Goal: Task Accomplishment & Management: Manage account settings

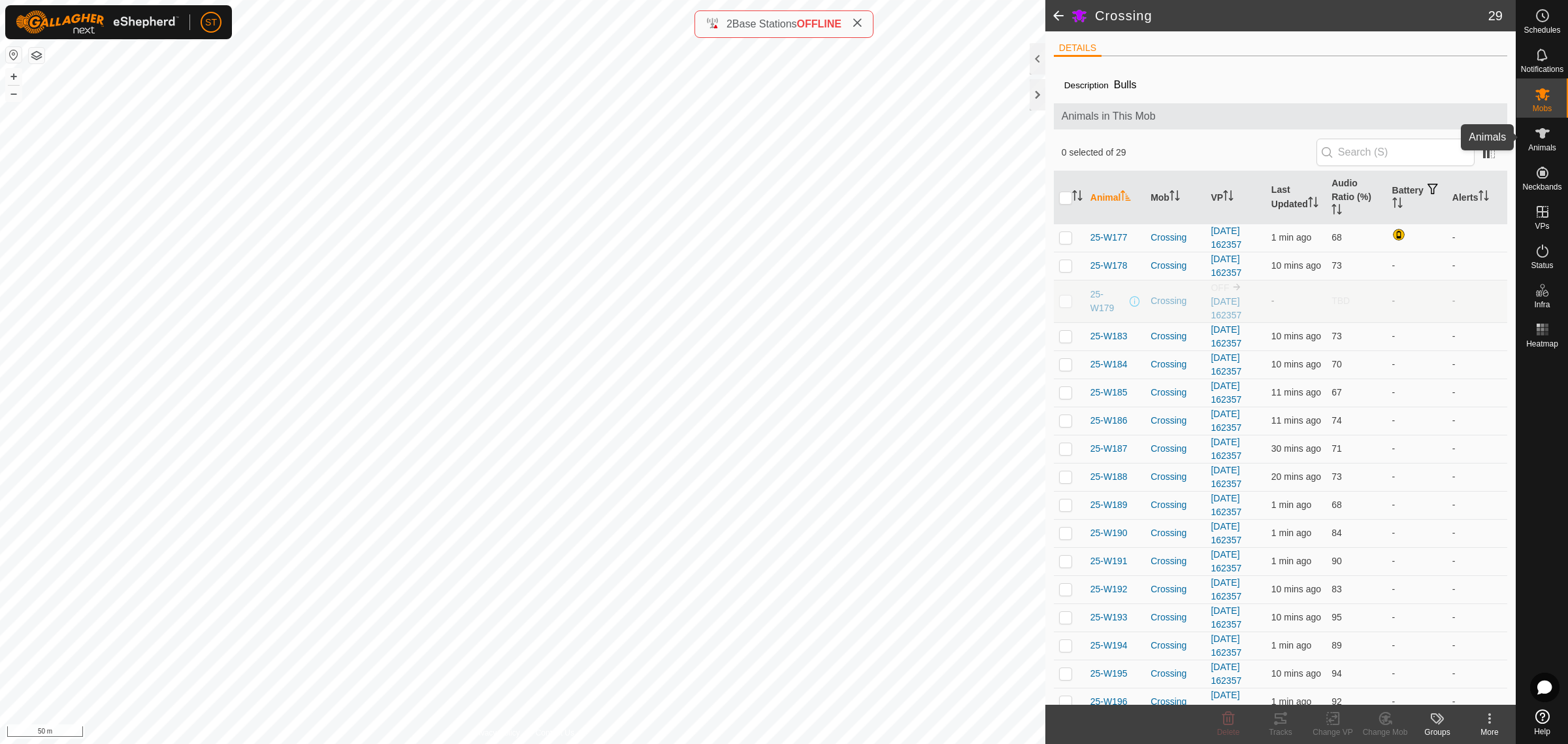
click at [1549, 138] on icon at bounding box center [1543, 133] width 16 height 16
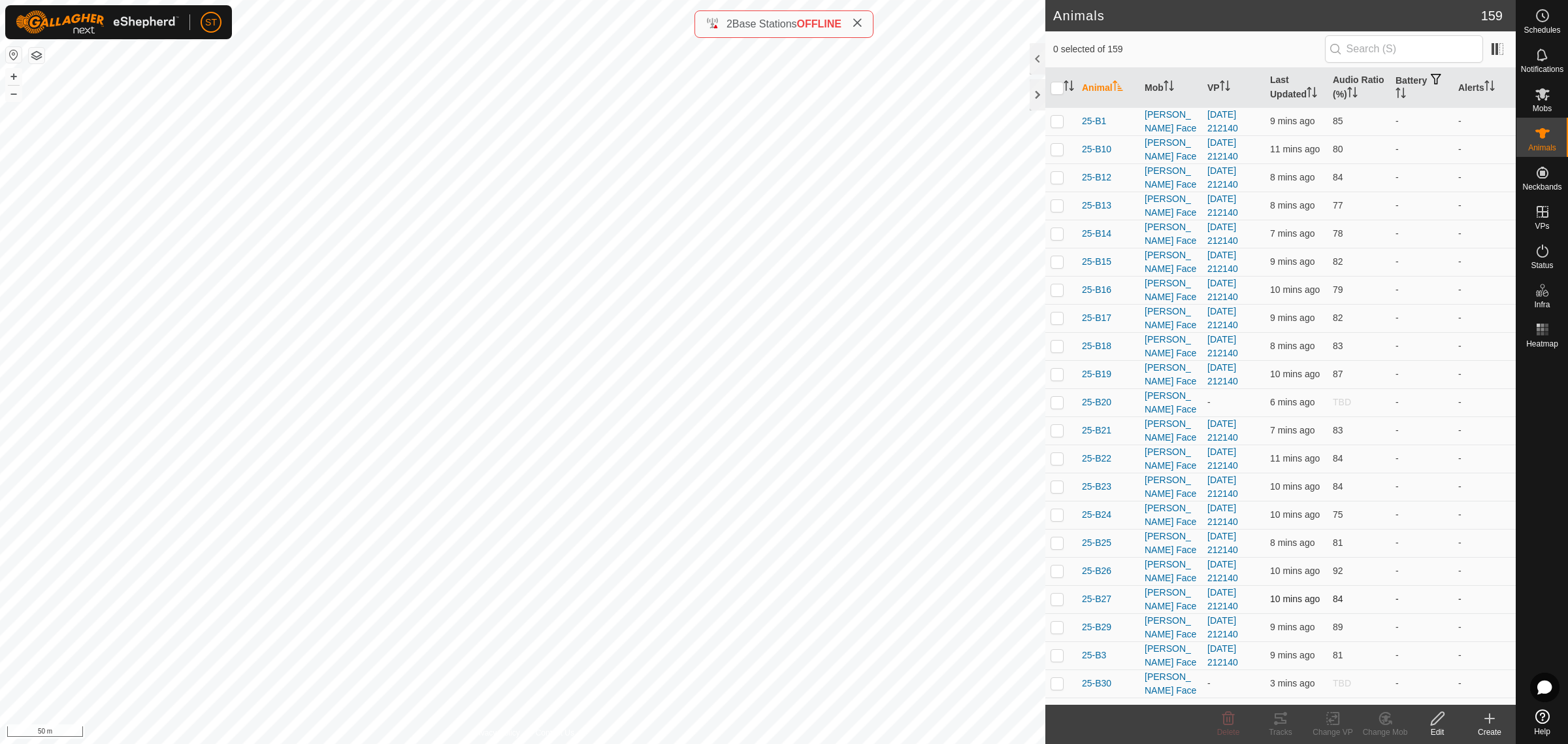
drag, startPoint x: 1487, startPoint y: 720, endPoint x: 1459, endPoint y: 621, distance: 102.9
click at [1487, 720] on icon at bounding box center [1489, 719] width 16 height 16
click at [1403, 684] on link "Create Single Animal" at bounding box center [1430, 691] width 166 height 26
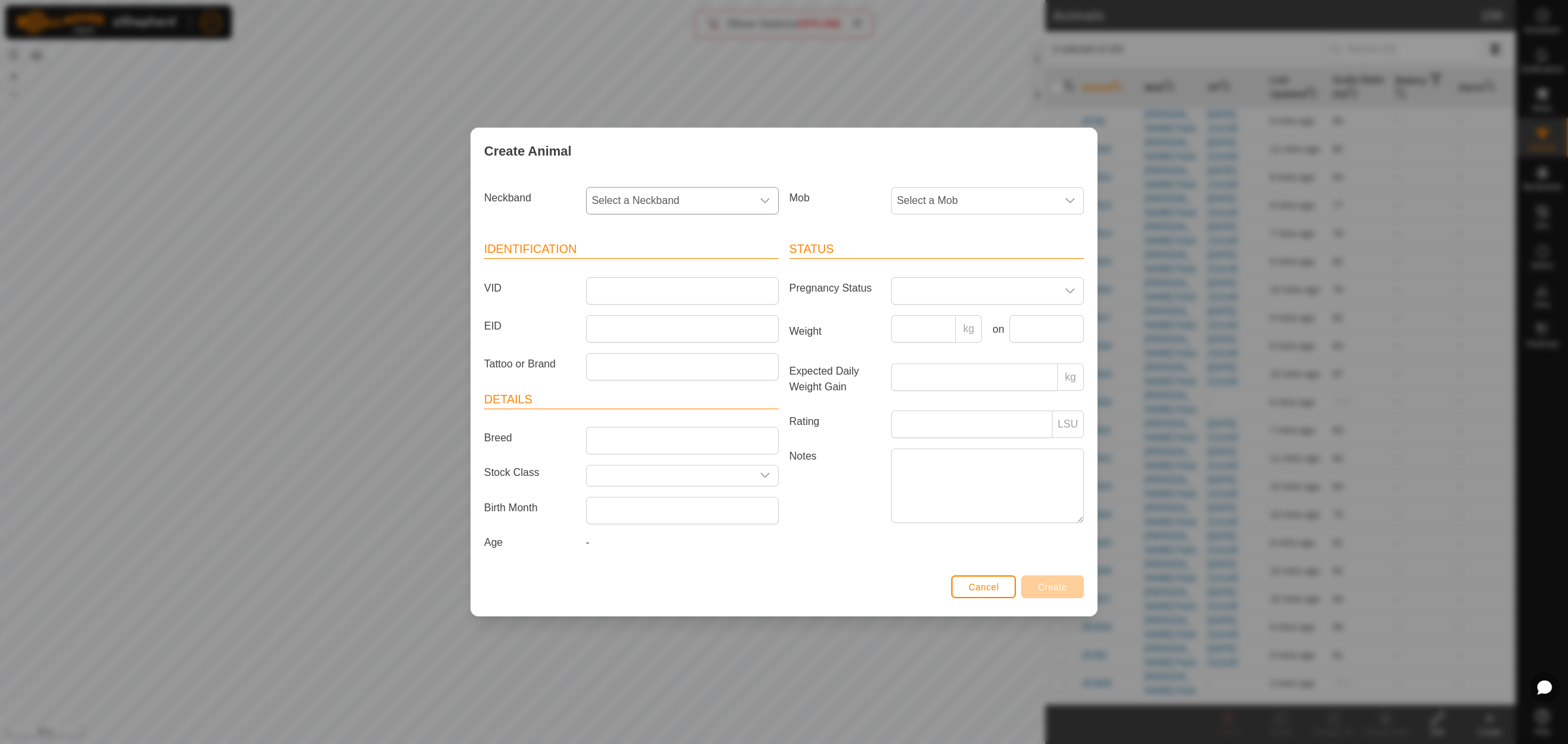
click at [761, 202] on icon "dropdown trigger" at bounding box center [765, 201] width 11 height 11
type input "6735"
click at [641, 271] on li "1788126735" at bounding box center [682, 268] width 191 height 26
click at [651, 291] on input "VID" at bounding box center [682, 290] width 193 height 27
type input "25-P80"
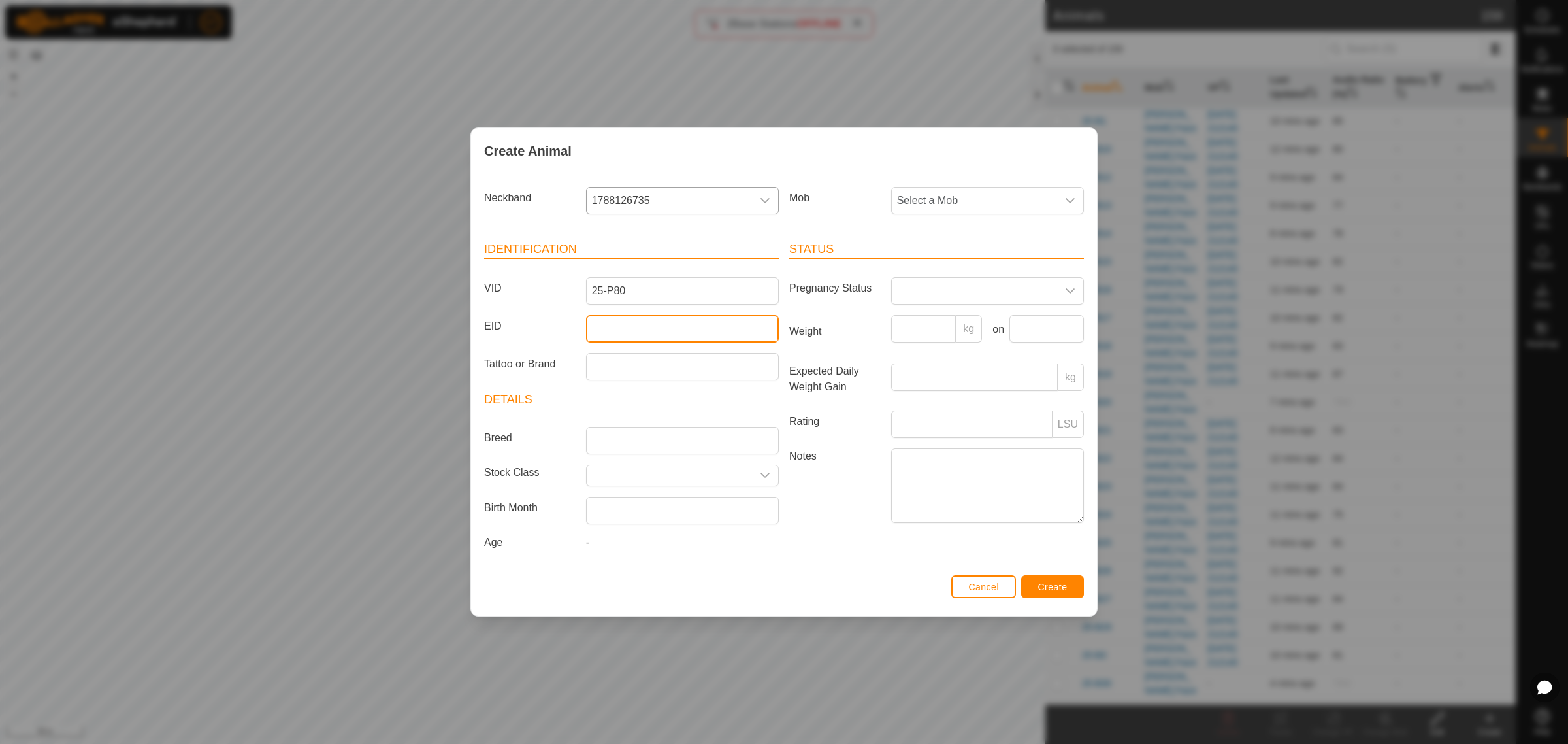
click at [653, 327] on input "EID" at bounding box center [682, 328] width 193 height 27
paste input "964001043758371"
type input "964001043758371"
click at [1072, 199] on icon "dropdown trigger" at bounding box center [1070, 201] width 9 height 5
click at [922, 350] on li "Swamp" at bounding box center [988, 351] width 191 height 26
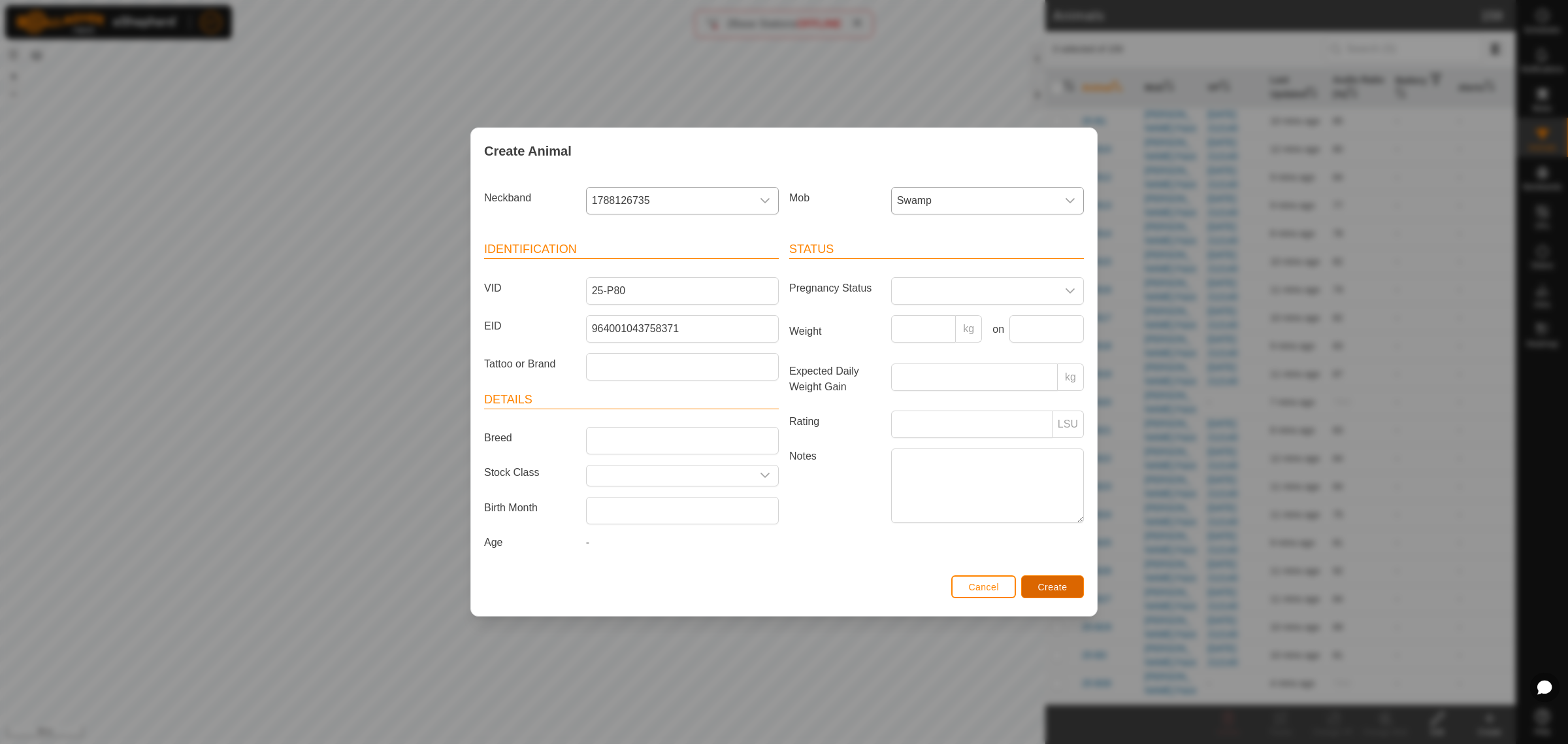
click at [1059, 590] on span "Create" at bounding box center [1053, 587] width 30 height 11
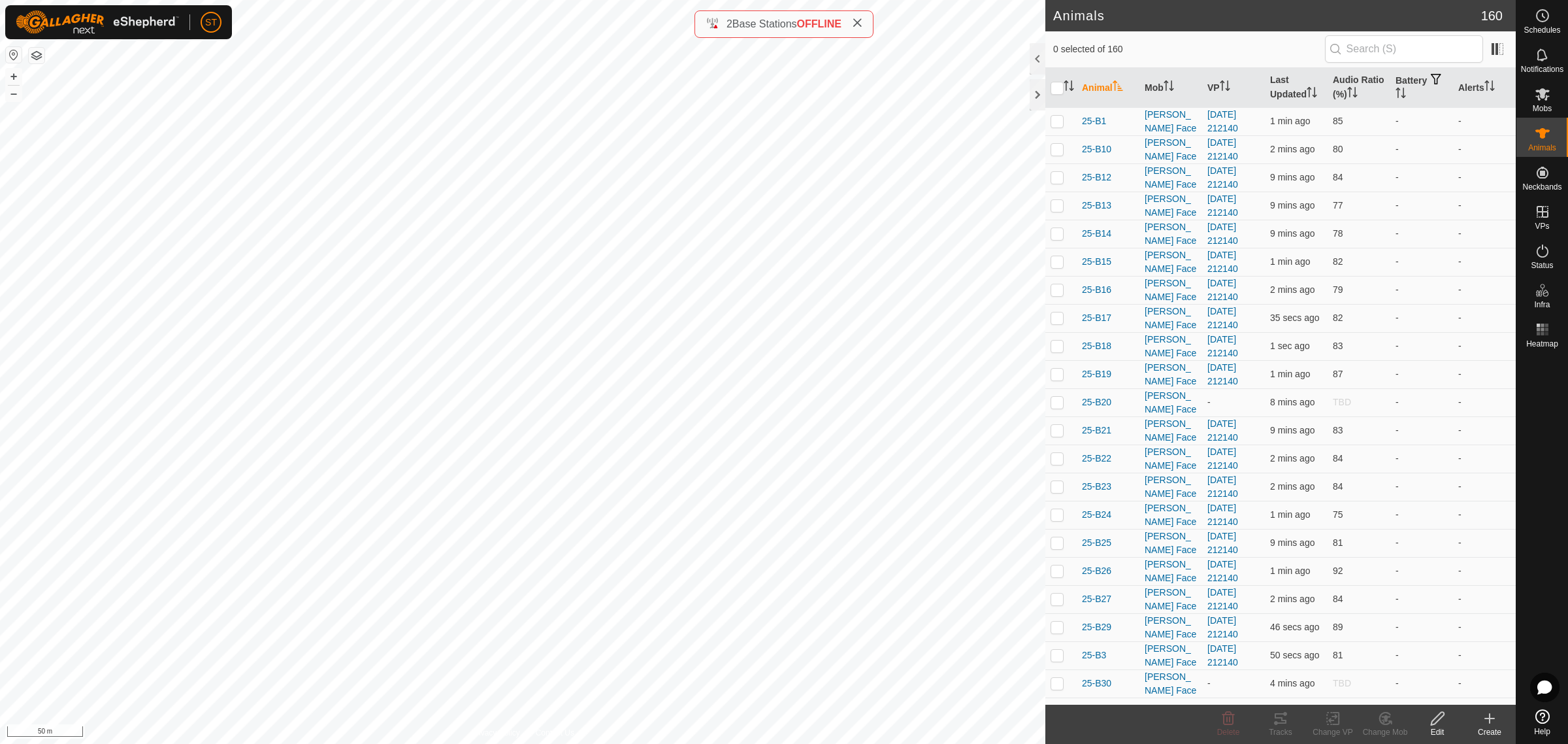
click at [1486, 722] on icon at bounding box center [1489, 719] width 16 height 16
click at [1400, 694] on link "Create Single Animal" at bounding box center [1430, 691] width 166 height 26
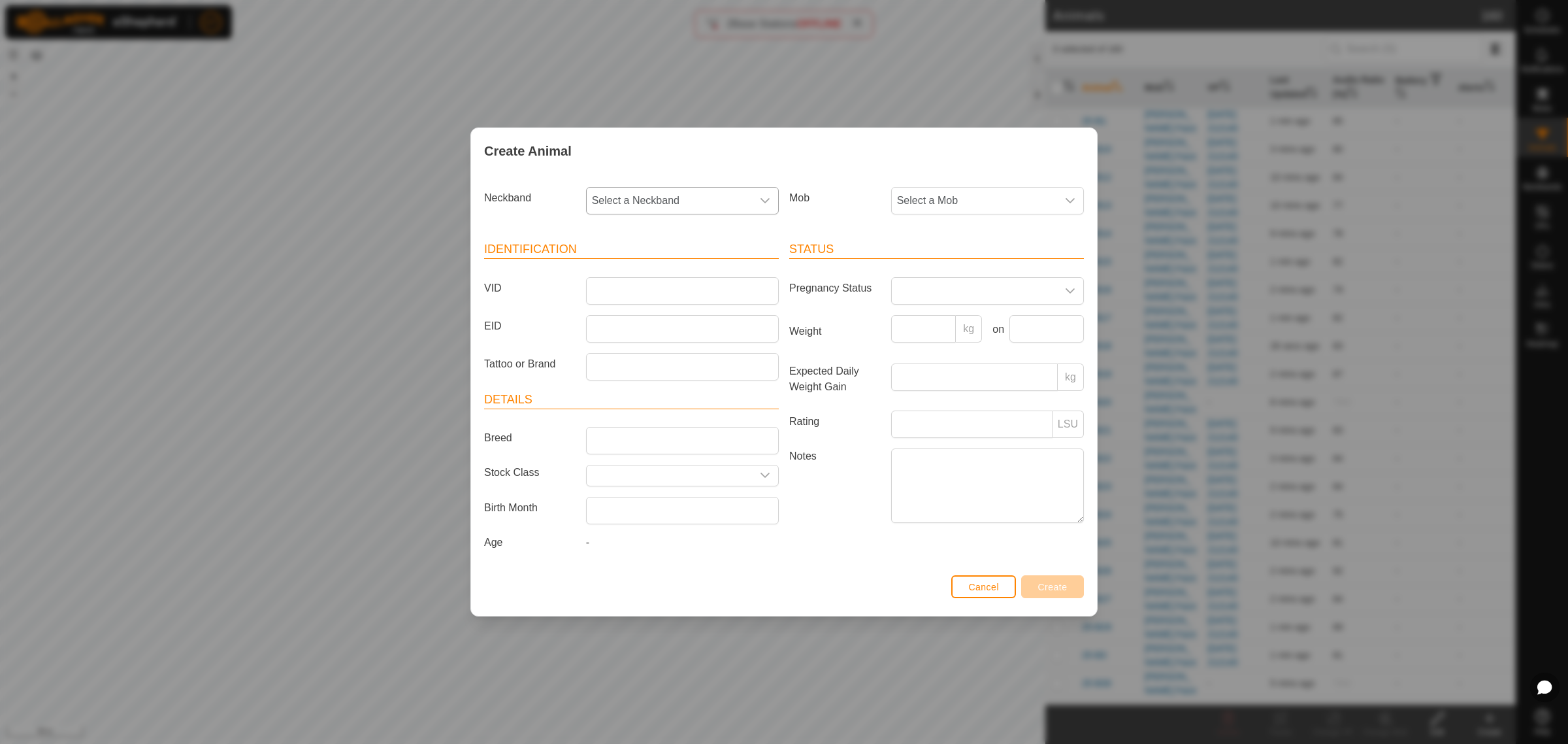
click at [768, 198] on icon "dropdown trigger" at bounding box center [765, 201] width 9 height 5
type input "4346"
click at [631, 272] on li "1487074346" at bounding box center [682, 268] width 191 height 26
click at [640, 287] on input "VID" at bounding box center [682, 290] width 193 height 27
type input "25-P73"
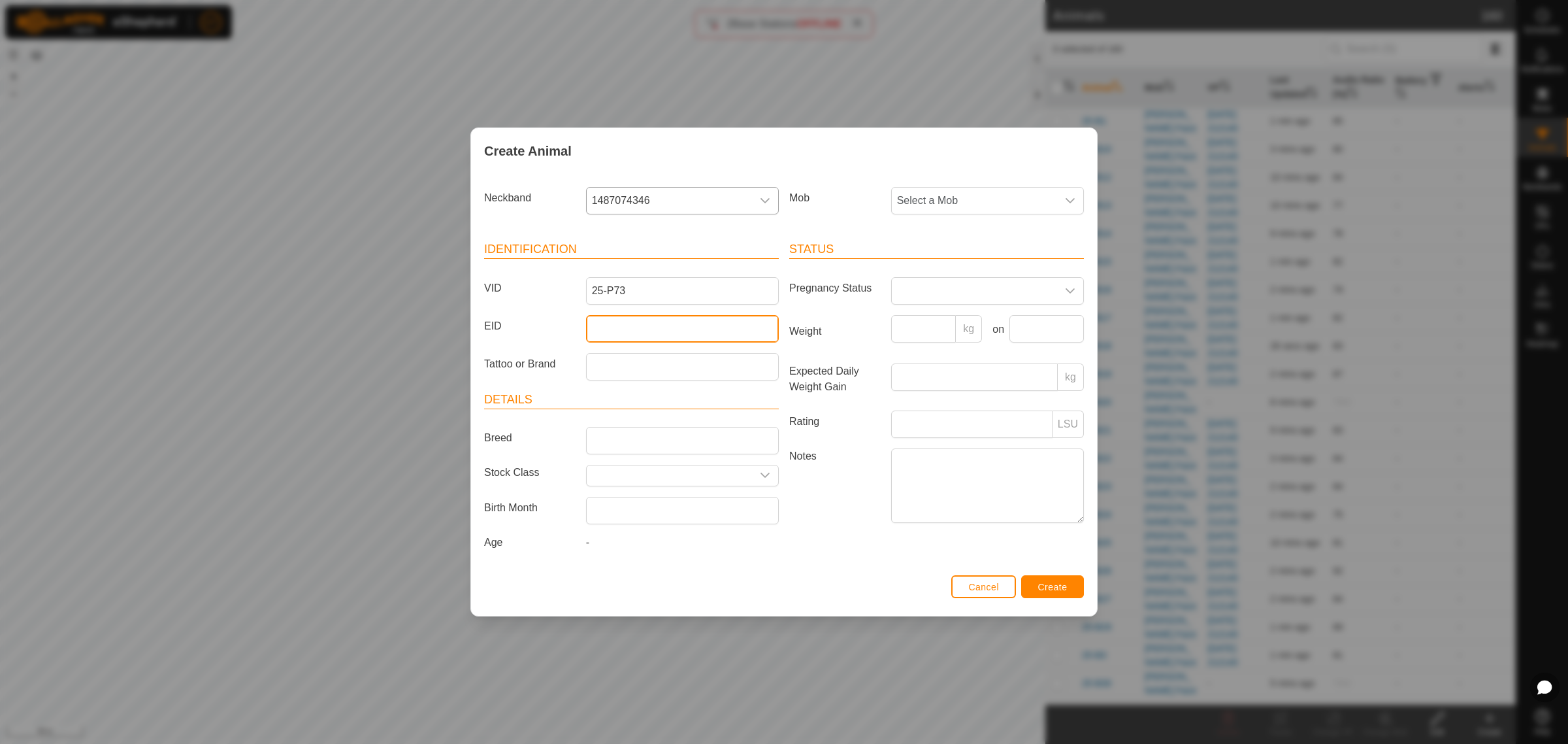
click at [634, 324] on input "EID" at bounding box center [682, 328] width 193 height 27
paste input "964001050684102"
type input "964001050684102"
click at [1068, 202] on icon "dropdown trigger" at bounding box center [1070, 201] width 11 height 11
click at [964, 351] on li "Swamp" at bounding box center [988, 351] width 191 height 26
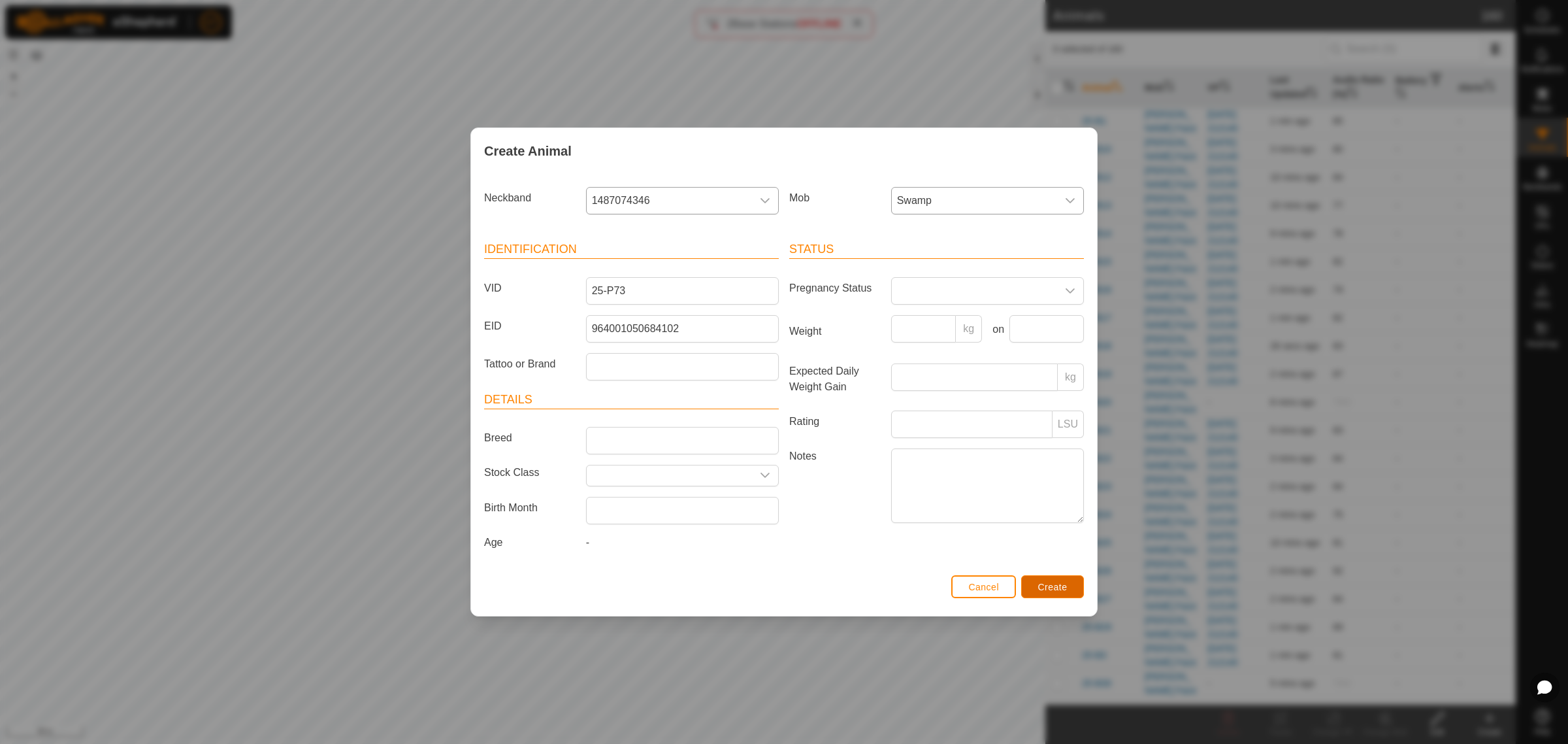
click at [1049, 595] on button "Create" at bounding box center [1052, 586] width 63 height 23
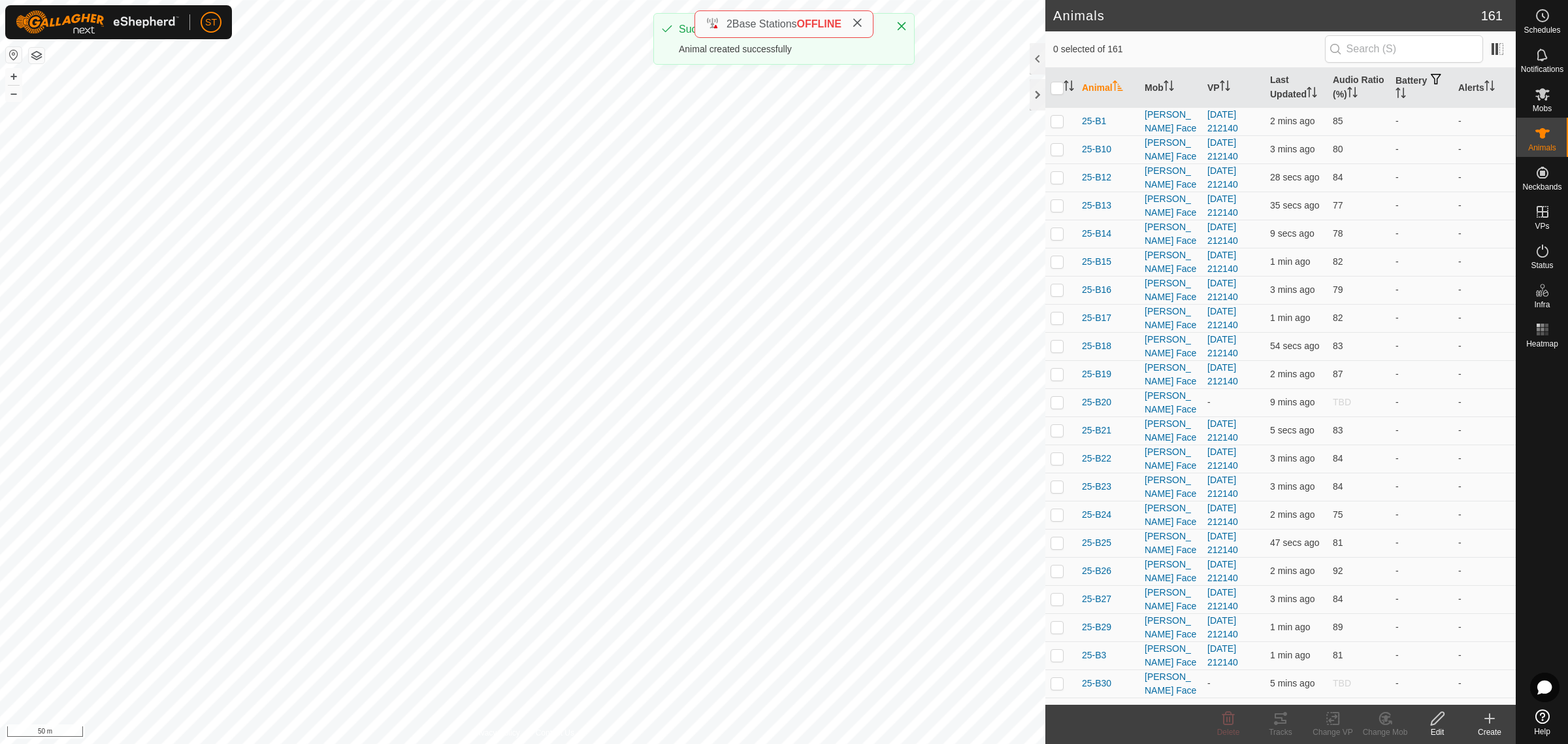
click at [1486, 719] on icon at bounding box center [1489, 719] width 16 height 16
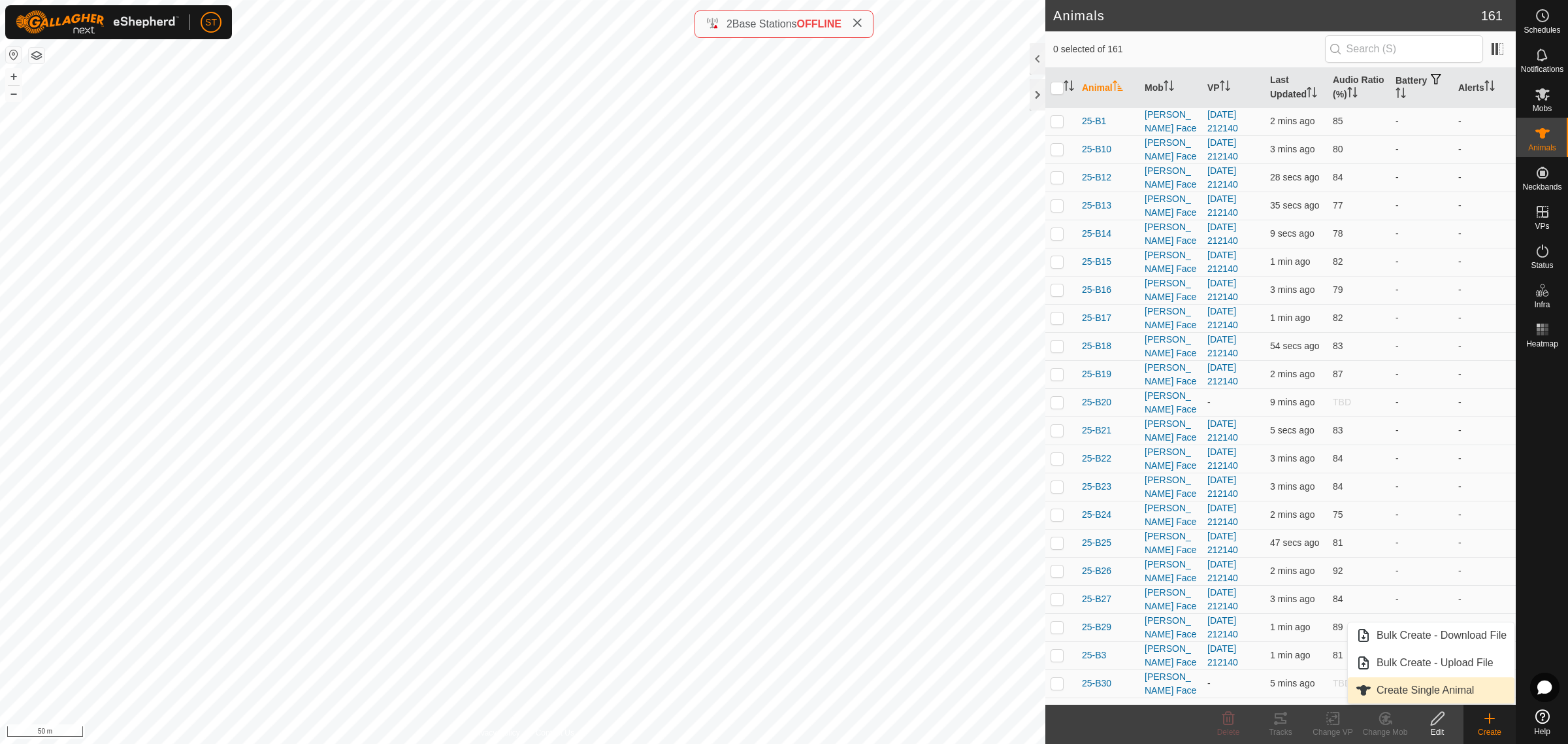
click at [1396, 691] on span "Create Single Animal" at bounding box center [1424, 690] width 97 height 16
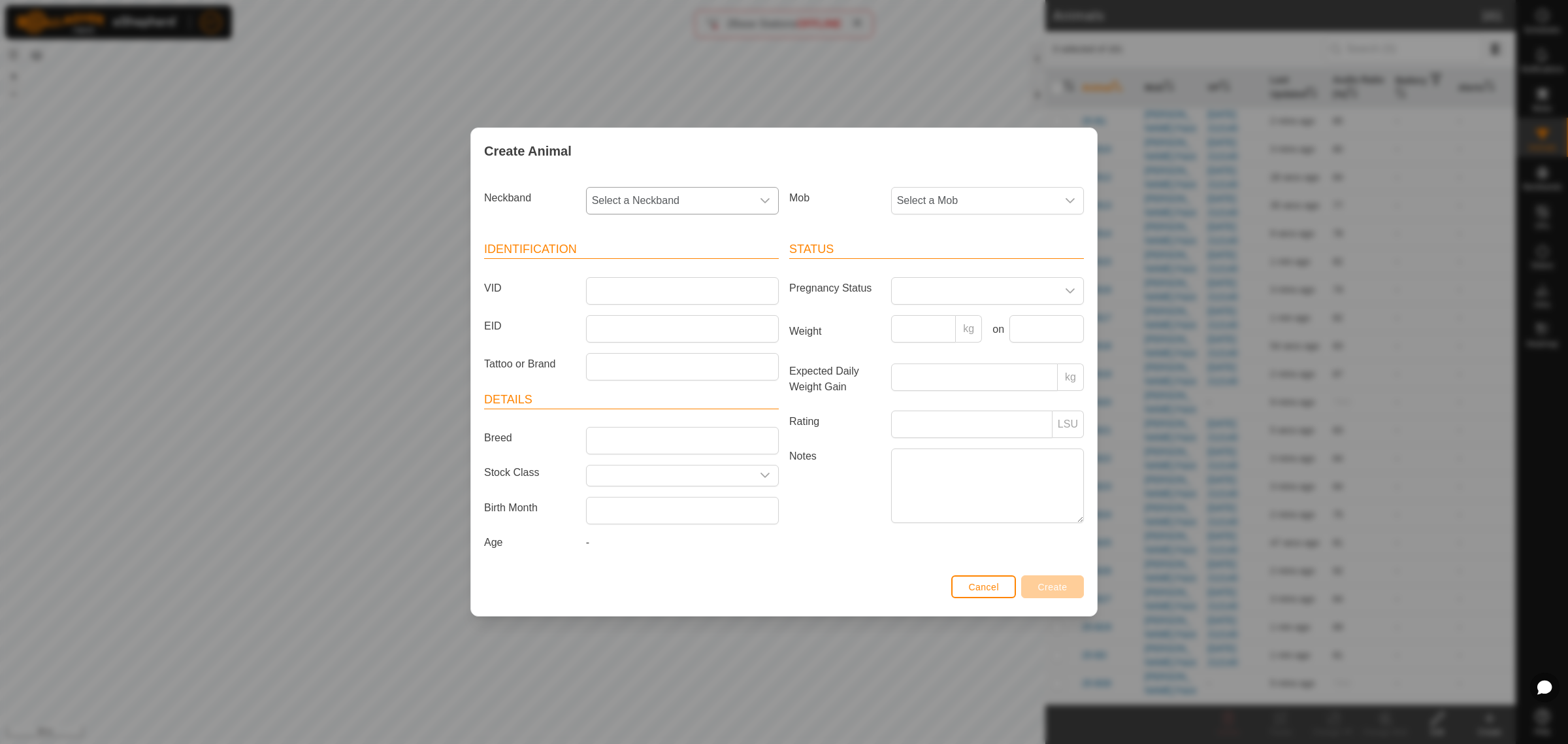
click at [763, 196] on icon "dropdown trigger" at bounding box center [765, 201] width 11 height 11
type input "6564"
click at [657, 274] on li "0465436564" at bounding box center [682, 268] width 191 height 26
click at [624, 294] on input "VID" at bounding box center [682, 290] width 193 height 27
type input "25-P58"
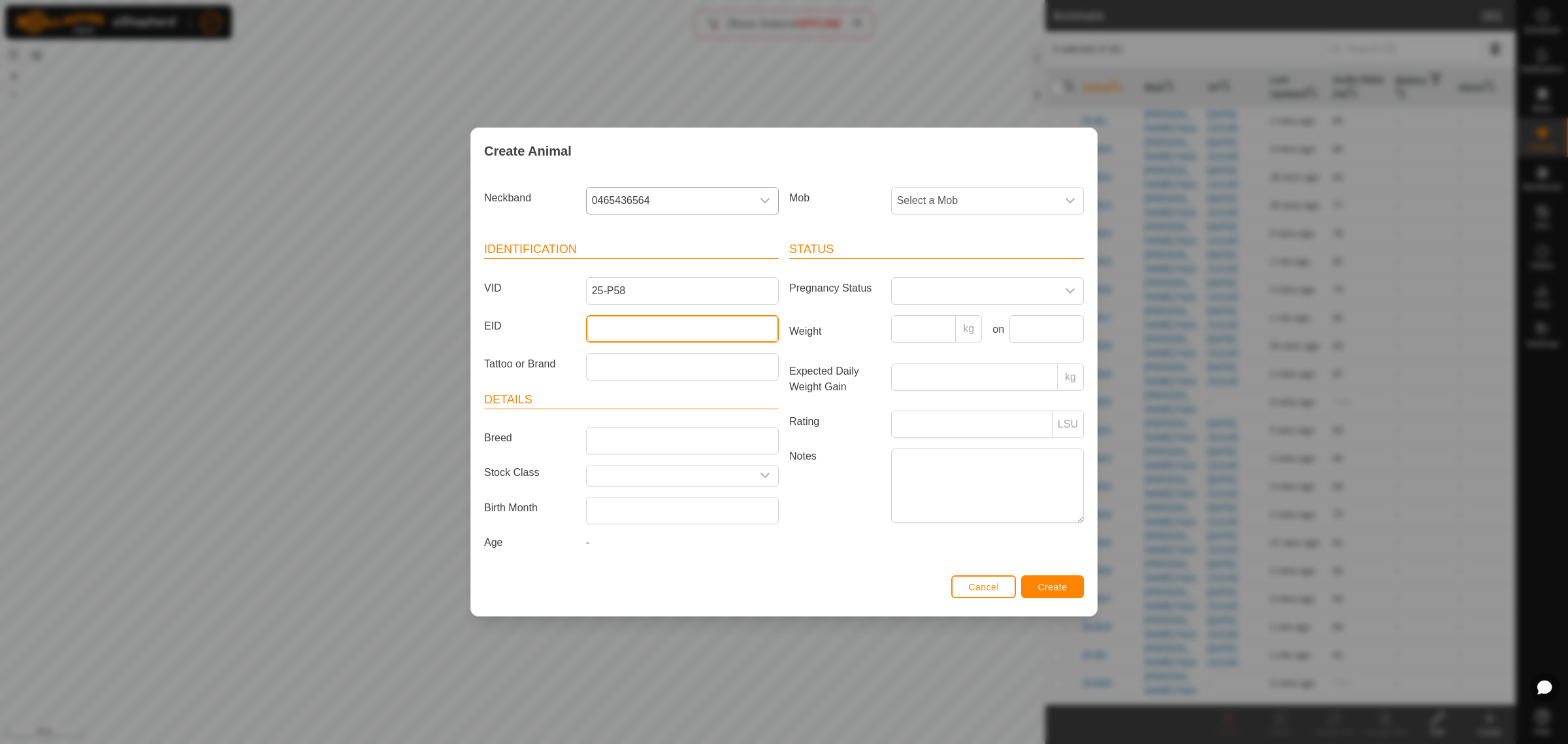
click at [610, 328] on input "EID" at bounding box center [682, 328] width 193 height 27
paste input "942000046705611"
type input "942000046705611"
click at [1075, 200] on icon "dropdown trigger" at bounding box center [1070, 201] width 11 height 11
click at [936, 351] on li "Swamp" at bounding box center [988, 351] width 191 height 26
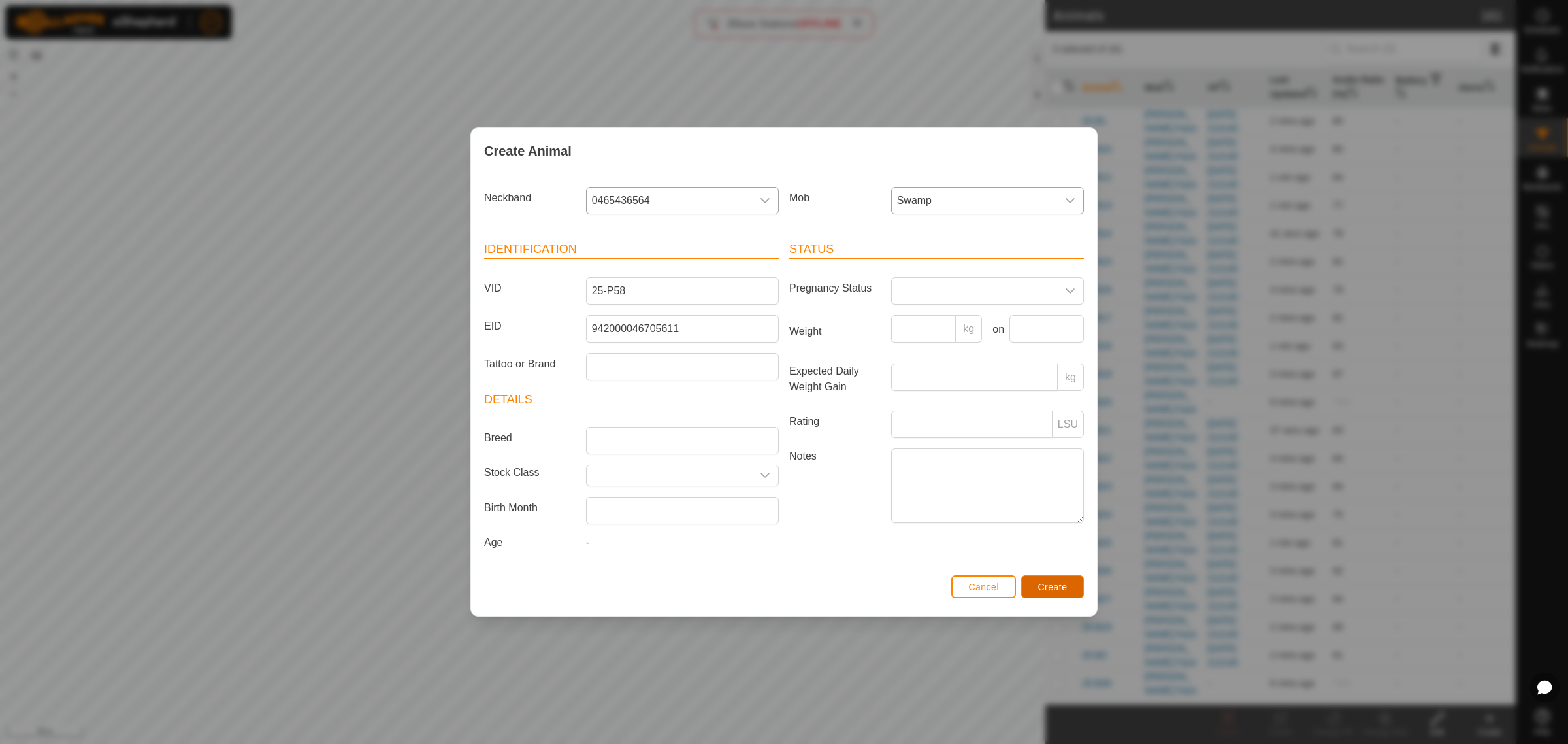
click at [1049, 592] on span "Create" at bounding box center [1053, 587] width 30 height 11
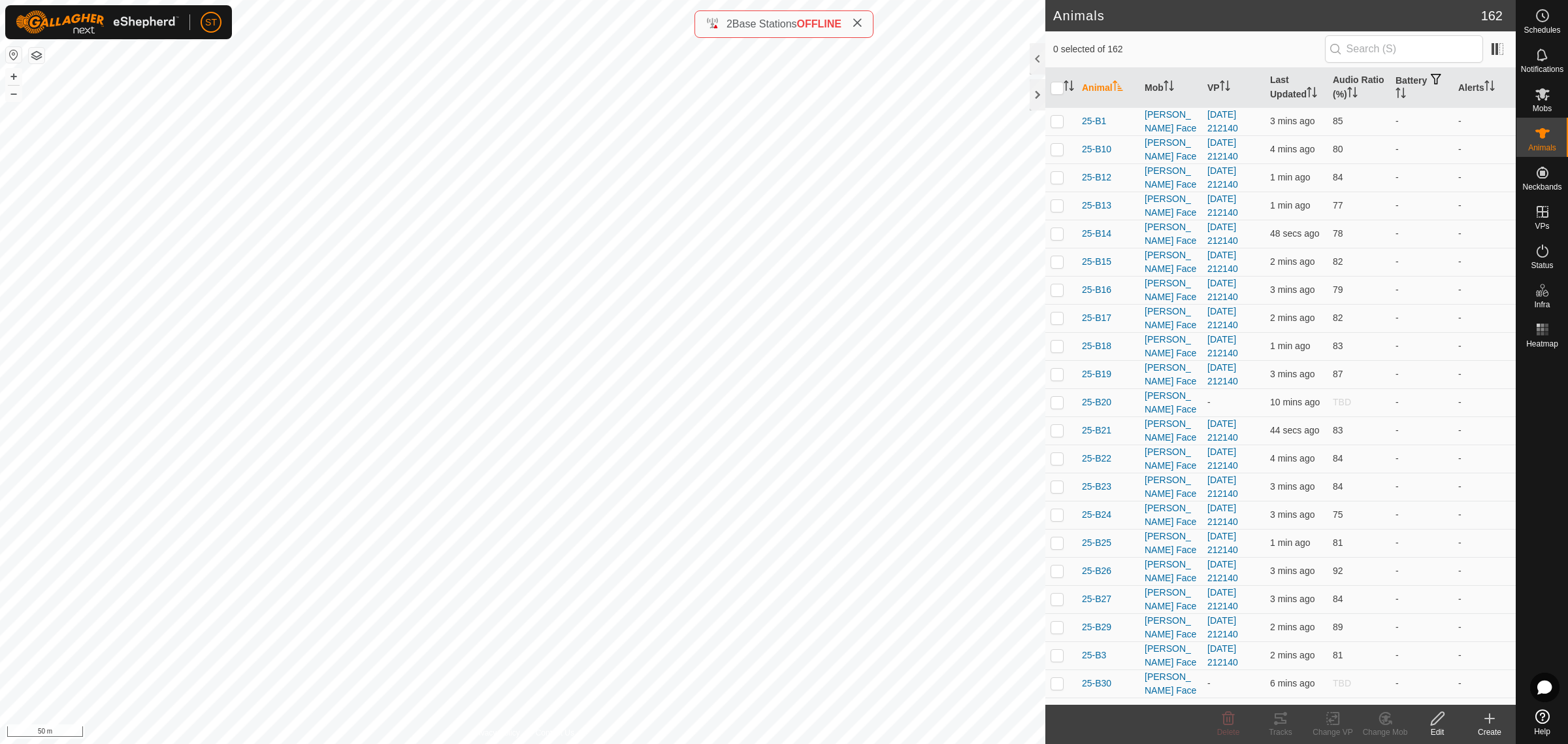
click at [1493, 724] on icon at bounding box center [1489, 719] width 16 height 16
click at [1427, 693] on link "Create Single Animal" at bounding box center [1430, 691] width 166 height 26
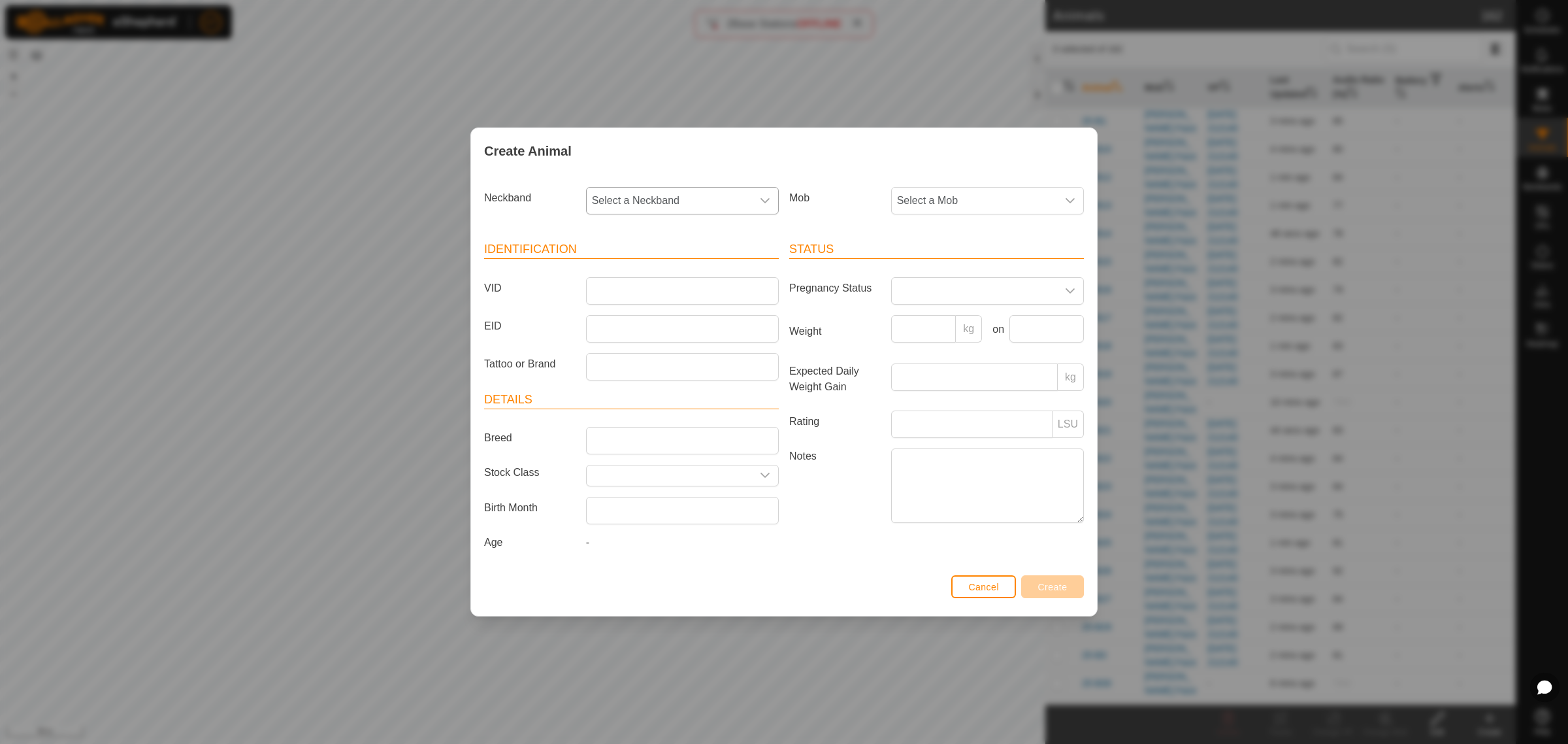
click at [767, 197] on icon "dropdown trigger" at bounding box center [765, 201] width 11 height 11
type input "9411"
click at [642, 262] on li "0366689411" at bounding box center [682, 268] width 191 height 26
click at [654, 291] on input "VID" at bounding box center [682, 290] width 193 height 27
type input "25-P86"
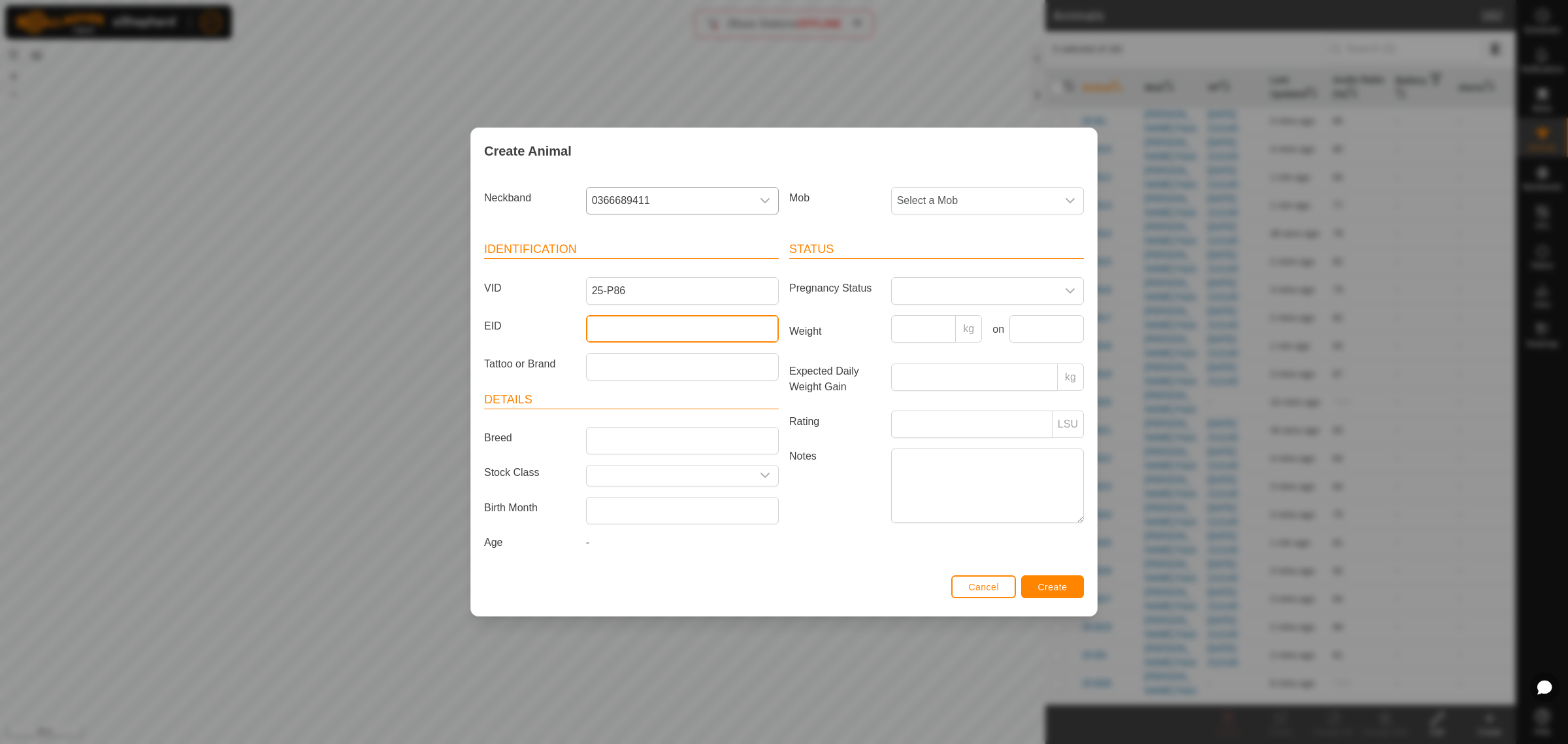
click at [616, 338] on input "EID" at bounding box center [682, 328] width 193 height 27
paste input "942000048900787"
type input "942000048900787"
click at [1070, 197] on icon "dropdown trigger" at bounding box center [1070, 201] width 11 height 11
click at [977, 351] on li "Swamp" at bounding box center [988, 351] width 191 height 26
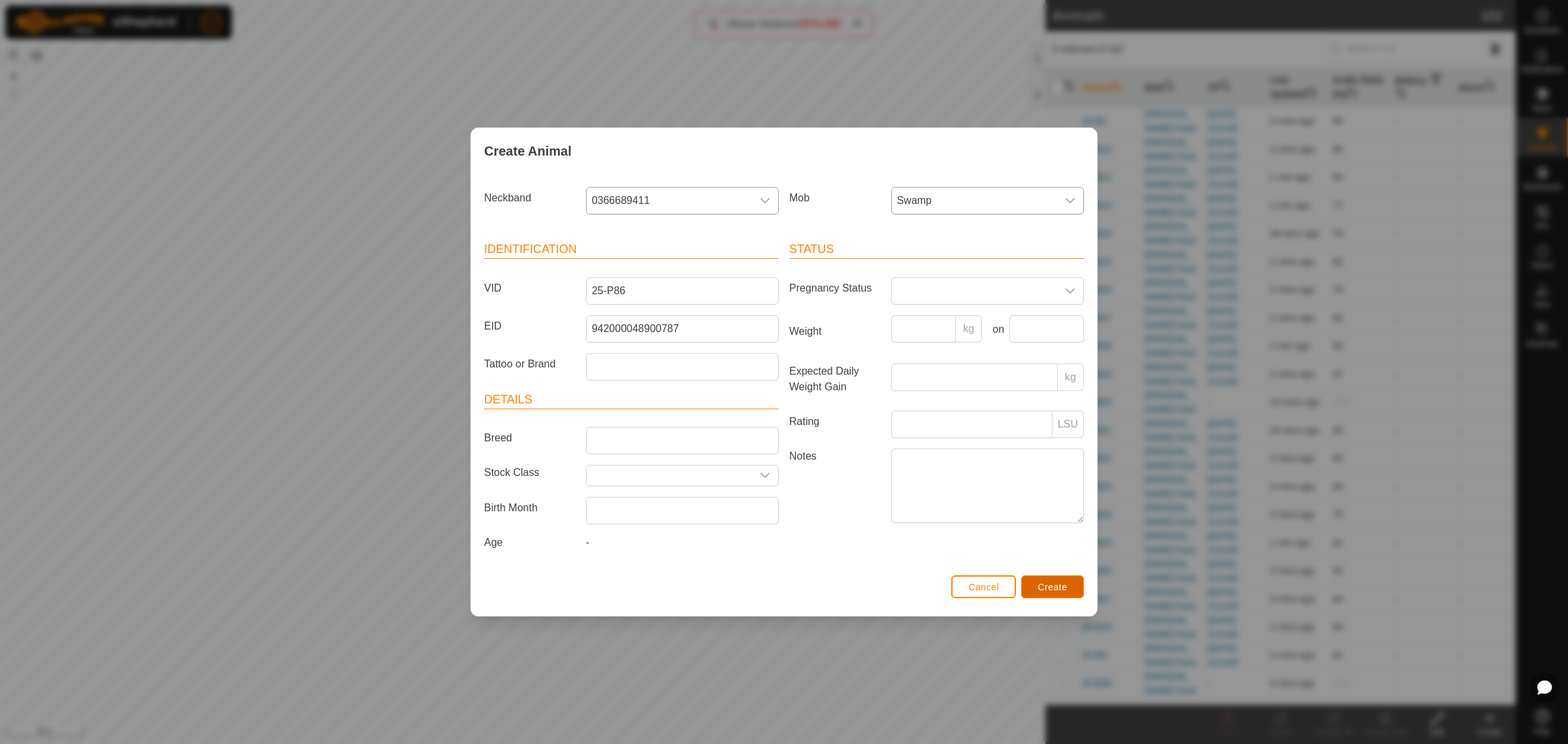
click at [1028, 586] on button "Create" at bounding box center [1052, 586] width 63 height 23
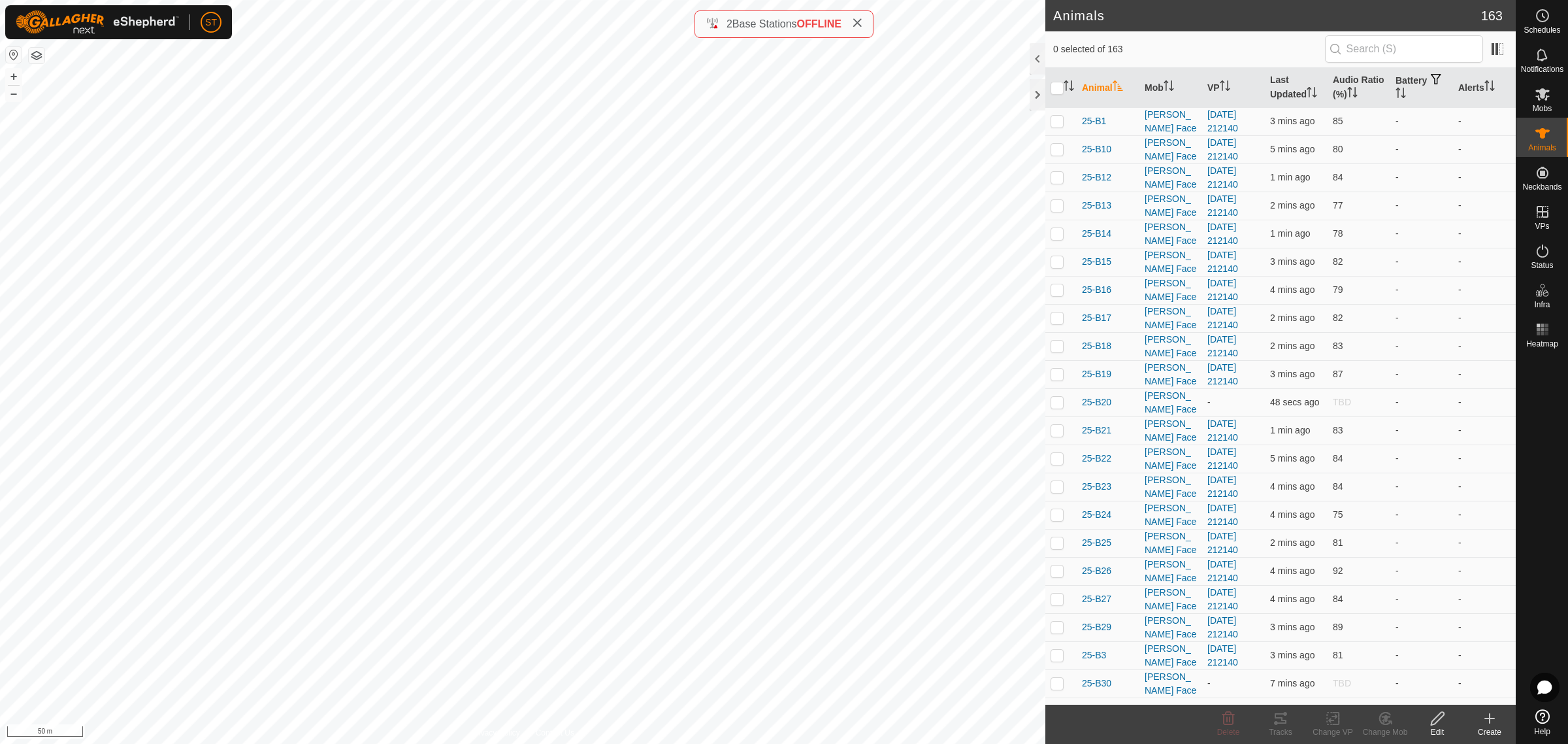
click at [1487, 719] on icon at bounding box center [1489, 719] width 16 height 16
click at [1411, 690] on link "Create Single Animal" at bounding box center [1430, 691] width 166 height 26
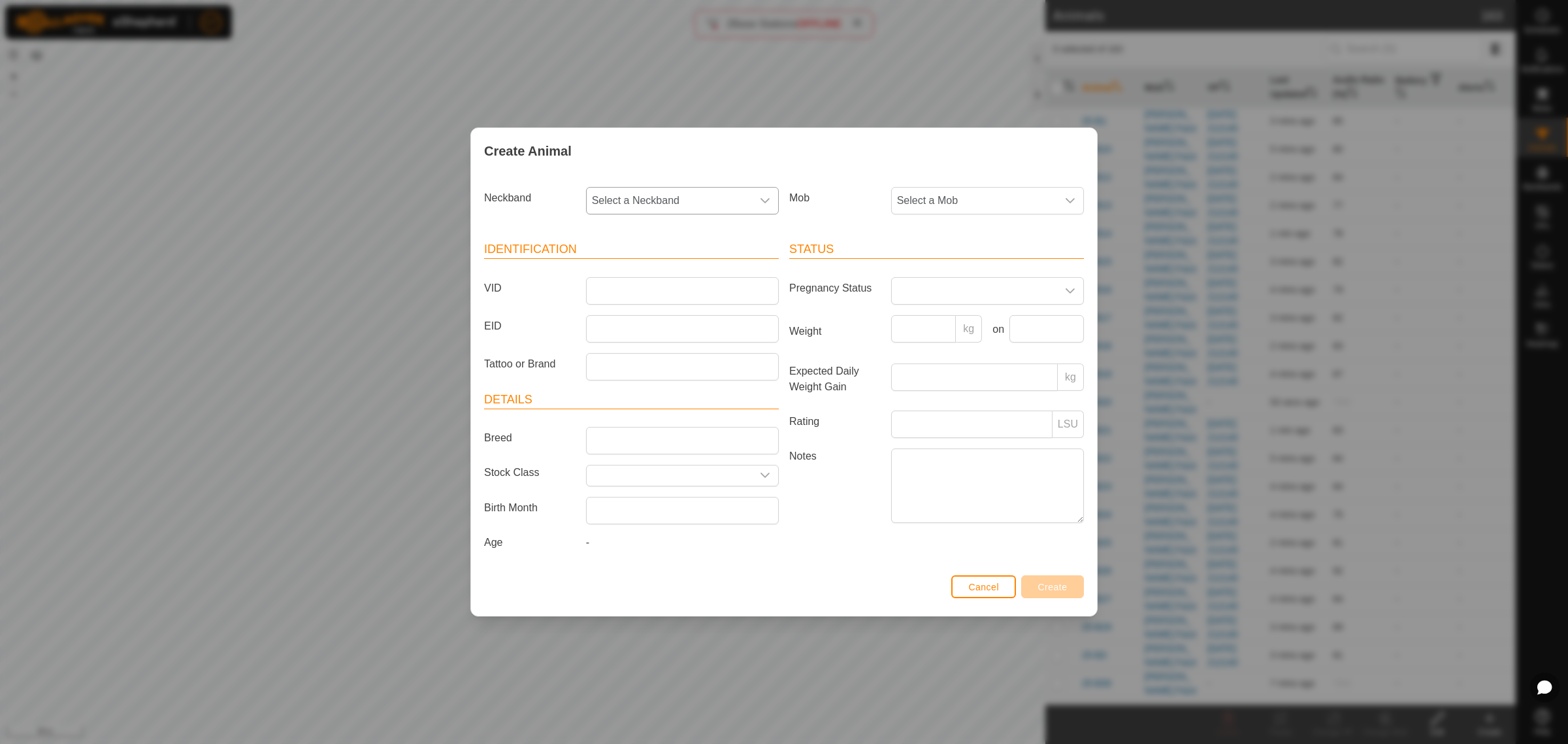
click at [766, 197] on icon "dropdown trigger" at bounding box center [765, 201] width 11 height 11
type input "5736"
click at [652, 273] on li "2378115736" at bounding box center [682, 268] width 191 height 26
click at [646, 282] on input "VID" at bounding box center [682, 290] width 193 height 27
click at [635, 294] on input "25-P63" at bounding box center [682, 290] width 193 height 27
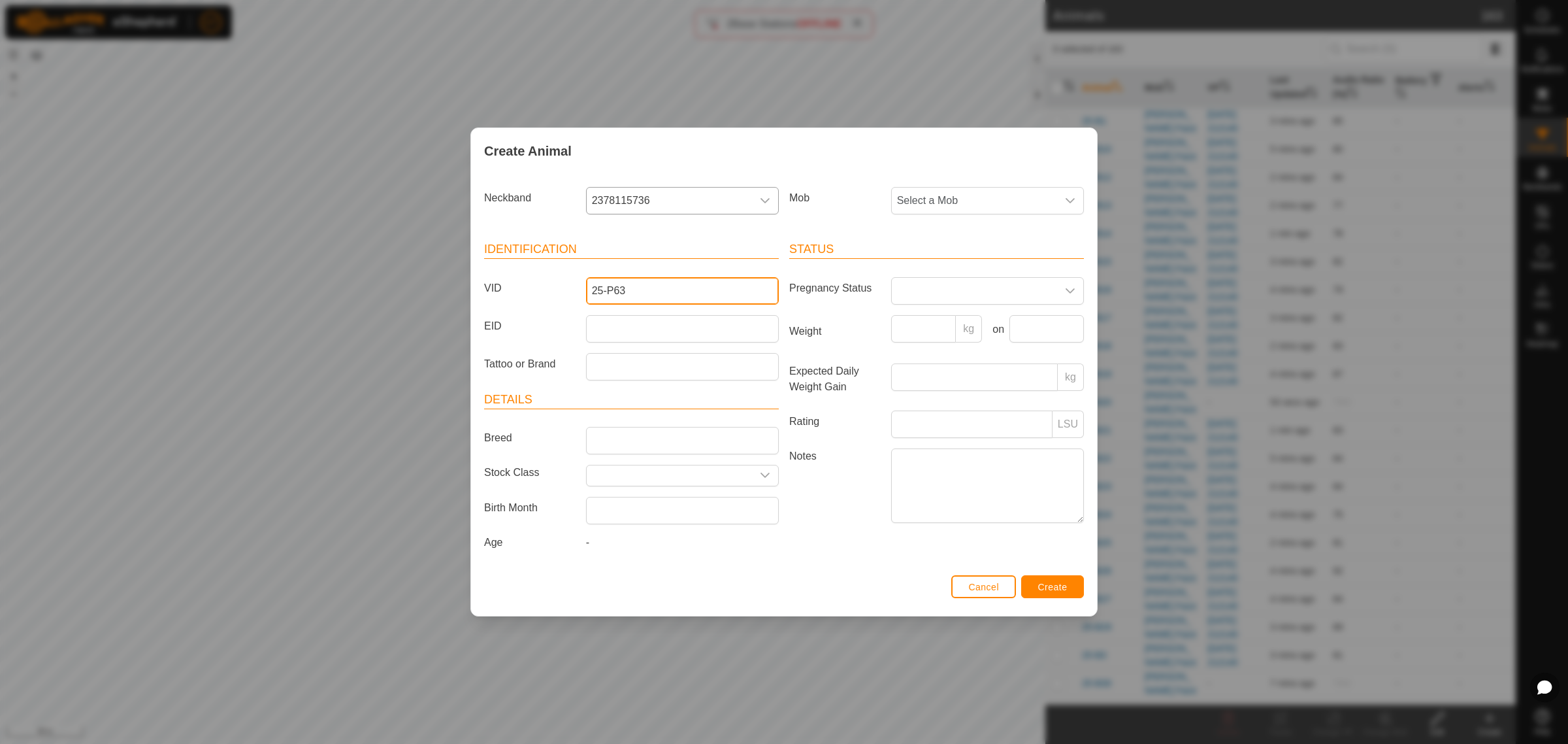
type input "25-P63"
click at [615, 335] on input "EID" at bounding box center [682, 328] width 193 height 27
paste input "964001050689142"
type input "964001050689142"
click at [1075, 199] on icon "dropdown trigger" at bounding box center [1070, 201] width 11 height 11
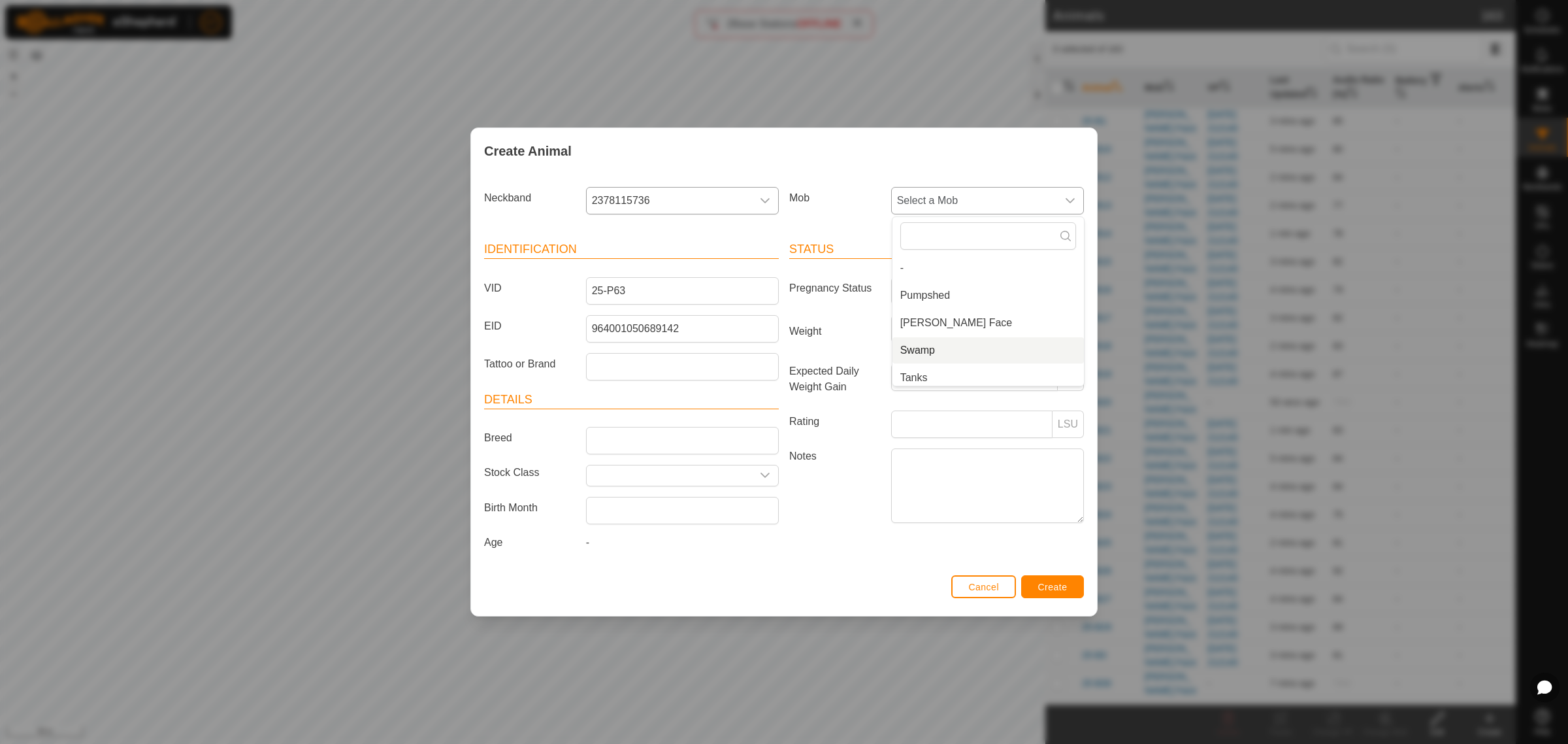
click at [960, 355] on li "Swamp" at bounding box center [988, 351] width 191 height 26
click at [1049, 585] on span "Create" at bounding box center [1053, 587] width 30 height 11
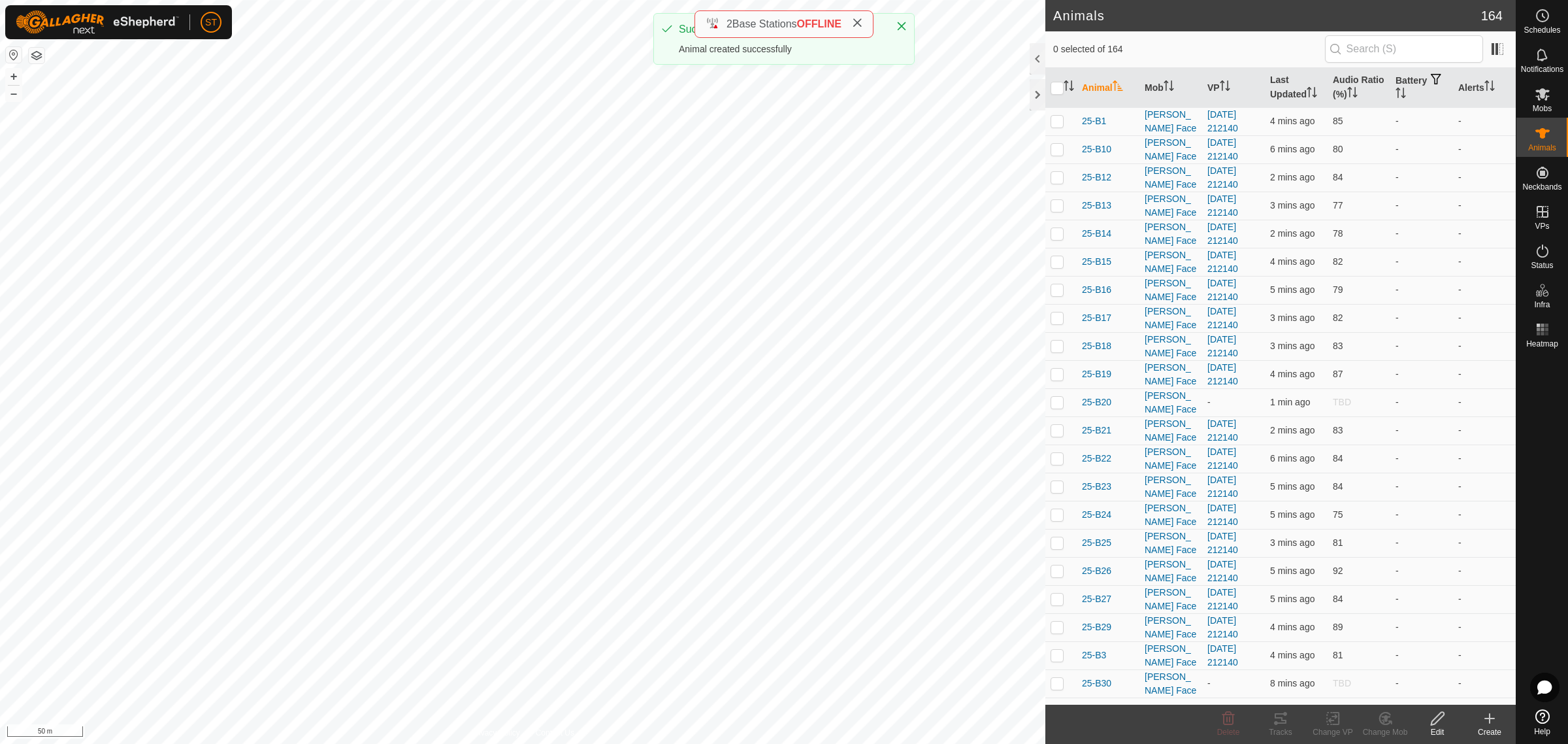
click at [1487, 716] on icon at bounding box center [1489, 719] width 16 height 16
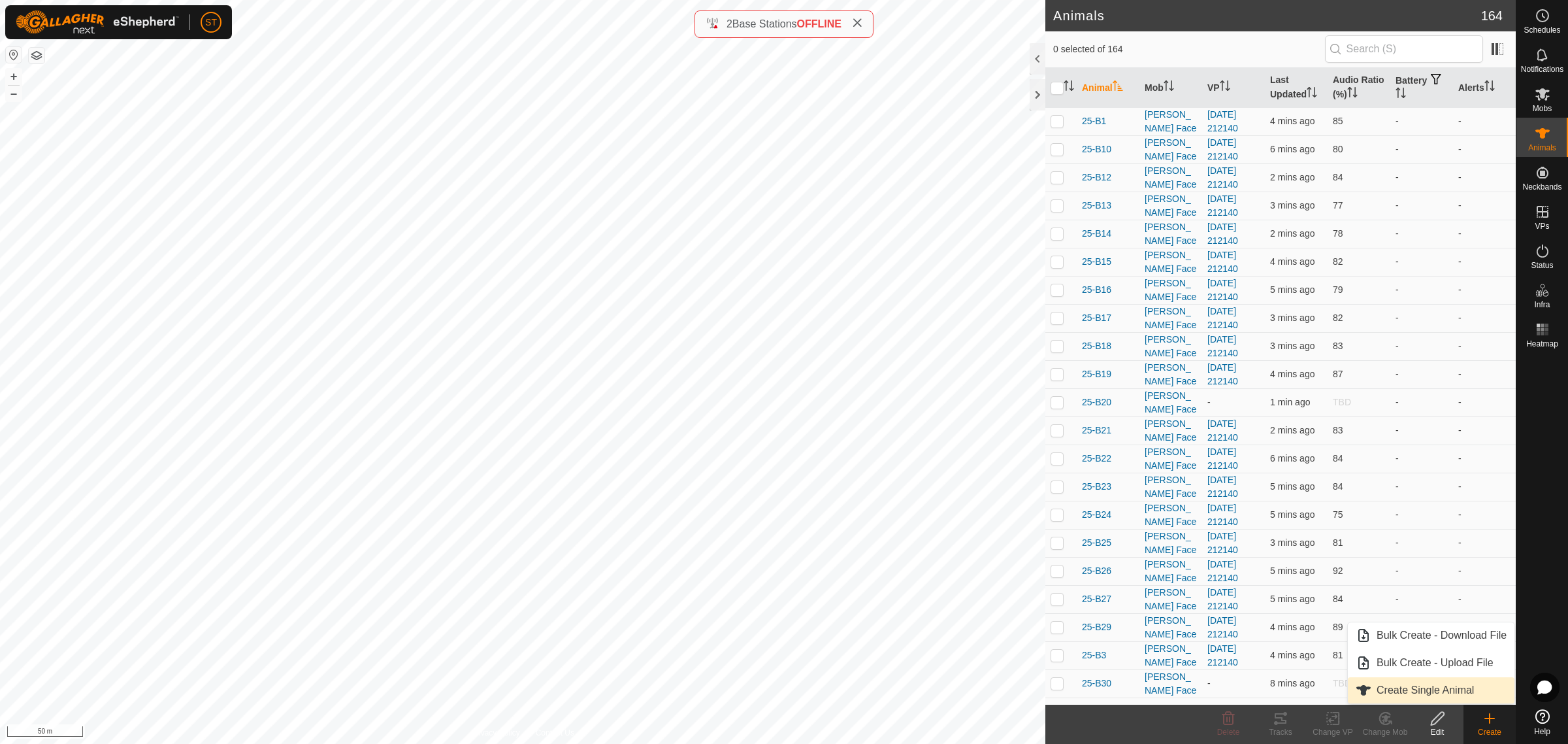
click at [1396, 686] on span "Create Single Animal" at bounding box center [1424, 690] width 97 height 16
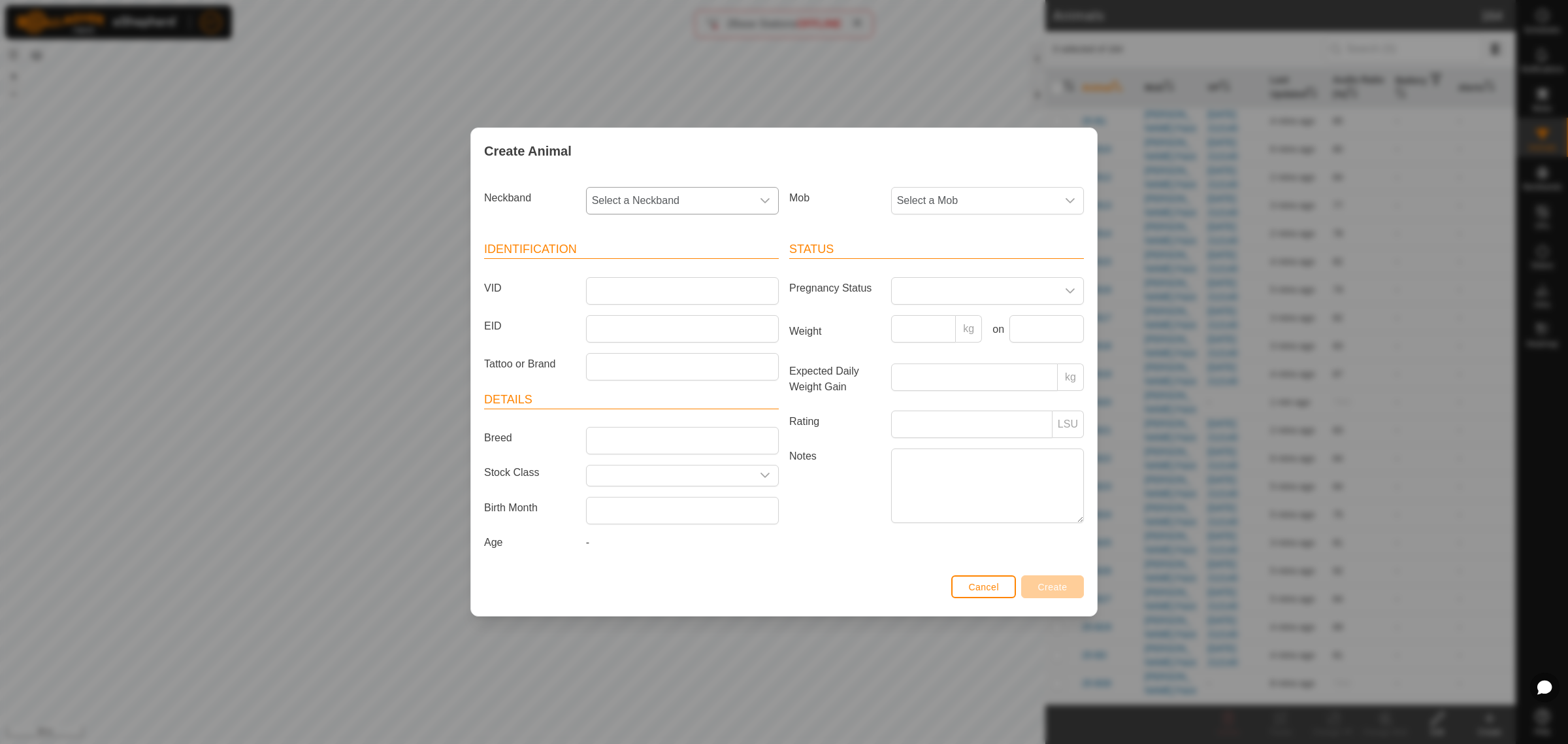
click at [762, 195] on icon "dropdown trigger" at bounding box center [765, 201] width 11 height 11
type input "5479"
click at [651, 270] on li "0862945479" at bounding box center [682, 268] width 191 height 26
click at [643, 287] on input "VID" at bounding box center [682, 290] width 193 height 27
type input "25-P65"
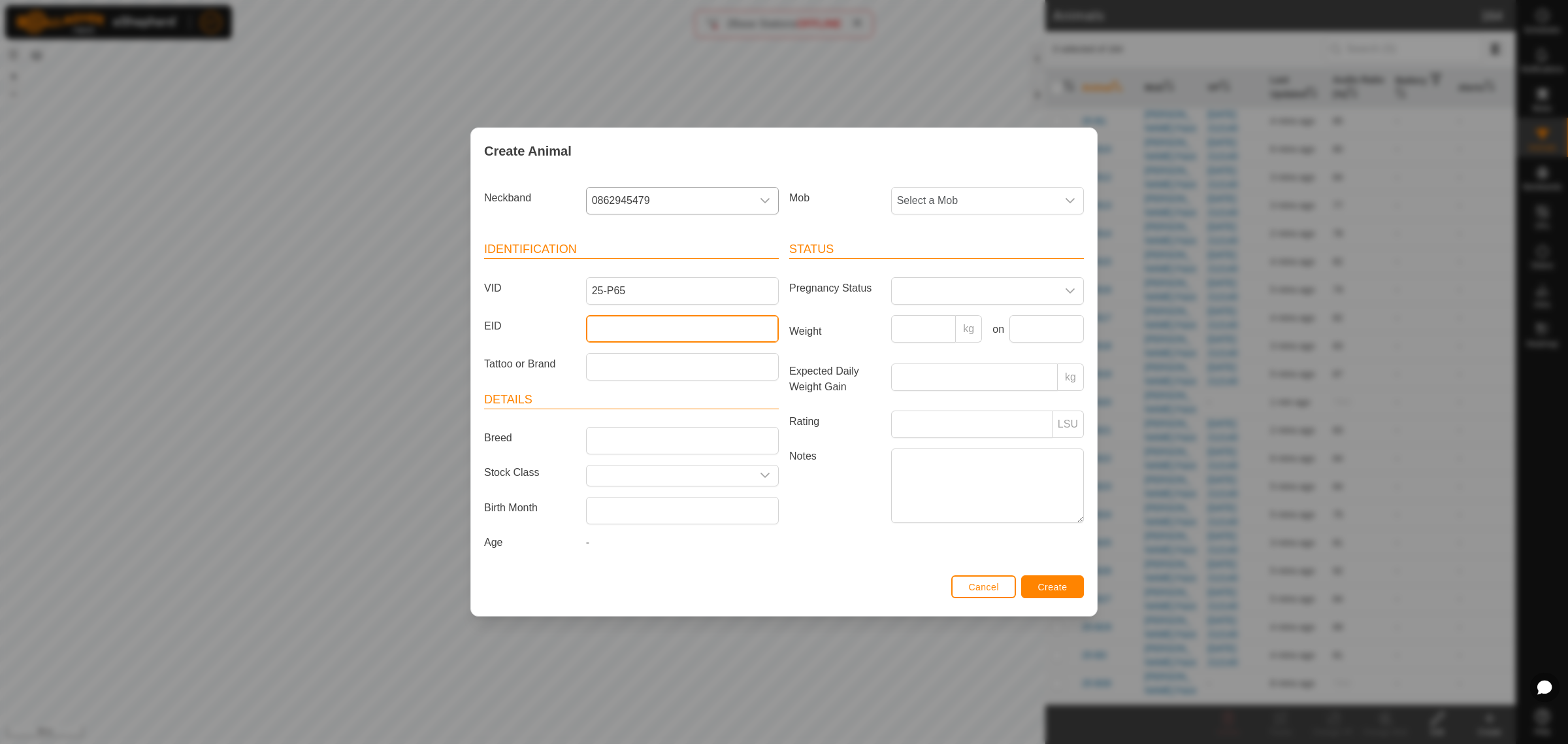
click at [634, 322] on input "EID" at bounding box center [682, 328] width 193 height 27
paste input "964001050685180"
type input "964001050685180"
click at [1070, 204] on icon "dropdown trigger" at bounding box center [1070, 201] width 11 height 11
click at [939, 347] on li "Swamp" at bounding box center [988, 351] width 191 height 26
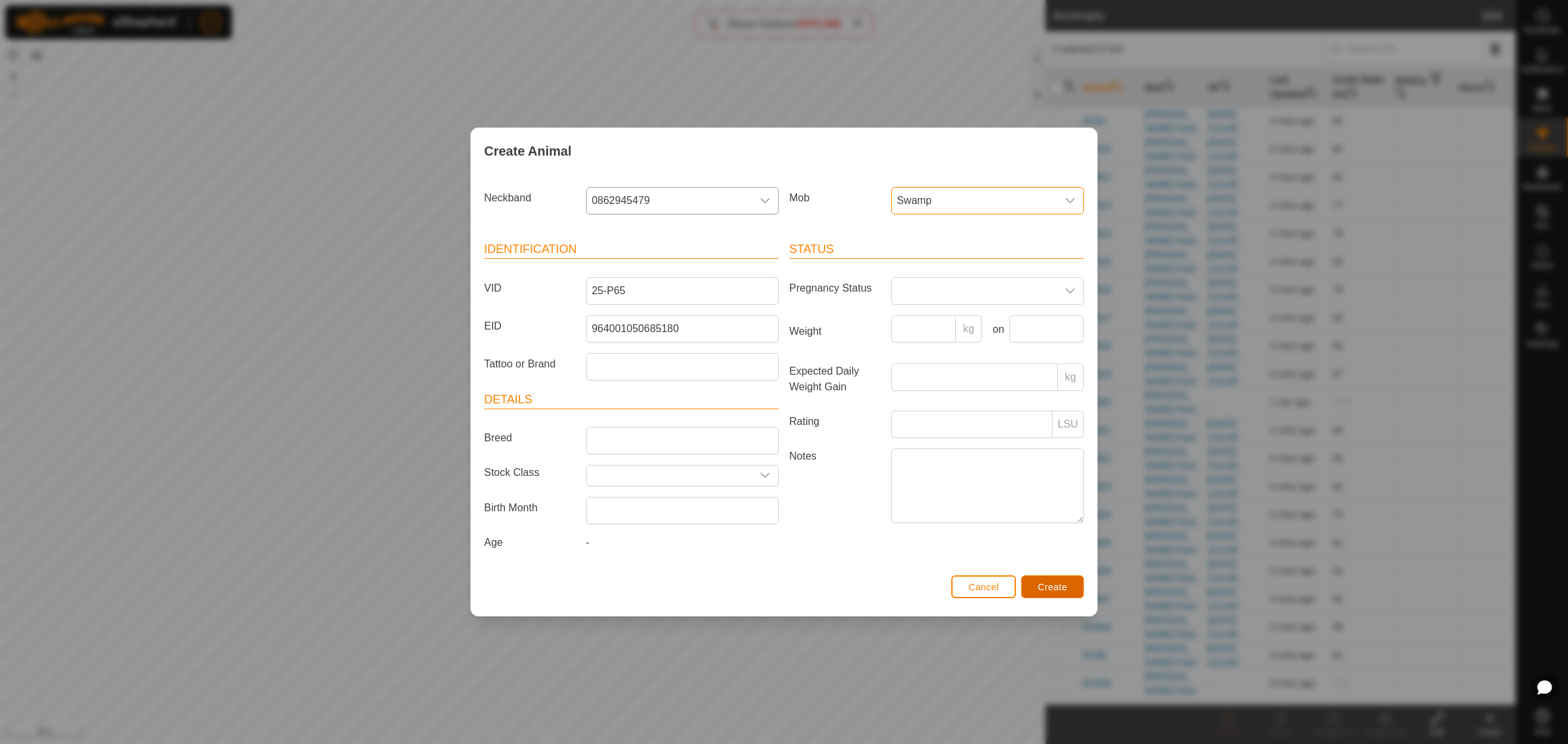
click at [1053, 590] on span "Create" at bounding box center [1053, 587] width 30 height 11
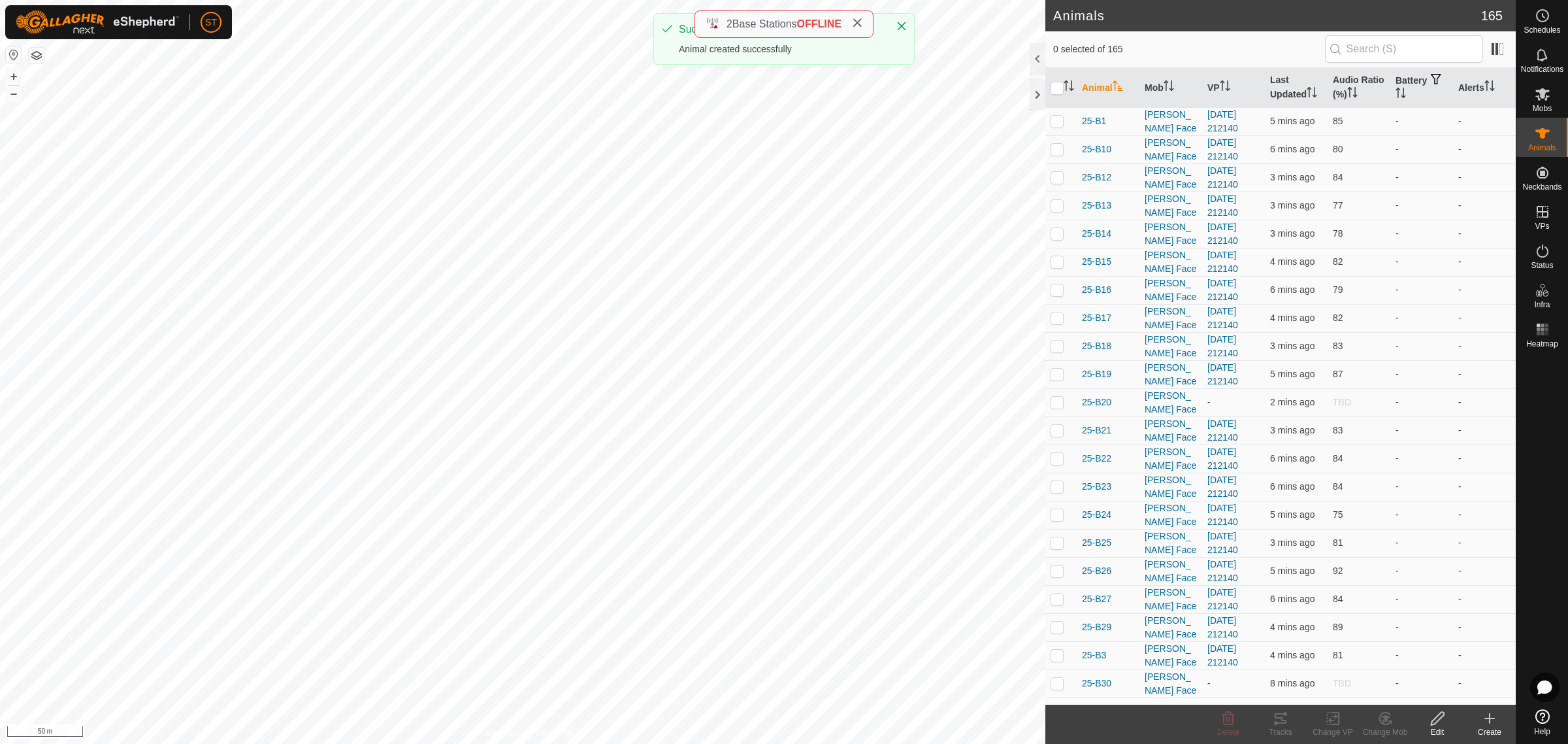
click at [1490, 724] on icon at bounding box center [1489, 719] width 16 height 16
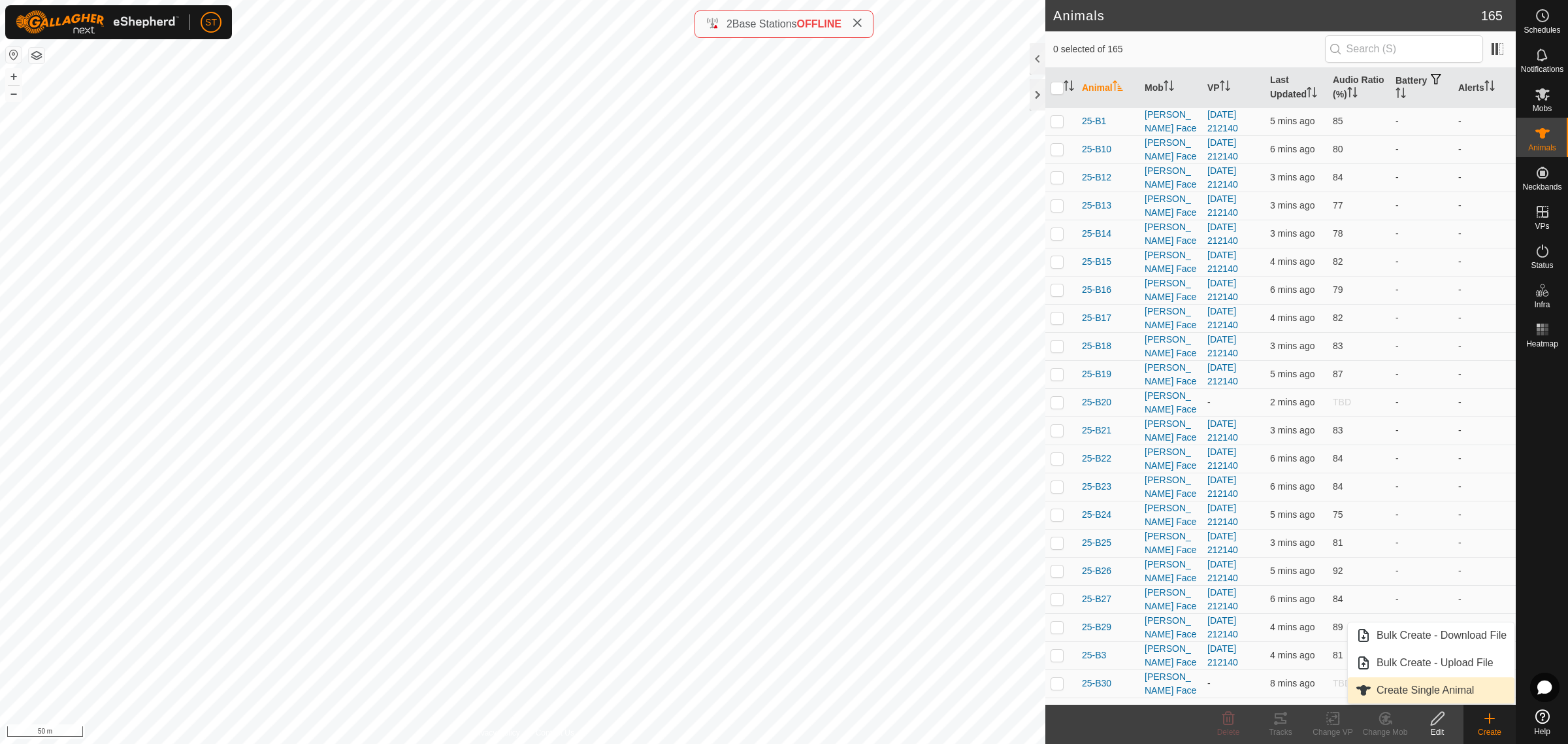
click at [1406, 690] on link "Create Single Animal" at bounding box center [1430, 691] width 166 height 26
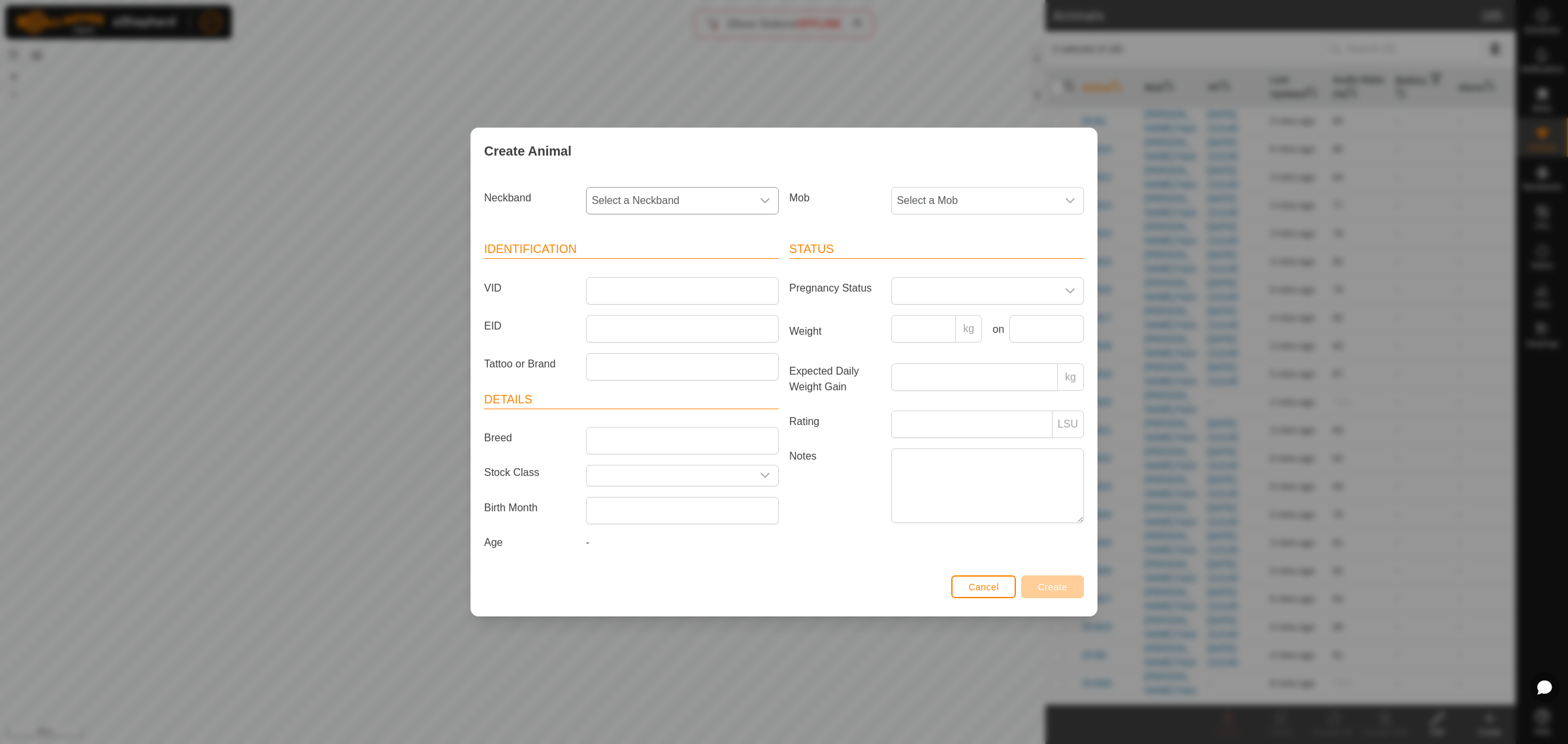
click at [762, 196] on icon "dropdown trigger" at bounding box center [765, 201] width 11 height 11
type input "6273"
click at [612, 265] on li "2543766273" at bounding box center [682, 268] width 191 height 26
click at [603, 284] on input "VID" at bounding box center [682, 290] width 193 height 27
type input "25-P70"
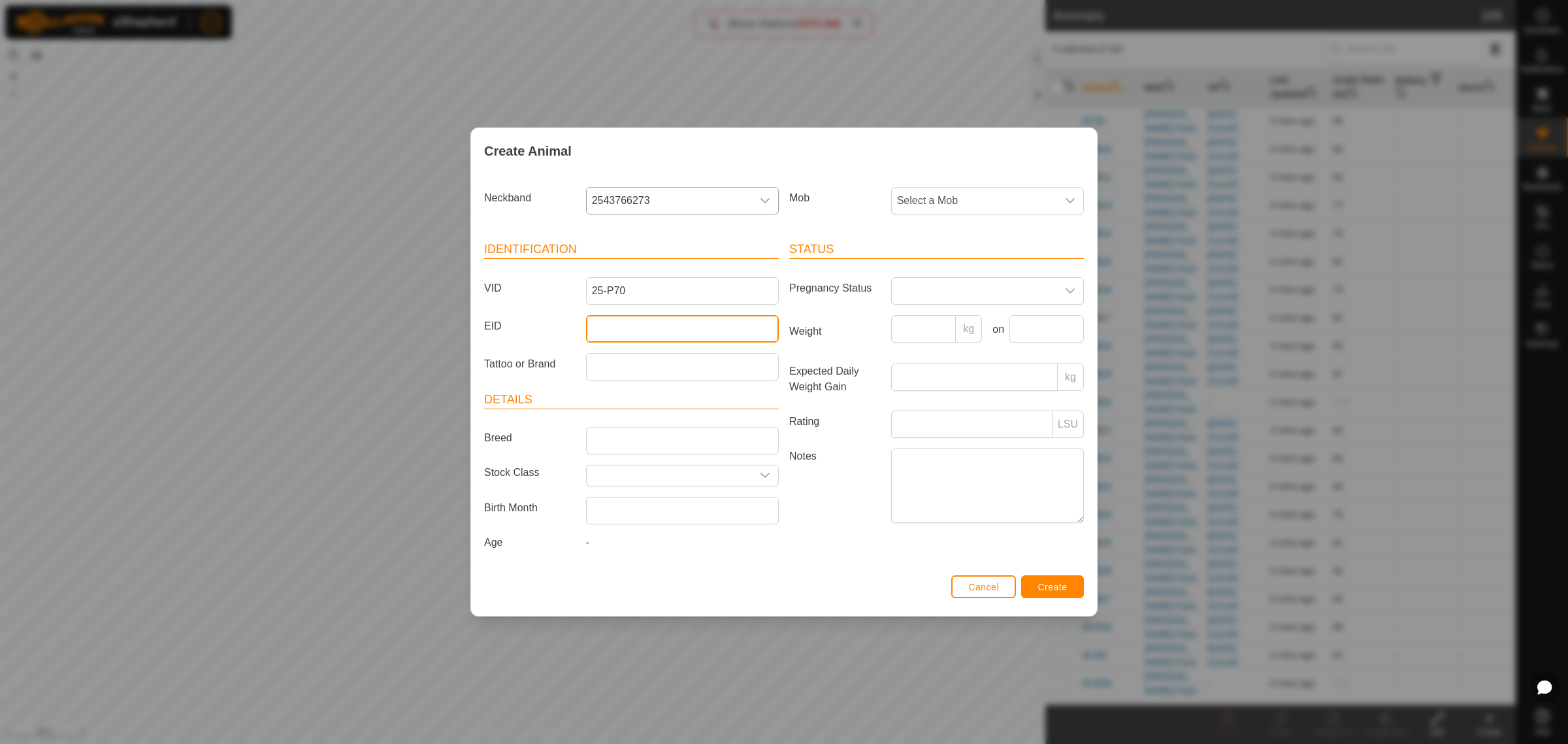
drag, startPoint x: 619, startPoint y: 331, endPoint x: 615, endPoint y: 319, distance: 12.6
click at [620, 331] on input "EID" at bounding box center [682, 328] width 193 height 27
paste input "942000046868031"
type input "942000046868031"
click at [1073, 200] on icon "dropdown trigger" at bounding box center [1070, 201] width 11 height 11
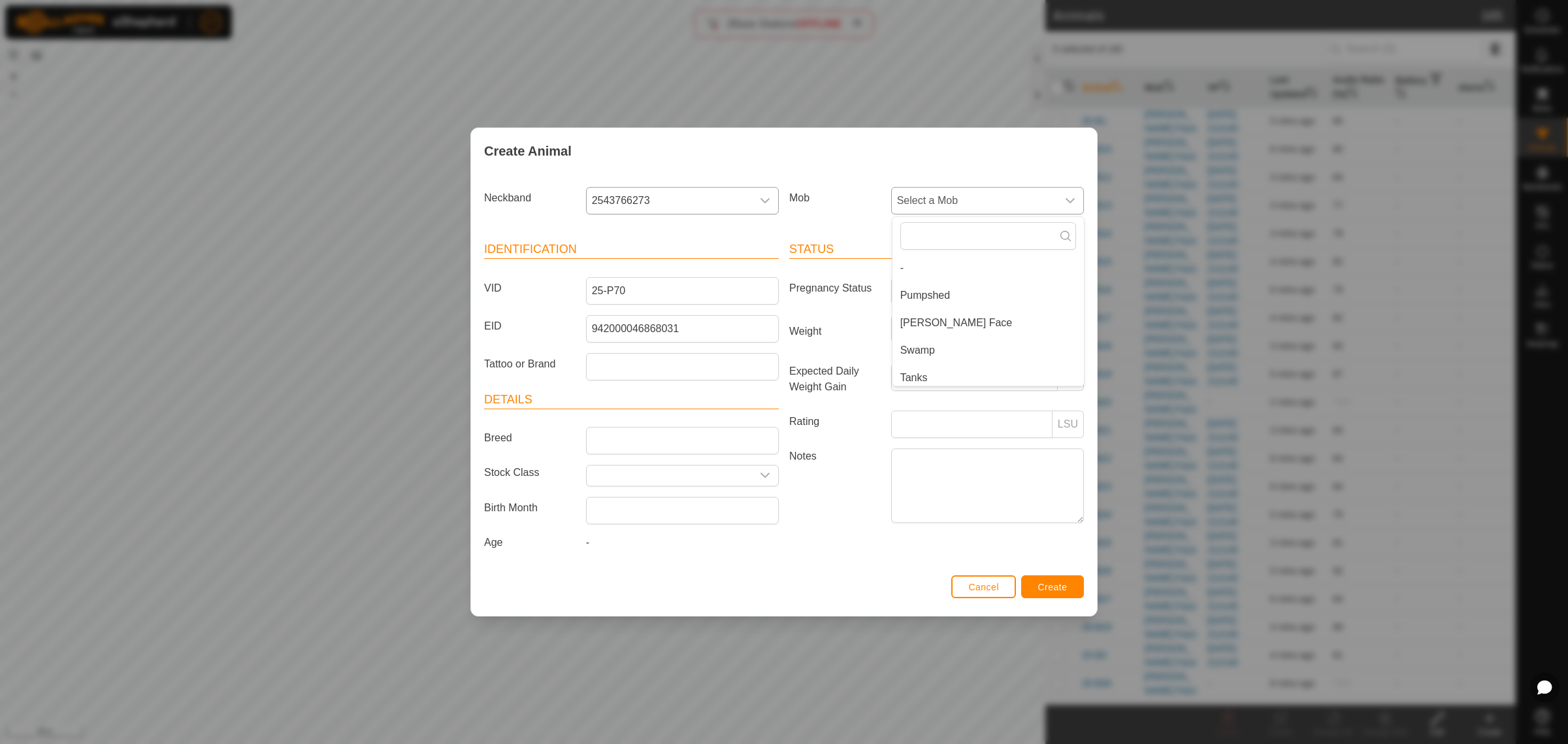
click at [969, 361] on li "Swamp" at bounding box center [988, 351] width 191 height 26
click at [1032, 590] on button "Create" at bounding box center [1052, 586] width 63 height 23
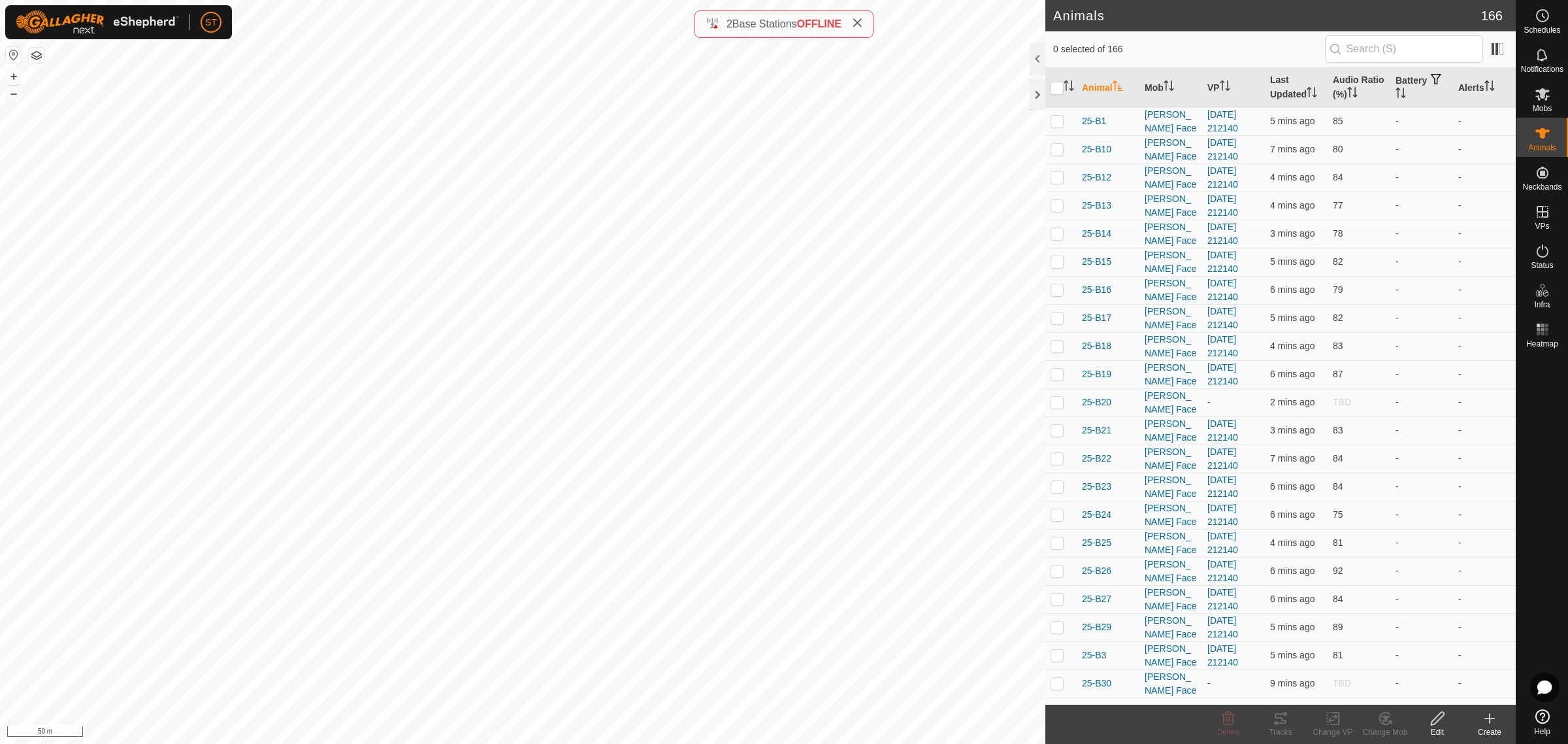
click at [1494, 726] on div "Create" at bounding box center [1489, 731] width 53 height 11
click at [1491, 723] on icon at bounding box center [1489, 719] width 16 height 16
click at [1423, 688] on link "Create Single Animal" at bounding box center [1430, 691] width 166 height 26
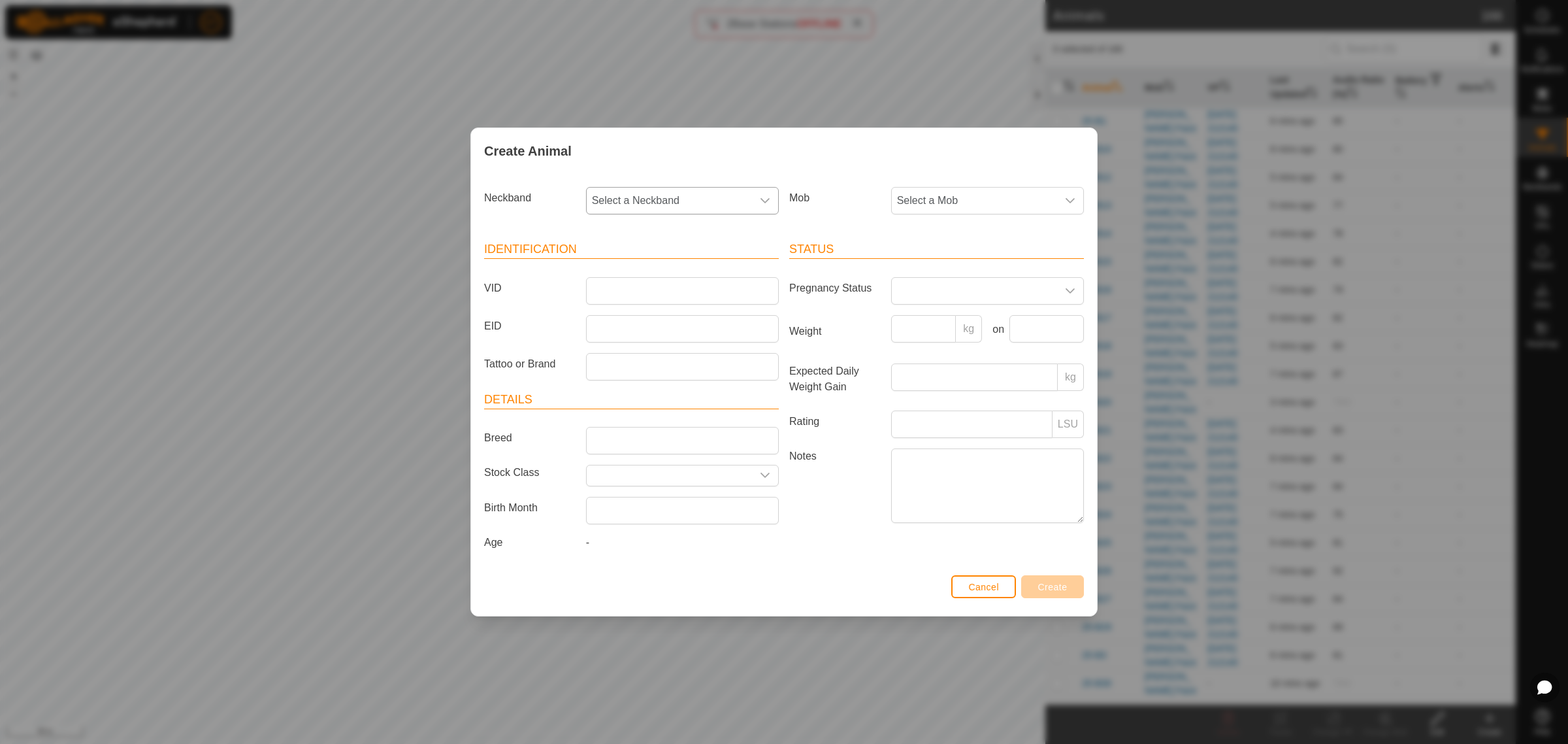
click at [768, 198] on icon "dropdown trigger" at bounding box center [765, 201] width 11 height 11
type input "8425"
click at [638, 259] on li "0851618425" at bounding box center [682, 268] width 191 height 26
click at [632, 264] on span "0851618425" at bounding box center [624, 258] width 58 height 12
click at [616, 294] on input "VID" at bounding box center [682, 290] width 193 height 27
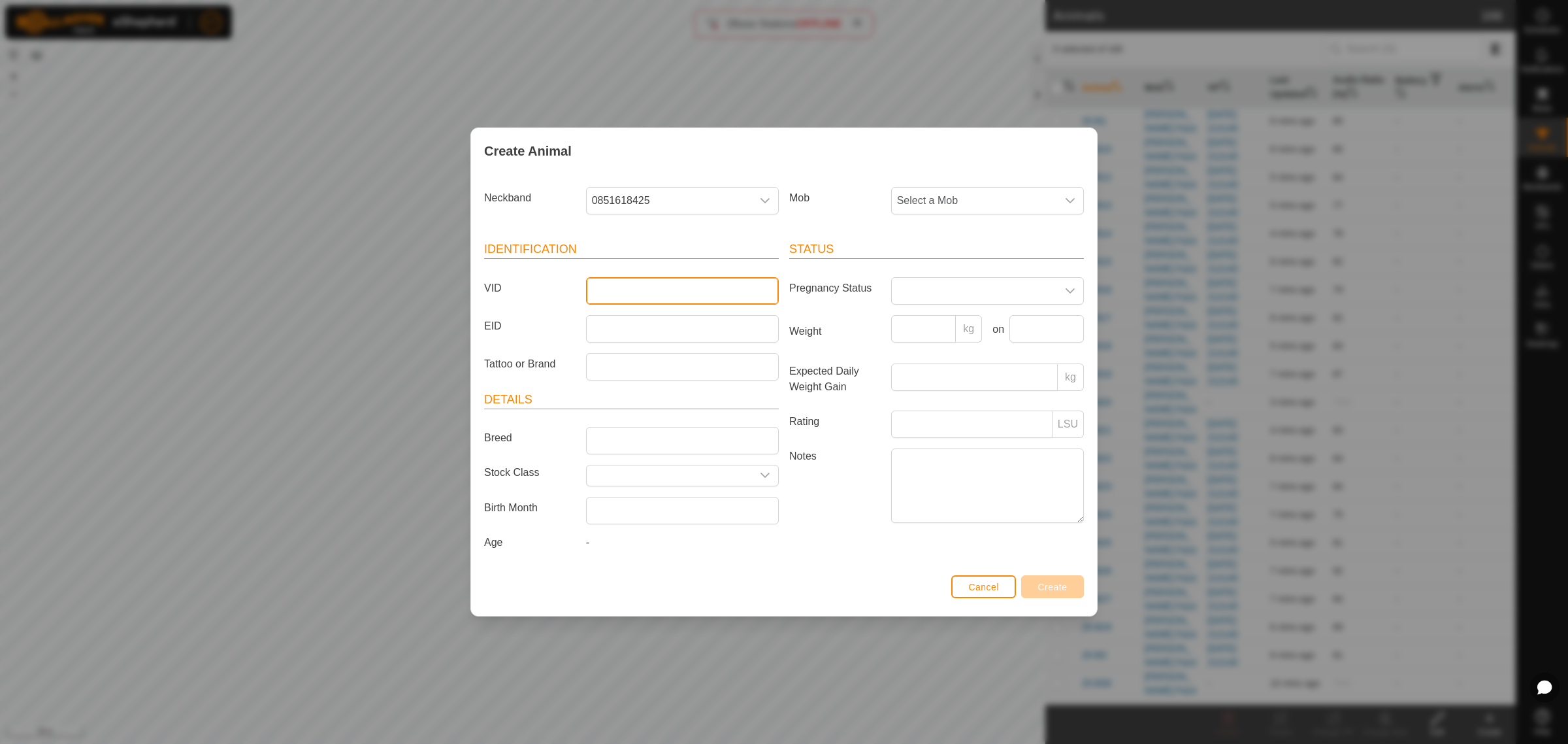
click at [603, 294] on input "VID" at bounding box center [682, 290] width 193 height 27
click at [620, 262] on span "0851618425" at bounding box center [624, 258] width 58 height 12
click at [610, 288] on input "VID" at bounding box center [682, 290] width 193 height 27
type input "25-P51"
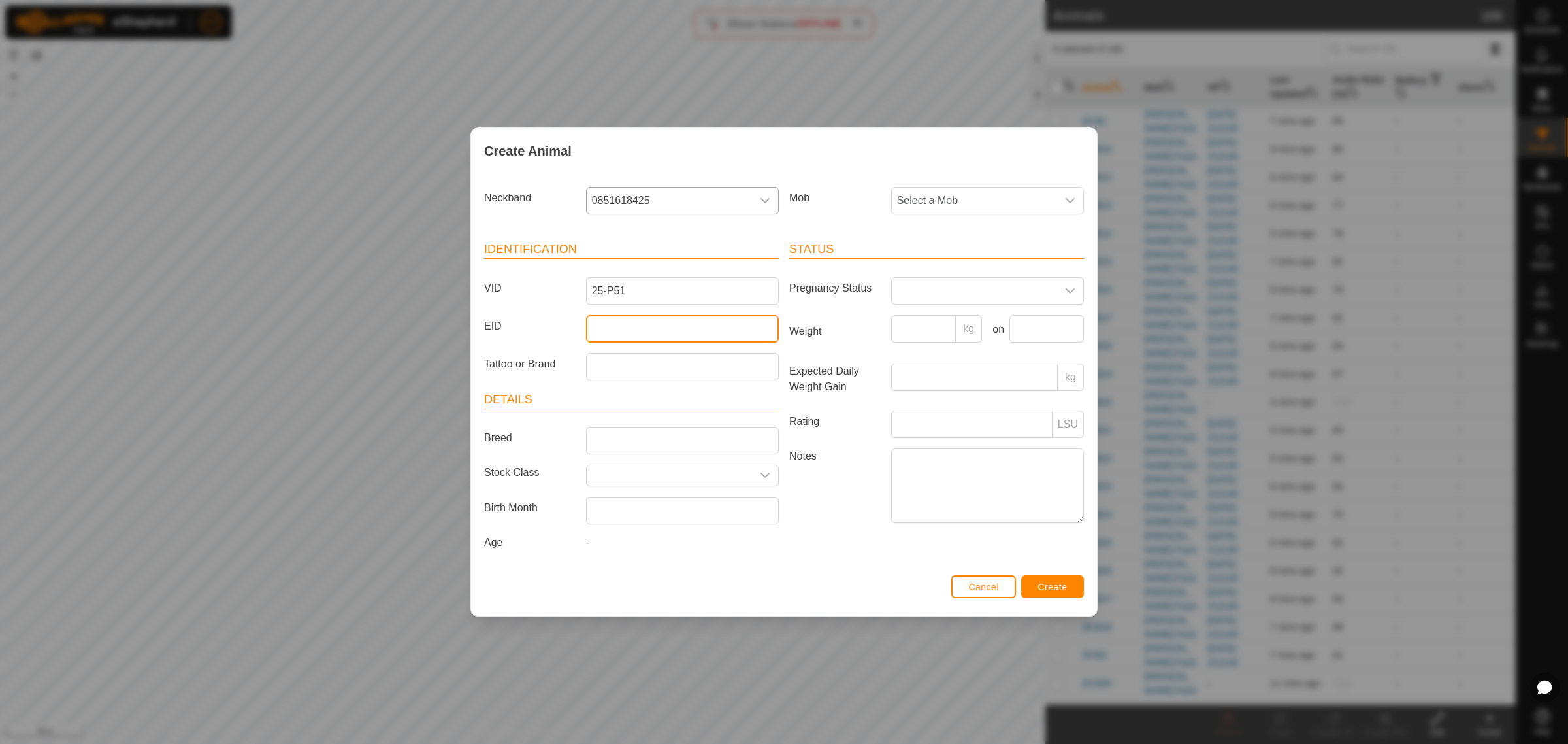
click at [615, 331] on input "EID" at bounding box center [682, 328] width 193 height 27
paste input "942000046868031"
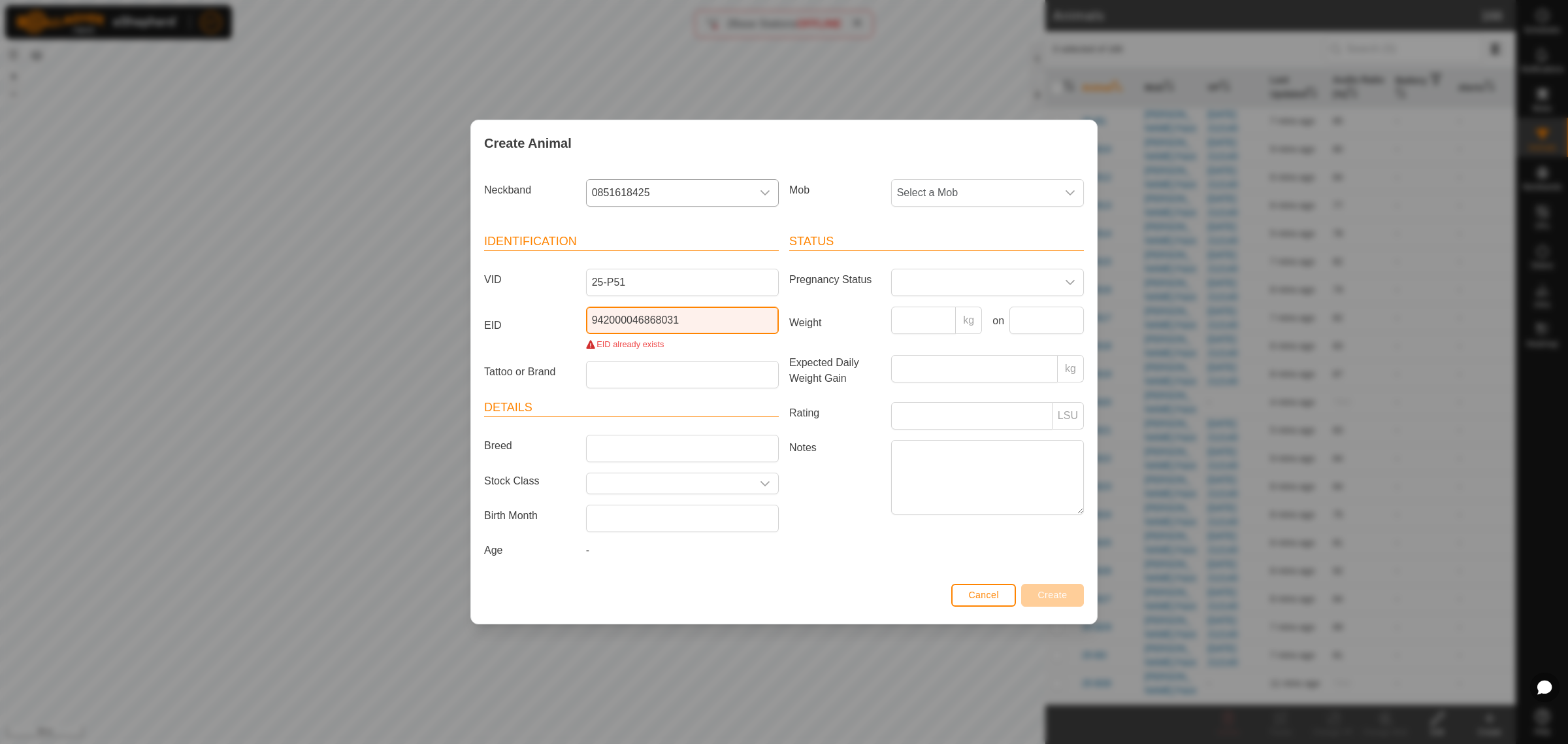
click at [707, 325] on input "942000046868031" at bounding box center [682, 320] width 193 height 27
drag, startPoint x: 704, startPoint y: 324, endPoint x: 597, endPoint y: 317, distance: 107.2
click at [603, 321] on input "942000046868031" at bounding box center [682, 320] width 193 height 27
paste input "70547"
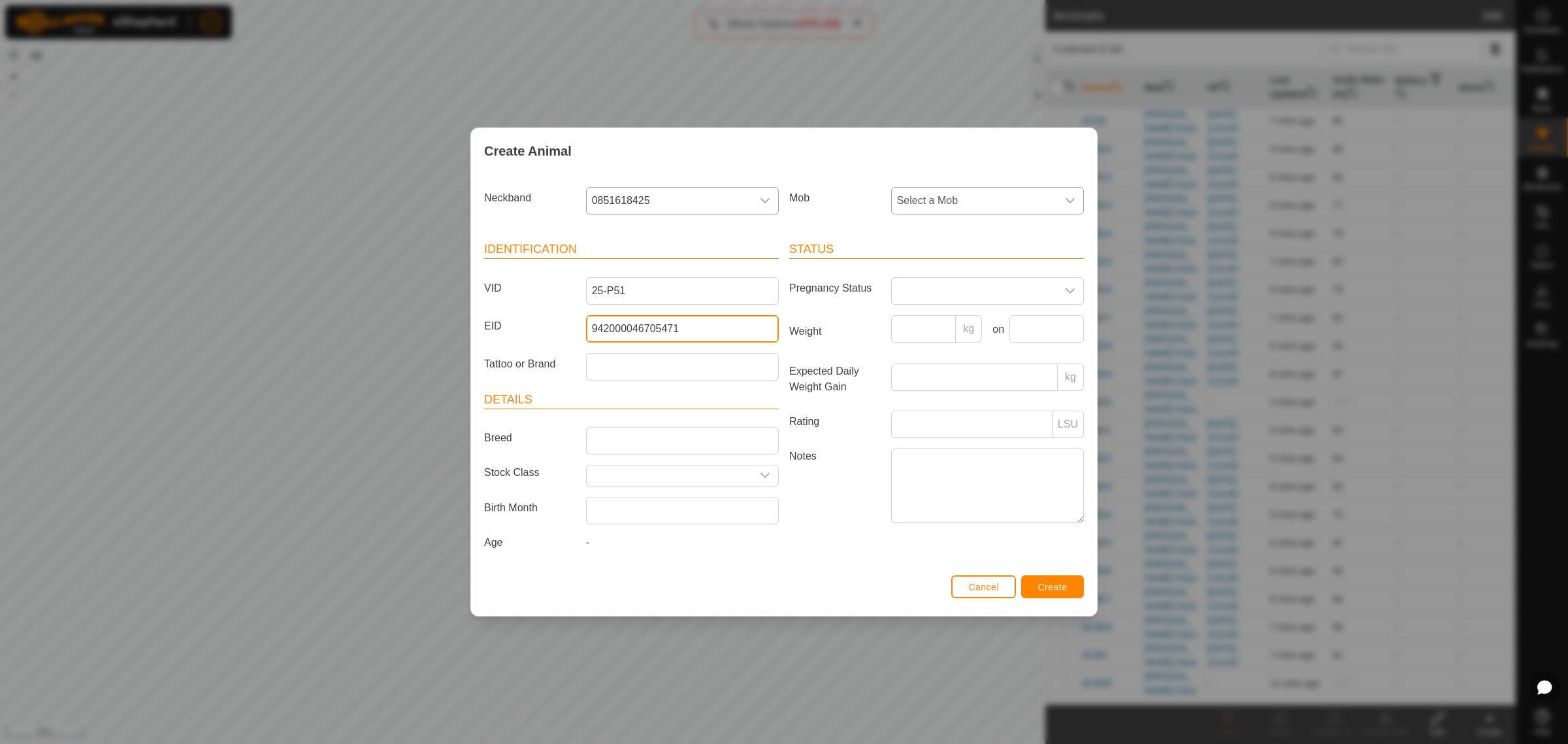
type input "942000046705471"
click at [1070, 199] on icon "dropdown trigger" at bounding box center [1070, 201] width 11 height 11
click at [924, 347] on li "Swamp" at bounding box center [988, 351] width 191 height 26
click at [1028, 588] on button "Create" at bounding box center [1052, 586] width 63 height 23
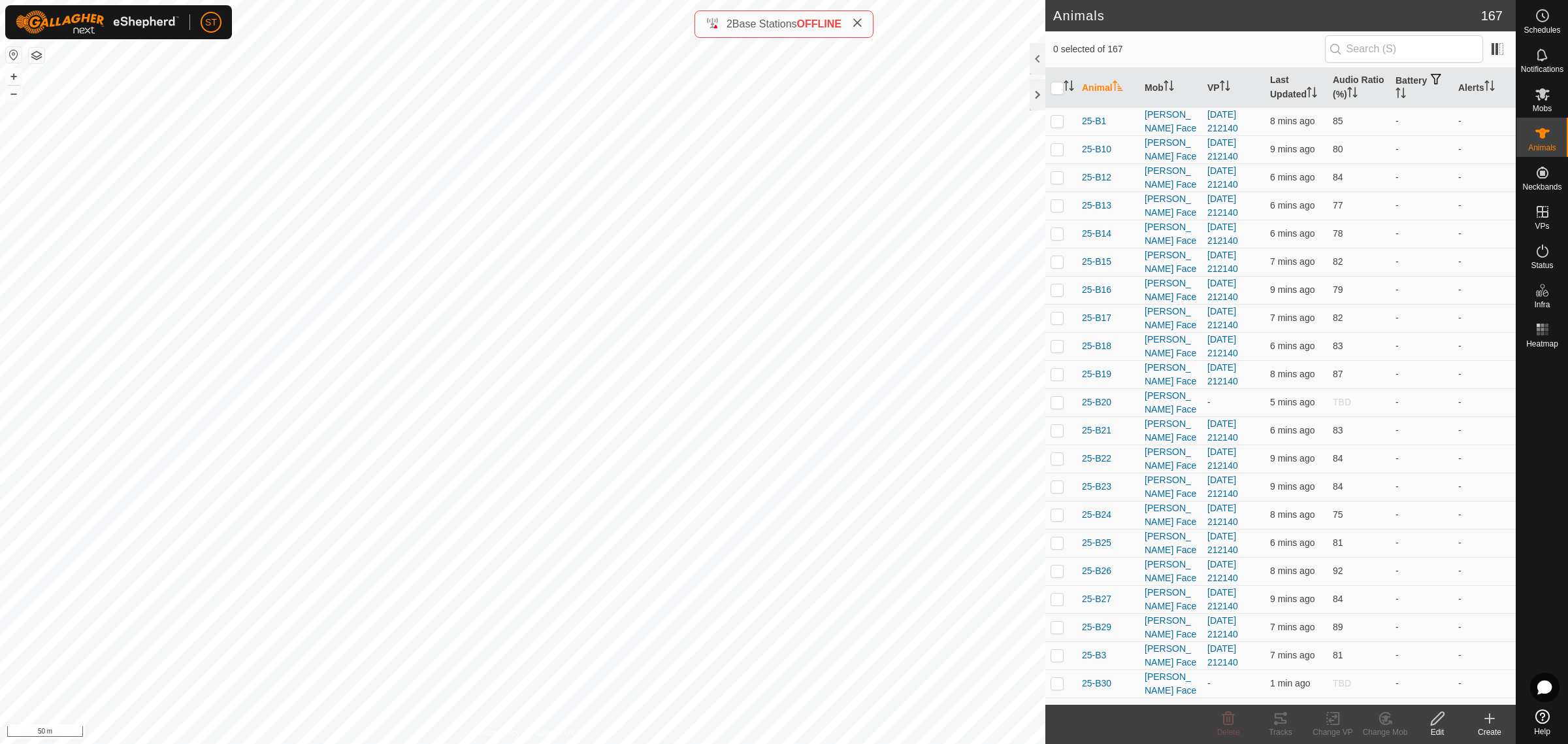
click at [1481, 724] on icon at bounding box center [1489, 719] width 16 height 16
click at [1386, 687] on link "Create Single Animal" at bounding box center [1430, 691] width 166 height 26
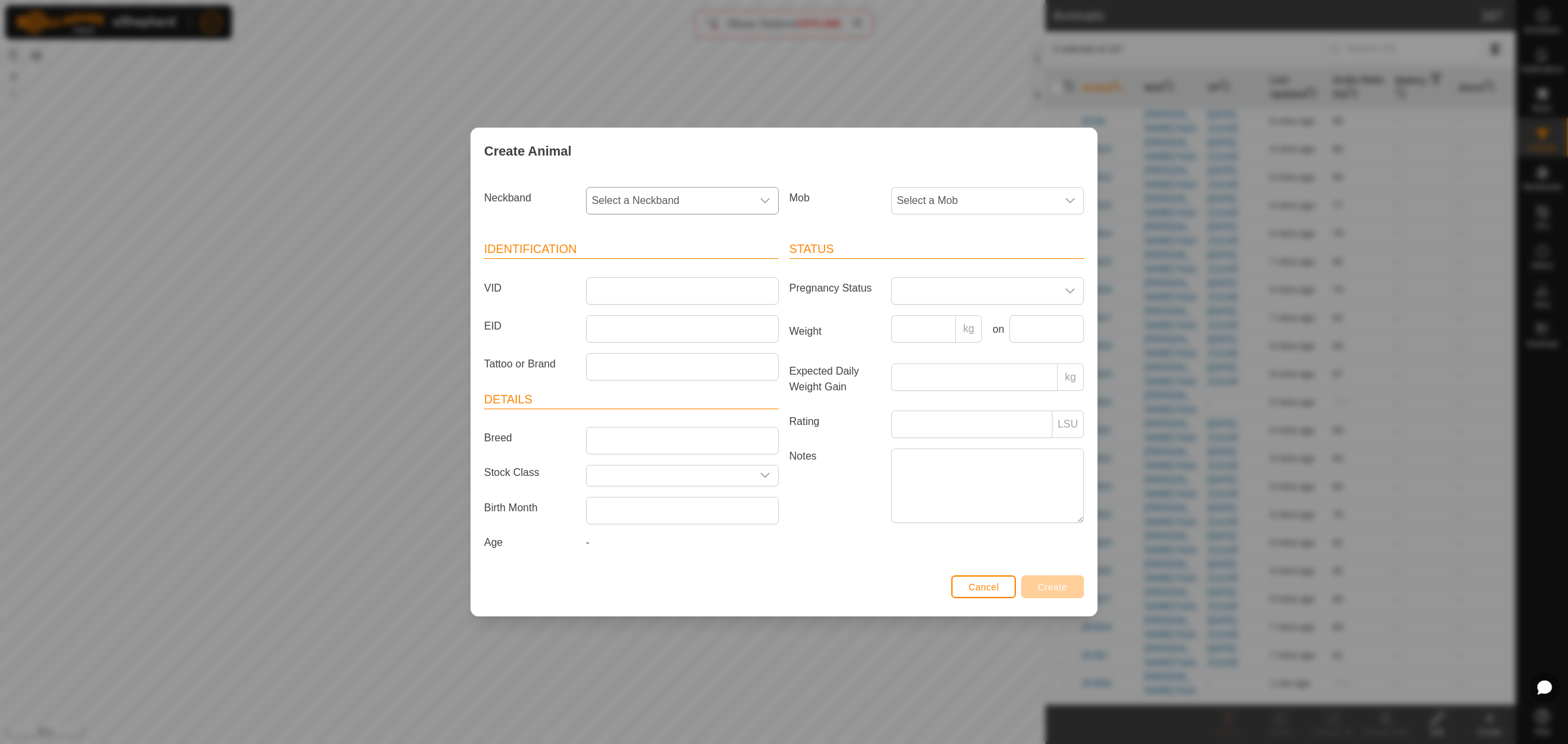
click at [761, 198] on icon "dropdown trigger" at bounding box center [765, 201] width 9 height 5
type input "6501"
click at [621, 269] on li "4118036501" at bounding box center [682, 268] width 191 height 26
click at [612, 281] on input "VID" at bounding box center [682, 290] width 193 height 27
type input "25-P61"
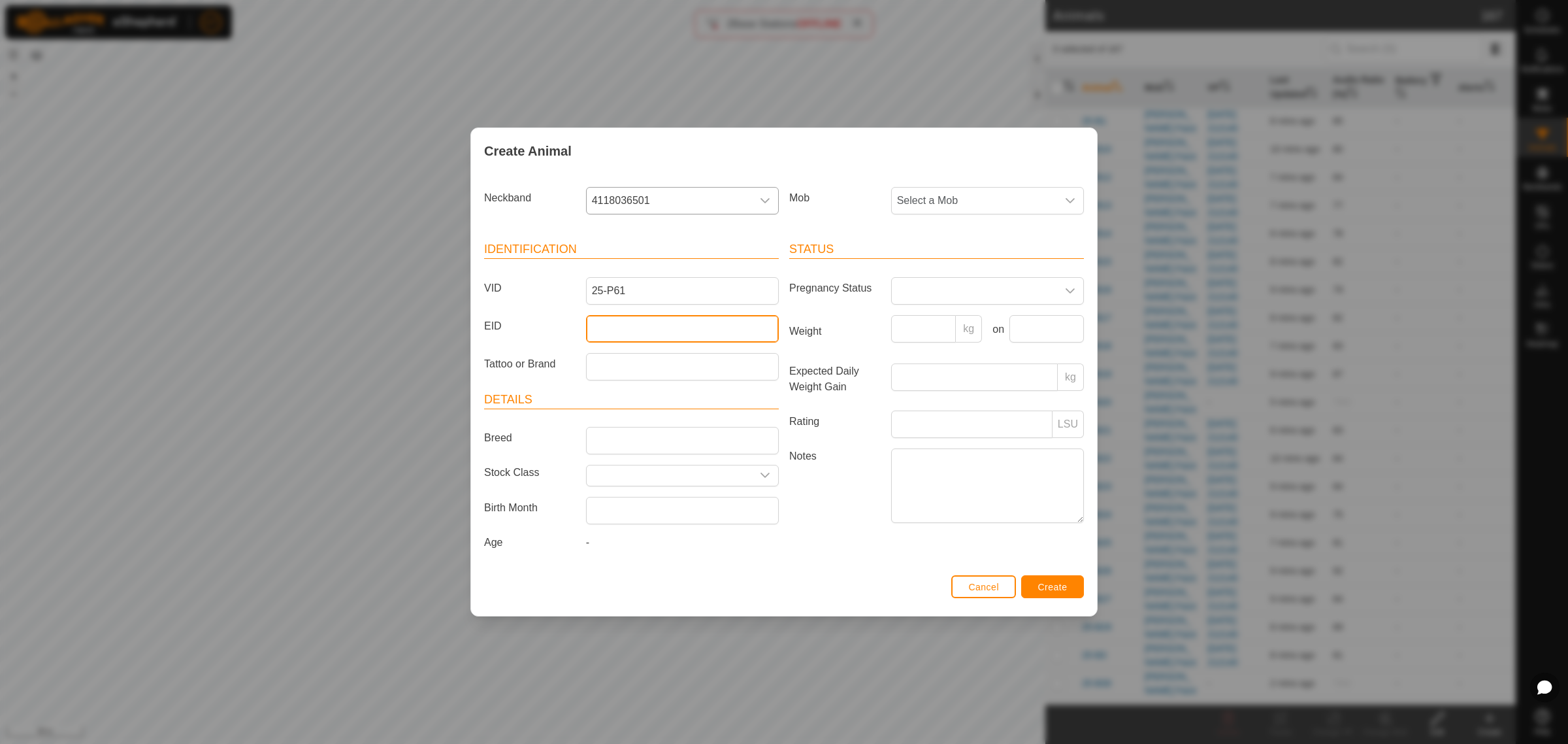
click at [631, 335] on input "EID" at bounding box center [682, 328] width 193 height 27
paste input "942000046704400"
type input "942000046704400"
click at [1071, 203] on icon "dropdown trigger" at bounding box center [1070, 201] width 11 height 11
click at [939, 351] on li "Swamp" at bounding box center [988, 351] width 191 height 26
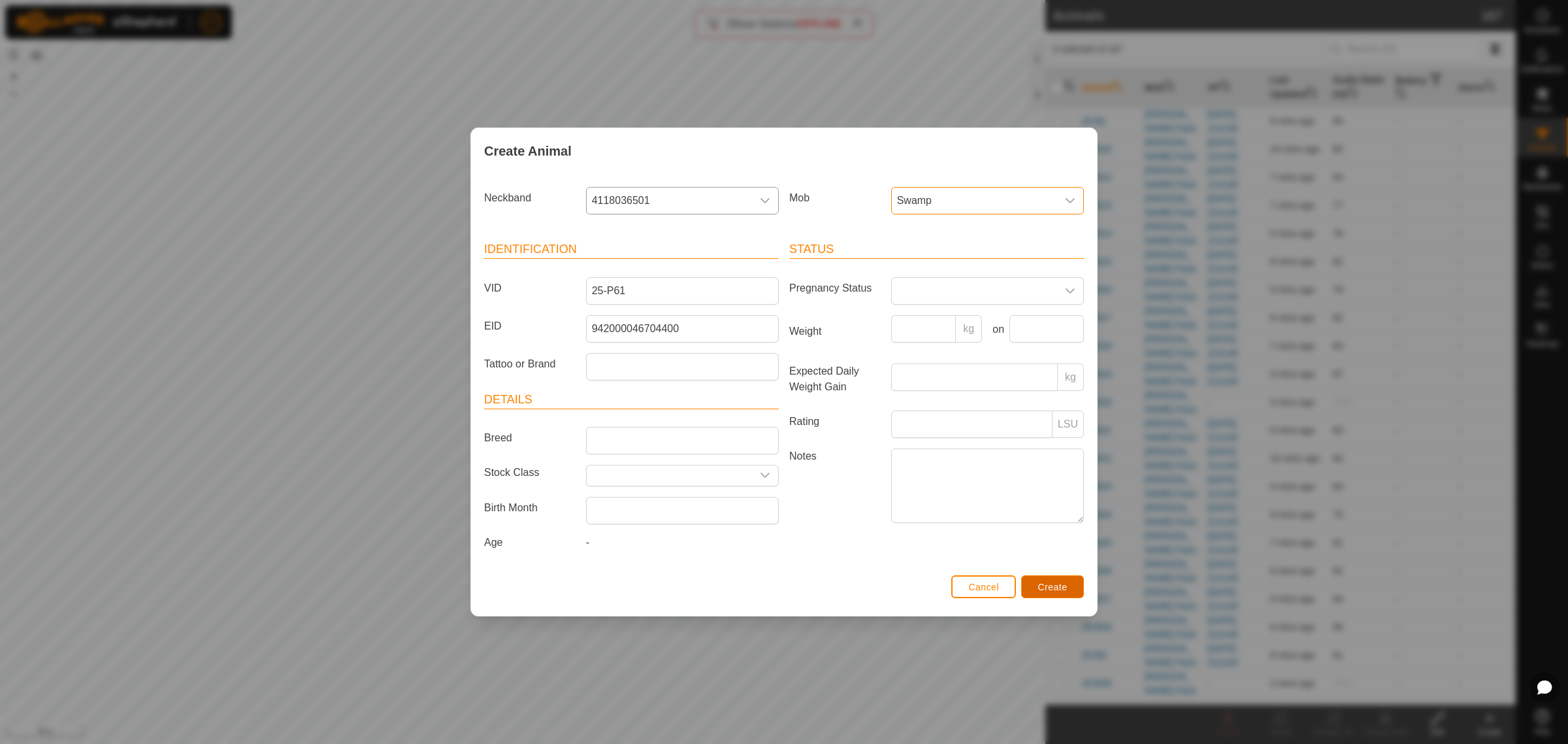
click at [1046, 588] on span "Create" at bounding box center [1053, 587] width 30 height 11
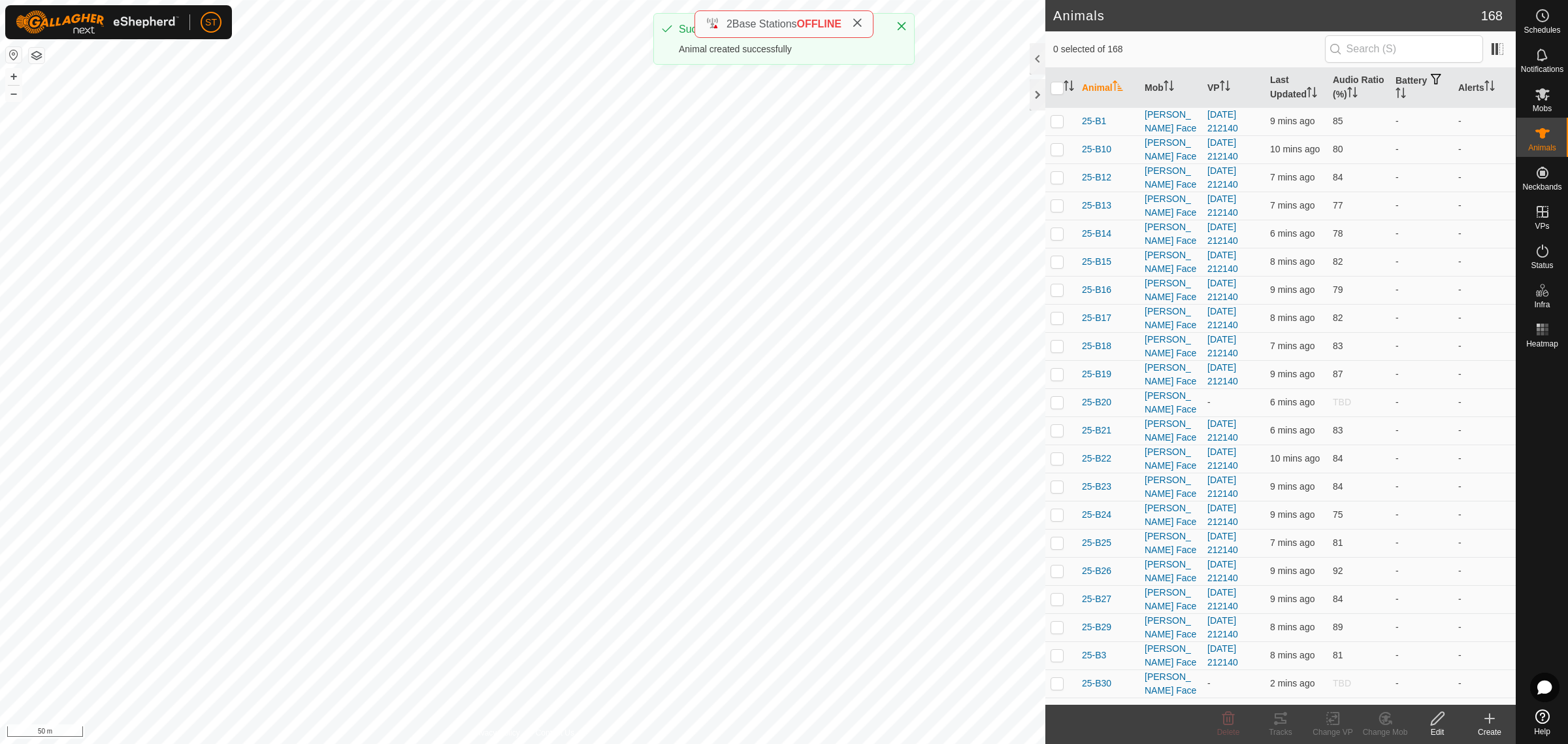
click at [1491, 723] on icon at bounding box center [1489, 719] width 16 height 16
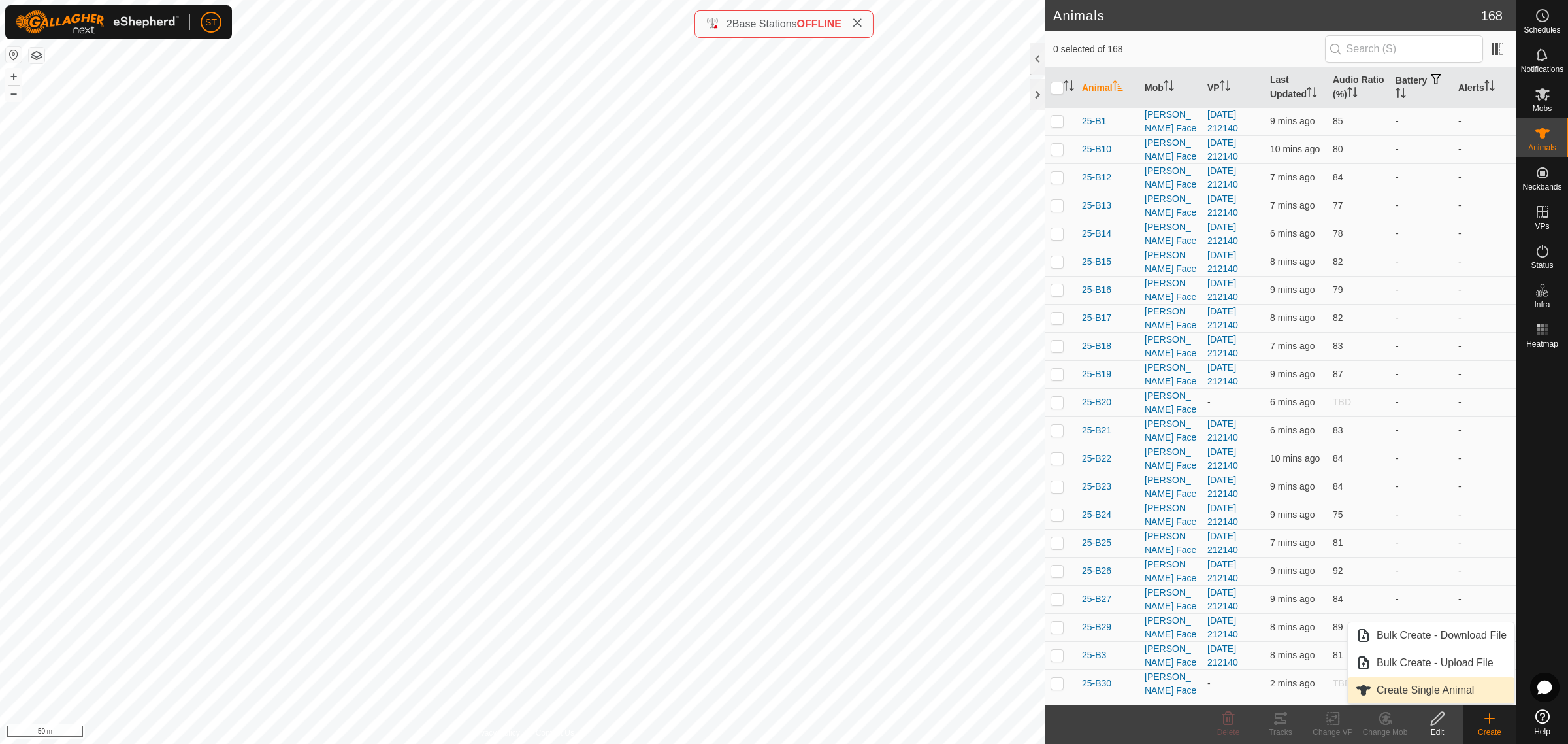
click at [1400, 687] on link "Create Single Animal" at bounding box center [1430, 691] width 166 height 26
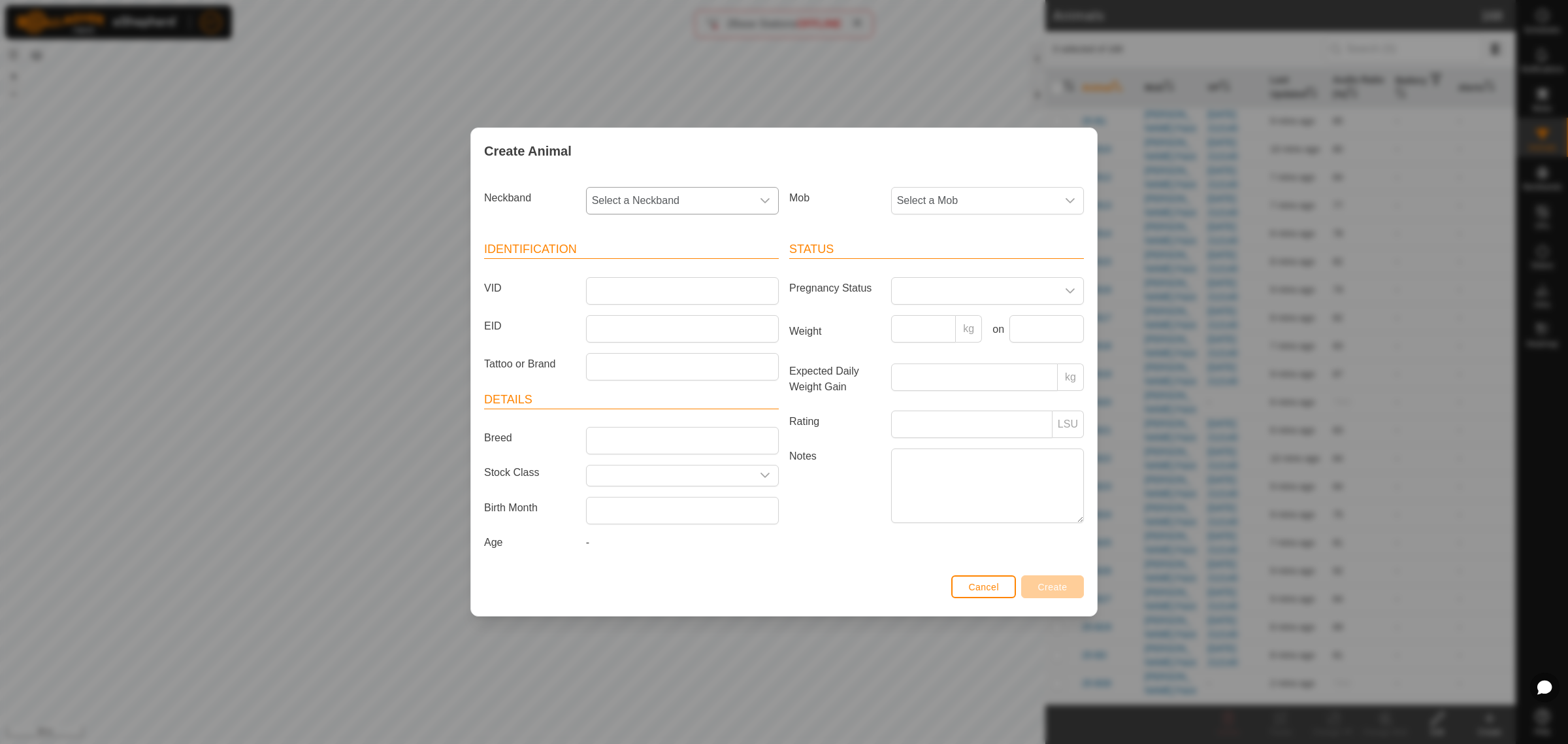
click at [755, 196] on div "dropdown trigger" at bounding box center [765, 201] width 26 height 26
type input "2577"
click at [653, 263] on li "0145392577" at bounding box center [682, 268] width 191 height 26
click at [633, 286] on input "VID" at bounding box center [682, 290] width 193 height 27
type input "25-P53"
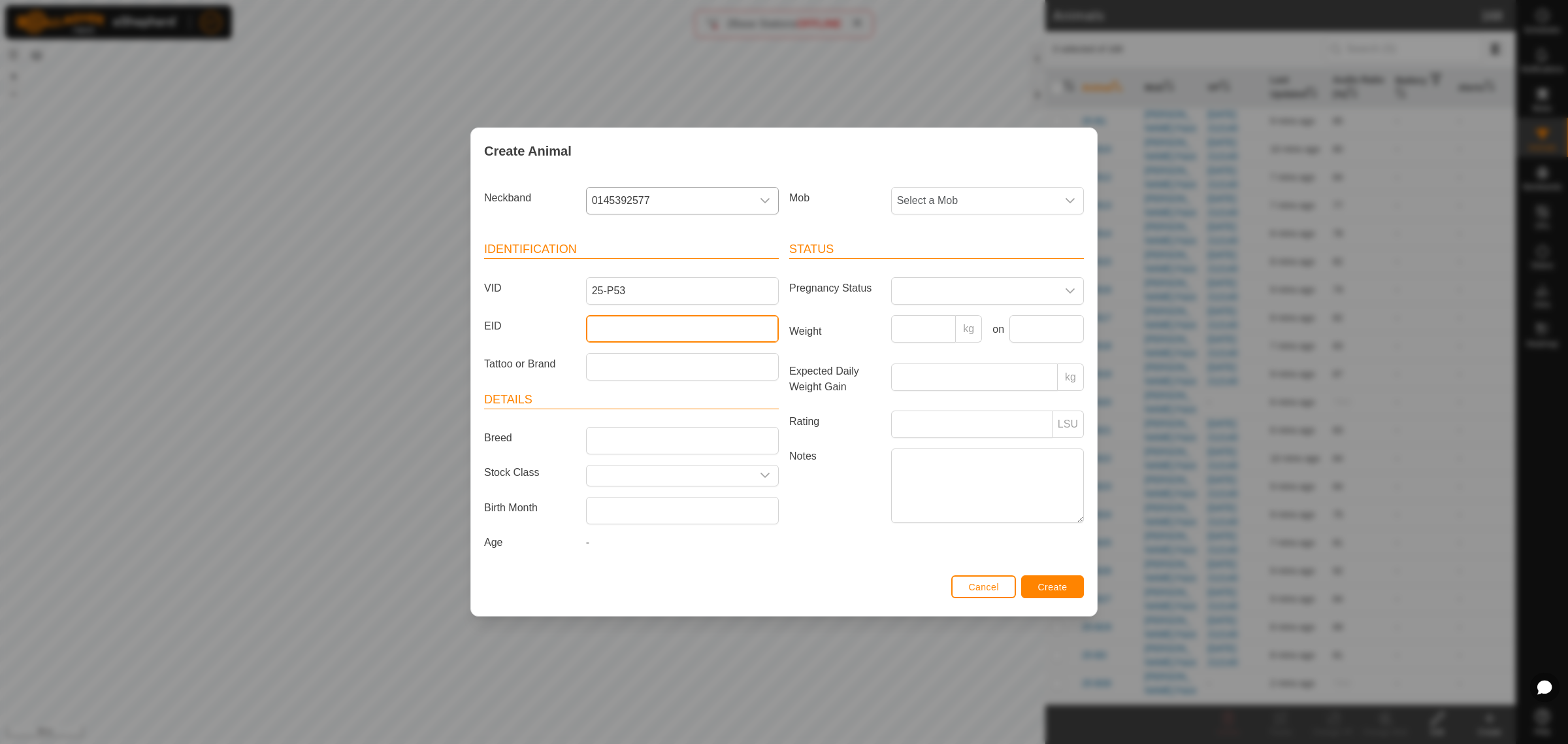
drag, startPoint x: 619, startPoint y: 328, endPoint x: 614, endPoint y: 322, distance: 7.8
click at [619, 328] on input "EID" at bounding box center [682, 328] width 193 height 27
paste input "964001050689568"
type input "964001050689568"
click at [1076, 200] on div "dropdown trigger" at bounding box center [1070, 201] width 26 height 26
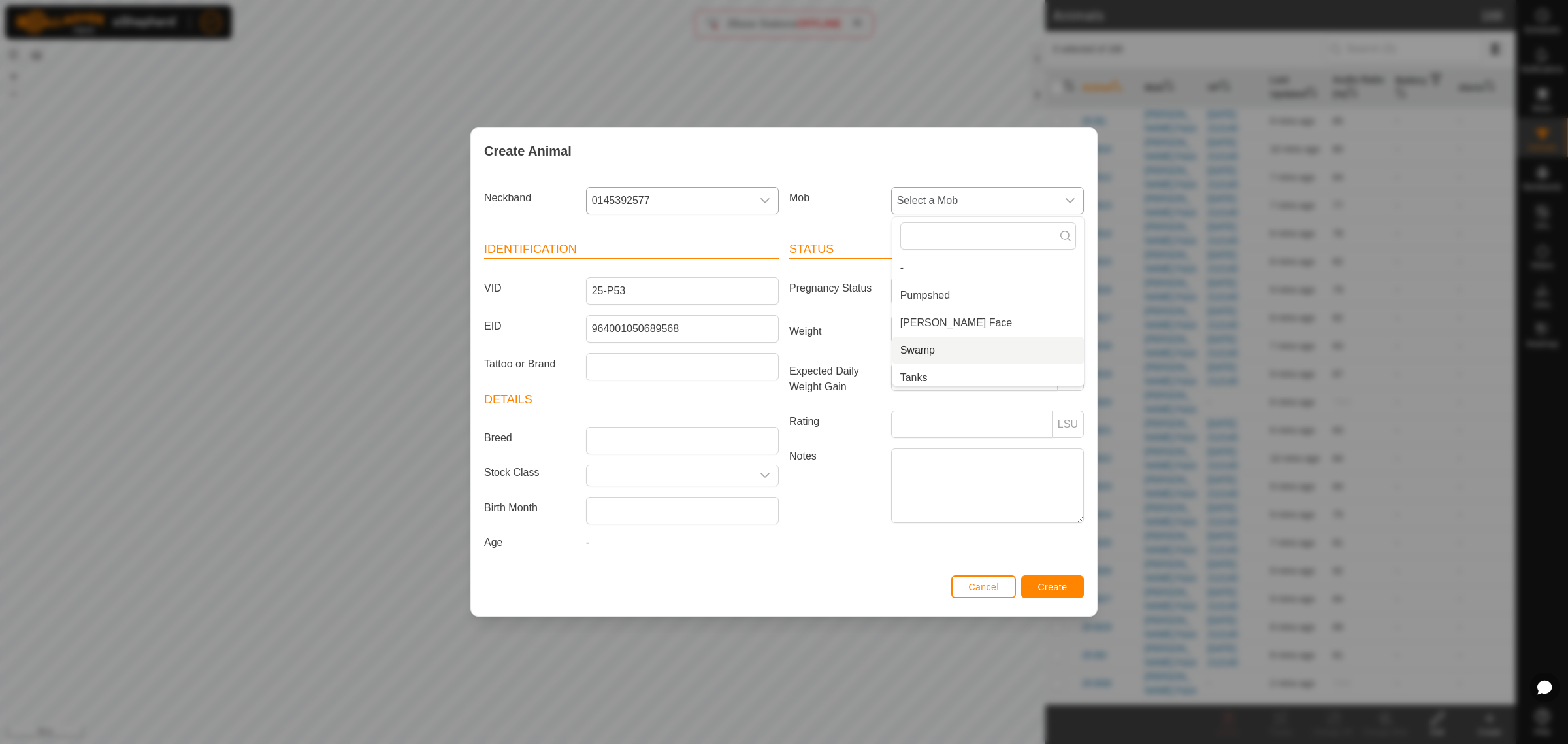
click at [961, 357] on li "Swamp" at bounding box center [988, 351] width 191 height 26
click at [1063, 590] on span "Create" at bounding box center [1053, 587] width 30 height 11
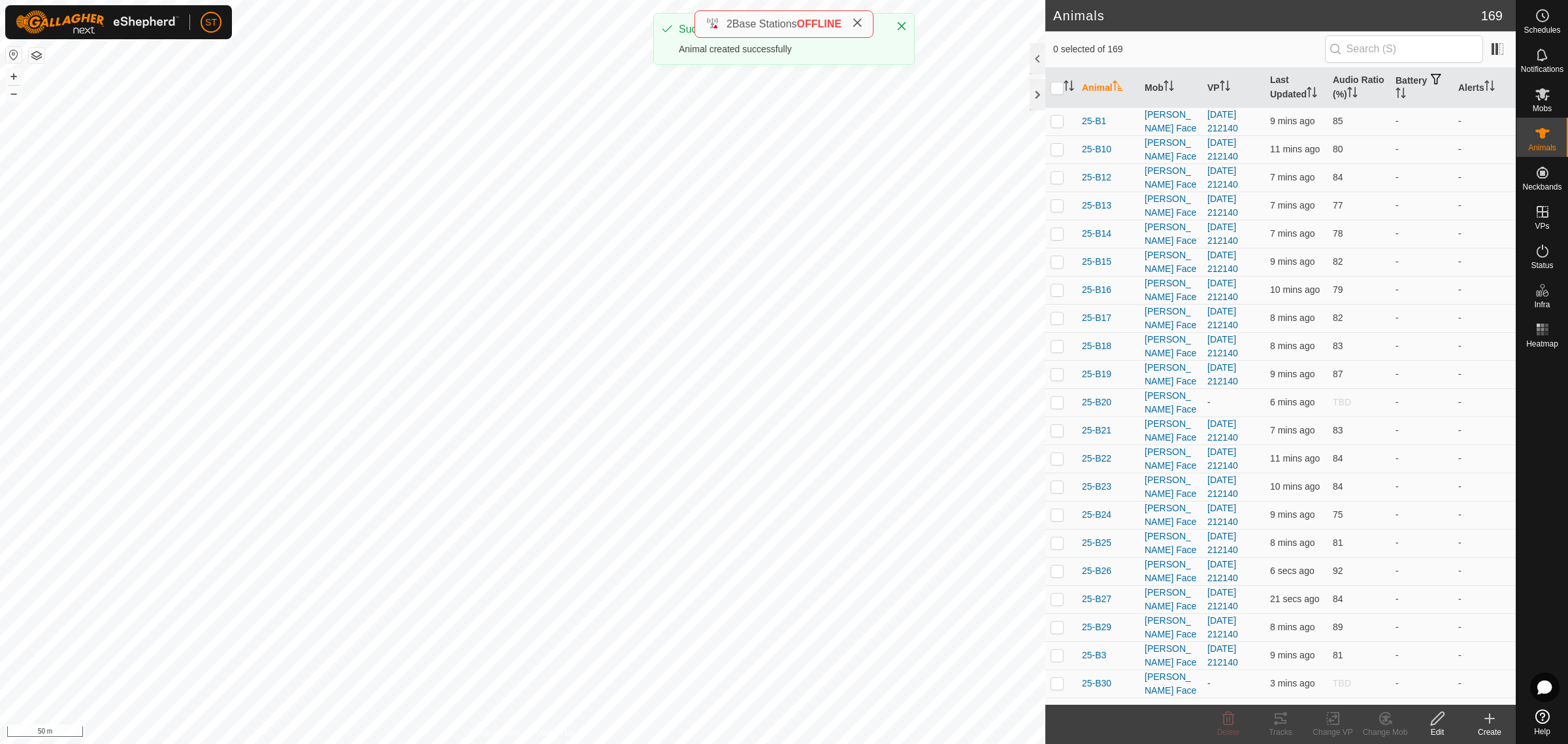
click at [1488, 723] on icon at bounding box center [1489, 719] width 16 height 16
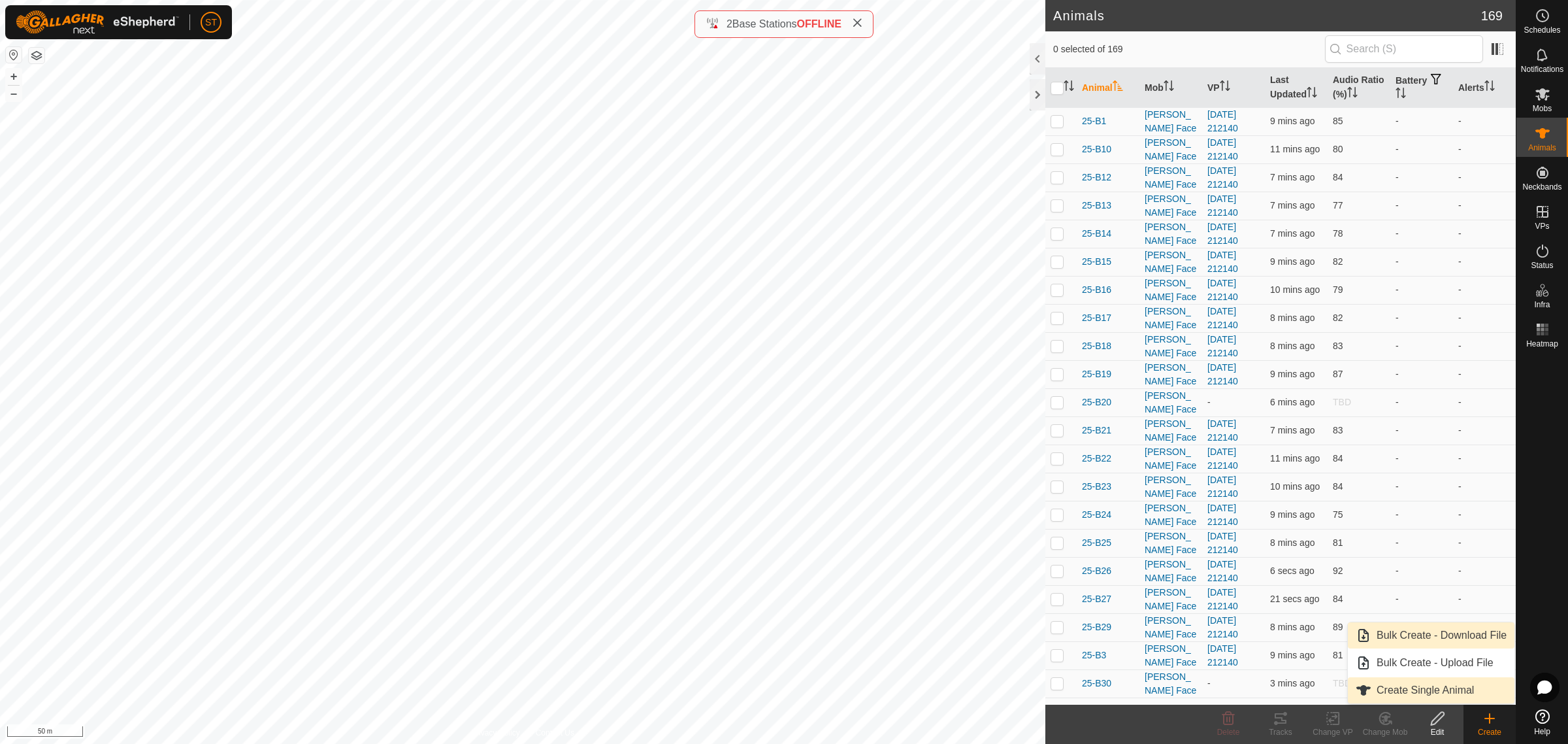
click at [1409, 688] on span "Create Single Animal" at bounding box center [1424, 690] width 97 height 16
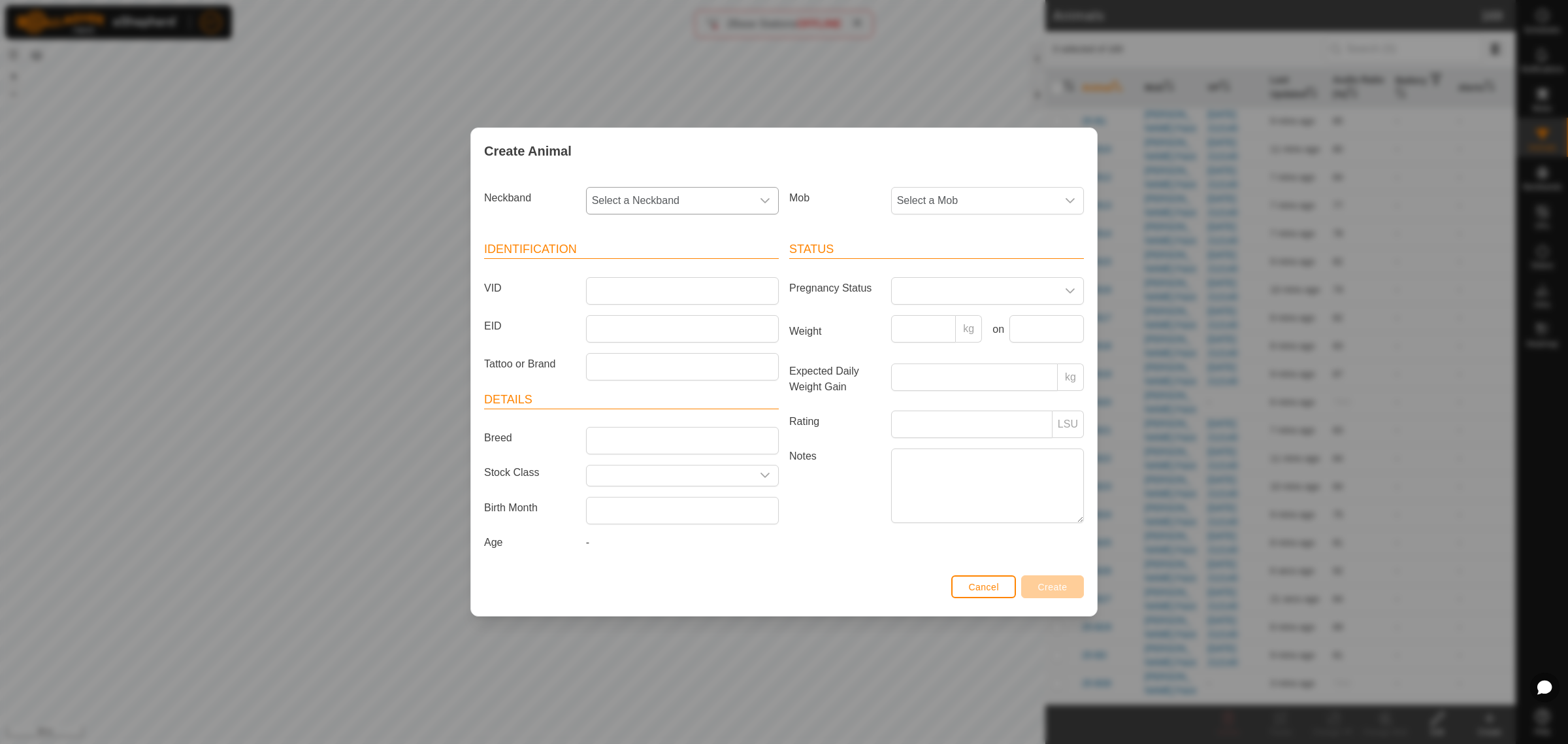
click at [771, 206] on div "dropdown trigger" at bounding box center [765, 201] width 26 height 26
type input "4675"
click at [653, 294] on li "3842874675" at bounding box center [682, 295] width 191 height 26
click at [648, 294] on input "VID" at bounding box center [682, 290] width 193 height 27
type input "25-P87"
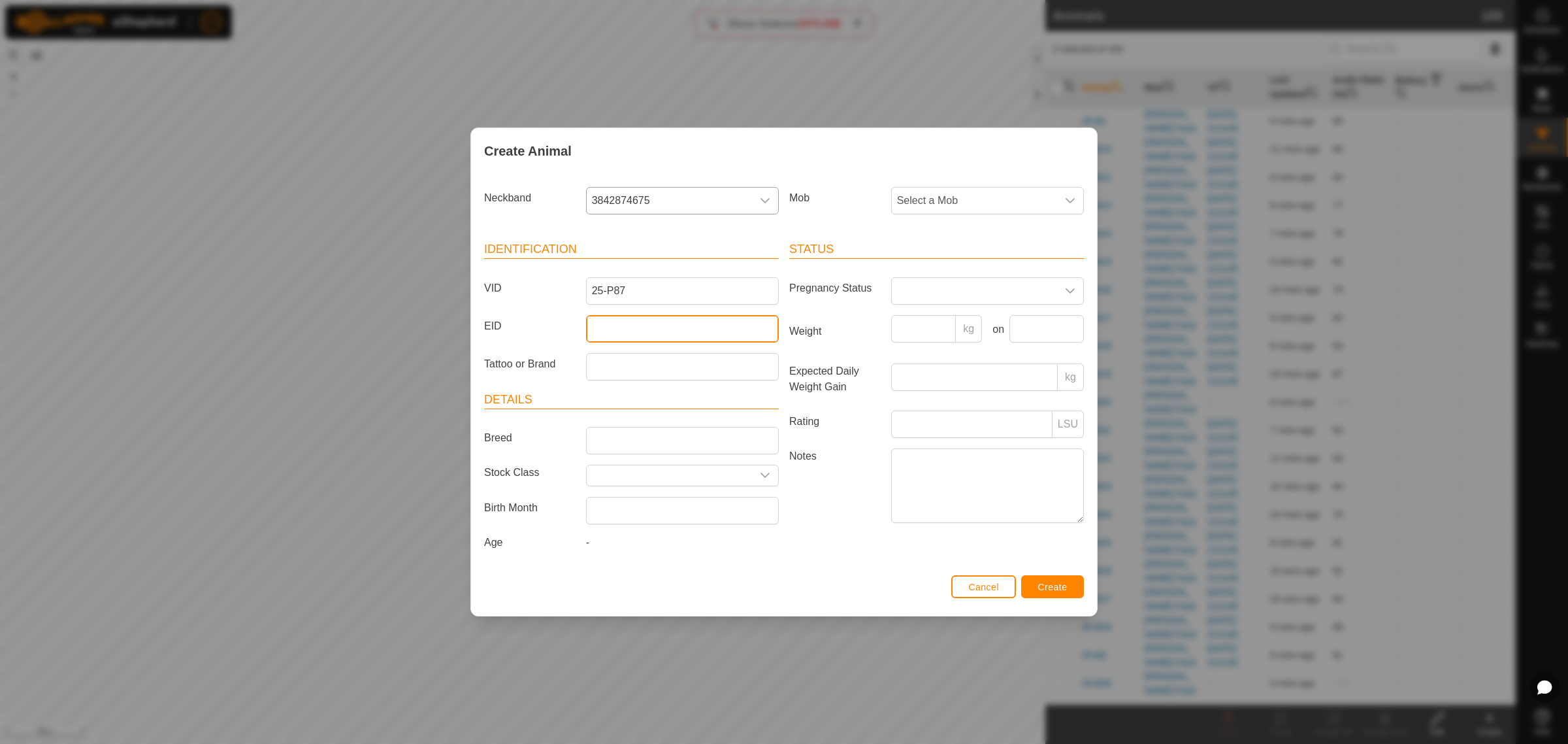
drag, startPoint x: 614, startPoint y: 330, endPoint x: 604, endPoint y: 322, distance: 12.8
click at [614, 330] on input "EID" at bounding box center [682, 328] width 193 height 27
paste input "942000046866280"
type input "942000046866280"
click at [1073, 198] on icon "dropdown trigger" at bounding box center [1070, 201] width 9 height 5
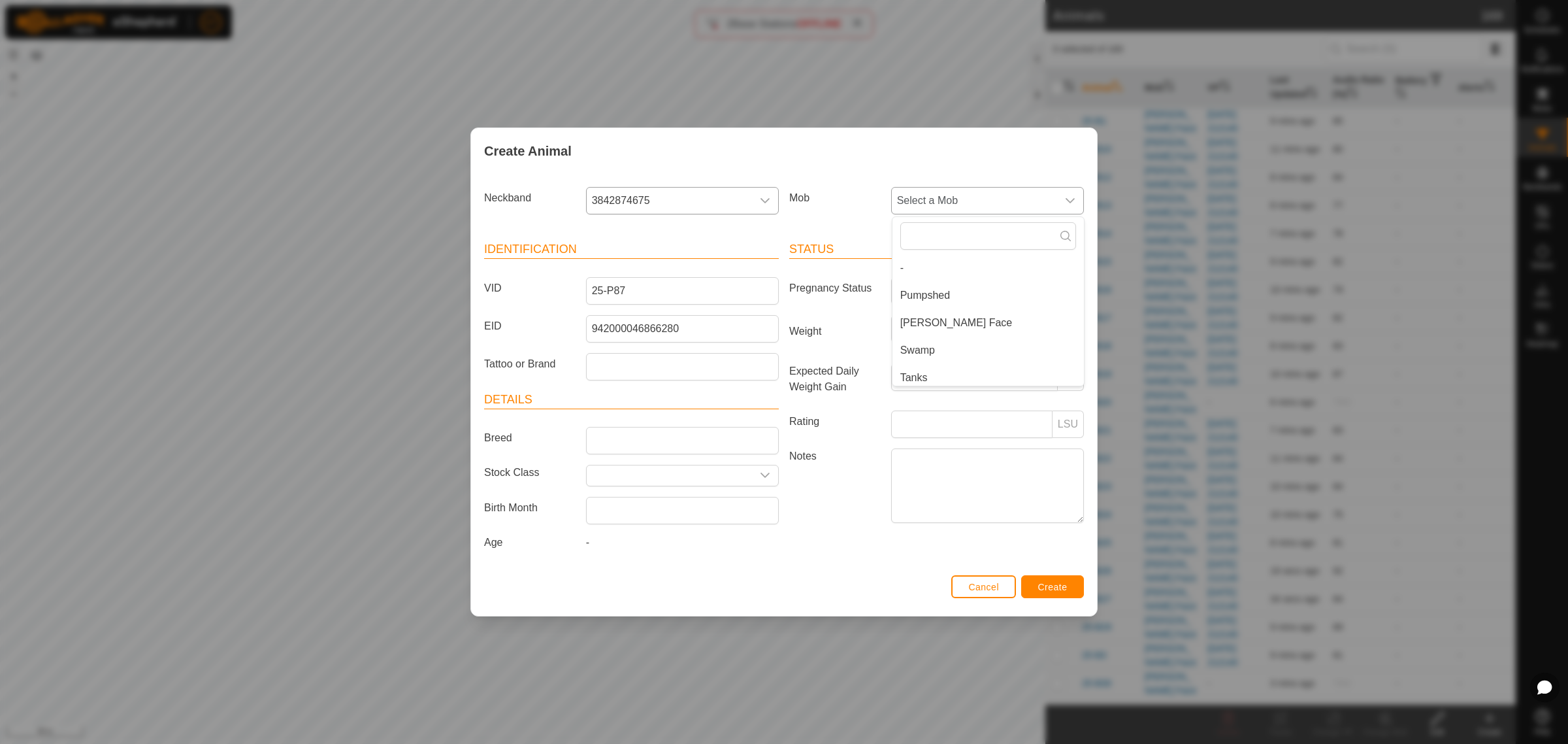
click at [944, 355] on li "Swamp" at bounding box center [988, 351] width 191 height 26
click at [1047, 586] on span "Create" at bounding box center [1053, 587] width 30 height 11
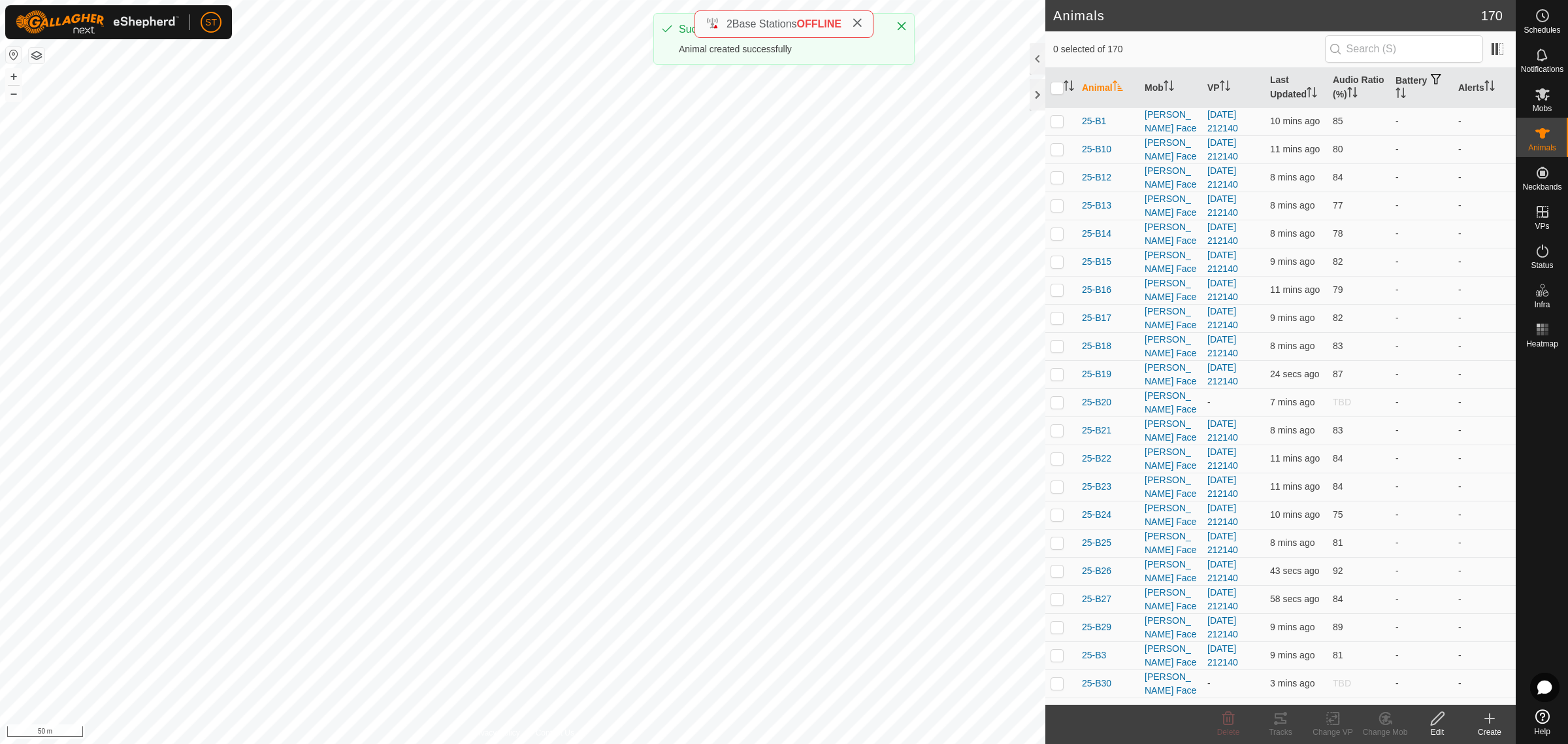
click at [1489, 723] on icon at bounding box center [1489, 718] width 0 height 9
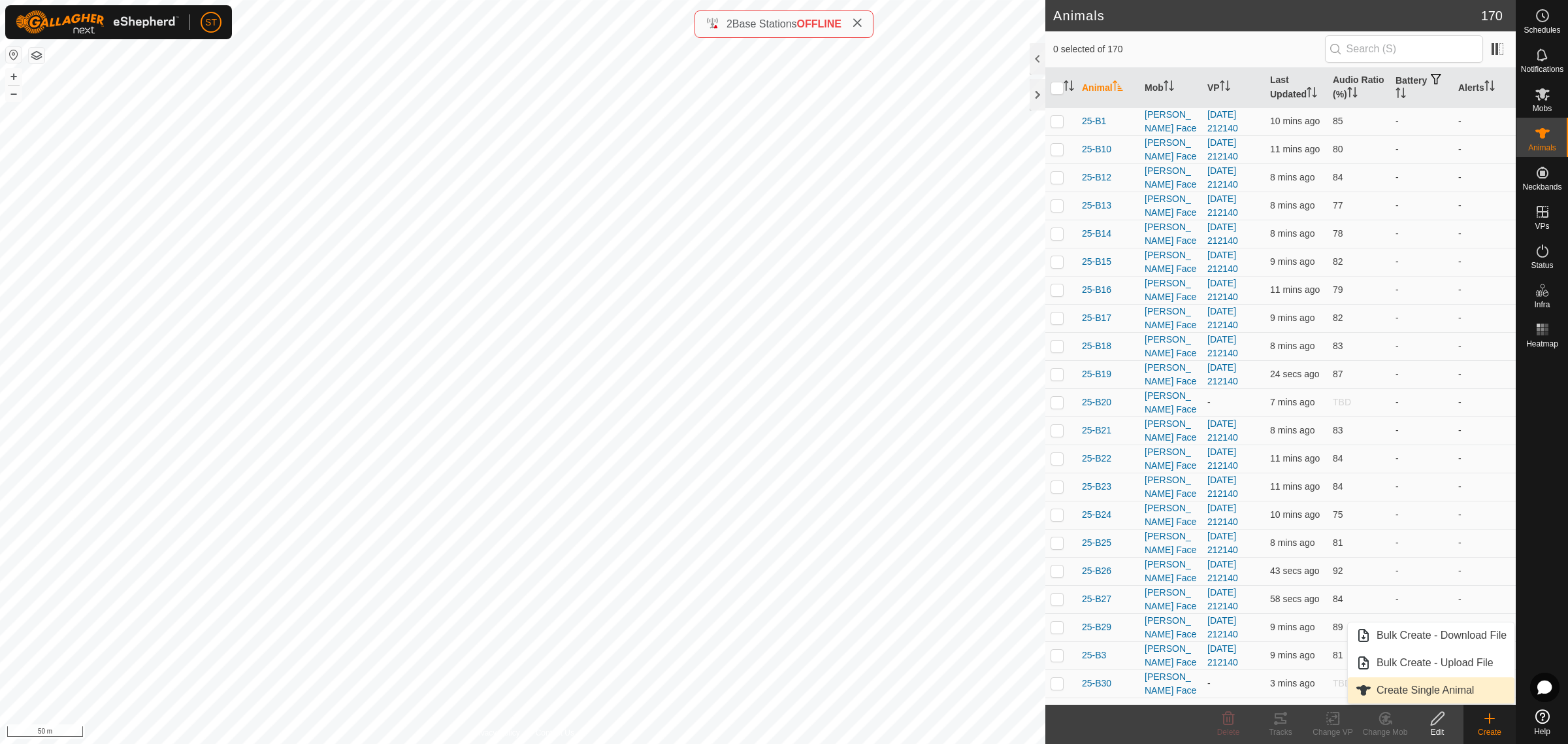
click at [1419, 693] on link "Create Single Animal" at bounding box center [1430, 691] width 166 height 26
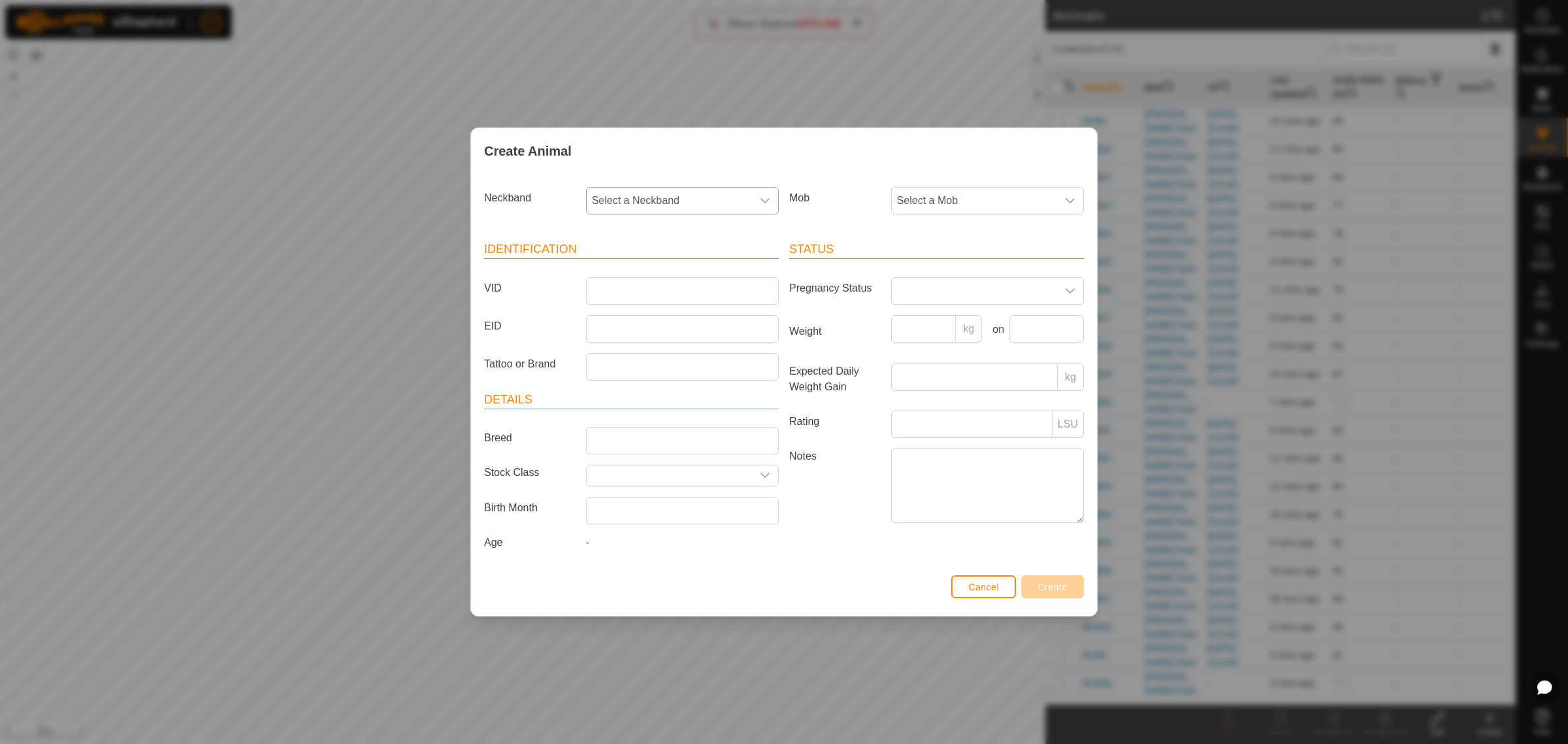
click at [761, 201] on icon "dropdown trigger" at bounding box center [765, 201] width 11 height 11
type input "9456"
click at [611, 266] on li "0759039456" at bounding box center [682, 268] width 191 height 26
click at [628, 288] on input "VID" at bounding box center [682, 290] width 193 height 27
type input "25-P3"
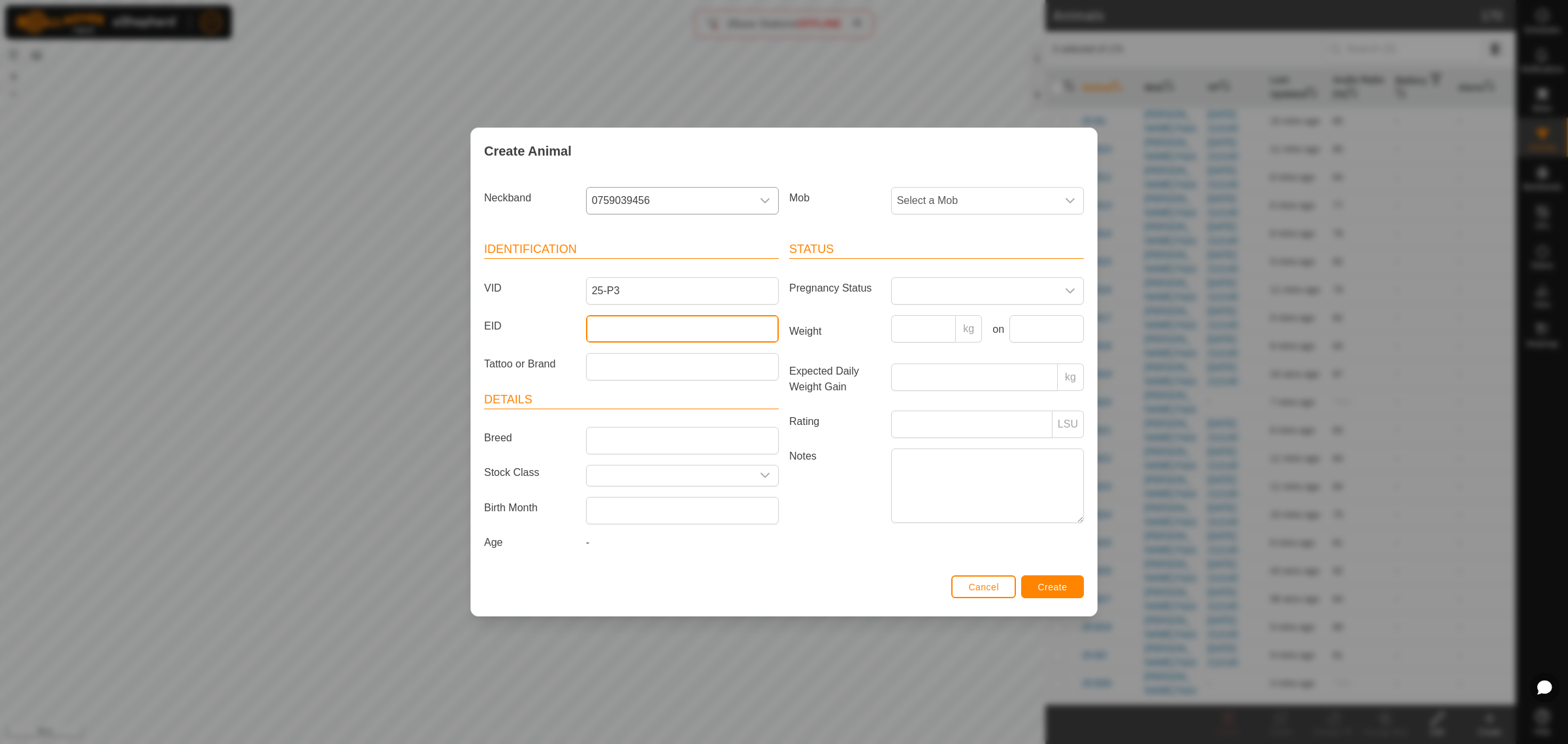
click at [621, 322] on input "EID" at bounding box center [682, 328] width 193 height 27
drag, startPoint x: 669, startPoint y: 335, endPoint x: 663, endPoint y: 328, distance: 9.2
click at [669, 335] on input "EID" at bounding box center [682, 328] width 193 height 27
paste input "942000049854252"
type input "942000049854252"
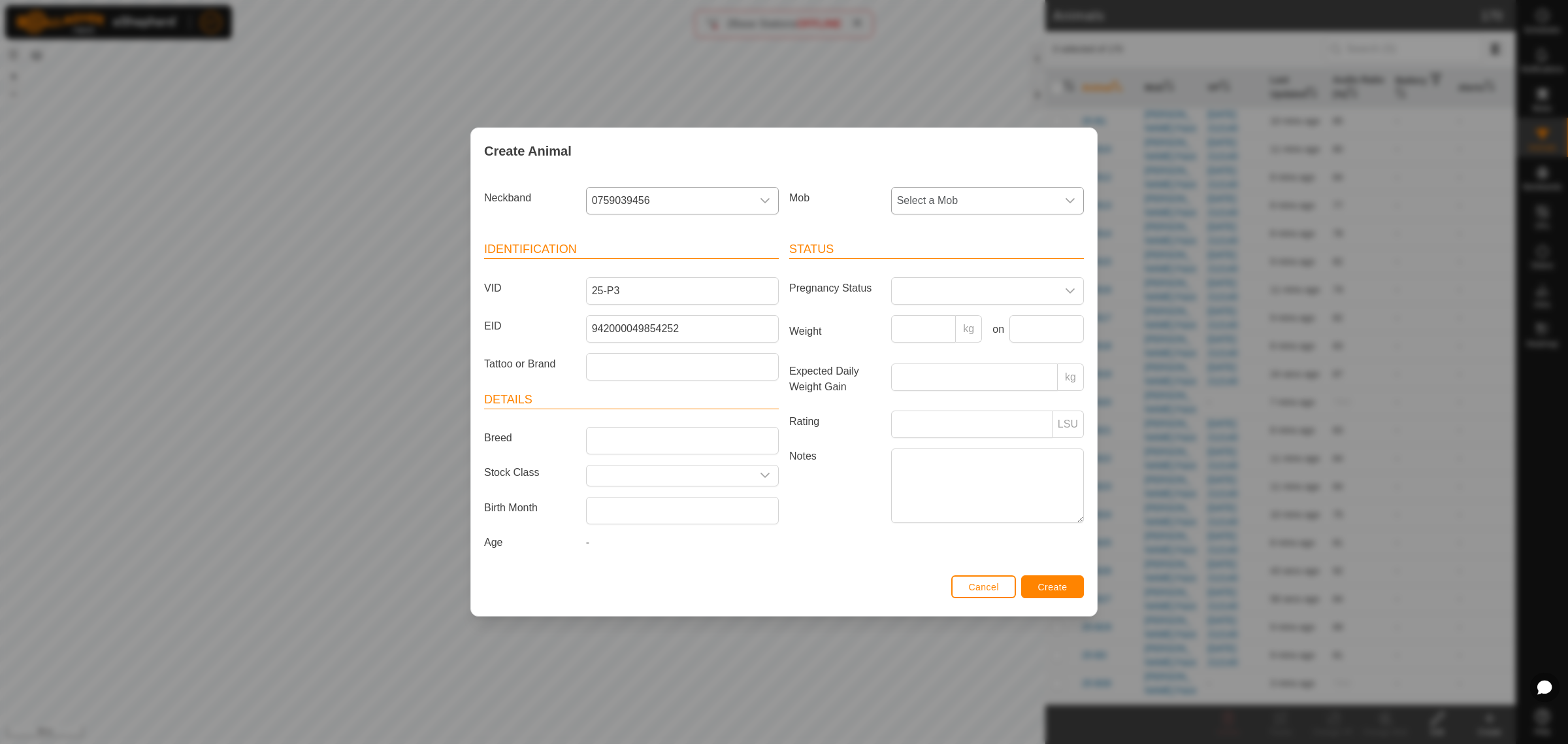
click at [1068, 200] on icon "dropdown trigger" at bounding box center [1070, 201] width 9 height 5
click at [957, 351] on li "Swamp" at bounding box center [988, 351] width 191 height 26
click at [1044, 583] on span "Create" at bounding box center [1053, 587] width 30 height 11
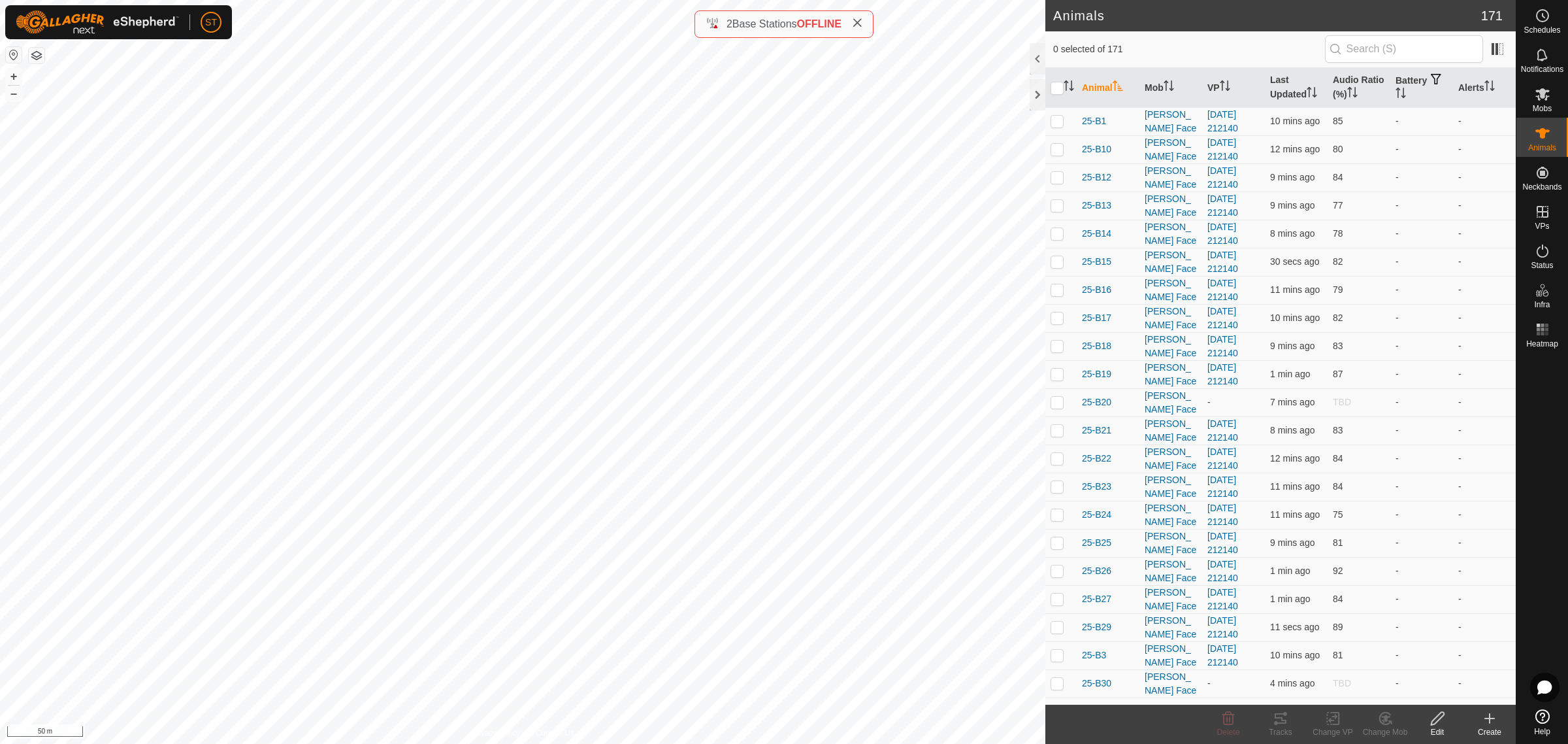
click at [1488, 723] on icon at bounding box center [1489, 719] width 16 height 16
click at [1406, 684] on link "Create Single Animal" at bounding box center [1430, 691] width 166 height 26
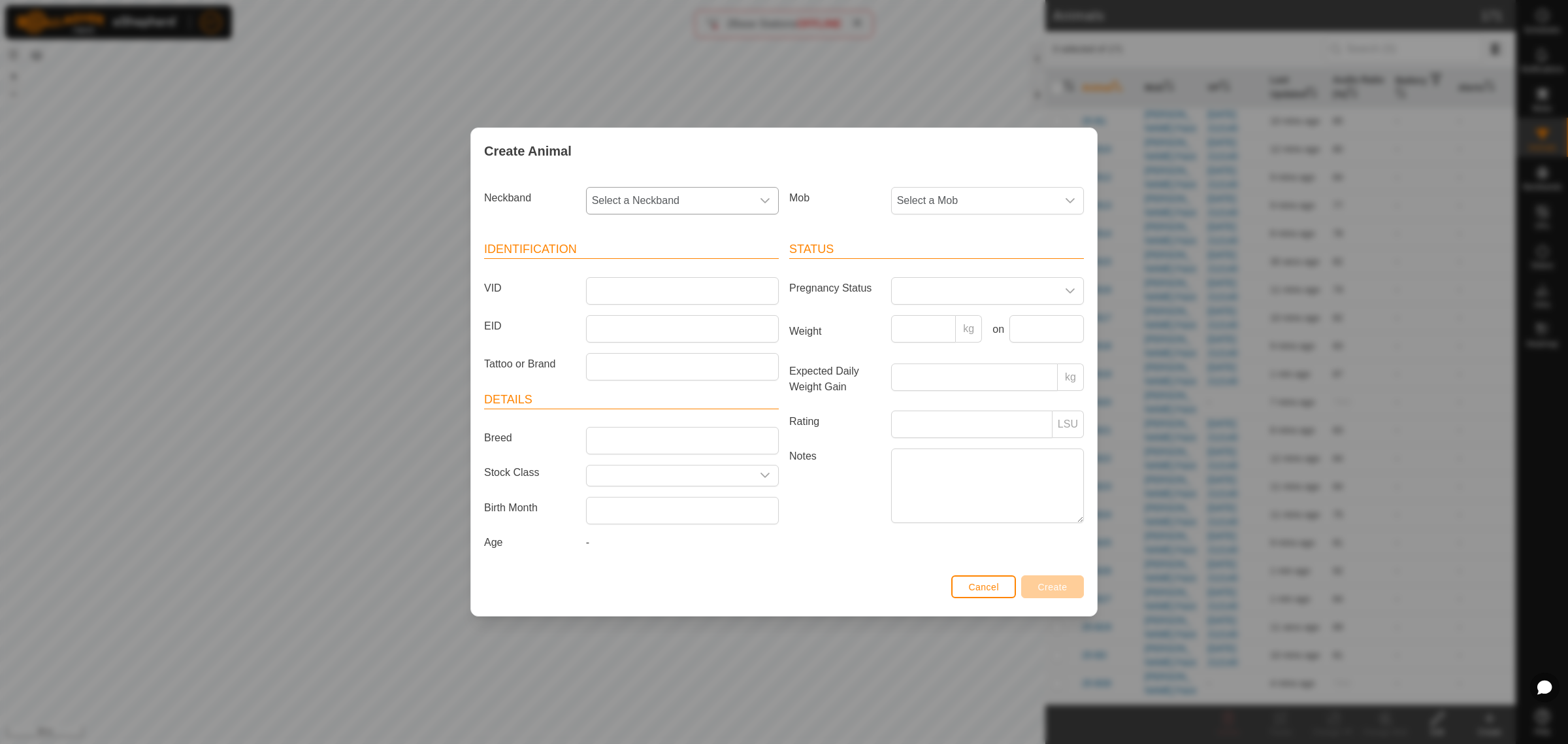
click at [764, 203] on icon "dropdown trigger" at bounding box center [765, 201] width 11 height 11
type input "4441"
click at [696, 264] on li "0934614441" at bounding box center [682, 268] width 191 height 26
drag, startPoint x: 656, startPoint y: 294, endPoint x: 651, endPoint y: 291, distance: 5.8
click at [656, 294] on input "VID" at bounding box center [682, 290] width 193 height 27
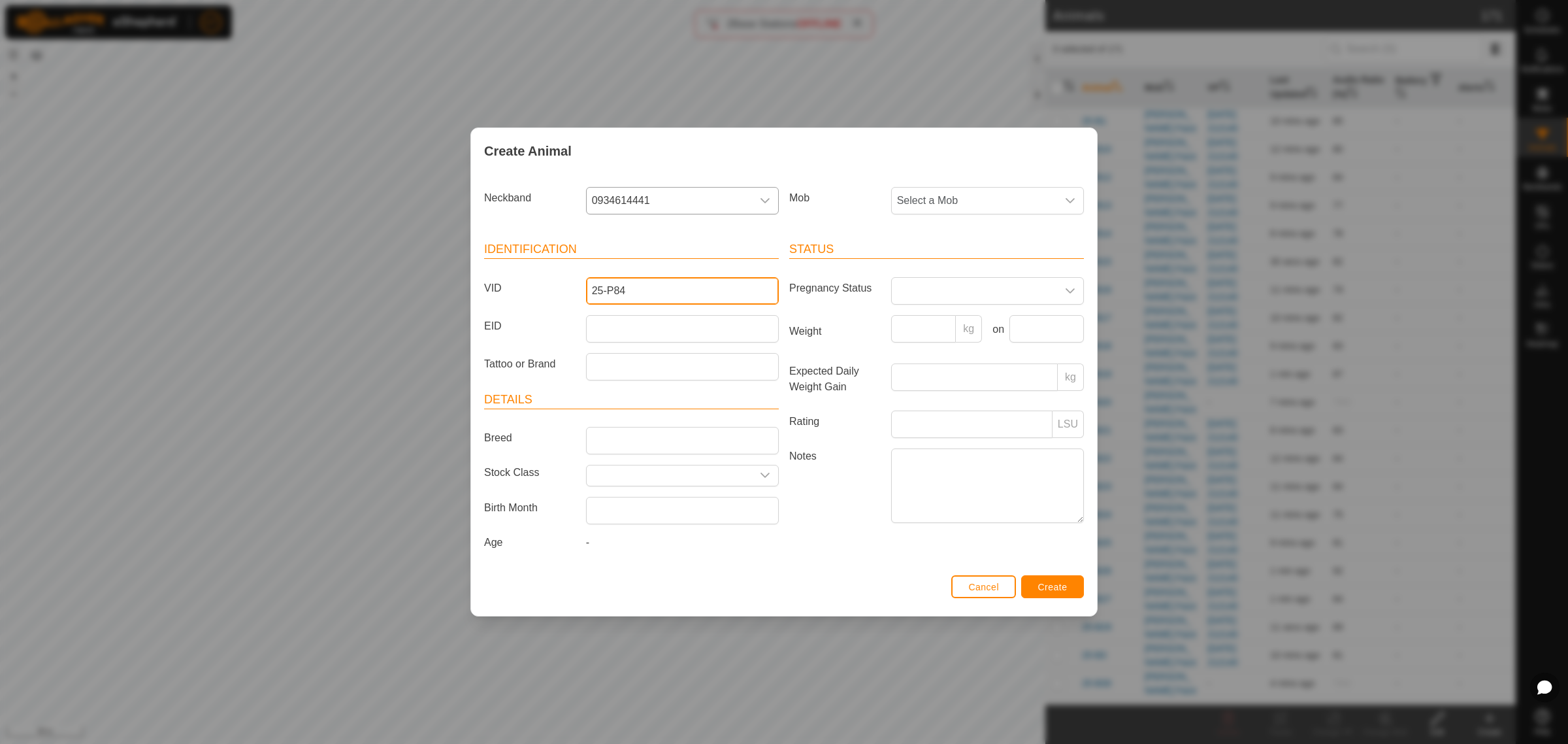
type input "25-P84"
click at [637, 335] on input "EID" at bounding box center [682, 328] width 193 height 27
paste input "942000046704704"
type input "942000046704704"
click at [1066, 201] on icon "dropdown trigger" at bounding box center [1070, 201] width 11 height 11
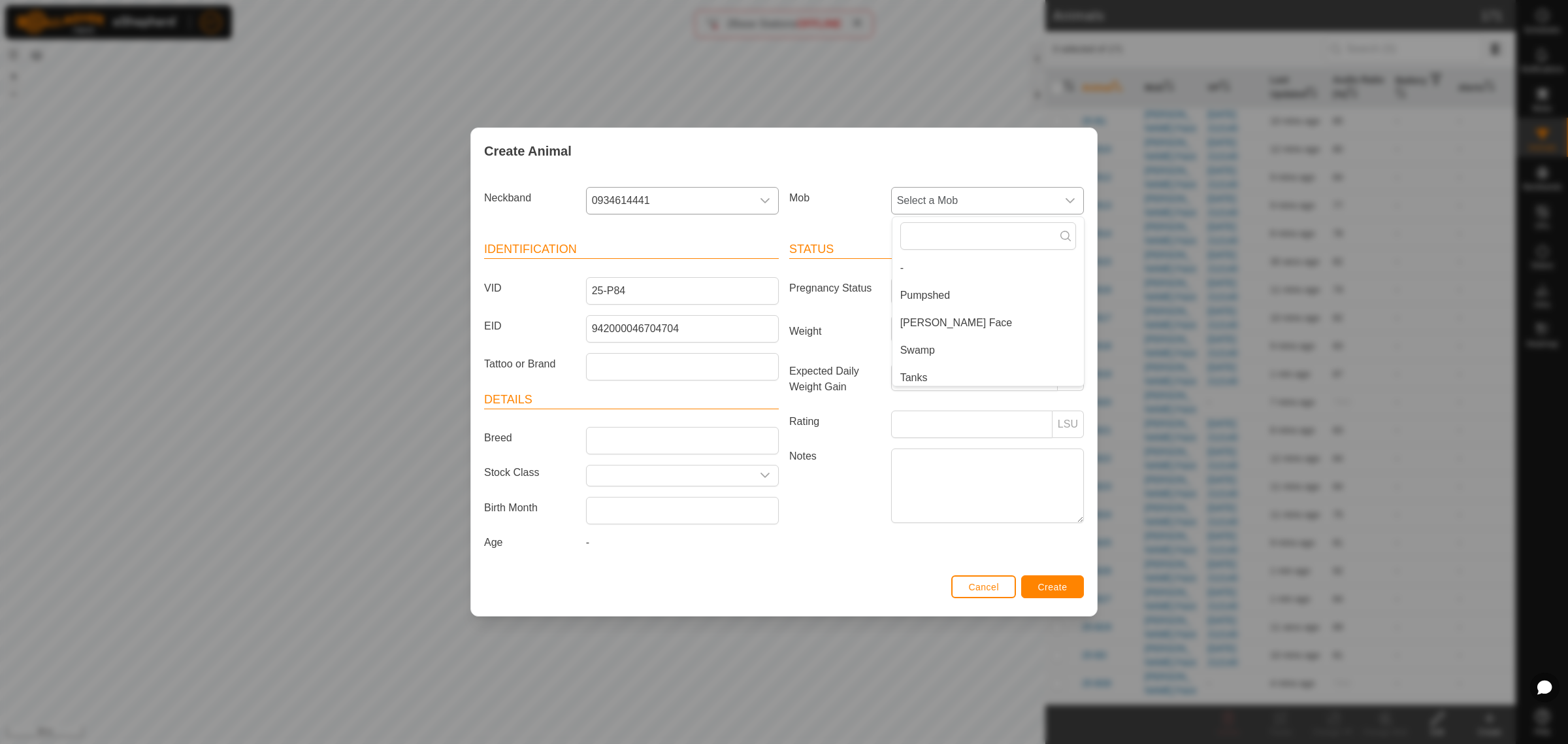
click at [946, 351] on li "Swamp" at bounding box center [988, 351] width 191 height 26
click at [1042, 595] on button "Create" at bounding box center [1052, 586] width 63 height 23
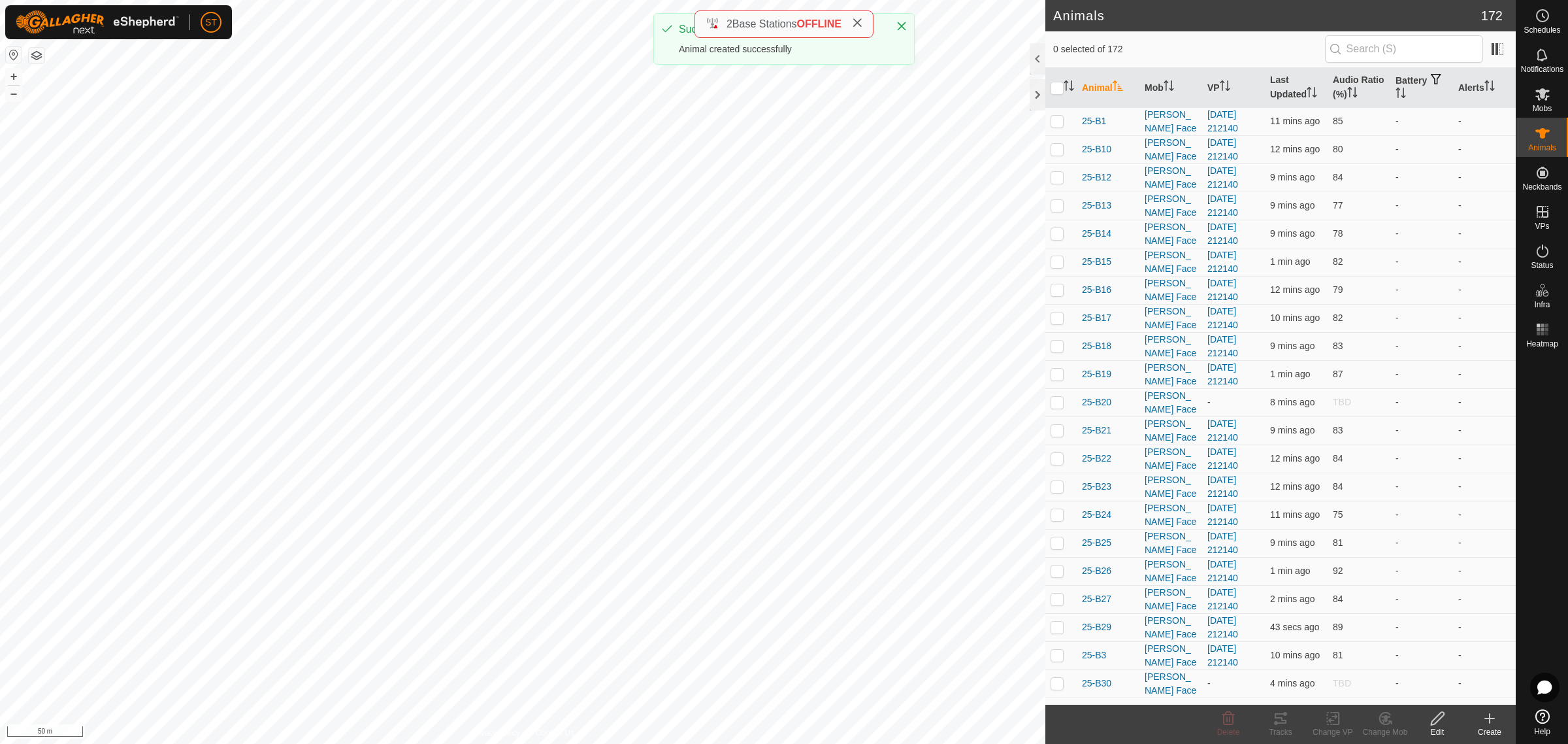
click at [1491, 723] on icon at bounding box center [1489, 719] width 16 height 16
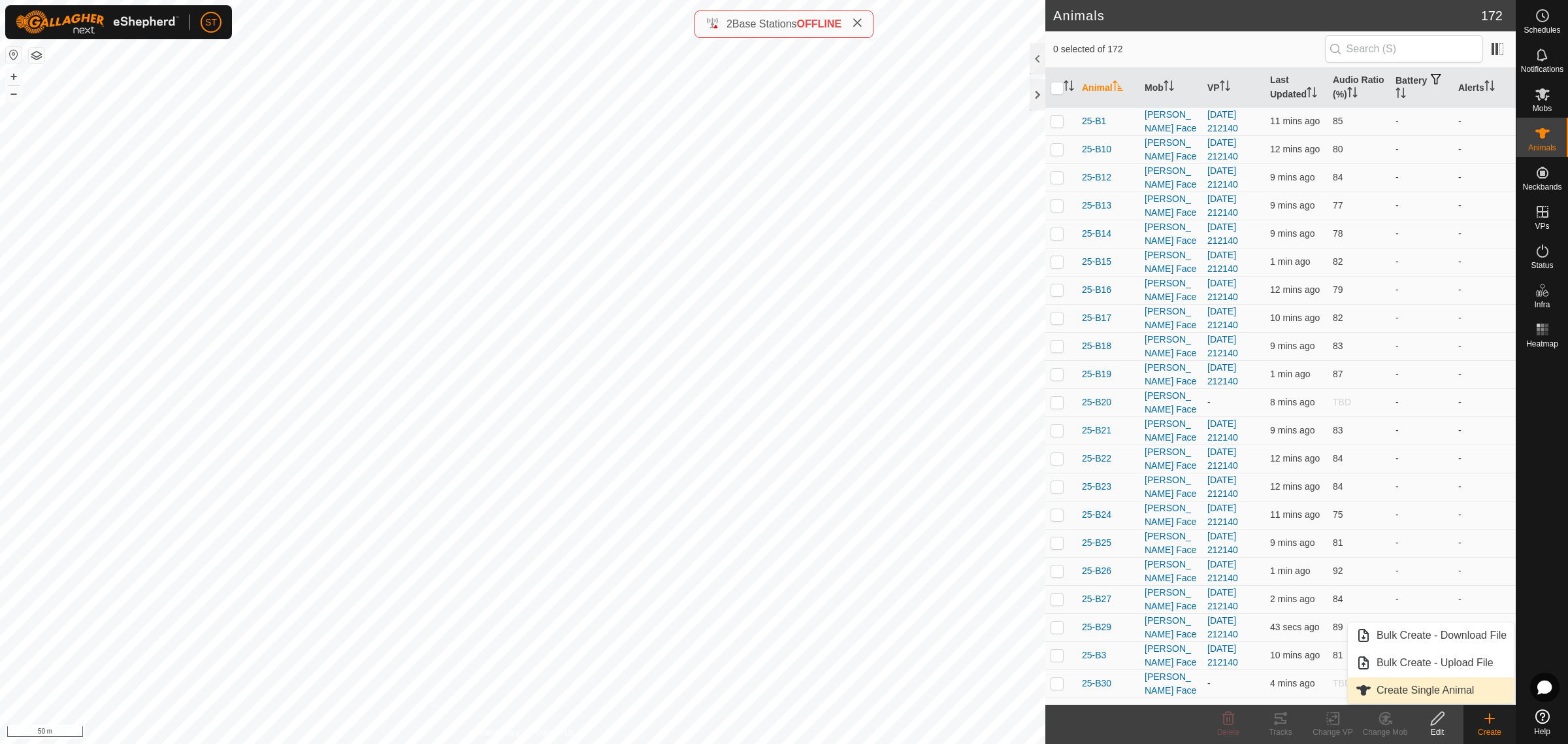
click at [1406, 684] on link "Create Single Animal" at bounding box center [1430, 691] width 166 height 26
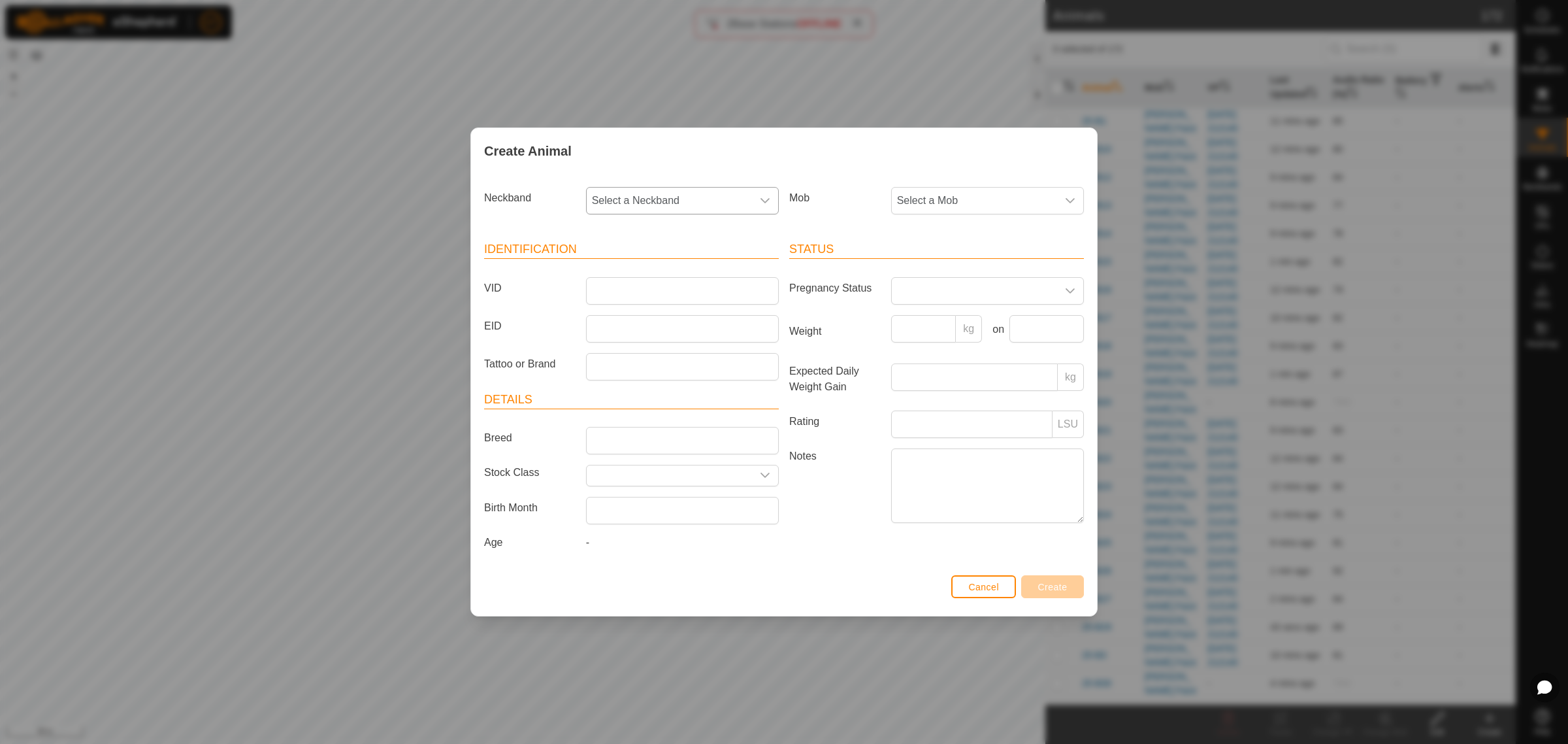
click at [772, 198] on div "dropdown trigger" at bounding box center [765, 201] width 26 height 26
type input "5210"
click at [636, 273] on li "0163235210" at bounding box center [682, 268] width 191 height 26
click at [640, 288] on input "VID" at bounding box center [682, 290] width 193 height 27
type input "25-P60"
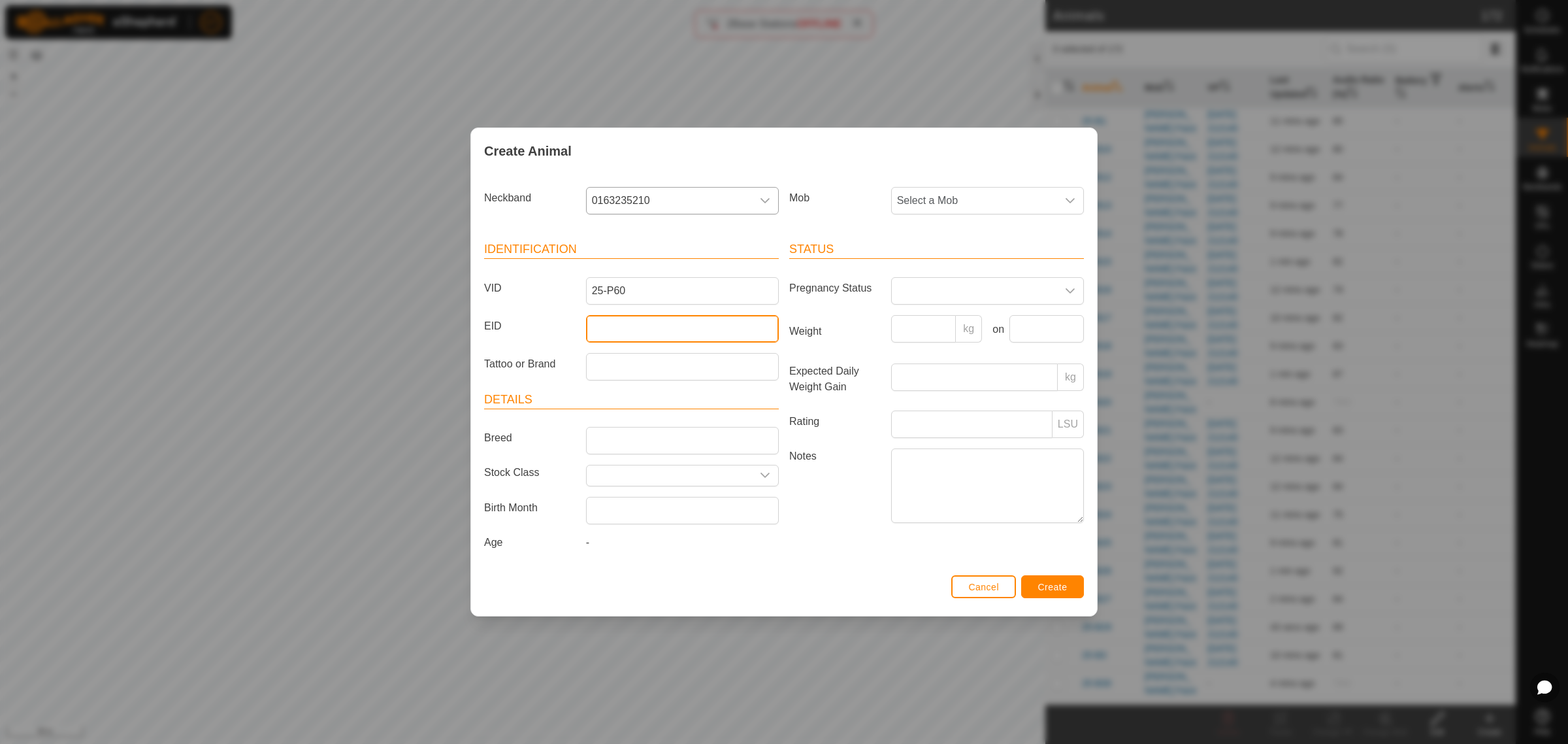
click at [627, 322] on input "EID" at bounding box center [682, 328] width 193 height 27
drag, startPoint x: 637, startPoint y: 328, endPoint x: 582, endPoint y: 335, distance: 55.4
click at [637, 328] on input "EID" at bounding box center [682, 328] width 193 height 27
paste input "942000045215849"
type input "942000045215849"
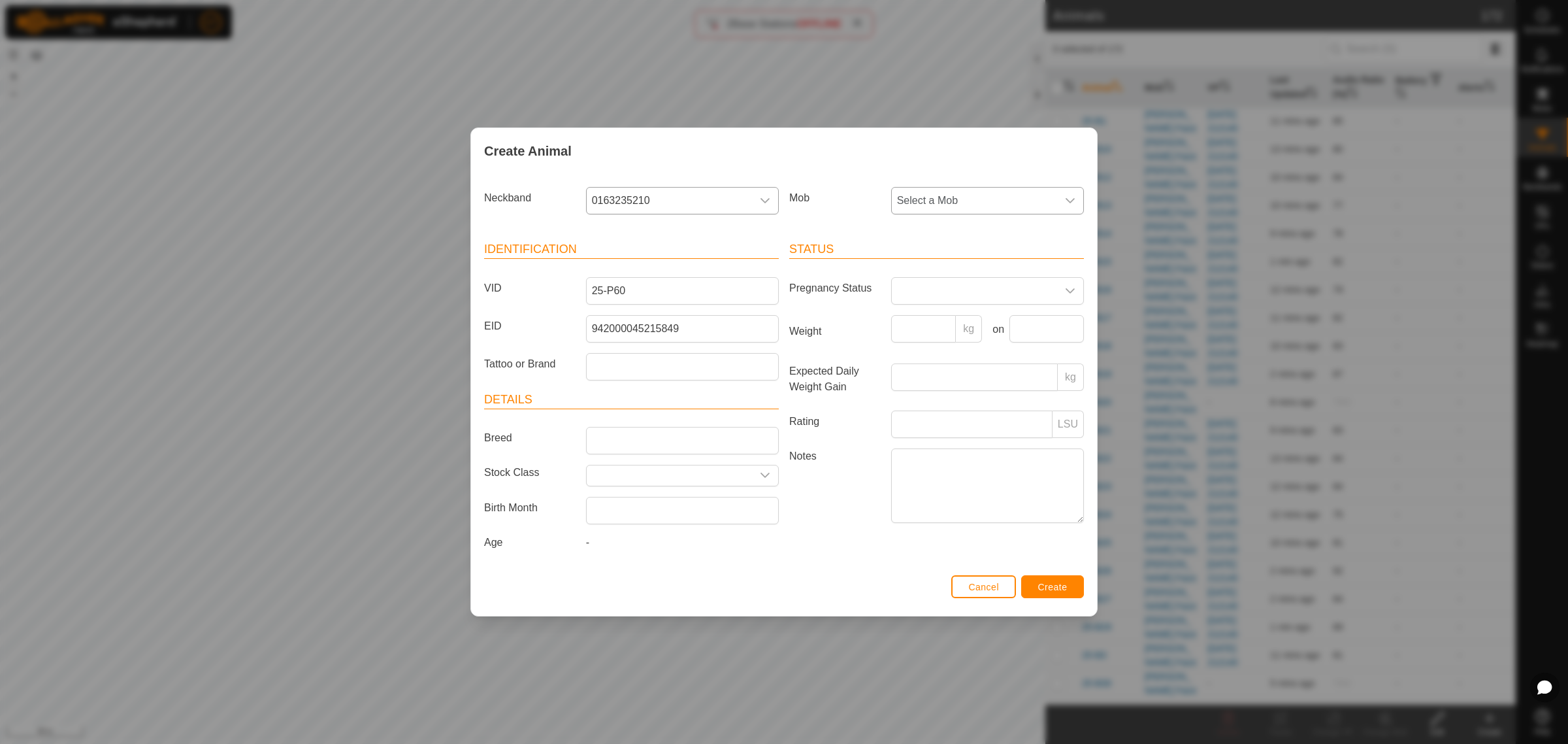
click at [1076, 198] on div "dropdown trigger" at bounding box center [1070, 201] width 26 height 26
click at [913, 351] on li "Swamp" at bounding box center [988, 351] width 191 height 26
click at [1052, 583] on span "Create" at bounding box center [1053, 587] width 30 height 11
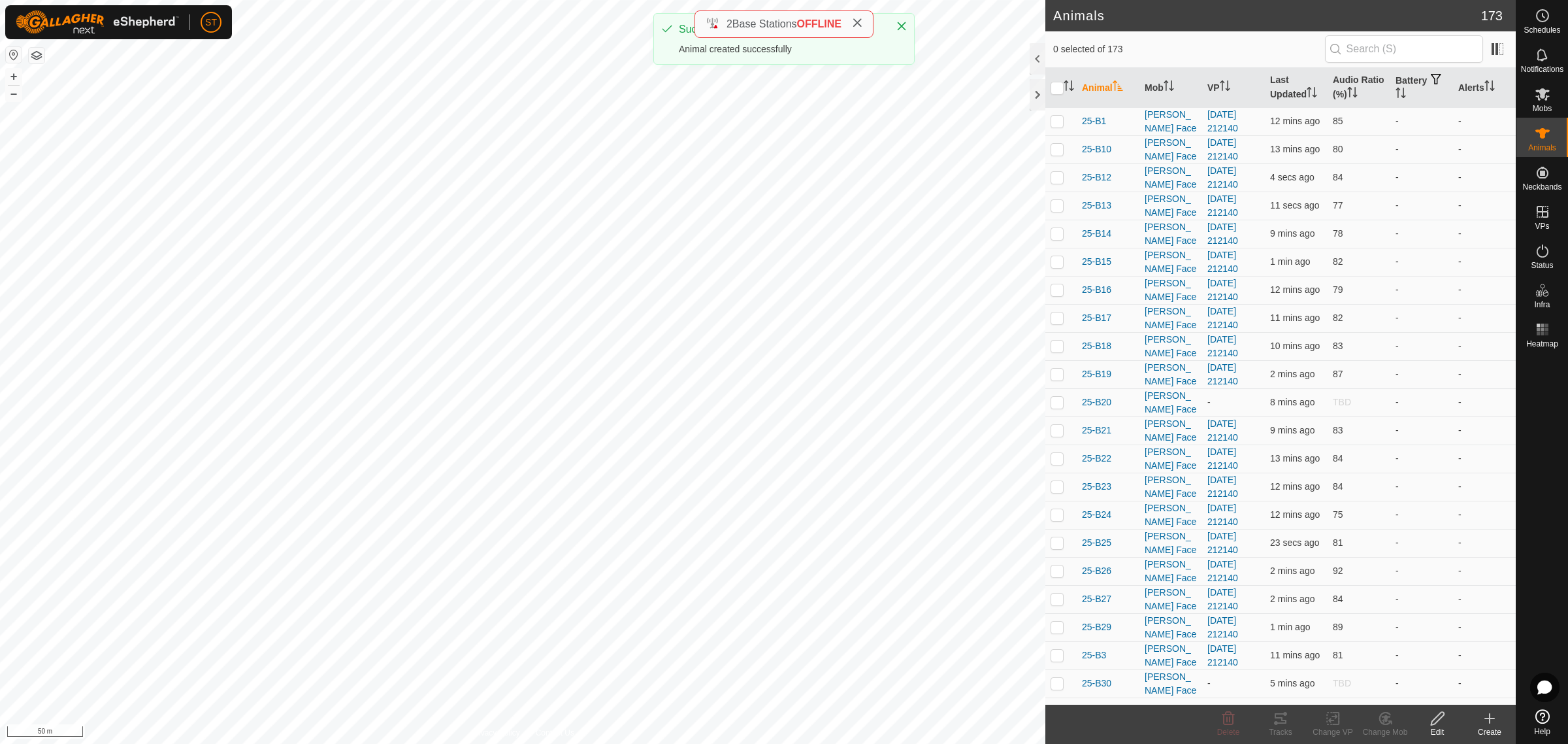
click at [1493, 723] on icon at bounding box center [1489, 719] width 16 height 16
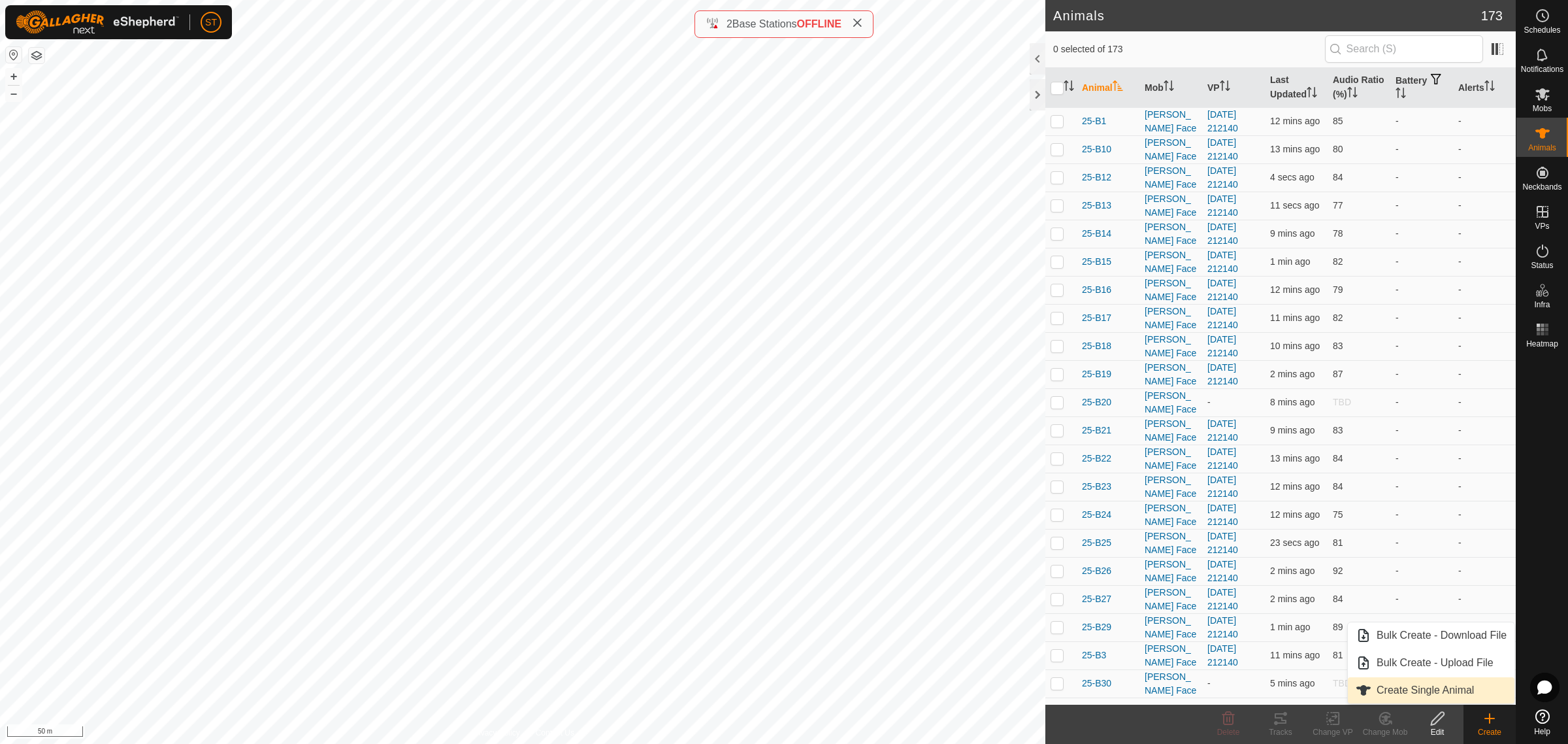
click at [1421, 688] on link "Create Single Animal" at bounding box center [1430, 691] width 166 height 26
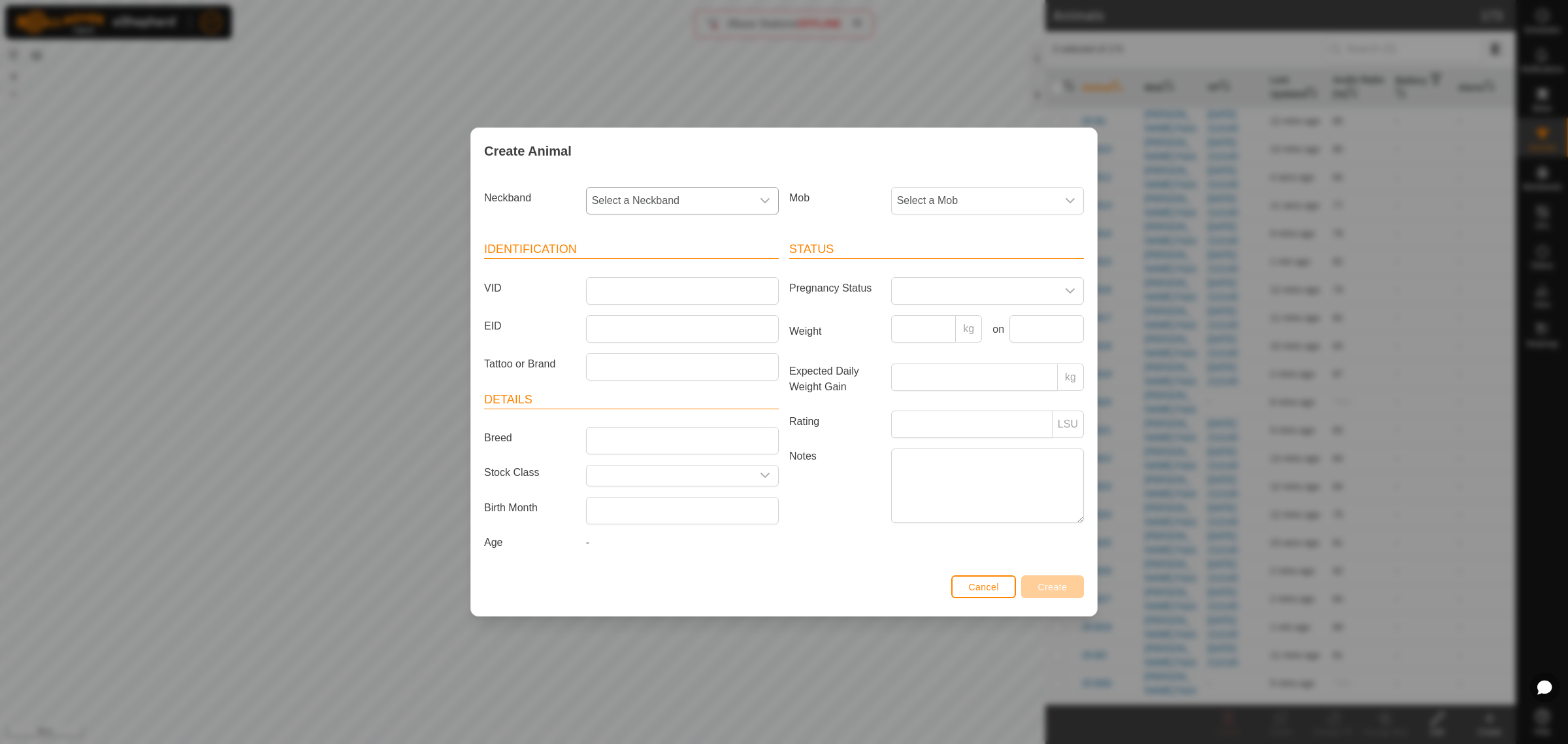
click at [767, 196] on icon "dropdown trigger" at bounding box center [765, 201] width 11 height 11
type input "5883"
click at [606, 270] on li "1088135883" at bounding box center [682, 268] width 191 height 26
click at [604, 294] on input "VID" at bounding box center [682, 290] width 193 height 27
type input "25-P50"
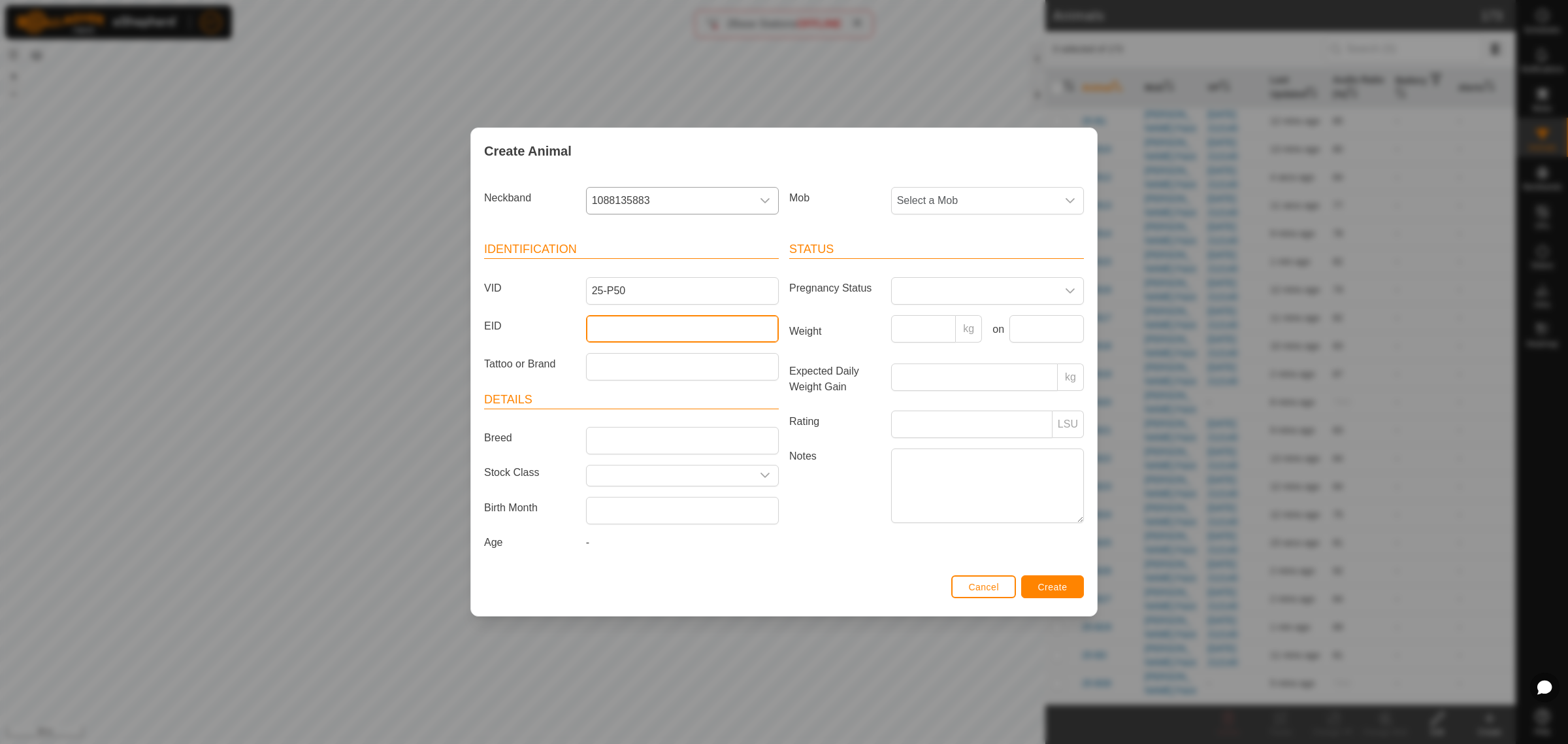
click at [618, 328] on input "EID" at bounding box center [682, 328] width 193 height 27
paste input "942000046706033"
type input "942000046706033"
click at [1065, 200] on icon "dropdown trigger" at bounding box center [1070, 201] width 11 height 11
click at [947, 347] on li "Swamp" at bounding box center [988, 351] width 191 height 26
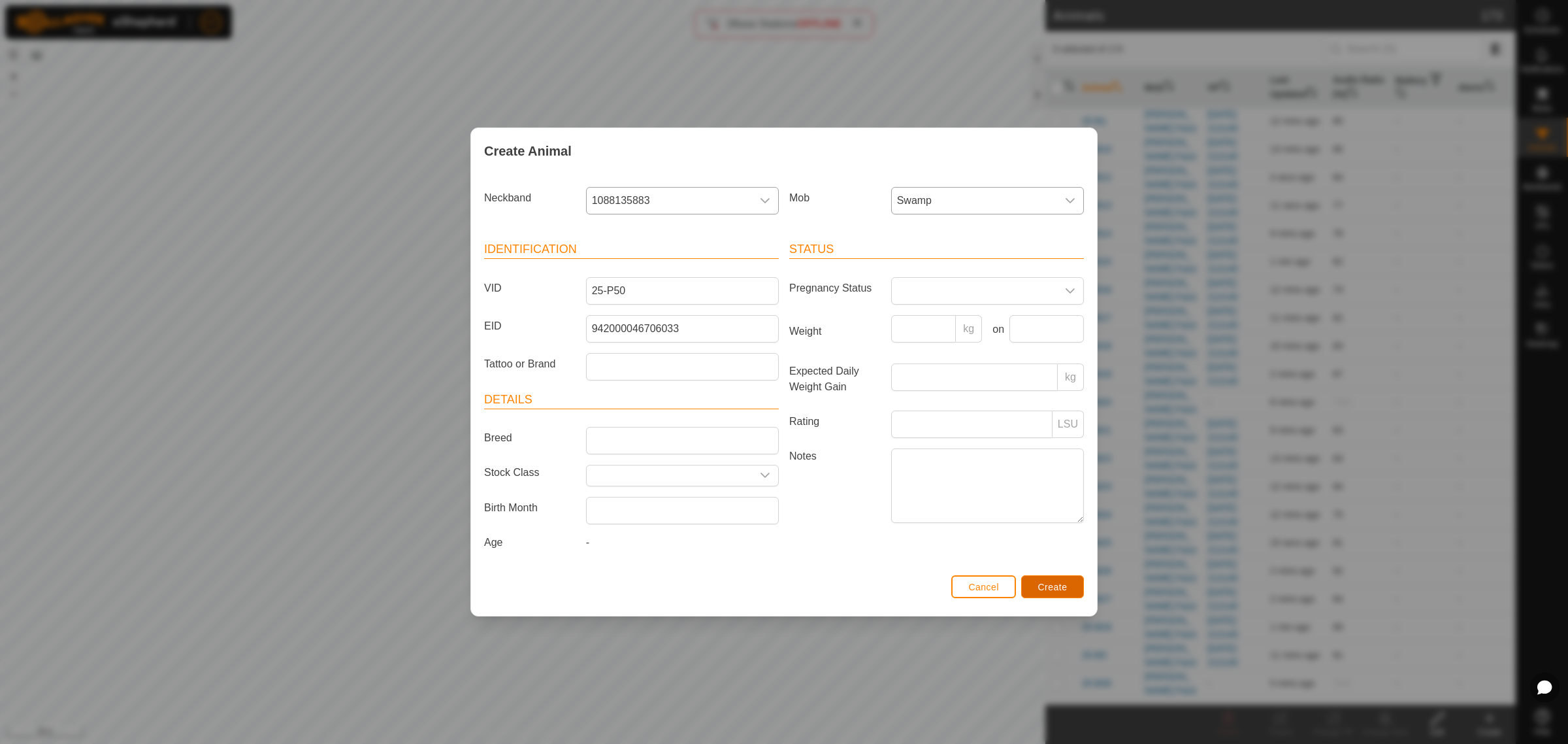
click at [1031, 587] on button "Create" at bounding box center [1052, 586] width 63 height 23
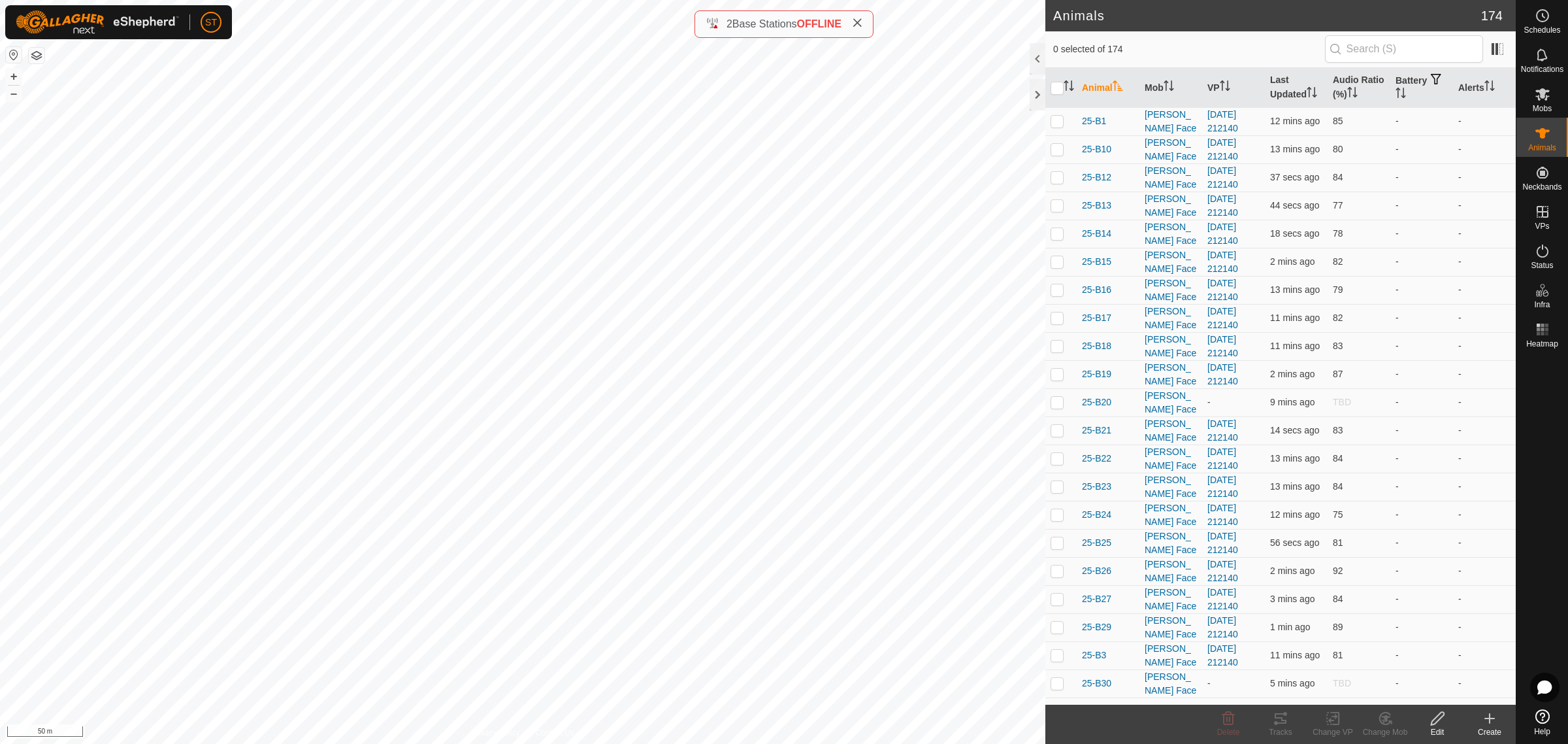
click at [1490, 719] on icon at bounding box center [1489, 719] width 9 height 0
click at [1411, 690] on link "Create Single Animal" at bounding box center [1430, 691] width 166 height 26
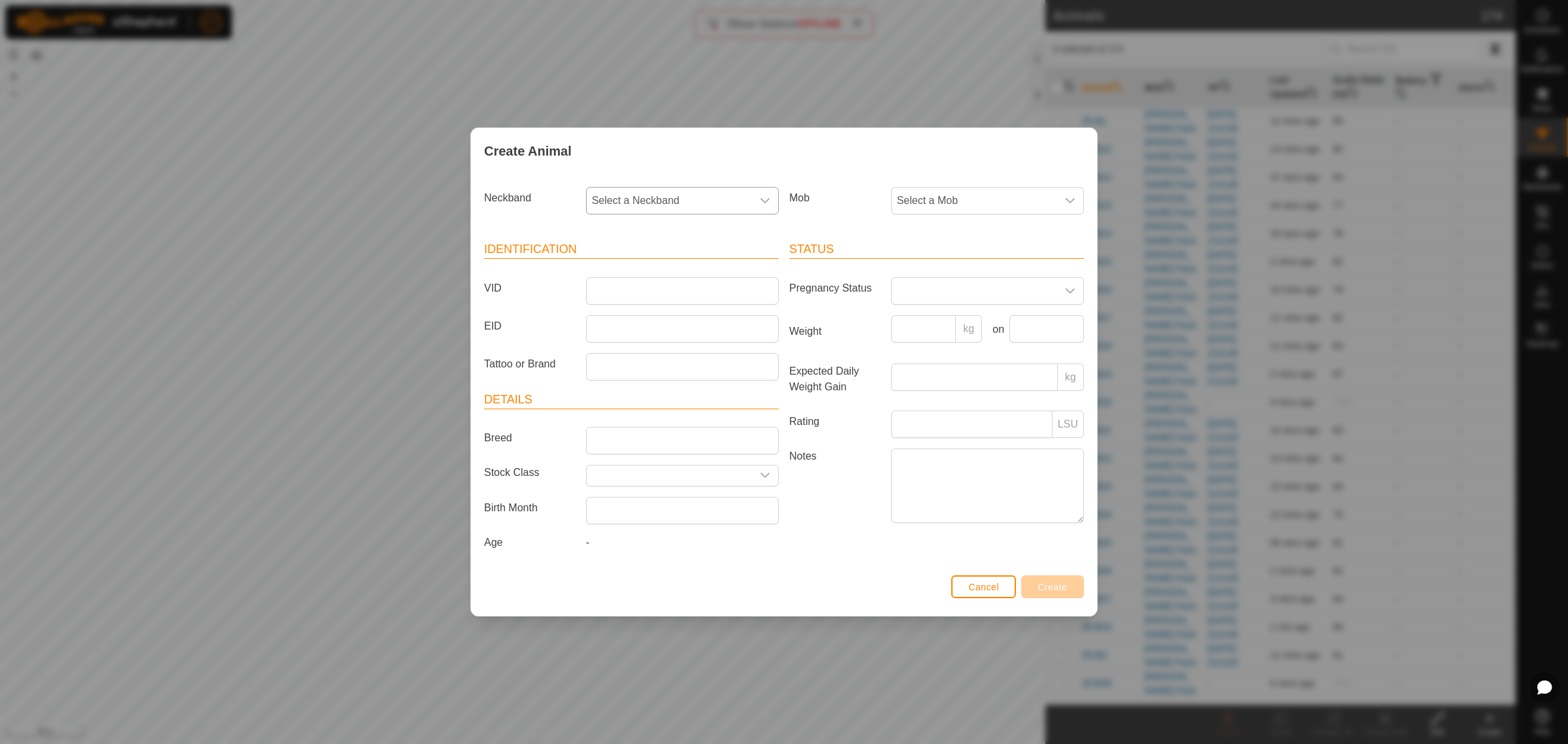
click at [761, 202] on icon "dropdown trigger" at bounding box center [765, 201] width 11 height 11
type input "8728"
click at [656, 270] on li "4122468728" at bounding box center [682, 268] width 191 height 26
click at [615, 292] on input "VID" at bounding box center [682, 290] width 193 height 27
type input "25-P66"
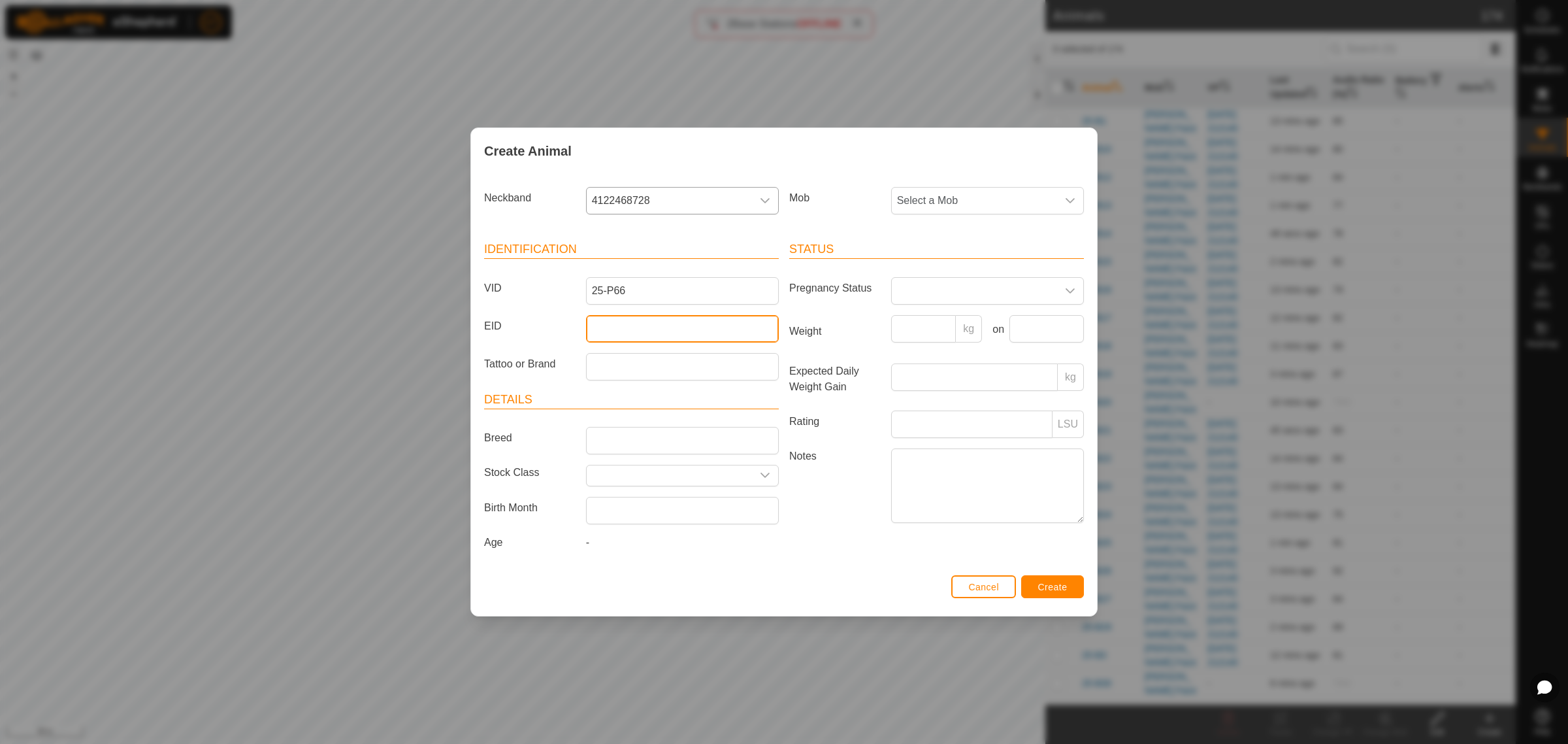
click at [597, 333] on input "EID" at bounding box center [682, 328] width 193 height 27
paste input "964001050689574"
type input "964001050689574"
click at [1072, 198] on icon "dropdown trigger" at bounding box center [1070, 201] width 9 height 5
click at [964, 355] on li "Swamp" at bounding box center [988, 351] width 191 height 26
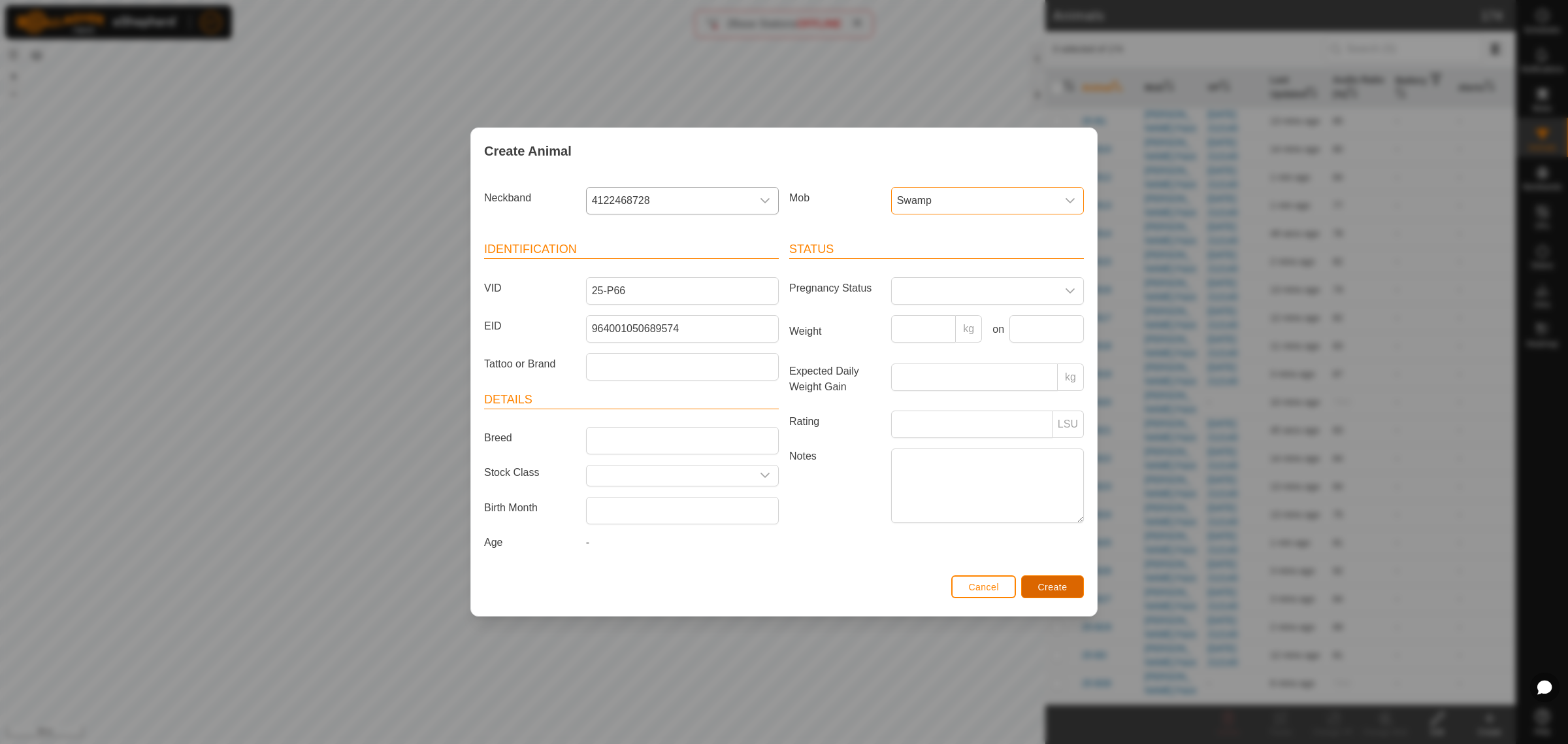
click at [1049, 590] on span "Create" at bounding box center [1053, 587] width 30 height 11
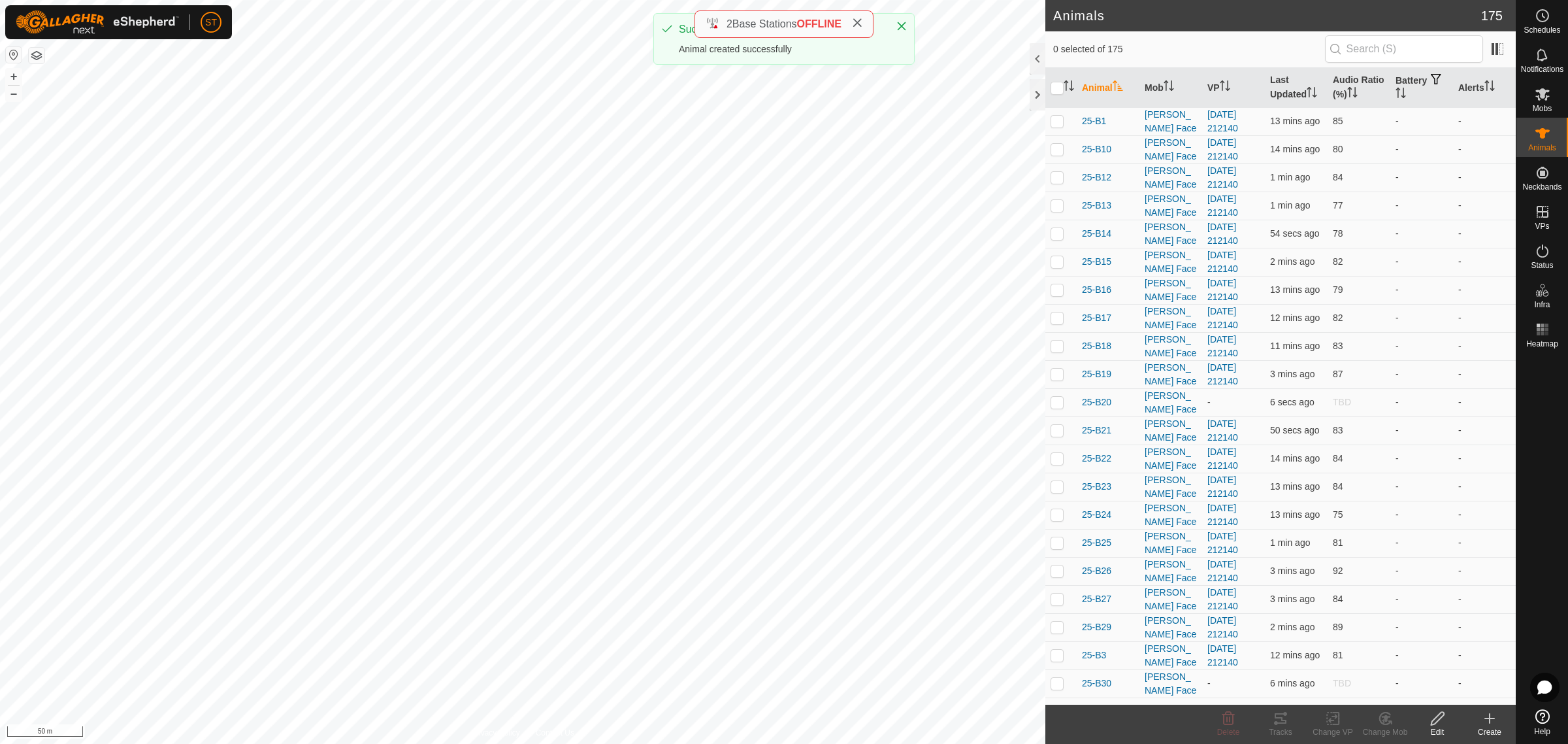
click at [1491, 726] on div "Create" at bounding box center [1489, 731] width 53 height 11
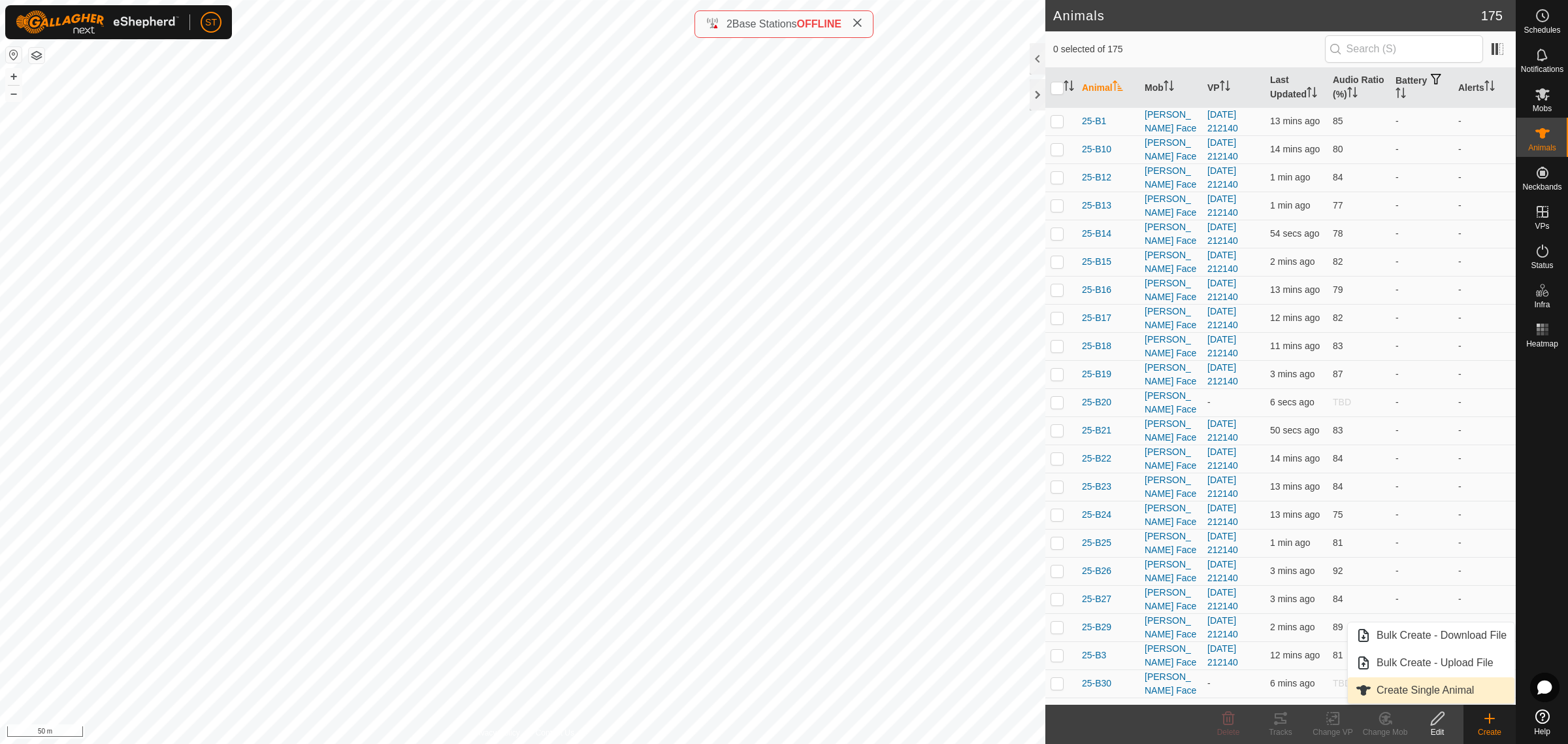
click at [1411, 688] on span "Create Single Animal" at bounding box center [1424, 690] width 97 height 16
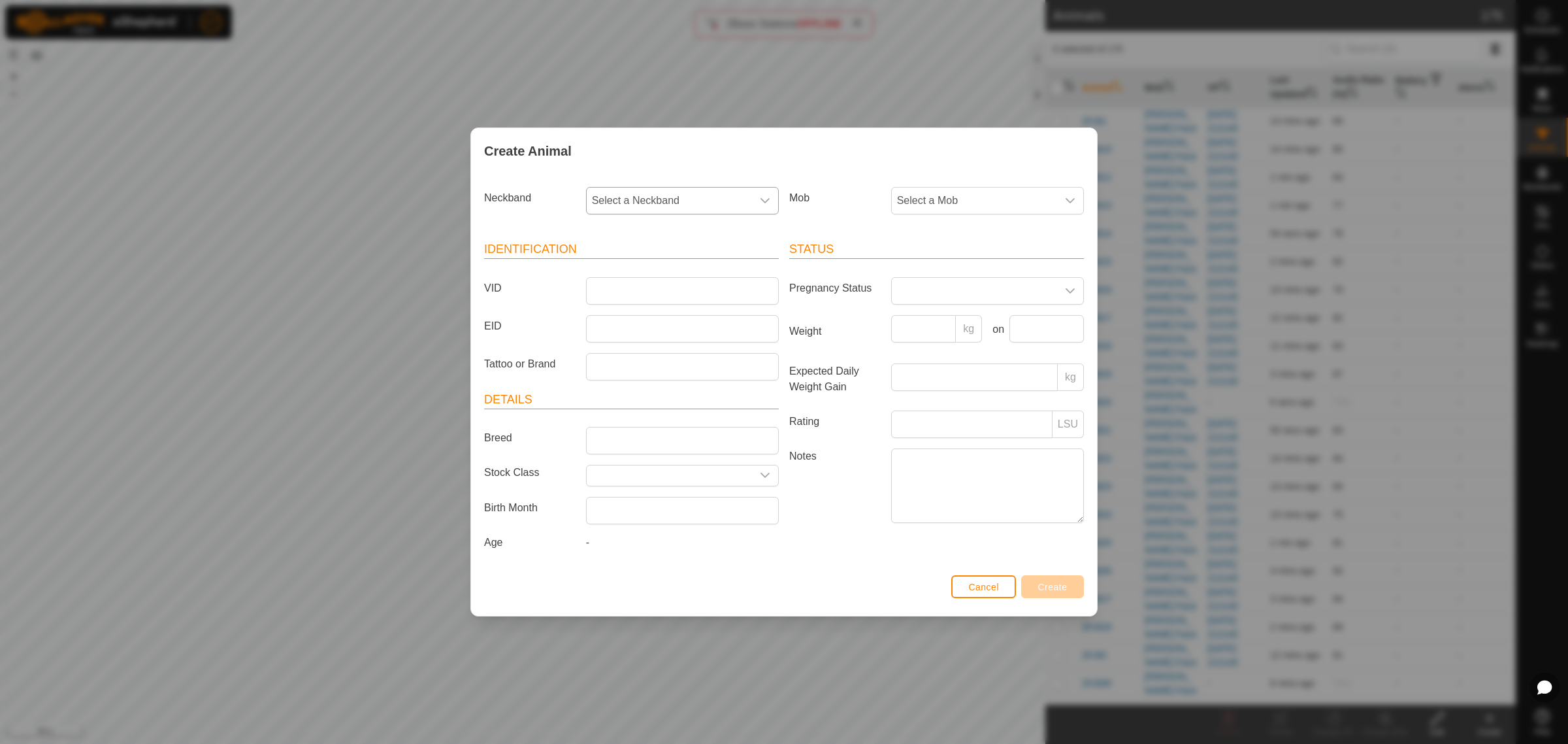
click at [764, 198] on icon "dropdown trigger" at bounding box center [765, 201] width 11 height 11
type input "4276"
click at [593, 264] on li "3991584276" at bounding box center [682, 268] width 191 height 26
click at [663, 291] on input "VID" at bounding box center [682, 290] width 193 height 27
type input "25-P69"
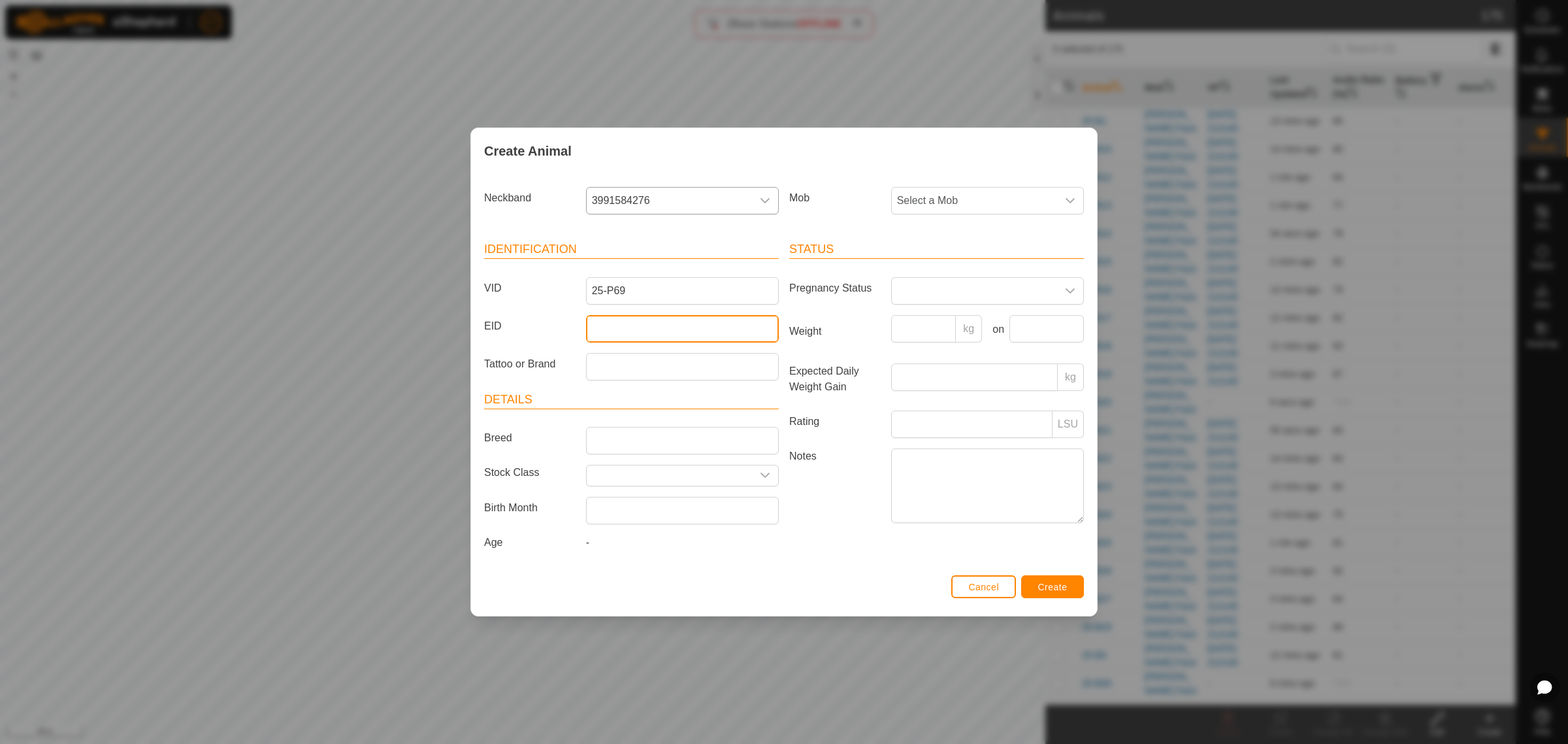
click at [620, 330] on input "EID" at bounding box center [682, 328] width 193 height 27
paste input "982123793355087"
type input "982123793355087"
click at [1072, 202] on icon "dropdown trigger" at bounding box center [1070, 201] width 11 height 11
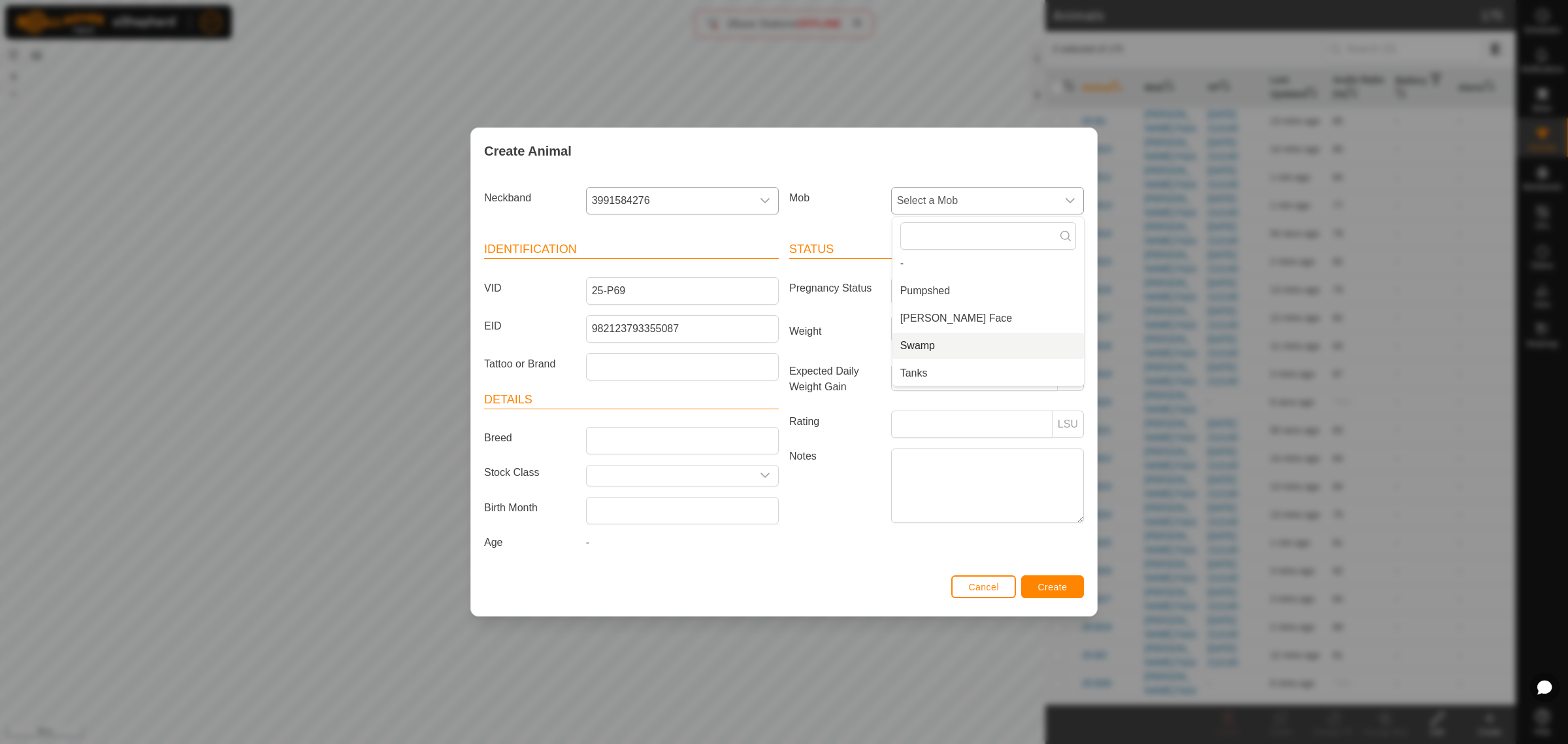
click at [944, 342] on li "Swamp" at bounding box center [988, 346] width 191 height 26
click at [1060, 595] on button "Create" at bounding box center [1052, 586] width 63 height 23
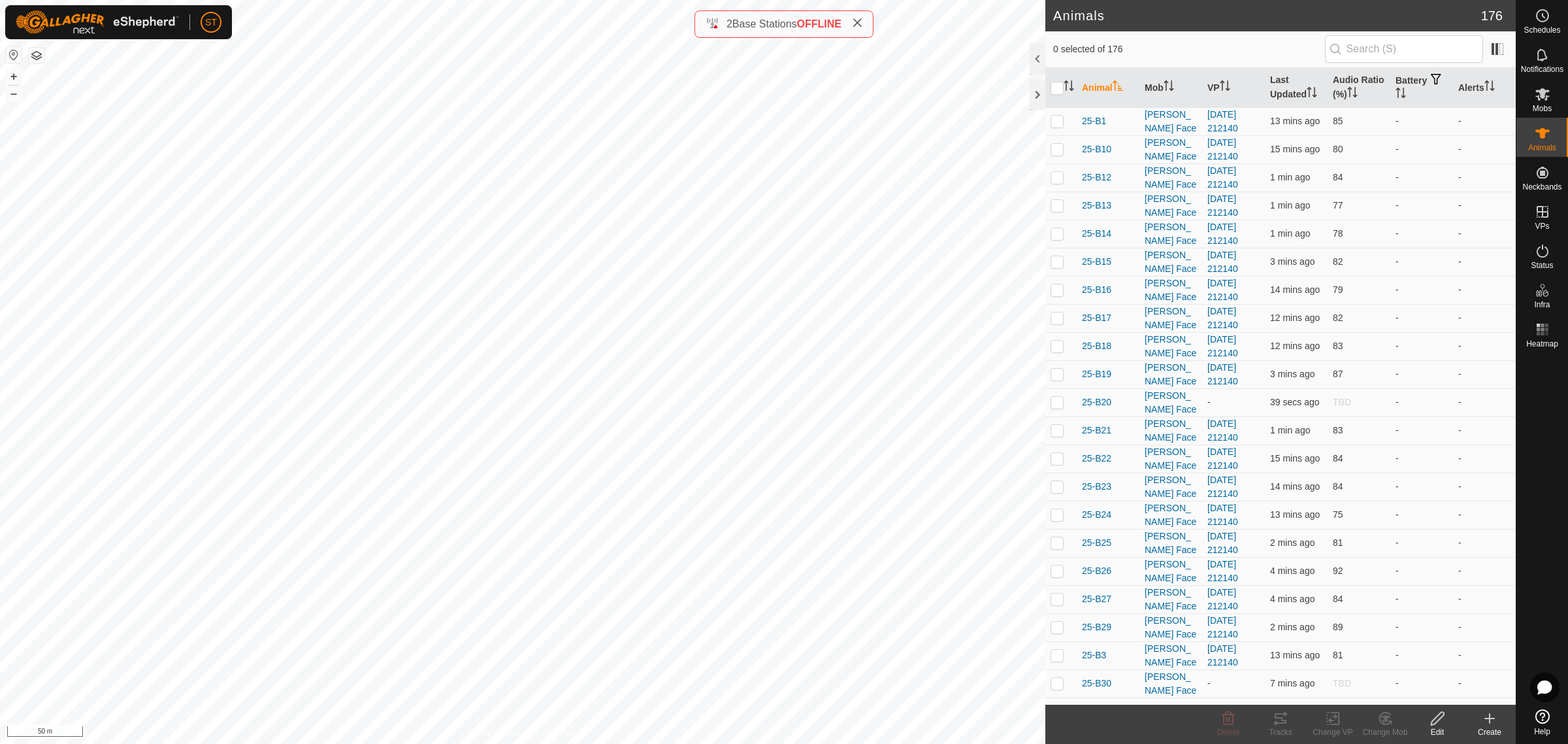
drag, startPoint x: 1487, startPoint y: 724, endPoint x: 1473, endPoint y: 718, distance: 15.2
click at [1487, 724] on icon at bounding box center [1489, 719] width 16 height 16
click at [1398, 687] on link "Create Single Animal" at bounding box center [1430, 691] width 166 height 26
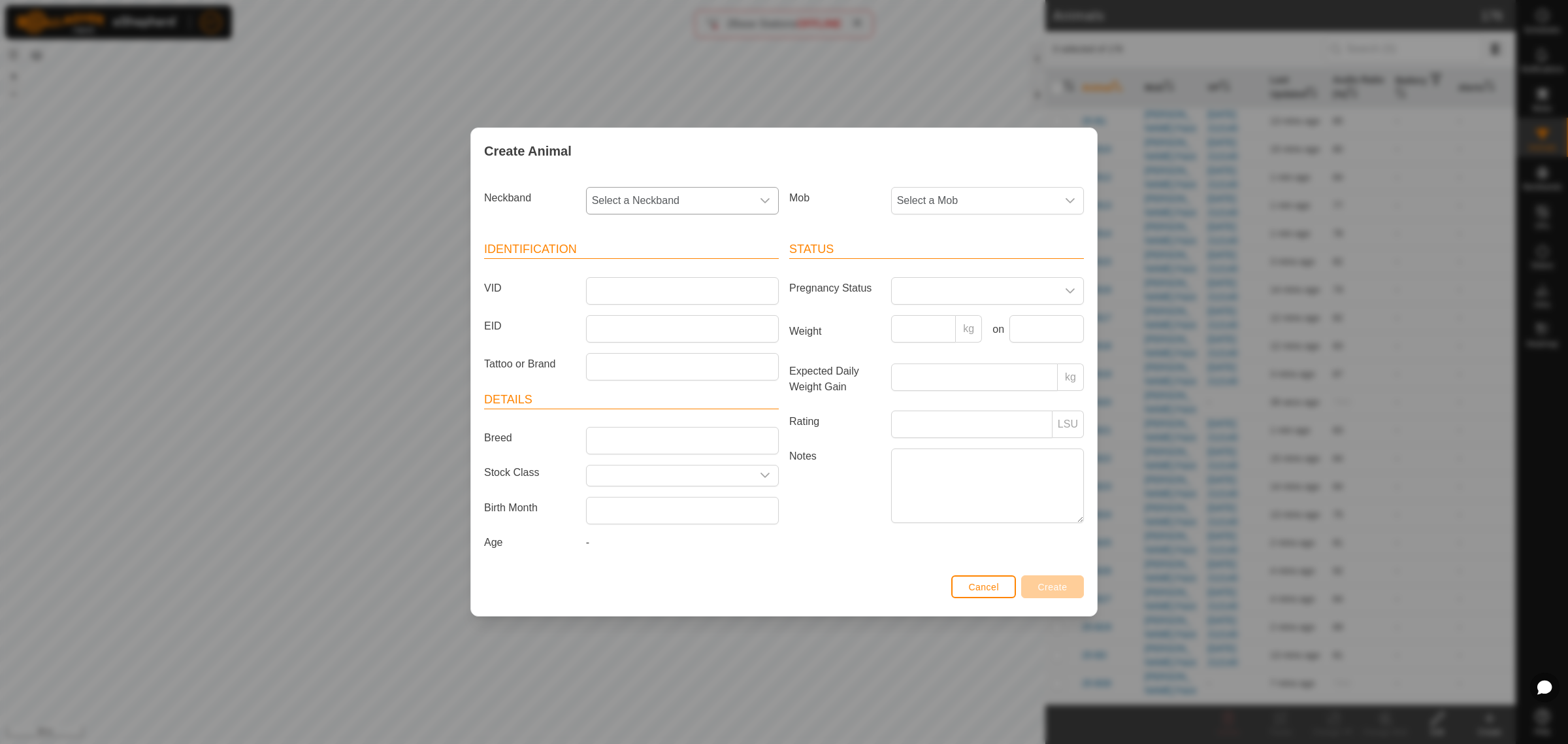
click at [764, 208] on div "dropdown trigger" at bounding box center [765, 201] width 26 height 26
type input "2595"
click at [621, 271] on li "2182512595" at bounding box center [682, 268] width 191 height 26
click at [618, 286] on input "VID" at bounding box center [682, 290] width 193 height 27
type input "25-P64"
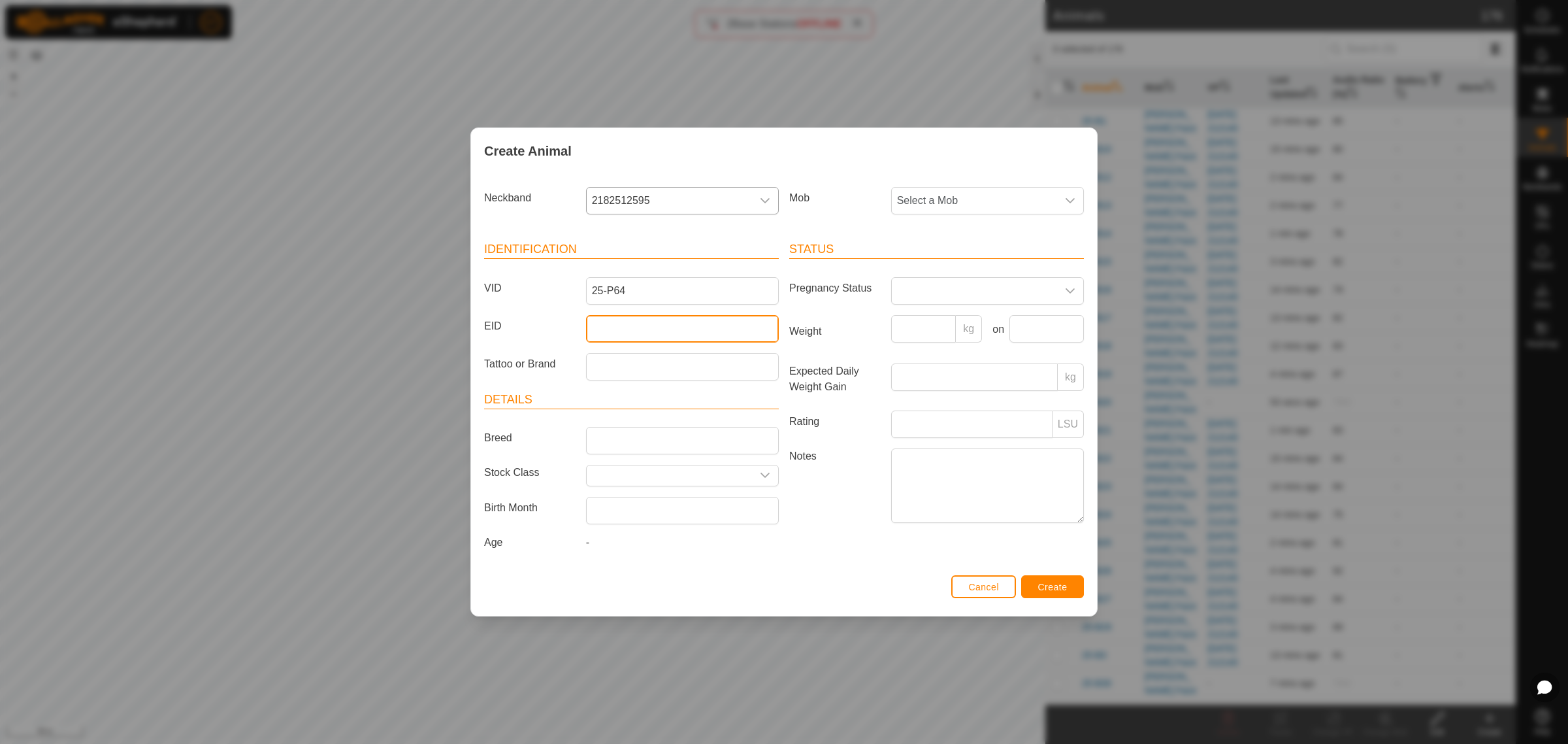
click at [614, 330] on input "EID" at bounding box center [682, 328] width 193 height 27
paste input "982123724426301"
type input "982123724426301"
click at [1071, 196] on icon "dropdown trigger" at bounding box center [1070, 201] width 11 height 11
click at [950, 350] on li "Swamp" at bounding box center [988, 351] width 191 height 26
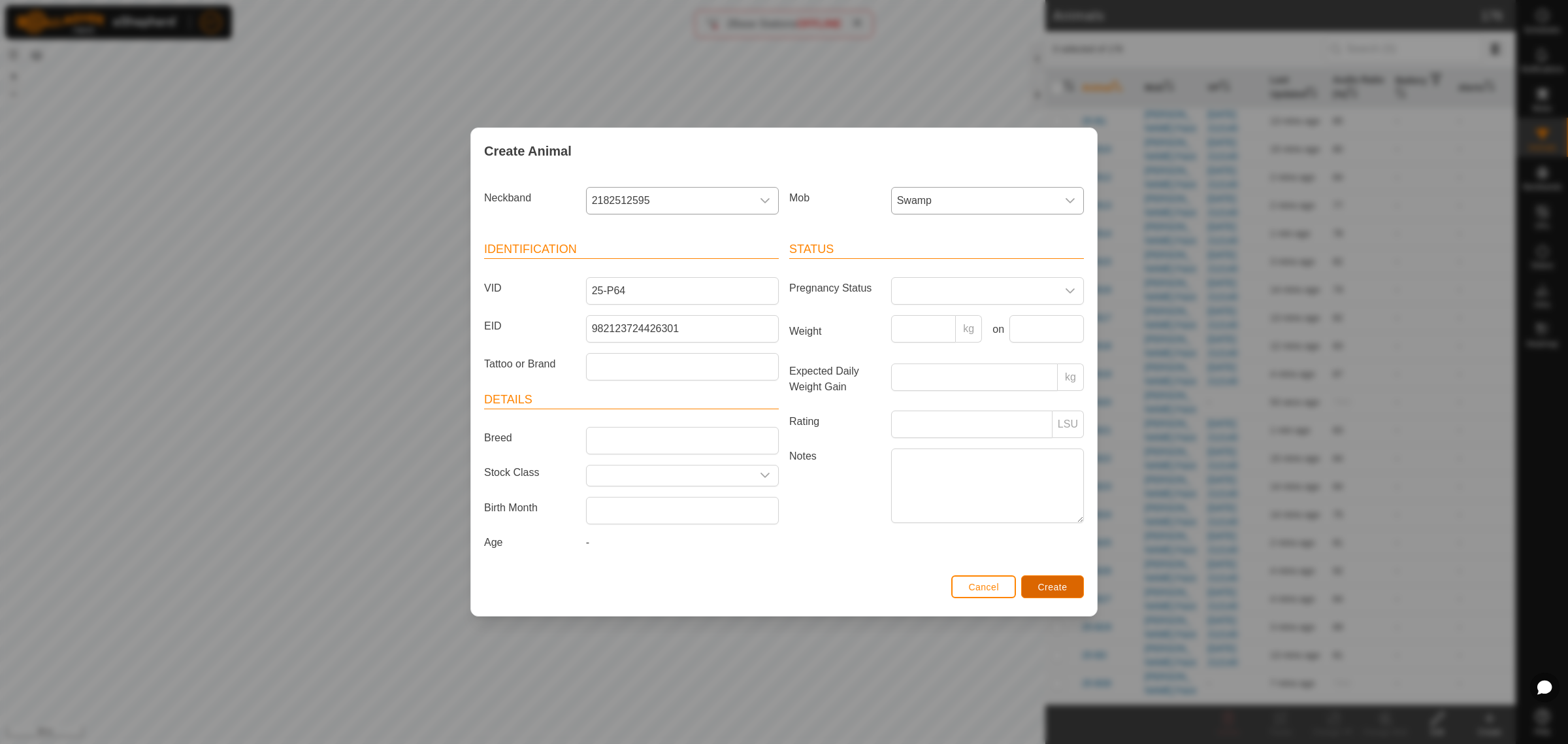
click at [1041, 584] on span "Create" at bounding box center [1053, 587] width 30 height 11
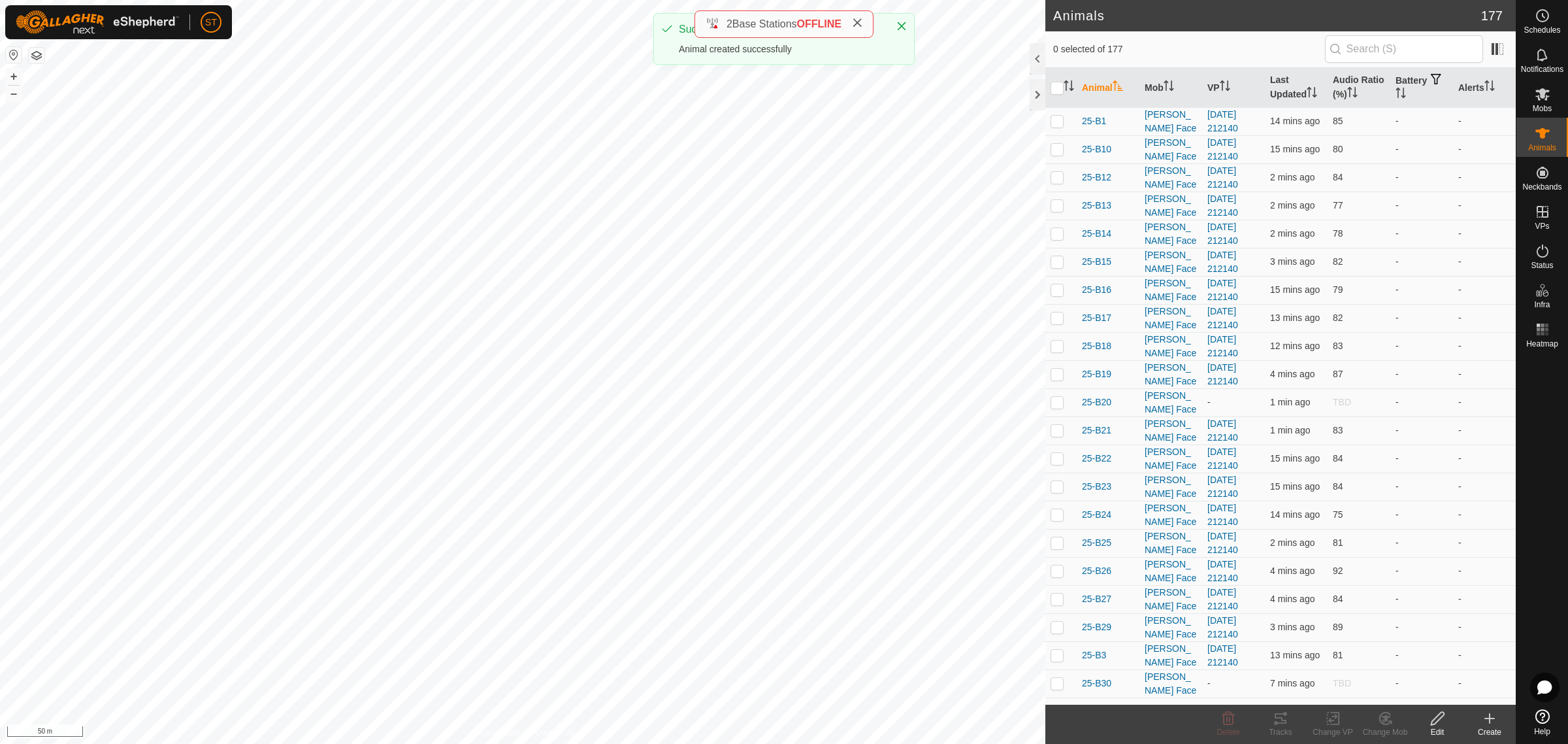
drag, startPoint x: 1491, startPoint y: 726, endPoint x: 1487, endPoint y: 717, distance: 9.8
click at [1491, 726] on icon at bounding box center [1489, 719] width 16 height 16
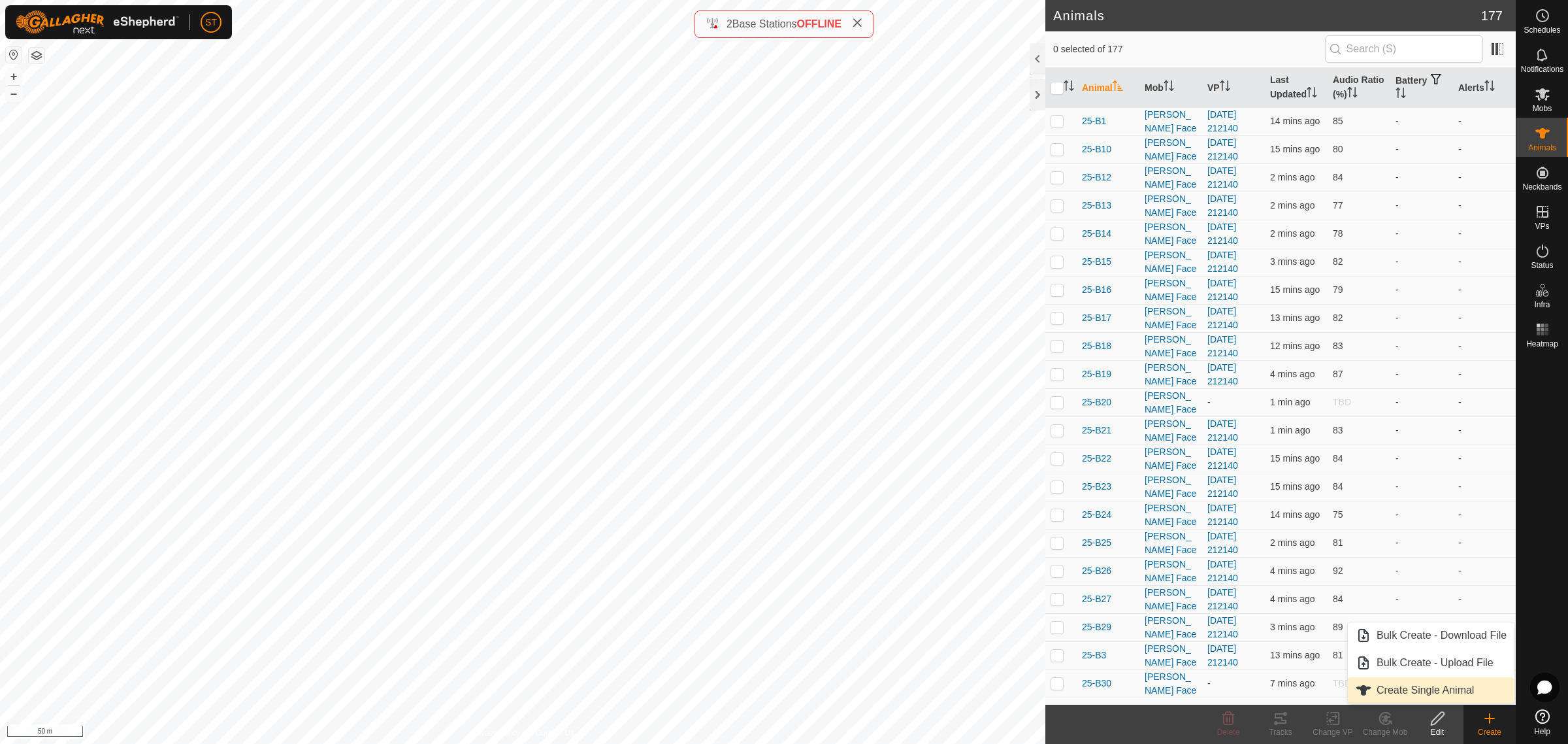
click at [1422, 693] on link "Create Single Animal" at bounding box center [1430, 691] width 166 height 26
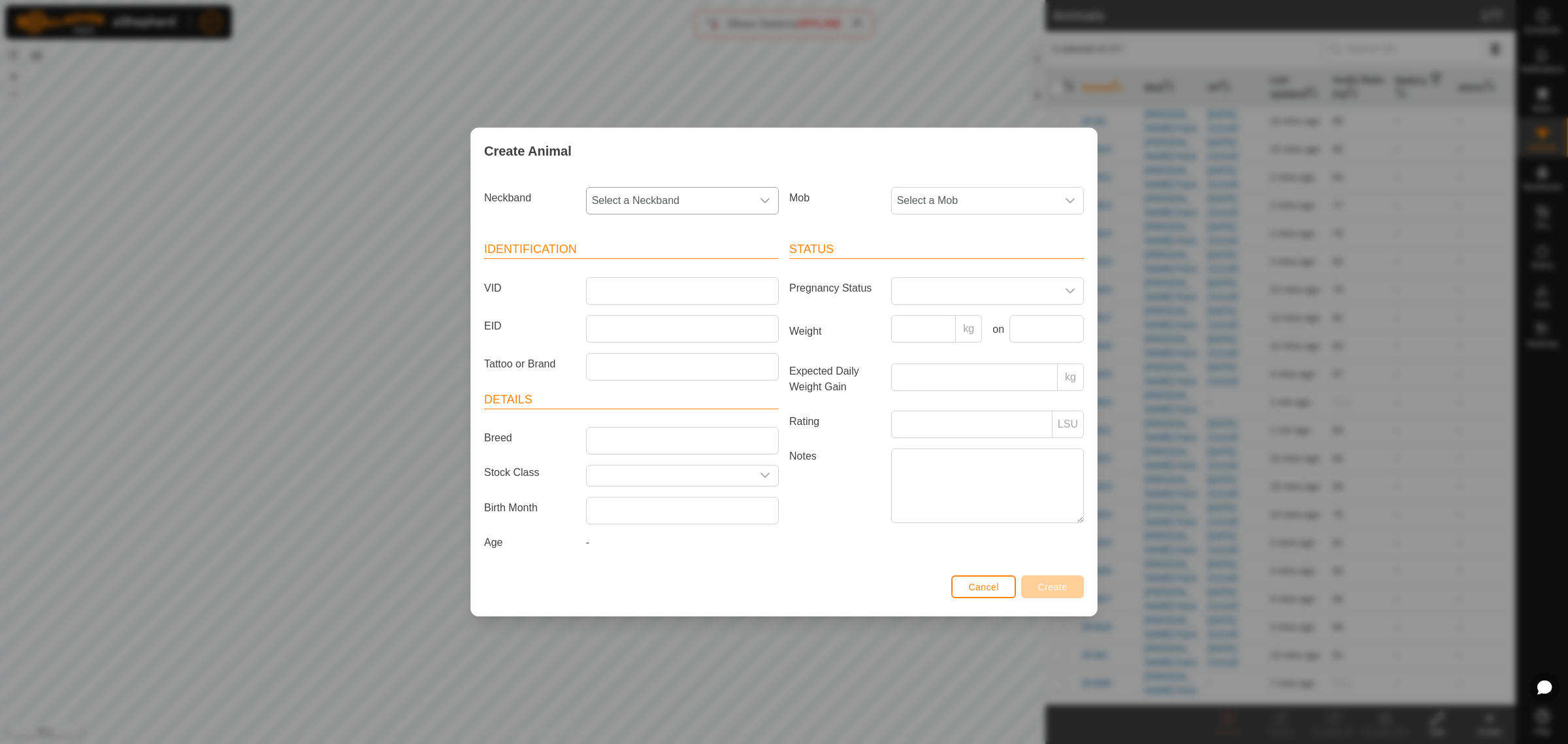
click at [766, 200] on icon "dropdown trigger" at bounding box center [765, 201] width 9 height 5
type input "2929"
click at [625, 266] on li "0604632929" at bounding box center [682, 268] width 191 height 26
click at [673, 291] on input "VID" at bounding box center [682, 290] width 193 height 27
type input "25-P82"
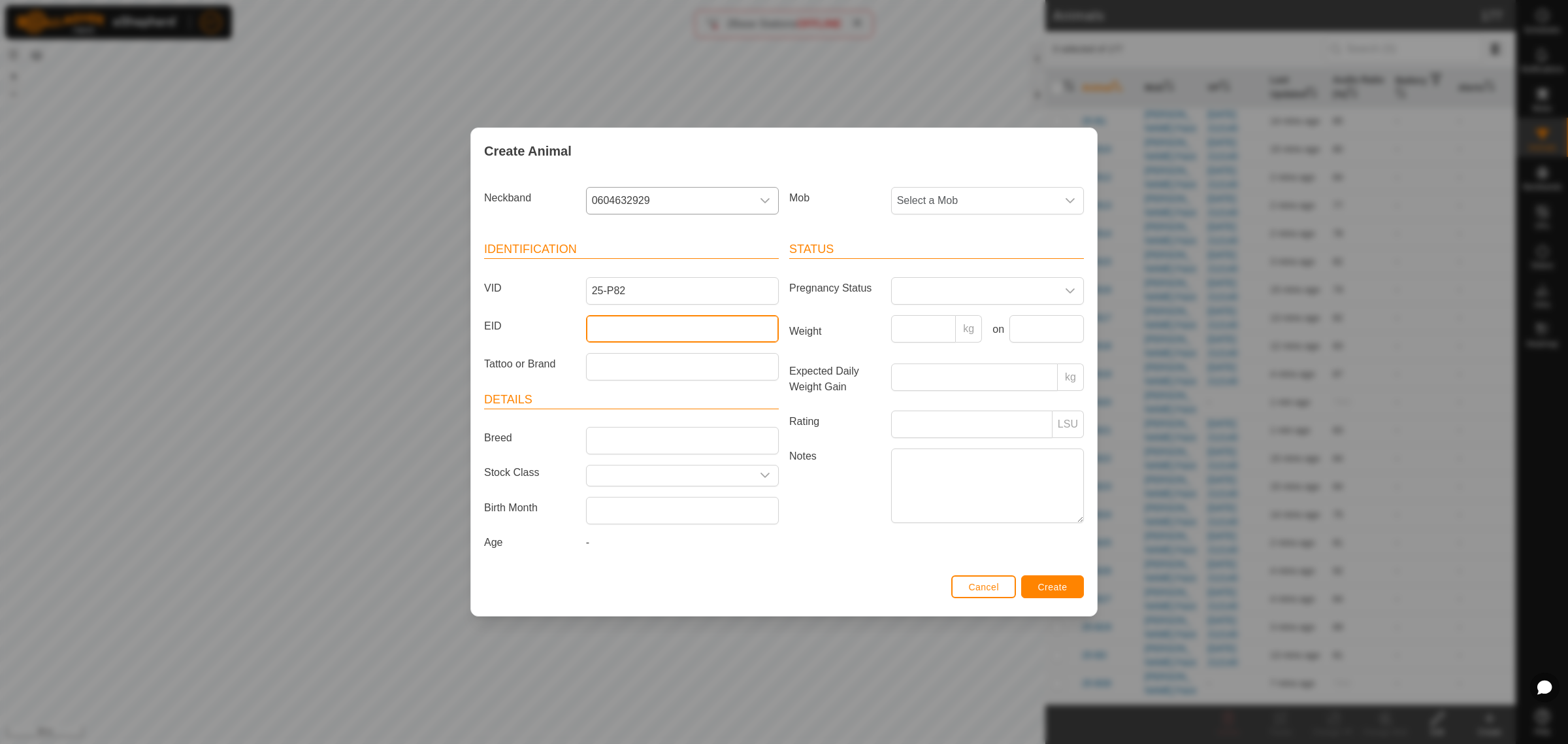
click at [614, 329] on input "EID" at bounding box center [682, 328] width 193 height 27
paste input "964001050684814"
type input "964001050684814"
click at [1076, 201] on div "dropdown trigger" at bounding box center [1070, 201] width 26 height 26
click at [949, 351] on li "Swamp" at bounding box center [988, 351] width 191 height 26
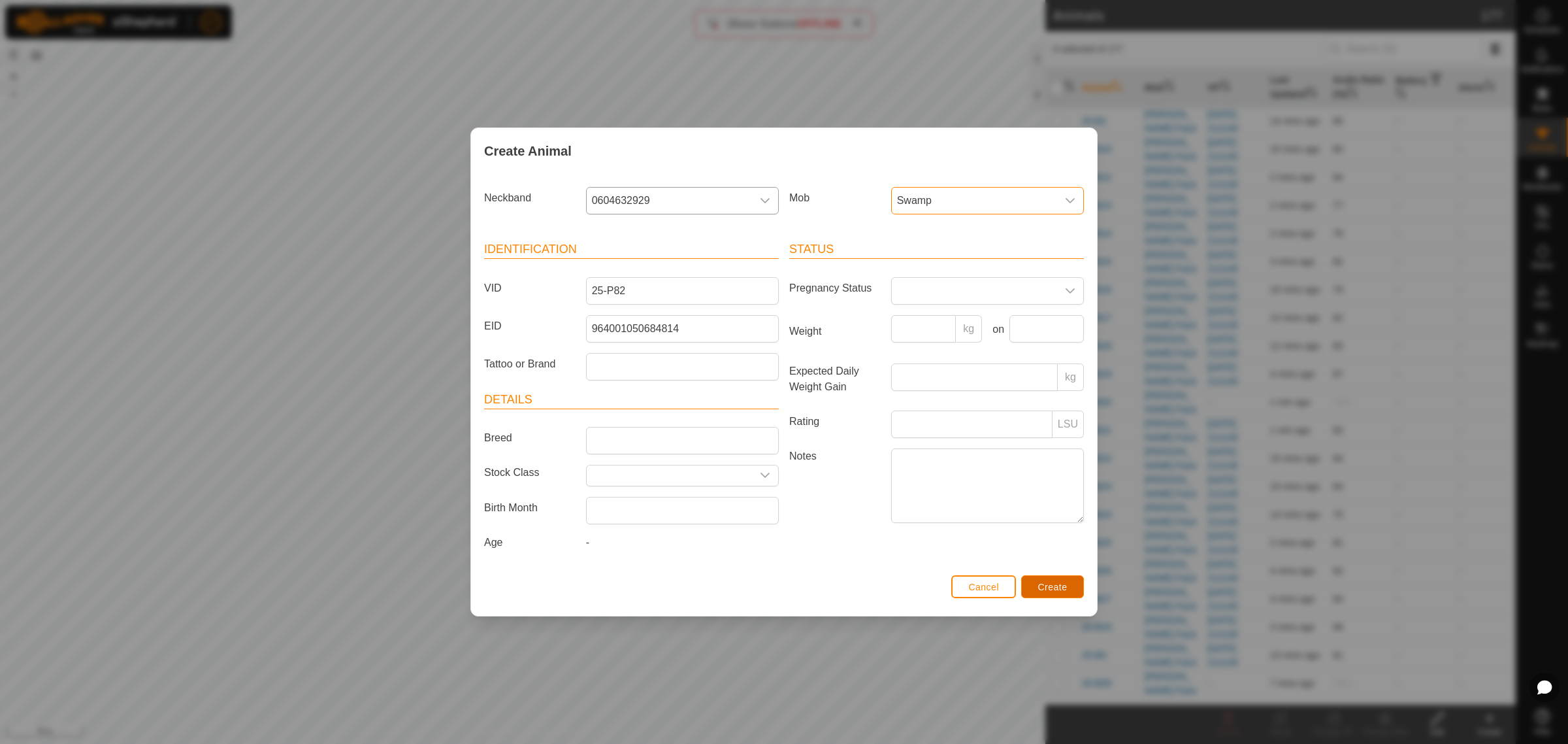
click at [1049, 589] on span "Create" at bounding box center [1053, 587] width 30 height 11
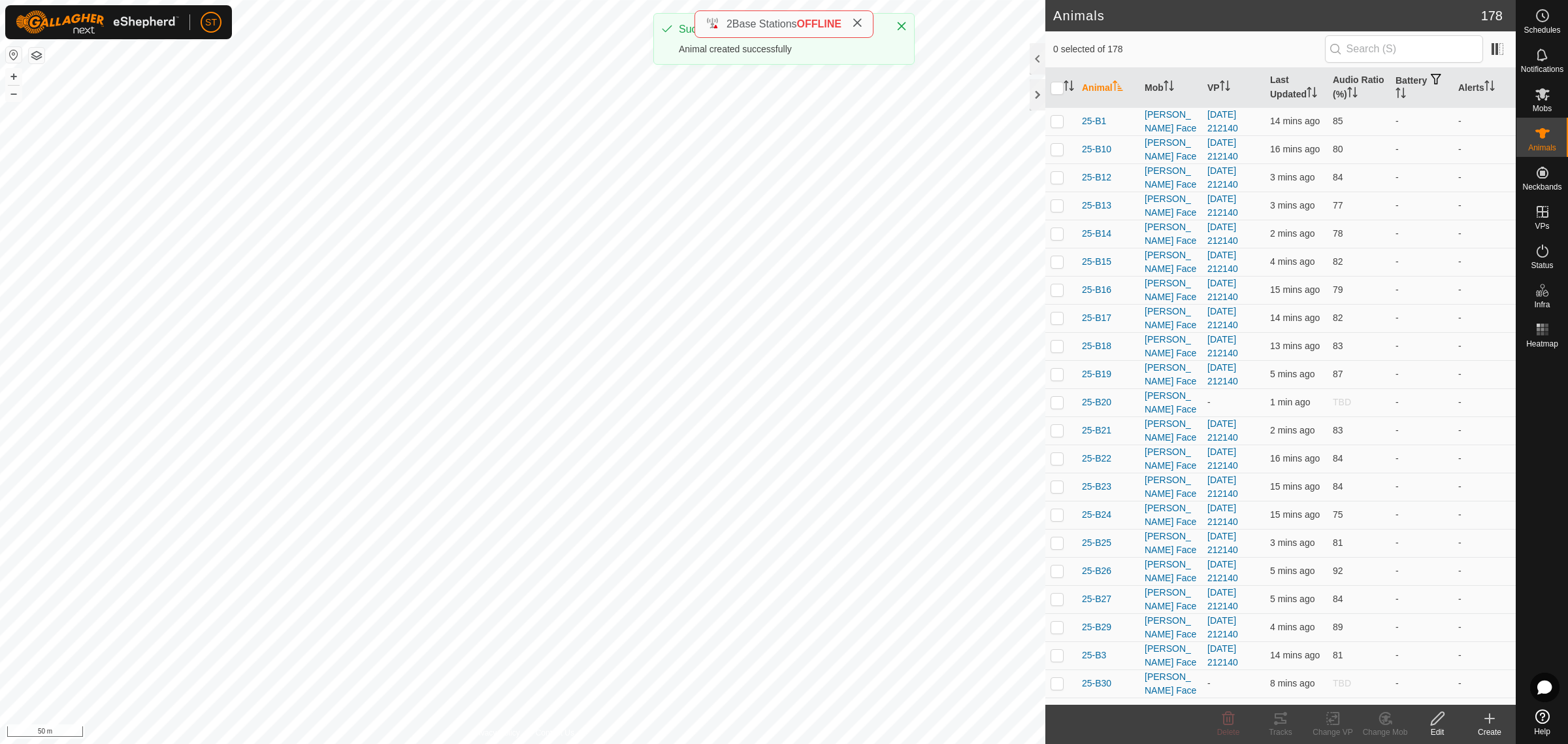
click at [1487, 719] on icon at bounding box center [1489, 719] width 9 height 0
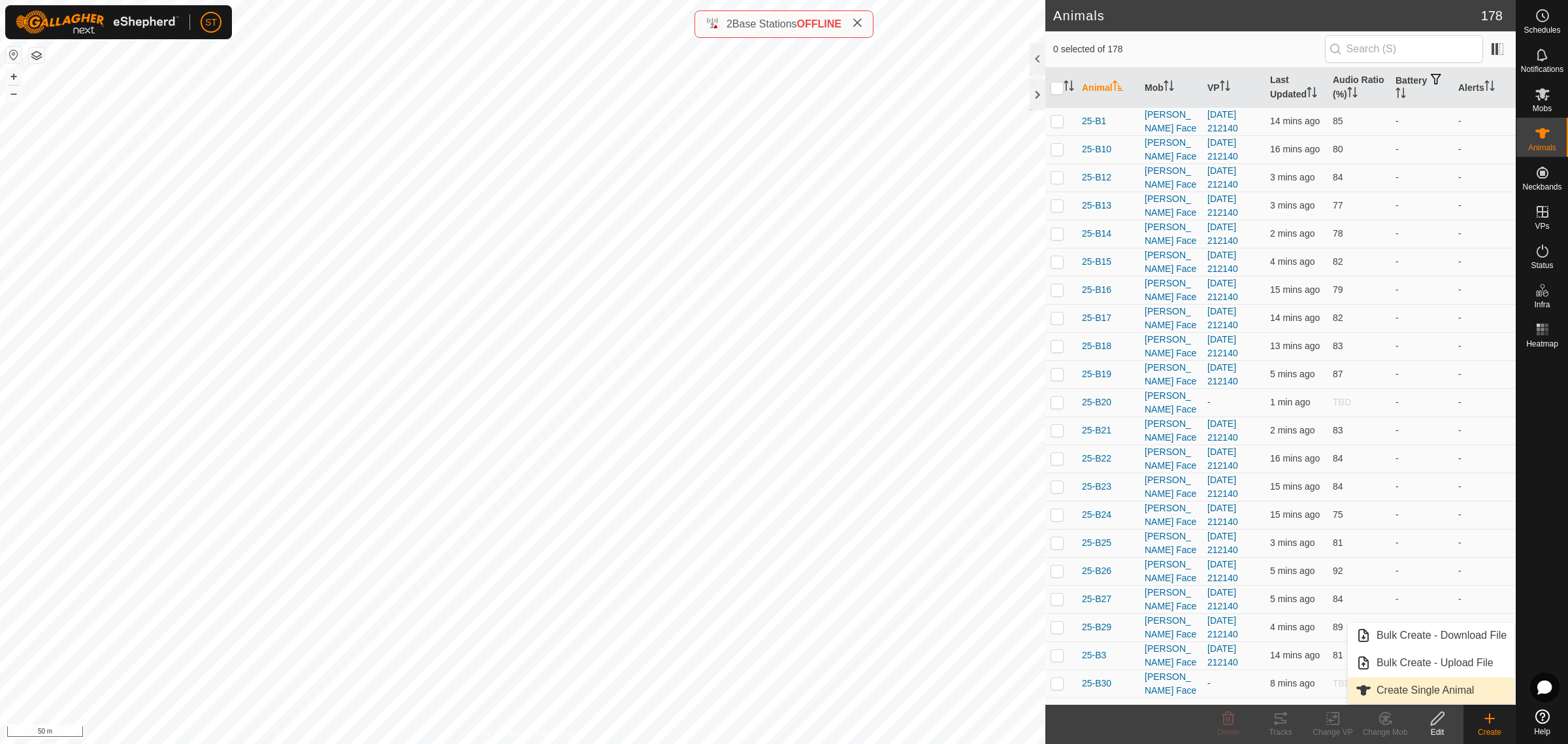
click at [1431, 690] on link "Create Single Animal" at bounding box center [1430, 691] width 166 height 26
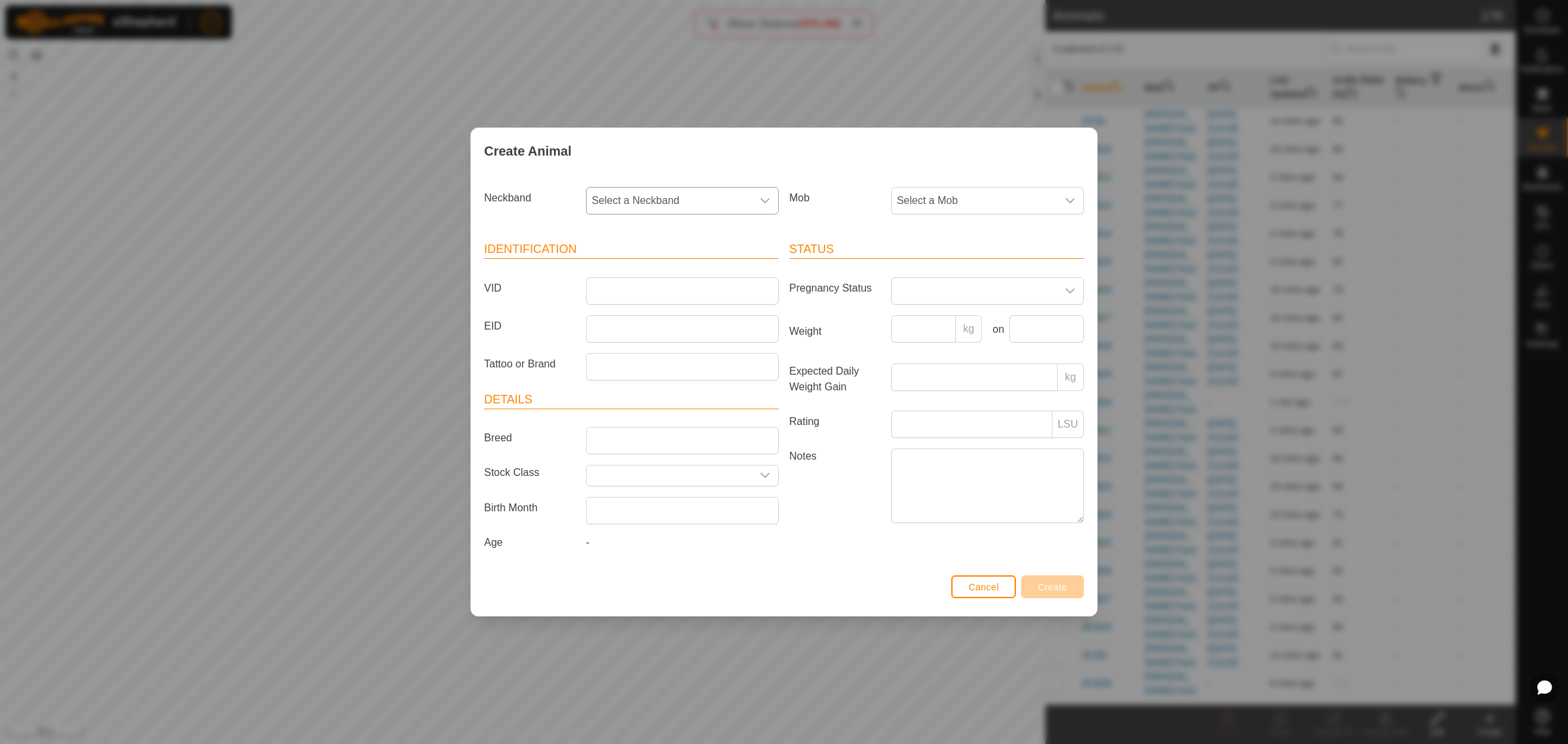
click at [763, 200] on icon "dropdown trigger" at bounding box center [765, 201] width 9 height 5
type input "8"
type input "8424"
click at [636, 273] on li "0287428424" at bounding box center [682, 268] width 191 height 26
click at [635, 284] on input "VID" at bounding box center [682, 290] width 193 height 27
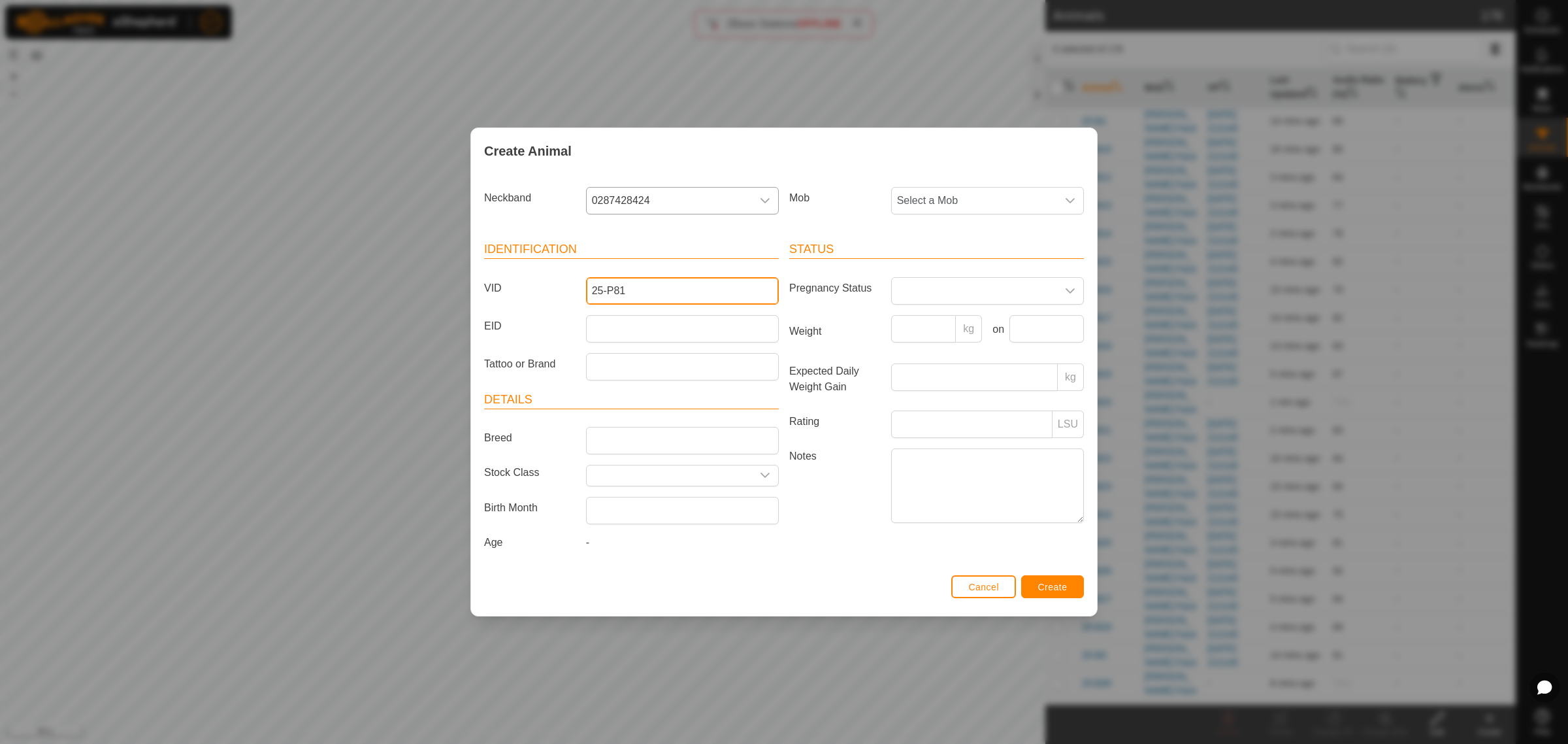
type input "25-P81"
click at [636, 322] on input "EID" at bounding box center [682, 328] width 193 height 27
paste input "942000046704828"
type input "942000046704828"
click at [1078, 199] on div "dropdown trigger" at bounding box center [1070, 201] width 26 height 26
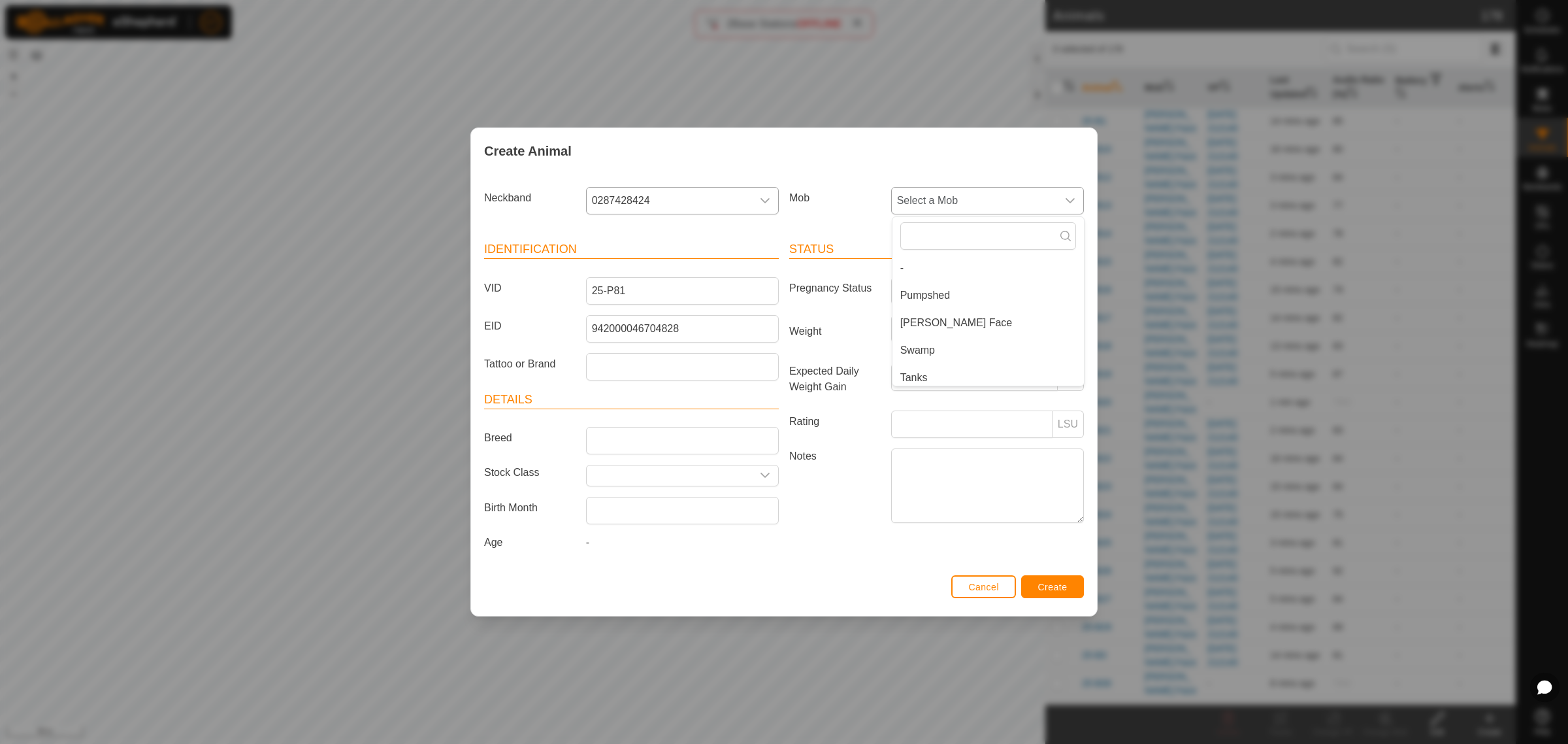
click at [952, 348] on li "Swamp" at bounding box center [988, 351] width 191 height 26
click at [1047, 584] on span "Create" at bounding box center [1053, 587] width 30 height 11
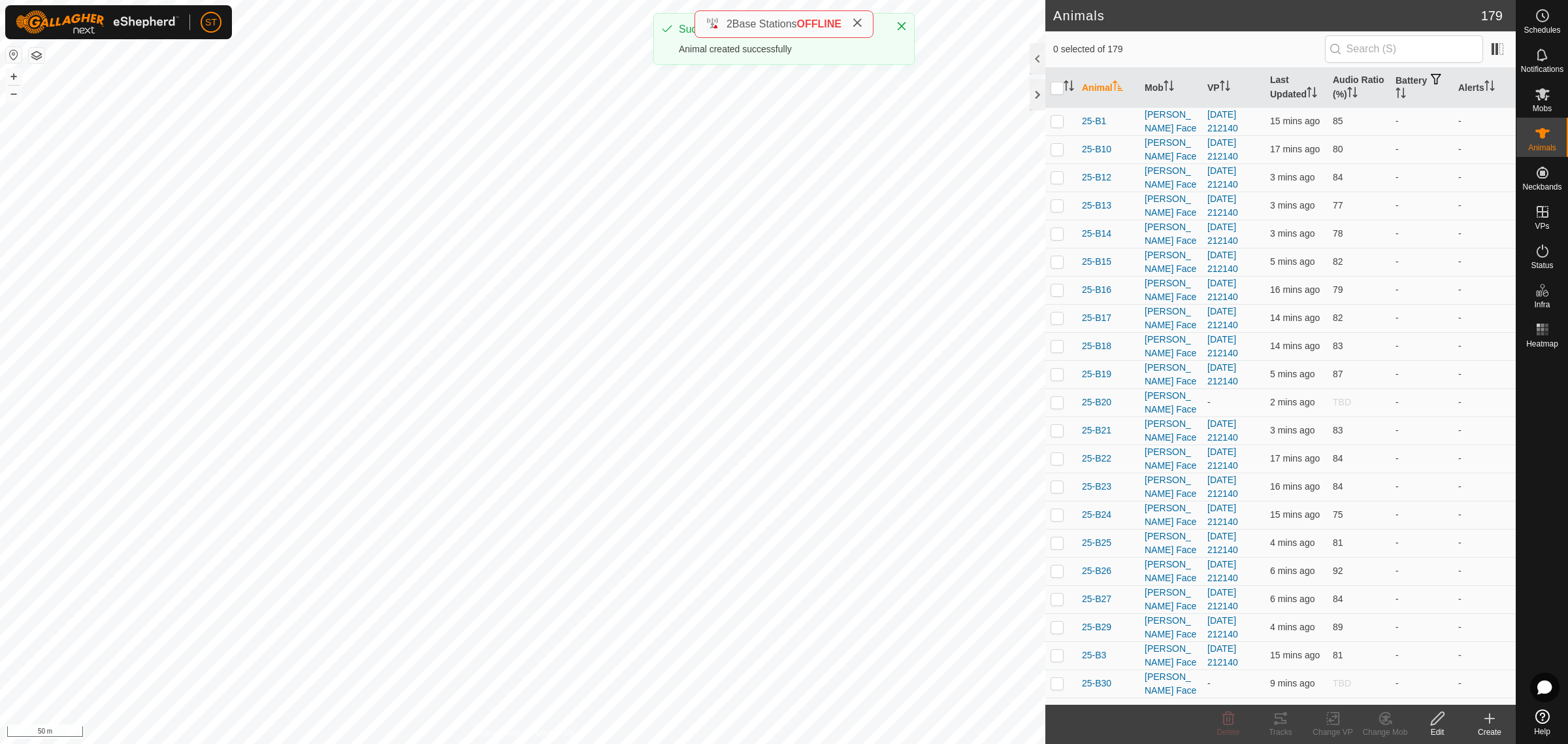
click at [1487, 727] on div "Create" at bounding box center [1489, 731] width 53 height 11
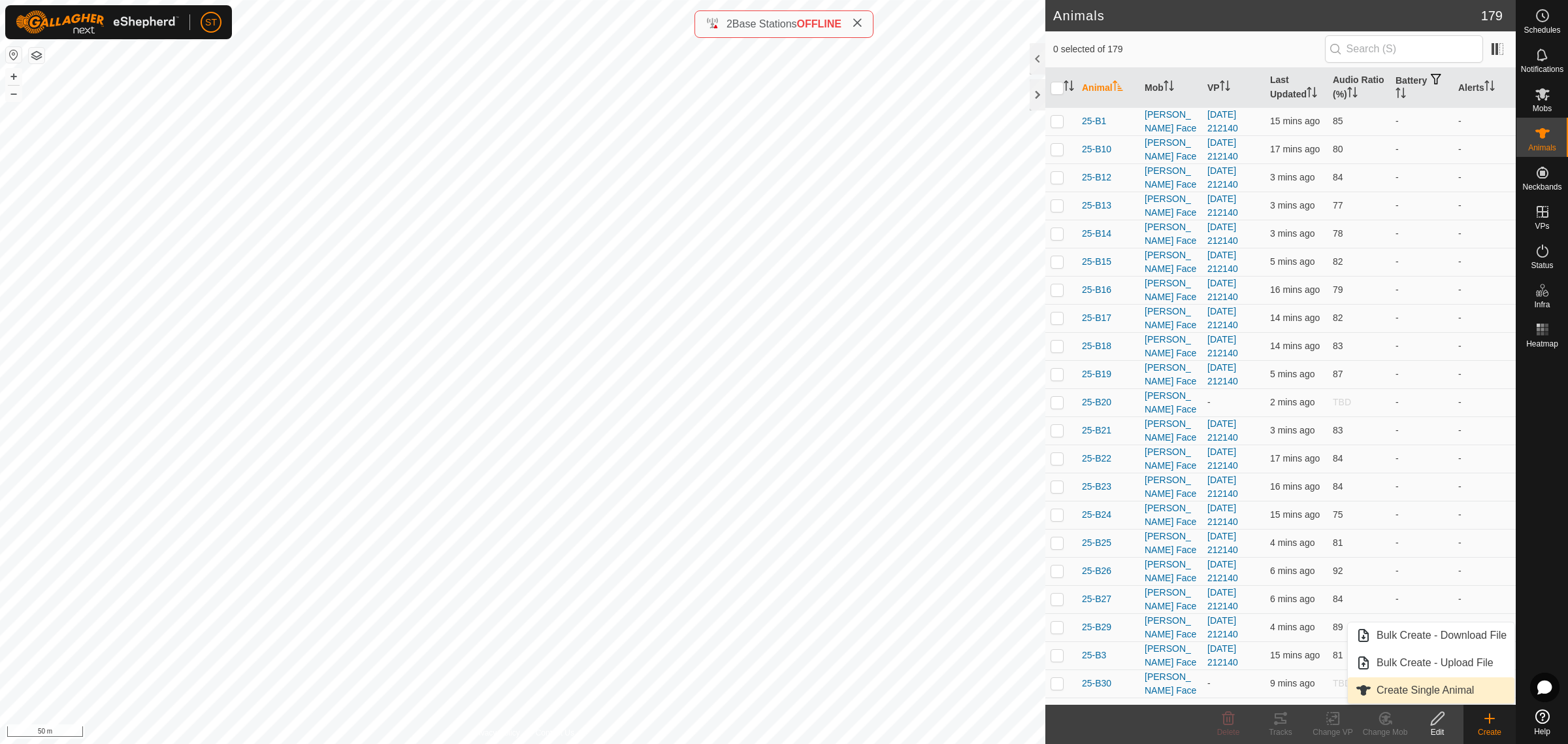
click at [1392, 684] on link "Create Single Animal" at bounding box center [1430, 691] width 166 height 26
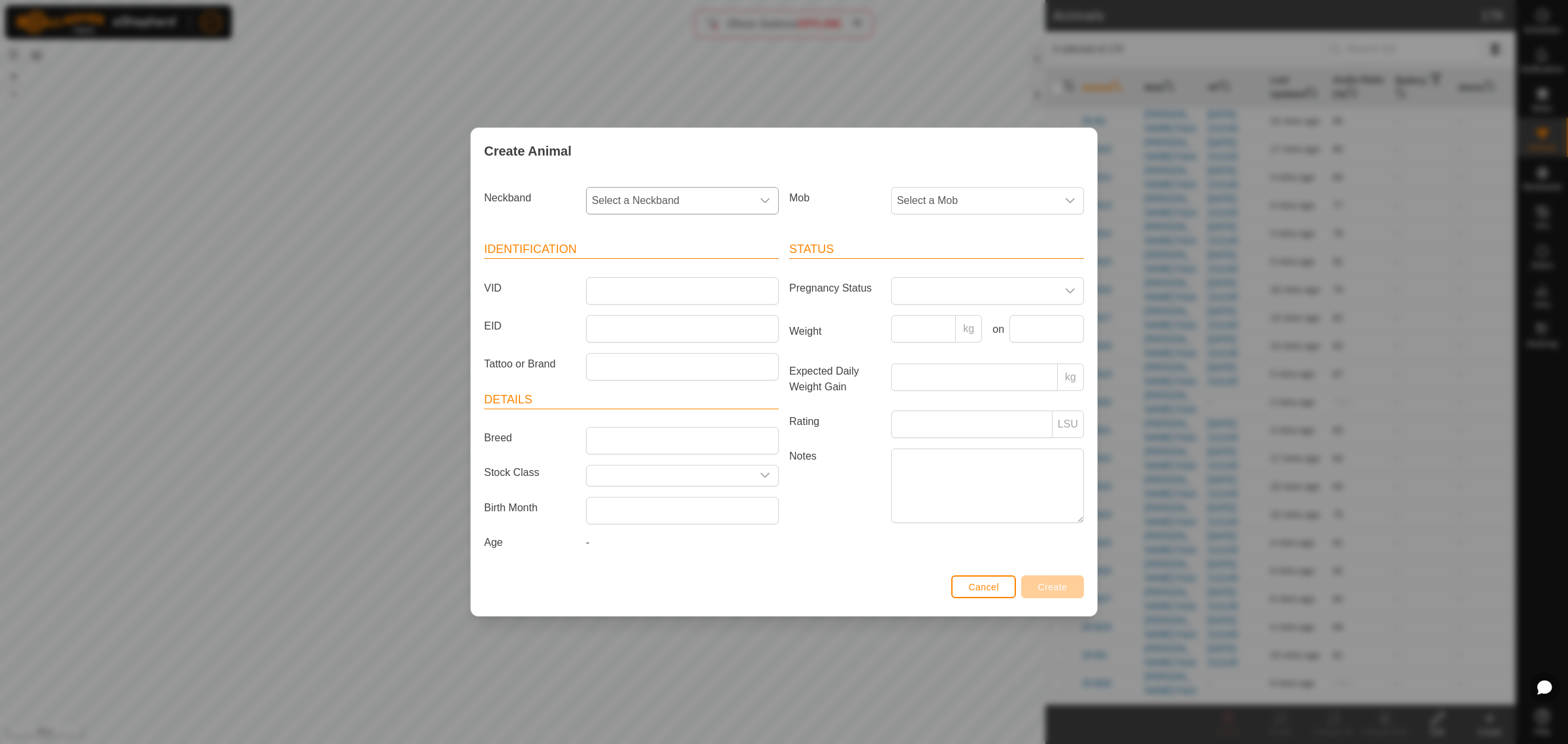
click at [762, 200] on icon "dropdown trigger" at bounding box center [765, 201] width 9 height 5
type input "6628"
click at [625, 265] on li "0722496628" at bounding box center [682, 268] width 191 height 26
click at [629, 288] on input "VID" at bounding box center [682, 290] width 193 height 27
type input "25-P90"
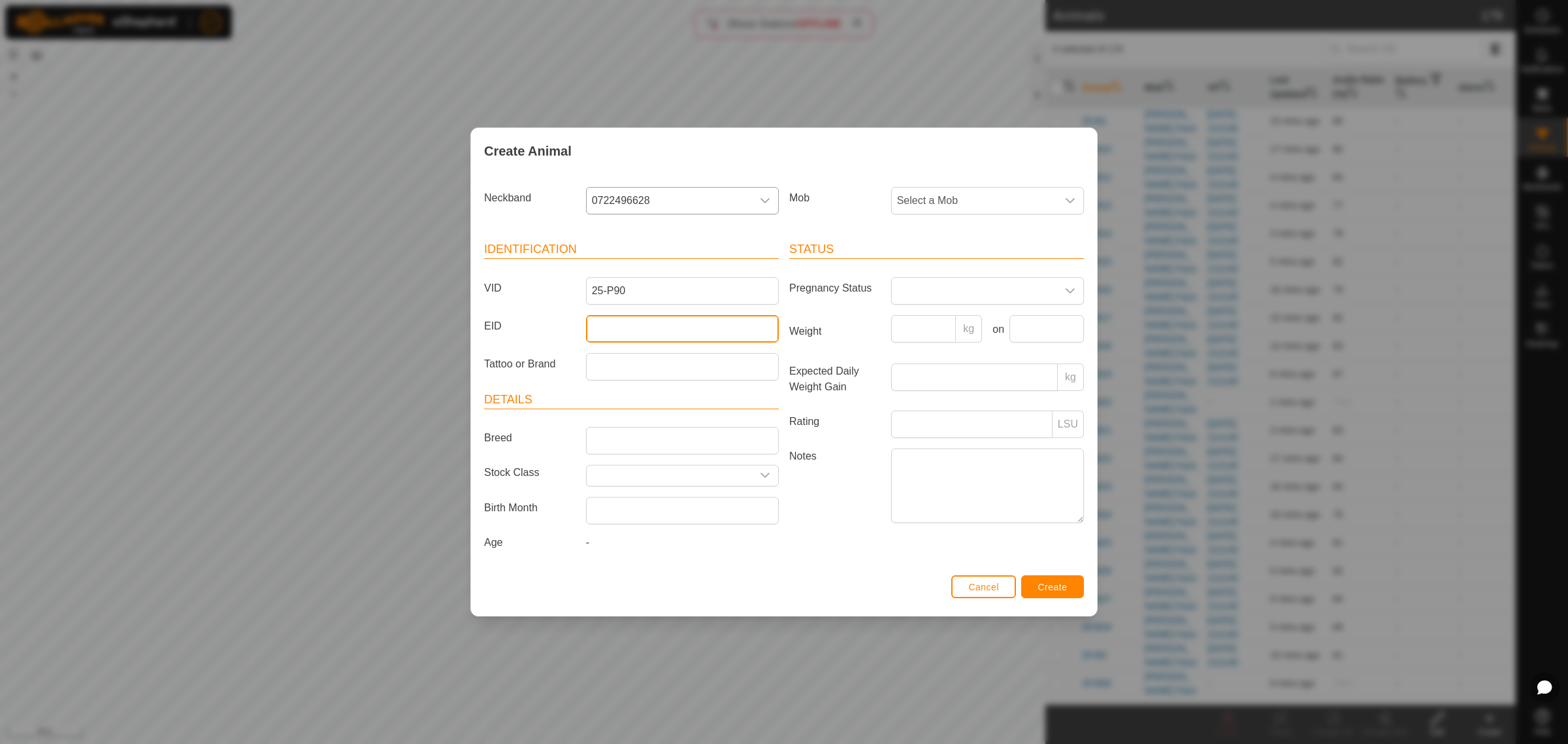
click at [615, 330] on input "EID" at bounding box center [682, 328] width 193 height 27
paste input "942000050649401"
type input "942000050649401"
click at [1077, 202] on div "dropdown trigger" at bounding box center [1070, 201] width 26 height 26
click at [954, 351] on li "Swamp" at bounding box center [988, 351] width 191 height 26
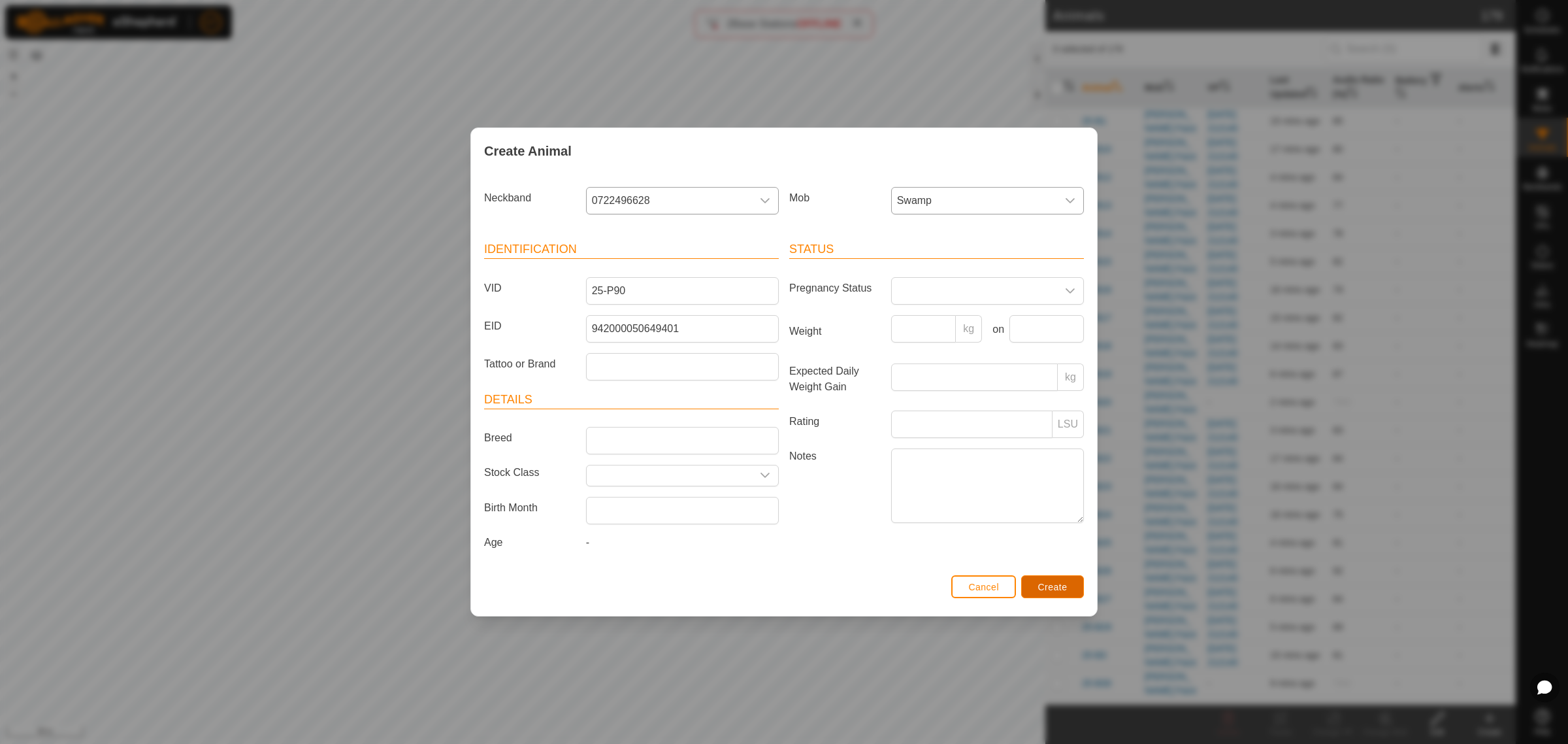
click at [1049, 596] on button "Create" at bounding box center [1052, 586] width 63 height 23
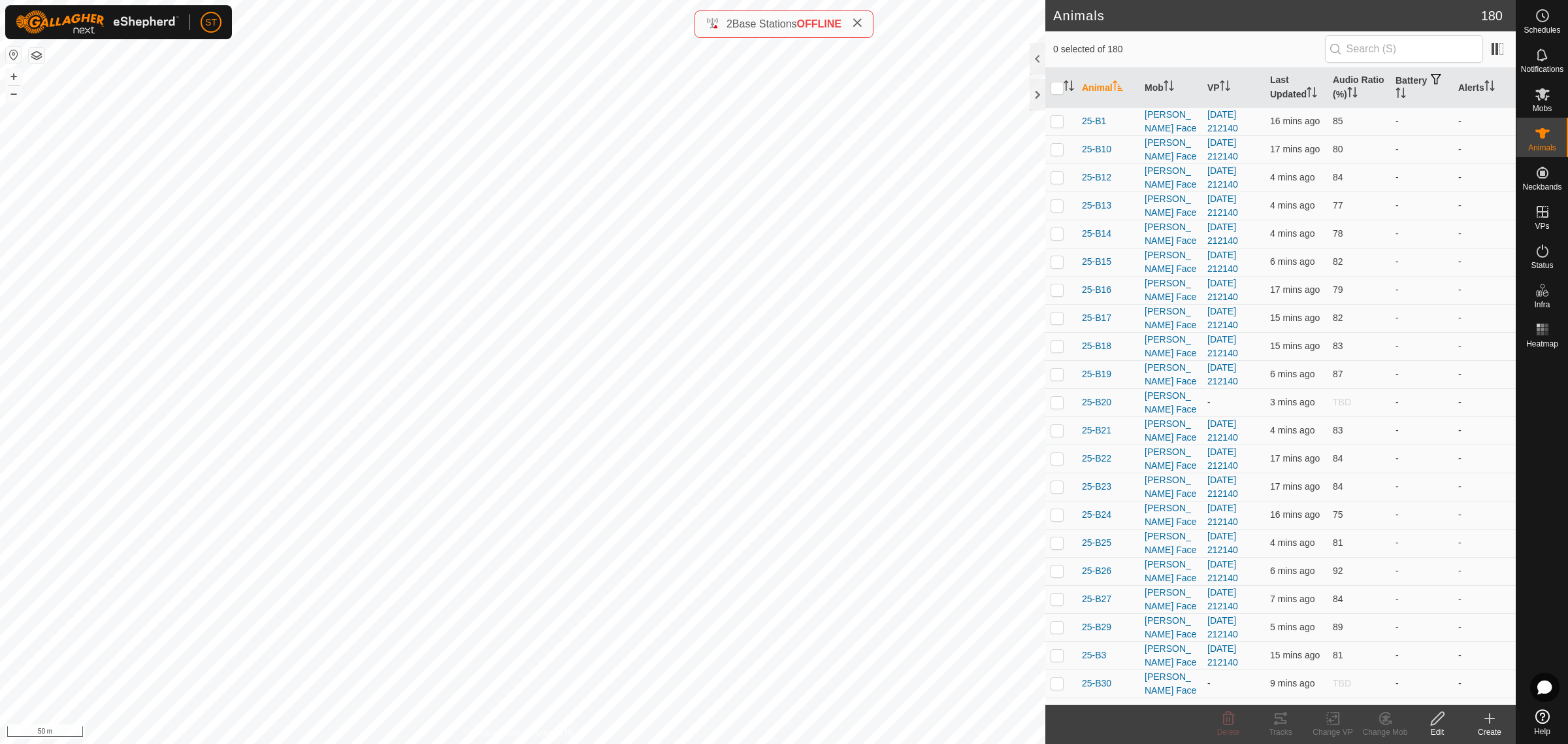
drag, startPoint x: 1491, startPoint y: 722, endPoint x: 1493, endPoint y: 707, distance: 15.1
click at [1491, 722] on icon at bounding box center [1489, 719] width 16 height 16
click at [1411, 688] on link "Create Single Animal" at bounding box center [1430, 691] width 166 height 26
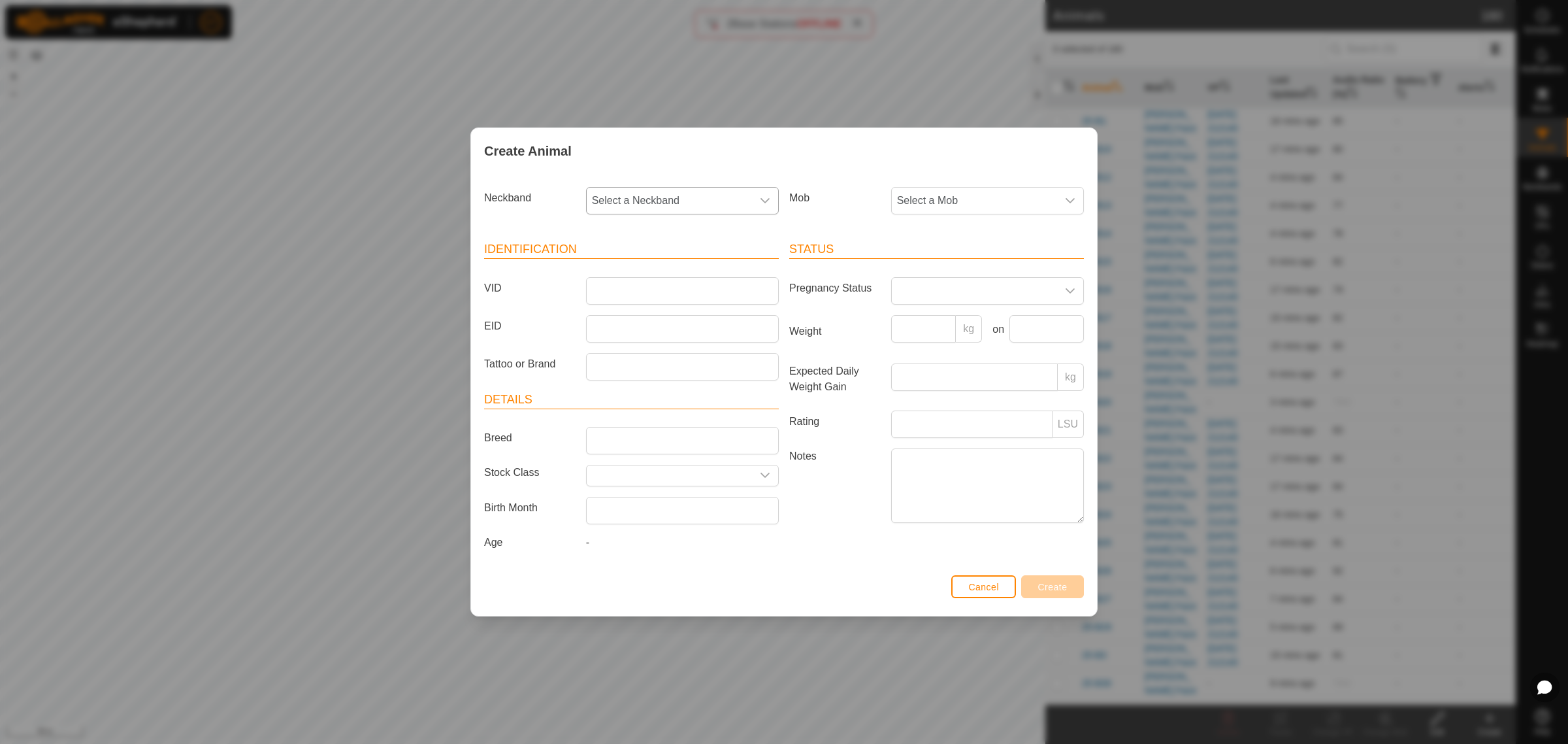
click at [759, 200] on icon "dropdown trigger" at bounding box center [765, 201] width 11 height 11
type input "5753"
click at [664, 266] on li "2746755753" at bounding box center [682, 268] width 191 height 26
click at [646, 281] on input "VID" at bounding box center [682, 290] width 193 height 27
type input "25-P76"
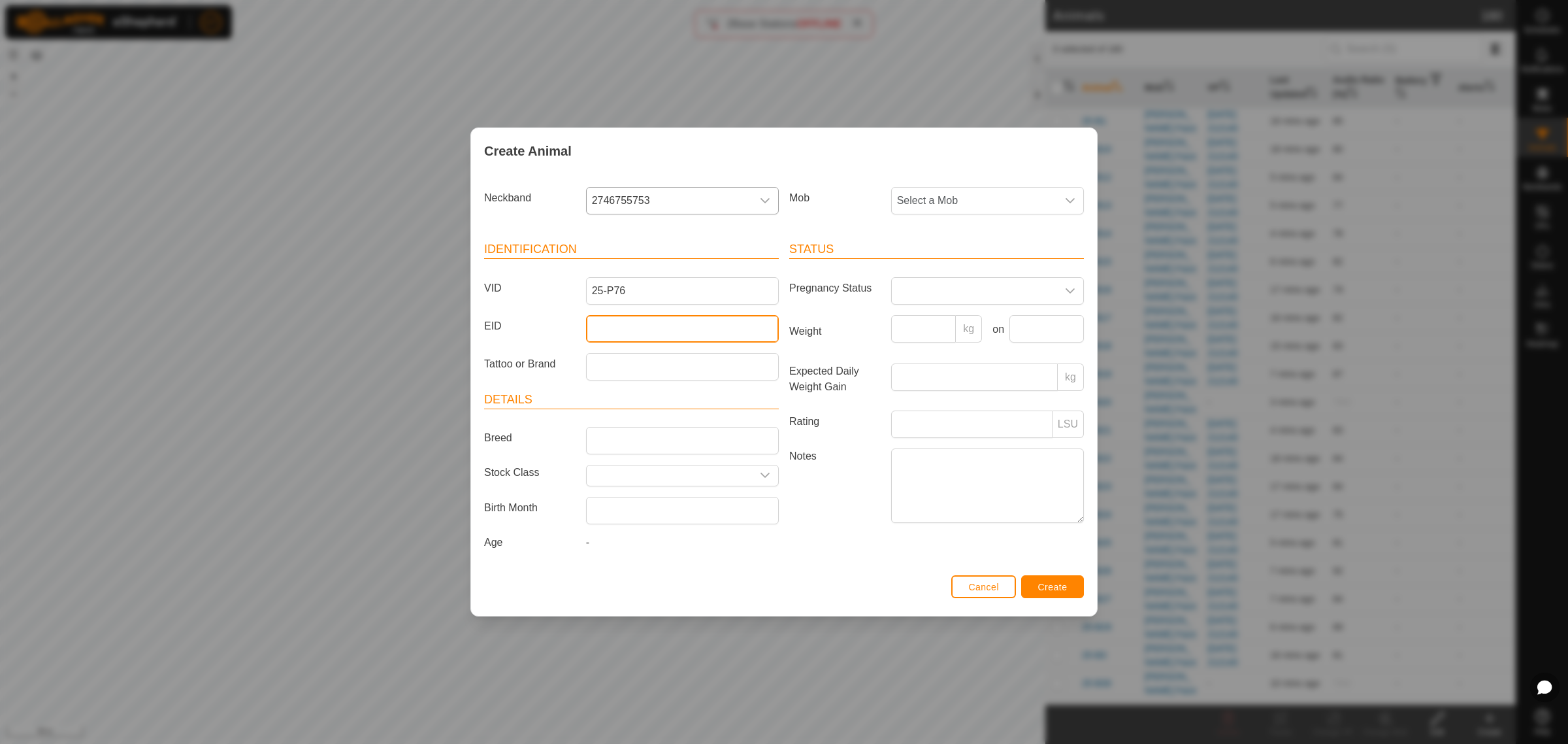
drag, startPoint x: 603, startPoint y: 340, endPoint x: 595, endPoint y: 324, distance: 17.9
click at [603, 338] on input "EID" at bounding box center [682, 328] width 193 height 27
paste input "964001050684920"
type input "964001050684920"
click at [1077, 200] on div "dropdown trigger" at bounding box center [1070, 201] width 26 height 26
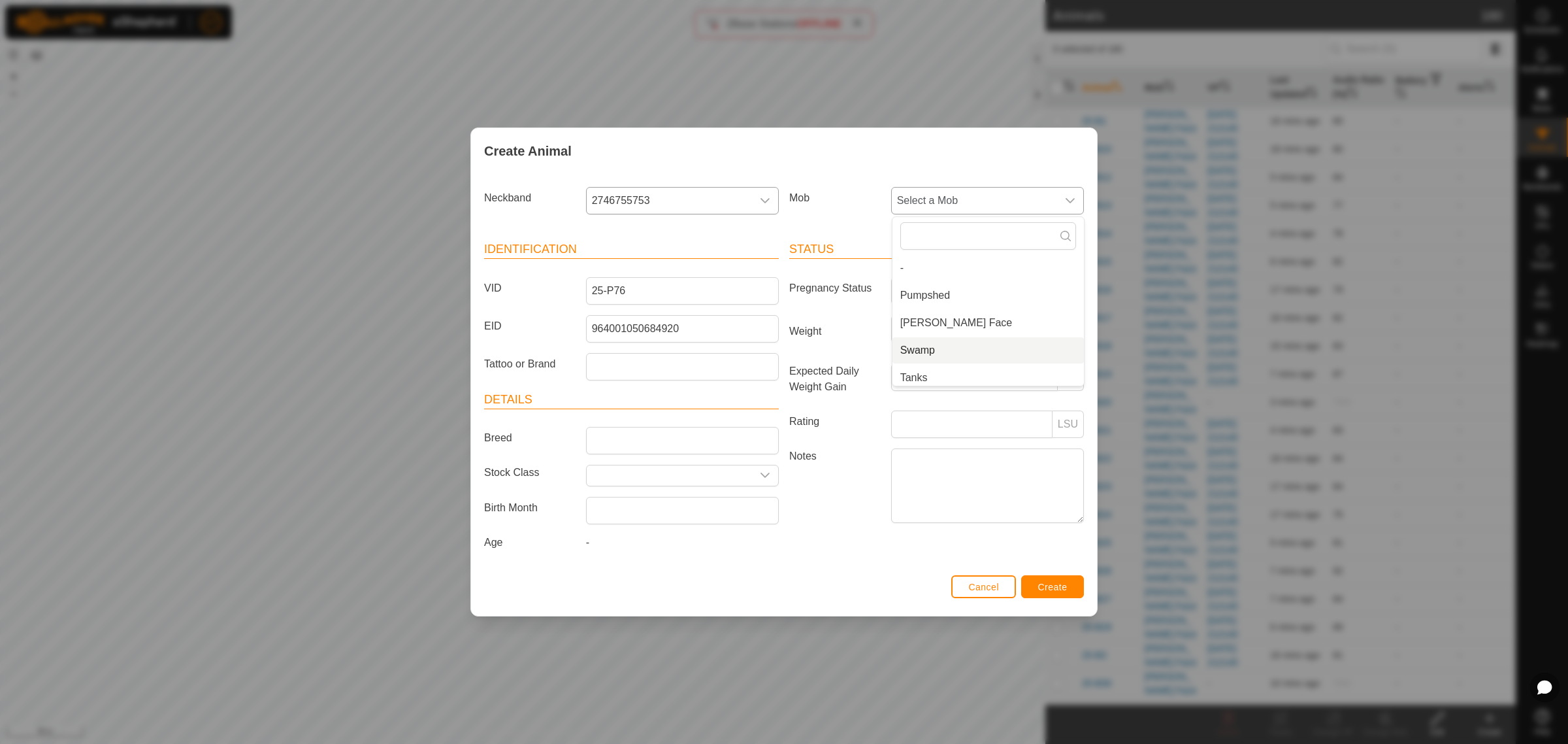
click at [941, 344] on li "Swamp" at bounding box center [988, 351] width 191 height 26
click at [1034, 588] on button "Create" at bounding box center [1052, 586] width 63 height 23
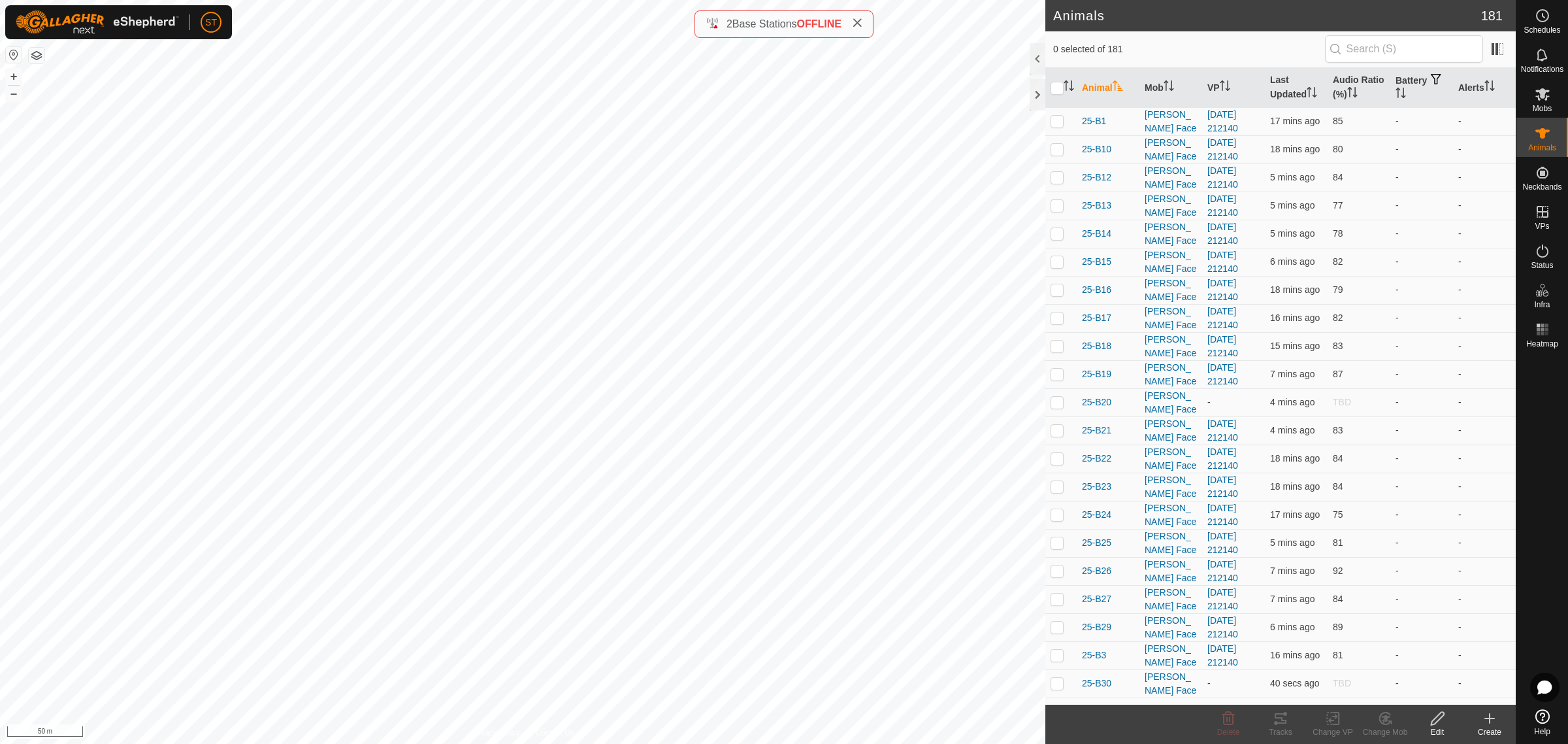
click at [1493, 720] on icon at bounding box center [1489, 719] width 16 height 16
click at [1405, 684] on link "Create Single Animal" at bounding box center [1430, 691] width 166 height 26
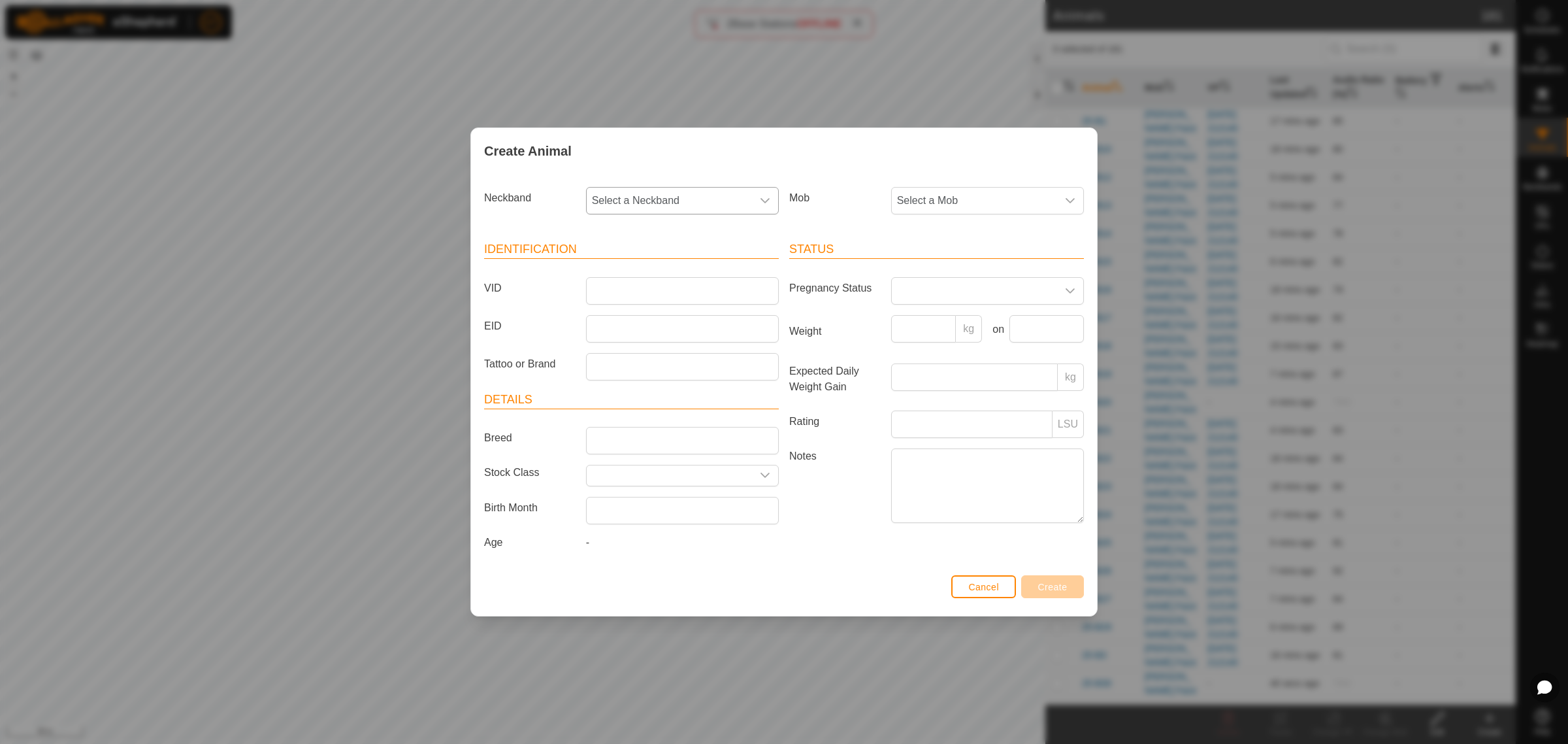
click at [764, 202] on icon "dropdown trigger" at bounding box center [765, 201] width 9 height 5
type input "3788"
click at [638, 294] on li "2799743788" at bounding box center [682, 295] width 191 height 26
click at [604, 292] on input "VID" at bounding box center [682, 290] width 193 height 27
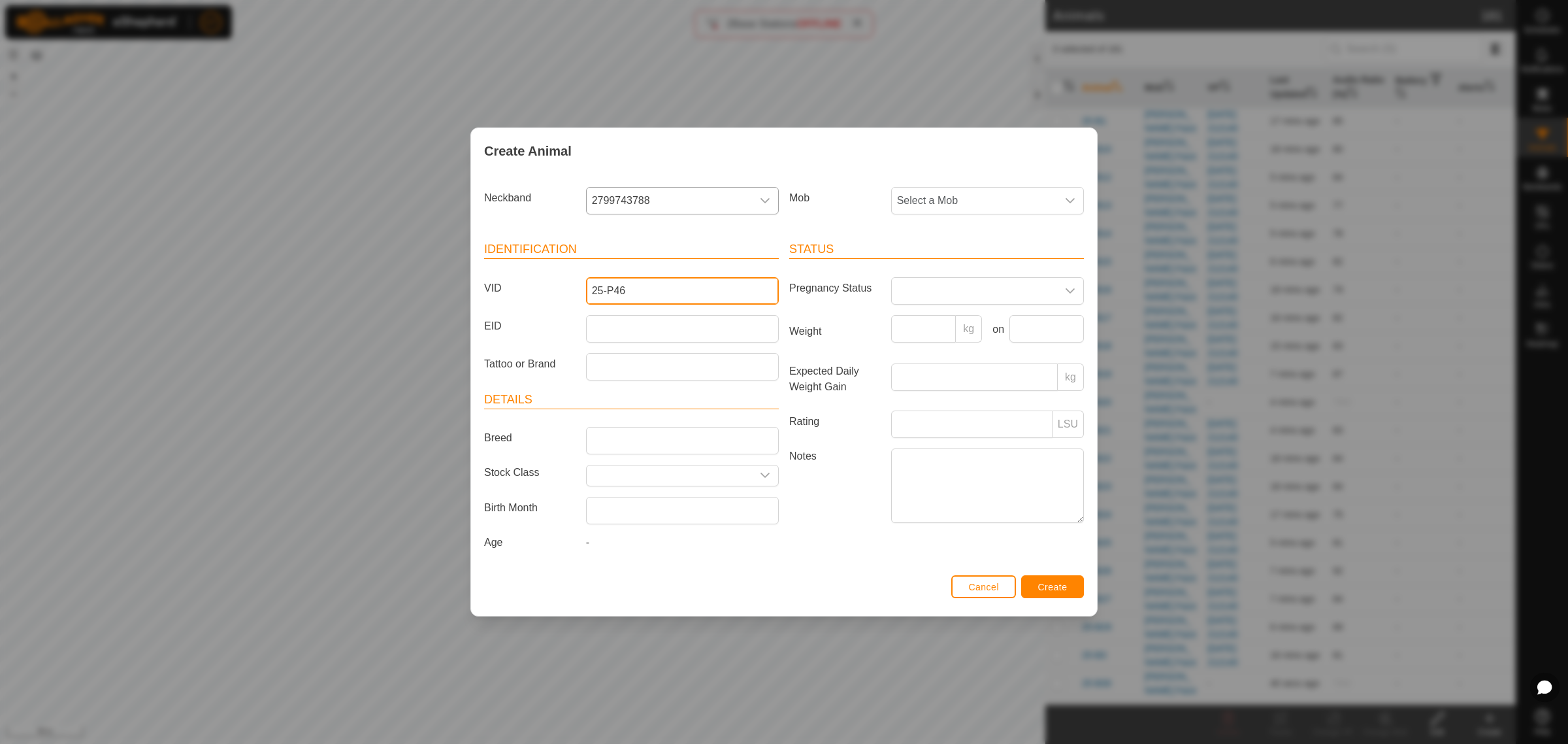
type input "25-P46"
click at [638, 324] on input "EID" at bounding box center [682, 328] width 193 height 27
paste input "942000046704485"
type input "942000046704485"
click at [1080, 198] on div "dropdown trigger" at bounding box center [1070, 201] width 26 height 26
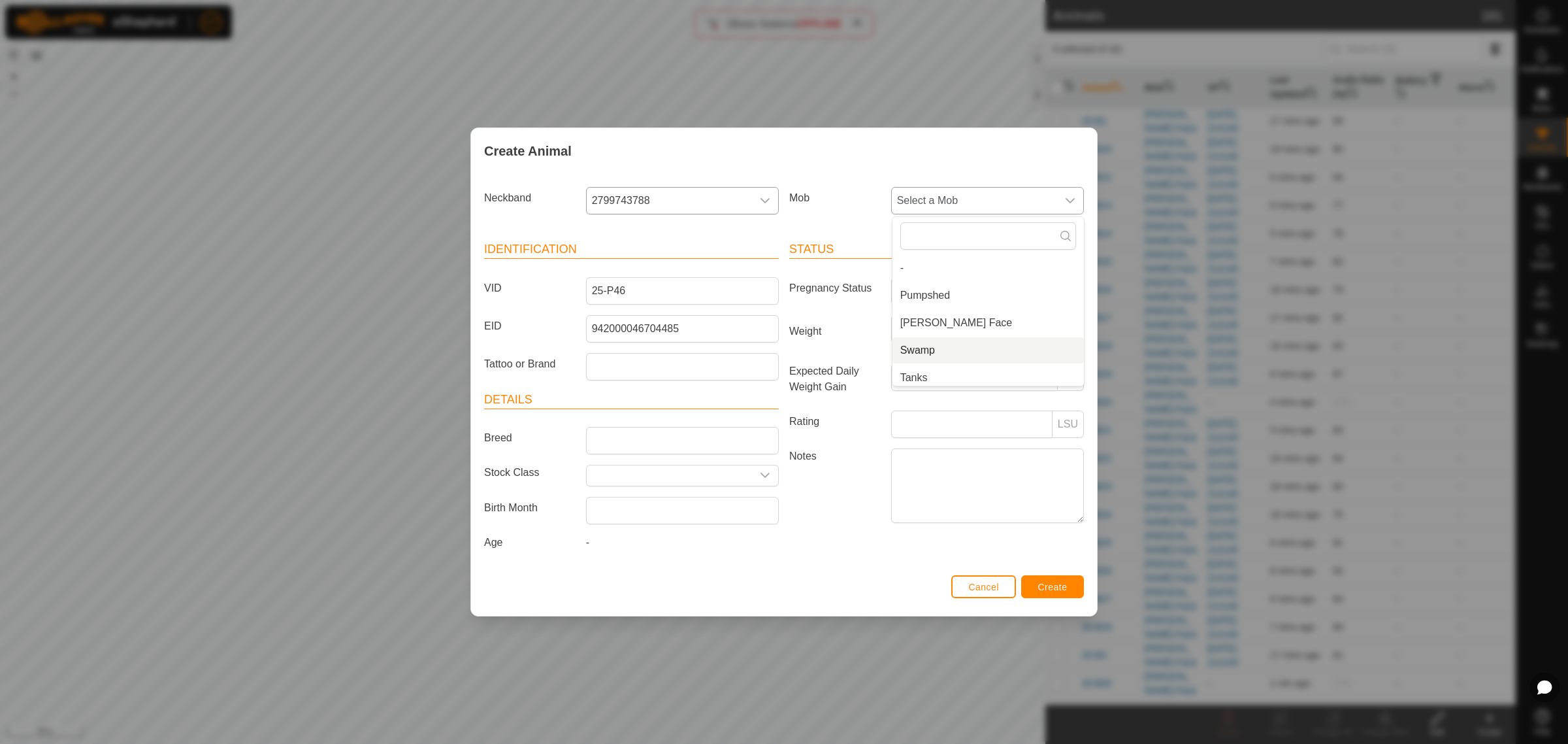
click at [972, 353] on li "Swamp" at bounding box center [988, 351] width 191 height 26
click at [1040, 585] on span "Create" at bounding box center [1053, 587] width 30 height 11
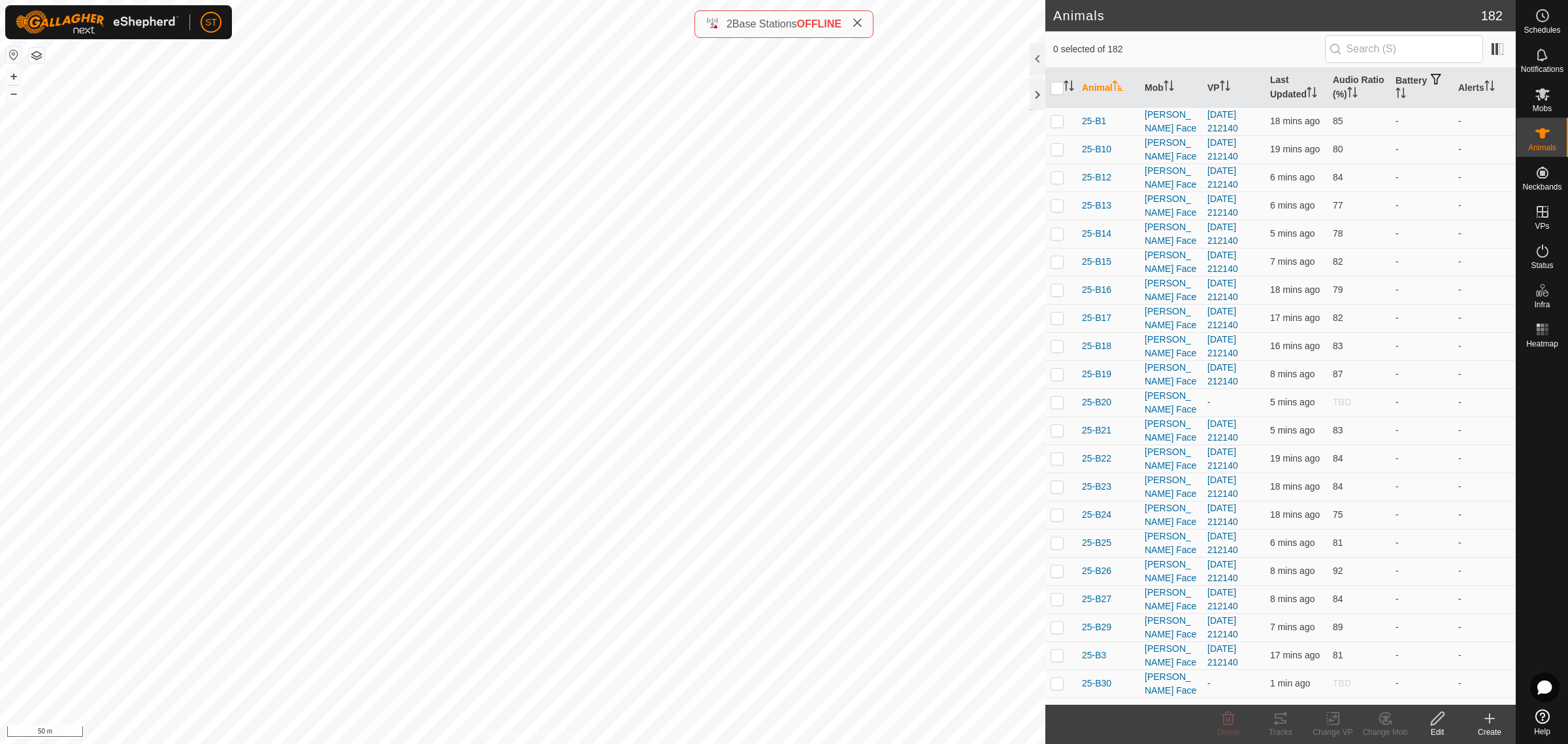
click at [1491, 723] on icon at bounding box center [1489, 719] width 16 height 16
click at [1428, 691] on link "Create Single Animal" at bounding box center [1430, 691] width 166 height 26
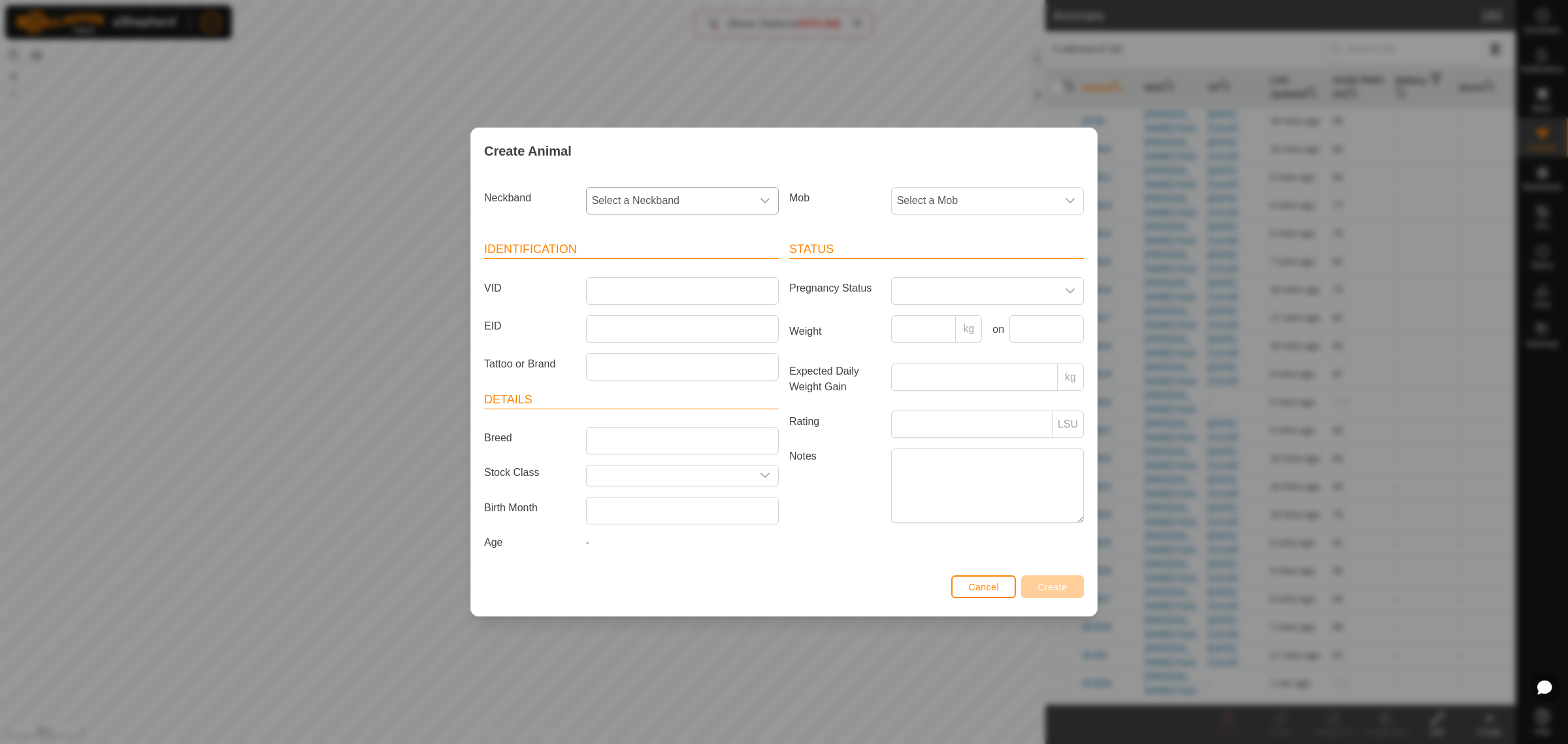
click at [766, 202] on icon "dropdown trigger" at bounding box center [765, 201] width 11 height 11
type input "6665"
click at [620, 266] on li "1930826665" at bounding box center [682, 268] width 191 height 26
click at [604, 282] on input "VID" at bounding box center [682, 290] width 193 height 27
type input "25-P88"
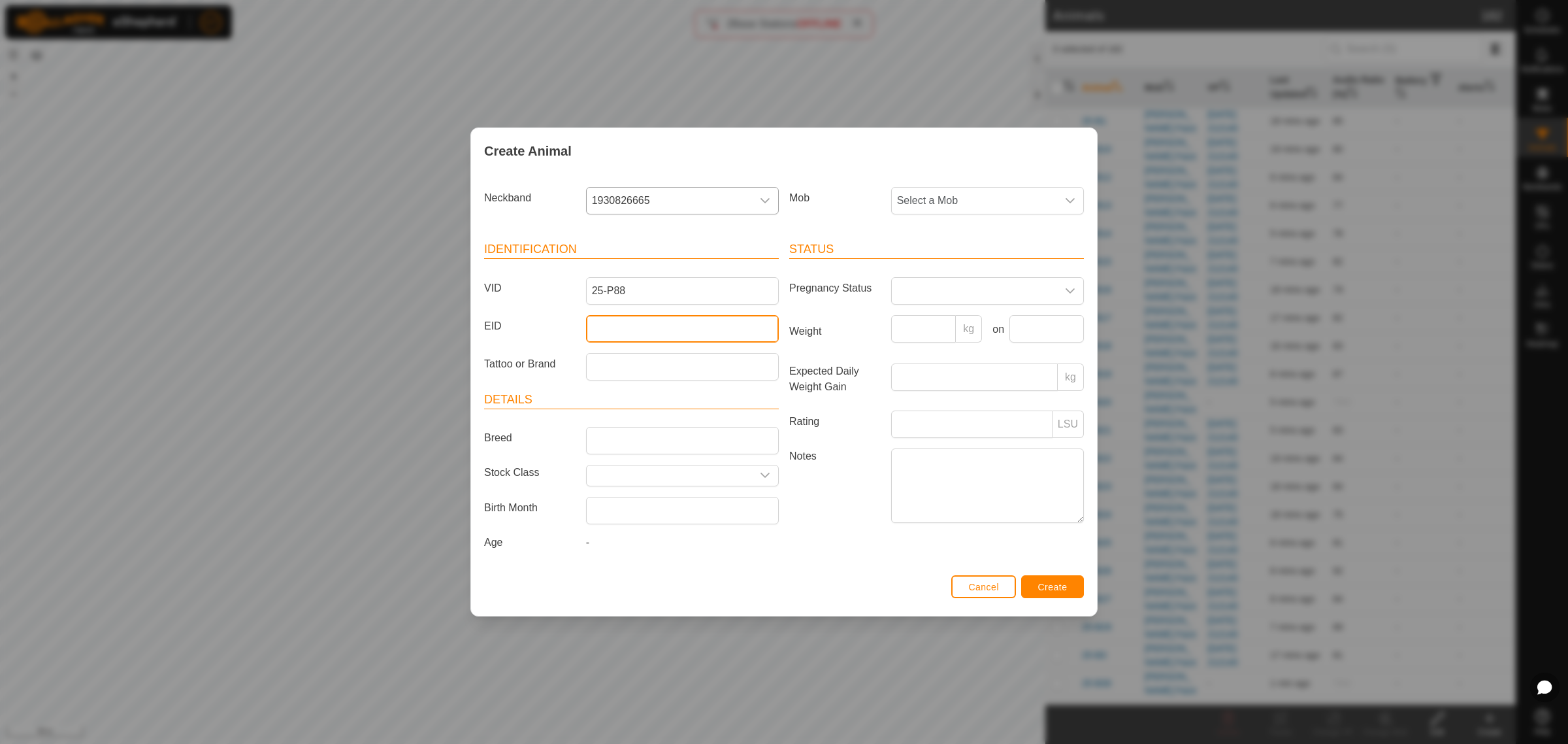
click at [590, 332] on input "EID" at bounding box center [682, 328] width 193 height 27
paste input "942000046704598"
type input "942000046704598"
click at [1070, 196] on icon "dropdown trigger" at bounding box center [1070, 201] width 11 height 11
click at [962, 347] on li "Swamp" at bounding box center [988, 351] width 191 height 26
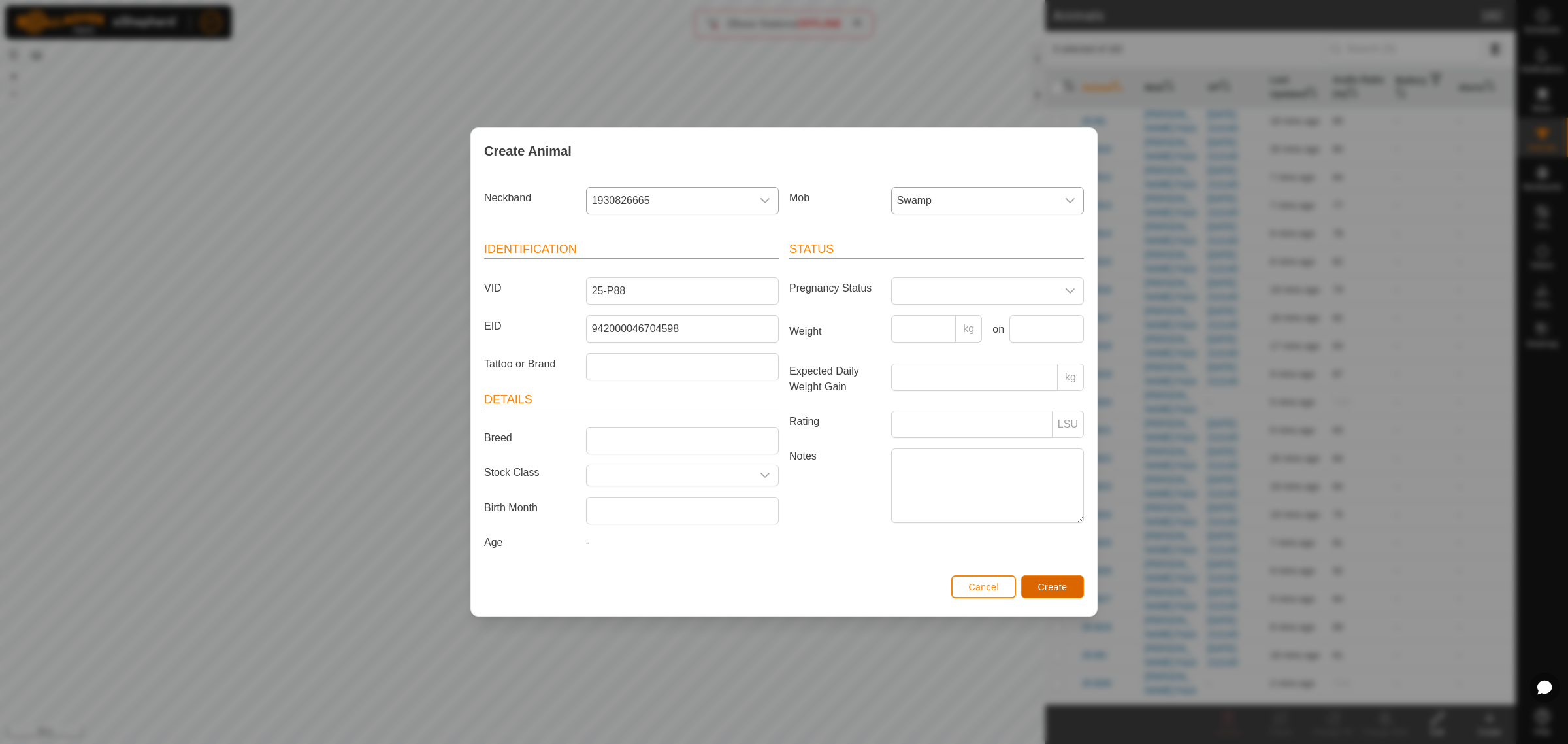
click at [1047, 589] on span "Create" at bounding box center [1053, 587] width 30 height 11
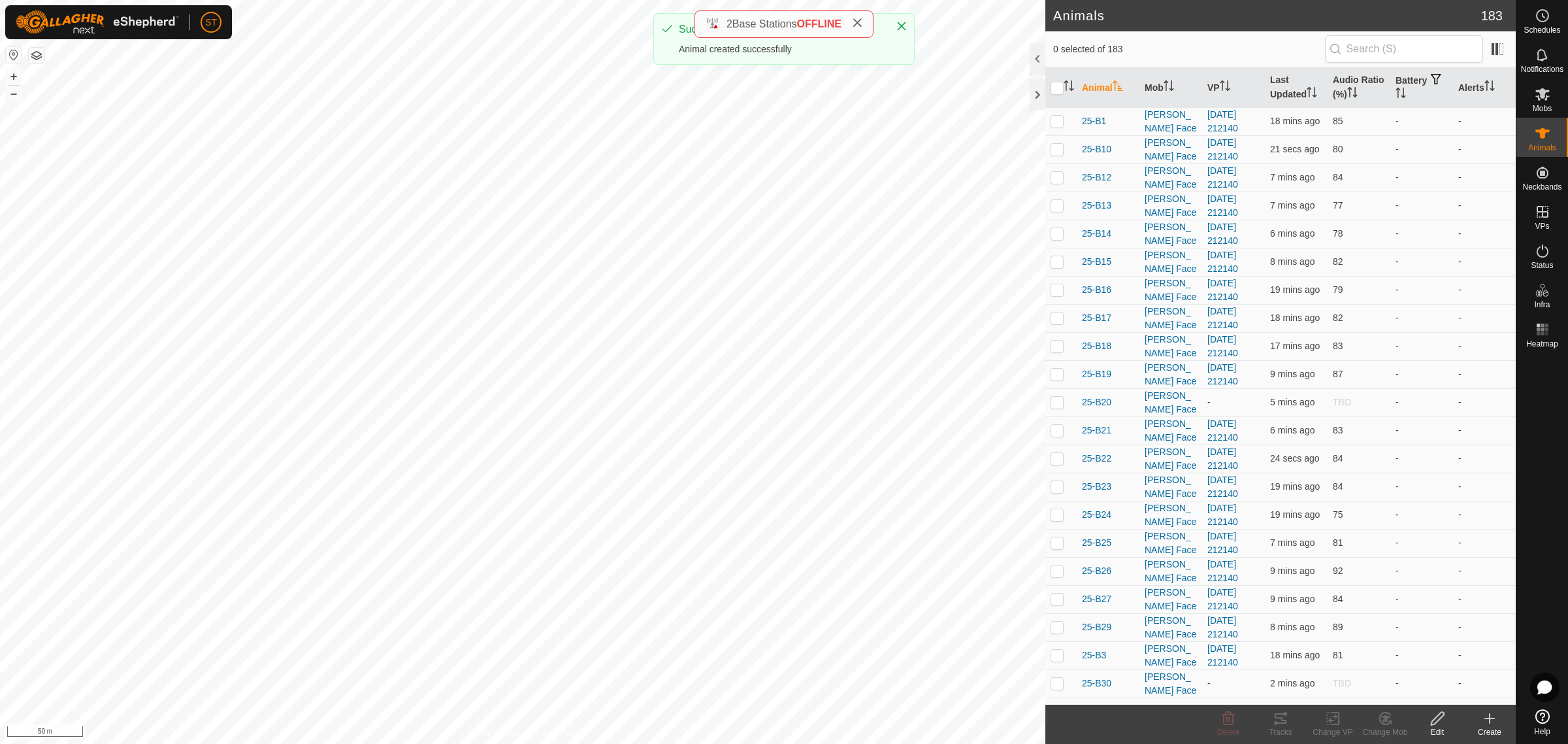
click at [1489, 724] on icon at bounding box center [1489, 719] width 16 height 16
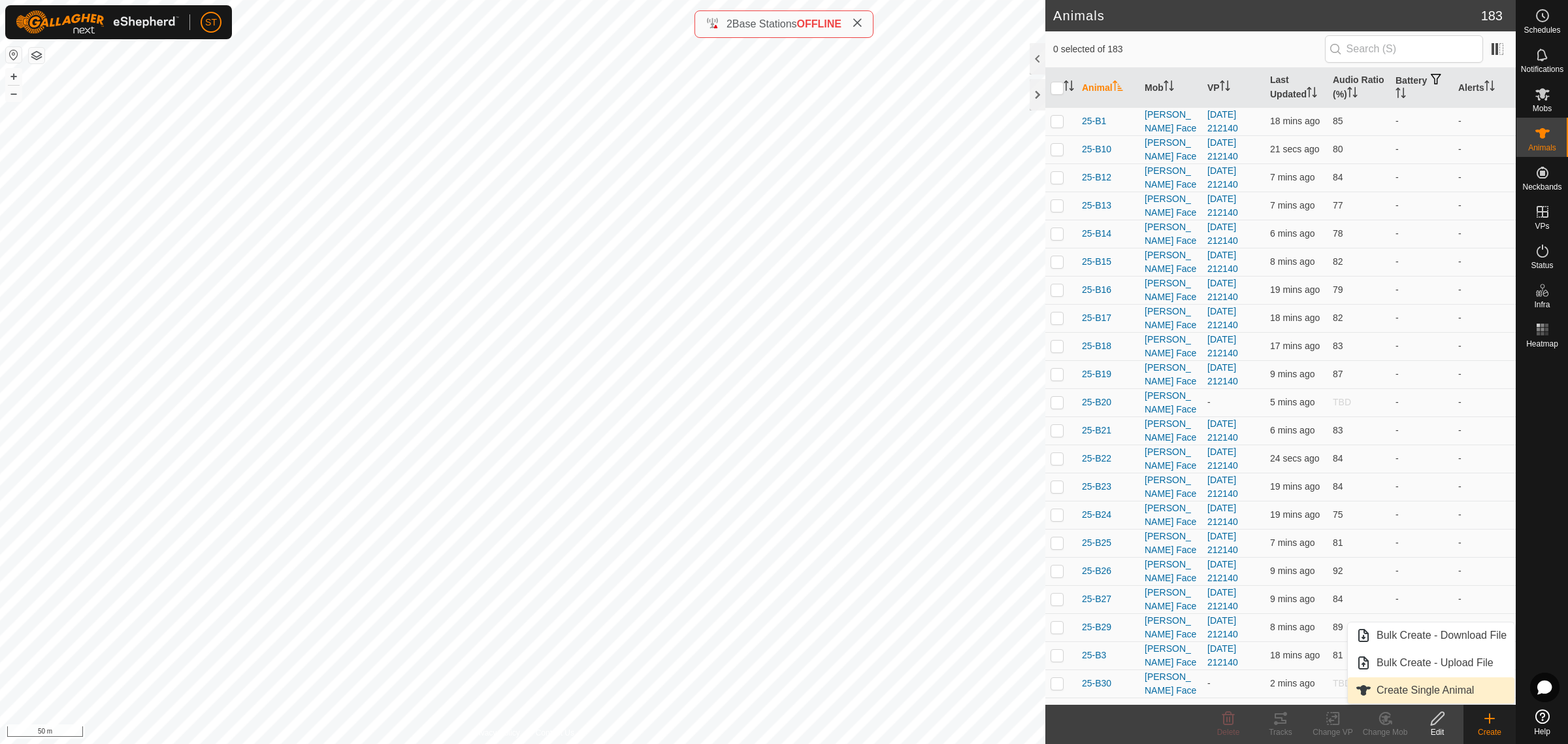
click at [1400, 690] on link "Create Single Animal" at bounding box center [1430, 691] width 166 height 26
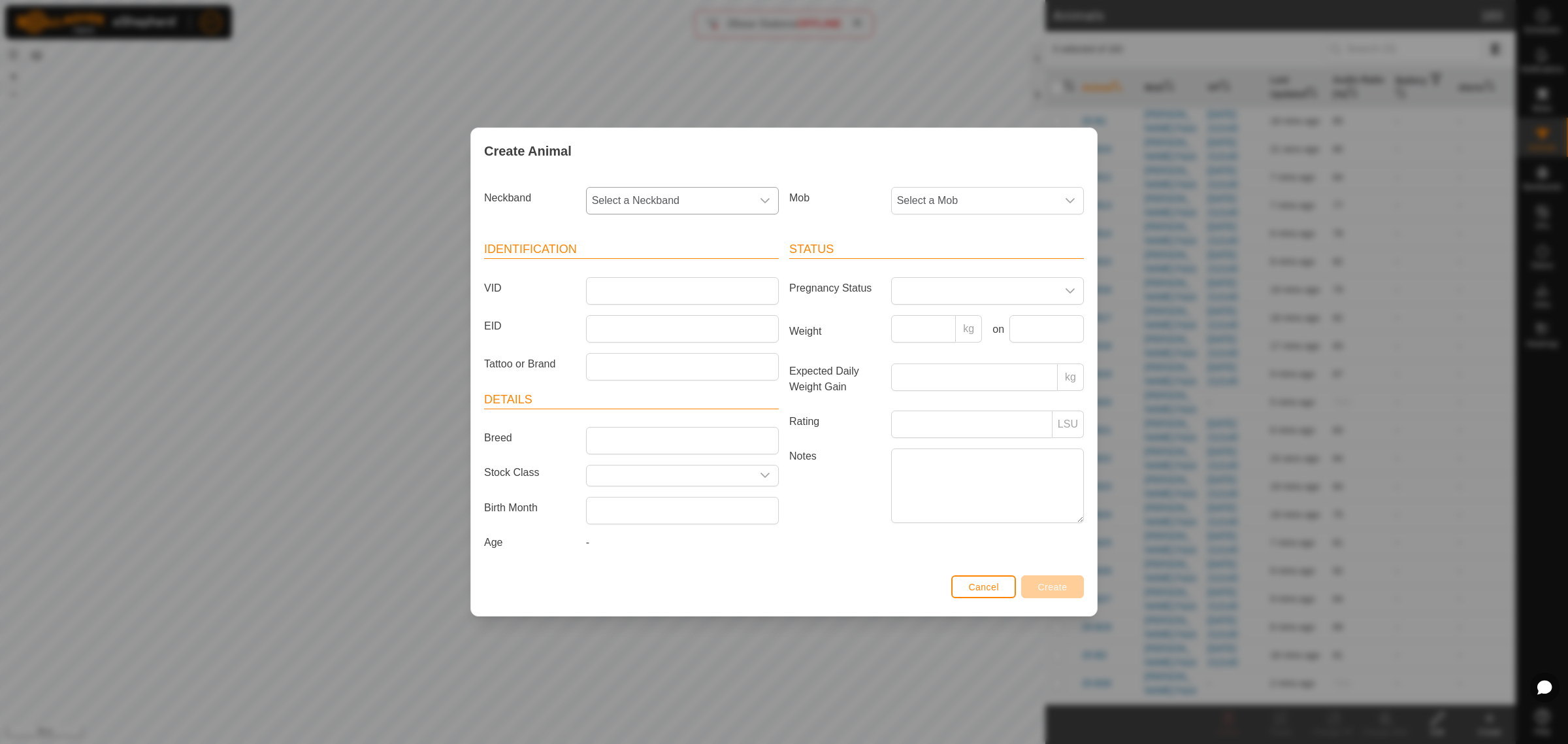
click at [767, 203] on icon "dropdown trigger" at bounding box center [765, 201] width 11 height 11
type input "5197"
click at [623, 261] on li "1775175197" at bounding box center [682, 268] width 191 height 26
click at [682, 291] on input "VID" at bounding box center [682, 290] width 193 height 27
type input "25-P77"
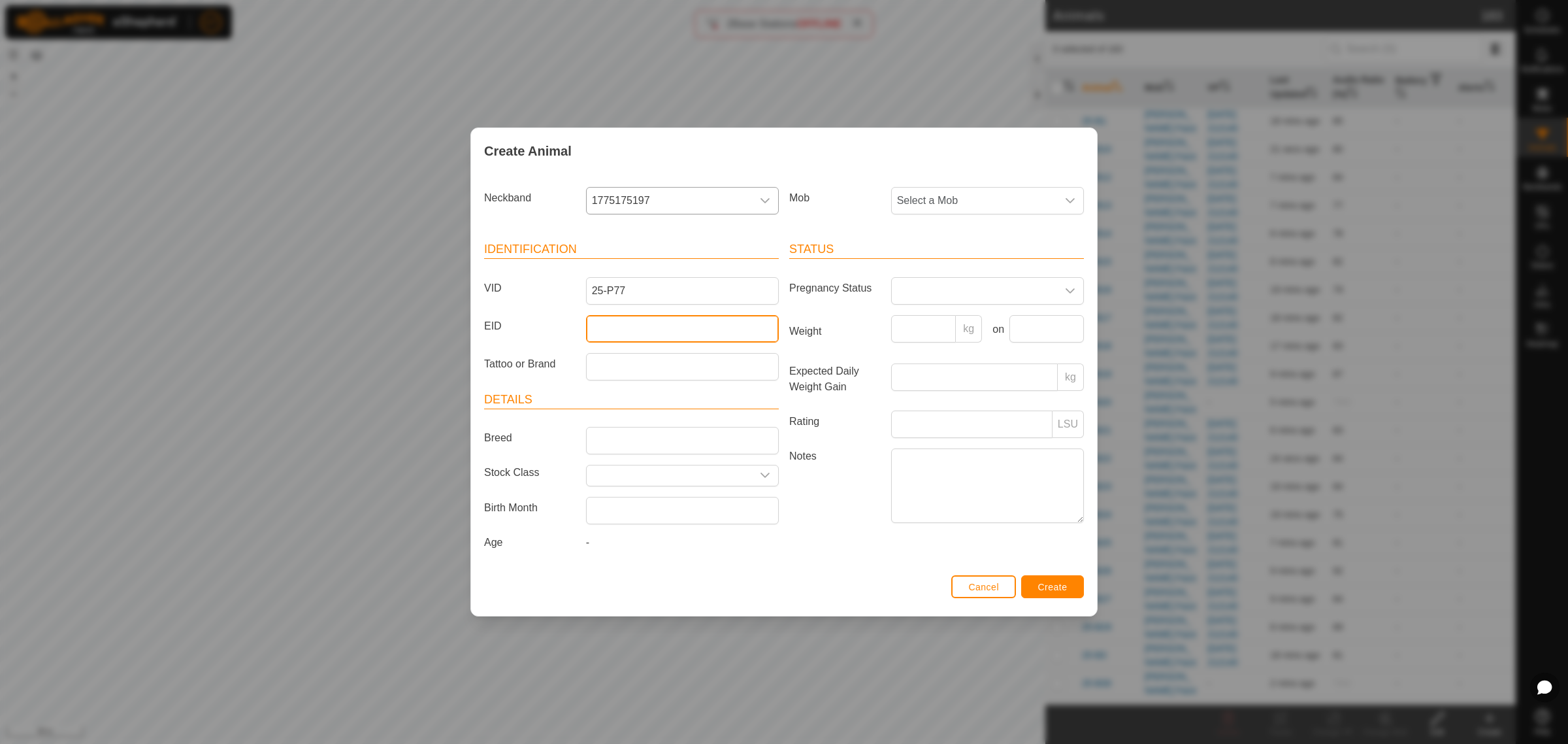
click at [726, 336] on input "EID" at bounding box center [682, 328] width 193 height 27
paste input "982123804259915"
type input "982123804259915"
click at [1077, 200] on div "dropdown trigger" at bounding box center [1070, 201] width 26 height 26
click at [981, 356] on li "Swamp" at bounding box center [988, 351] width 191 height 26
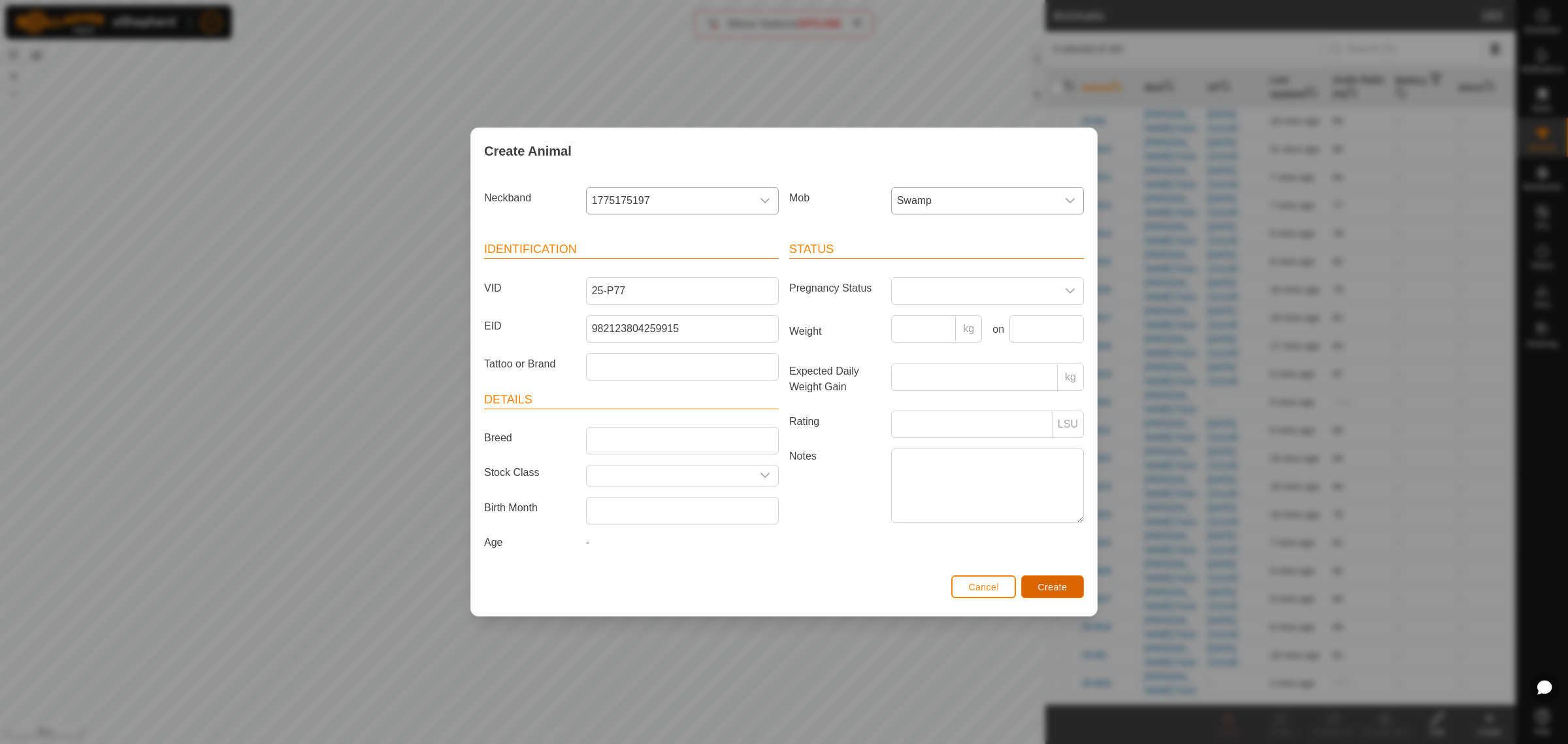
click at [1034, 582] on button "Create" at bounding box center [1052, 586] width 63 height 23
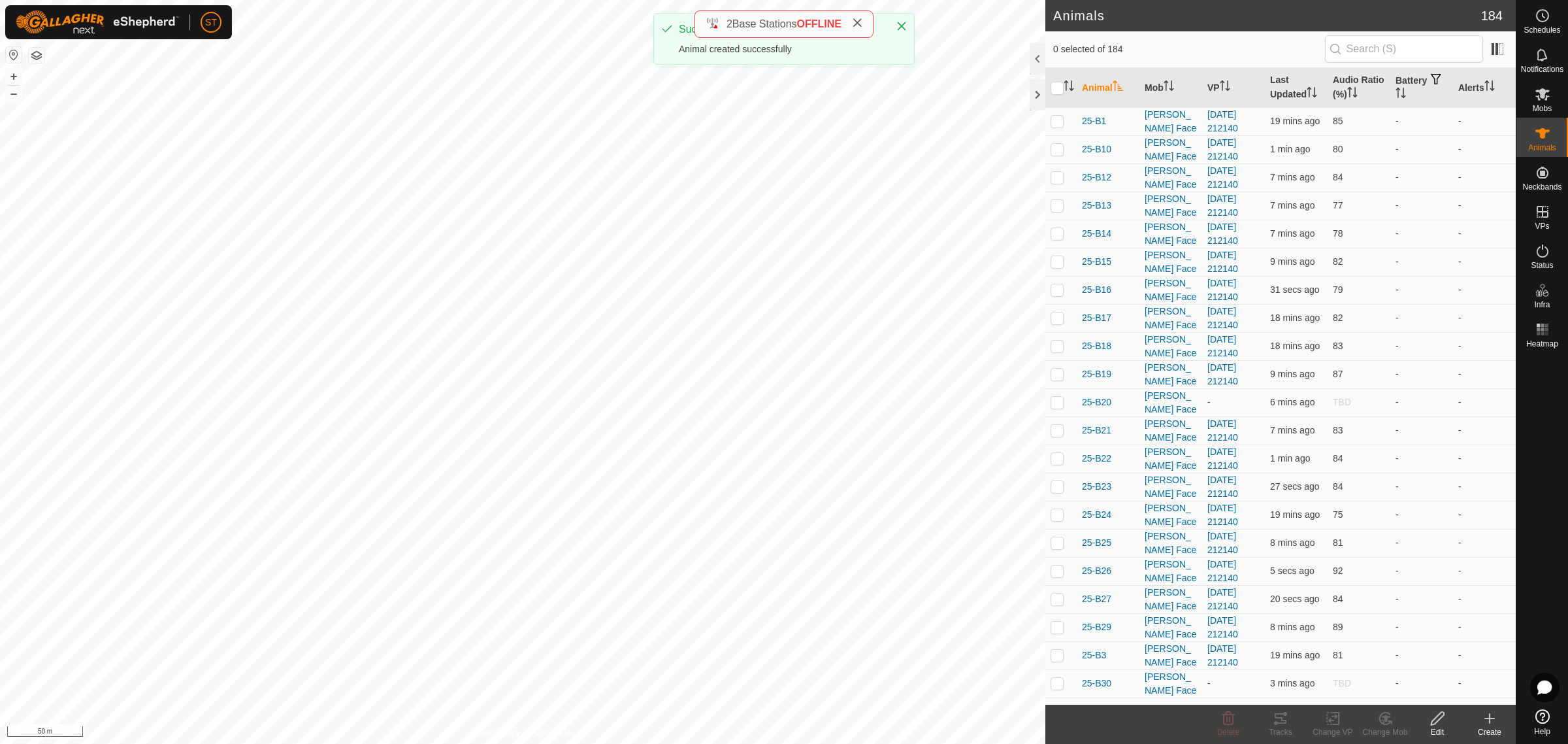
click at [1481, 723] on icon at bounding box center [1489, 719] width 16 height 16
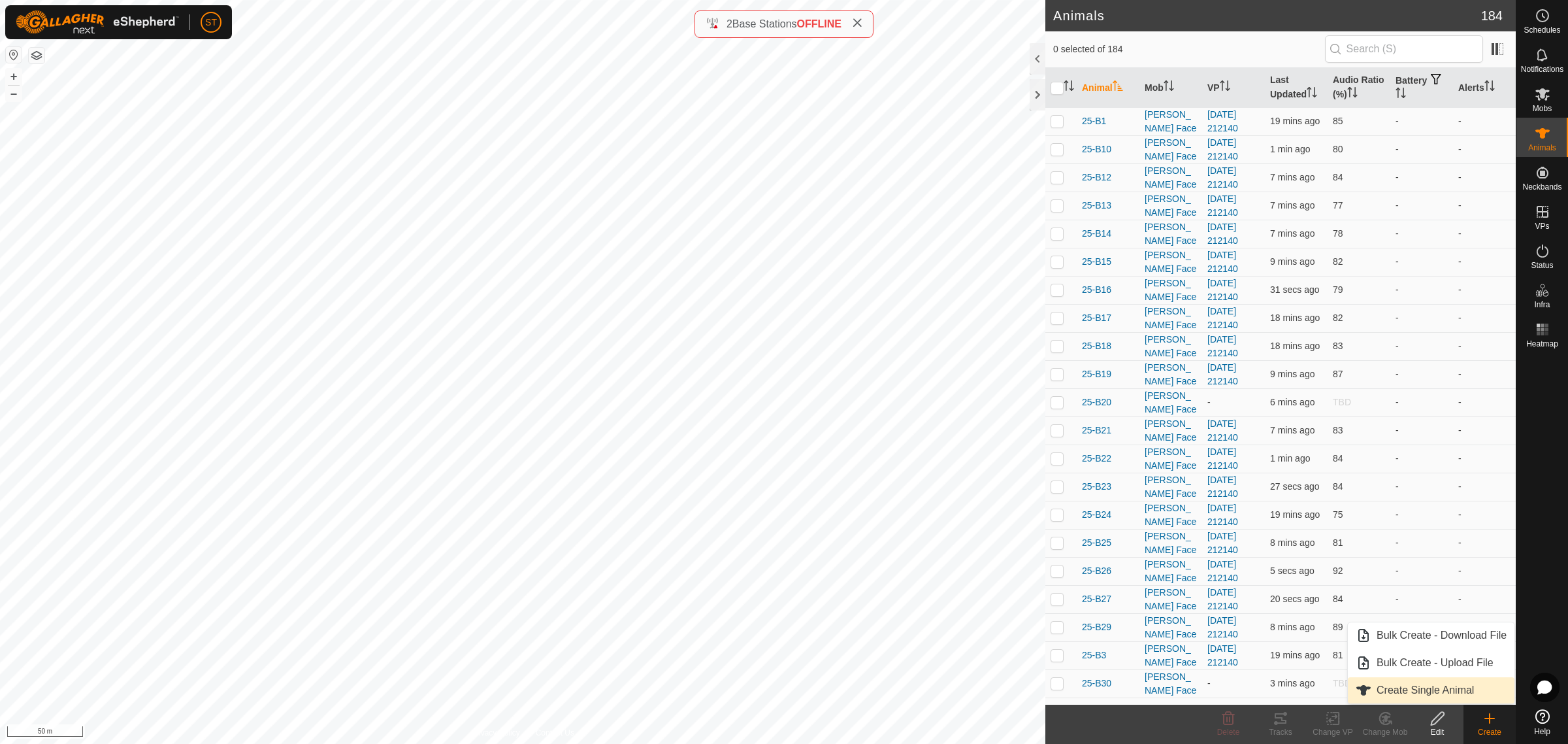
click at [1419, 686] on link "Create Single Animal" at bounding box center [1430, 691] width 166 height 26
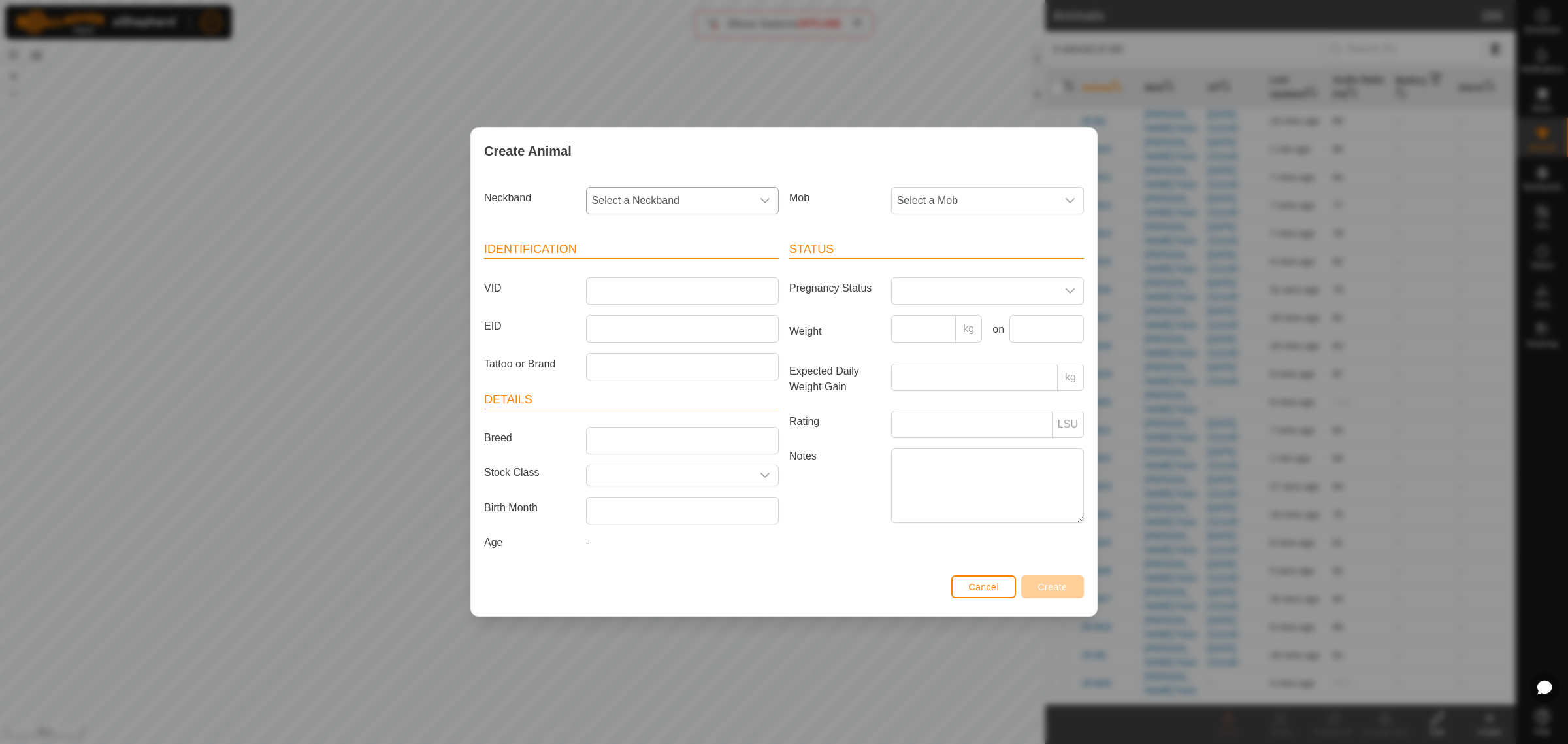
click at [764, 200] on icon "dropdown trigger" at bounding box center [765, 201] width 11 height 11
type input "2108"
click at [631, 264] on li "2025182108" at bounding box center [682, 268] width 191 height 26
click at [640, 288] on input "VID" at bounding box center [682, 290] width 193 height 27
type input "25-P47"
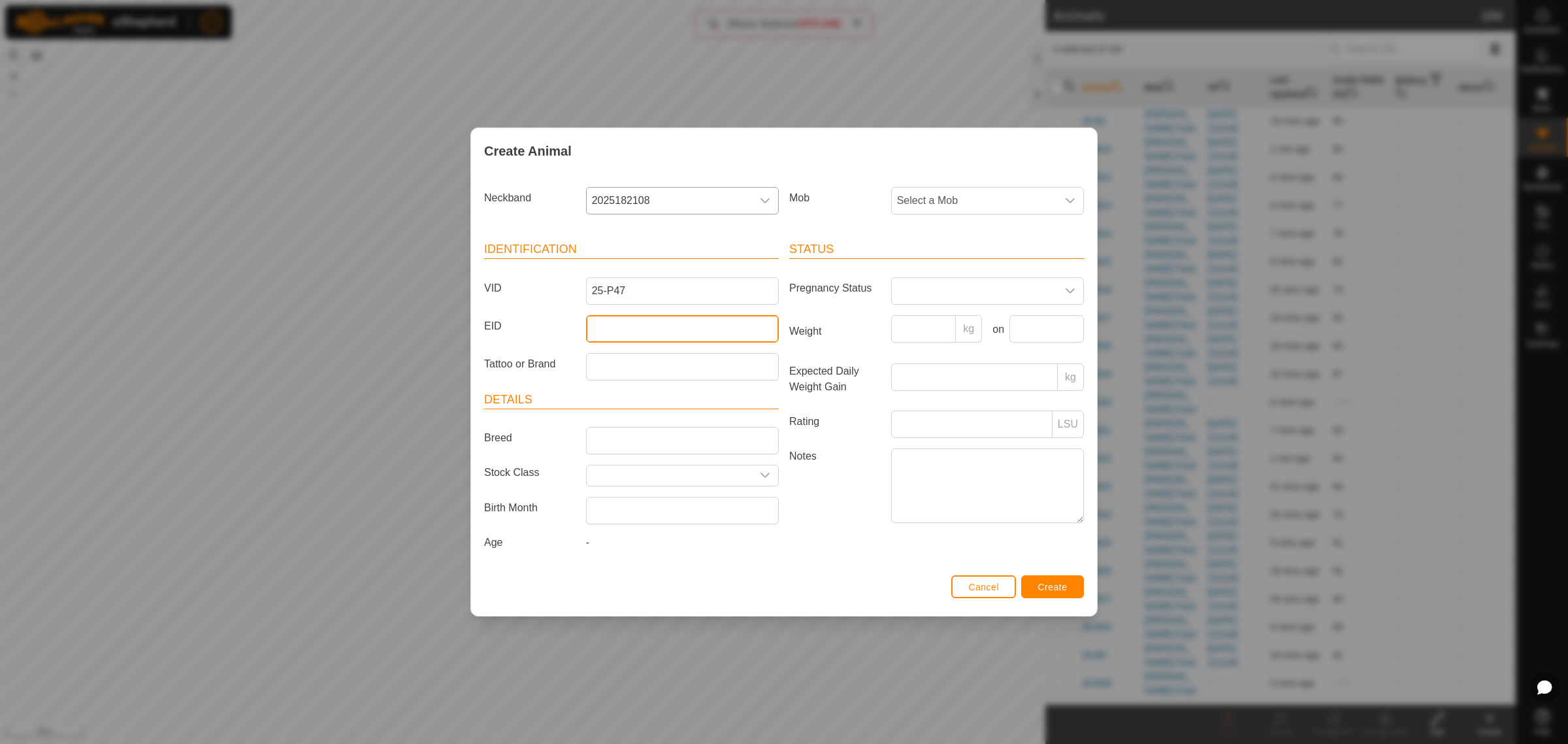
click at [625, 325] on input "EID" at bounding box center [682, 328] width 193 height 27
paste input "964001050689050"
type input "964001050689050"
click at [1077, 200] on div "dropdown trigger" at bounding box center [1070, 201] width 26 height 26
click at [978, 356] on li "Swamp" at bounding box center [988, 351] width 191 height 26
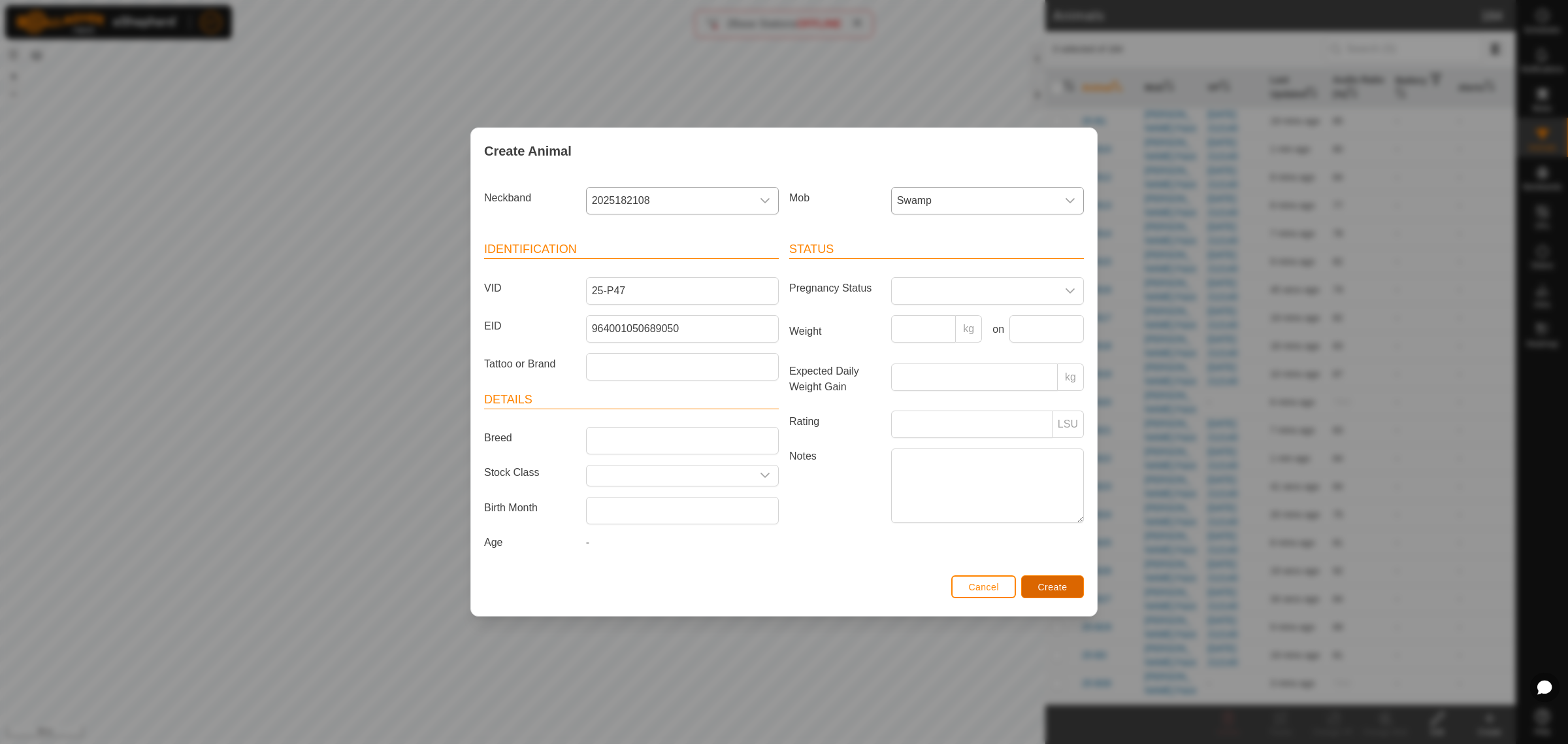
click at [1056, 585] on span "Create" at bounding box center [1053, 587] width 30 height 11
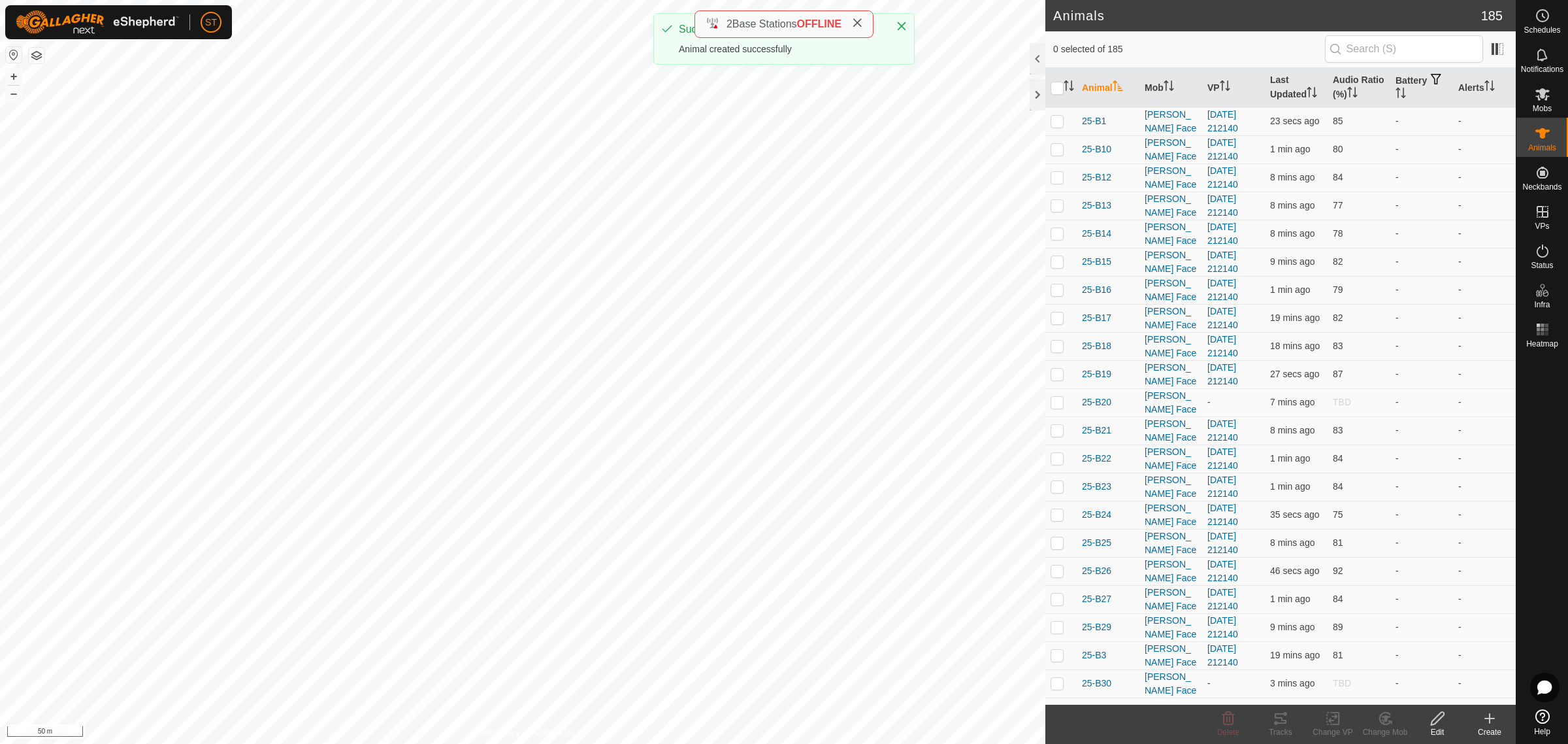
click at [1491, 717] on icon at bounding box center [1489, 719] width 16 height 16
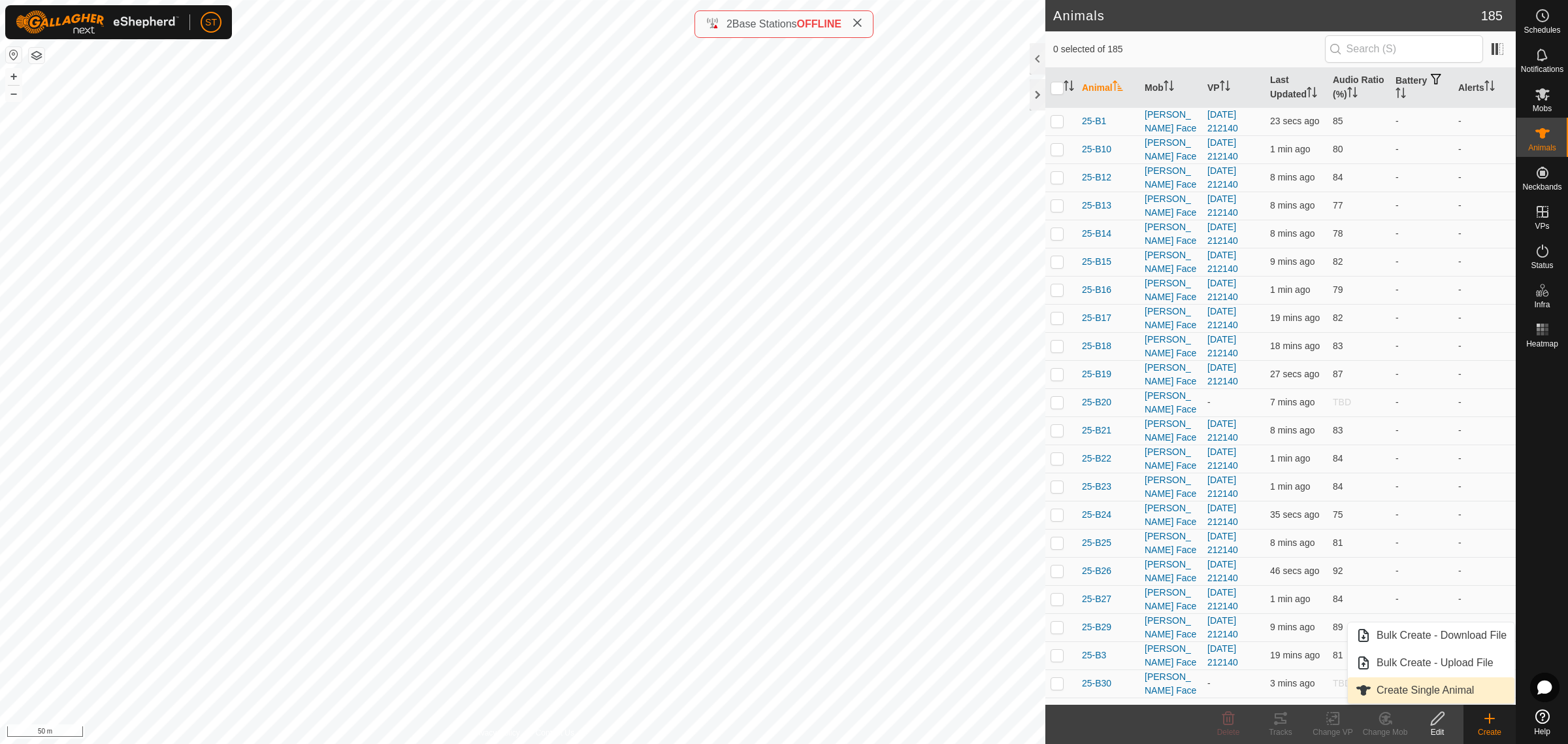
click at [1432, 688] on link "Create Single Animal" at bounding box center [1430, 691] width 166 height 26
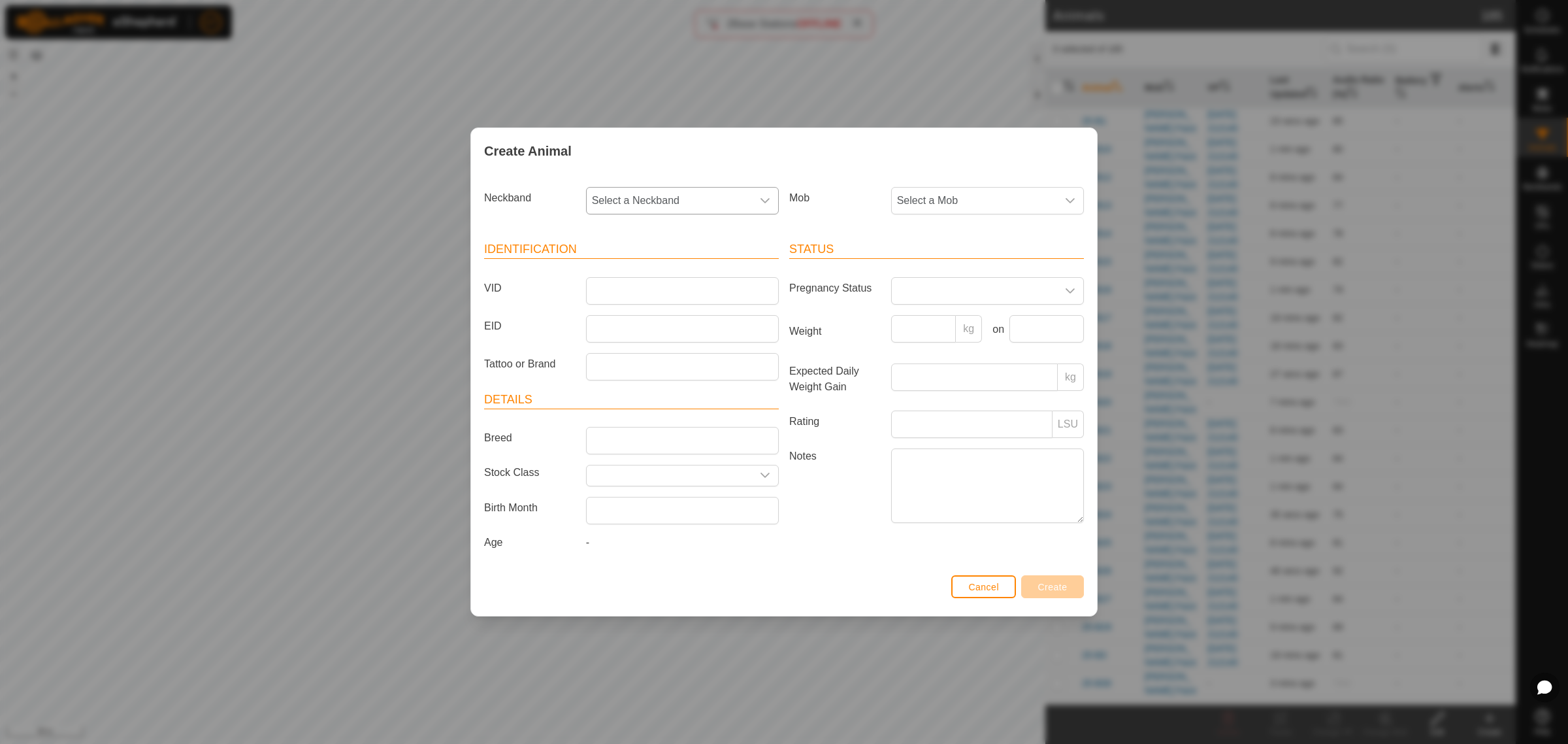
click at [768, 198] on icon "dropdown trigger" at bounding box center [765, 201] width 9 height 5
type input "0318"
click at [615, 266] on li "3506730318" at bounding box center [682, 268] width 191 height 26
click at [606, 294] on input "VID" at bounding box center [682, 290] width 193 height 27
type input "25-P62"
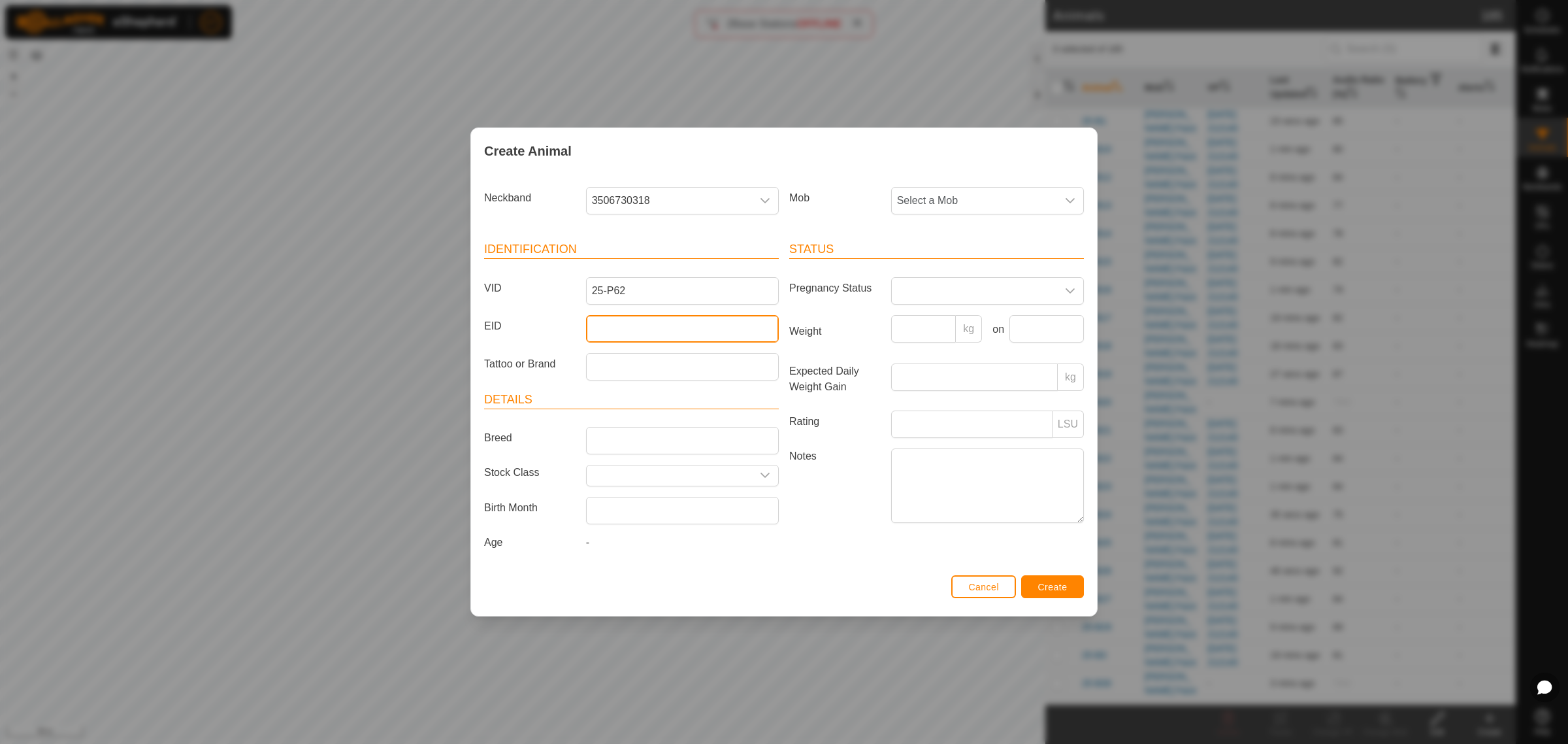
click at [704, 329] on input "EID" at bounding box center [682, 328] width 193 height 27
paste input "964001050684239"
type input "964001050684239"
click at [1071, 198] on icon "dropdown trigger" at bounding box center [1070, 201] width 11 height 11
click at [947, 357] on li "Swamp" at bounding box center [988, 351] width 191 height 26
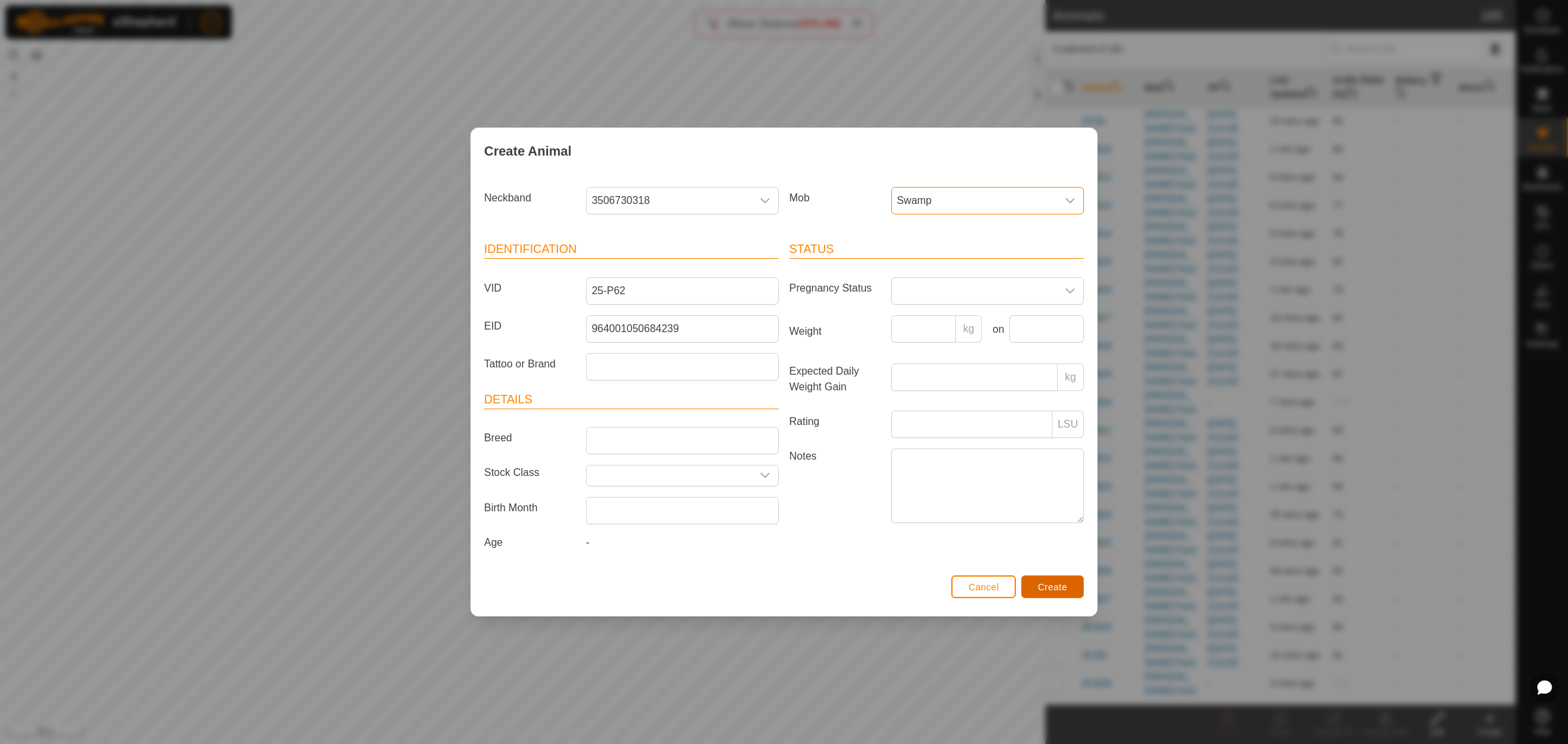
click at [1047, 588] on span "Create" at bounding box center [1053, 587] width 30 height 11
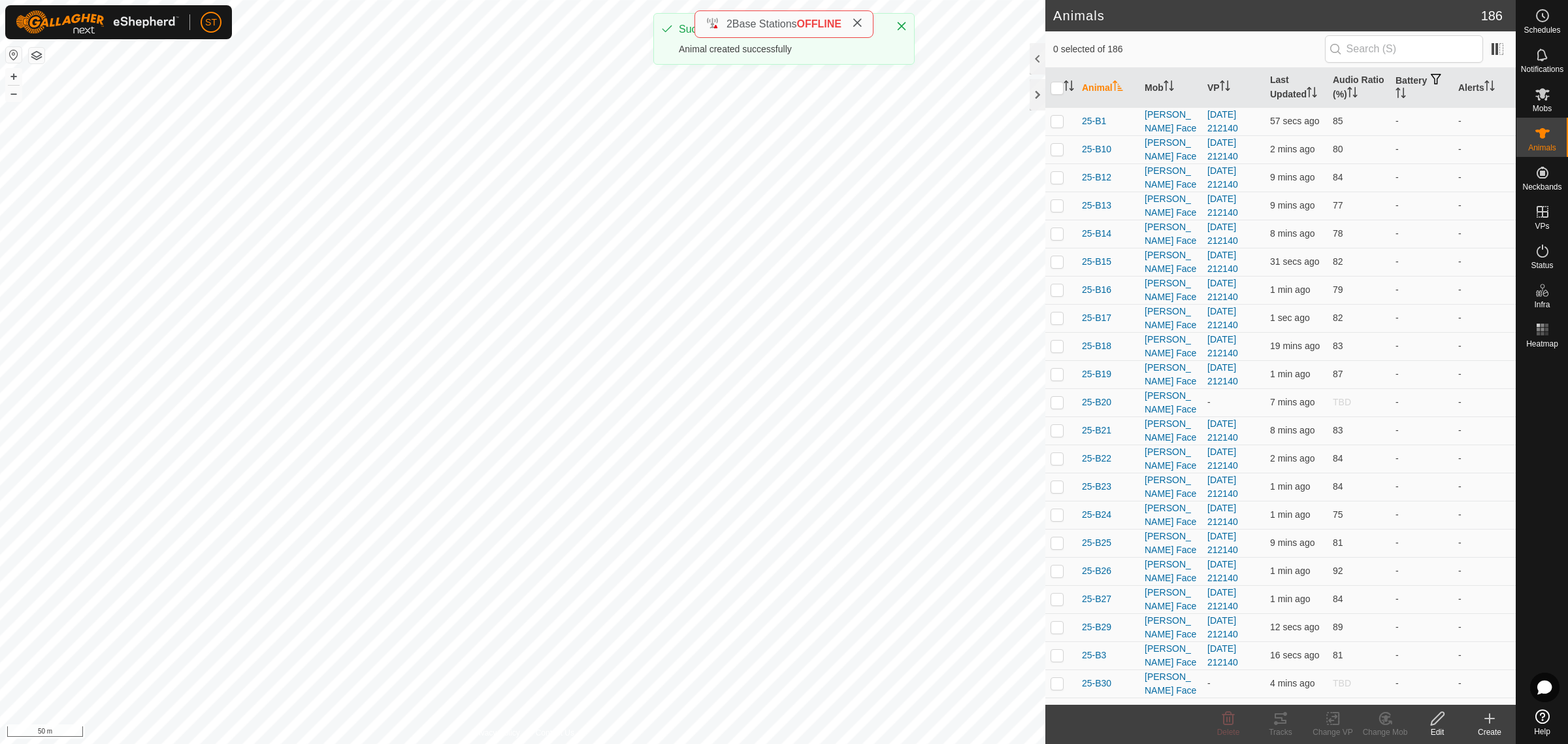
click at [1483, 722] on icon at bounding box center [1489, 719] width 16 height 16
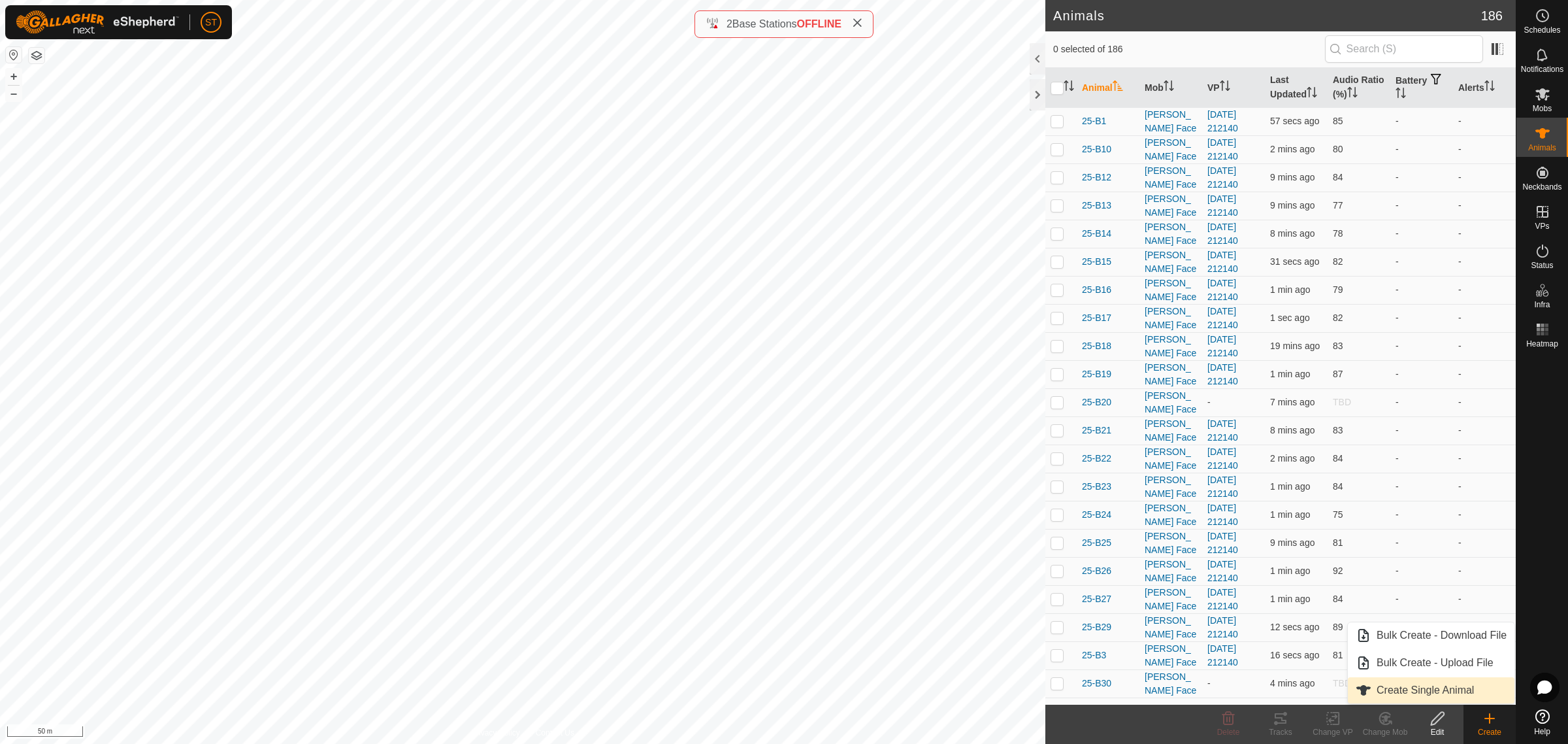
click at [1426, 690] on link "Create Single Animal" at bounding box center [1430, 691] width 166 height 26
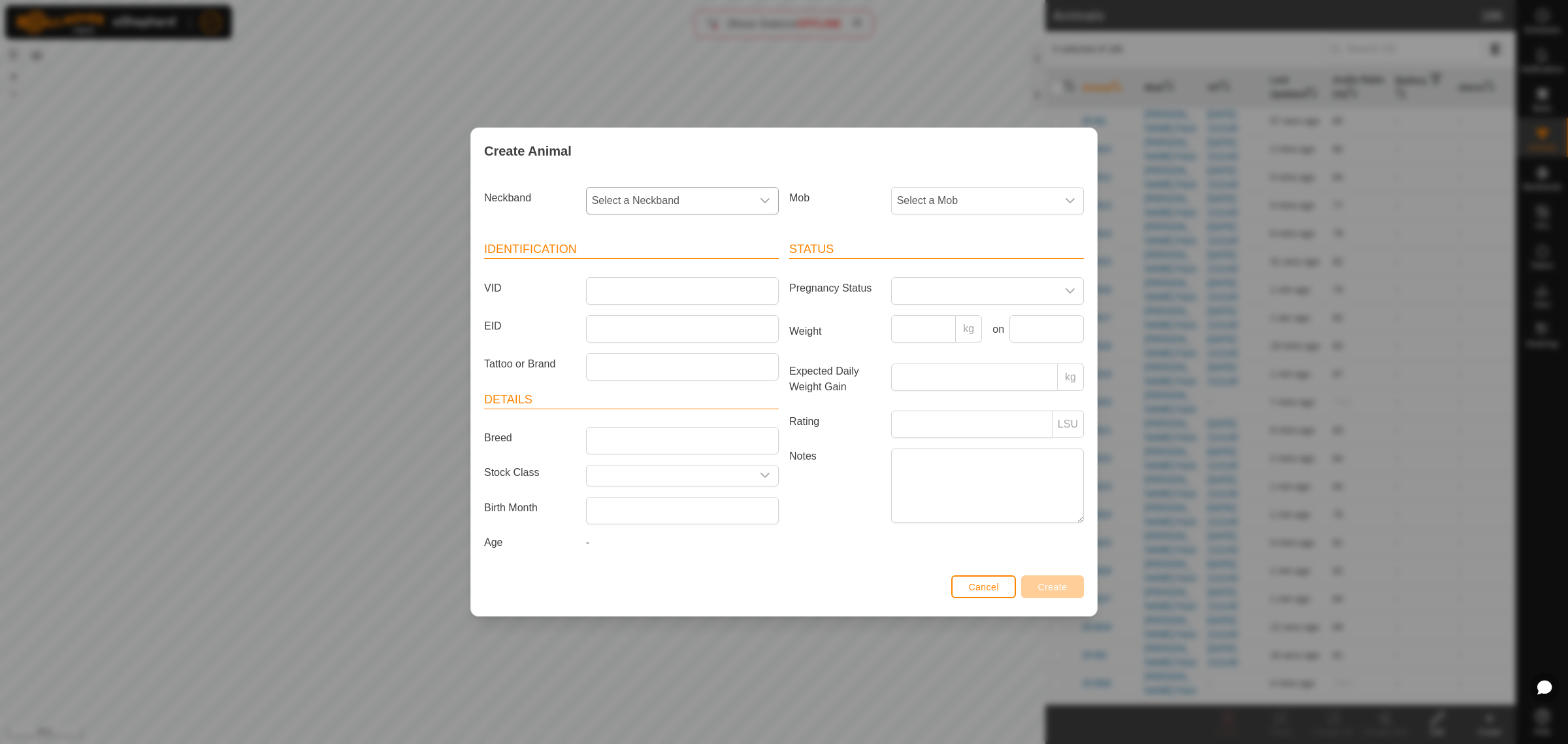
click at [767, 197] on icon "dropdown trigger" at bounding box center [765, 201] width 11 height 11
type input "0968"
click at [616, 266] on li "1776080968" at bounding box center [682, 268] width 191 height 26
click at [615, 289] on input "VID" at bounding box center [682, 290] width 193 height 27
type input "25-P83"
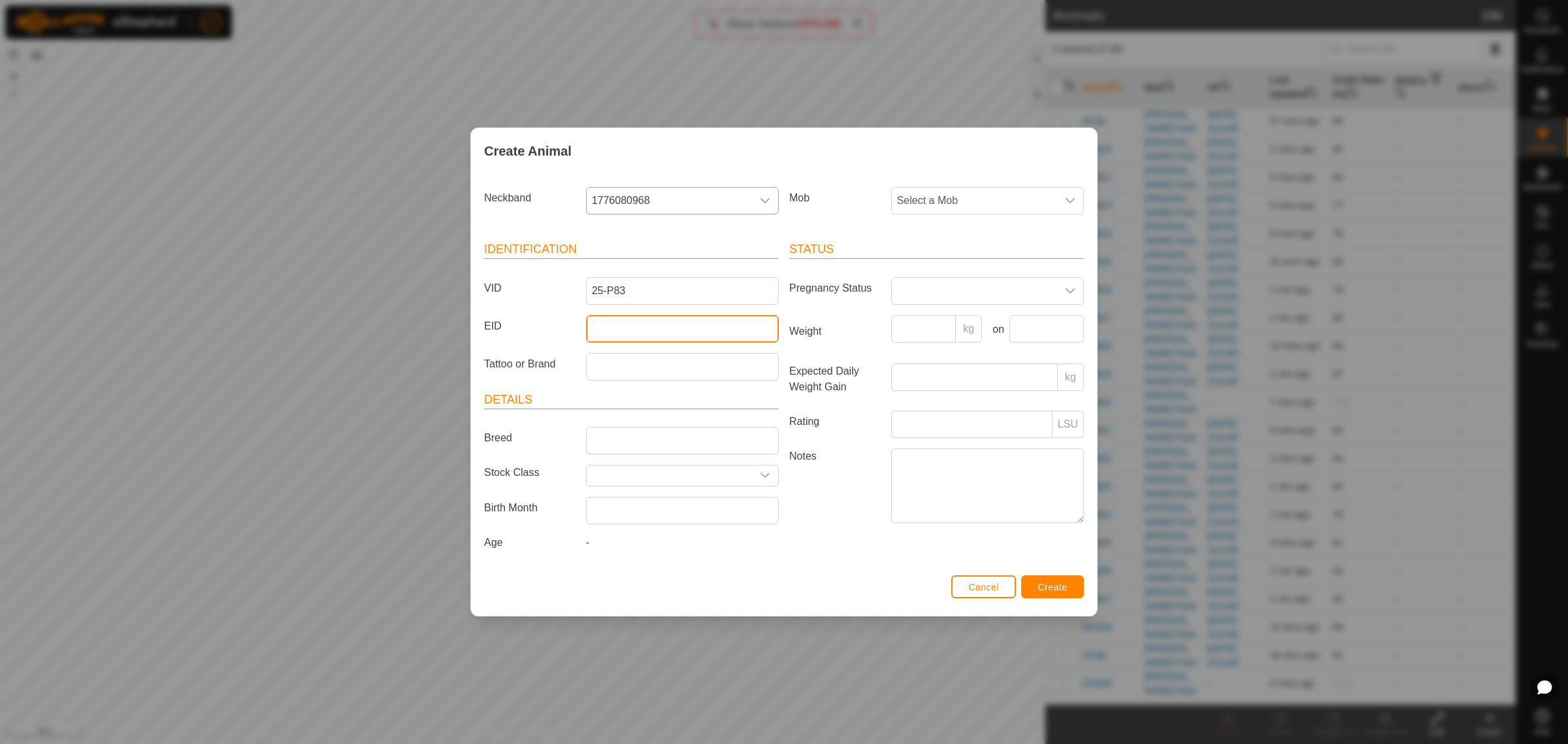
click at [697, 332] on input "EID" at bounding box center [682, 328] width 193 height 27
paste input "942000046866902"
type input "942000046866902"
click at [1071, 194] on div "dropdown trigger" at bounding box center [1070, 201] width 26 height 26
click at [951, 353] on li "Swamp" at bounding box center [988, 351] width 191 height 26
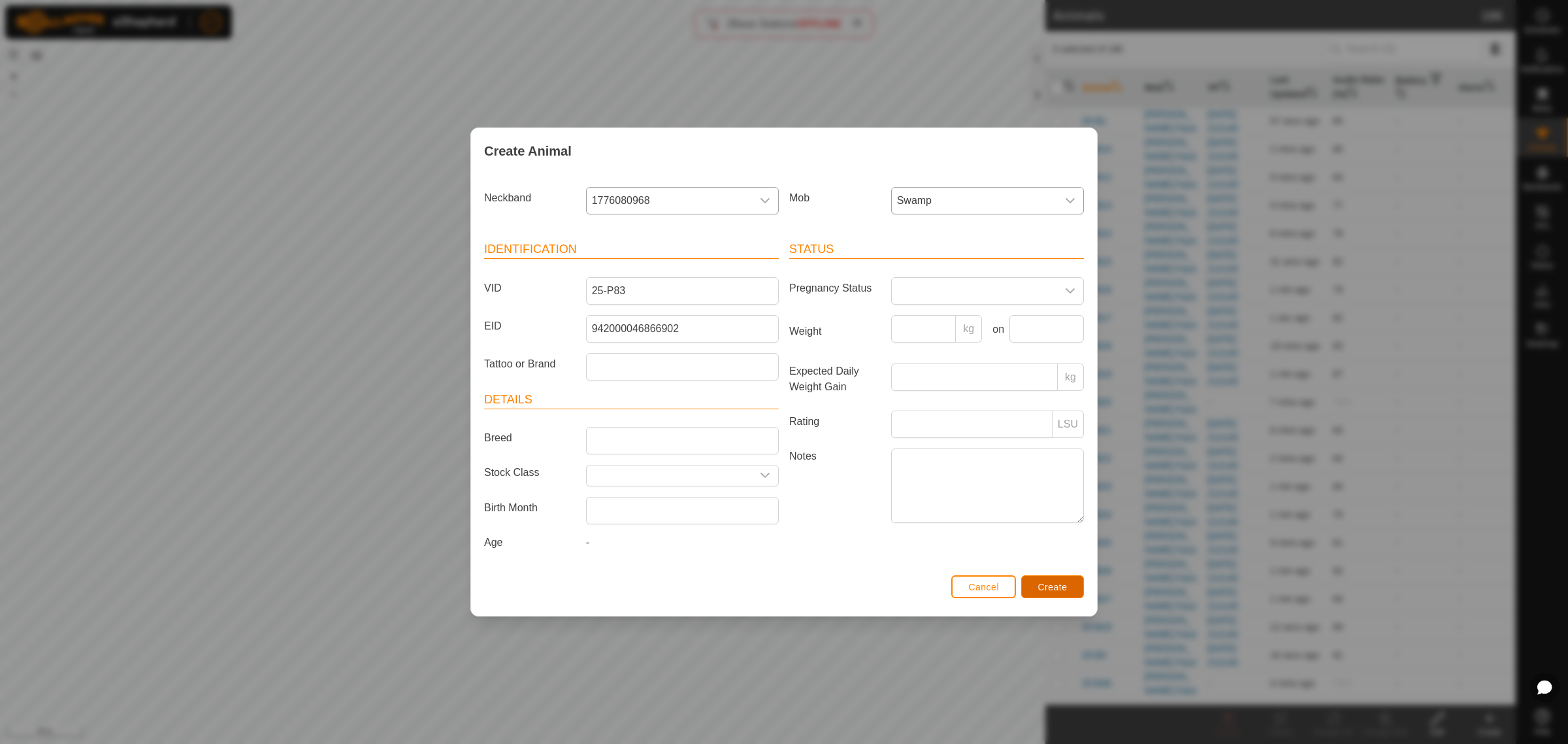
click at [1040, 584] on span "Create" at bounding box center [1053, 587] width 30 height 11
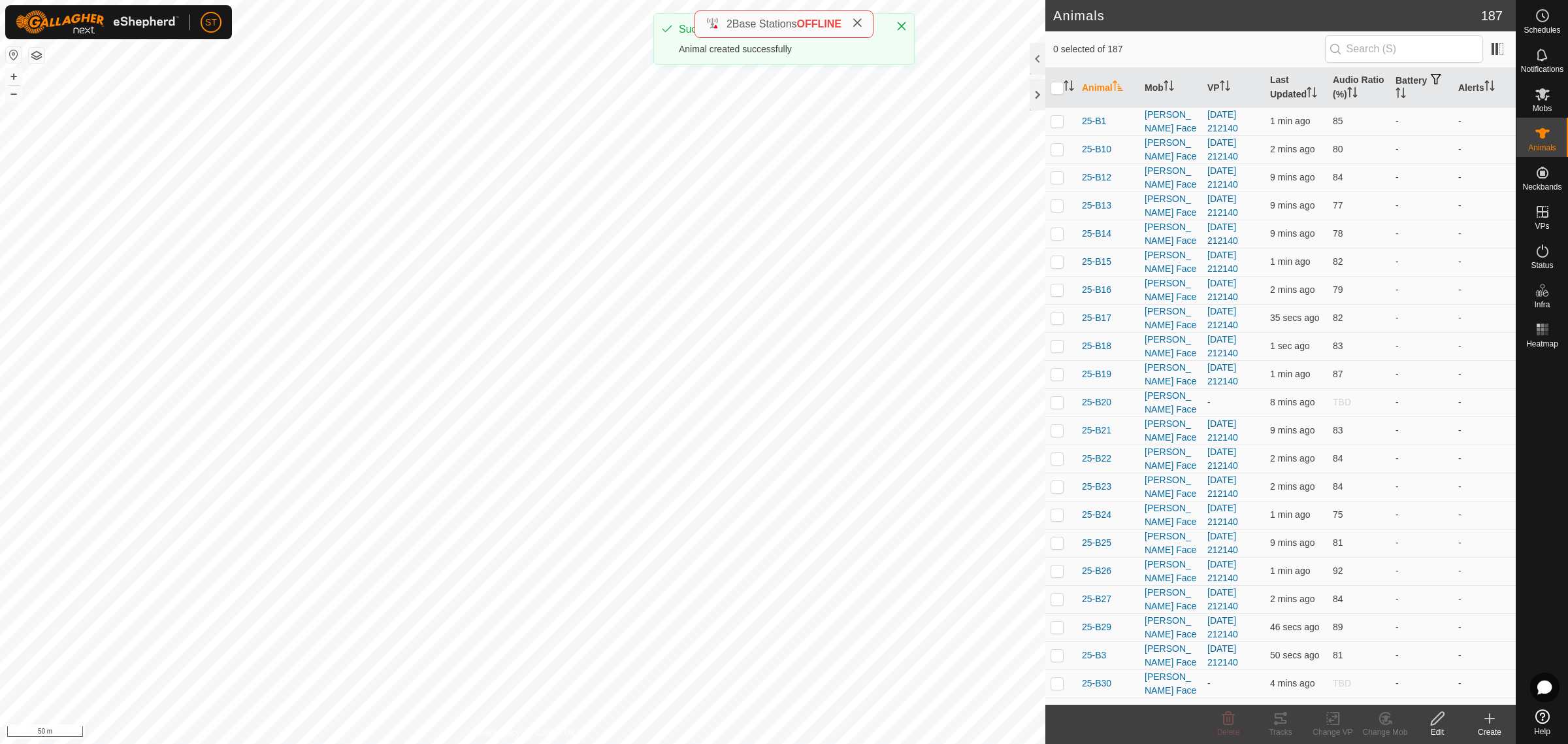
click at [1484, 722] on icon at bounding box center [1489, 719] width 16 height 16
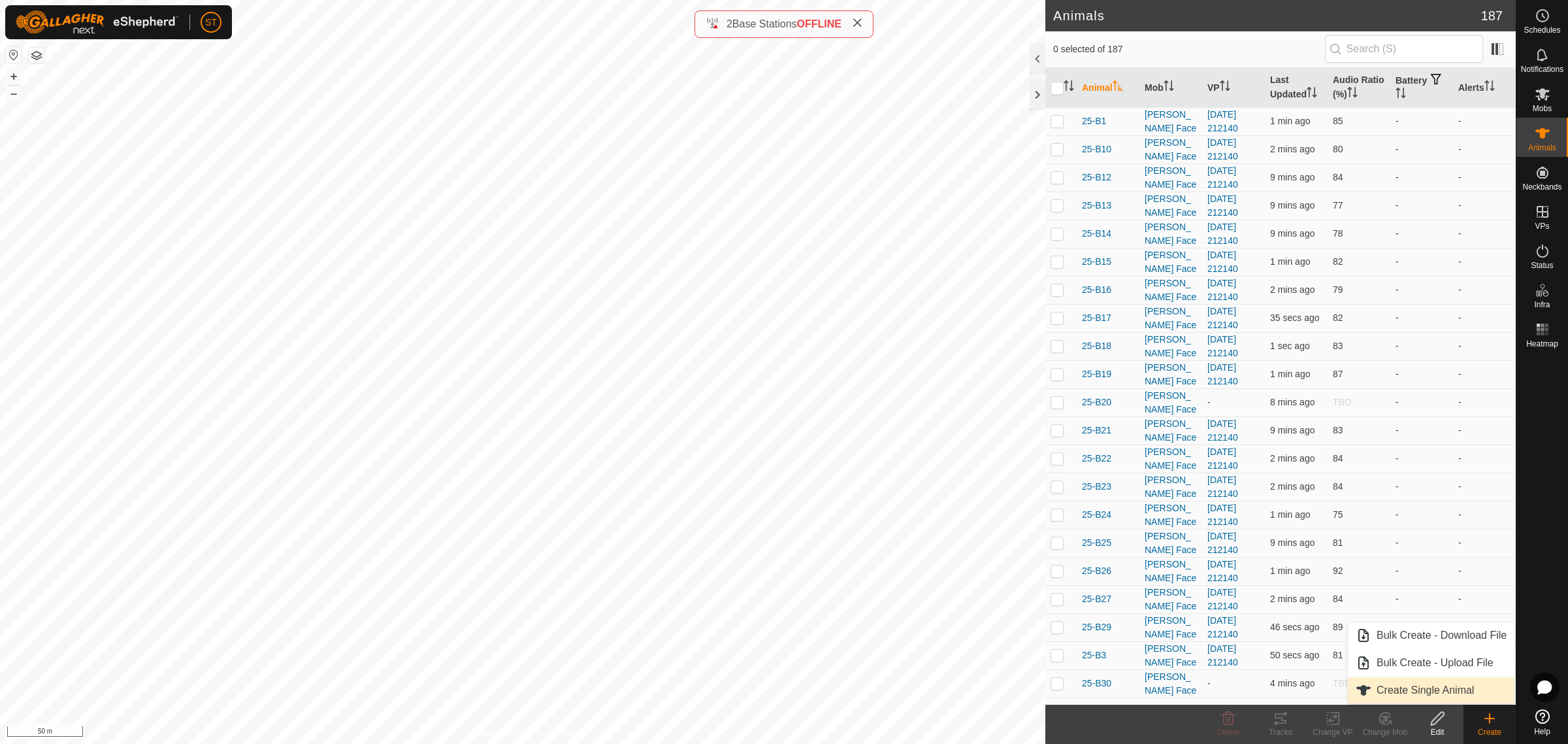
click at [1439, 686] on link "Create Single Animal" at bounding box center [1430, 691] width 166 height 26
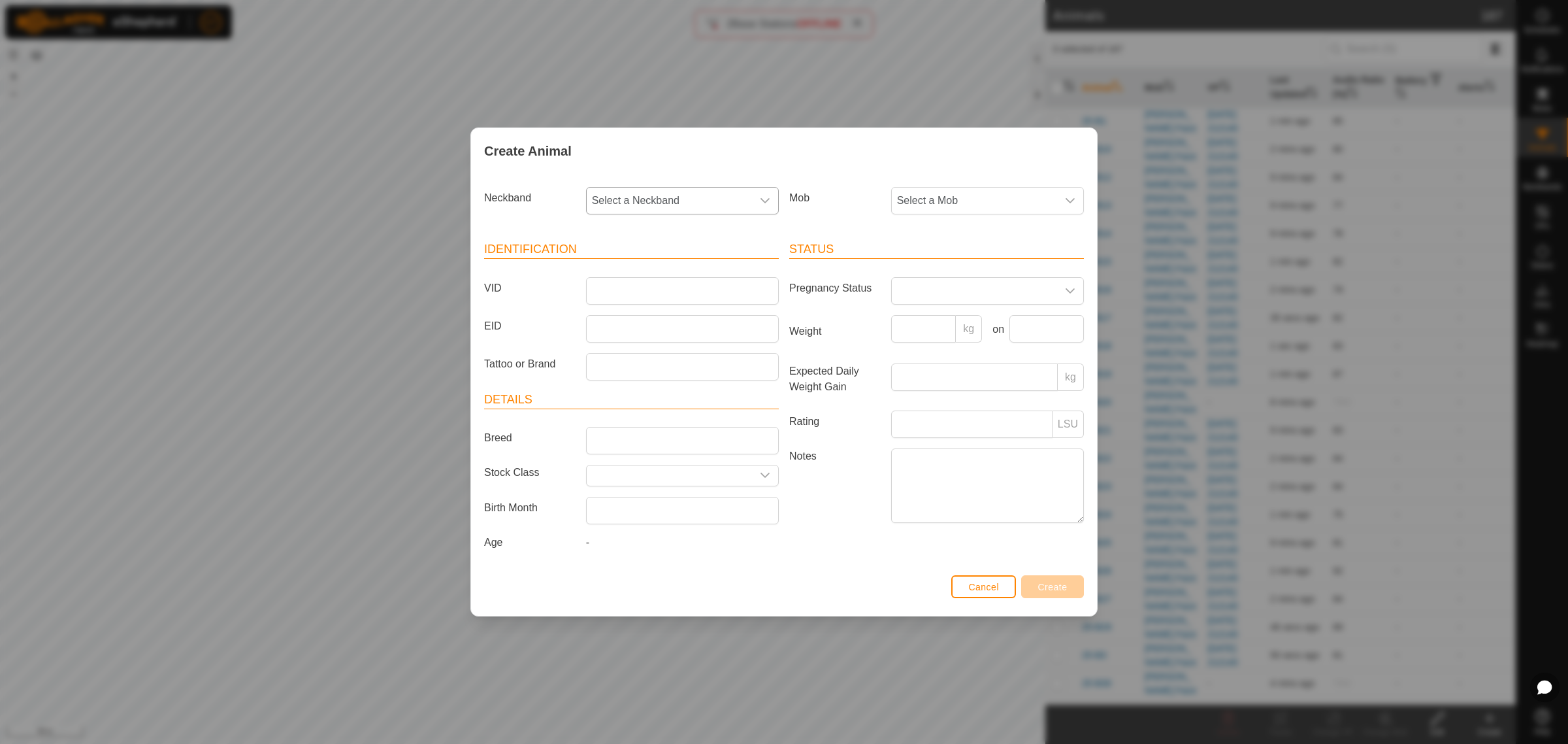
click at [766, 201] on icon "dropdown trigger" at bounding box center [765, 201] width 9 height 5
type input "3684"
click at [625, 273] on li "2647563684" at bounding box center [682, 268] width 191 height 26
click at [624, 282] on input "VID" at bounding box center [682, 290] width 193 height 27
type input "25-P56"
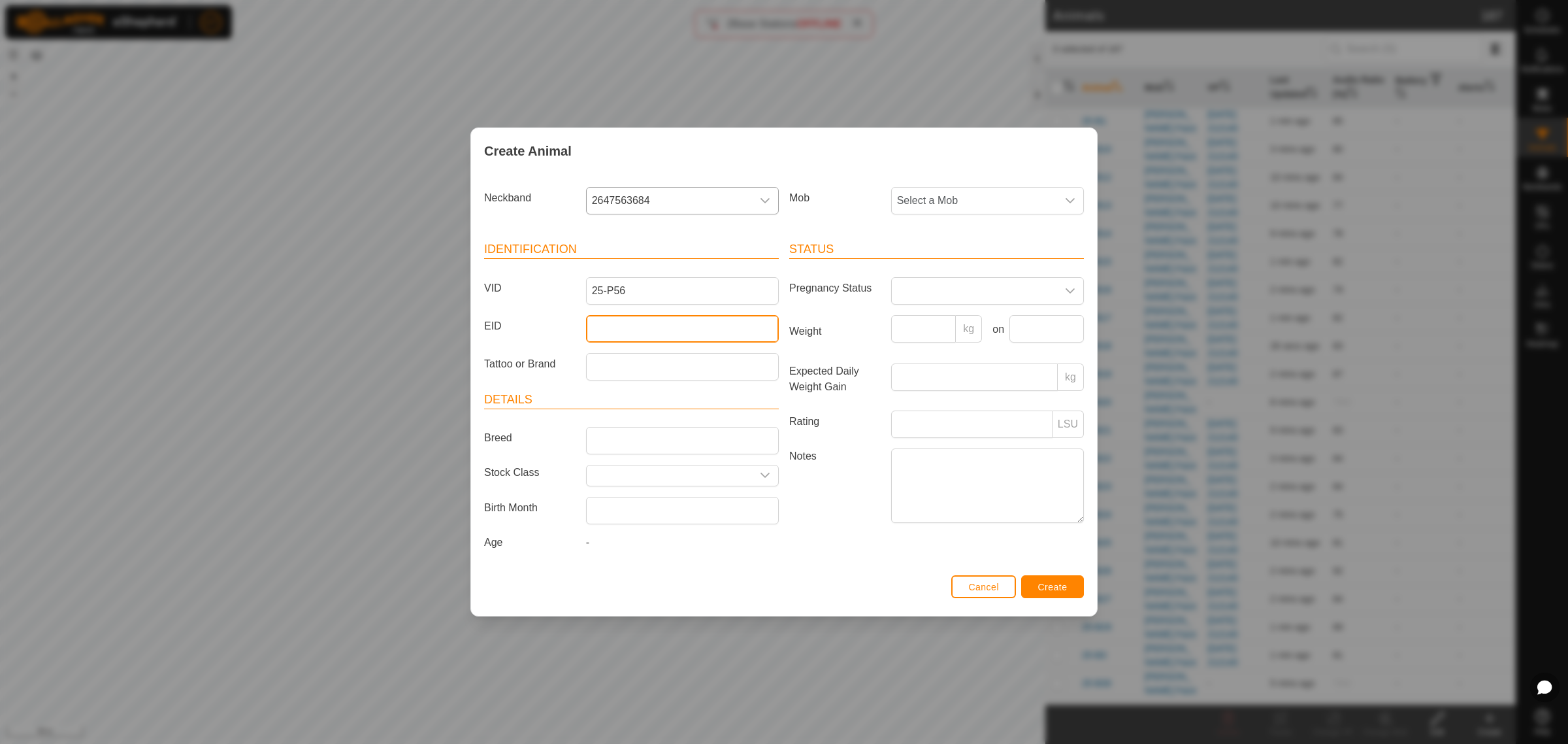
drag, startPoint x: 667, startPoint y: 330, endPoint x: 651, endPoint y: 322, distance: 17.9
click at [667, 330] on input "EID" at bounding box center [682, 328] width 193 height 27
paste input "942000046705206"
type input "942000046705206"
click at [1072, 200] on icon "dropdown trigger" at bounding box center [1070, 201] width 11 height 11
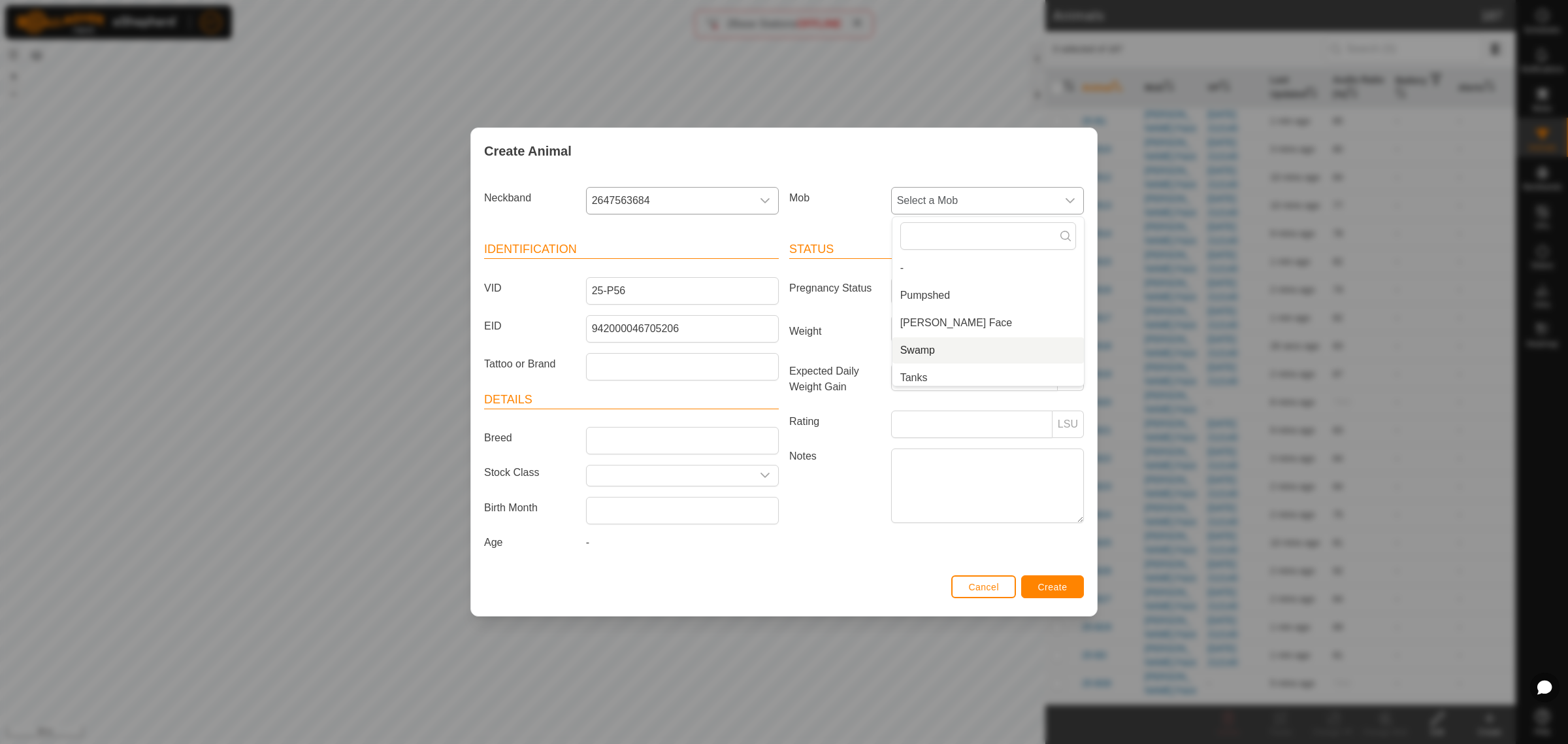
click at [961, 351] on li "Swamp" at bounding box center [988, 351] width 191 height 26
click at [1047, 586] on span "Create" at bounding box center [1053, 587] width 30 height 11
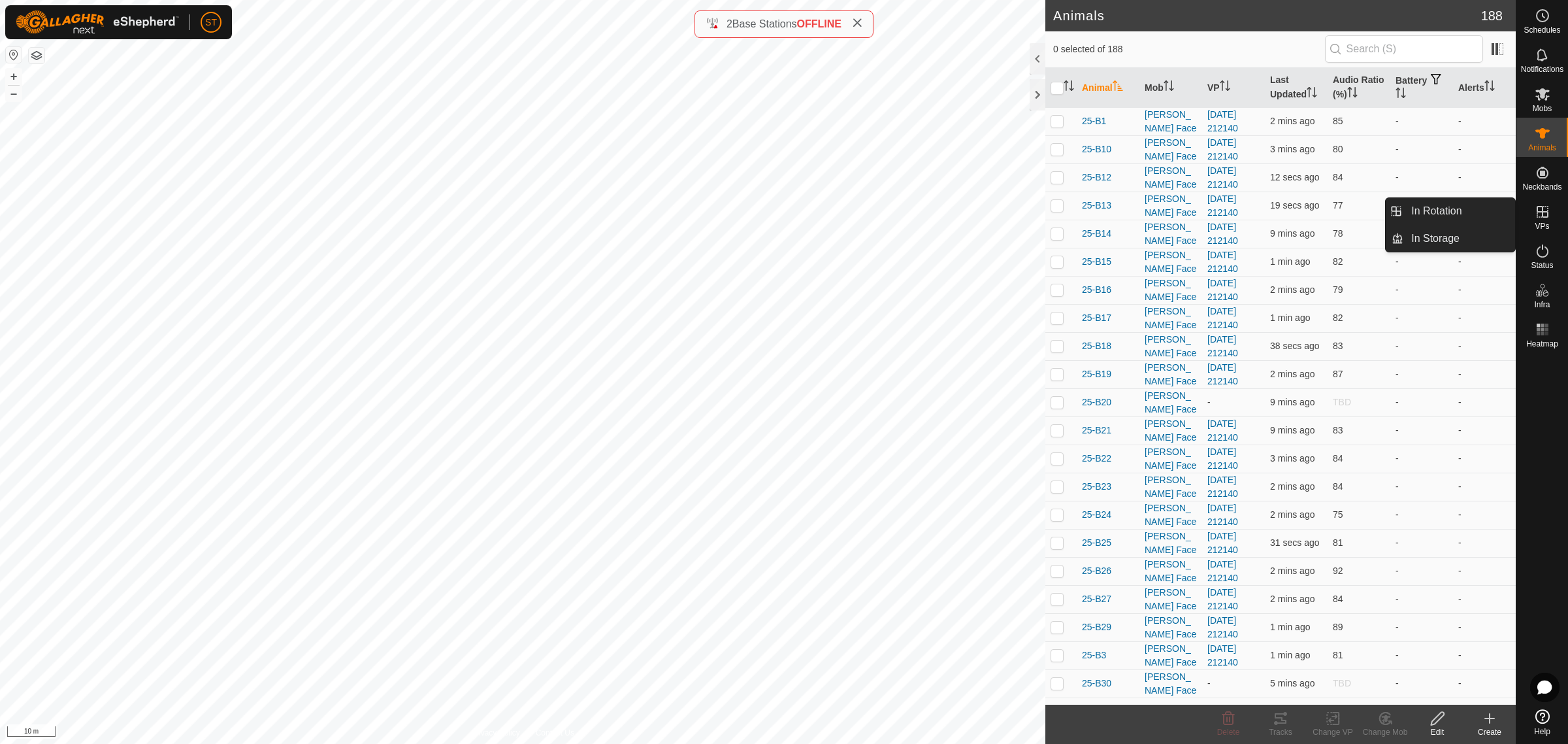
click at [1546, 216] on icon at bounding box center [1542, 211] width 11 height 11
click at [1440, 211] on link "In Rotation" at bounding box center [1459, 211] width 112 height 26
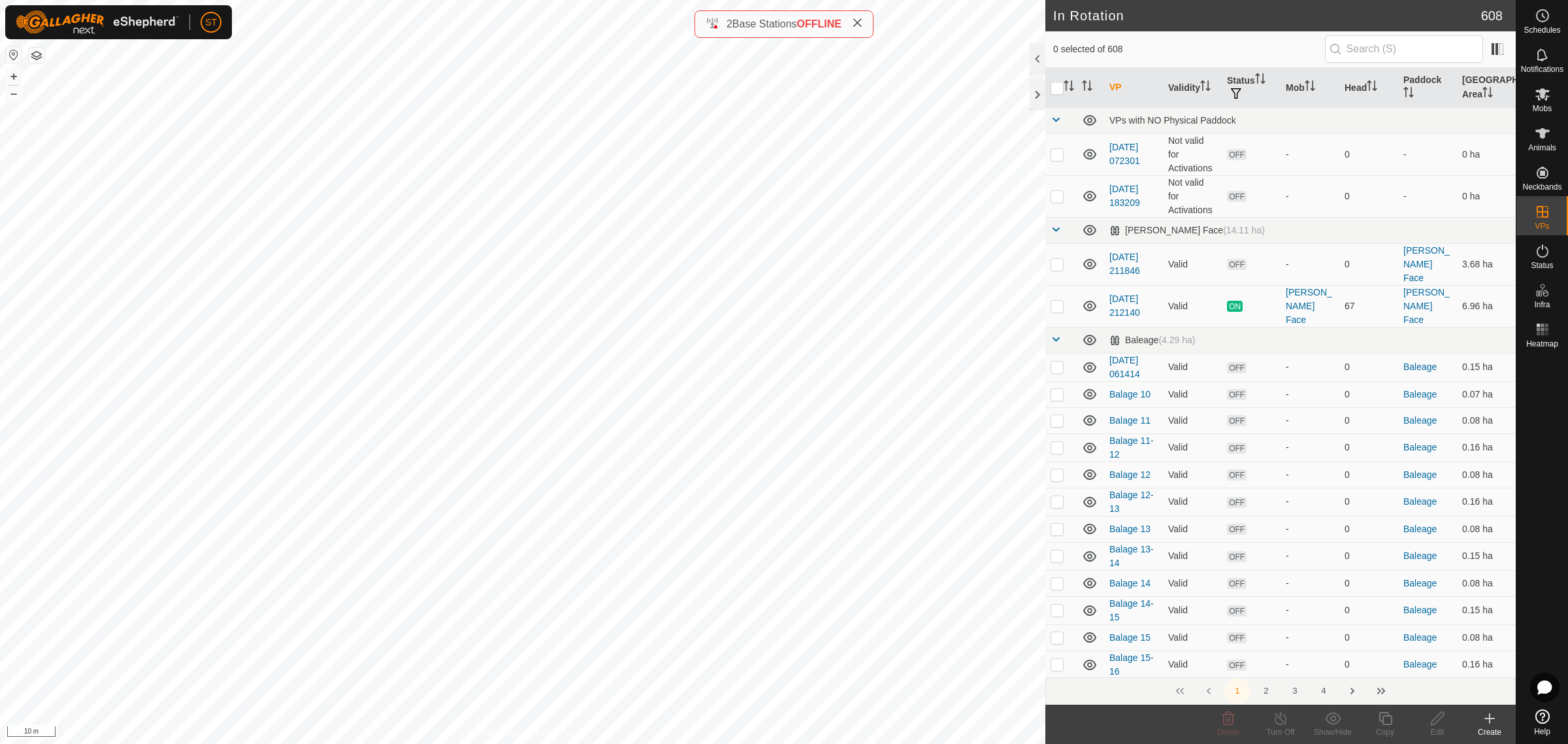
click at [1494, 724] on icon at bounding box center [1489, 719] width 16 height 16
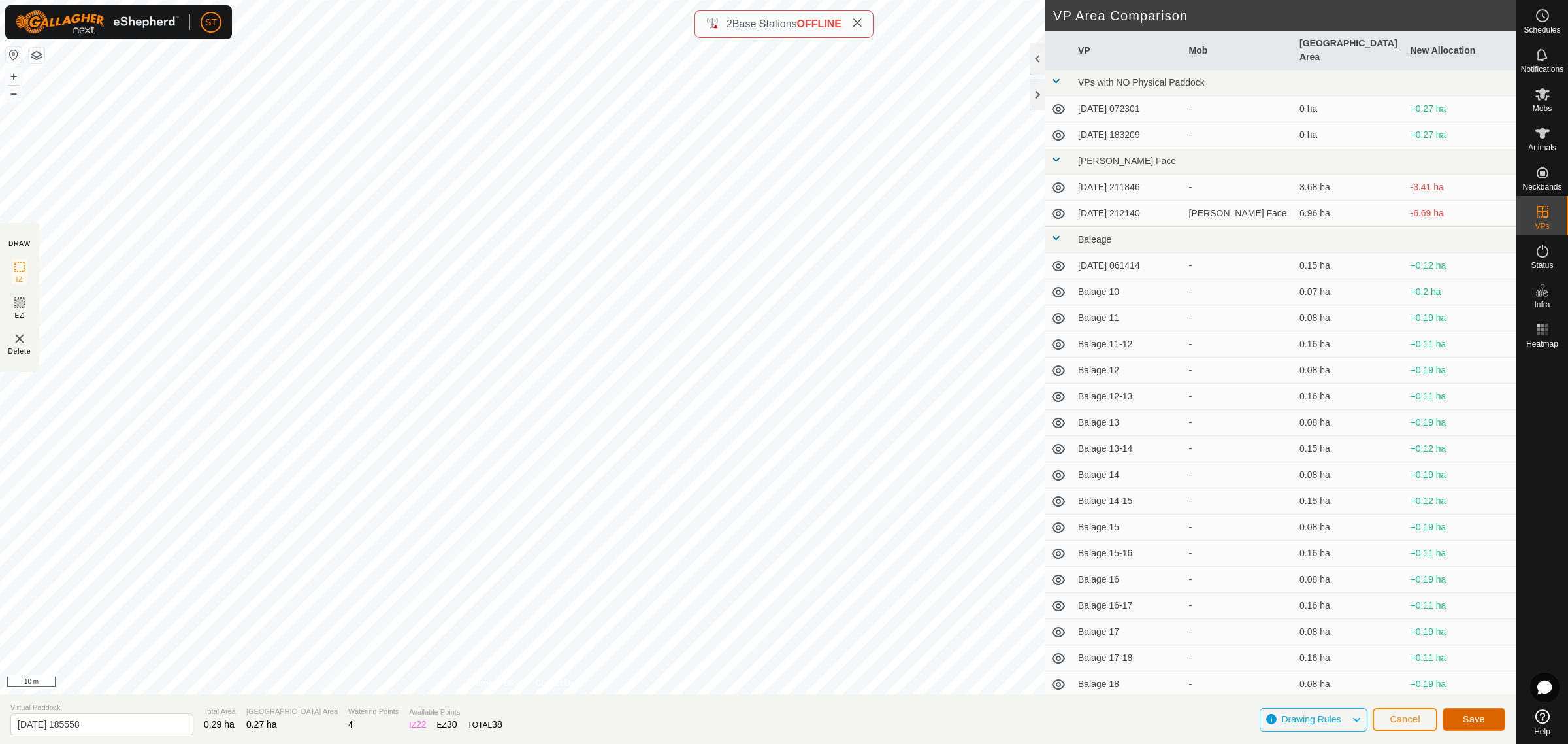
click at [1468, 716] on span "Save" at bounding box center [1473, 719] width 22 height 11
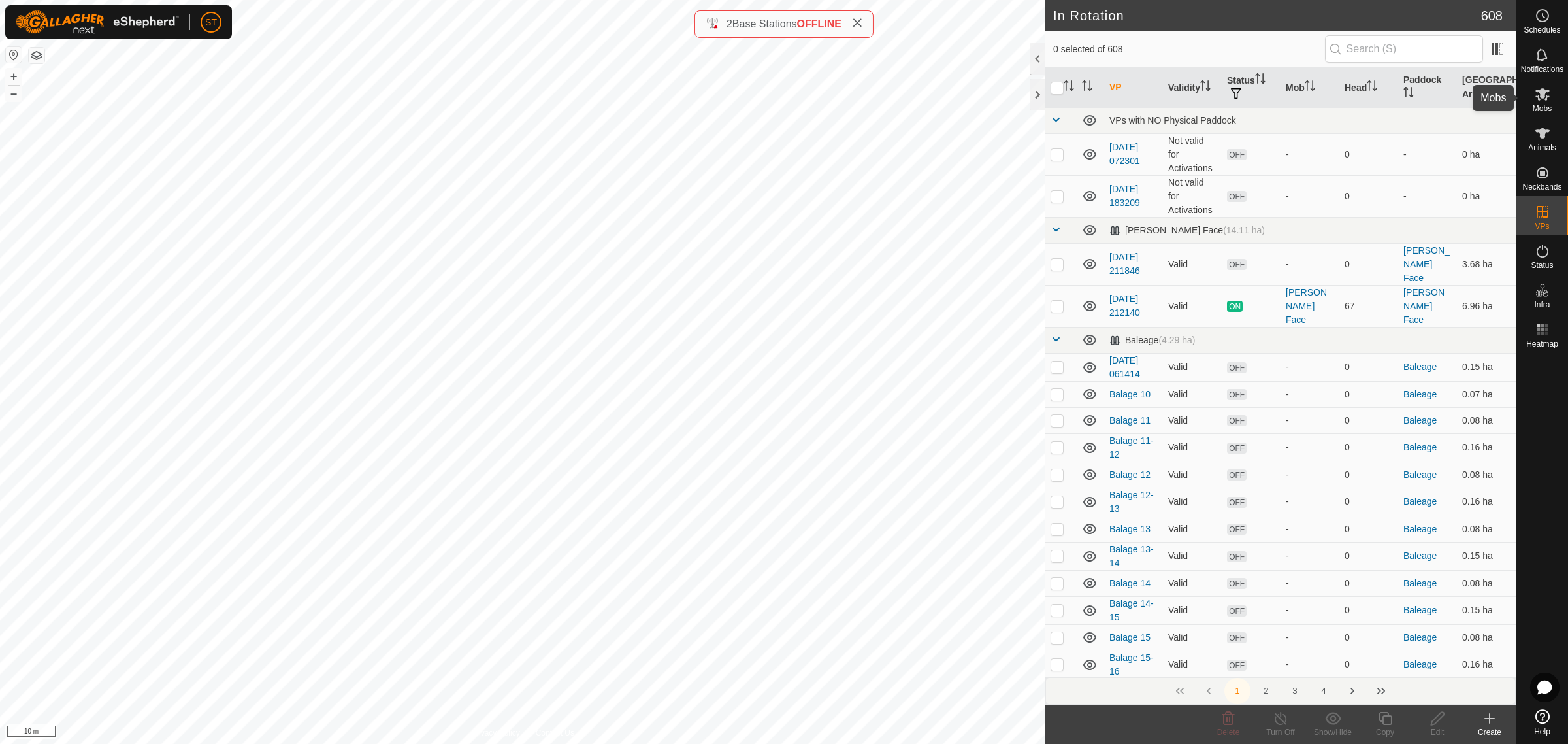
click at [1543, 99] on icon at bounding box center [1543, 94] width 16 height 16
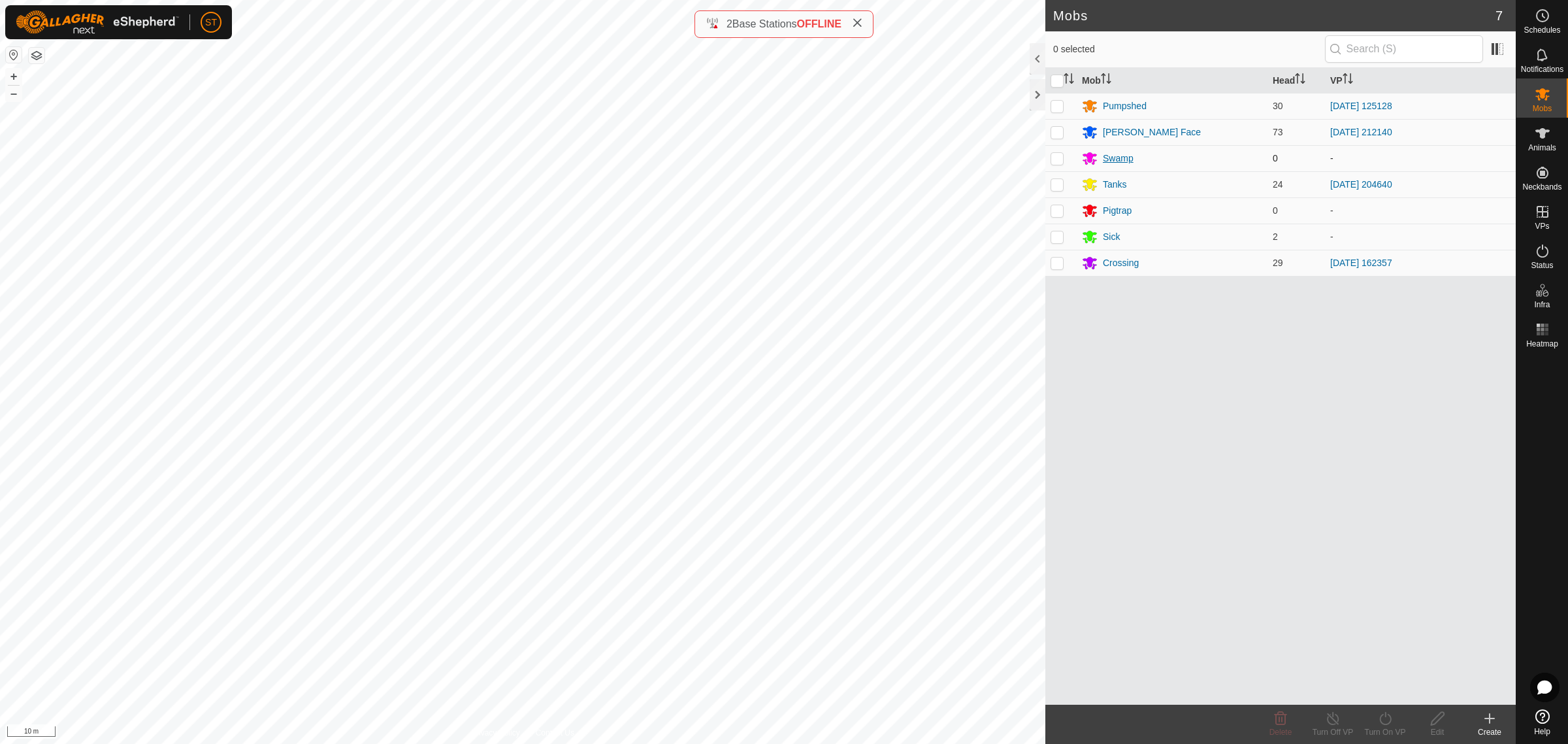
click at [1111, 158] on div "Swamp" at bounding box center [1118, 159] width 31 height 14
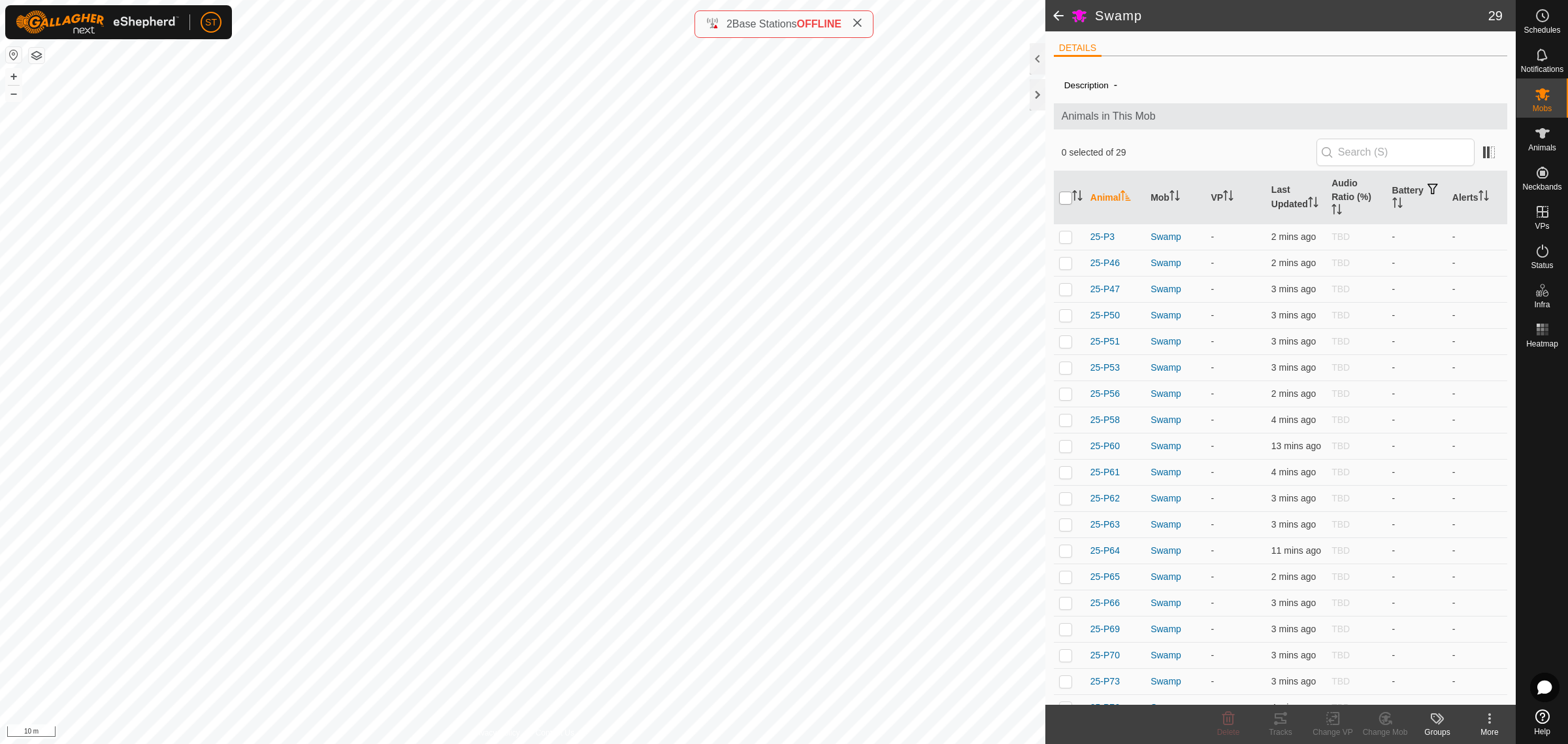
click at [1067, 198] on input "checkbox" at bounding box center [1065, 197] width 13 height 13
checkbox input "true"
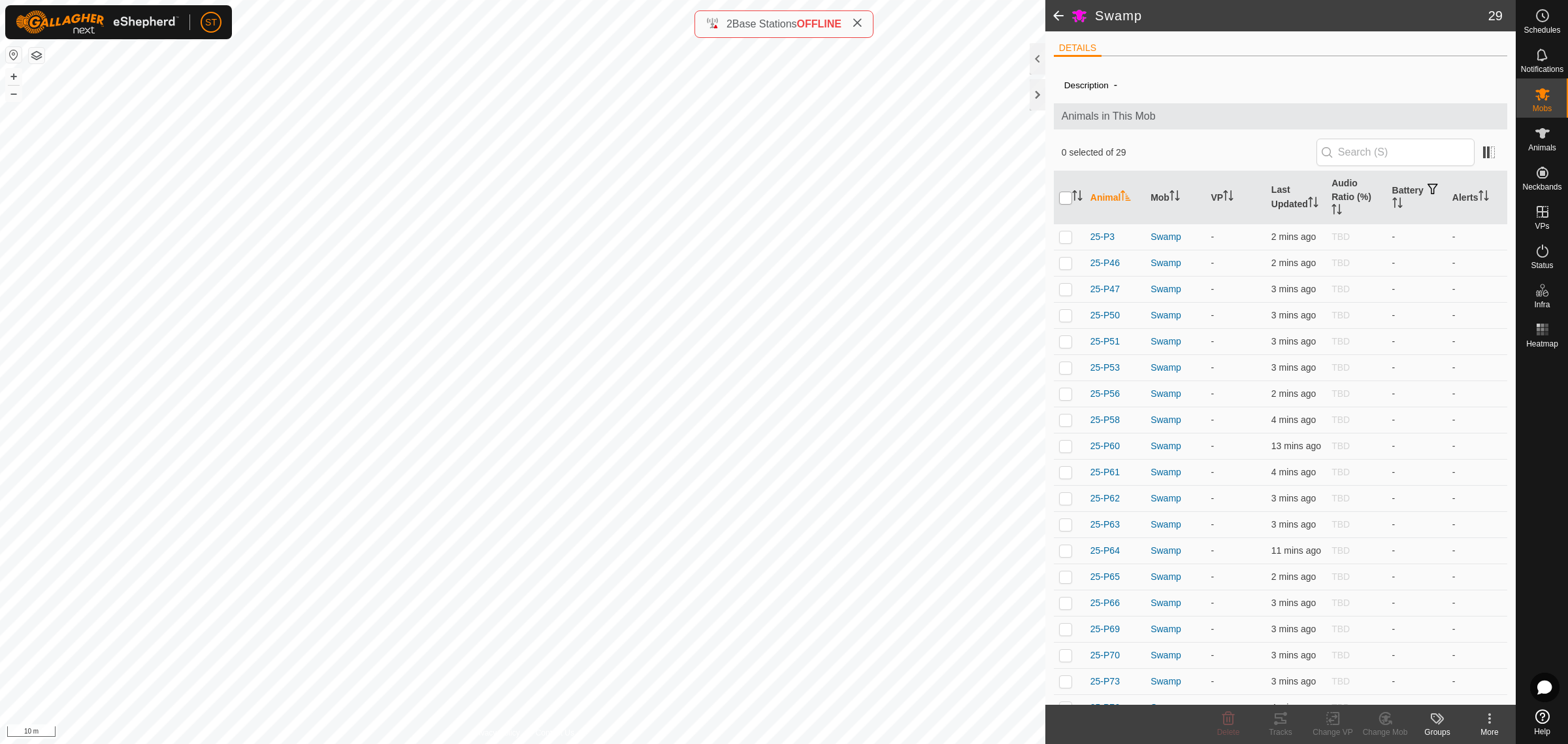
checkbox input "true"
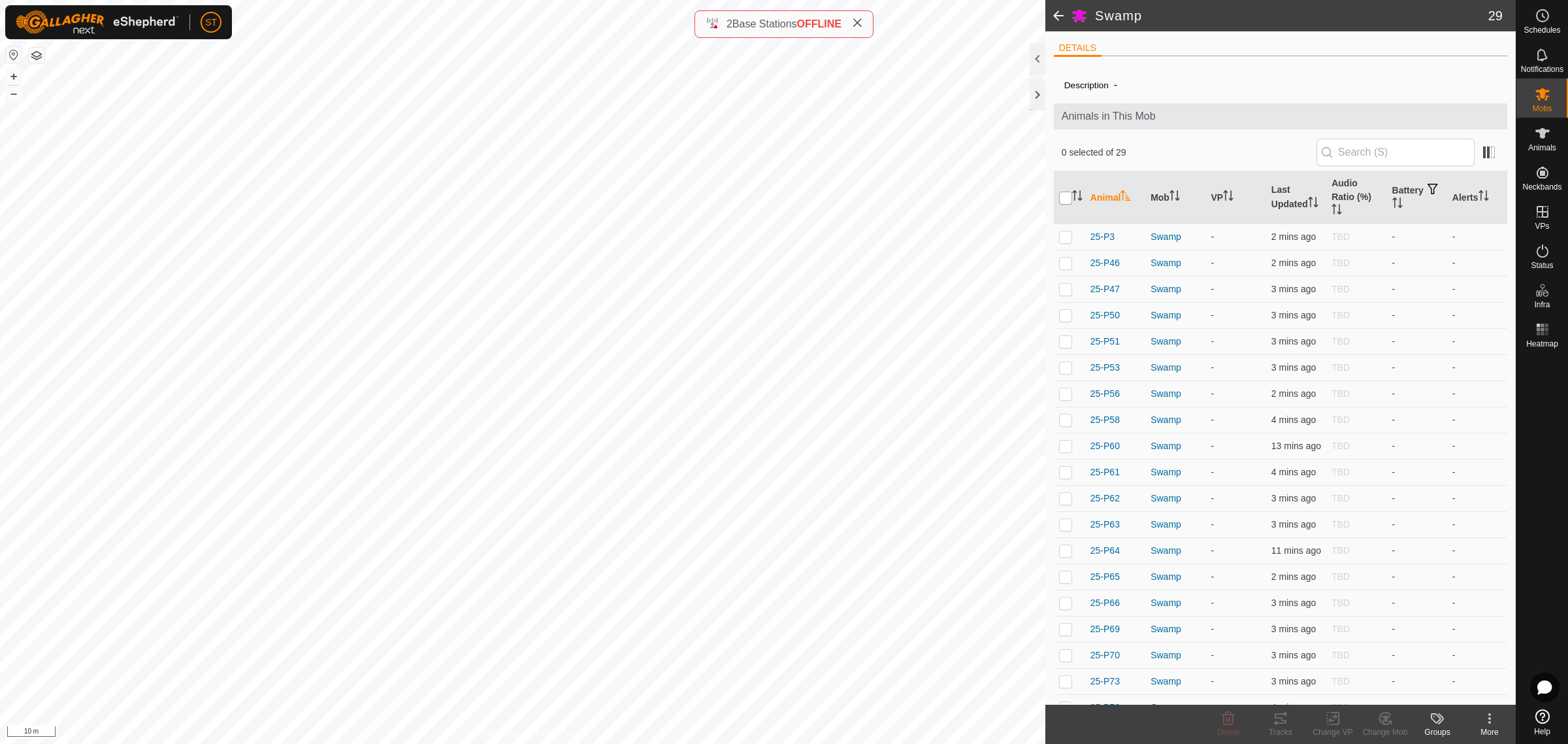
checkbox input "true"
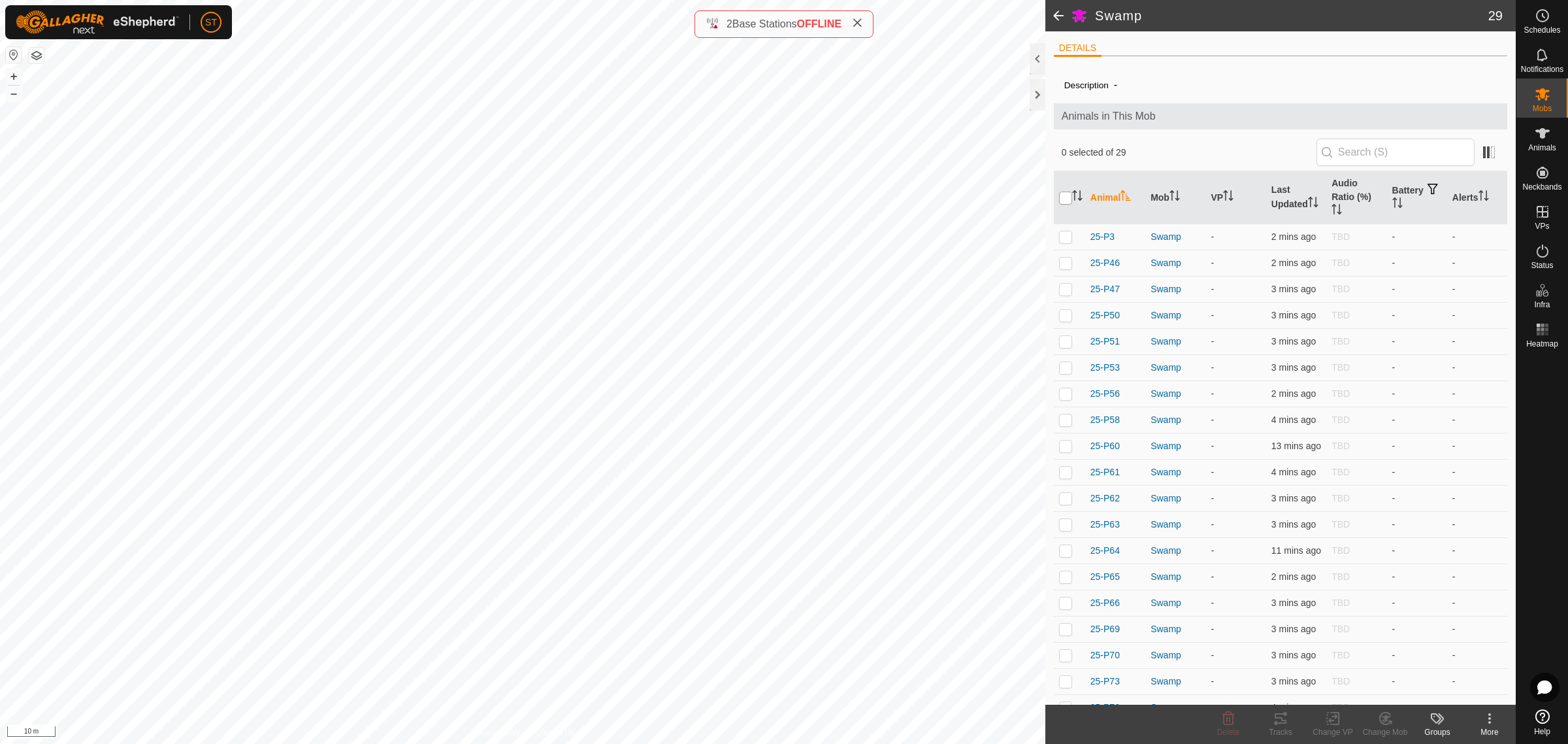
checkbox input "true"
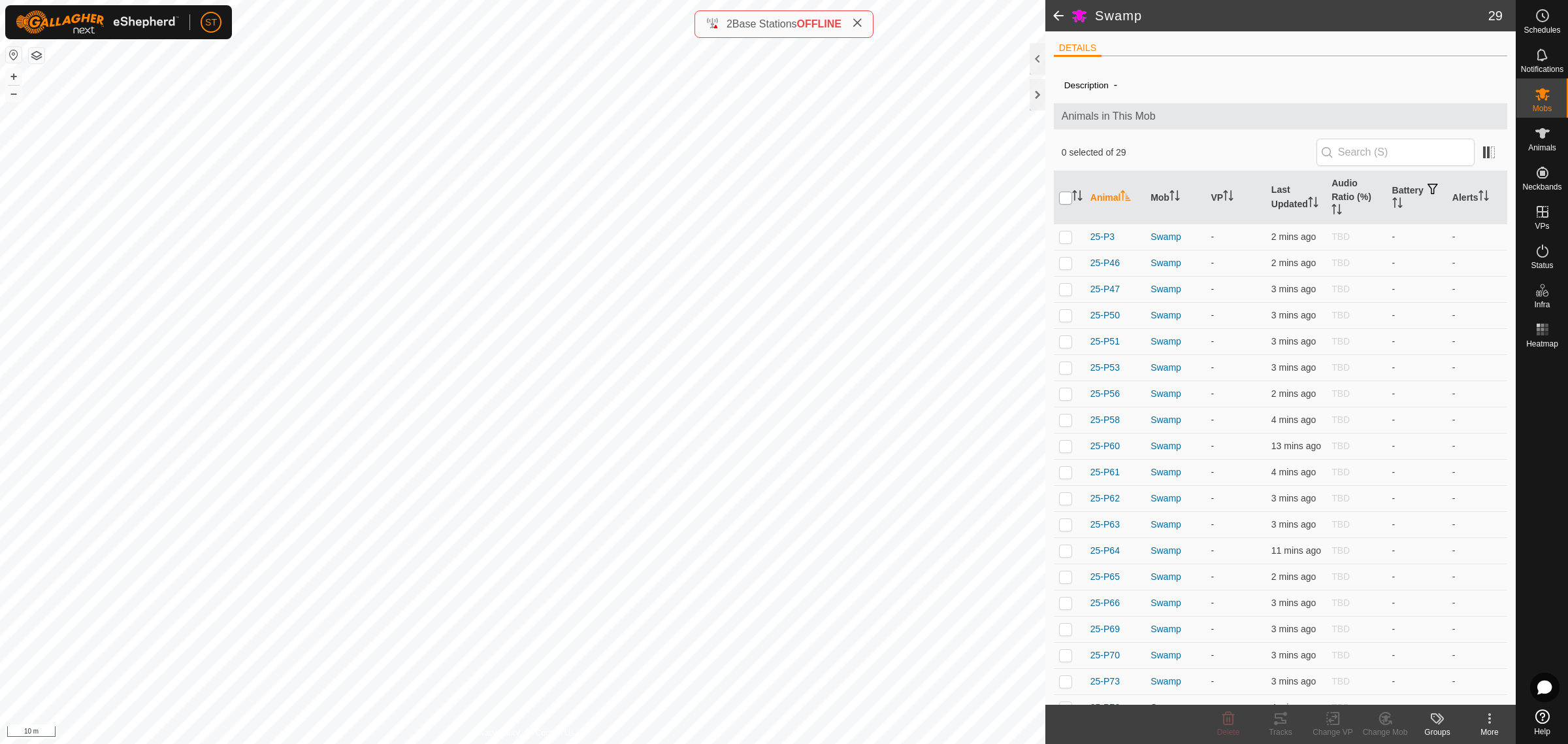
checkbox input "true"
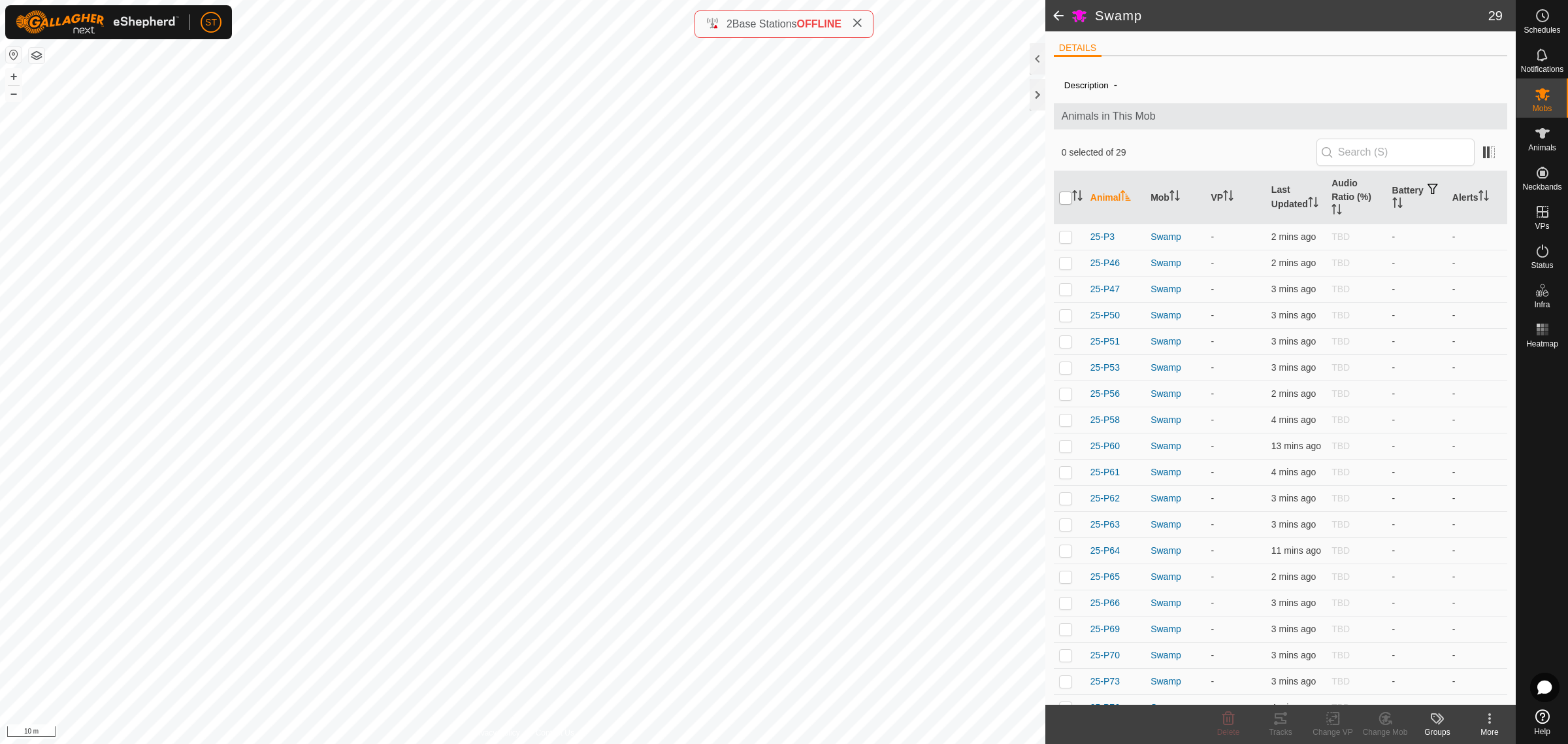
checkbox input "true"
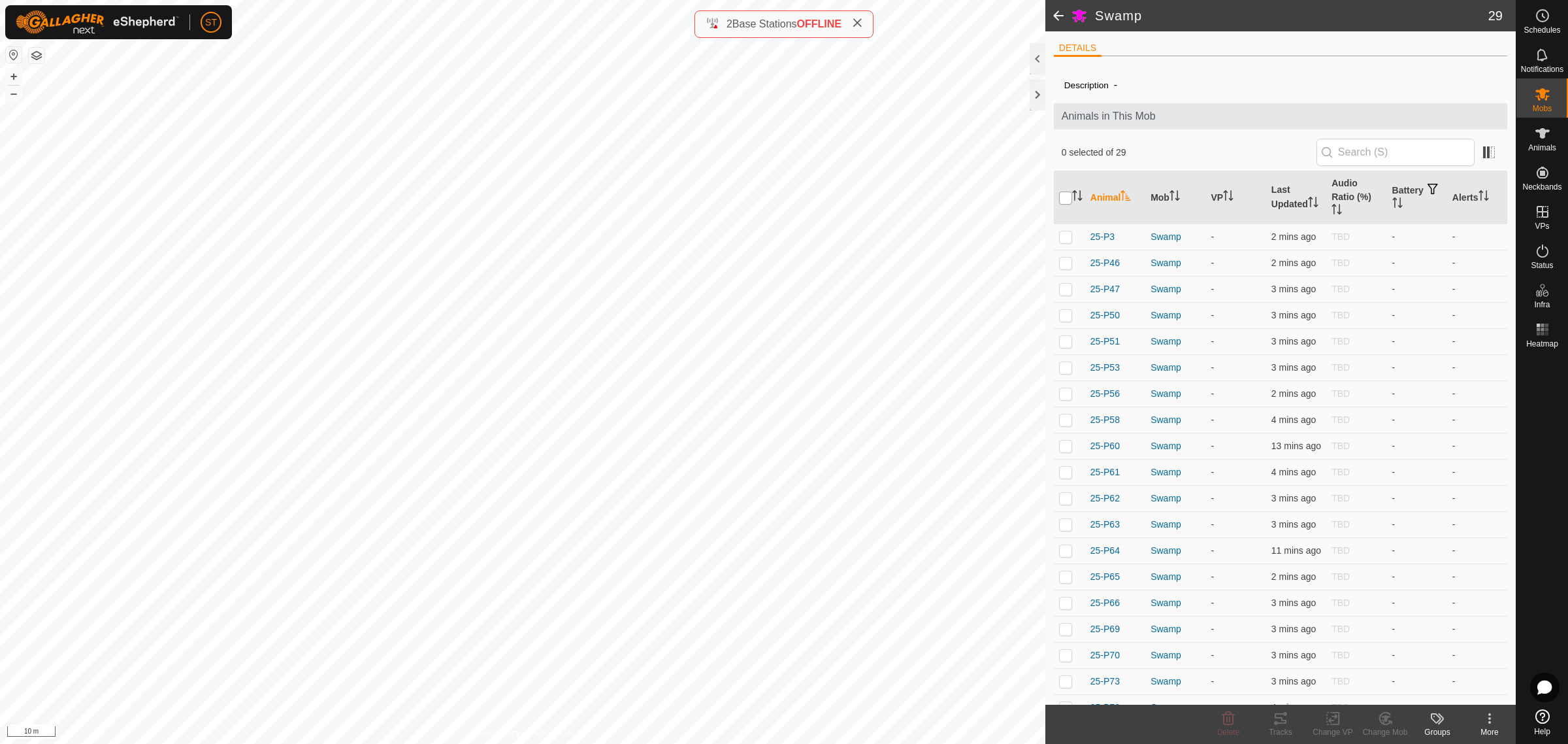
checkbox input "true"
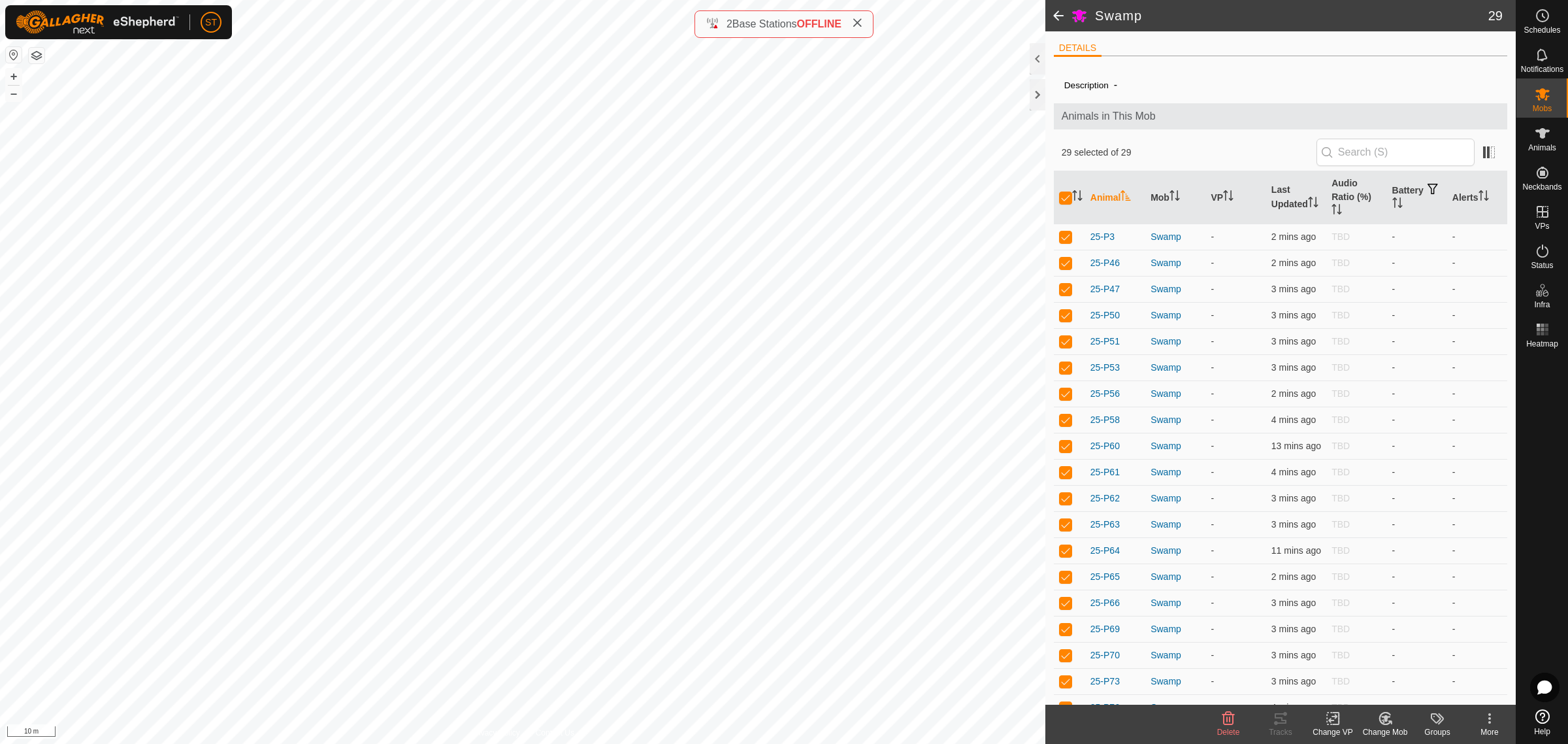
click at [1331, 726] on div "Change VP" at bounding box center [1332, 731] width 53 height 11
click at [1362, 662] on link "Choose VP..." at bounding box center [1372, 663] width 130 height 26
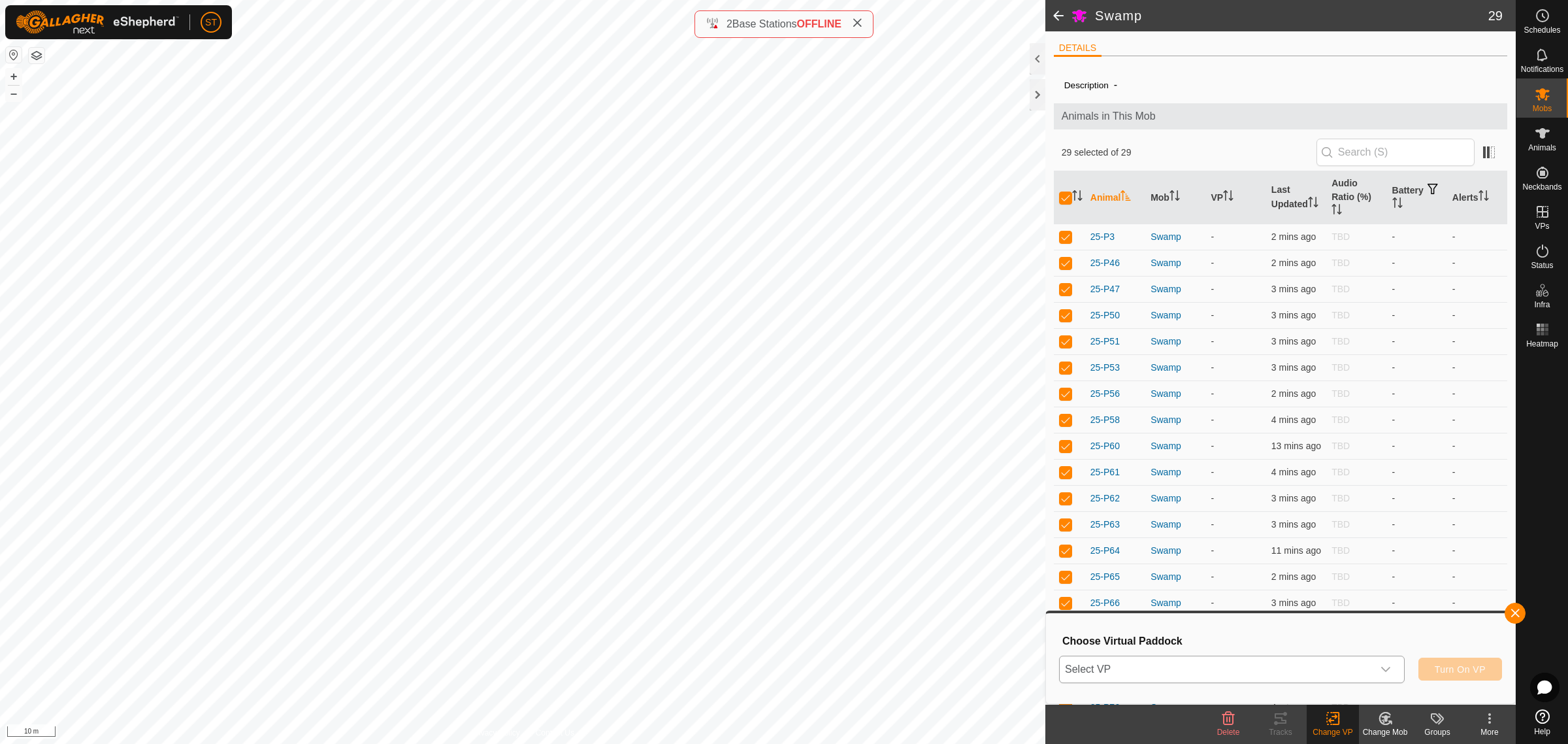
click at [1387, 669] on icon "dropdown trigger" at bounding box center [1385, 670] width 9 height 5
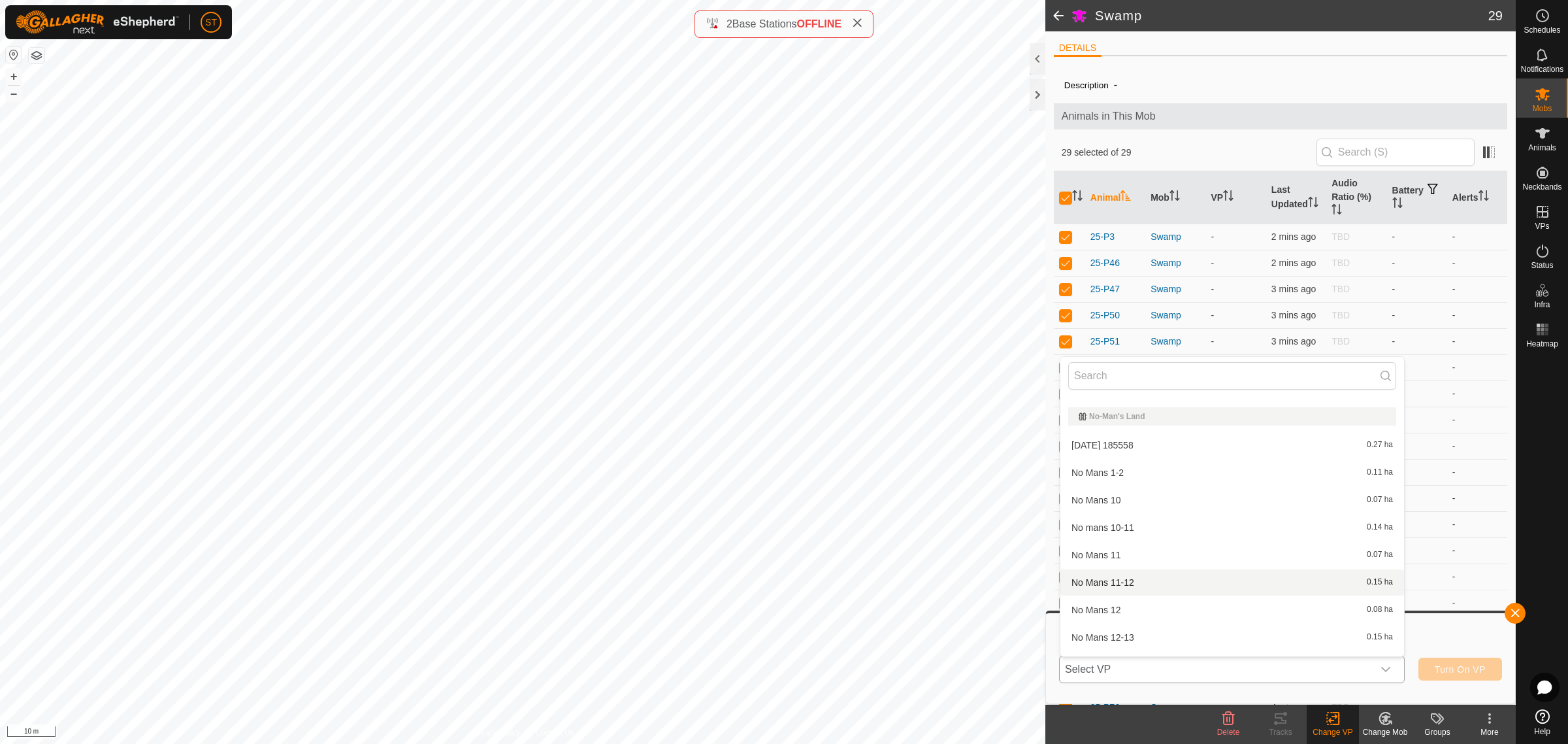
scroll to position [9483, 0]
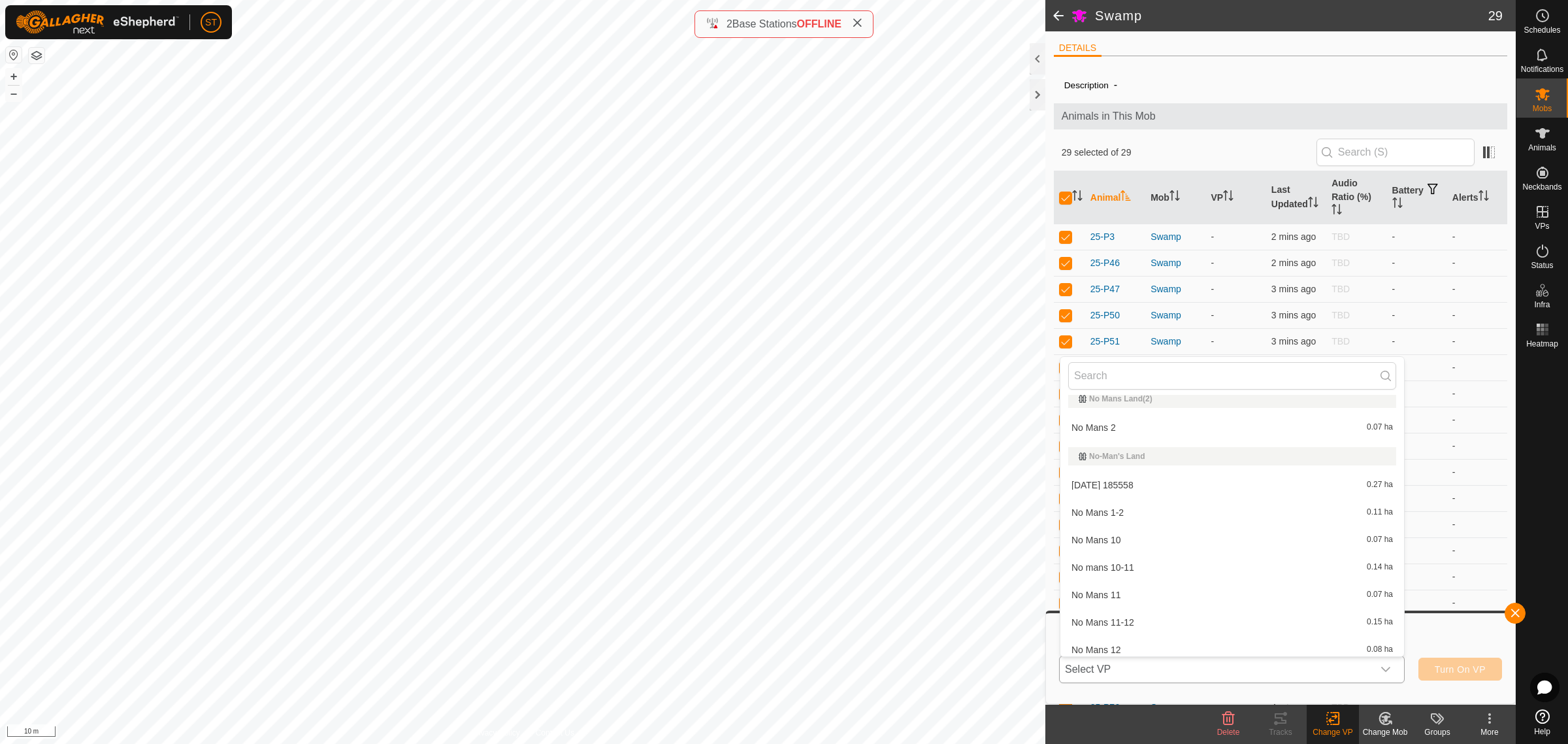
click at [1181, 476] on li "2025-08-18 185558 0.27 ha" at bounding box center [1232, 485] width 343 height 26
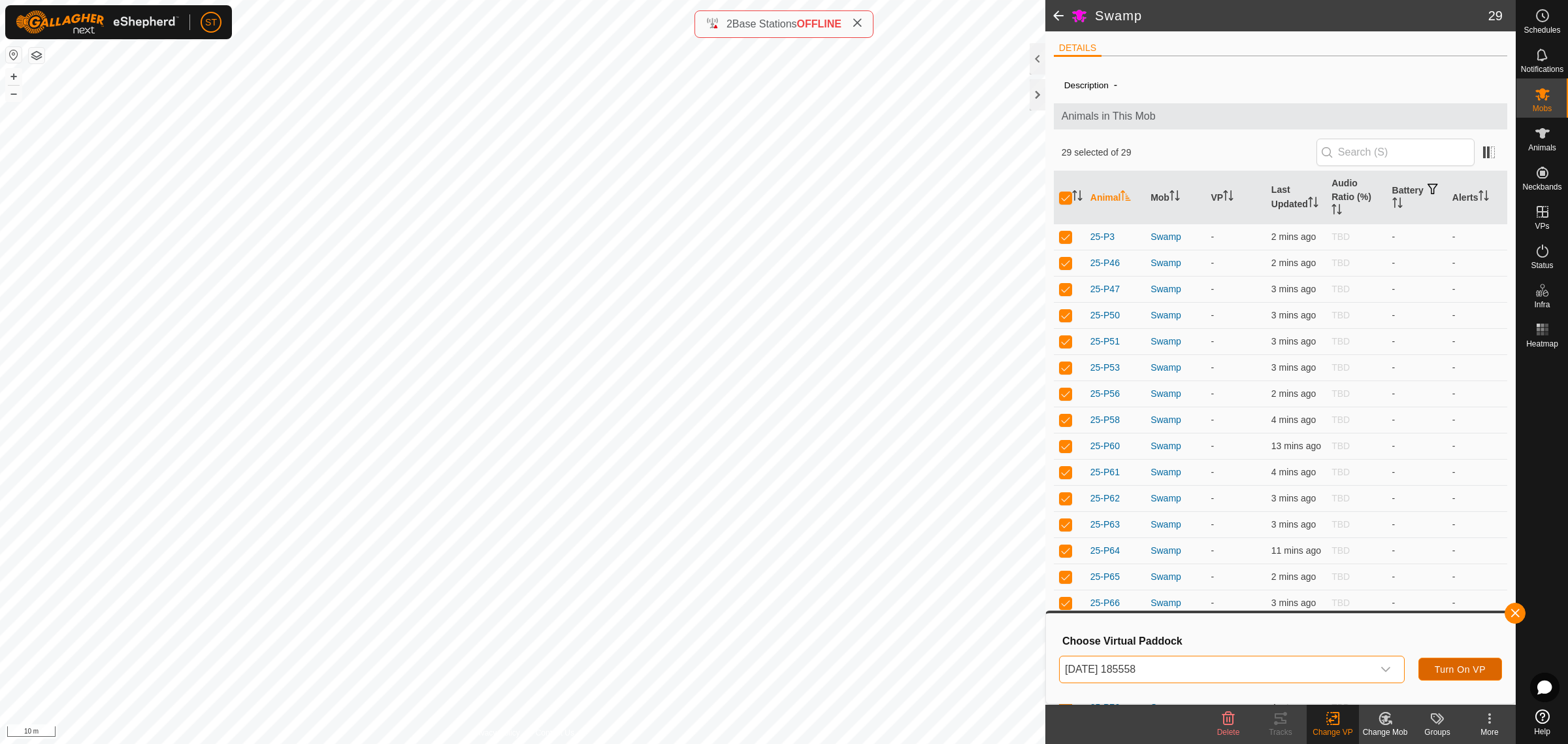
click at [1459, 667] on span "Turn On VP" at bounding box center [1460, 670] width 51 height 11
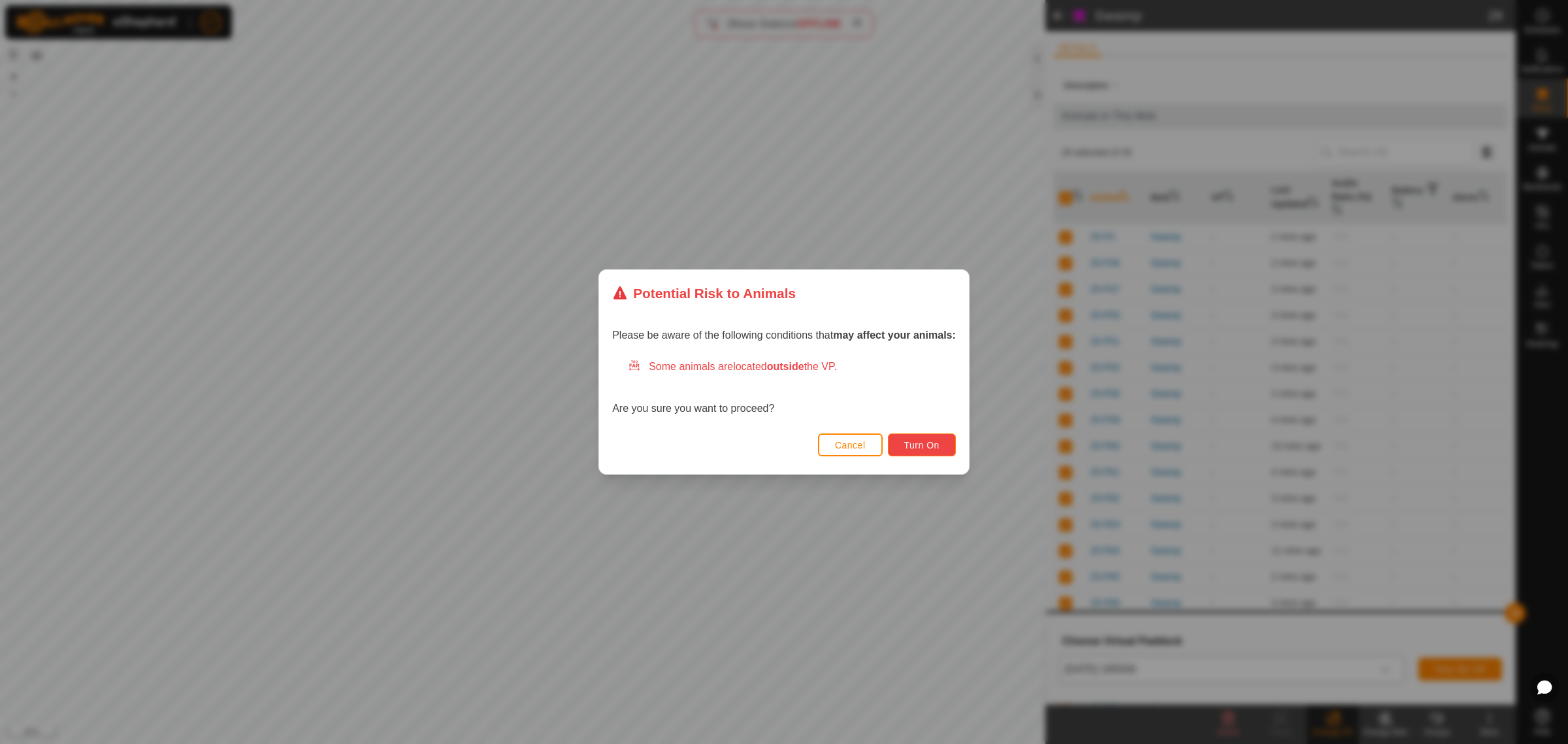
click at [910, 443] on span "Turn On" at bounding box center [922, 445] width 35 height 11
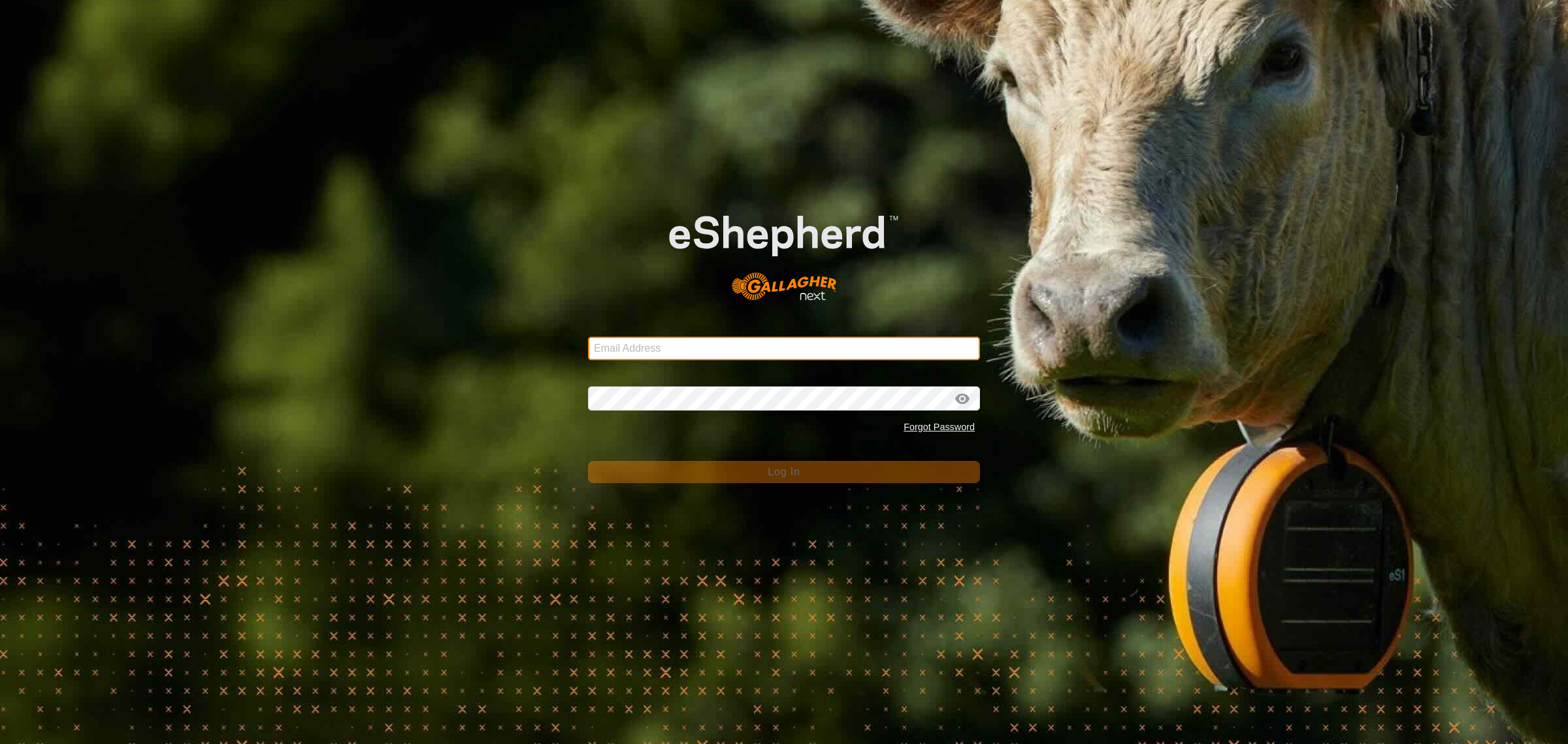
type input "waihemodowns@gmail.com"
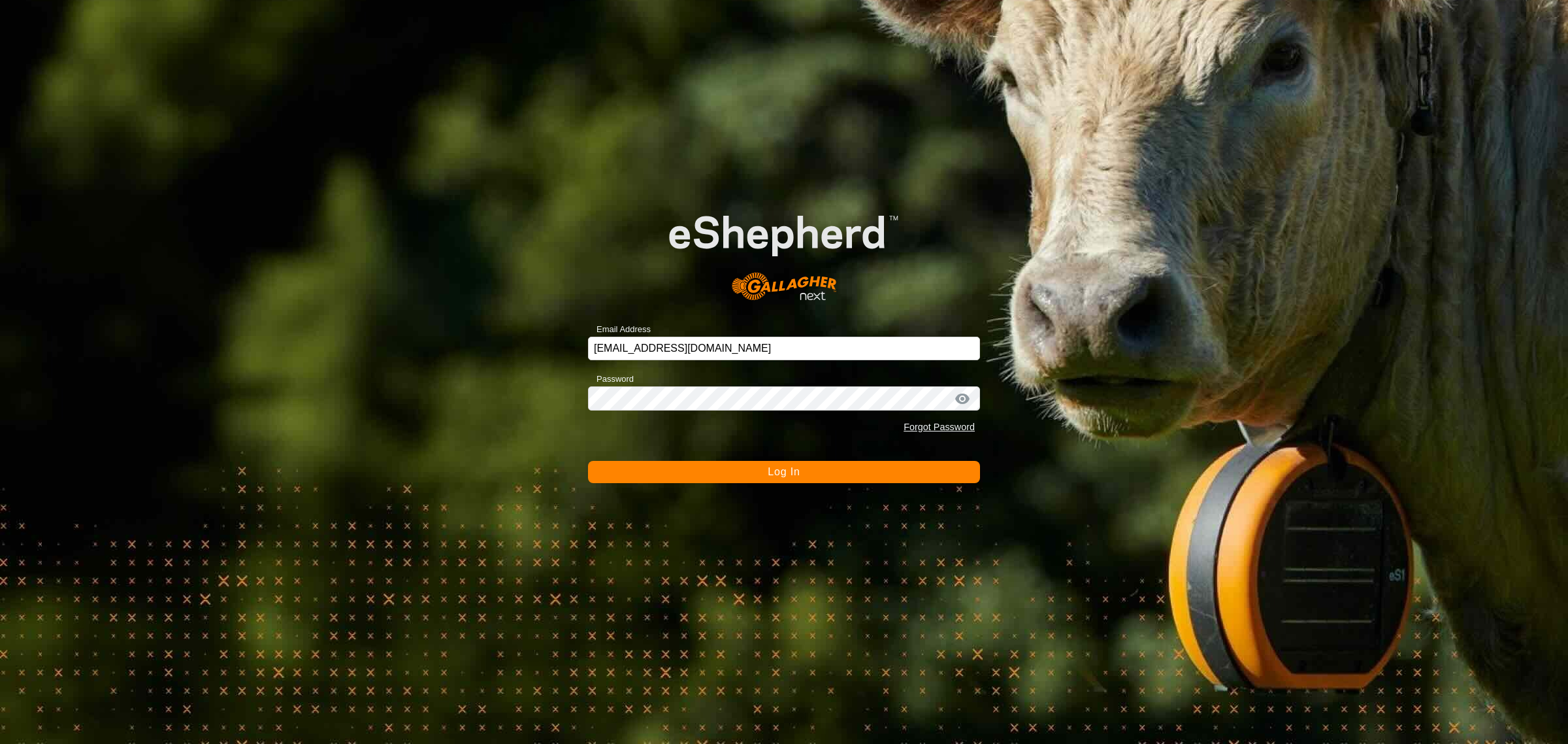
click at [756, 474] on button "Log In" at bounding box center [783, 471] width 392 height 22
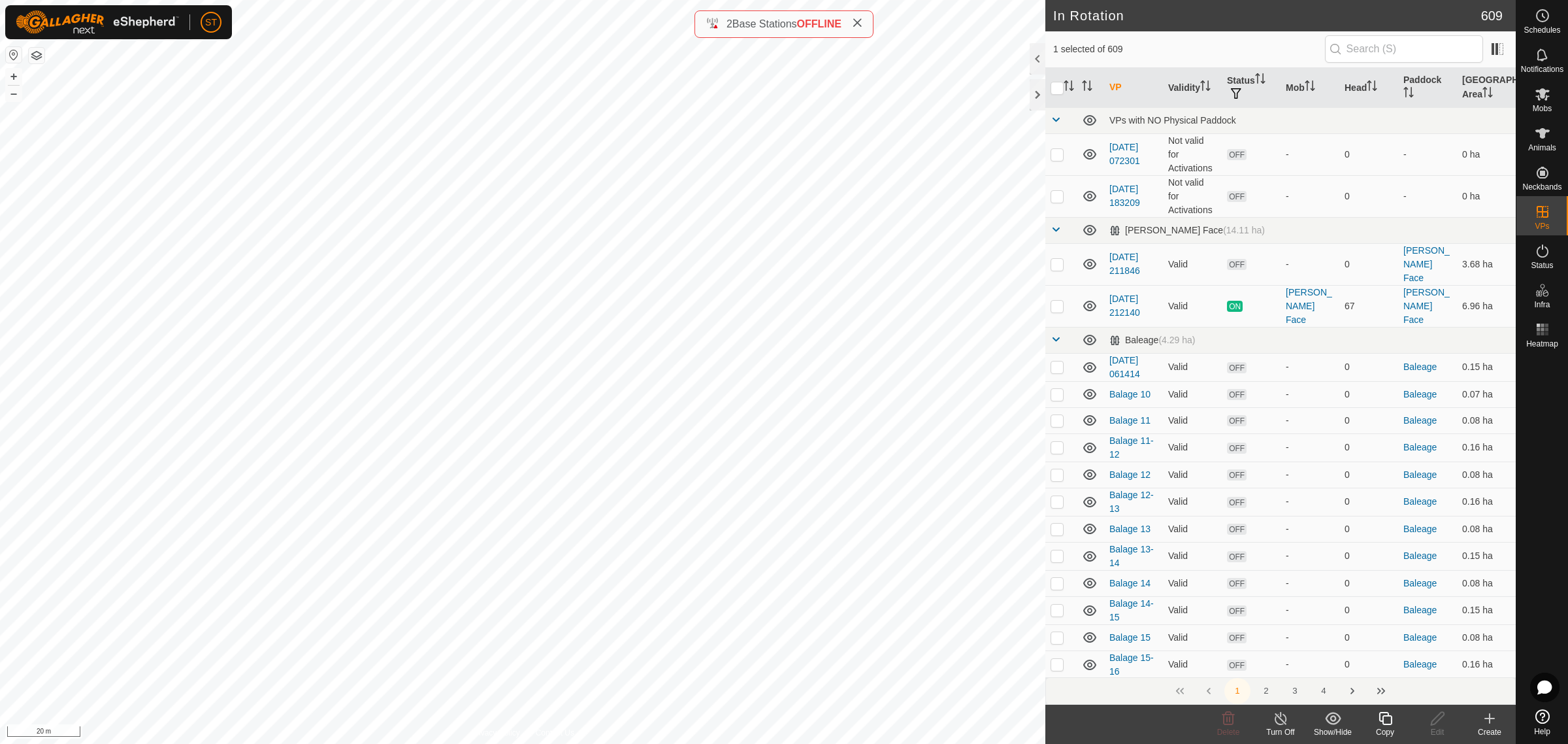
click at [1391, 726] on div "Copy" at bounding box center [1385, 731] width 53 height 11
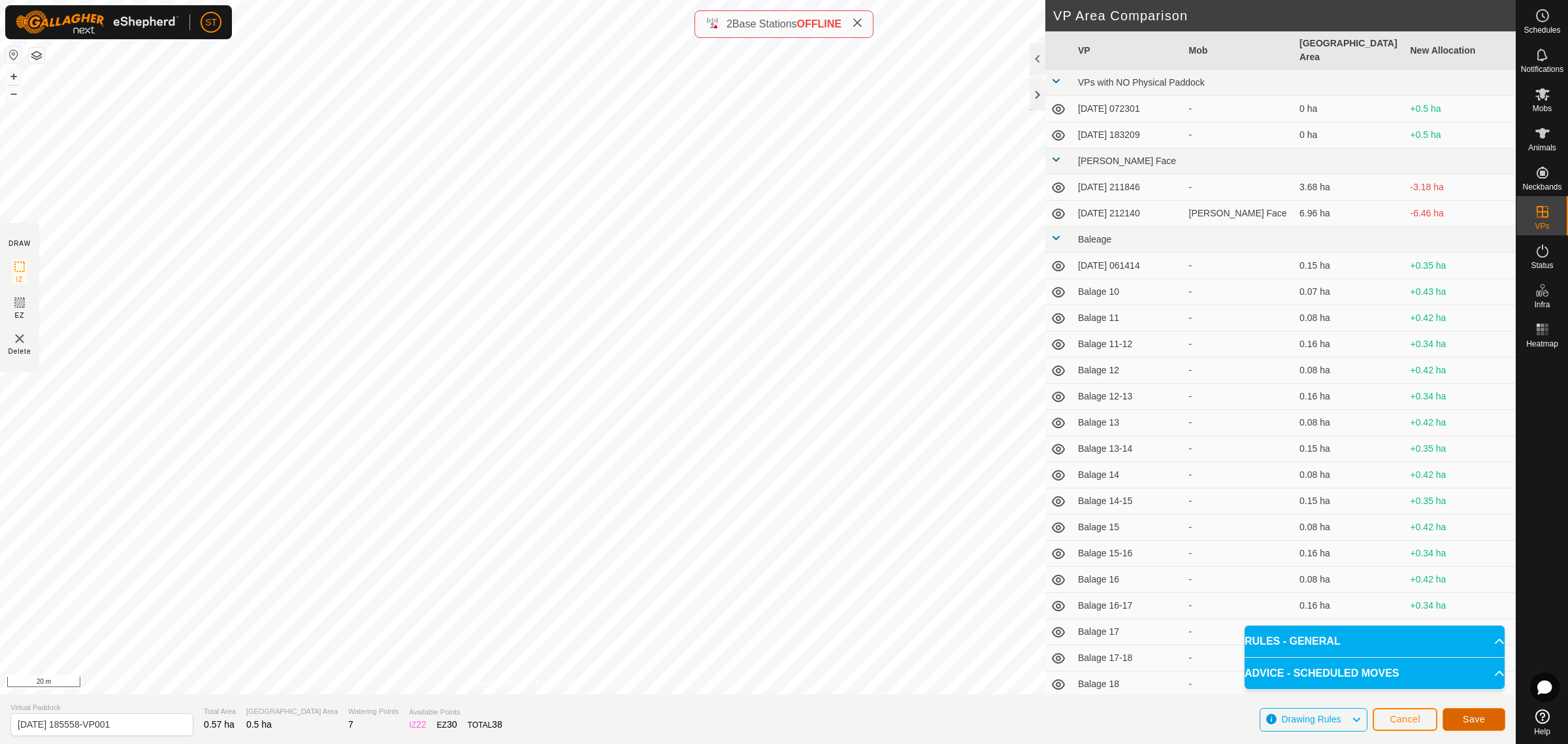
click at [1487, 719] on button "Save" at bounding box center [1473, 719] width 63 height 23
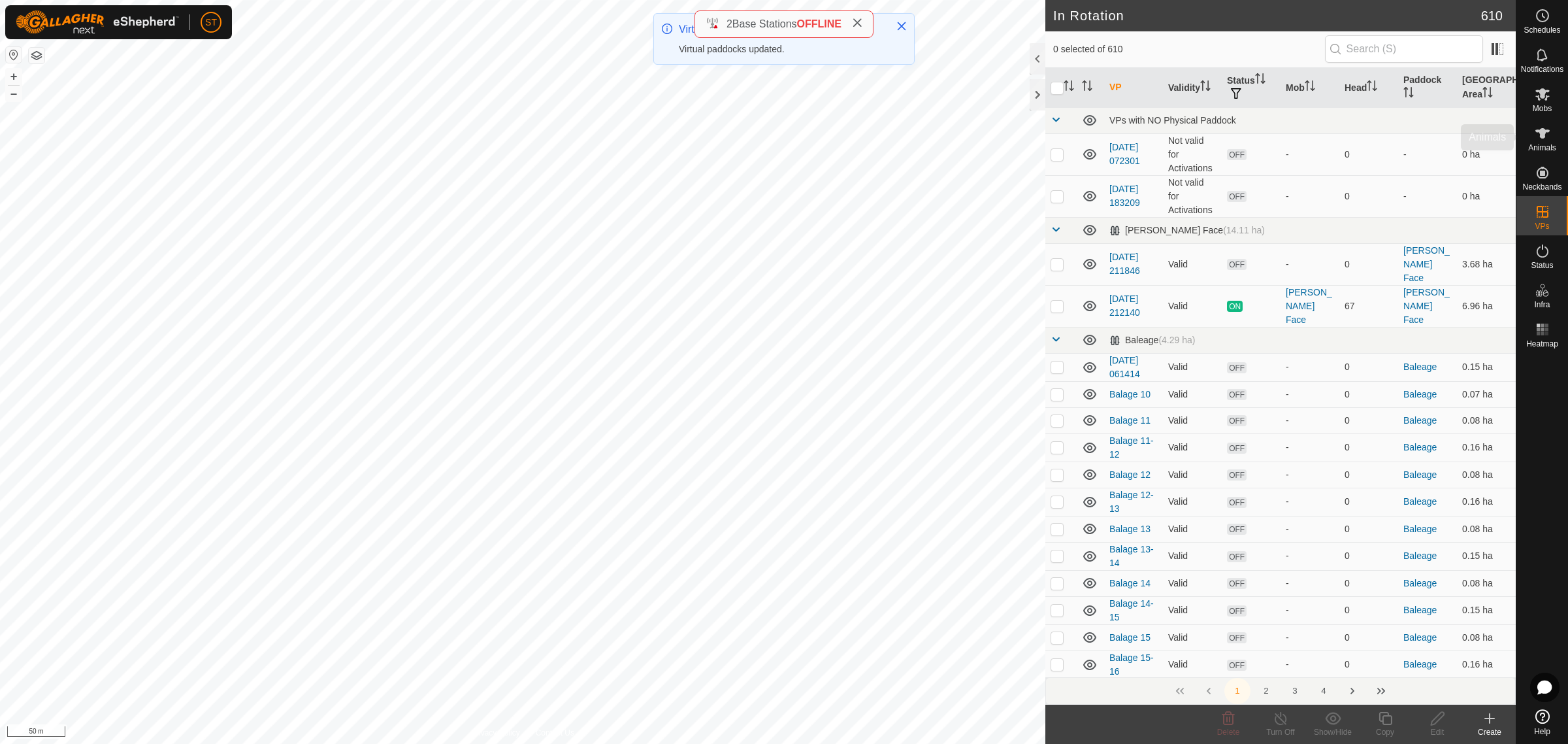
click at [1545, 138] on icon at bounding box center [1543, 133] width 16 height 16
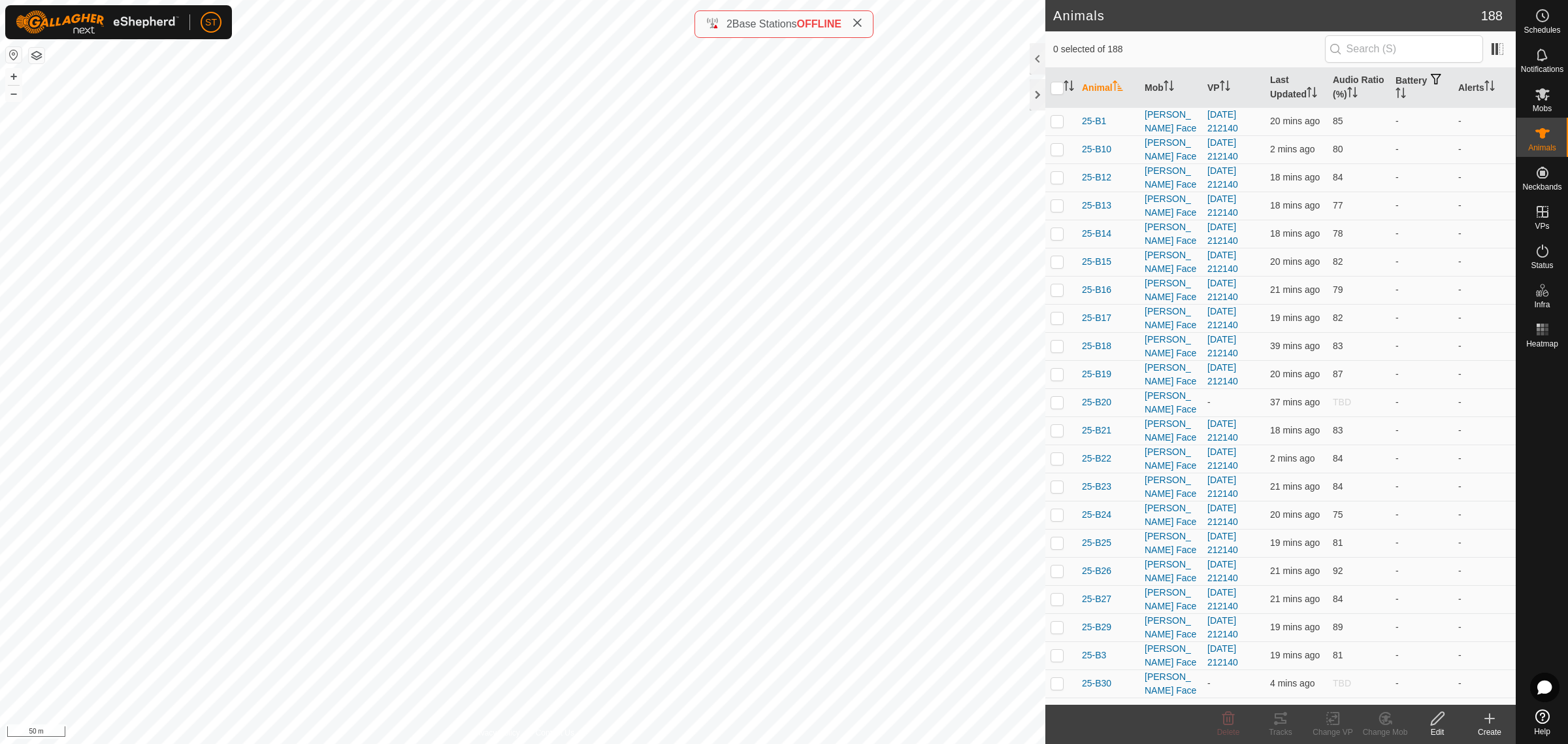
click at [1489, 726] on icon at bounding box center [1489, 719] width 16 height 16
click at [1537, 99] on icon at bounding box center [1542, 95] width 14 height 12
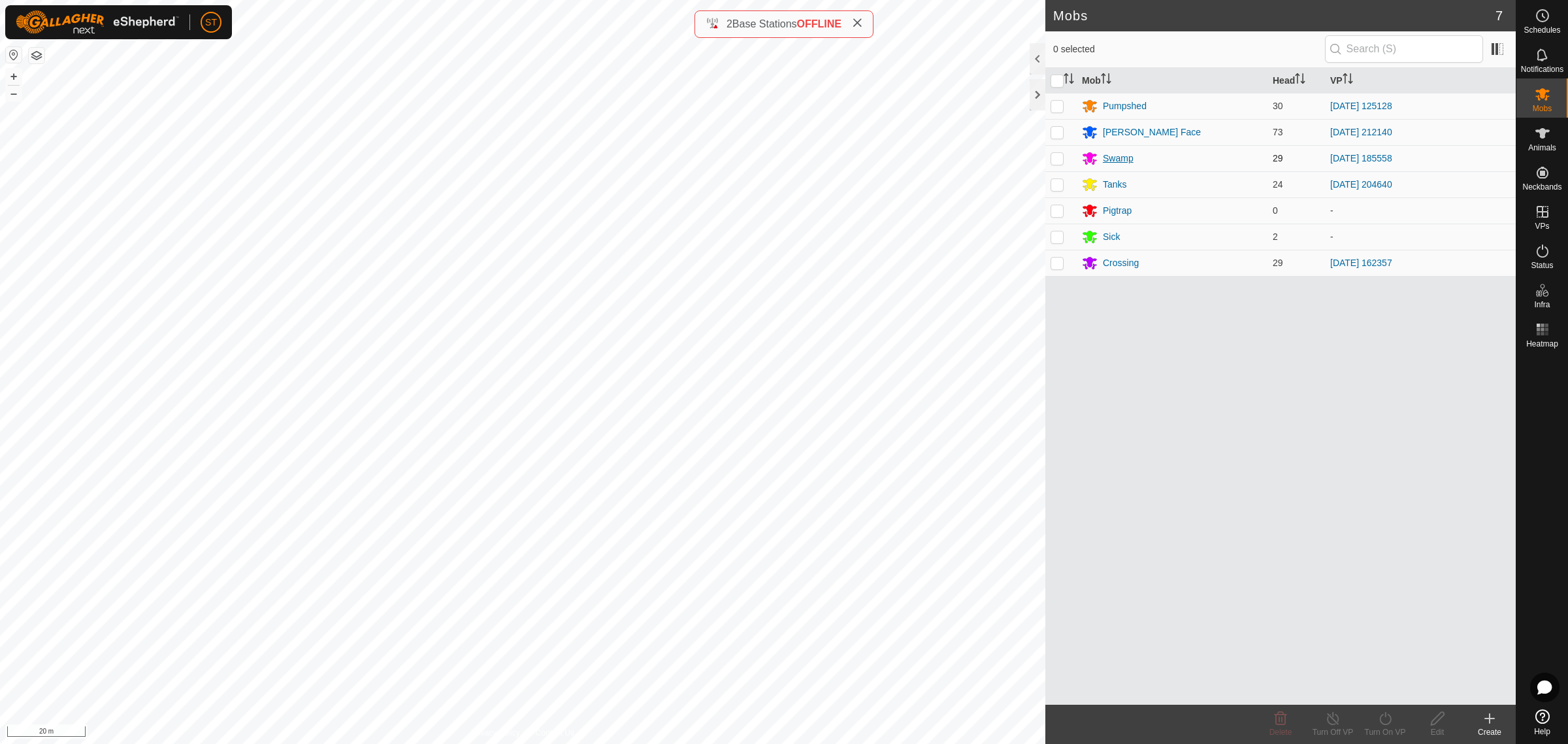
click at [1117, 155] on div "Swamp" at bounding box center [1118, 159] width 31 height 14
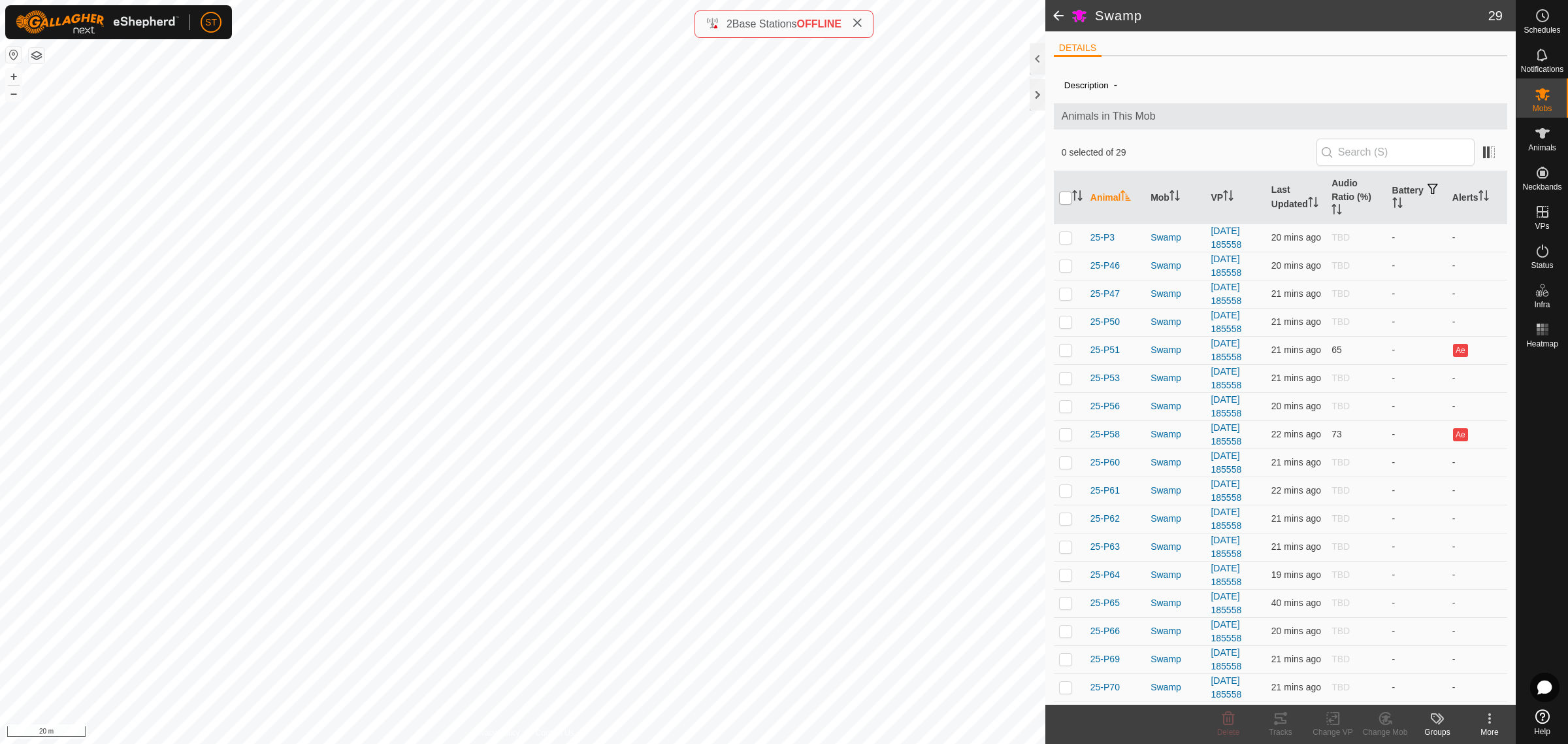
click at [1064, 198] on input "checkbox" at bounding box center [1065, 197] width 13 height 13
checkbox input "true"
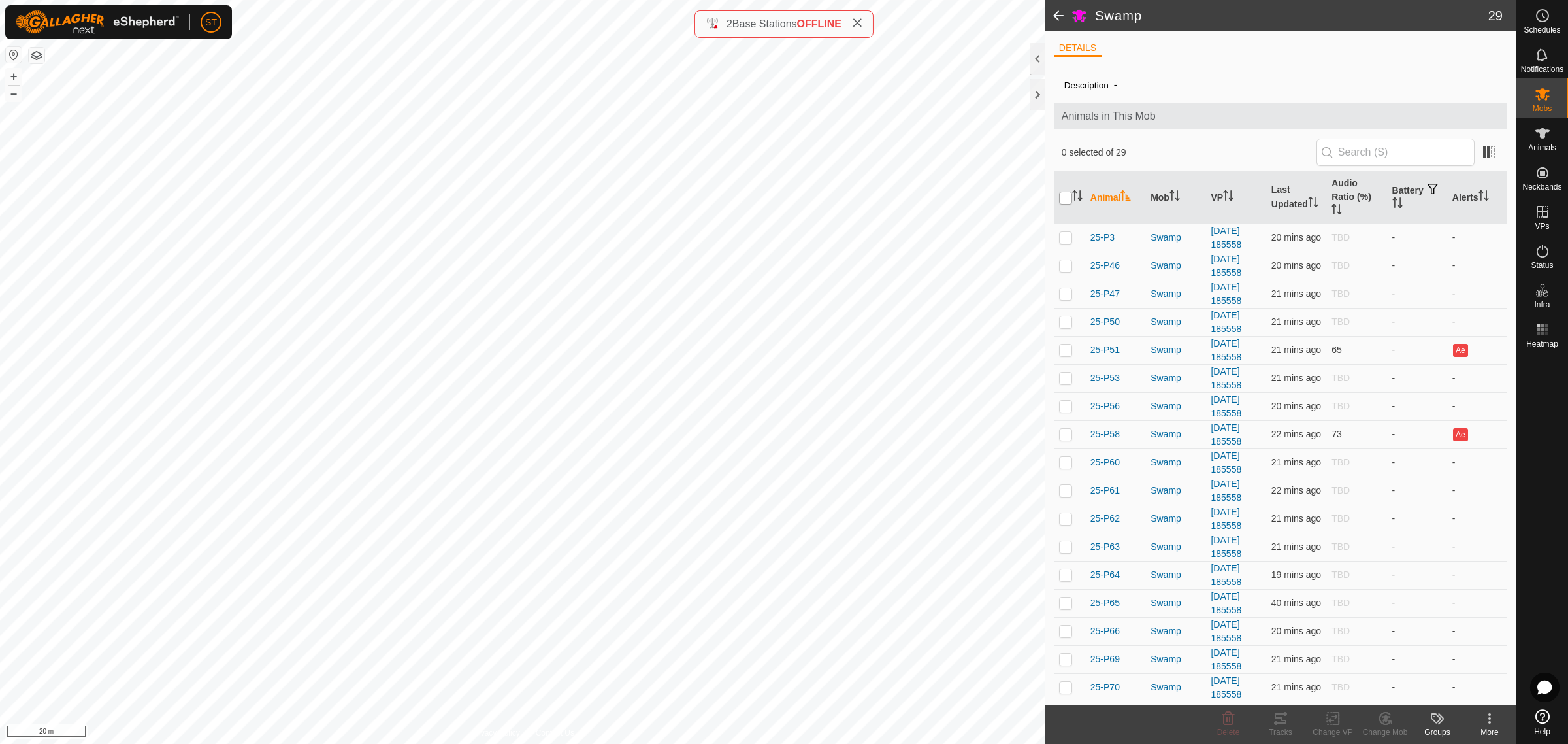
checkbox input "true"
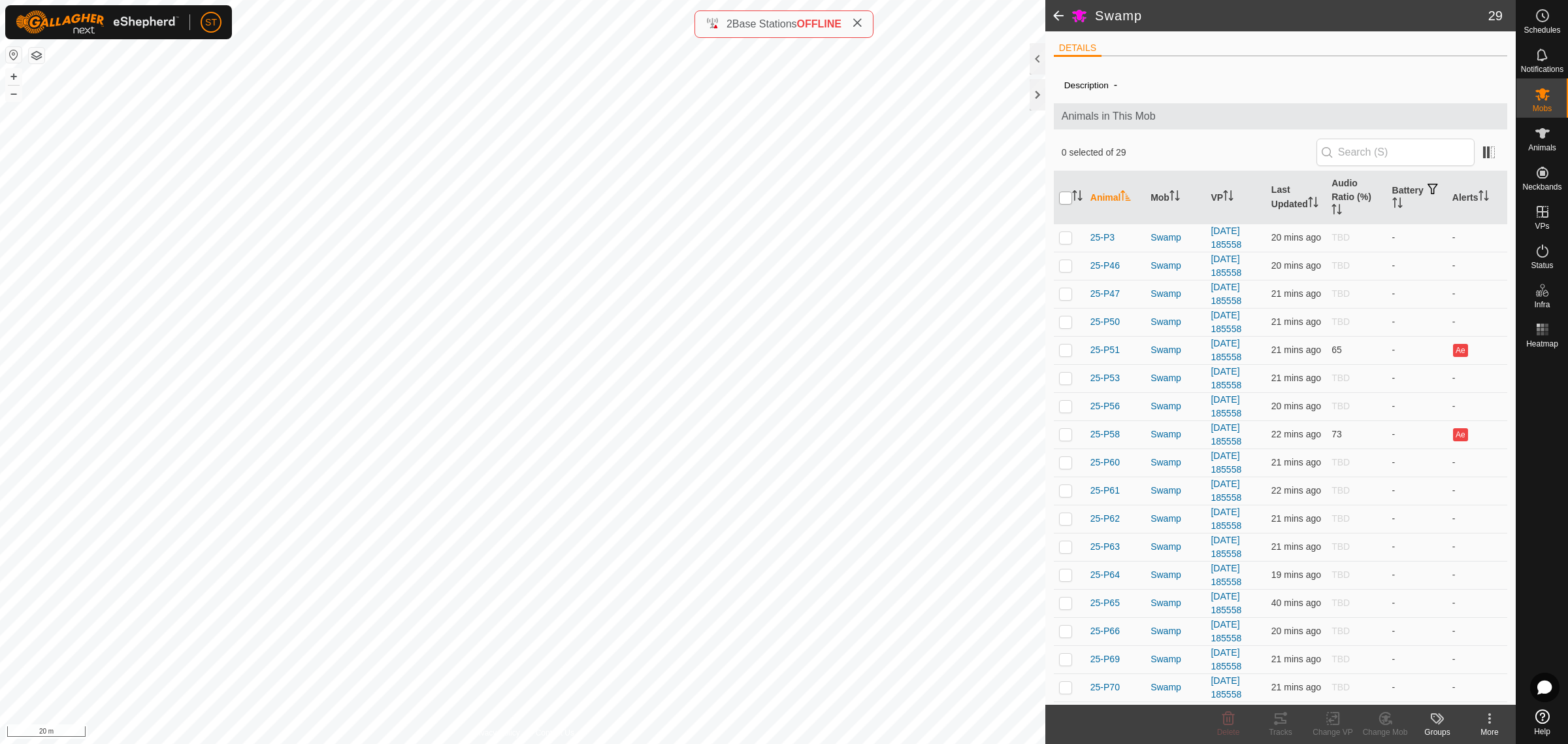
checkbox input "true"
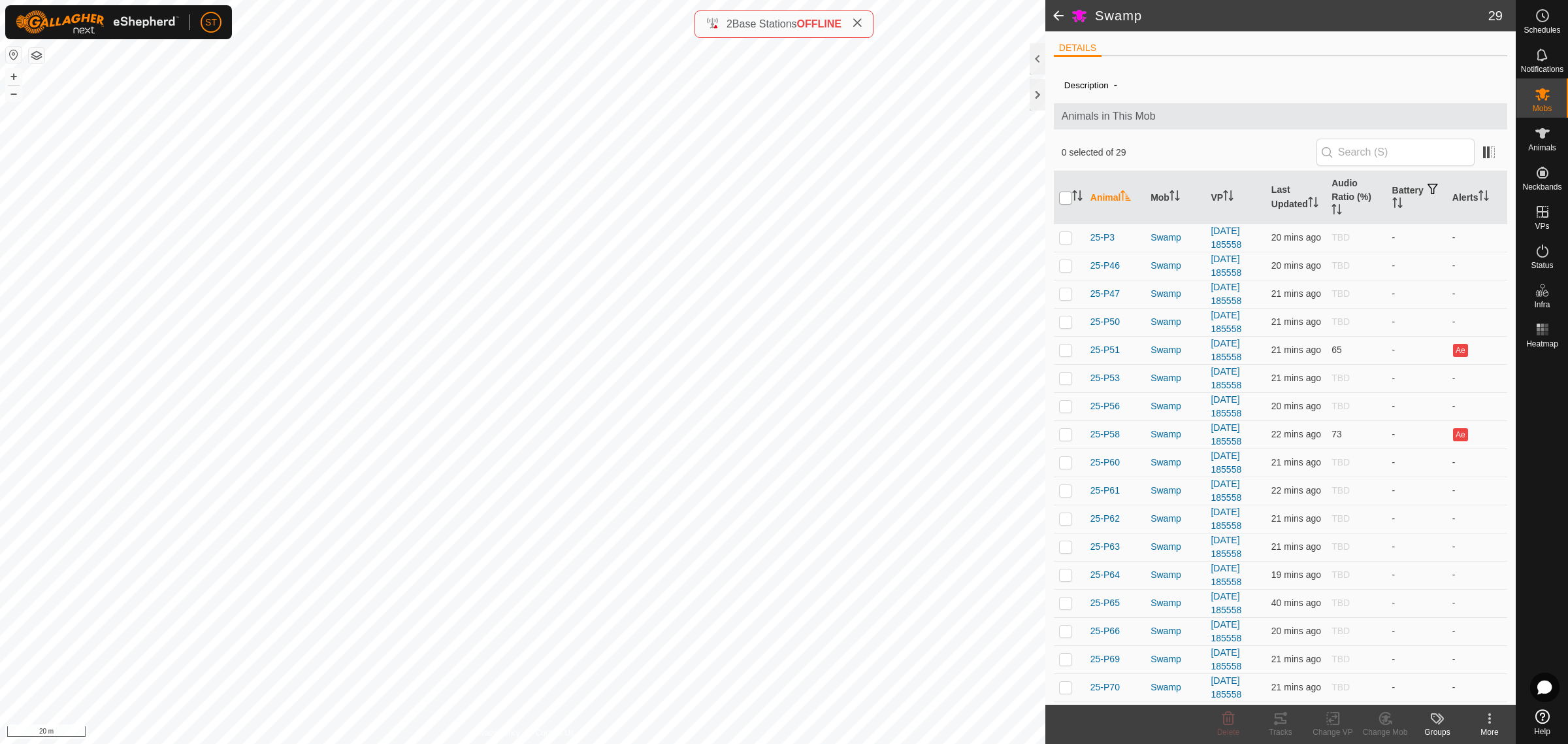
checkbox input "true"
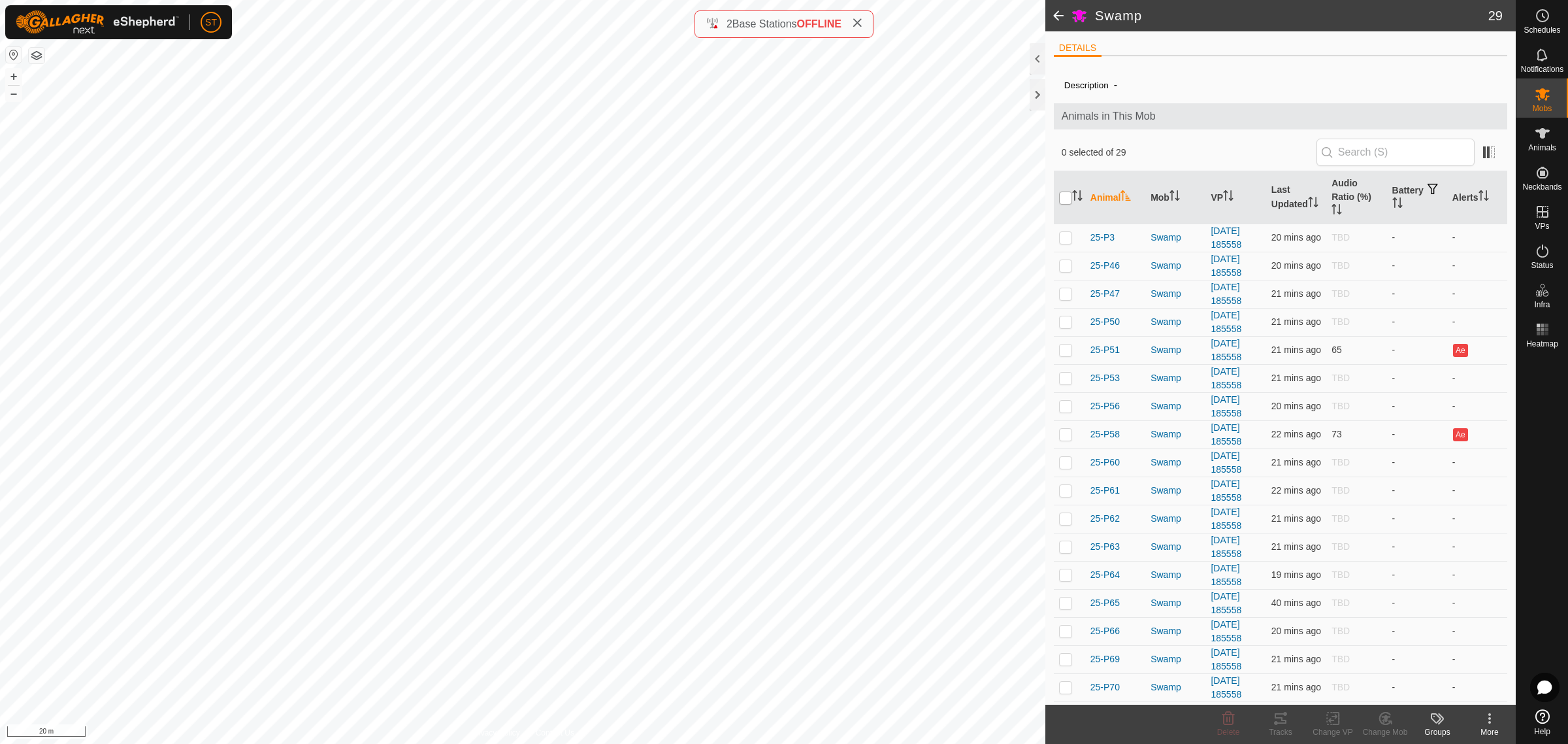
checkbox input "true"
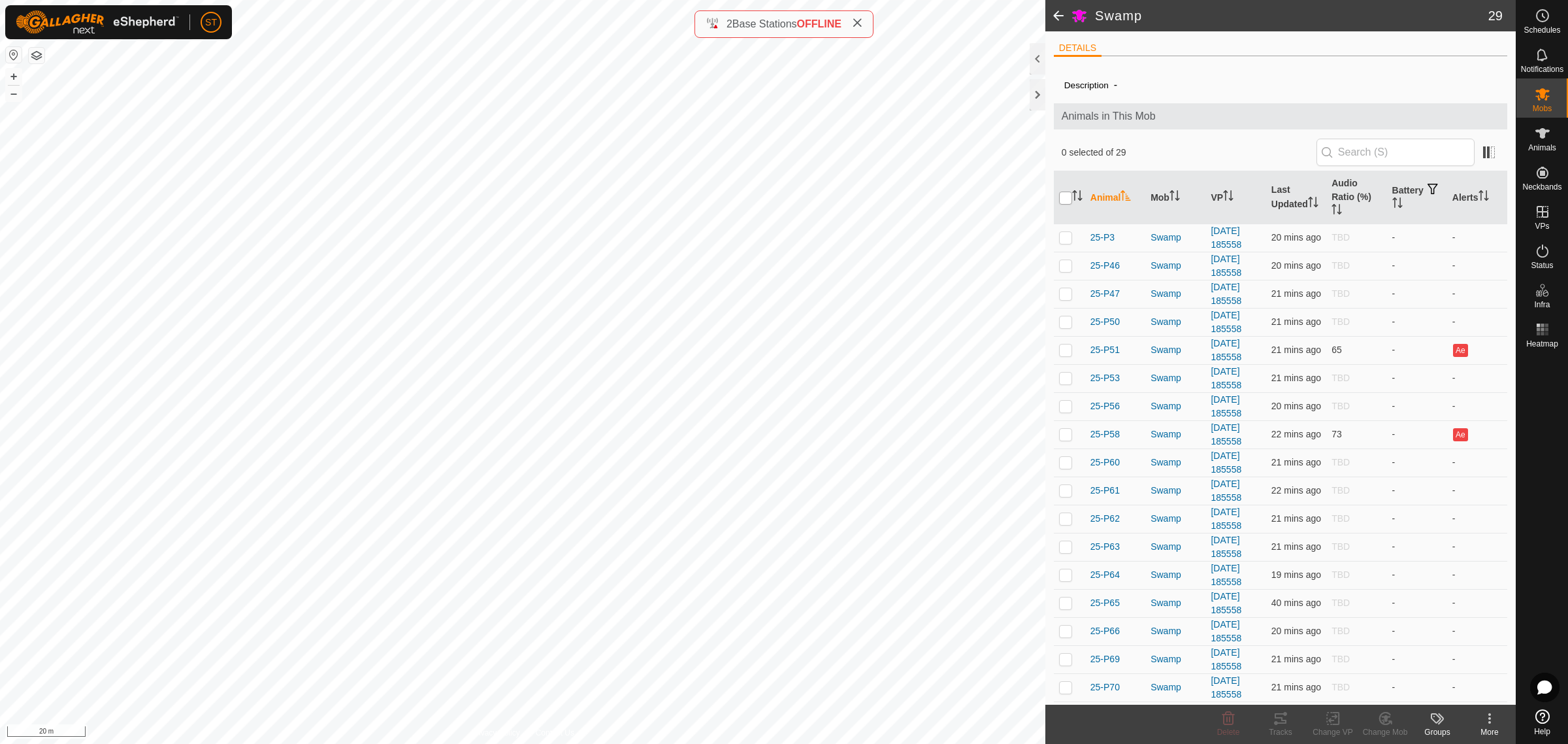
checkbox input "true"
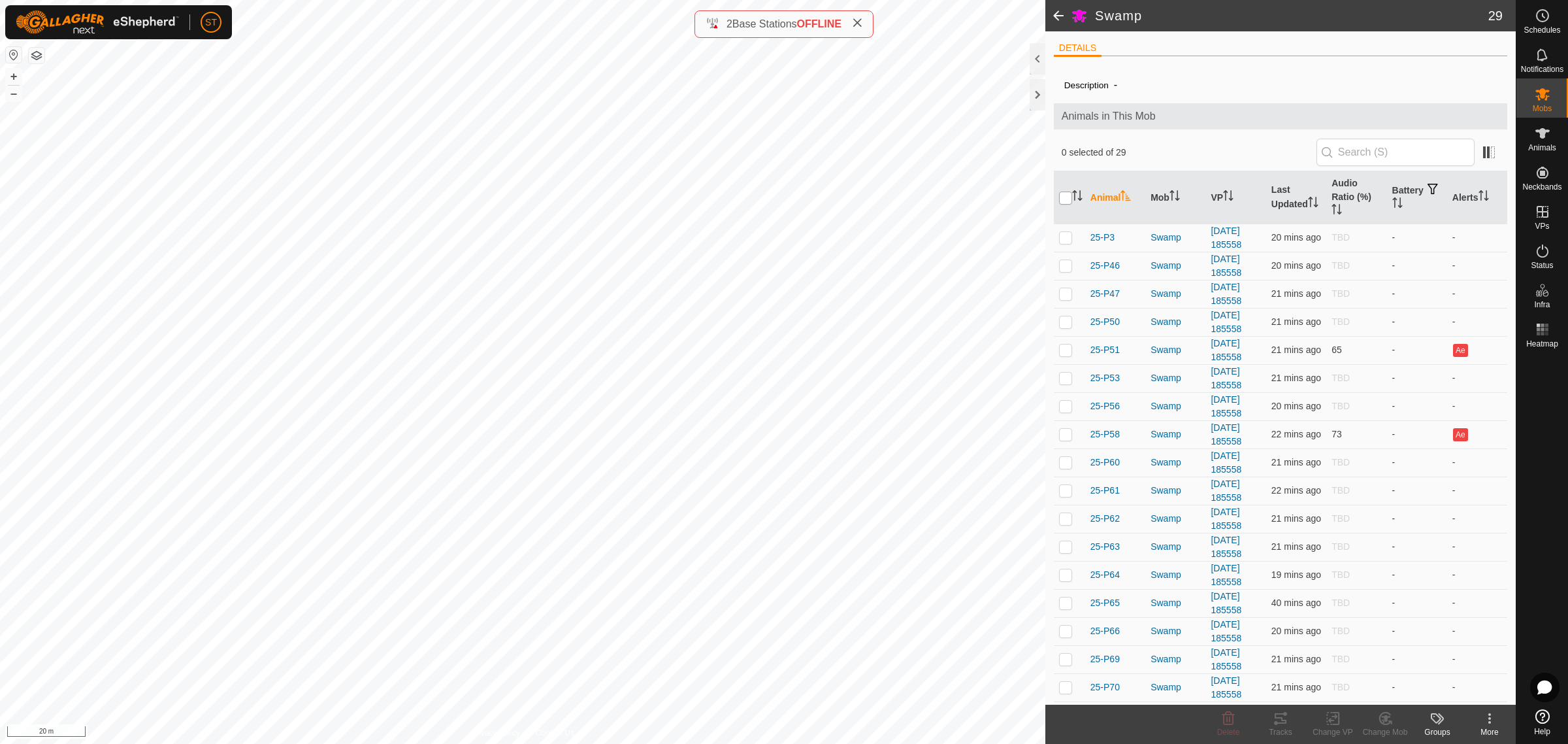
checkbox input "true"
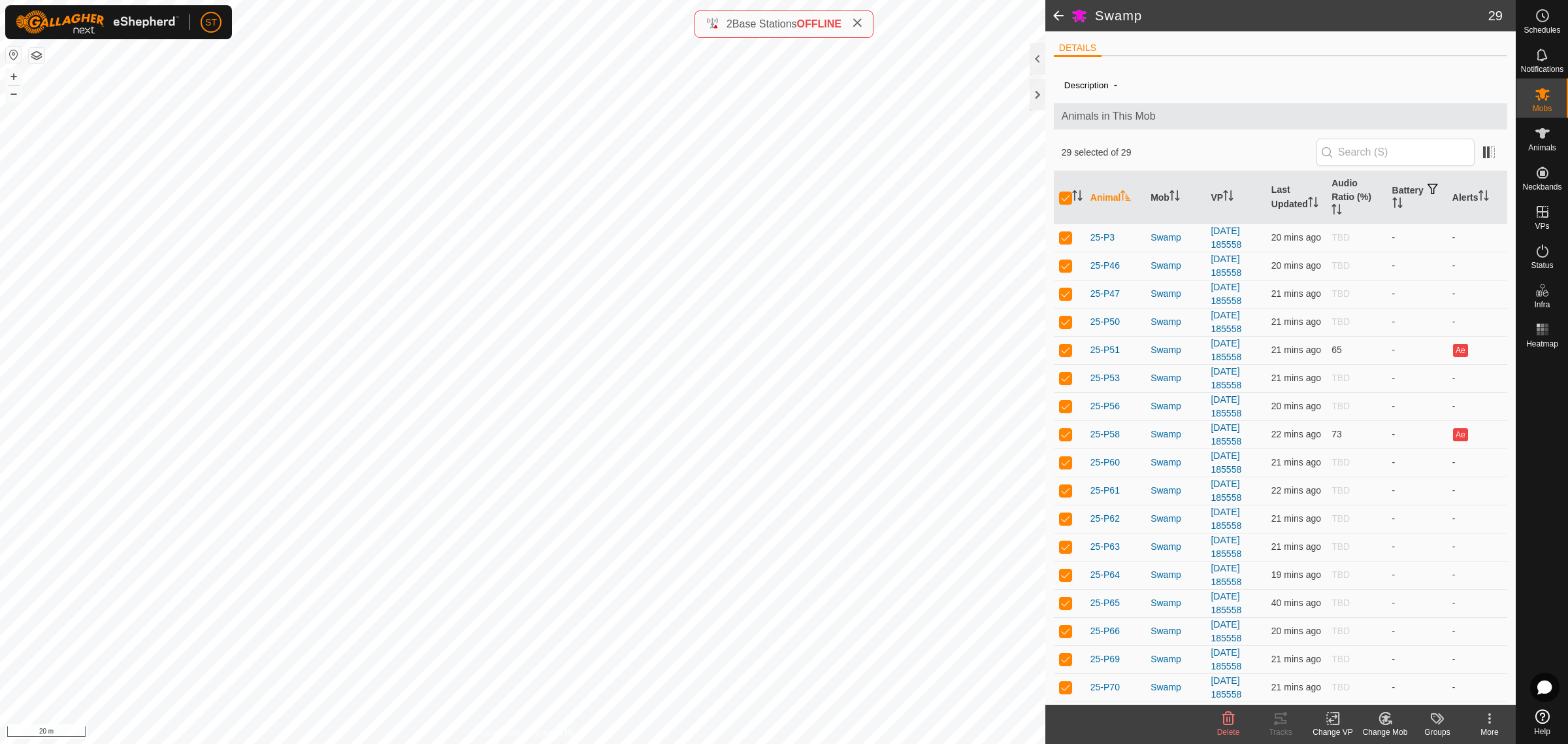
click at [1326, 719] on icon at bounding box center [1332, 719] width 17 height 16
click at [1362, 662] on link "Choose VP..." at bounding box center [1372, 663] width 130 height 26
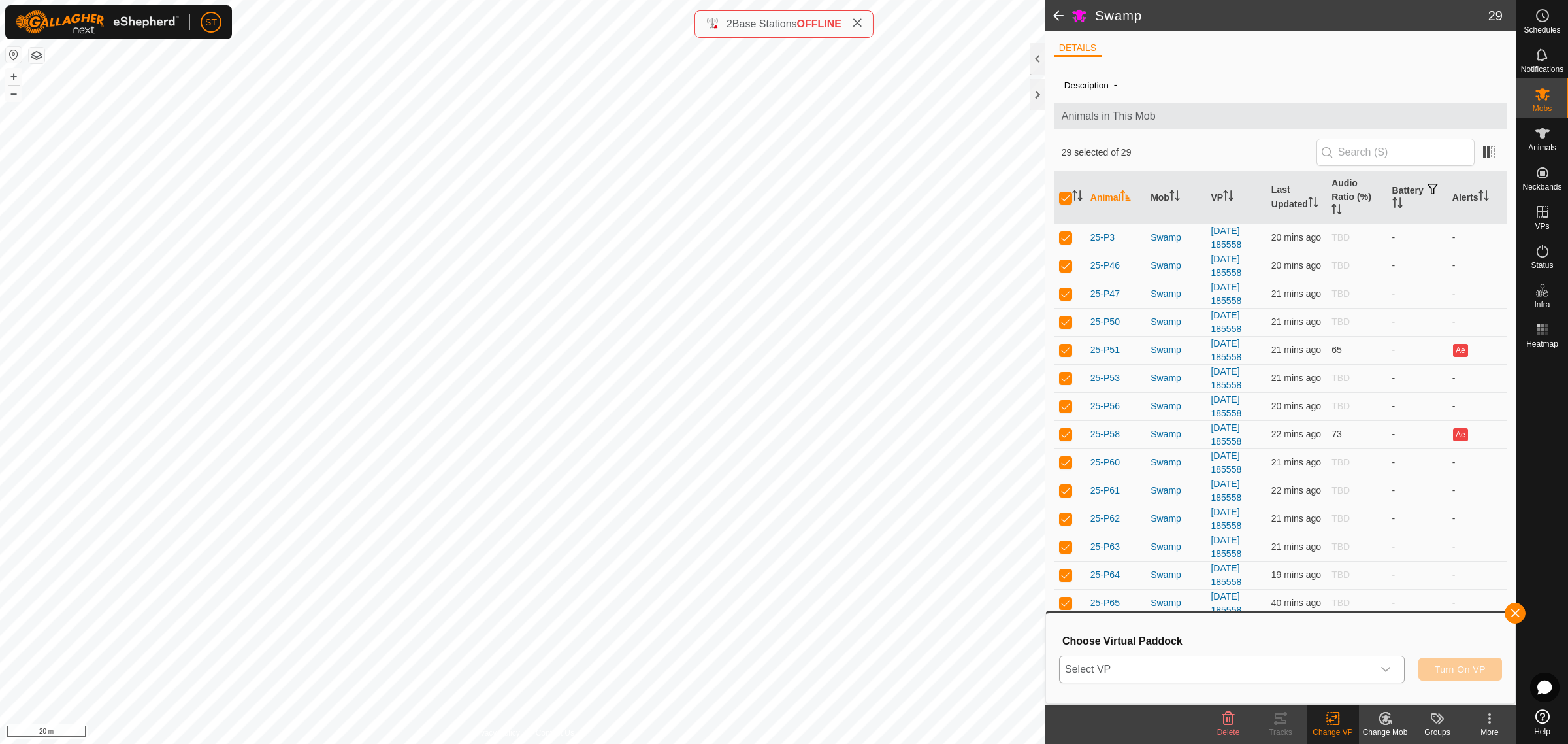
click at [1388, 671] on icon "dropdown trigger" at bounding box center [1386, 670] width 11 height 11
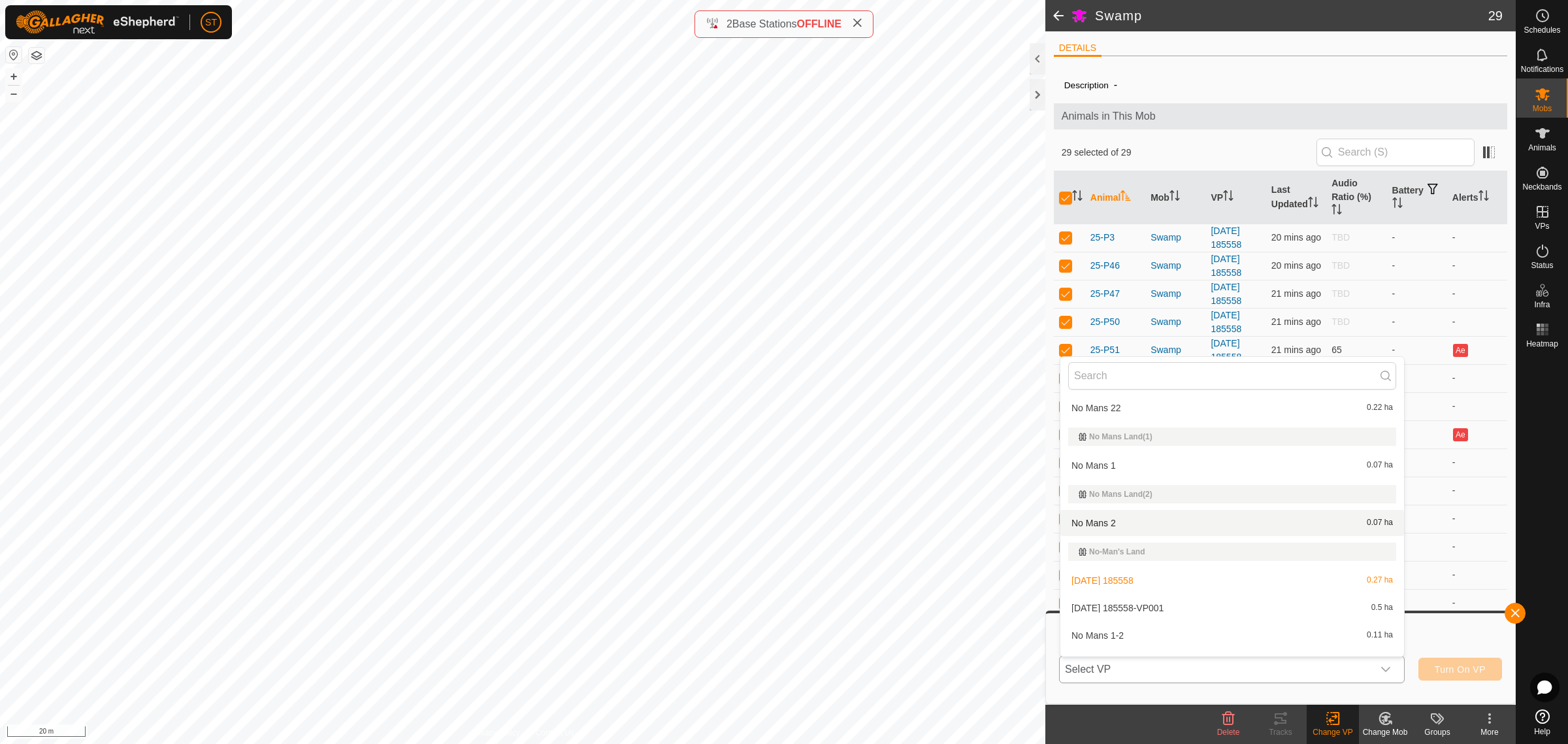
scroll to position [9475, 0]
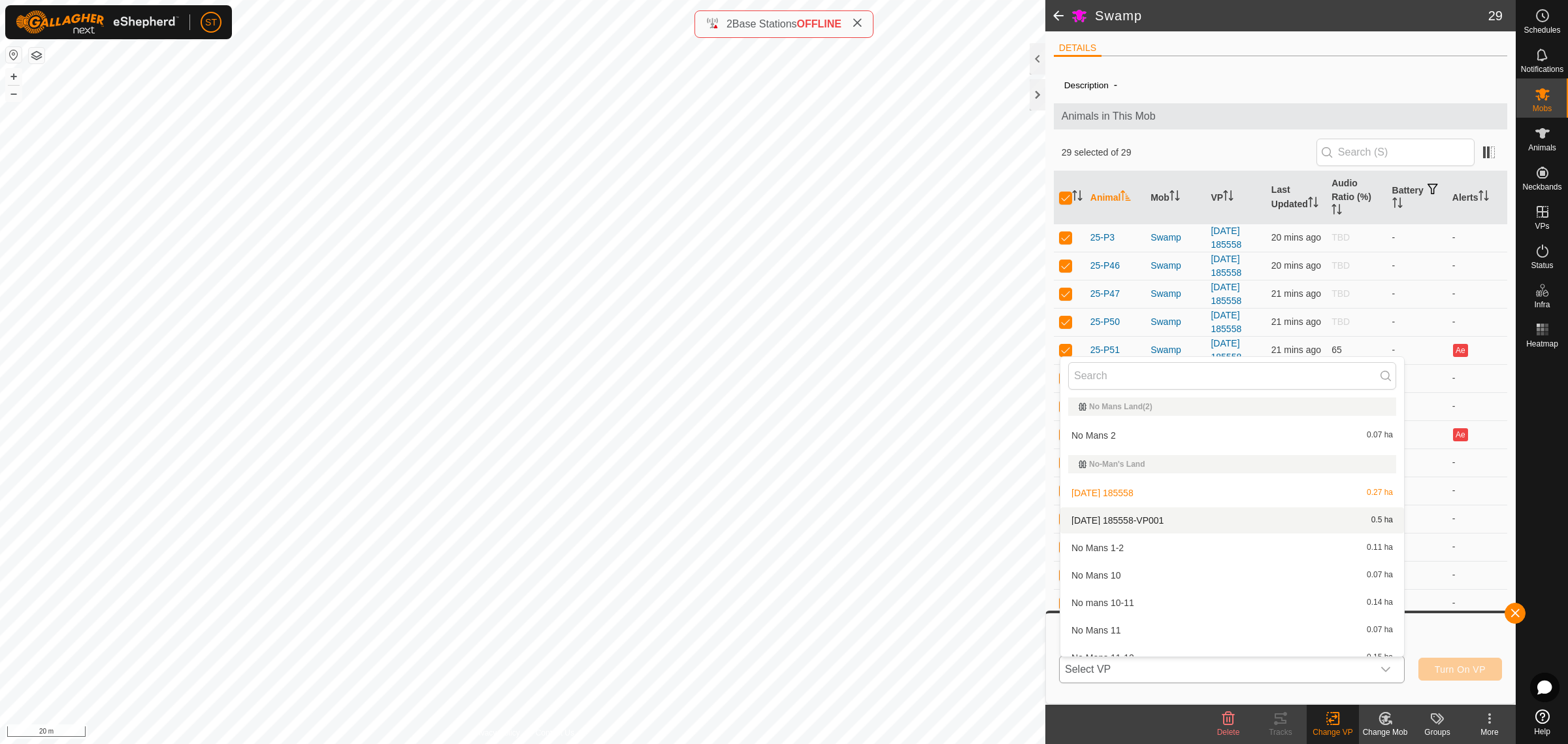
click at [1209, 514] on li "2025-08-18 185558-VP001 0.5 ha" at bounding box center [1232, 521] width 343 height 26
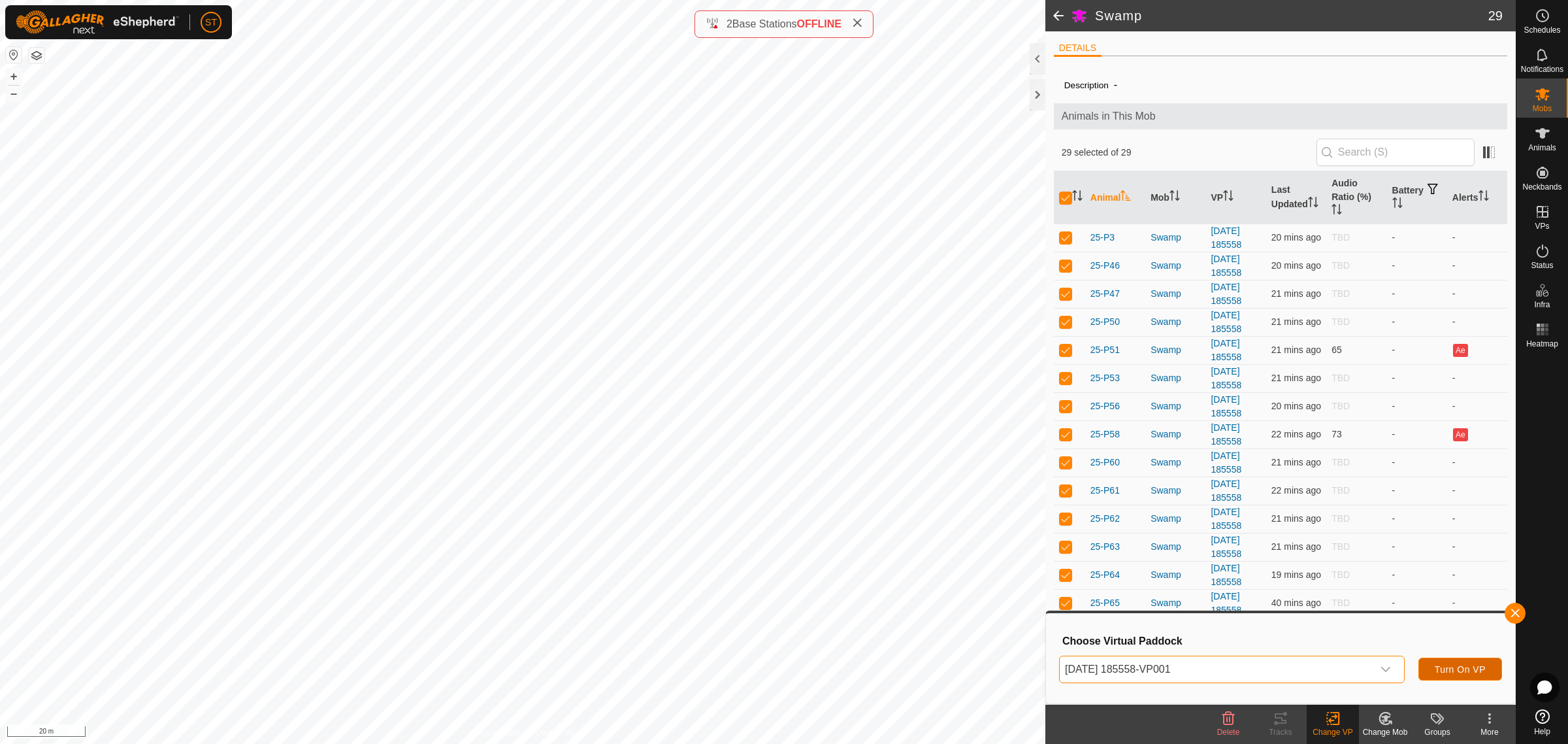
click at [1458, 662] on button "Turn On VP" at bounding box center [1459, 669] width 83 height 23
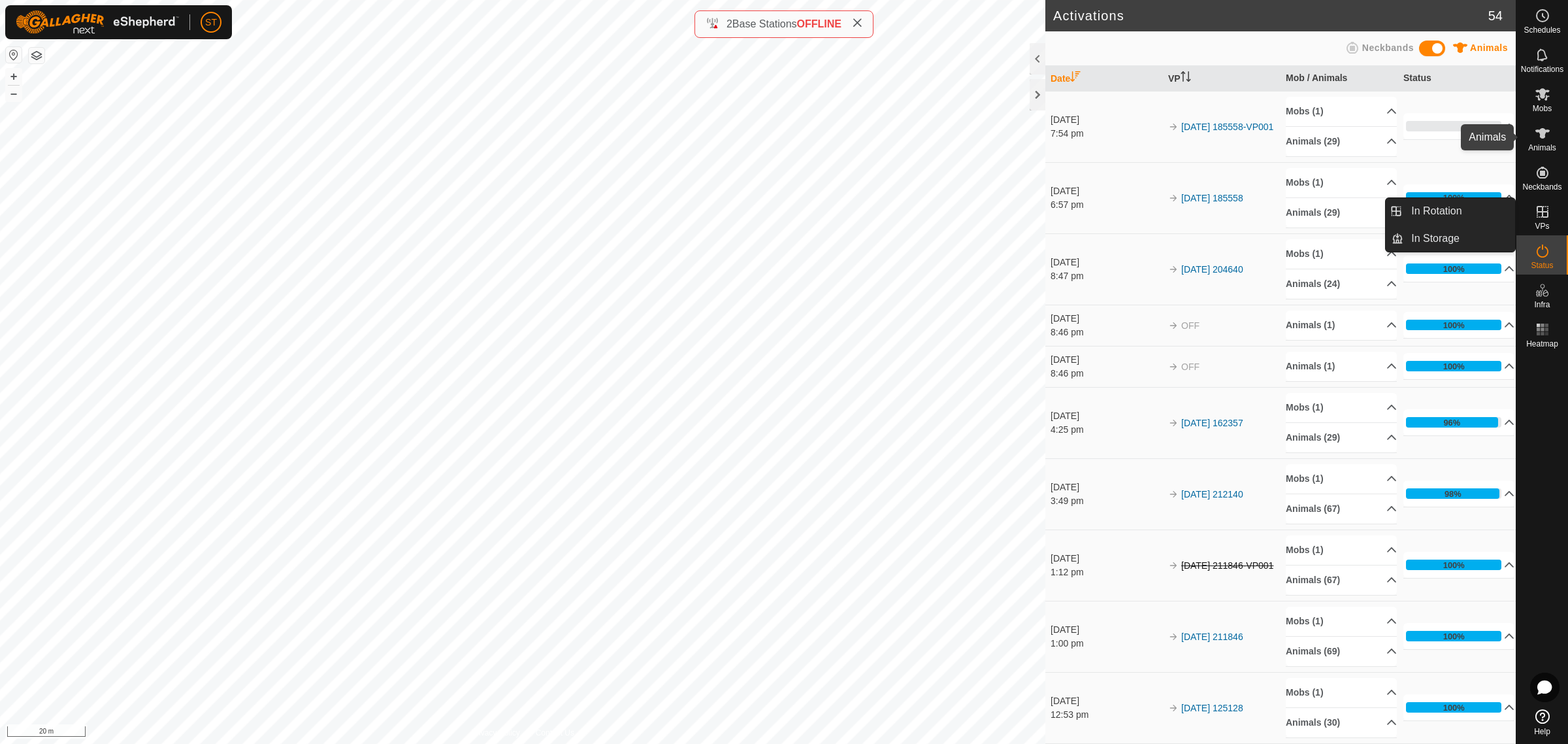
click at [1548, 139] on icon at bounding box center [1543, 133] width 16 height 16
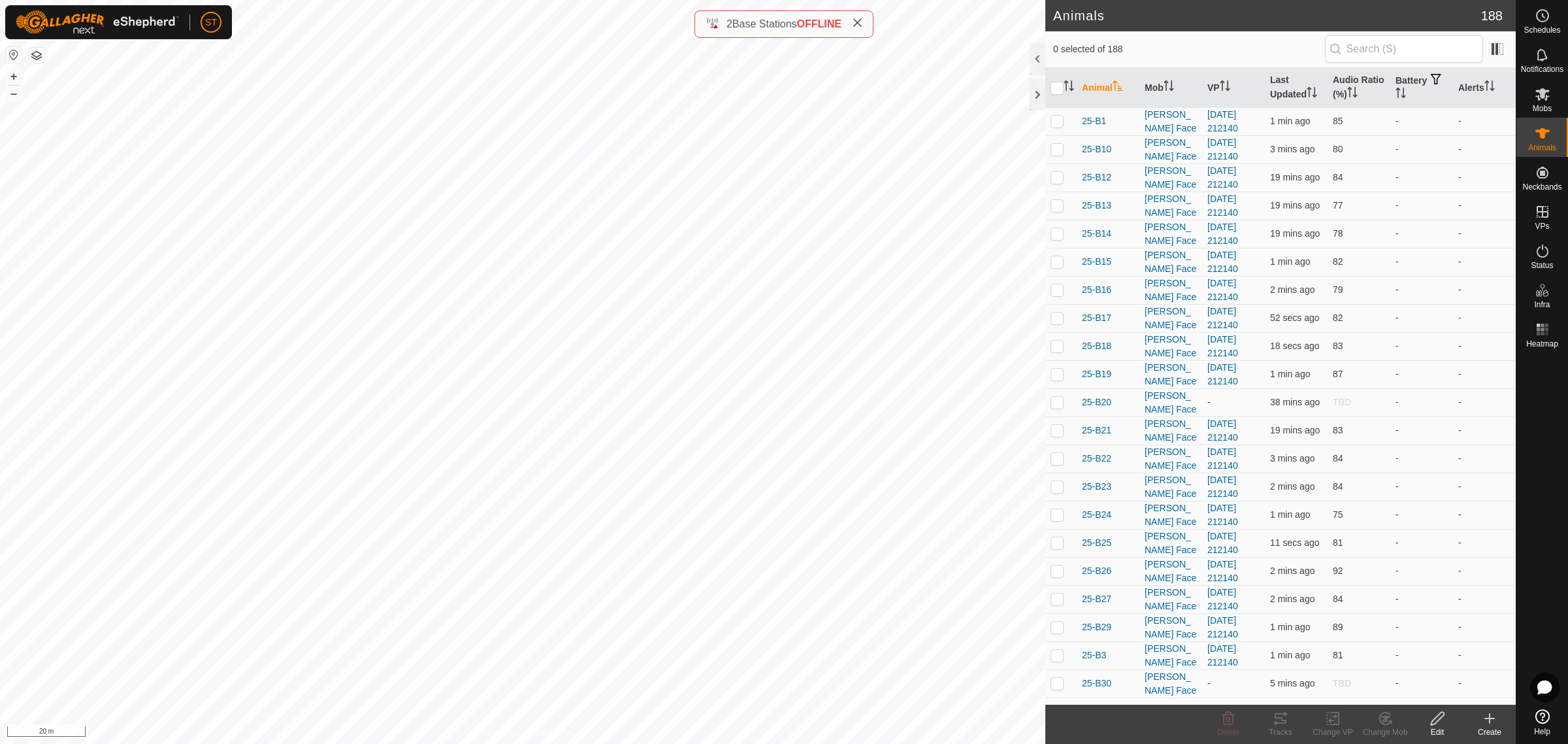
click at [1497, 719] on create-svg-icon at bounding box center [1489, 719] width 53 height 16
click at [1404, 687] on link "Create Single Animal" at bounding box center [1430, 691] width 166 height 26
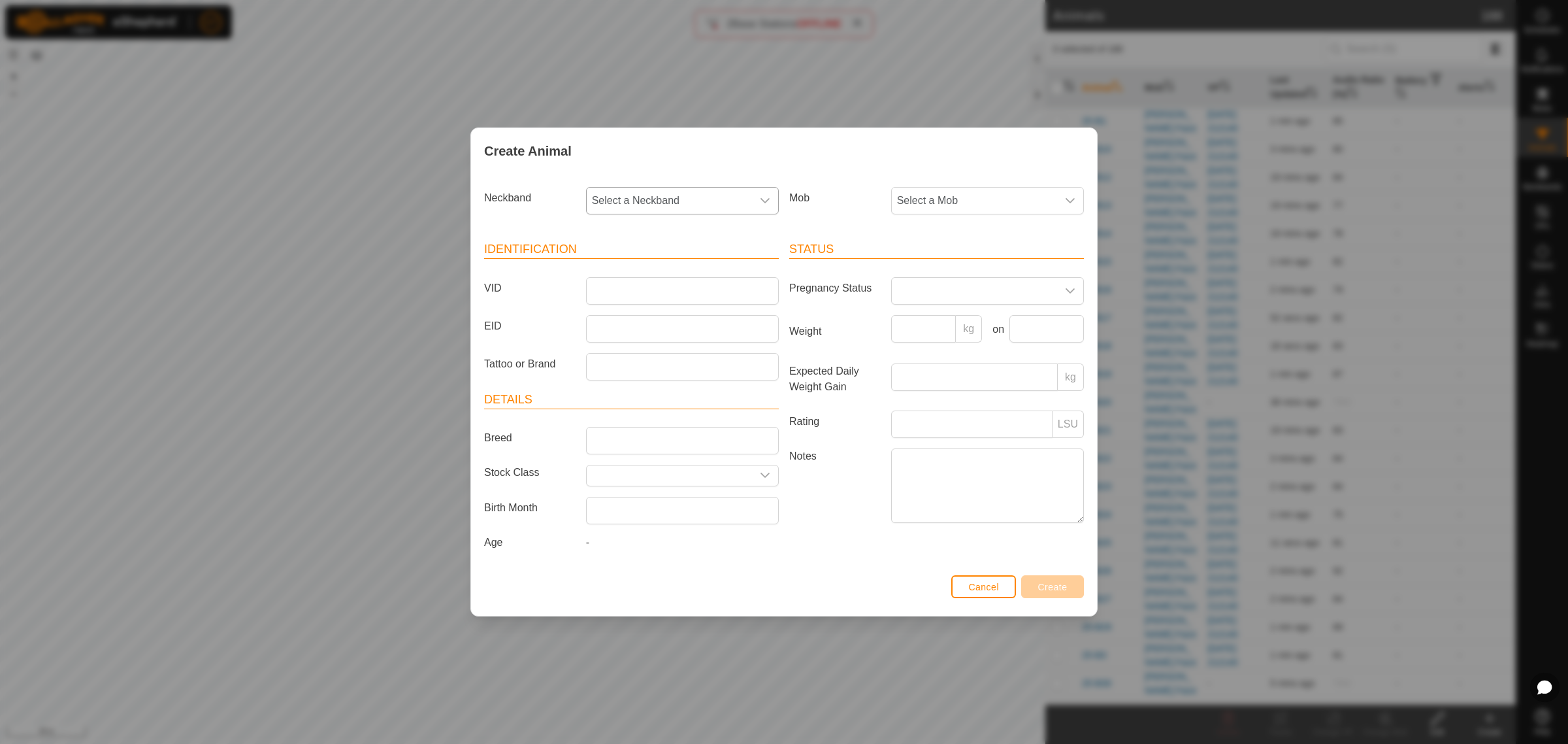
click at [766, 204] on icon "dropdown trigger" at bounding box center [765, 201] width 11 height 11
type input "7360"
click at [620, 273] on li "2684797360" at bounding box center [682, 268] width 191 height 26
click at [625, 282] on input "VID" at bounding box center [682, 290] width 193 height 27
type input "25-P10"
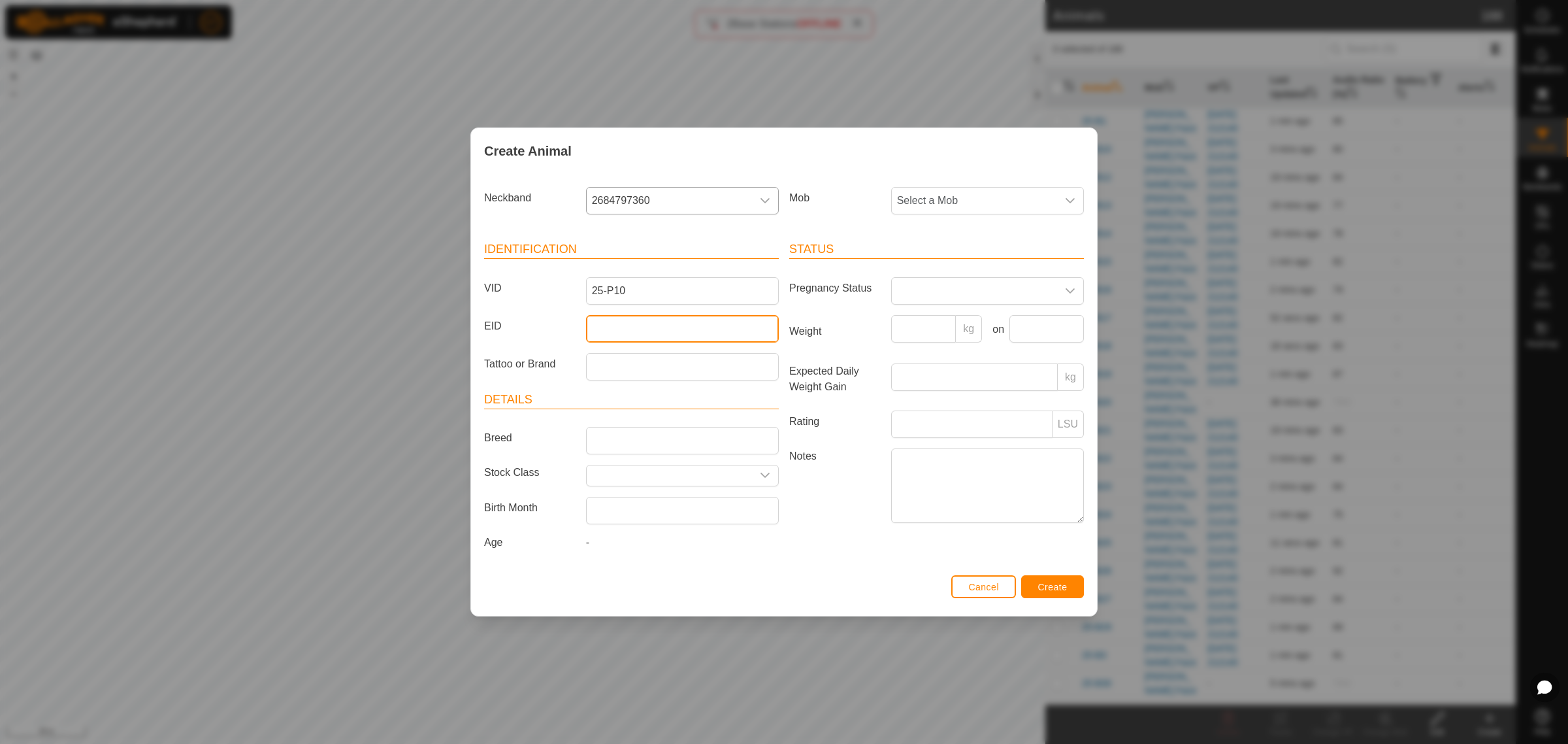
click at [633, 328] on input "EID" at bounding box center [682, 328] width 193 height 27
paste input "982123804310048"
type input "982123804310048"
click at [1070, 197] on icon "dropdown trigger" at bounding box center [1070, 201] width 11 height 11
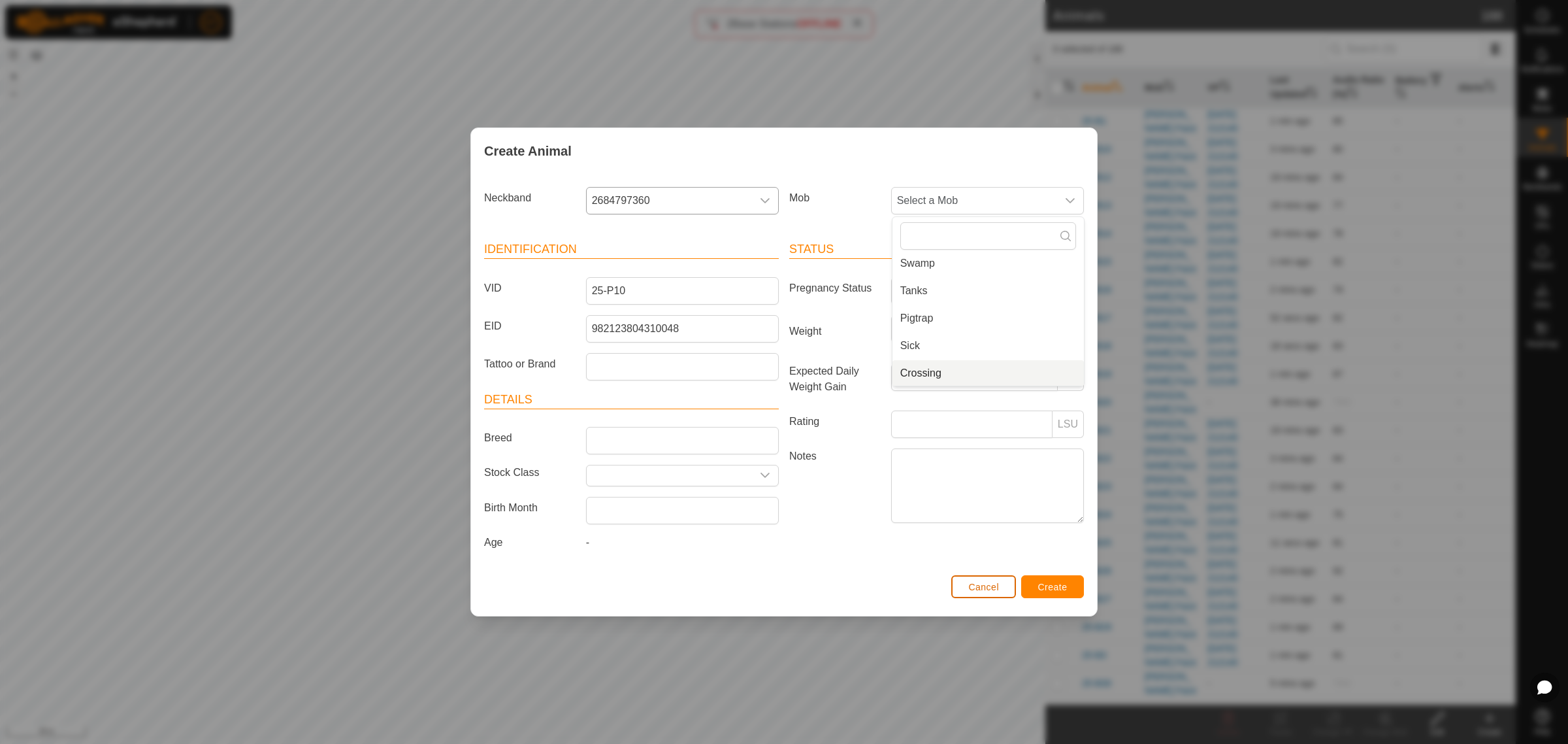
click at [970, 592] on span "Cancel" at bounding box center [983, 587] width 31 height 11
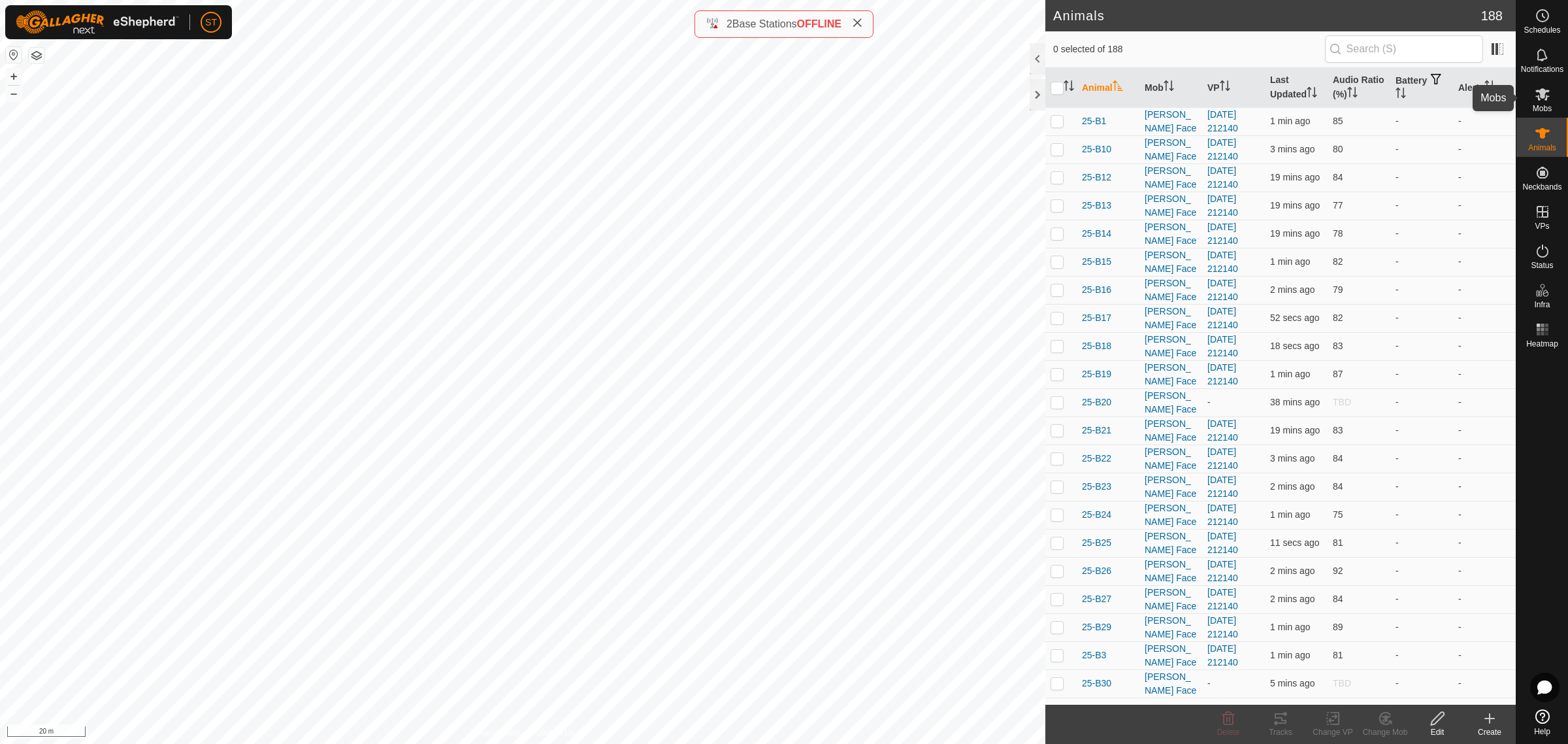
click at [1548, 102] on icon at bounding box center [1543, 94] width 16 height 16
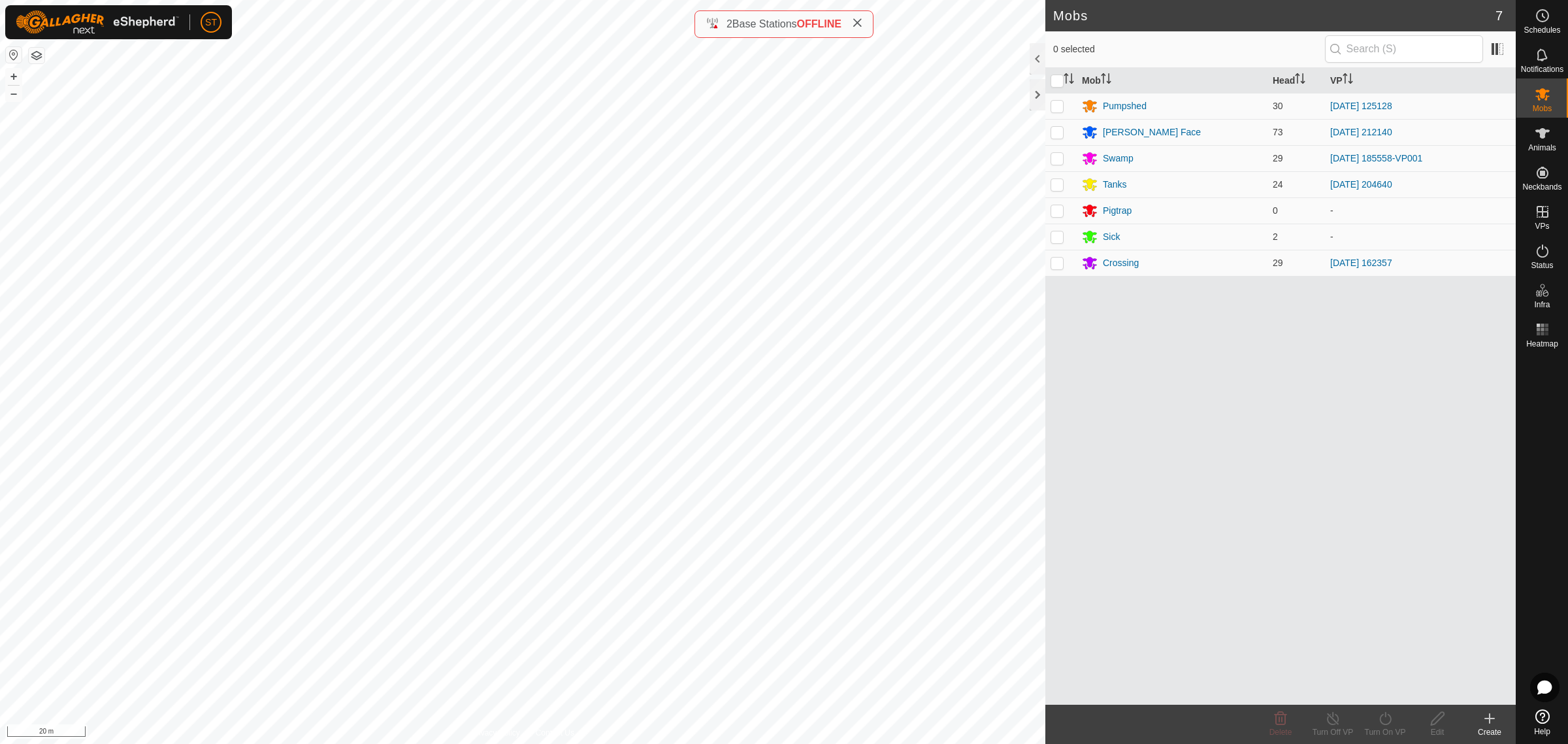
click at [1491, 720] on icon at bounding box center [1489, 719] width 16 height 16
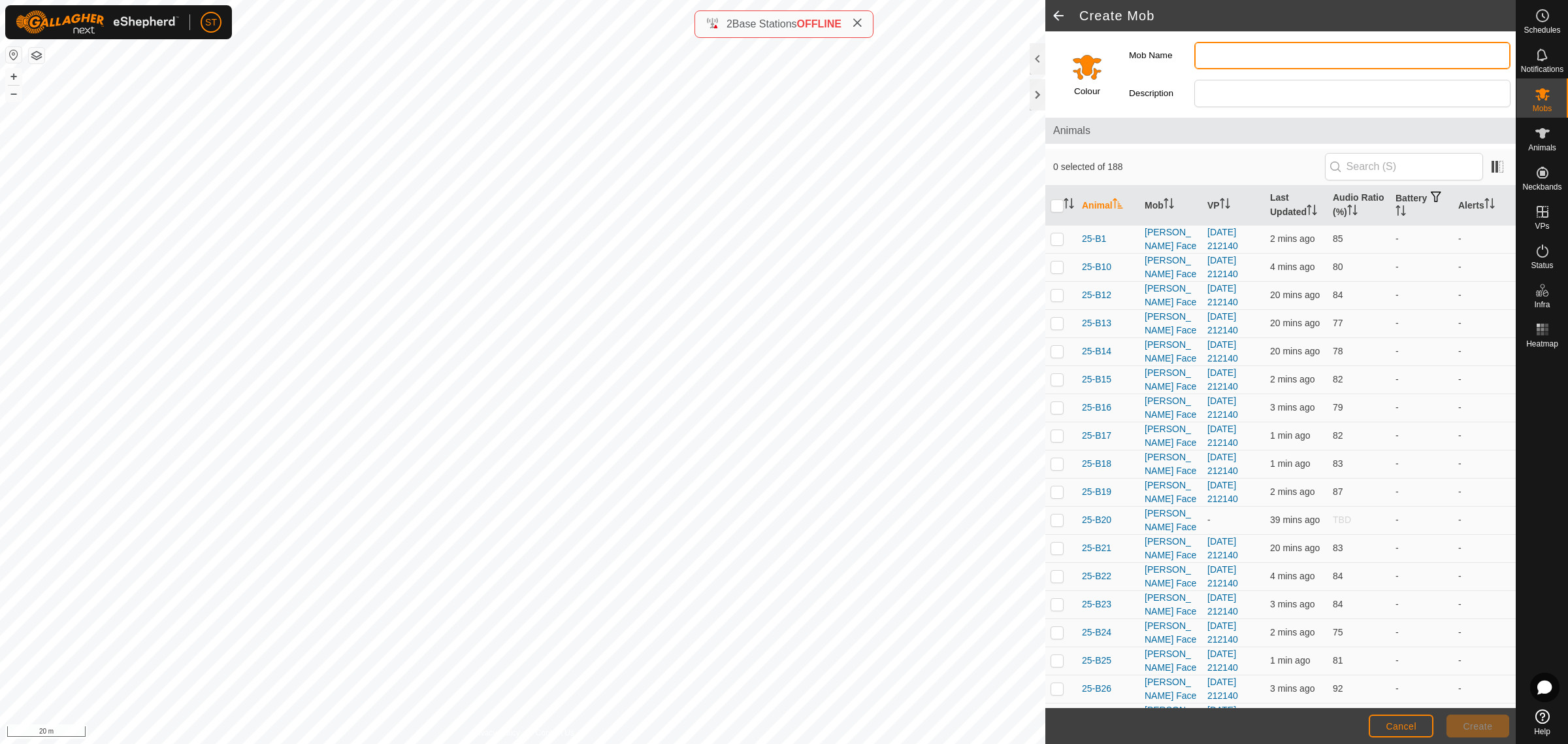
drag, startPoint x: 1491, startPoint y: 720, endPoint x: 1228, endPoint y: 51, distance: 718.8
click at [1228, 51] on input "Mob Name" at bounding box center [1352, 55] width 316 height 27
type input "Balage"
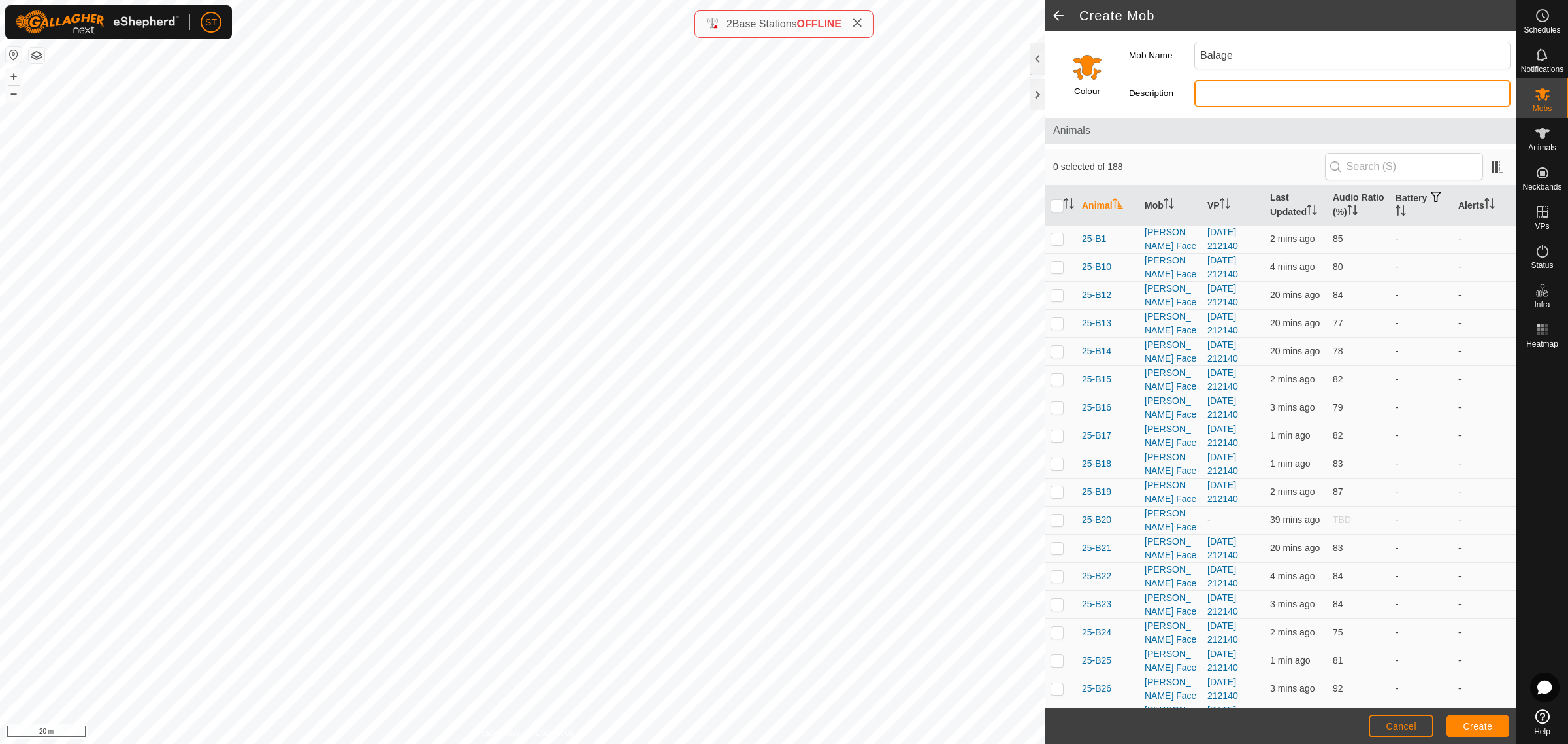
click at [1295, 102] on input "Description" at bounding box center [1352, 93] width 316 height 27
type input "Bulls"
click at [1090, 71] on input "Select a color" at bounding box center [1087, 67] width 32 height 32
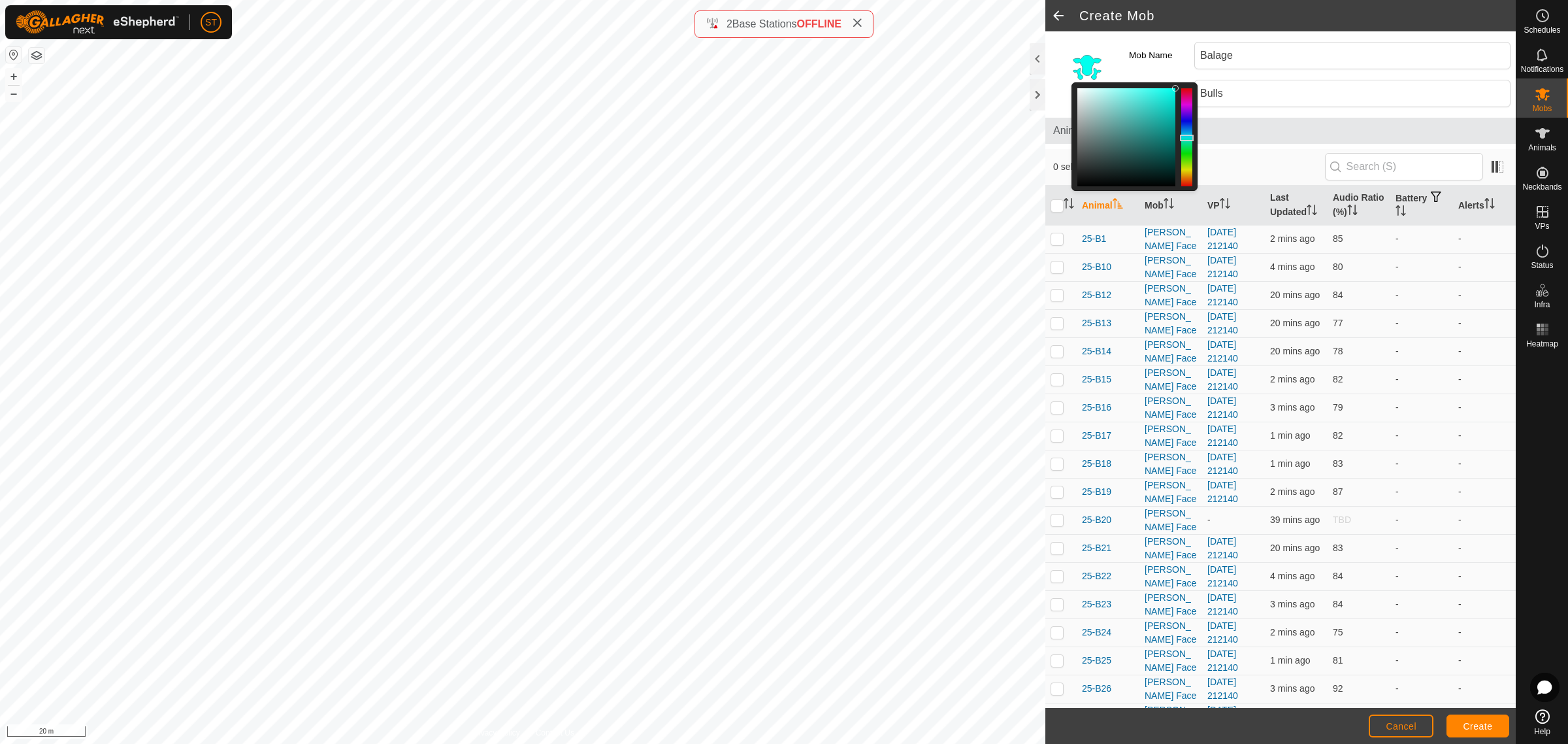
click at [1185, 138] on div at bounding box center [1186, 138] width 11 height 98
click at [1189, 136] on div at bounding box center [1187, 135] width 14 height 6
click at [1460, 724] on button "Create" at bounding box center [1478, 726] width 63 height 23
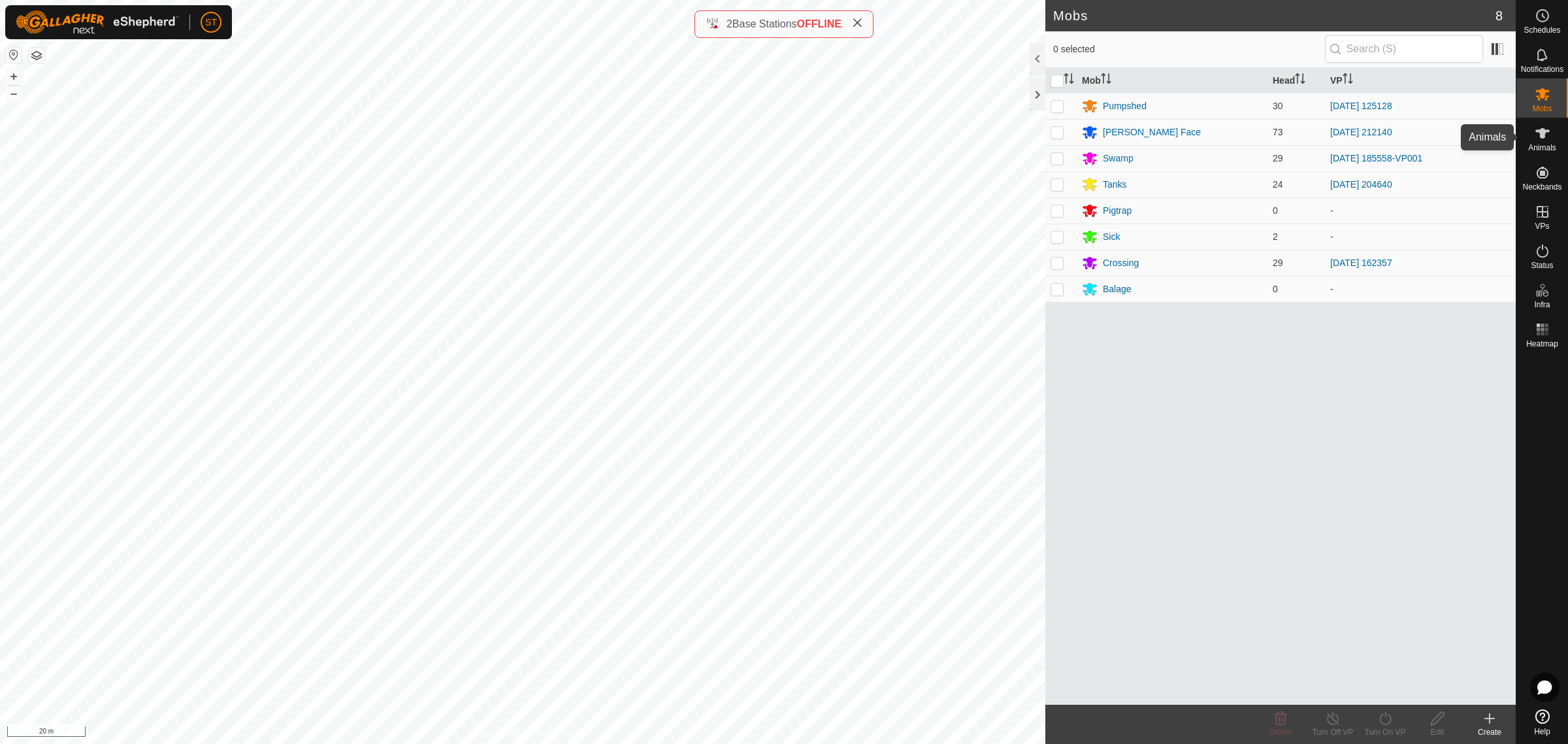
click at [1543, 140] on icon at bounding box center [1543, 133] width 16 height 16
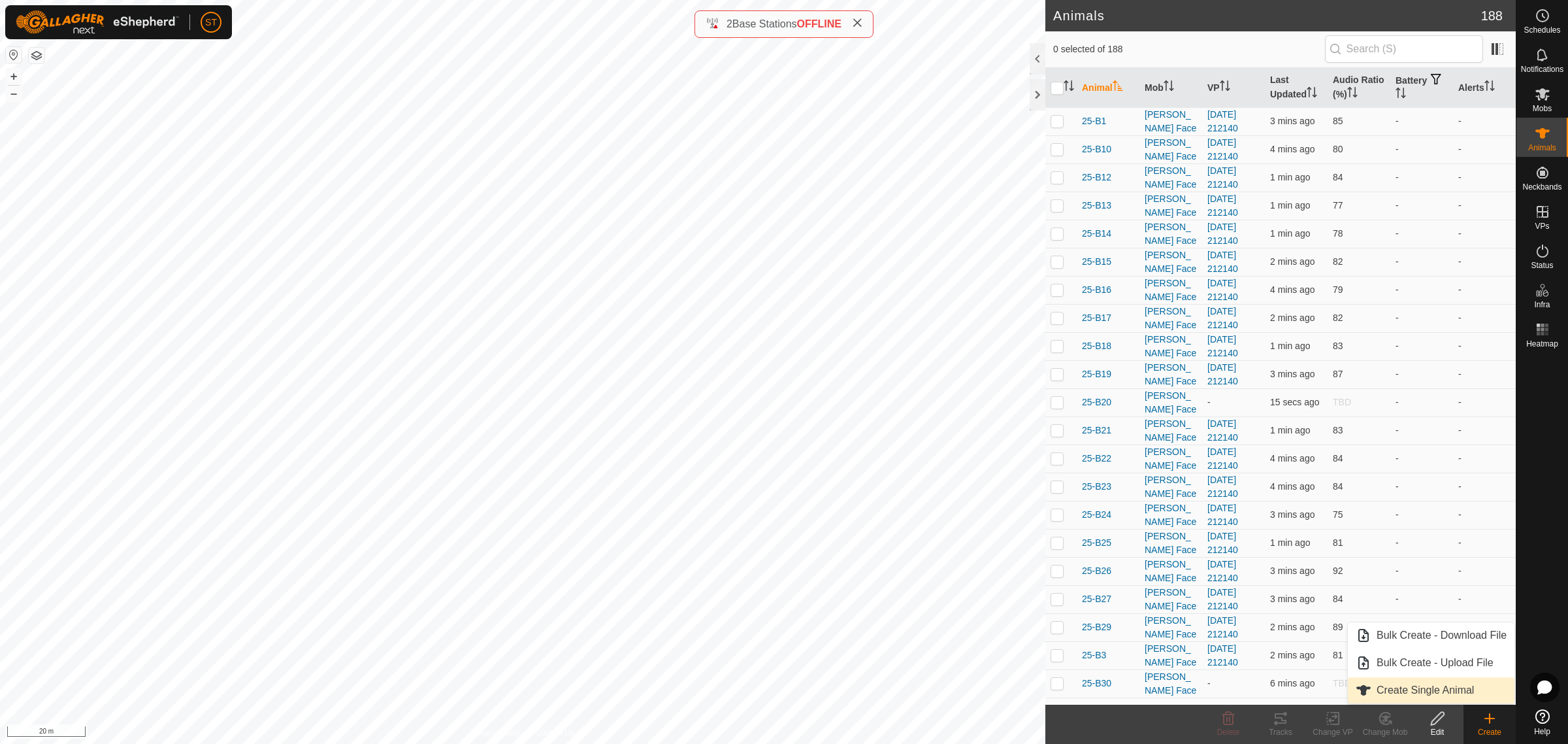
click at [1428, 690] on link "Create Single Animal" at bounding box center [1430, 691] width 166 height 26
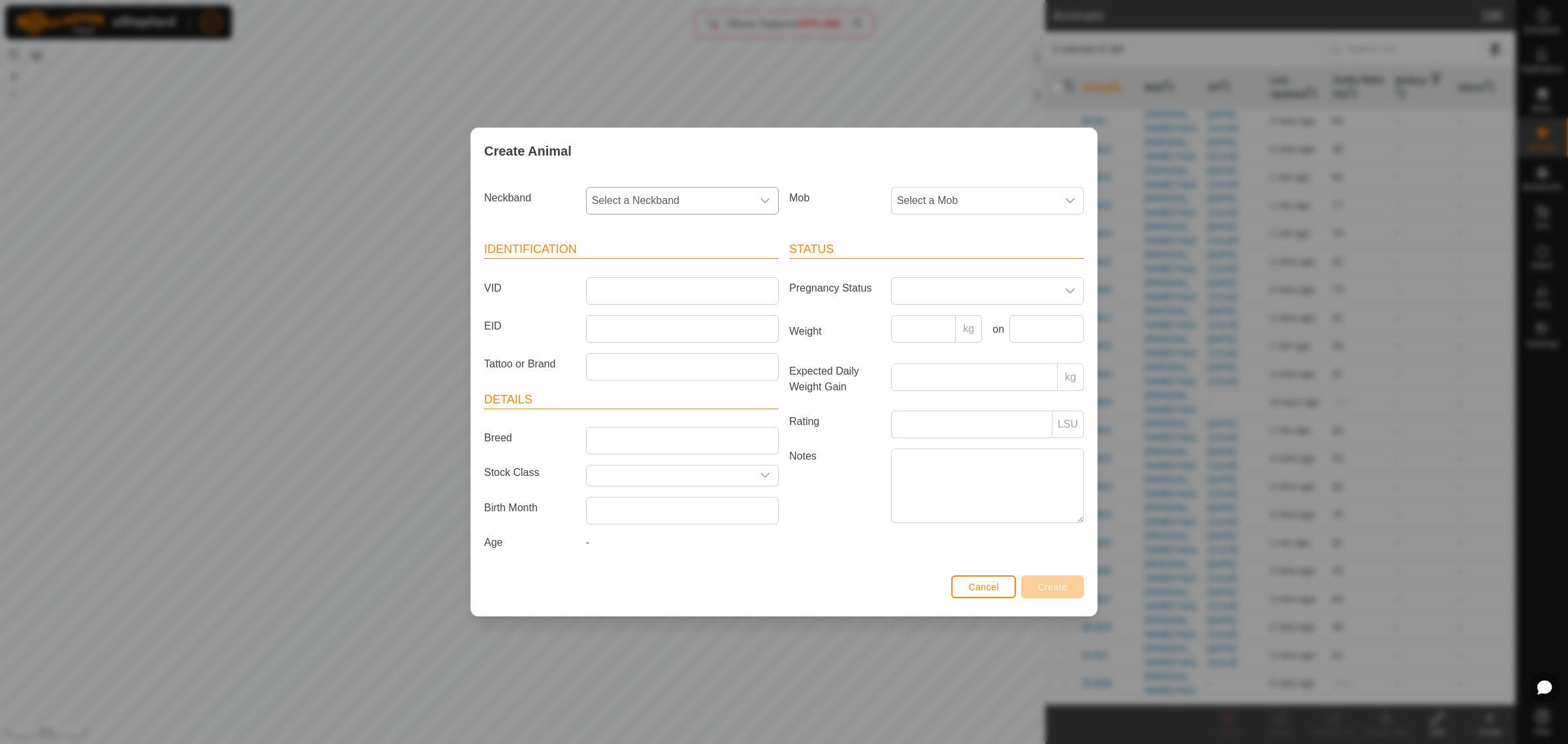
drag, startPoint x: 0, startPoint y: 0, endPoint x: 759, endPoint y: 200, distance: 784.9
click at [759, 201] on icon "dropdown trigger" at bounding box center [765, 201] width 11 height 11
type input "7360"
click at [651, 266] on li "2684797360" at bounding box center [682, 268] width 191 height 26
click at [610, 284] on input "VID" at bounding box center [682, 290] width 193 height 27
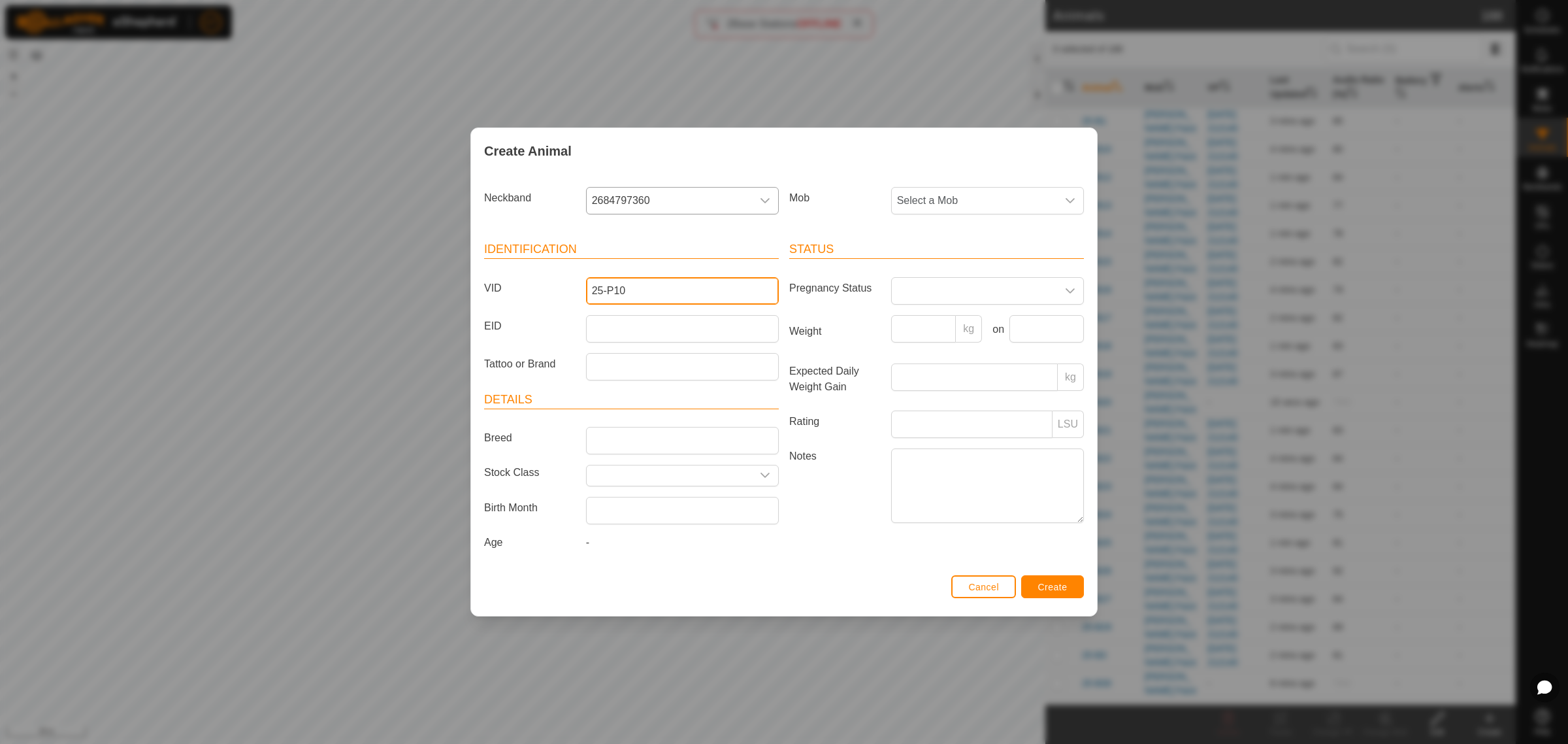
type input "25-P10"
drag, startPoint x: 645, startPoint y: 341, endPoint x: 632, endPoint y: 328, distance: 18.4
click at [645, 341] on input "EID" at bounding box center [682, 328] width 193 height 27
paste input "982123804310048"
type input "982123804310048"
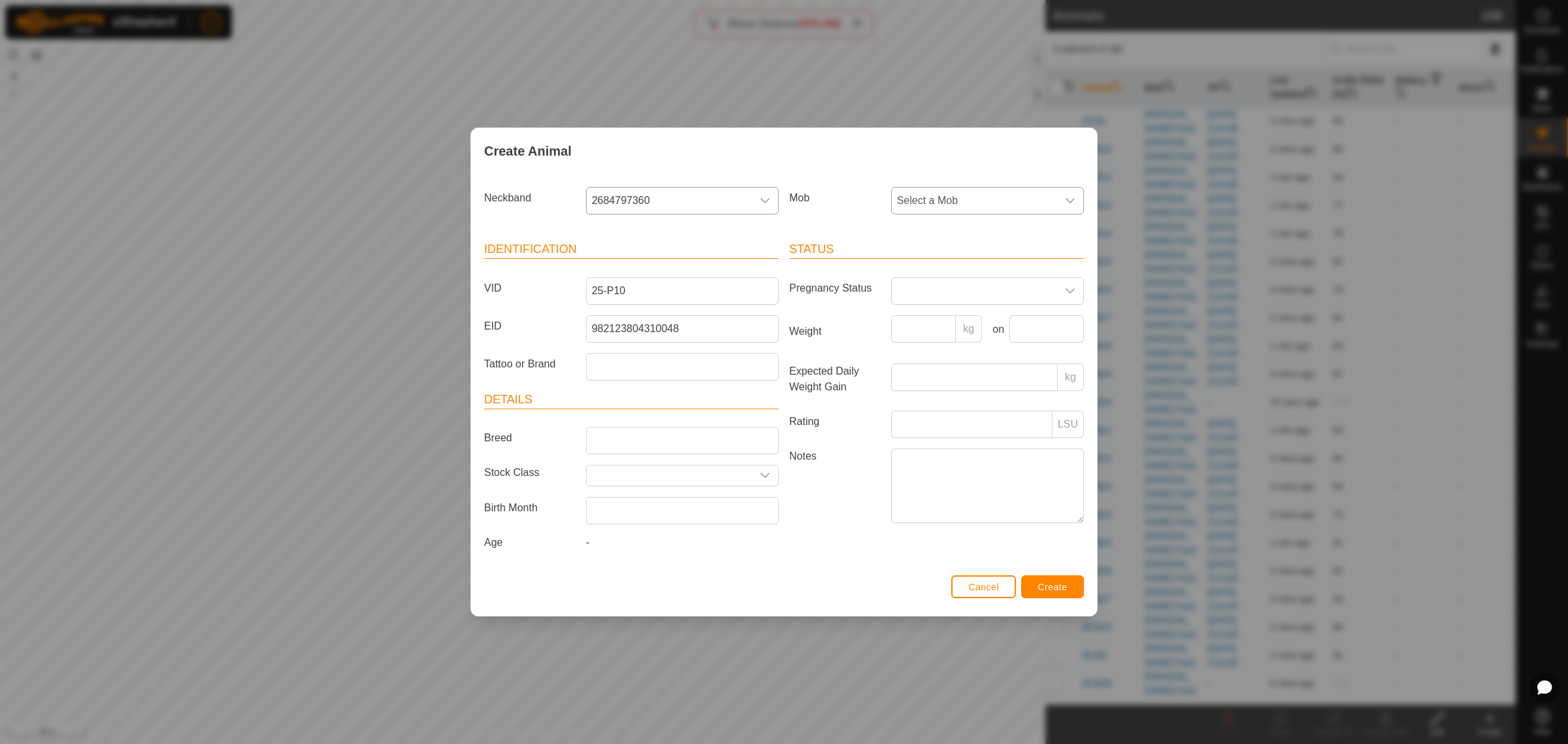
click at [1071, 197] on icon "dropdown trigger" at bounding box center [1070, 201] width 11 height 11
click at [941, 372] on li "Balage" at bounding box center [988, 373] width 191 height 26
click at [1063, 590] on span "Create" at bounding box center [1053, 587] width 30 height 11
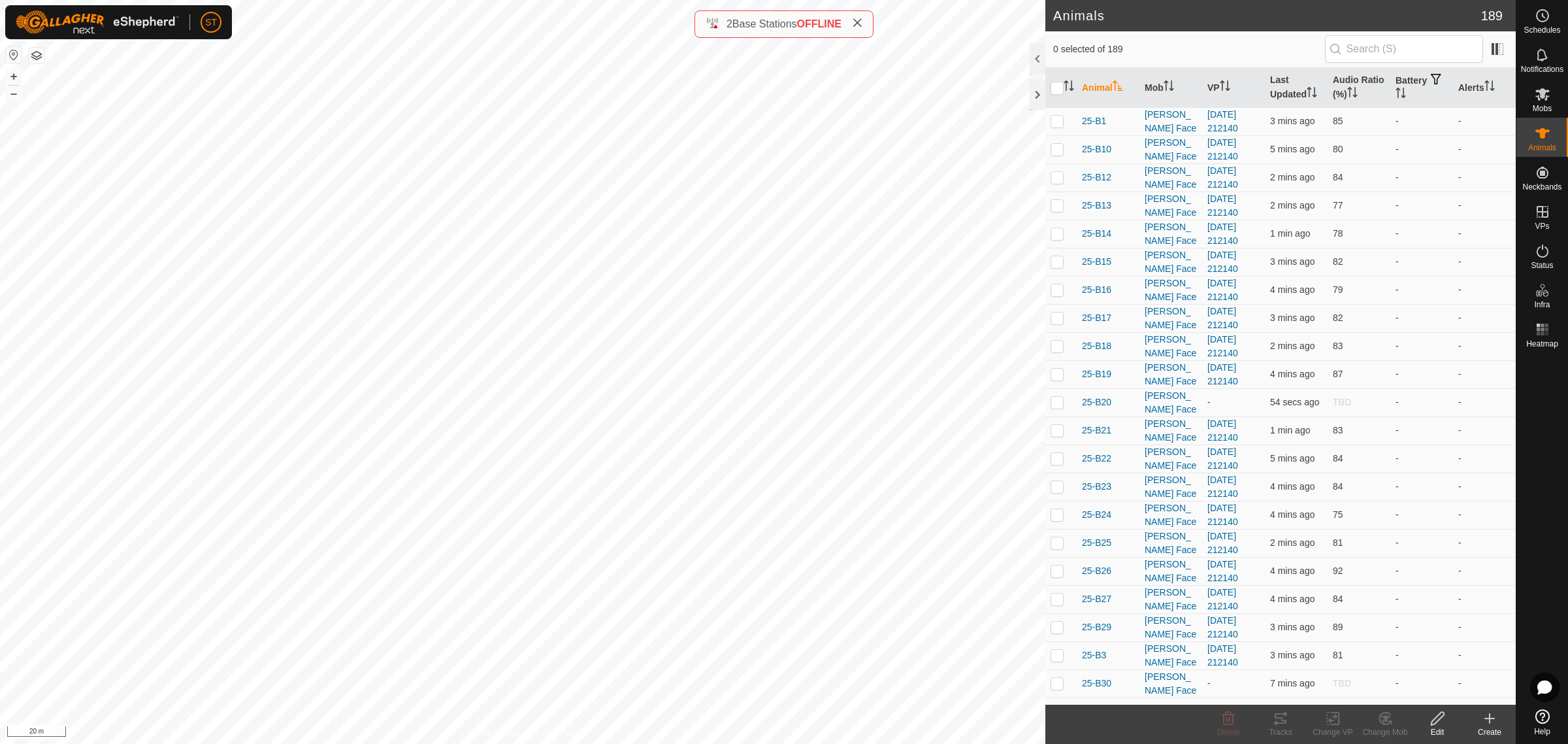
click at [1493, 723] on icon at bounding box center [1489, 719] width 16 height 16
click at [1416, 691] on link "Create Single Animal" at bounding box center [1430, 691] width 166 height 26
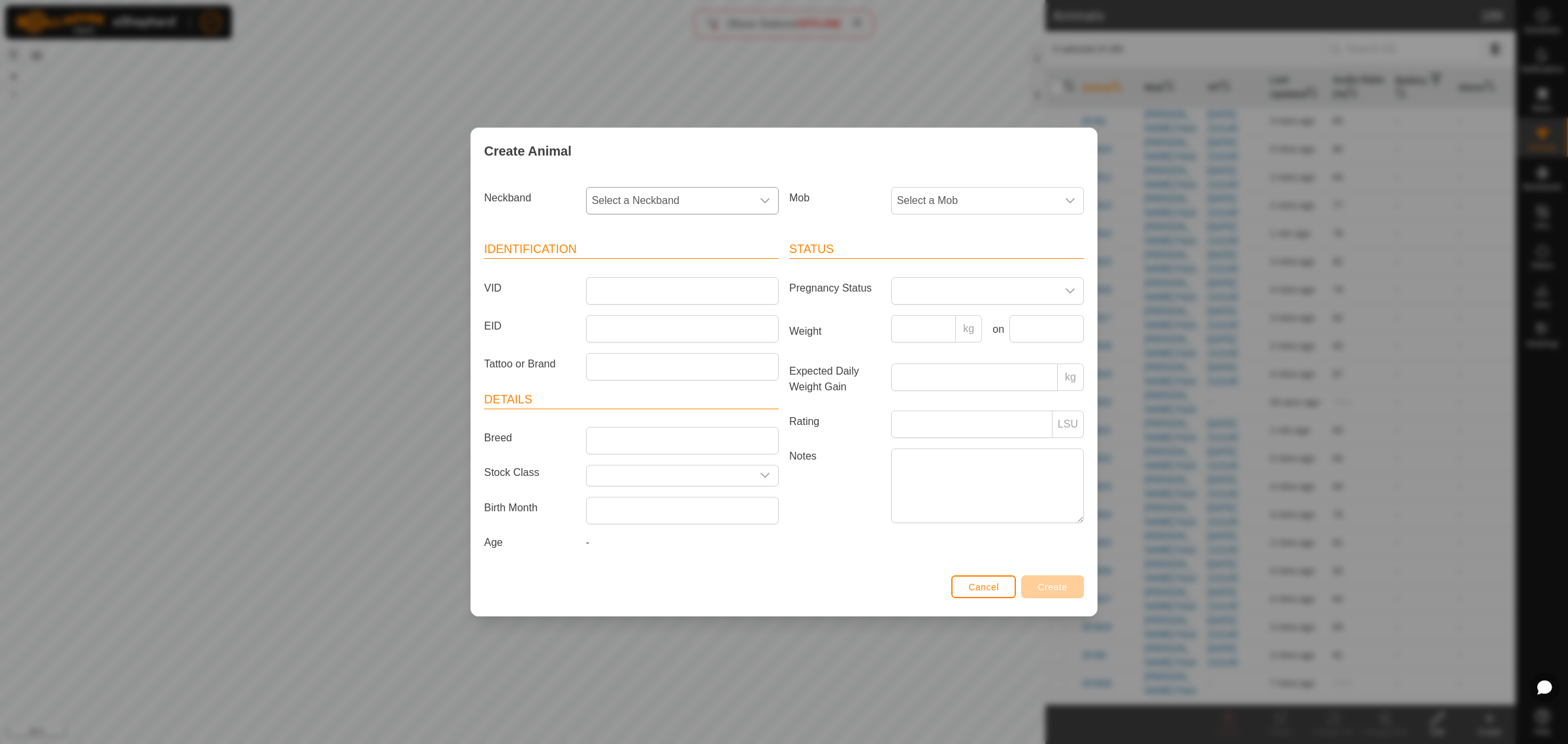
click at [772, 196] on div "dropdown trigger" at bounding box center [765, 201] width 26 height 26
type input "4610"
click at [639, 268] on li "1668884610" at bounding box center [682, 268] width 191 height 26
click at [672, 295] on input "VID" at bounding box center [682, 290] width 193 height 27
type input "25-P6"
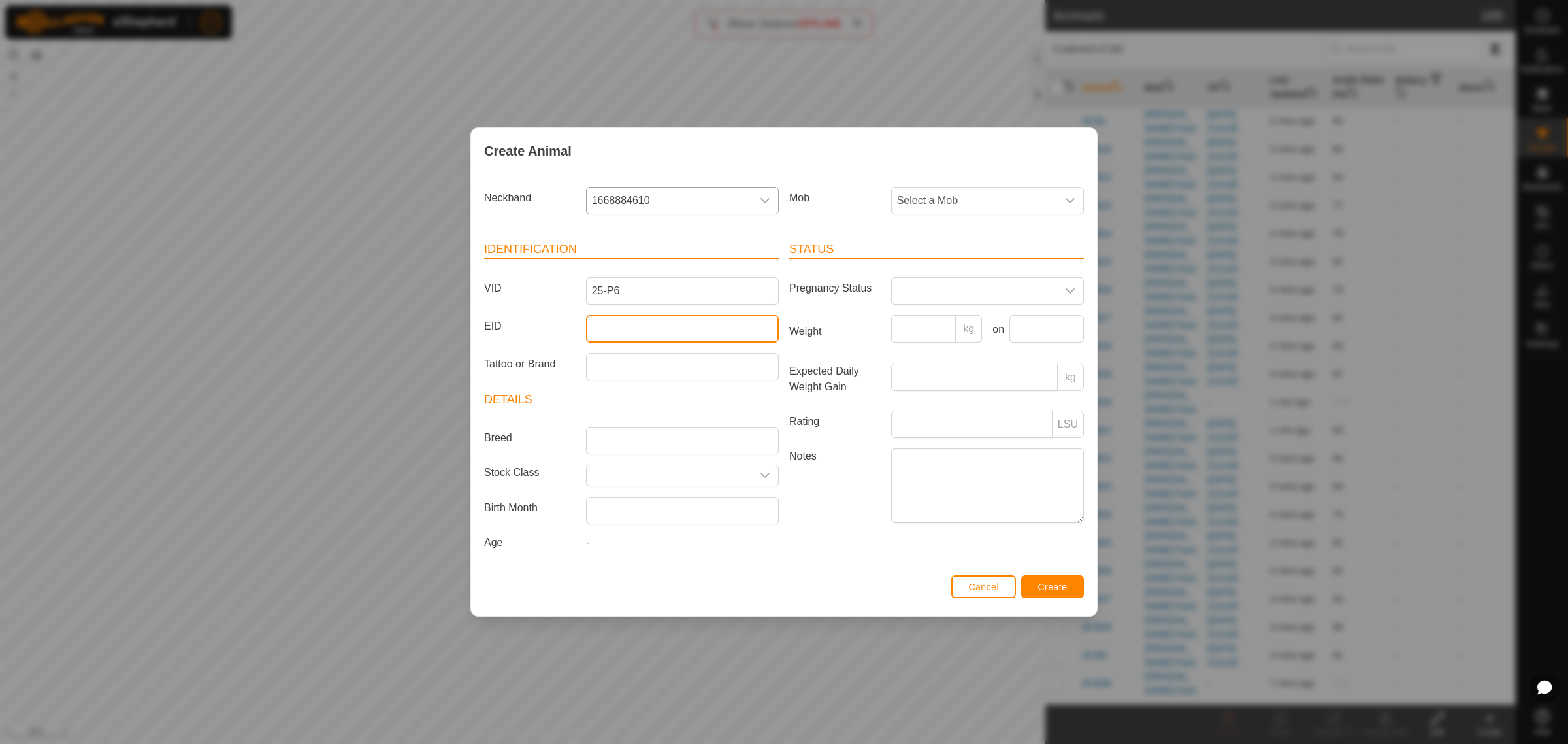
drag, startPoint x: 605, startPoint y: 331, endPoint x: 593, endPoint y: 308, distance: 25.9
click at [605, 331] on input "EID" at bounding box center [682, 328] width 193 height 27
paste input "982123804259916"
type input "982123804259916"
click at [1075, 198] on icon "dropdown trigger" at bounding box center [1070, 201] width 11 height 11
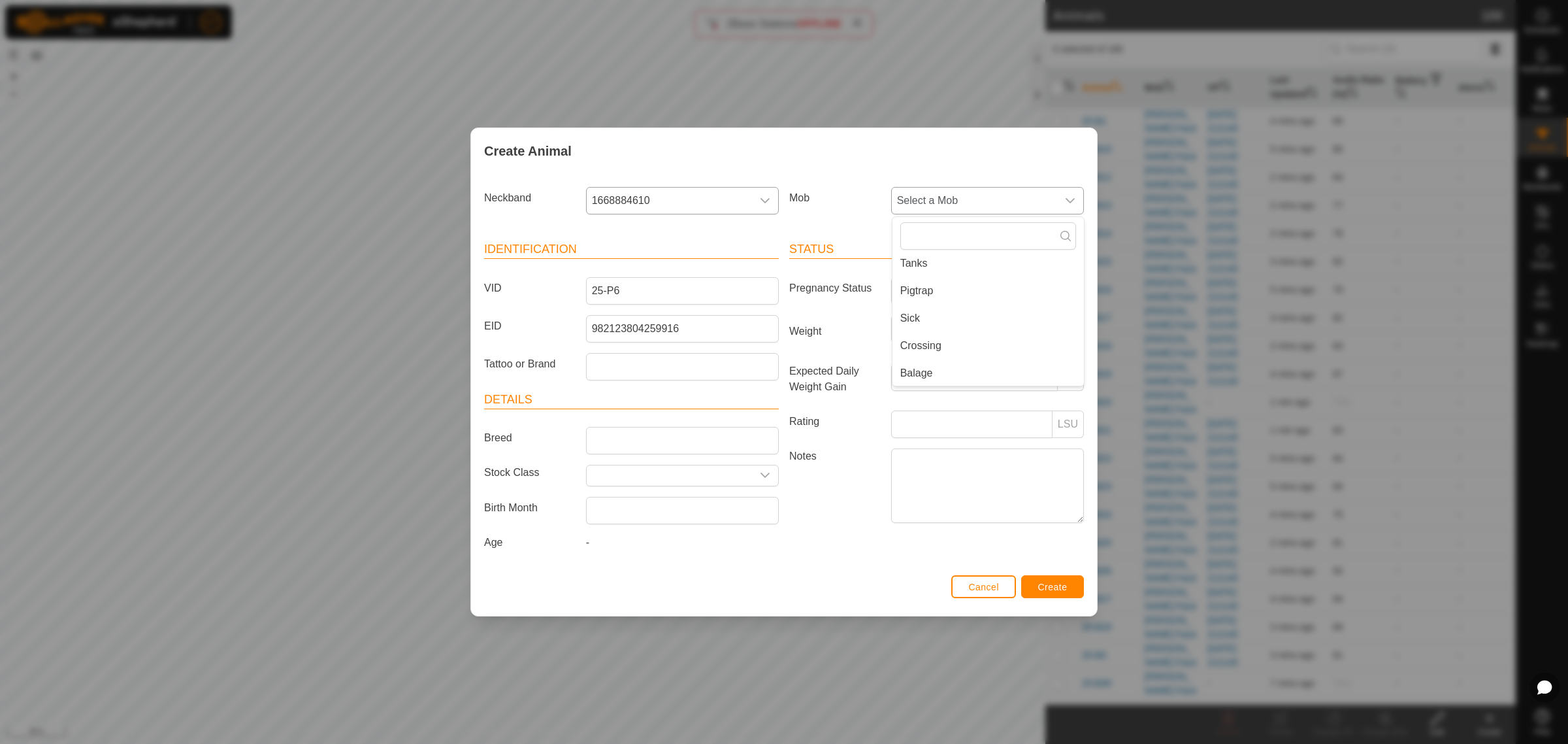
click at [934, 372] on li "Balage" at bounding box center [988, 373] width 191 height 26
click at [1039, 582] on span "Create" at bounding box center [1053, 587] width 30 height 11
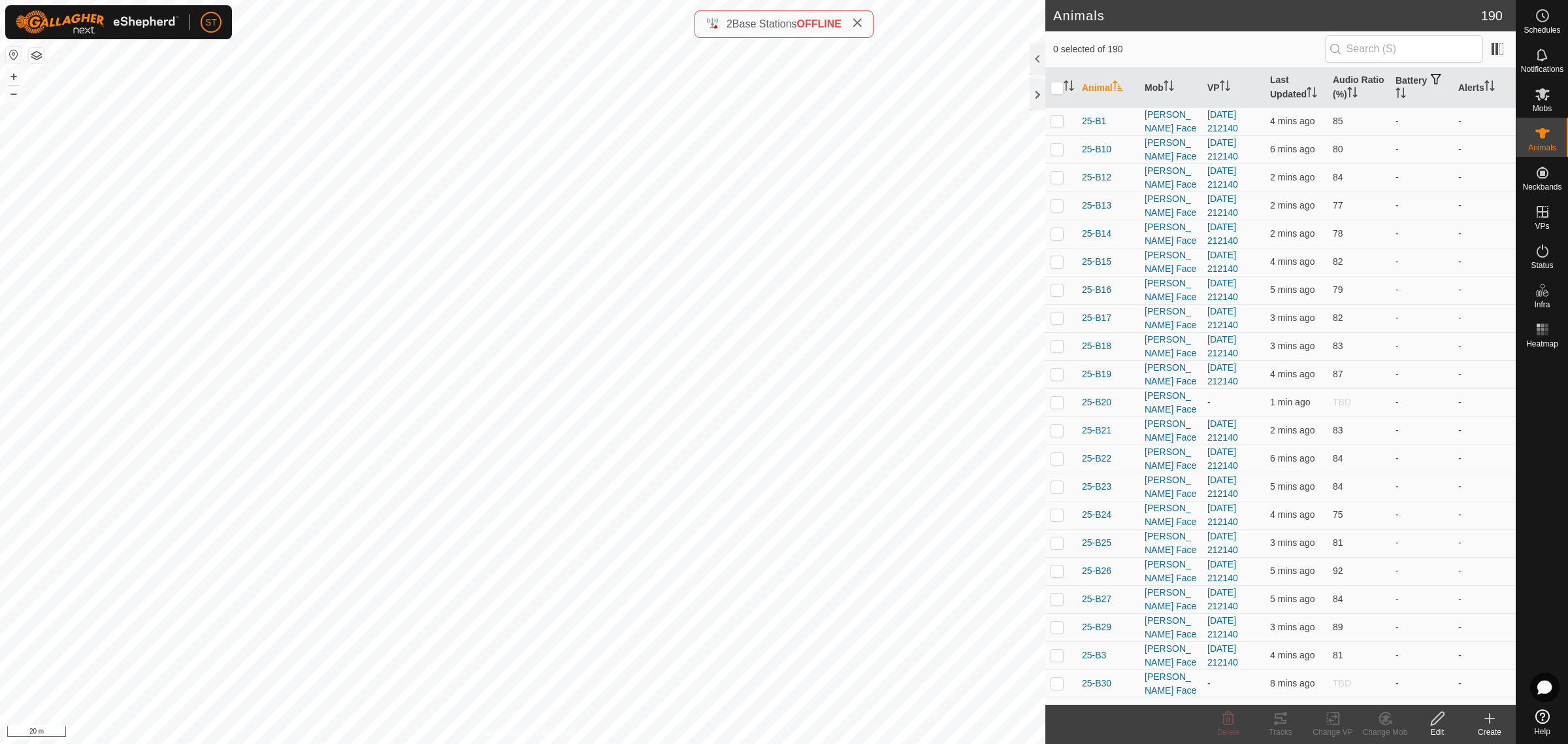
click at [1487, 724] on icon at bounding box center [1489, 719] width 16 height 16
click at [1430, 688] on link "Create Single Animal" at bounding box center [1430, 691] width 166 height 26
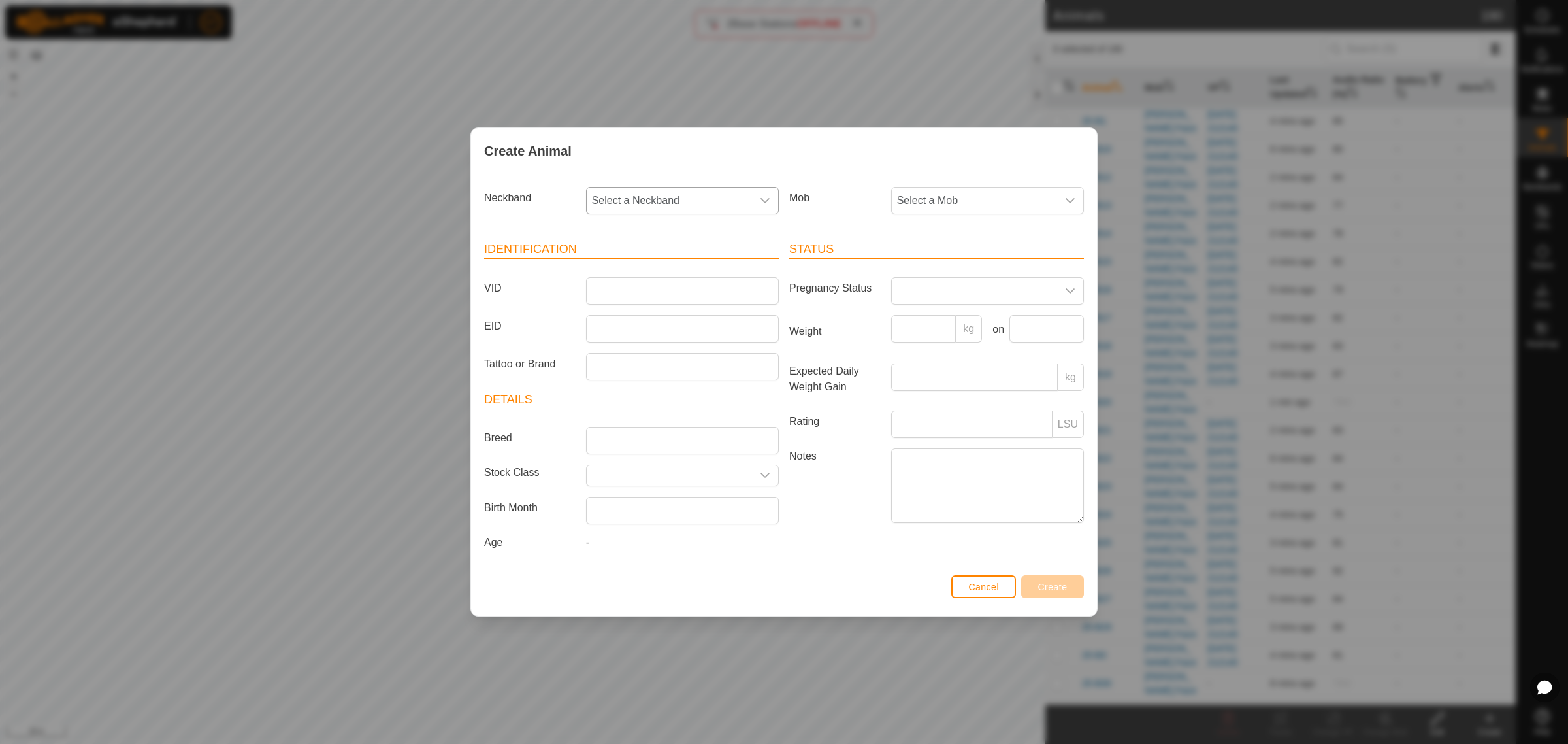
click at [756, 196] on div "dropdown trigger" at bounding box center [765, 201] width 26 height 26
type input "1249"
click at [627, 270] on li "4122871249" at bounding box center [682, 268] width 191 height 26
click at [625, 287] on input "VID" at bounding box center [682, 290] width 193 height 27
type input "25-P4"
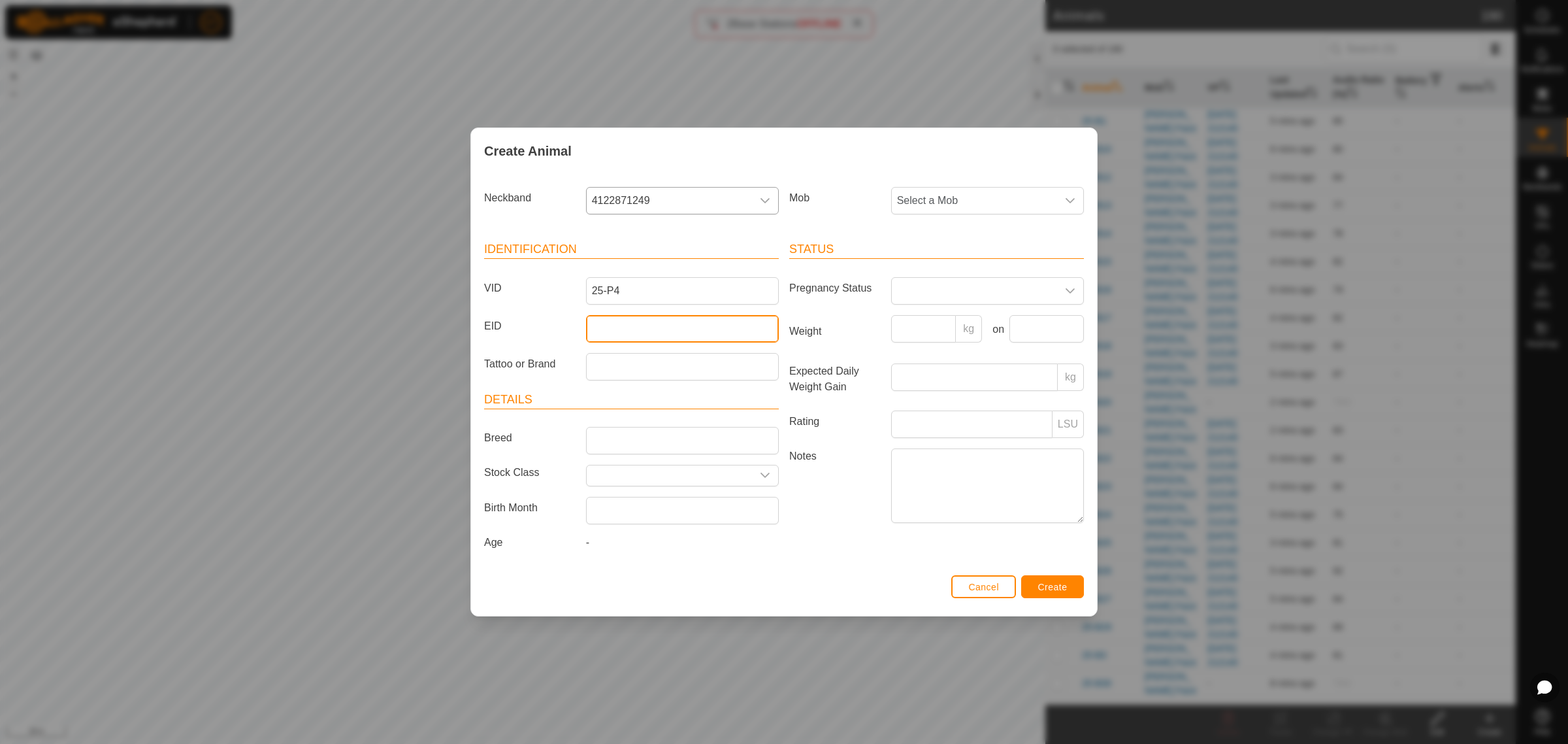
drag, startPoint x: 604, startPoint y: 330, endPoint x: 602, endPoint y: 324, distance: 6.3
click at [604, 330] on input "EID" at bounding box center [682, 328] width 193 height 27
paste input "942000046866745"
type input "942000046866745"
click at [1076, 200] on div "dropdown trigger" at bounding box center [1070, 201] width 26 height 26
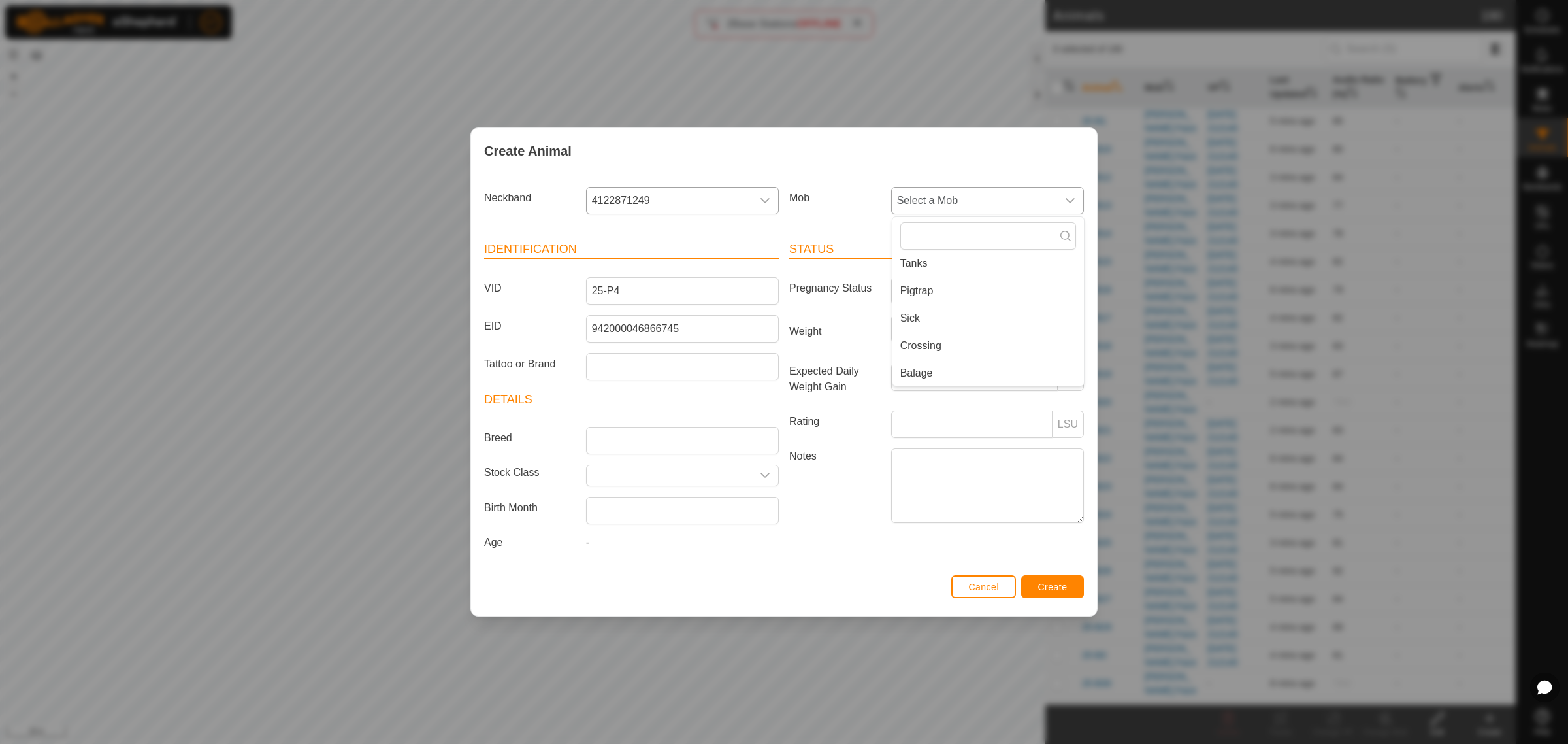
click at [943, 373] on li "Balage" at bounding box center [988, 373] width 191 height 26
click at [1058, 588] on span "Create" at bounding box center [1053, 587] width 30 height 11
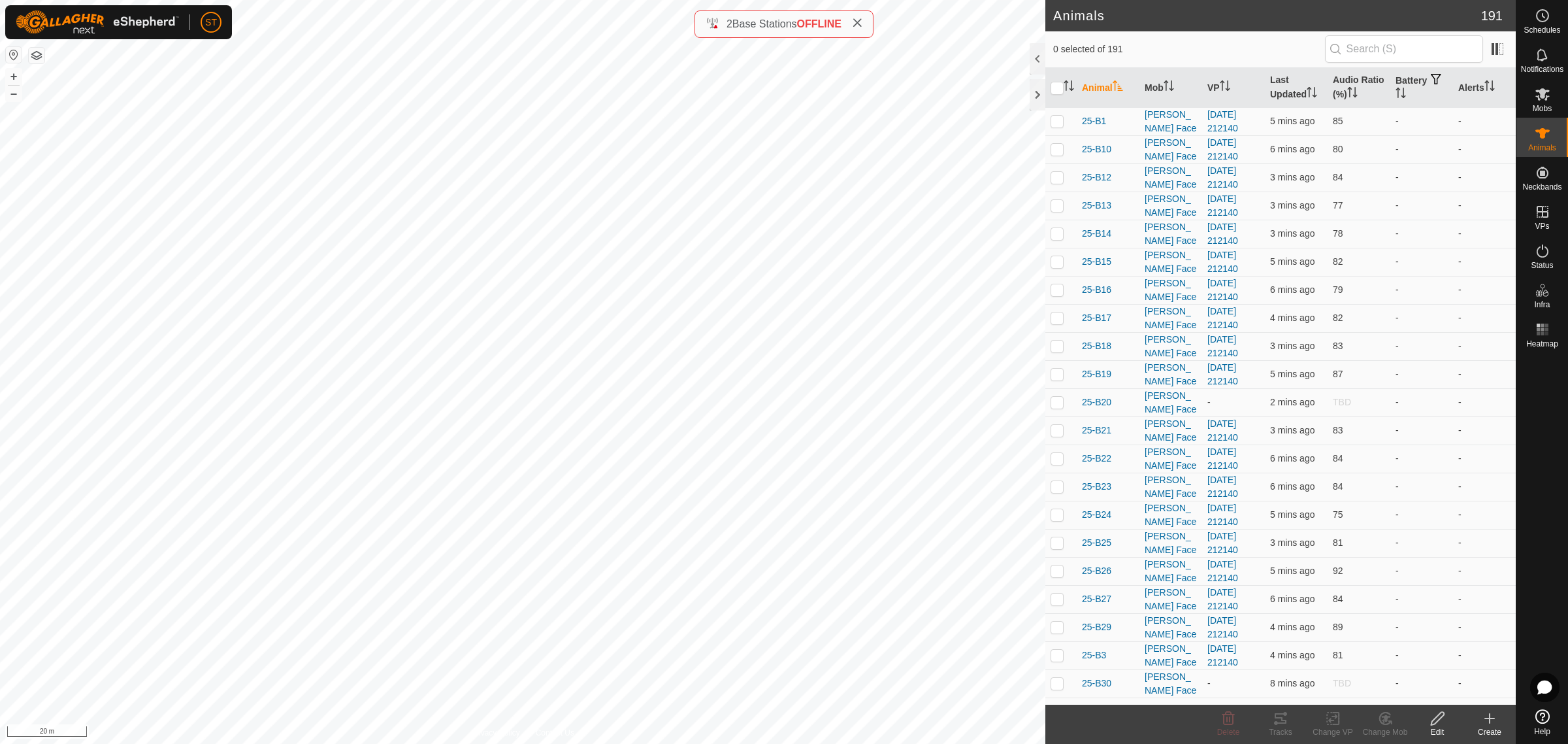
click at [1489, 720] on icon at bounding box center [1489, 718] width 0 height 9
click at [1412, 684] on link "Create Single Animal" at bounding box center [1430, 691] width 166 height 26
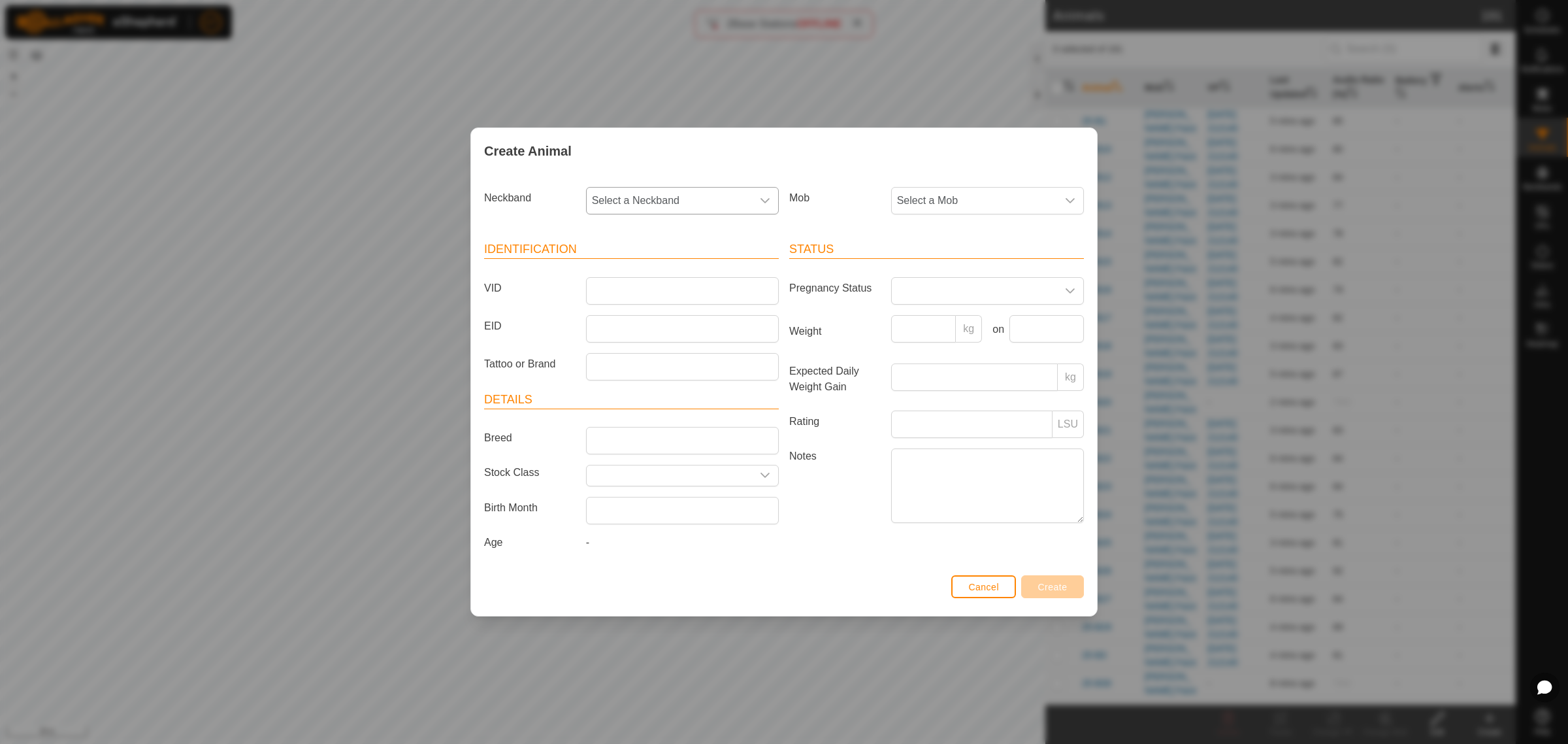
click at [766, 202] on icon "dropdown trigger" at bounding box center [765, 201] width 11 height 11
type input "2405"
click at [616, 275] on li "0543672405" at bounding box center [682, 268] width 191 height 26
click at [612, 295] on input "VID" at bounding box center [682, 290] width 193 height 27
type input "25-P27"
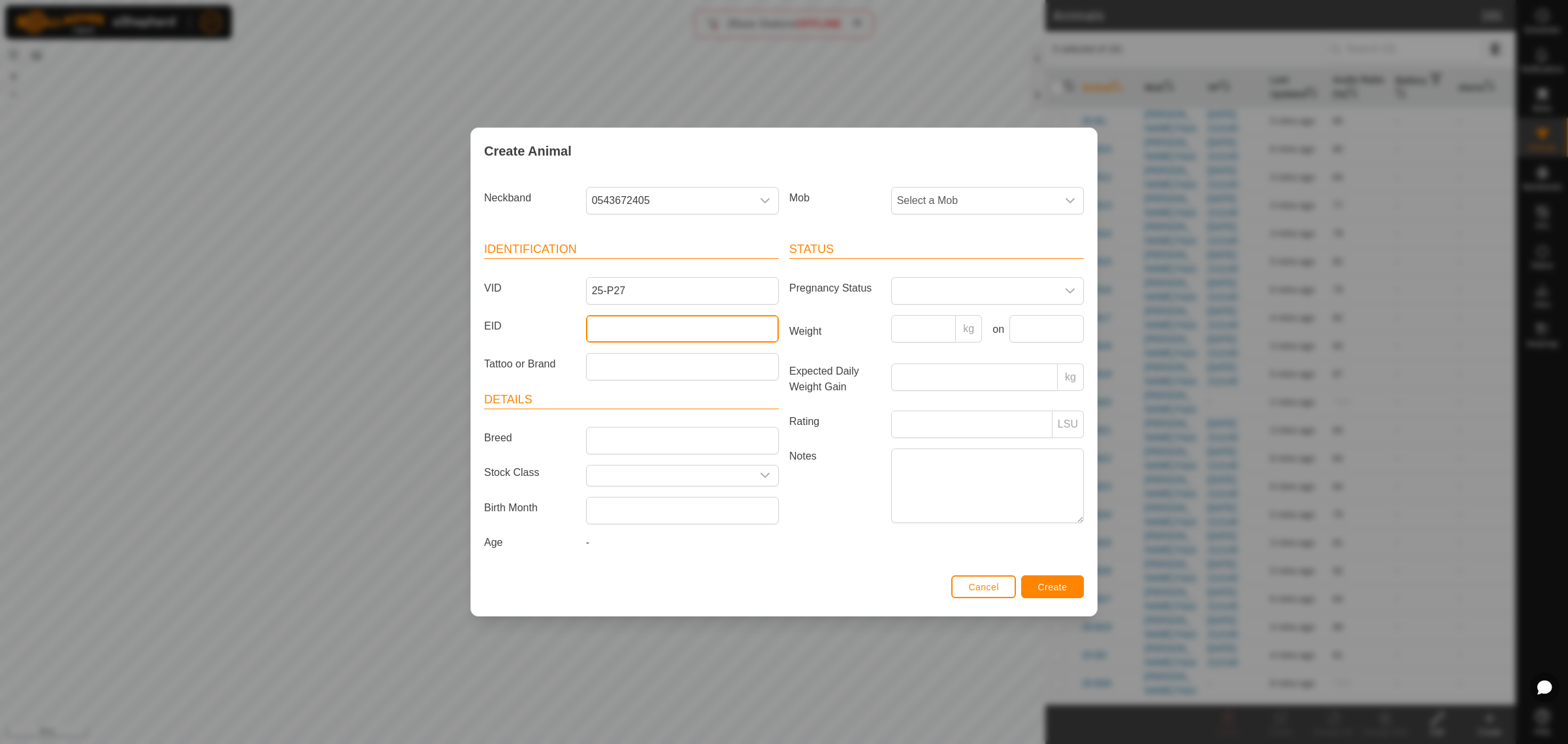
click at [616, 320] on input "EID" at bounding box center [682, 328] width 193 height 27
paste input "942000046281904"
type input "942000046281904"
click at [1073, 202] on icon "dropdown trigger" at bounding box center [1070, 201] width 11 height 11
click at [928, 369] on li "Balage" at bounding box center [988, 373] width 191 height 26
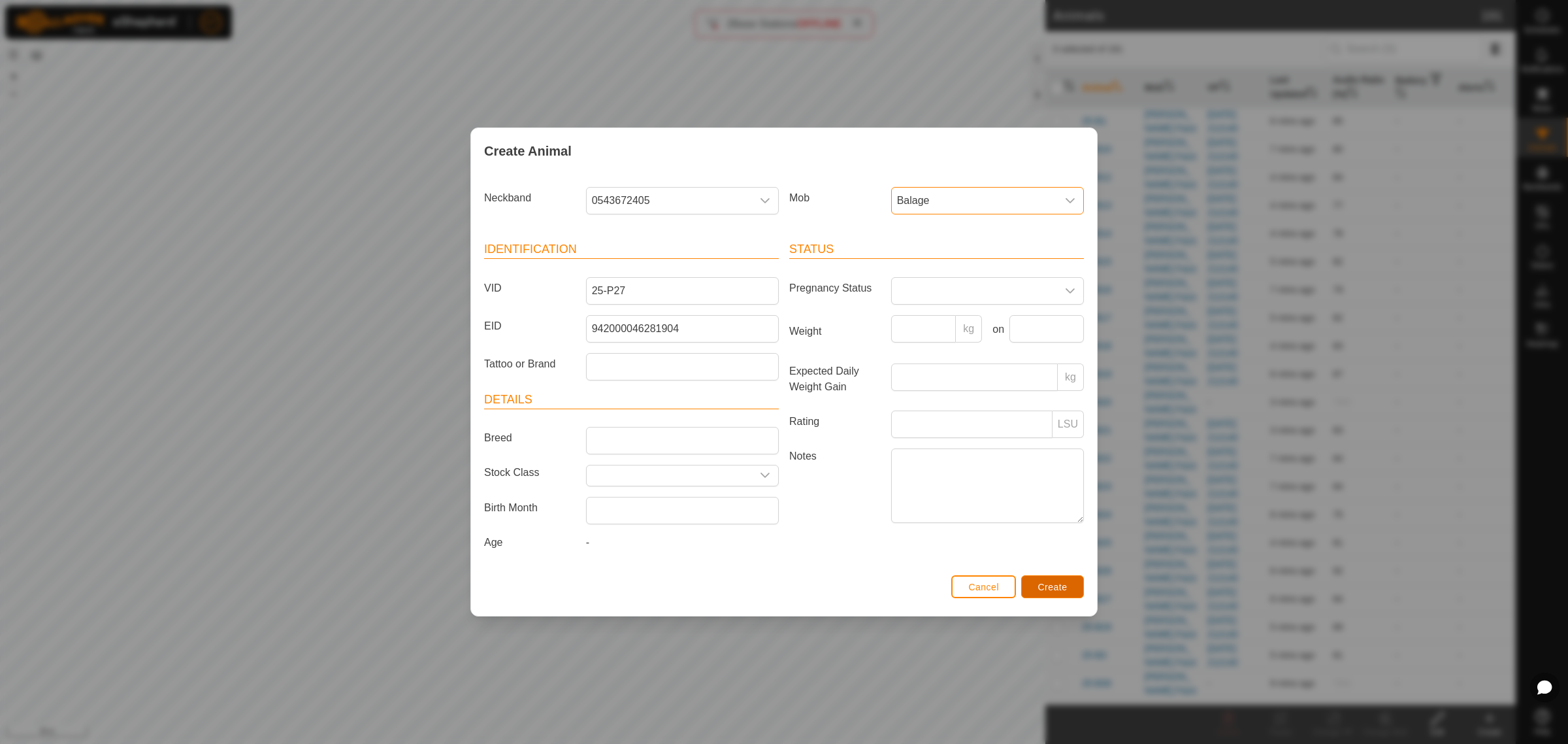
click at [1056, 590] on span "Create" at bounding box center [1053, 587] width 30 height 11
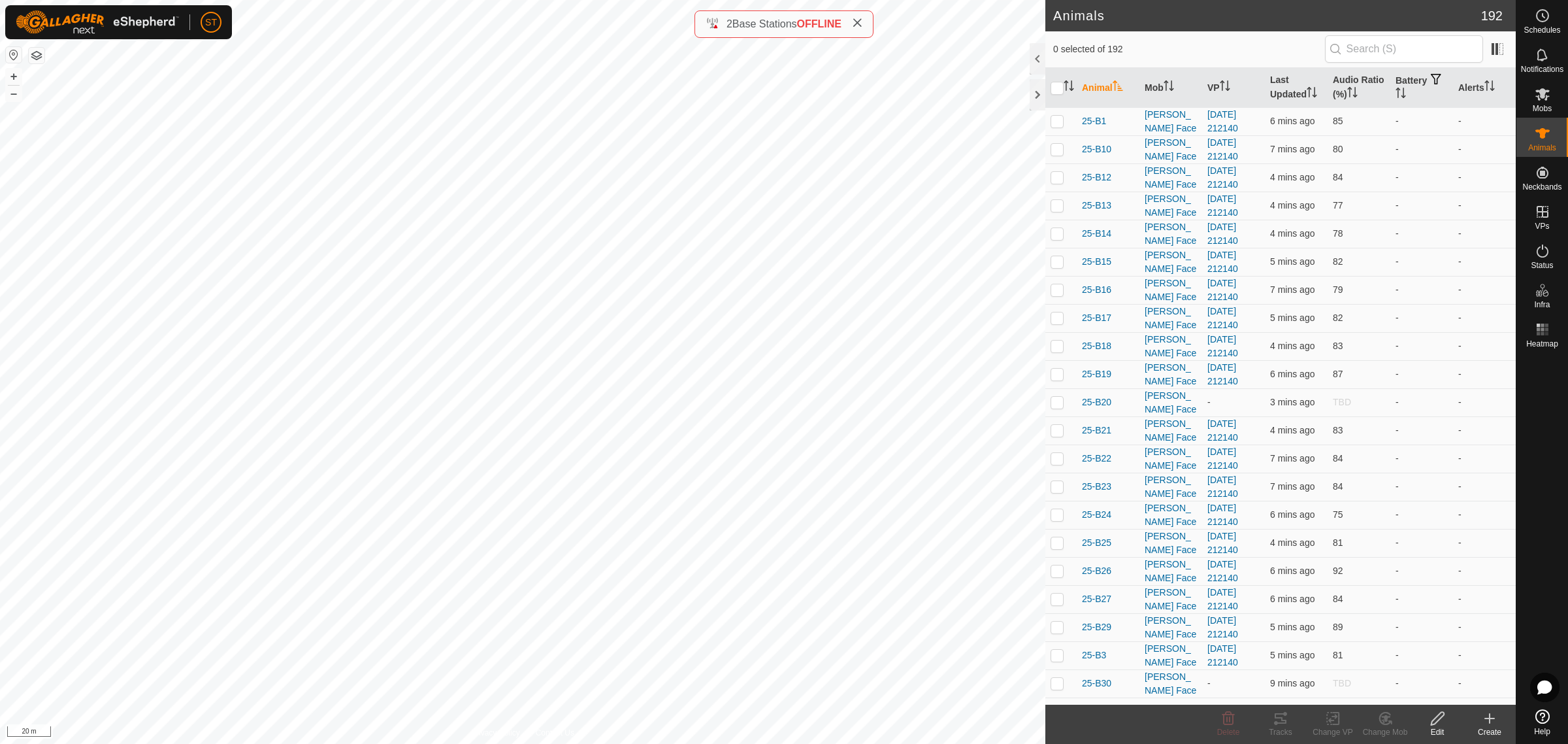
click at [1485, 719] on icon at bounding box center [1489, 719] width 9 height 0
click at [1422, 687] on link "Create Single Animal" at bounding box center [1430, 691] width 166 height 26
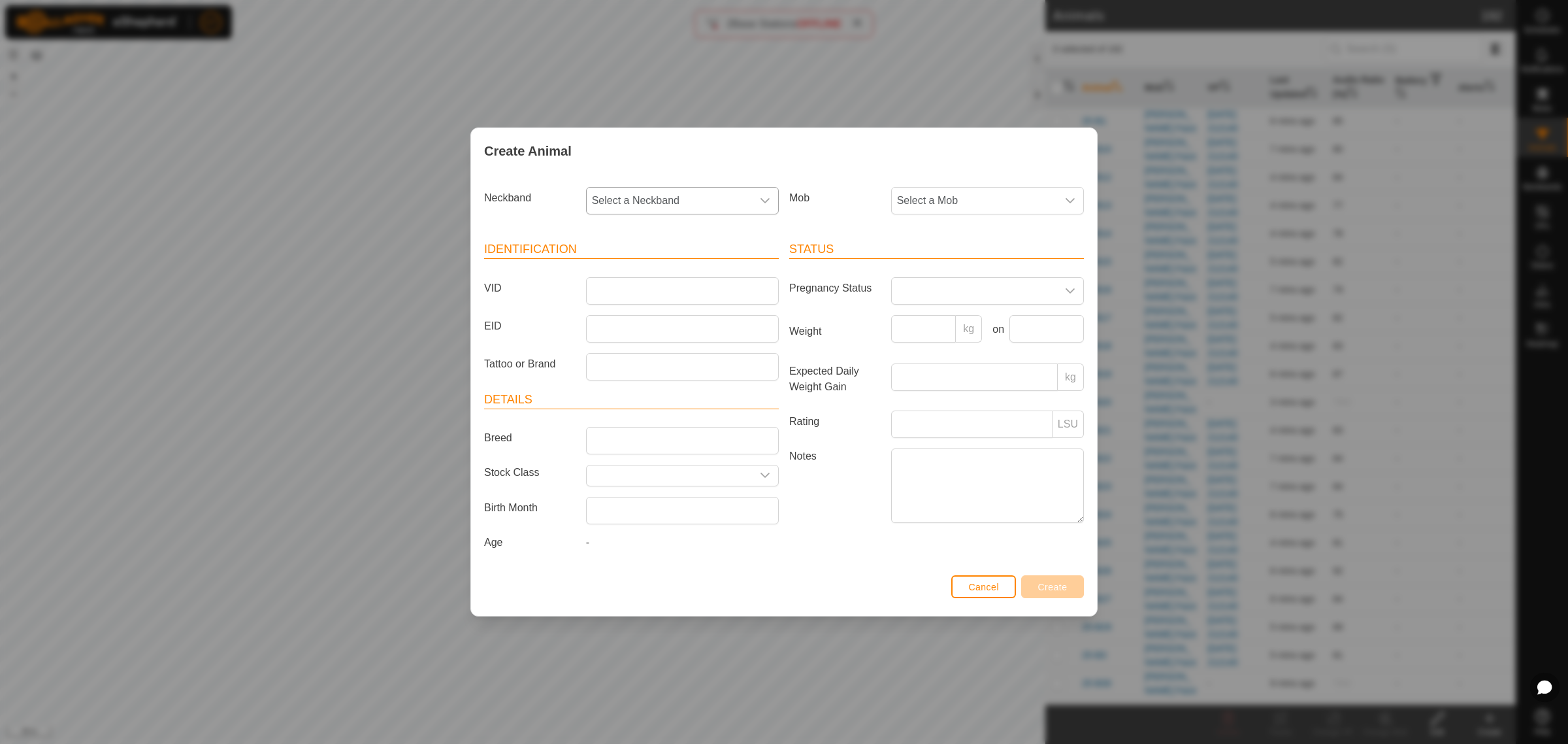
click at [758, 198] on div "dropdown trigger" at bounding box center [765, 201] width 26 height 26
type input "8393"
click at [656, 269] on li "3021898393" at bounding box center [682, 268] width 191 height 26
click at [669, 282] on input "VID" at bounding box center [682, 290] width 193 height 27
type input "25-P25"
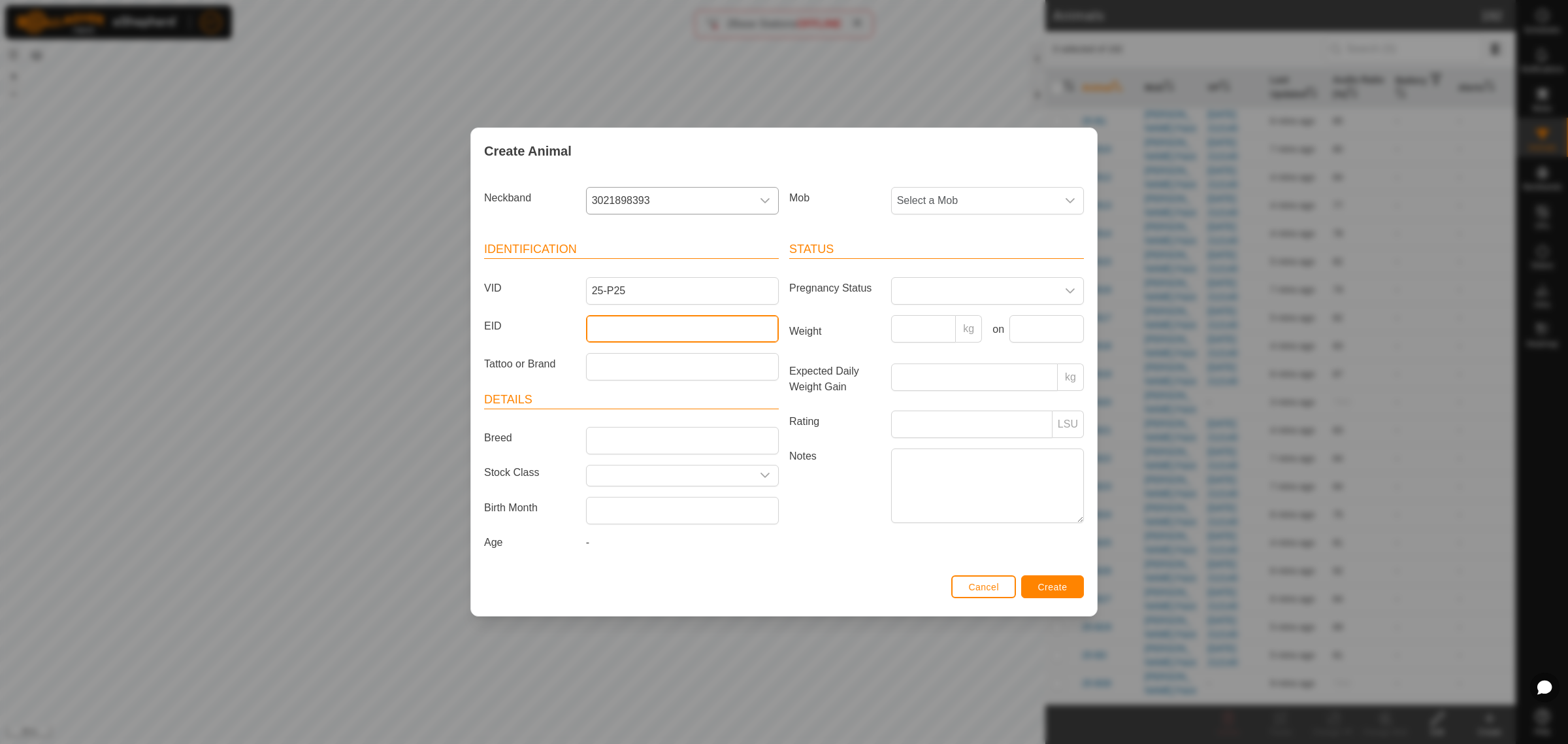
click at [603, 318] on input "EID" at bounding box center [682, 328] width 193 height 27
paste input "942000046866823"
type input "942000046866823"
click at [1075, 203] on icon "dropdown trigger" at bounding box center [1070, 201] width 11 height 11
click at [943, 374] on li "Balage" at bounding box center [988, 373] width 191 height 26
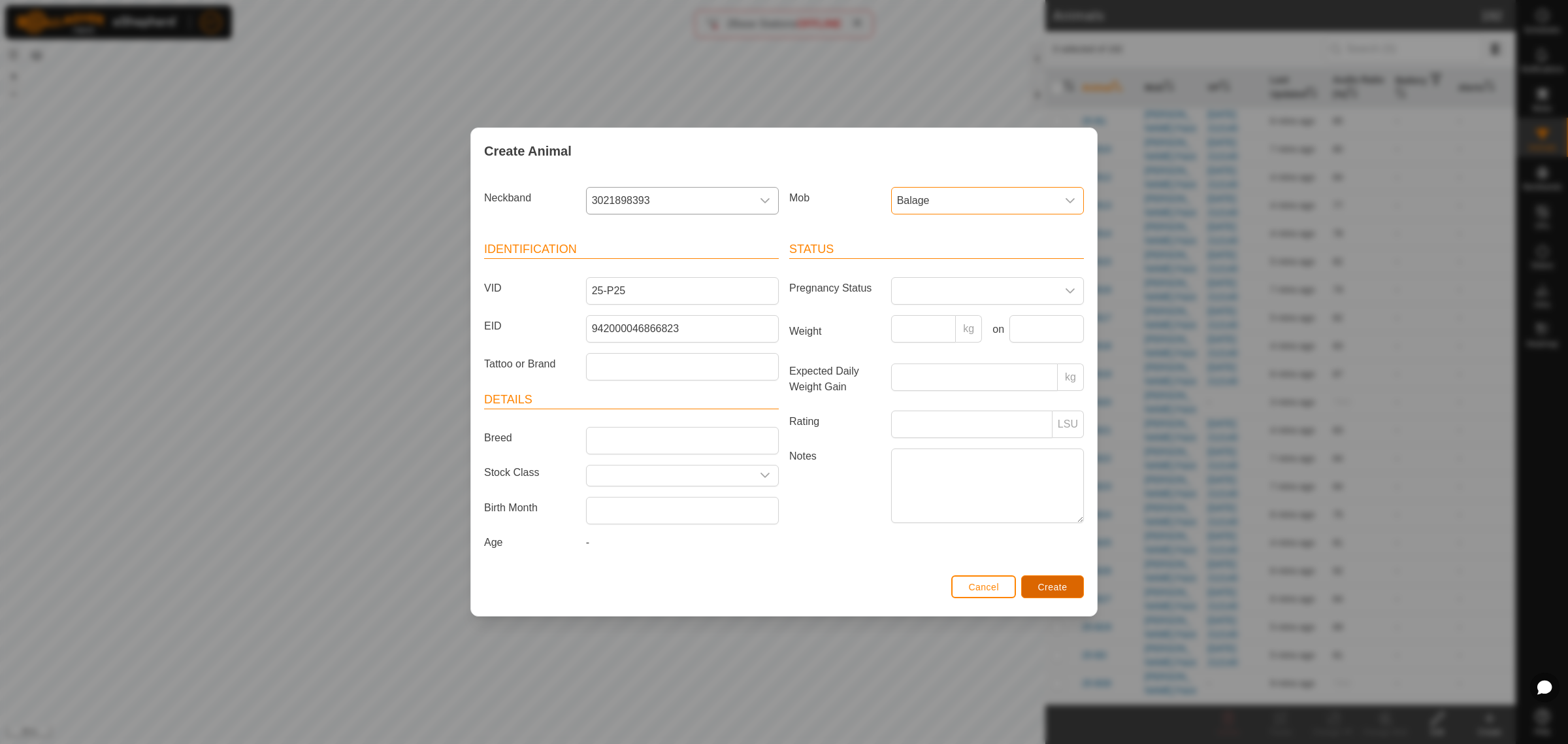
click at [1052, 590] on span "Create" at bounding box center [1053, 587] width 30 height 11
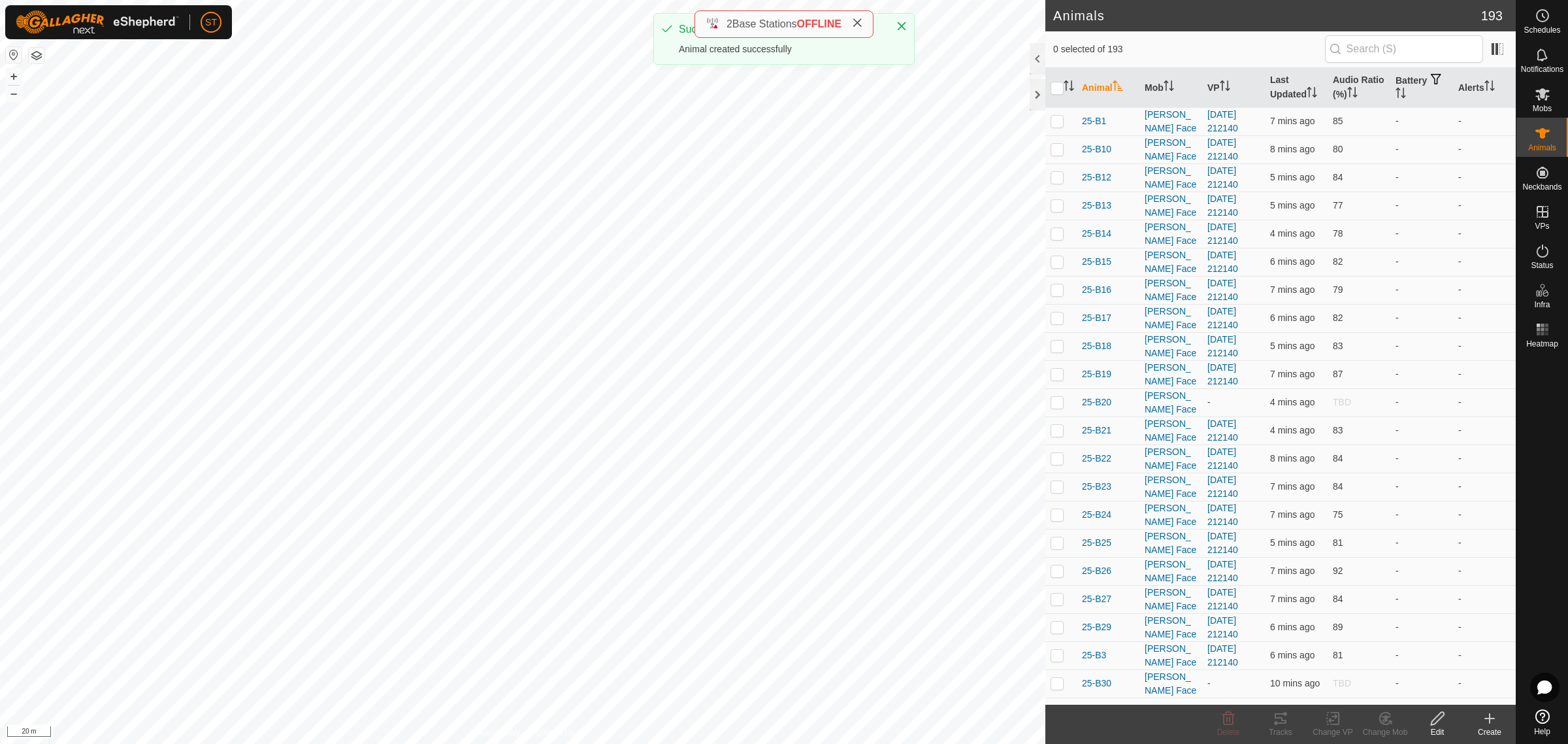
click at [1487, 722] on icon at bounding box center [1489, 719] width 16 height 16
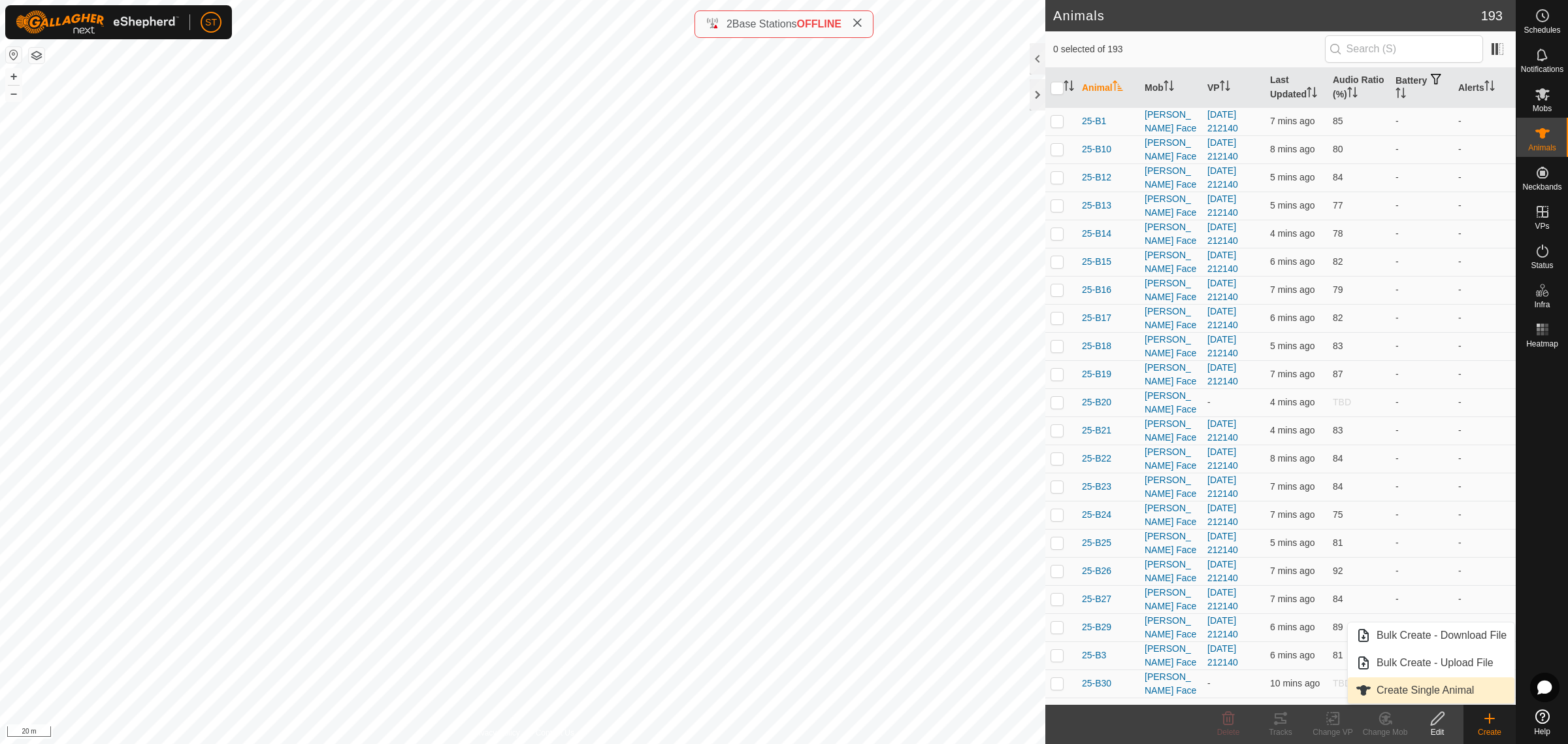
click at [1405, 687] on link "Create Single Animal" at bounding box center [1430, 691] width 166 height 26
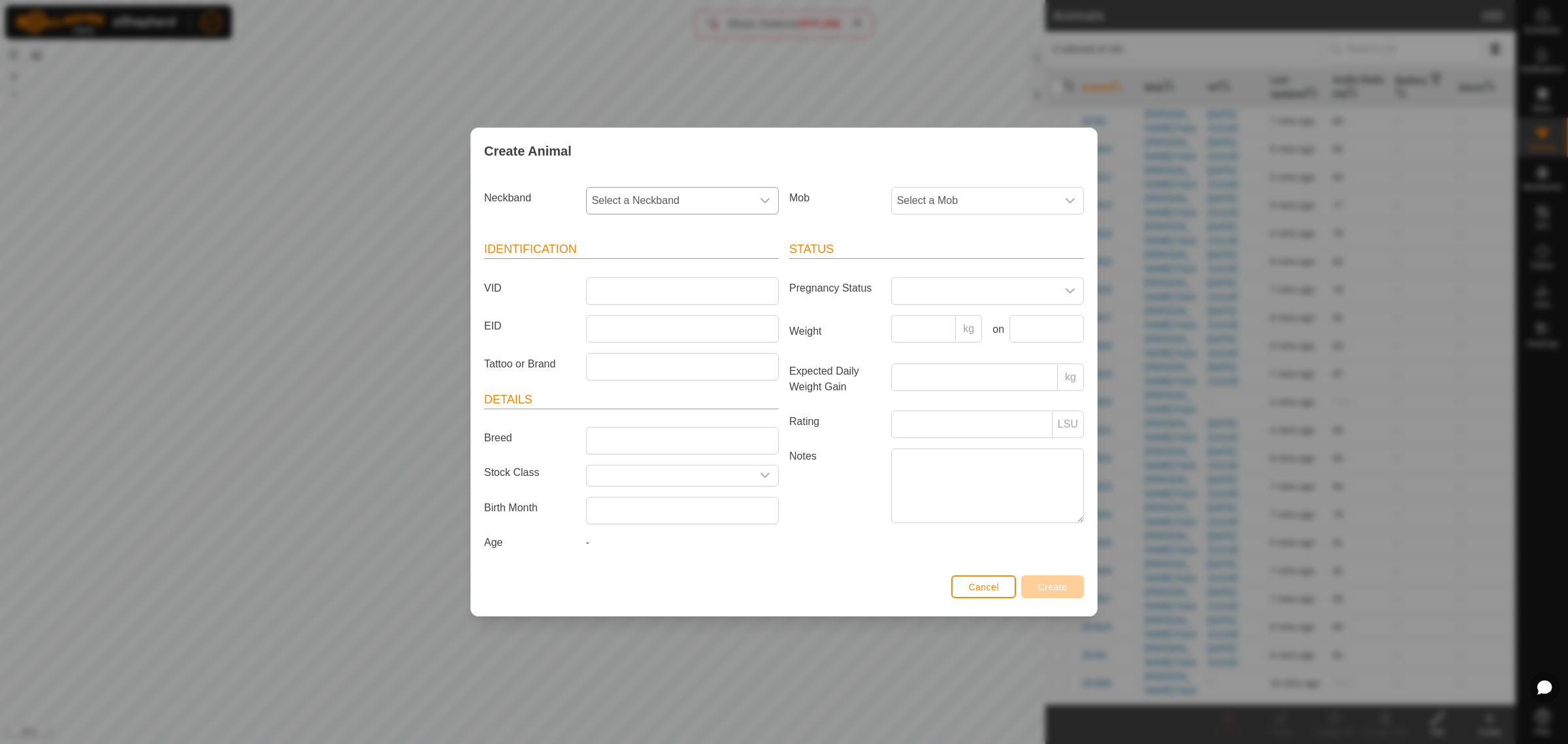
click at [763, 196] on icon "dropdown trigger" at bounding box center [765, 201] width 11 height 11
type input "9041"
click at [632, 265] on li "0761979041" at bounding box center [682, 268] width 191 height 26
click at [639, 291] on input "VID" at bounding box center [682, 290] width 193 height 27
type input "25-P19"
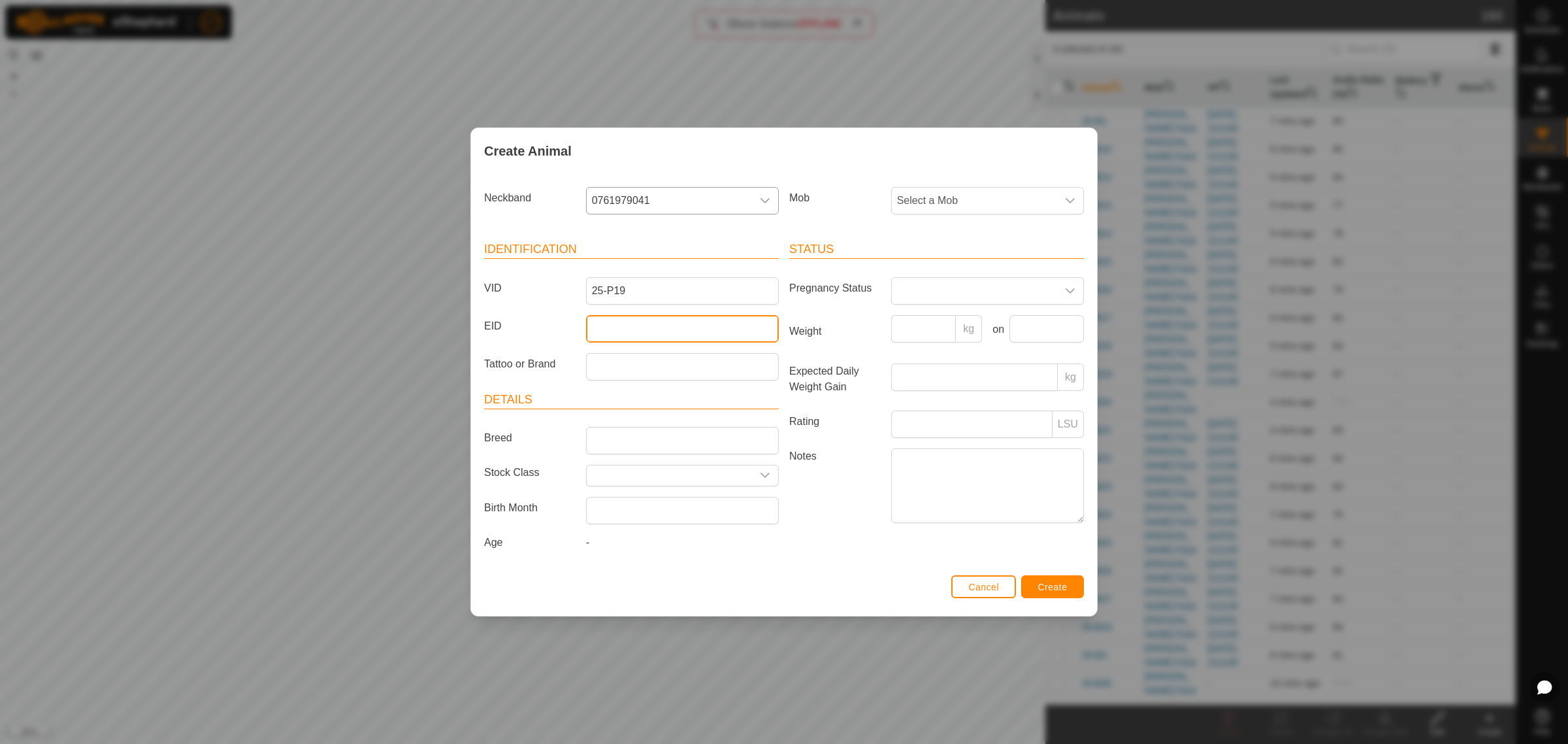
click at [654, 330] on input "EID" at bounding box center [682, 328] width 193 height 27
paste input "982123804259930"
type input "982123804259930"
click at [1069, 202] on icon "dropdown trigger" at bounding box center [1070, 201] width 9 height 5
click at [945, 372] on li "Balage" at bounding box center [988, 373] width 191 height 26
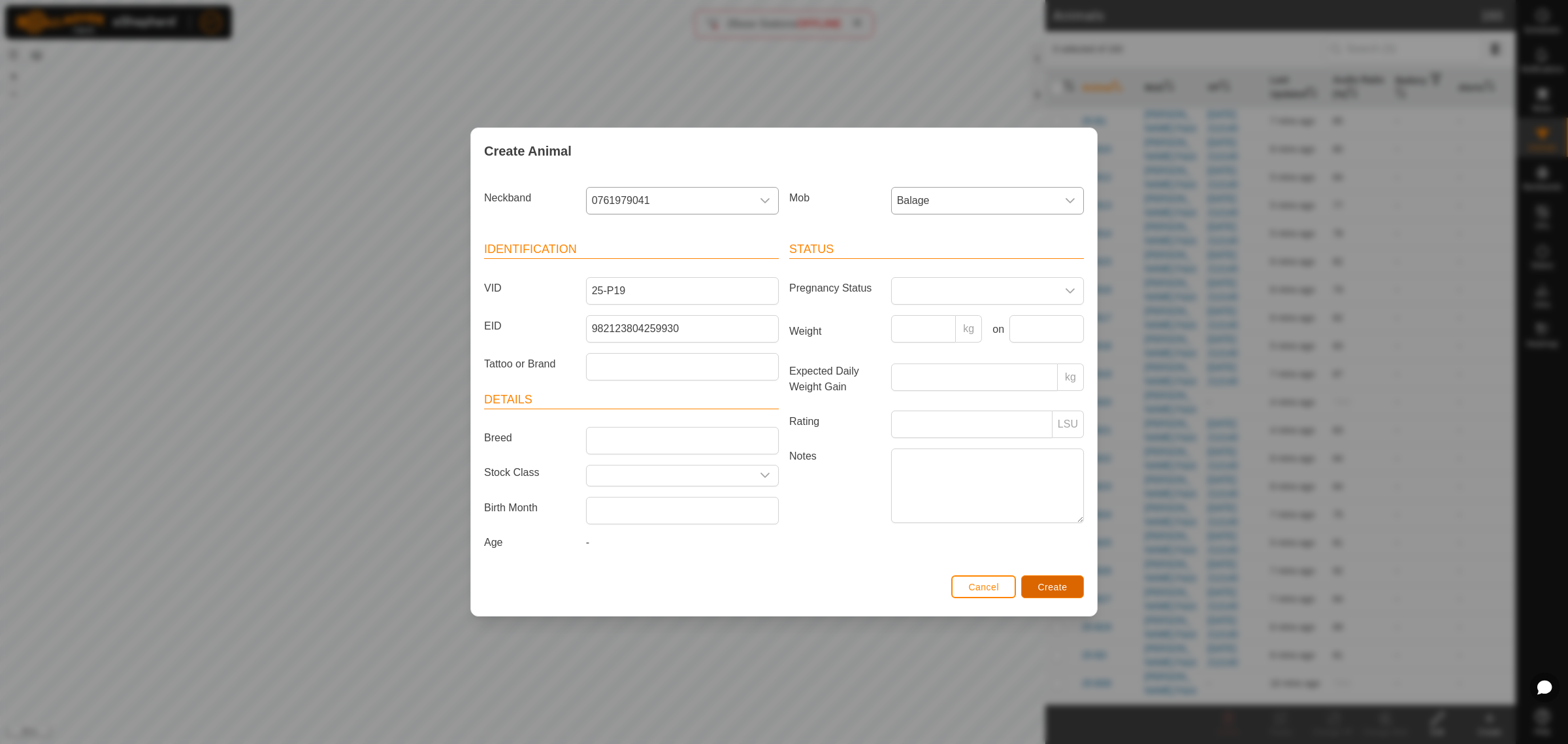
click at [1058, 580] on button "Create" at bounding box center [1052, 586] width 63 height 23
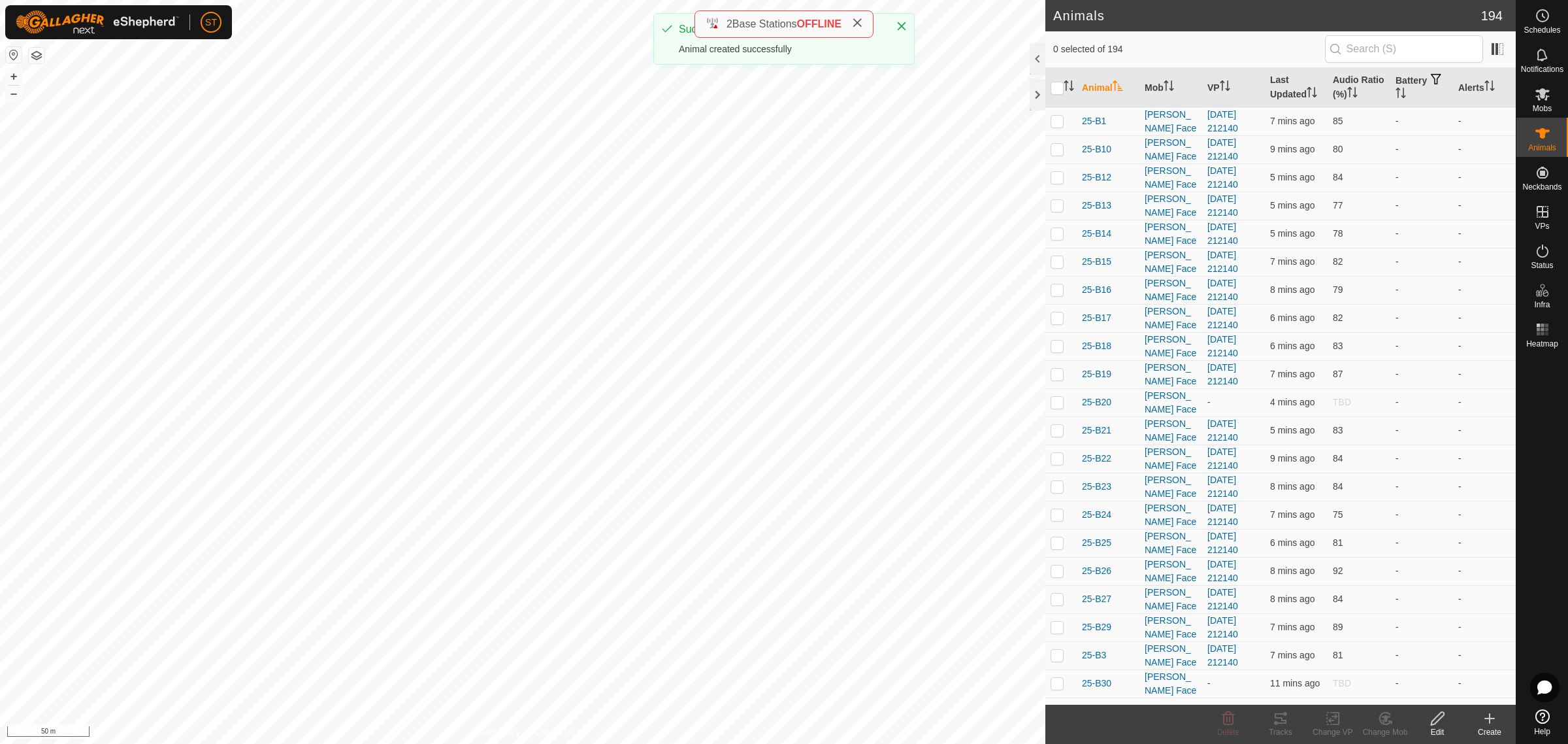
drag, startPoint x: 1487, startPoint y: 720, endPoint x: 1485, endPoint y: 712, distance: 8.2
click at [1487, 720] on icon at bounding box center [1489, 719] width 16 height 16
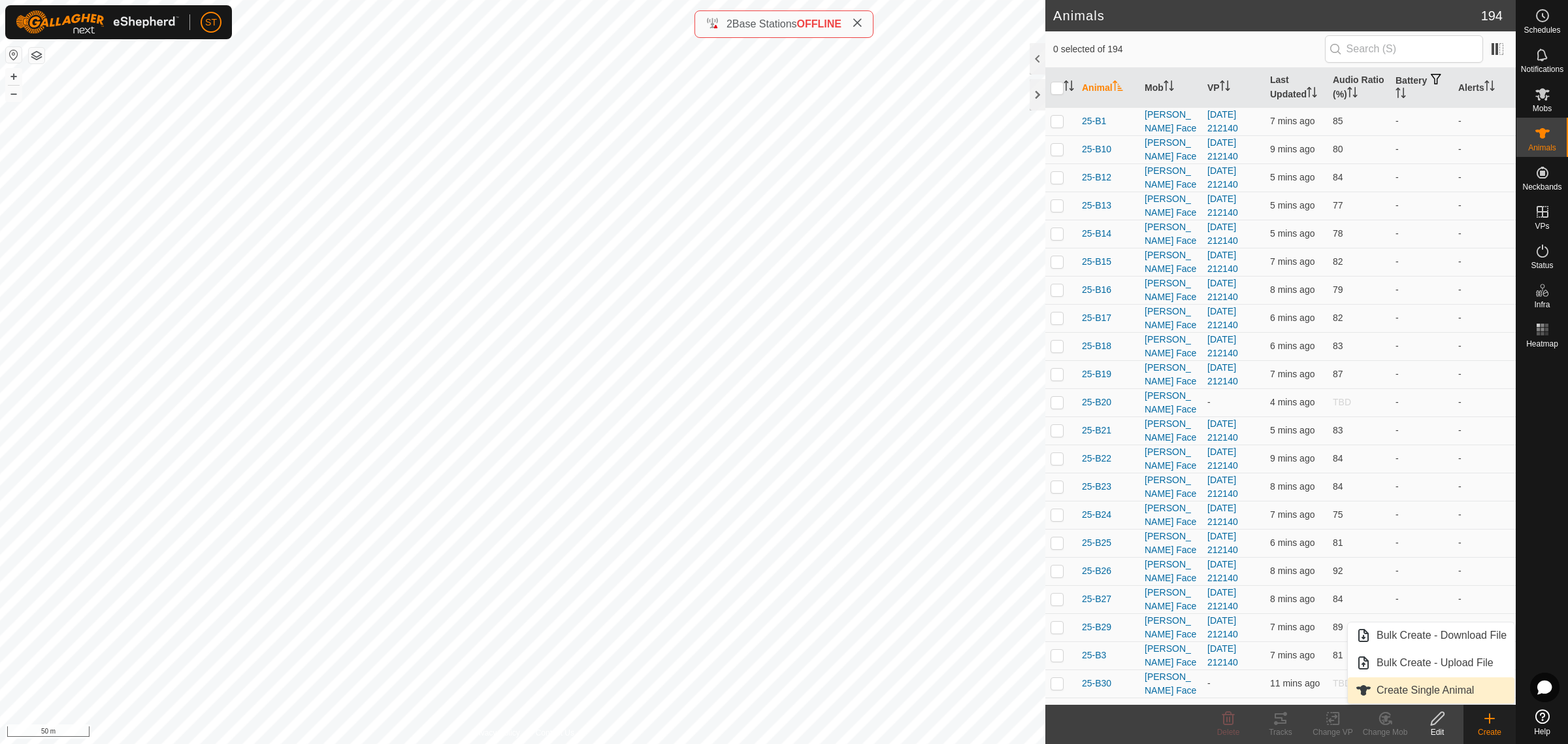
click at [1406, 684] on link "Create Single Animal" at bounding box center [1430, 691] width 166 height 26
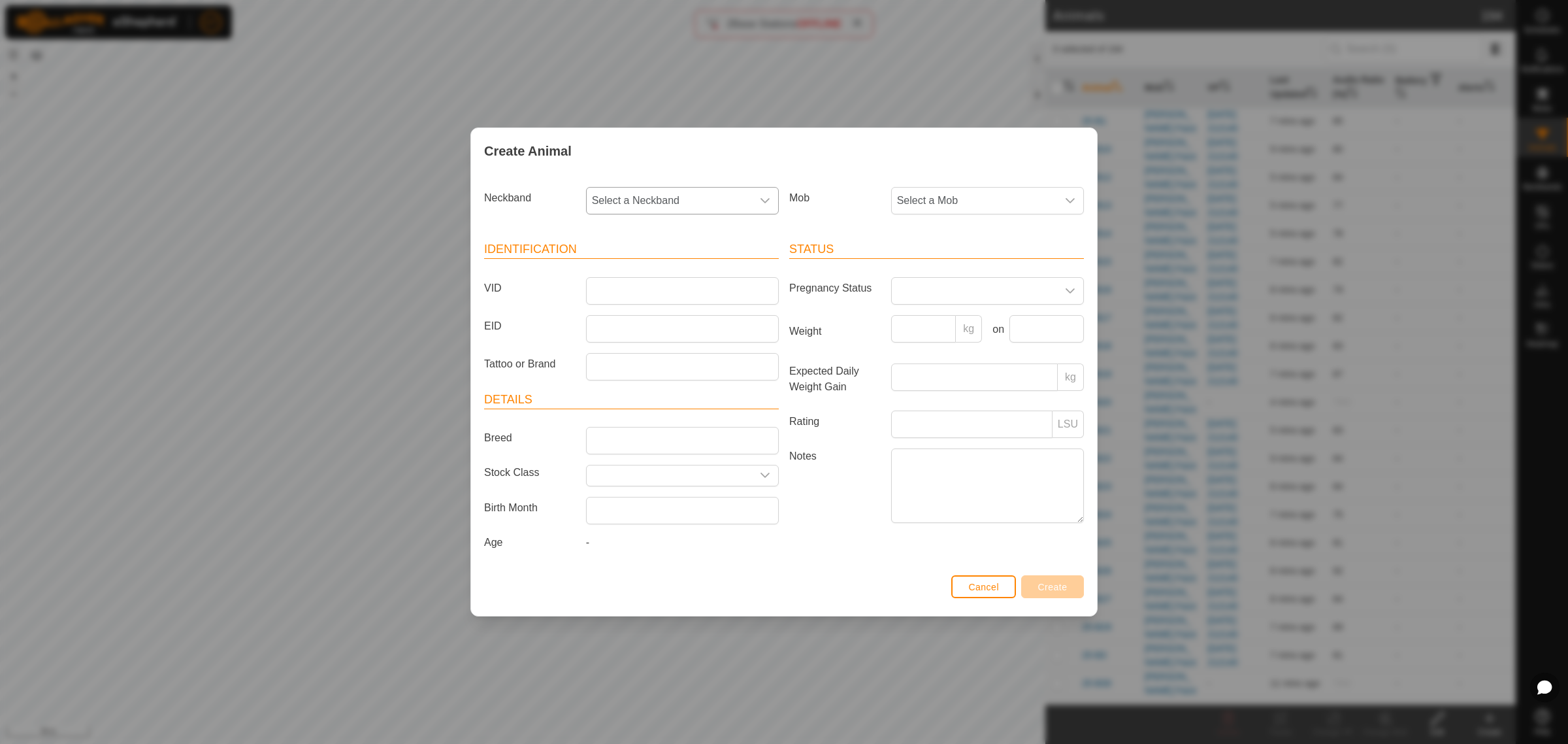
click at [765, 201] on icon "dropdown trigger" at bounding box center [765, 201] width 9 height 5
type input "5953"
click at [618, 266] on li "2592135953" at bounding box center [682, 268] width 191 height 26
click at [611, 288] on input "VID" at bounding box center [682, 290] width 193 height 27
type input "25-P12"
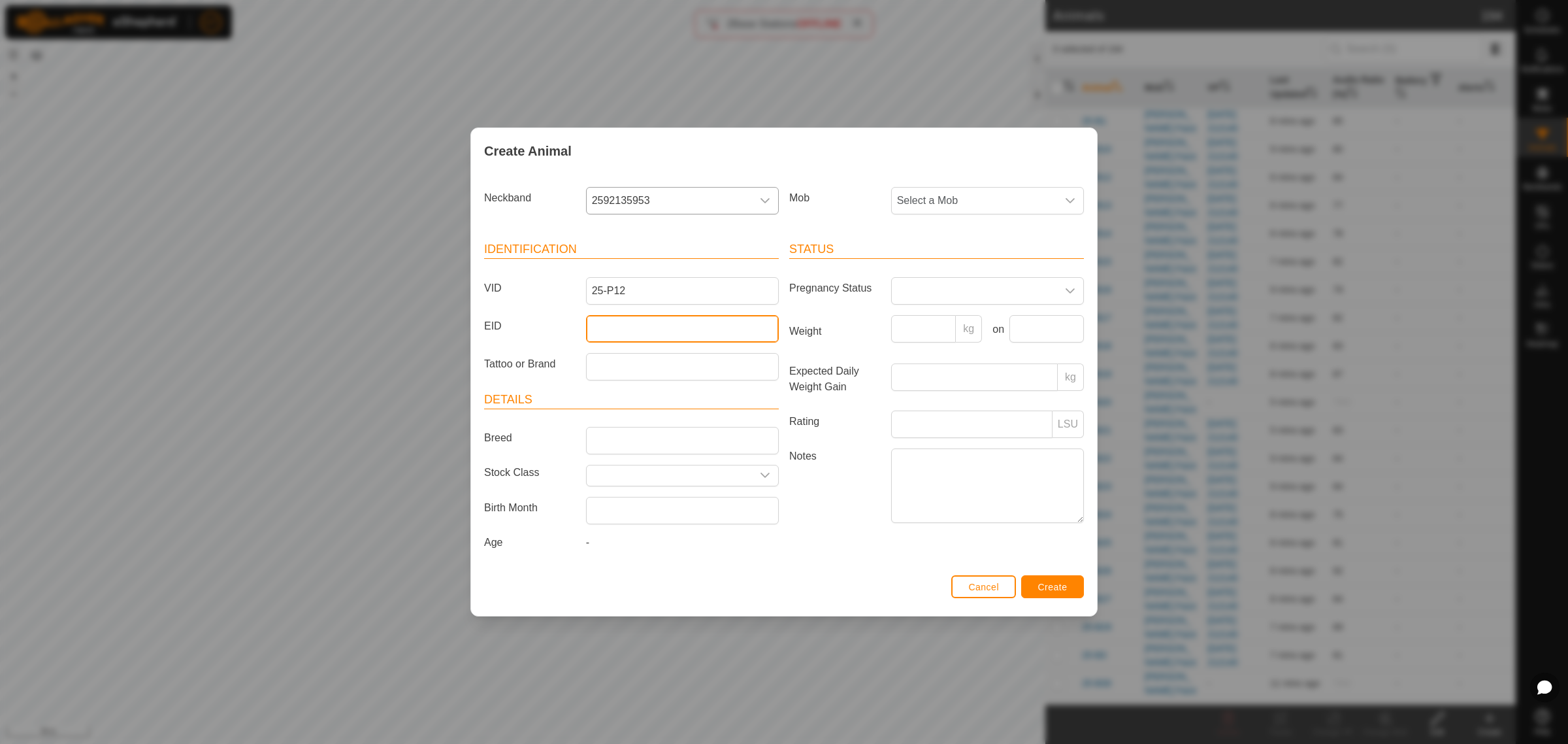
click at [708, 340] on input "EID" at bounding box center [682, 328] width 193 height 27
paste input "982123804473183"
type input "982123804473183"
click at [1076, 198] on div "dropdown trigger" at bounding box center [1070, 201] width 26 height 26
click at [962, 372] on li "Balage" at bounding box center [988, 373] width 191 height 26
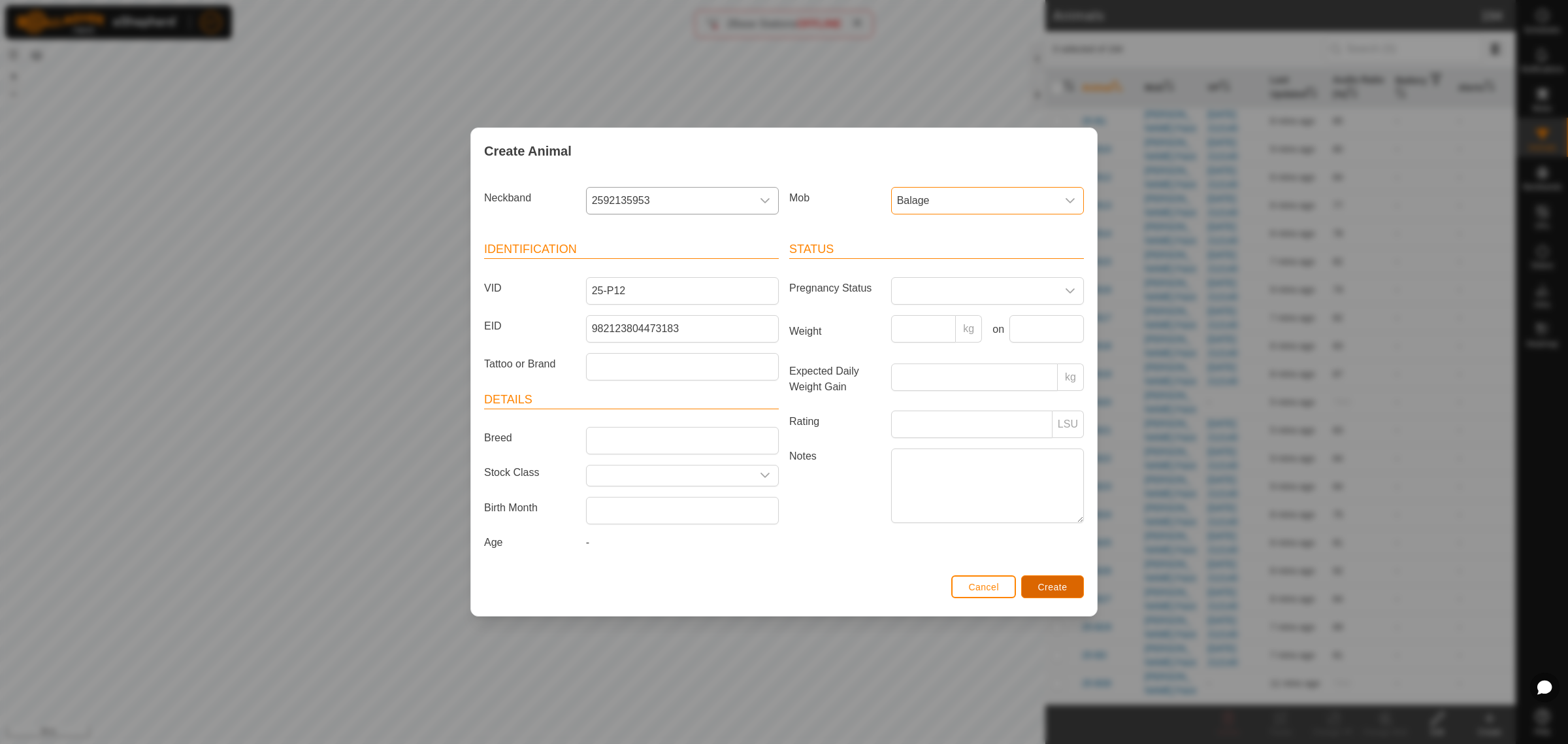
click at [1053, 585] on span "Create" at bounding box center [1053, 587] width 30 height 11
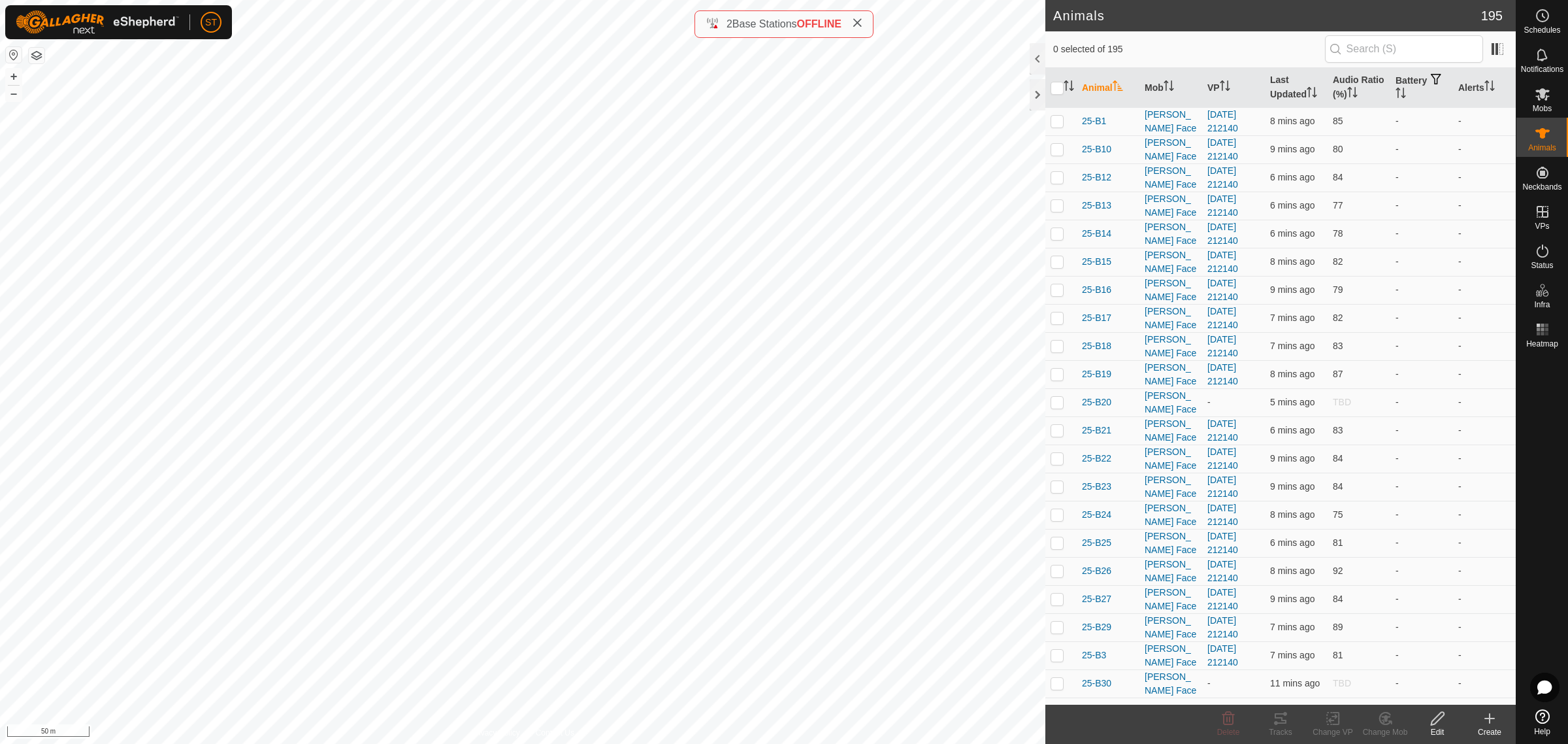
click at [1487, 720] on icon at bounding box center [1489, 719] width 16 height 16
click at [1425, 688] on link "Create Single Animal" at bounding box center [1430, 691] width 166 height 26
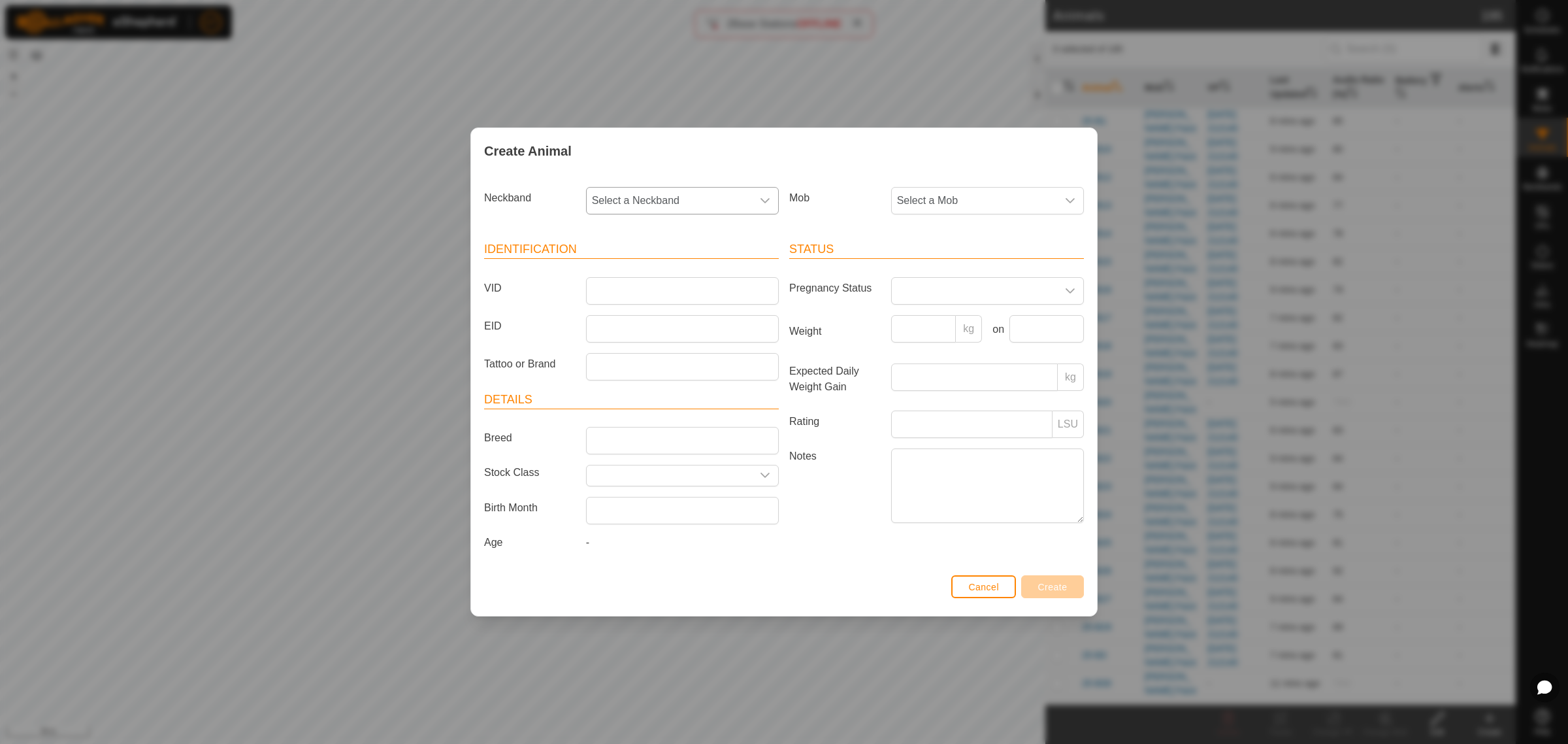
click at [768, 201] on icon "dropdown trigger" at bounding box center [765, 201] width 11 height 11
type input "0646"
click at [611, 264] on li "2905810646" at bounding box center [682, 268] width 191 height 26
click at [609, 289] on input "VID" at bounding box center [682, 290] width 193 height 27
type input "25-P7"
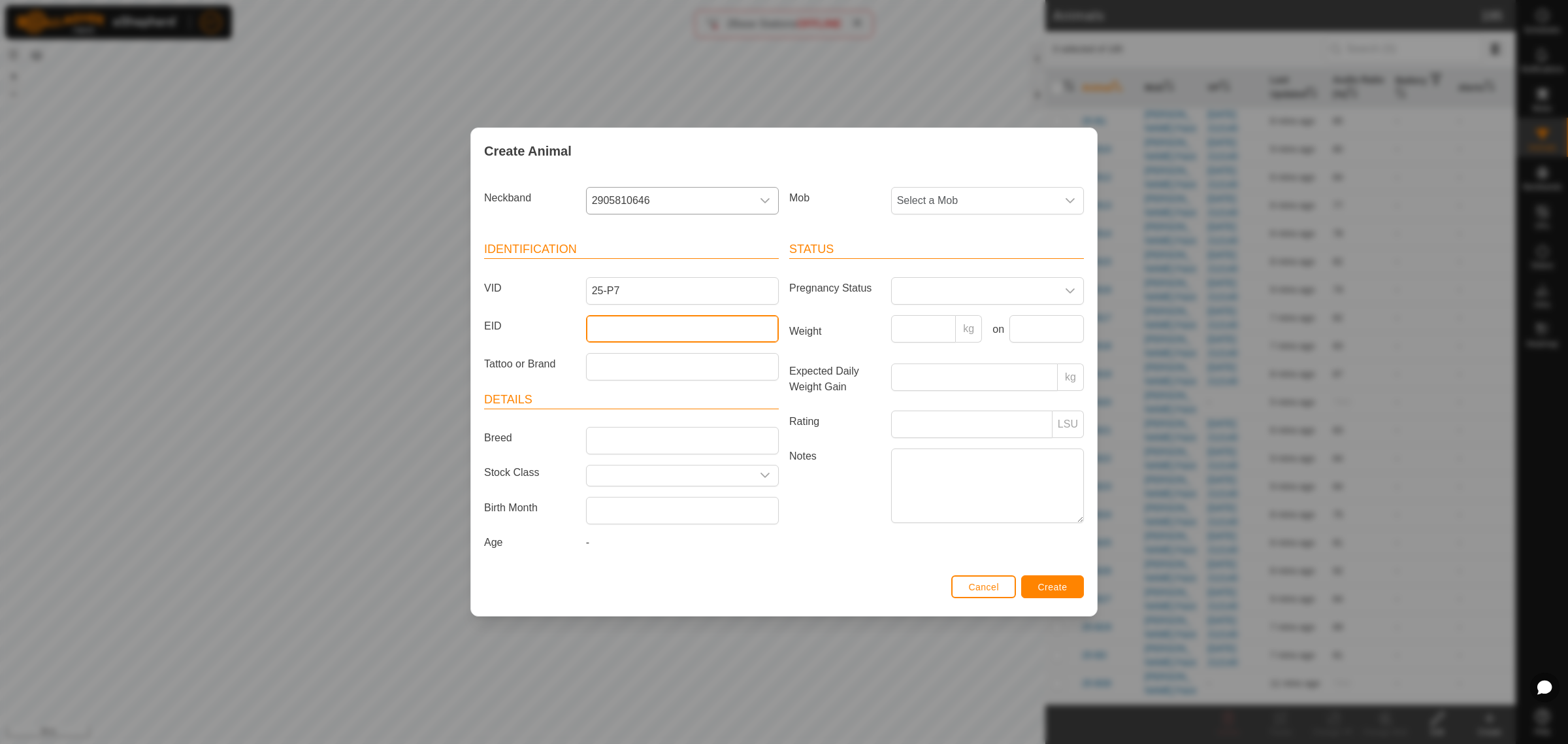
click at [633, 324] on input "EID" at bounding box center [682, 328] width 193 height 27
paste input "982123792475247"
type input "982123792475247"
click at [1077, 199] on div "dropdown trigger" at bounding box center [1070, 201] width 26 height 26
click at [944, 372] on li "Balage" at bounding box center [988, 373] width 191 height 26
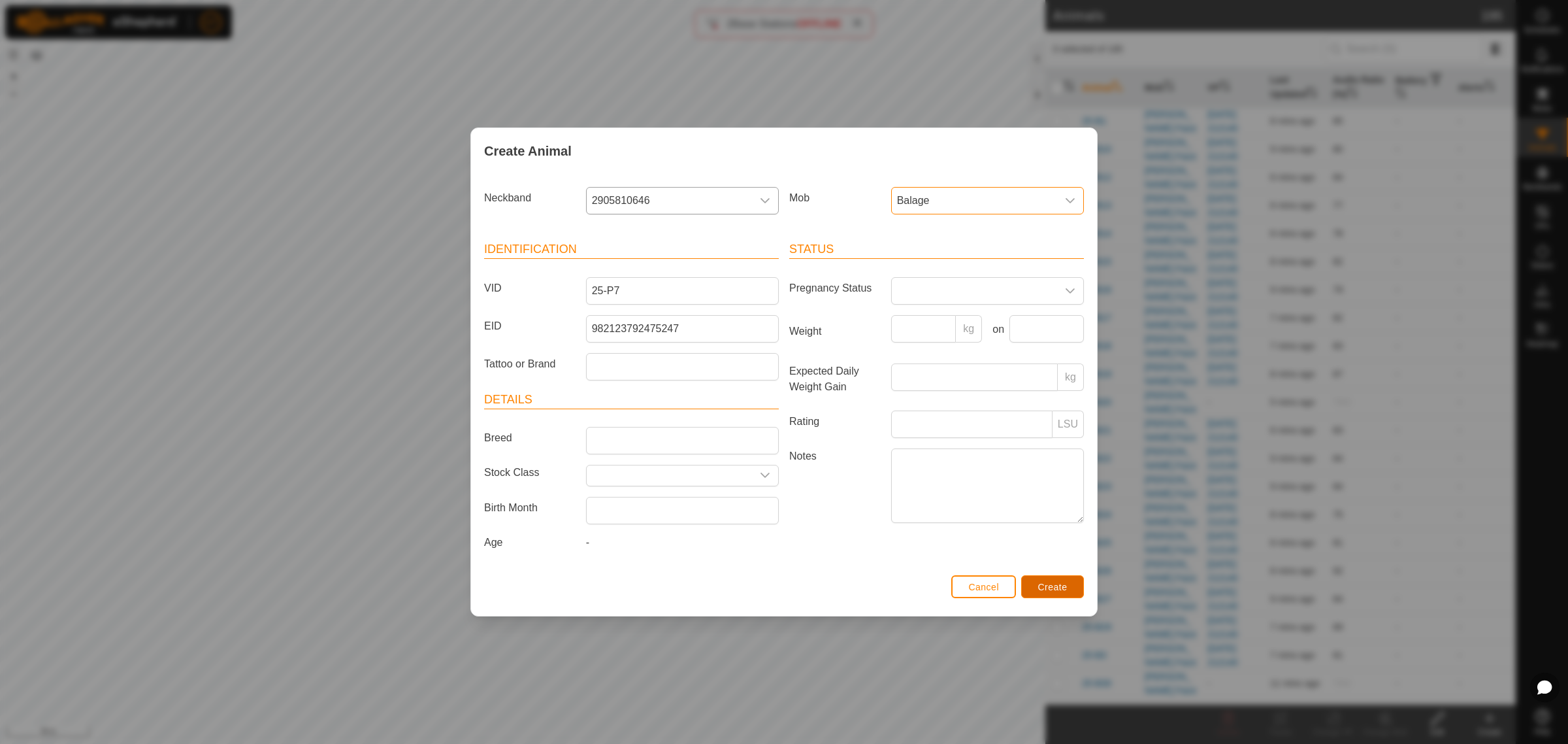
click at [1046, 590] on span "Create" at bounding box center [1053, 587] width 30 height 11
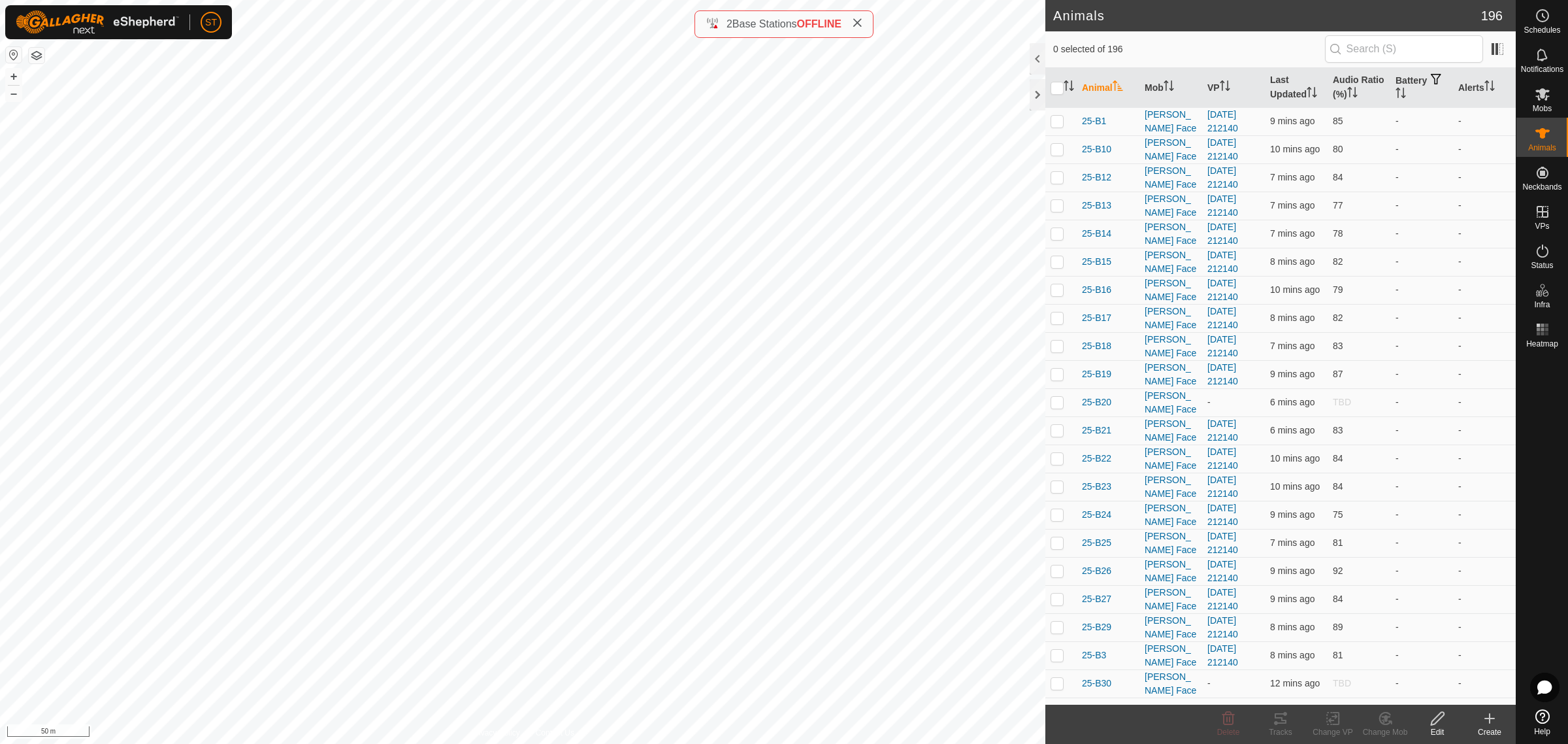
click at [1494, 722] on icon at bounding box center [1489, 719] width 16 height 16
click at [1411, 684] on link "Create Single Animal" at bounding box center [1430, 691] width 166 height 26
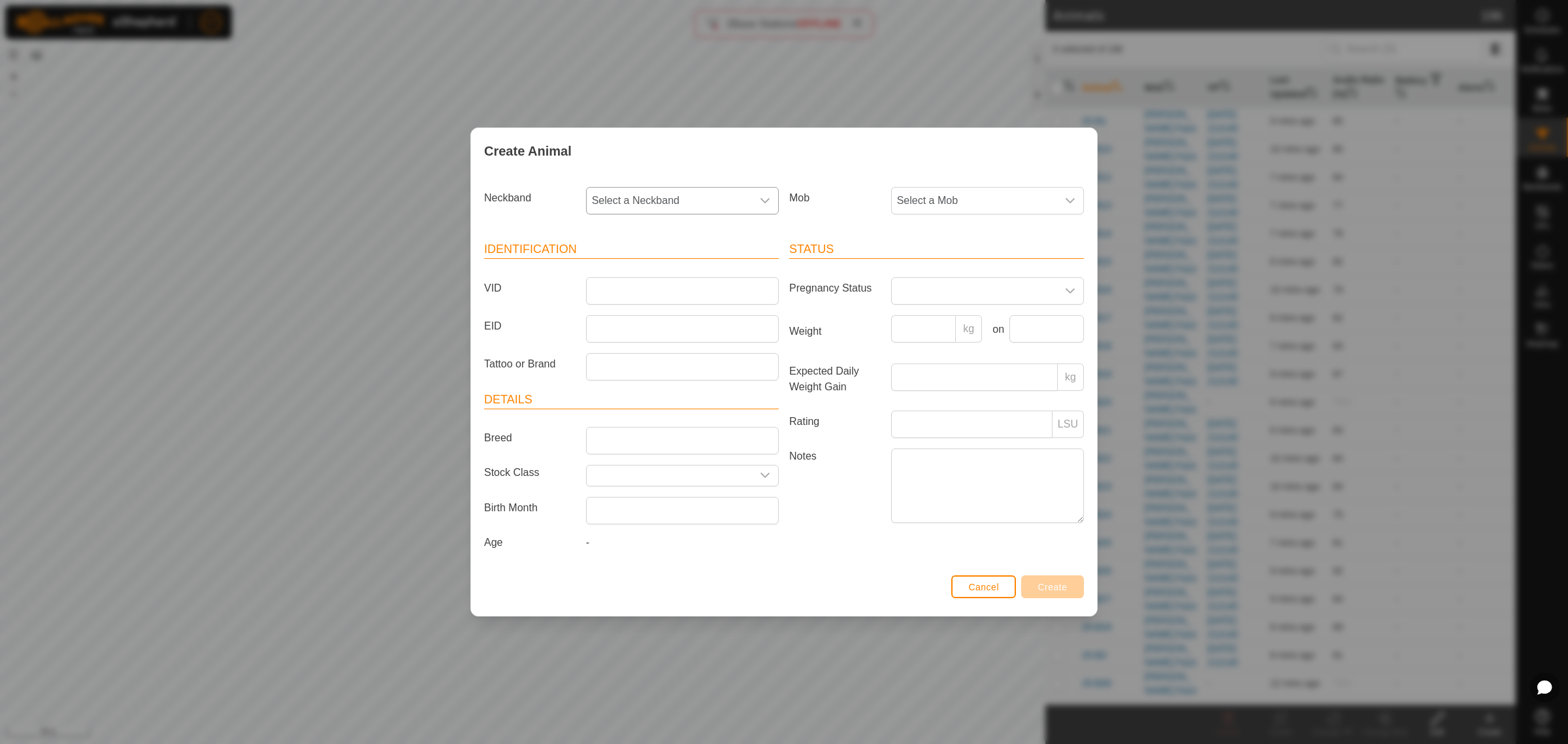
click at [764, 201] on icon "dropdown trigger" at bounding box center [765, 201] width 9 height 5
type input "5018"
click at [681, 271] on li "0965635018" at bounding box center [682, 268] width 191 height 26
click at [622, 292] on input "VID" at bounding box center [682, 290] width 193 height 27
type input "25-P42"
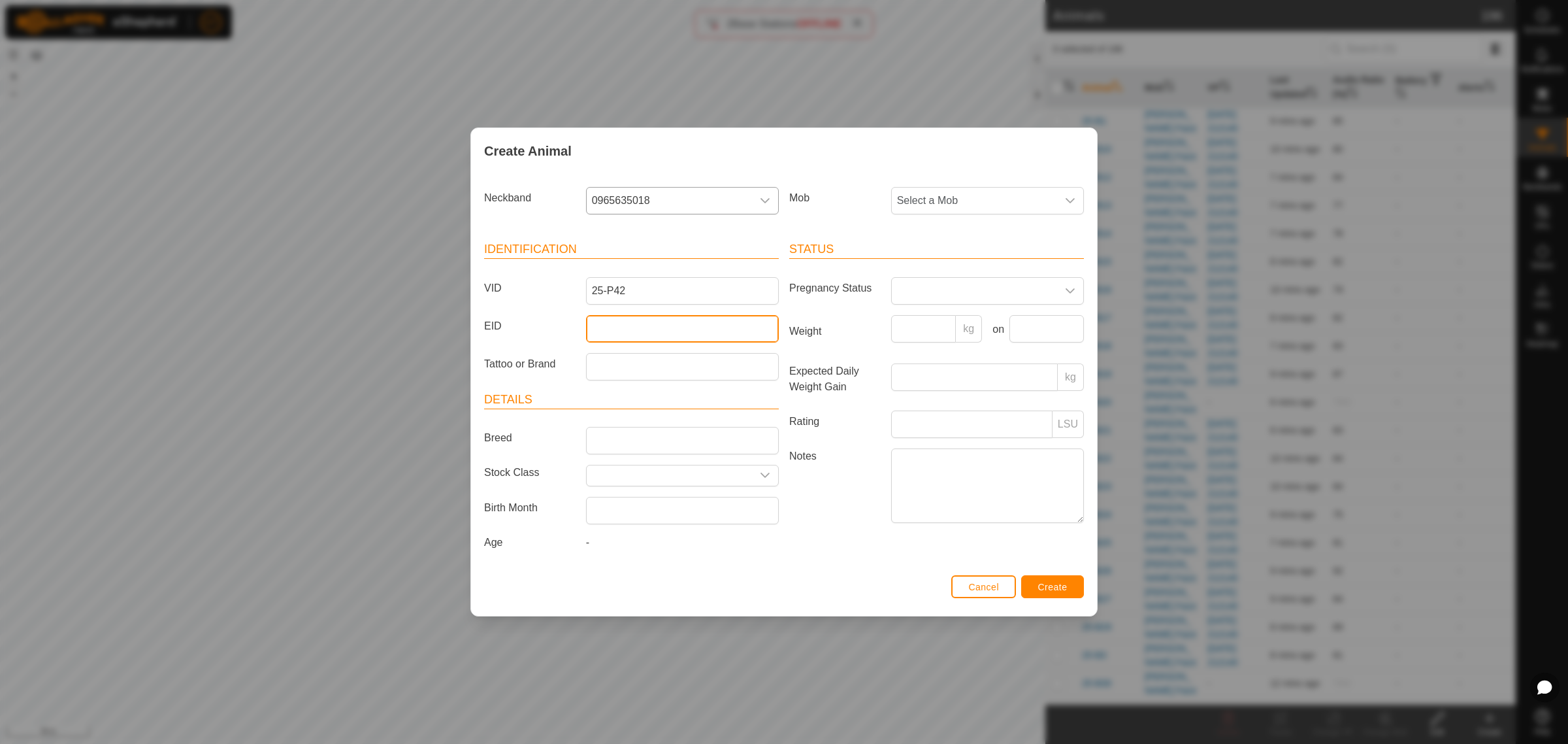
click at [704, 325] on input "EID" at bounding box center [682, 328] width 193 height 27
paste input "942000046280877"
type input "942000046280877"
click at [1069, 201] on icon "dropdown trigger" at bounding box center [1070, 201] width 9 height 5
click at [950, 379] on li "Balage" at bounding box center [988, 373] width 191 height 26
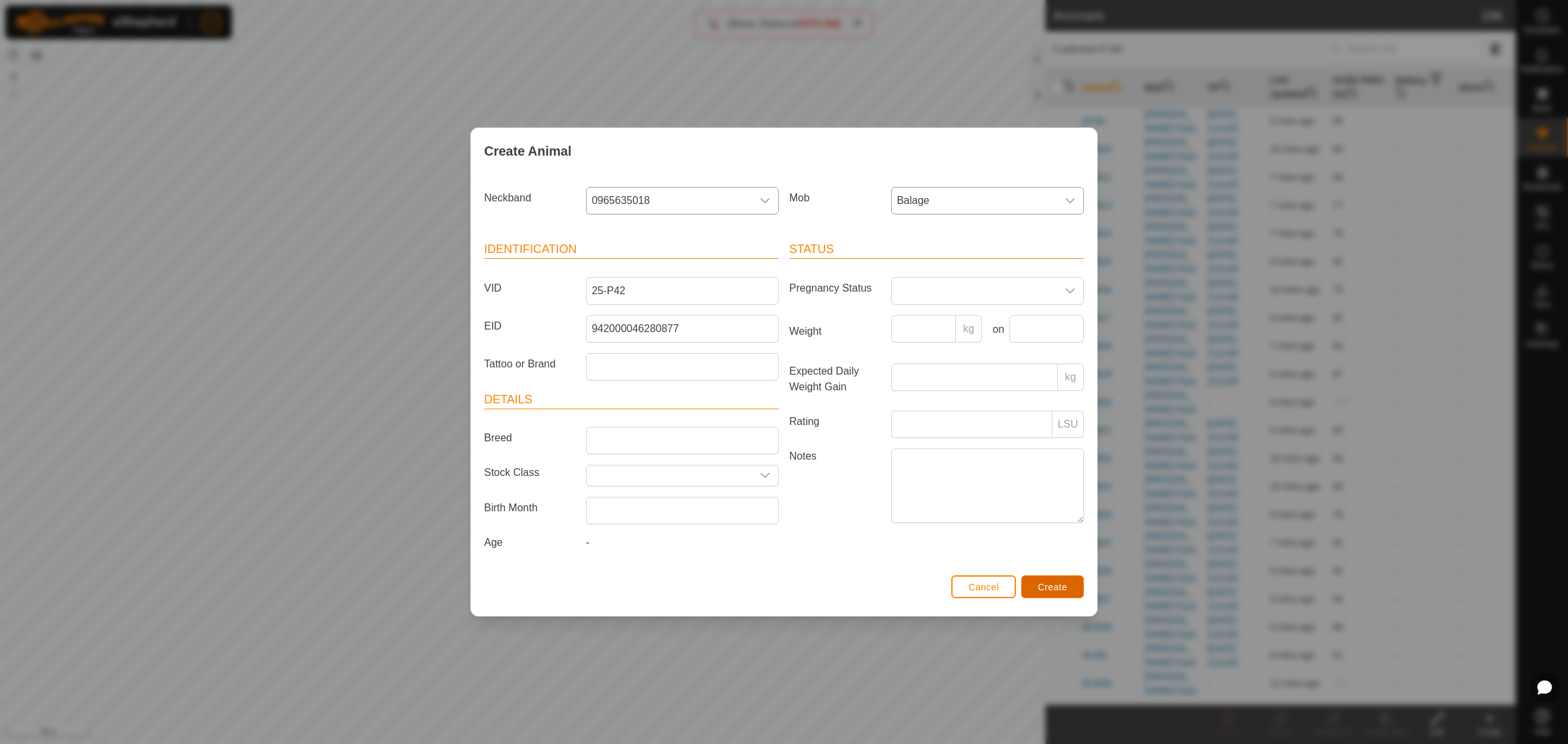
click at [1059, 588] on span "Create" at bounding box center [1053, 587] width 30 height 11
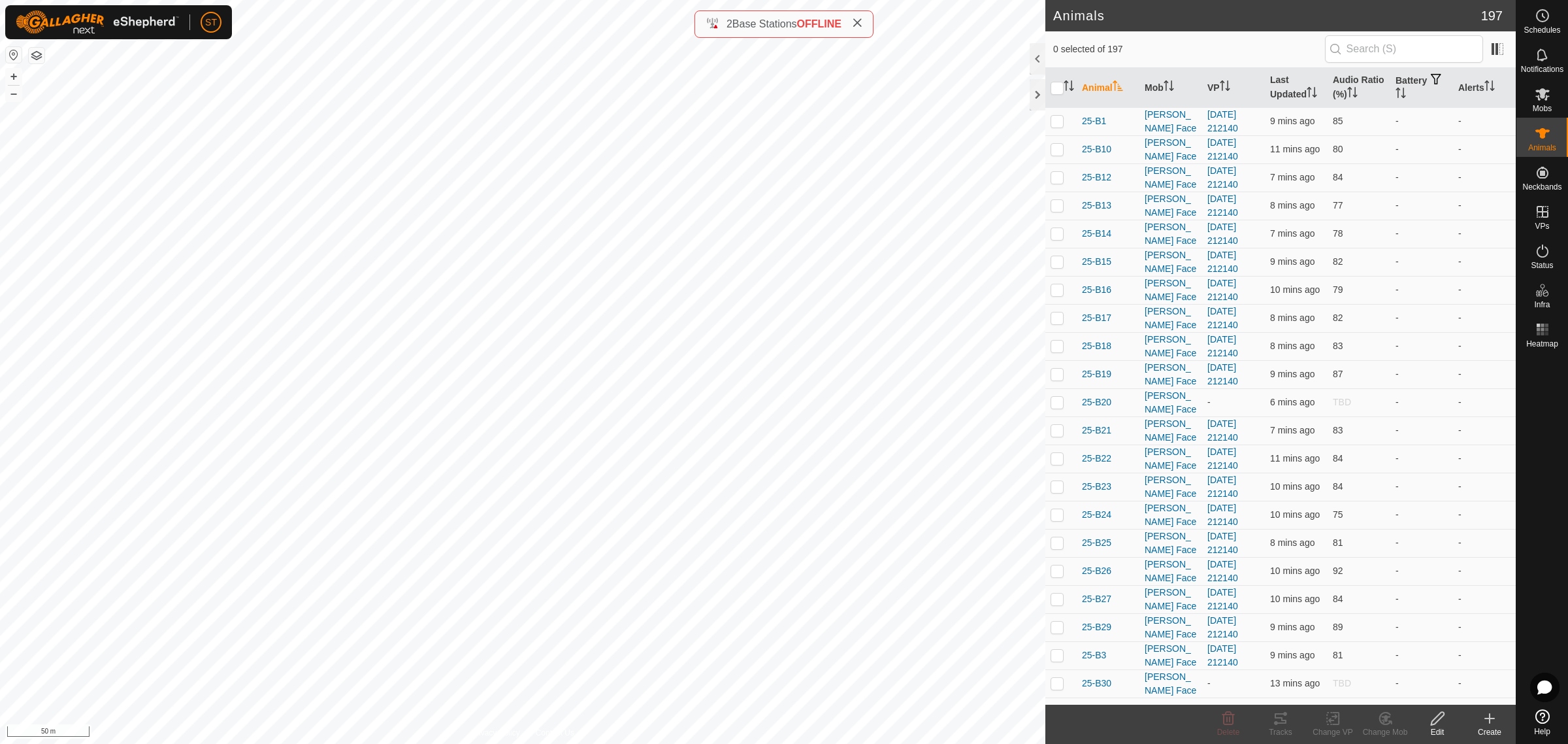
click at [1489, 720] on icon at bounding box center [1489, 718] width 0 height 9
click at [1419, 686] on link "Create Single Animal" at bounding box center [1430, 691] width 166 height 26
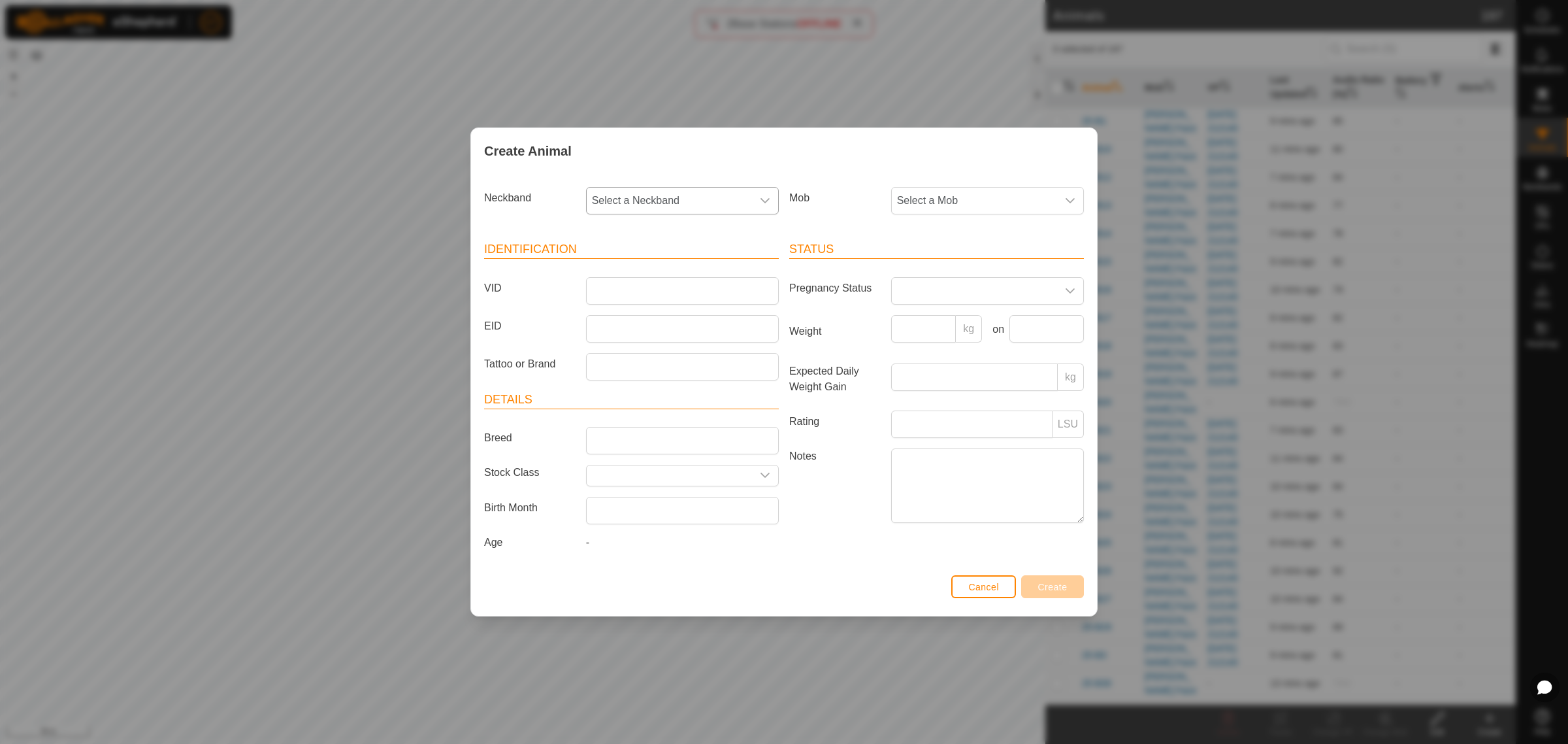
click at [758, 199] on div "dropdown trigger" at bounding box center [765, 201] width 26 height 26
type input "4221"
click at [644, 266] on li "2170824221" at bounding box center [682, 268] width 191 height 26
click at [671, 294] on input "VID" at bounding box center [682, 290] width 193 height 27
type input "25-P16"
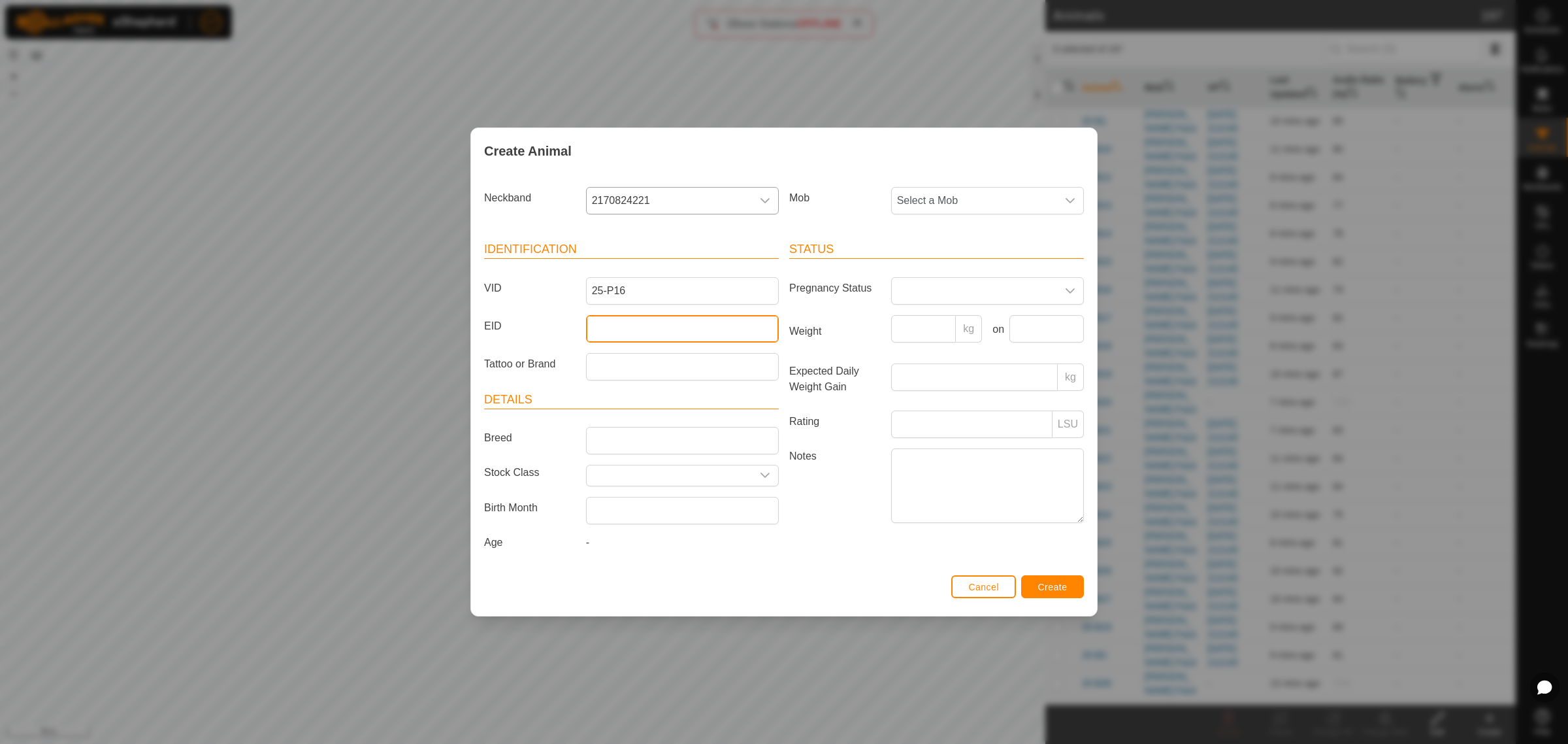
click at [667, 327] on input "EID" at bounding box center [682, 328] width 193 height 27
paste input "982123813205887"
type input "982123813205887"
click at [1077, 201] on div "dropdown trigger" at bounding box center [1070, 201] width 26 height 26
click at [931, 377] on li "Balage" at bounding box center [988, 373] width 191 height 26
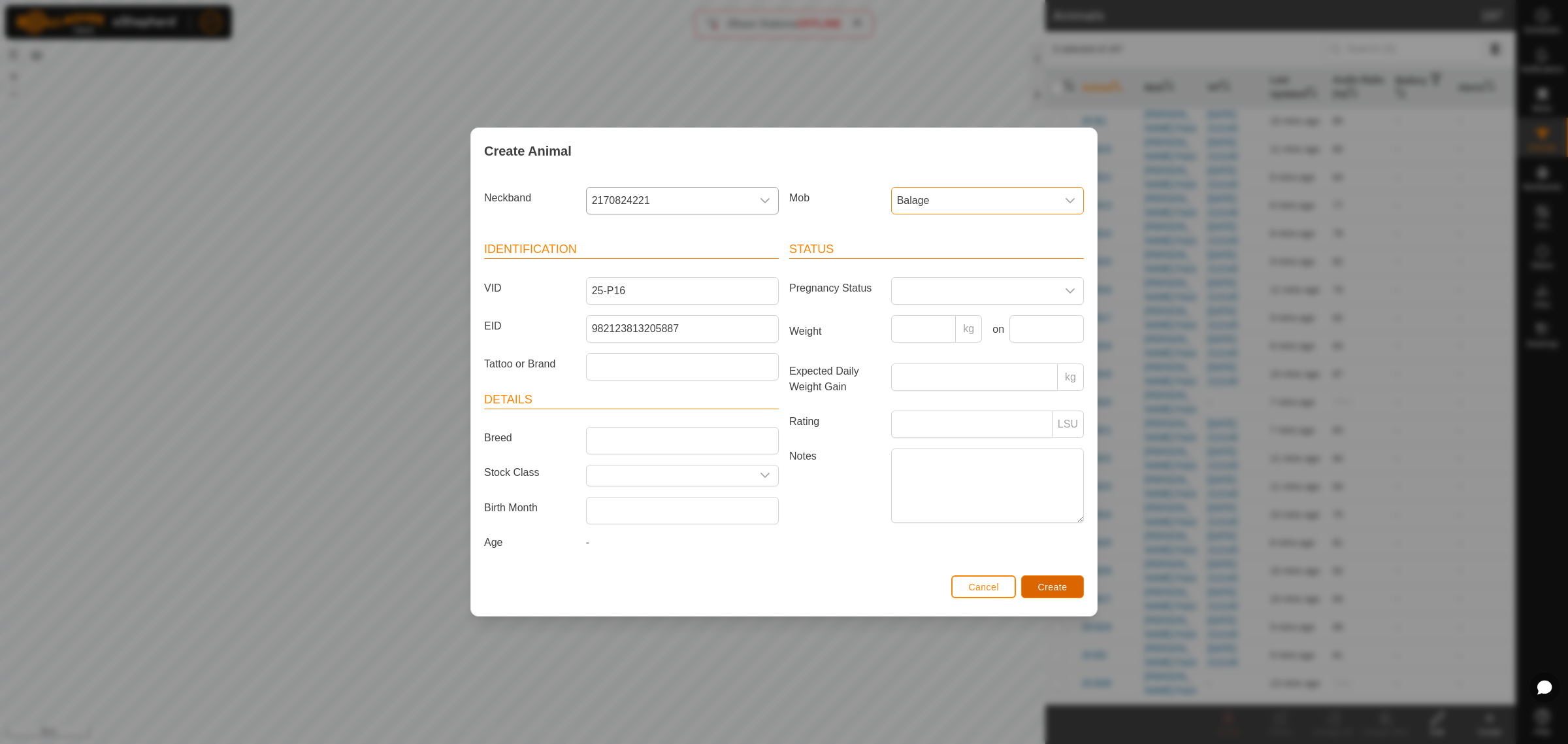
click at [1049, 586] on span "Create" at bounding box center [1053, 587] width 30 height 11
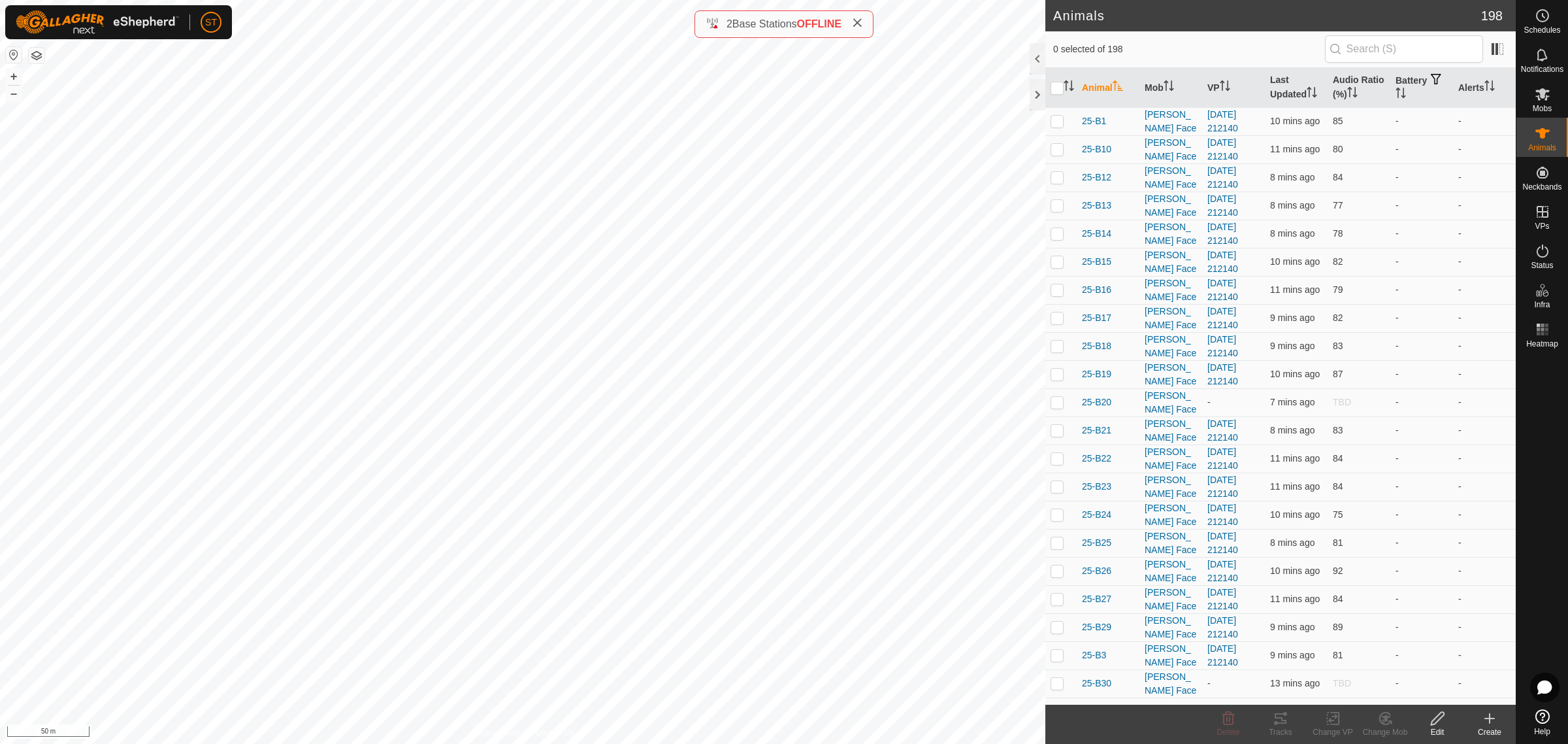
drag, startPoint x: 1483, startPoint y: 723, endPoint x: 1466, endPoint y: 707, distance: 23.3
click at [1484, 723] on icon at bounding box center [1489, 719] width 16 height 16
click at [1440, 691] on link "Create Single Animal" at bounding box center [1430, 691] width 166 height 26
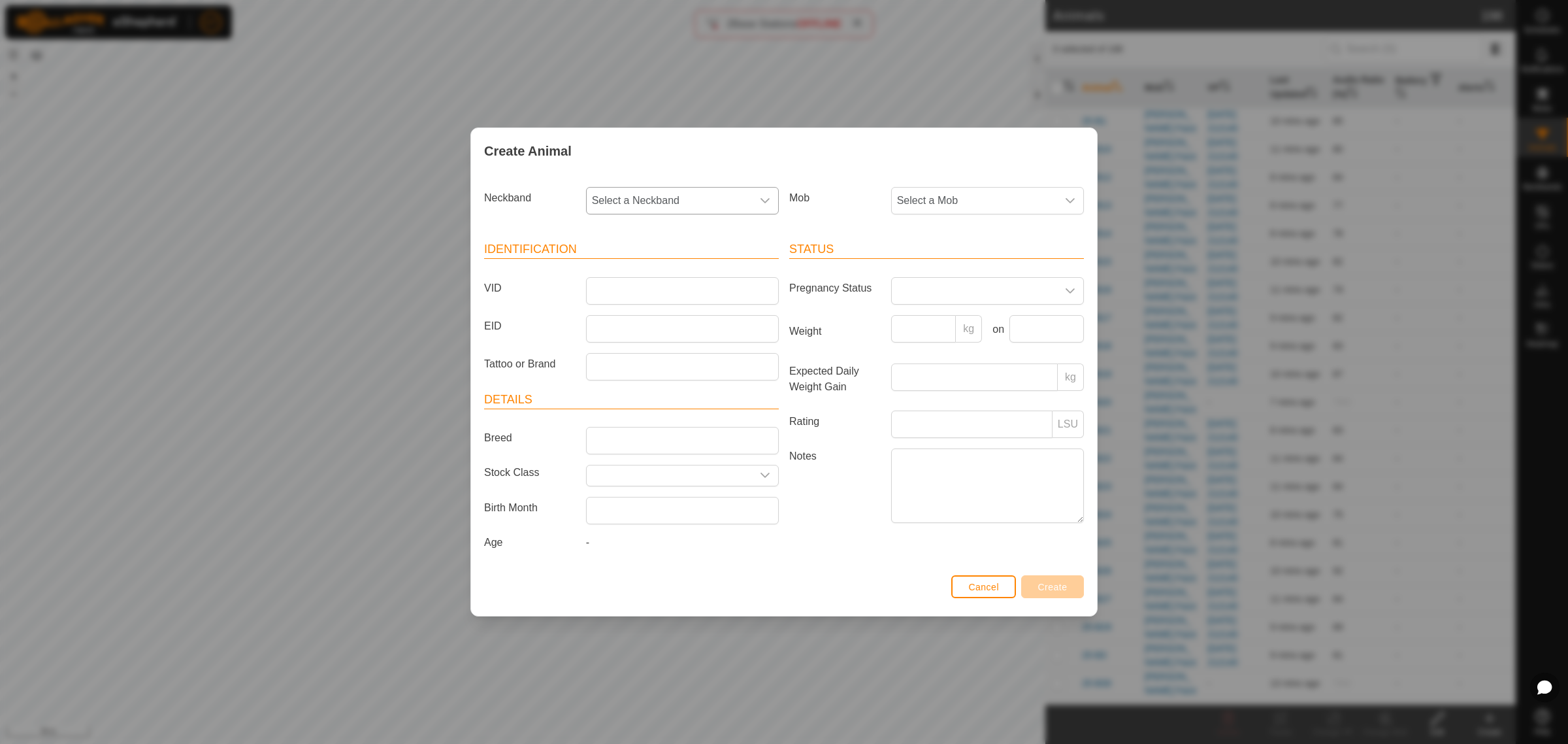
click at [765, 200] on icon "dropdown trigger" at bounding box center [765, 201] width 11 height 11
type input "4659"
click at [628, 259] on li "2964404659" at bounding box center [682, 268] width 191 height 26
click at [606, 281] on input "VID" at bounding box center [682, 290] width 193 height 27
type input "25-P9"
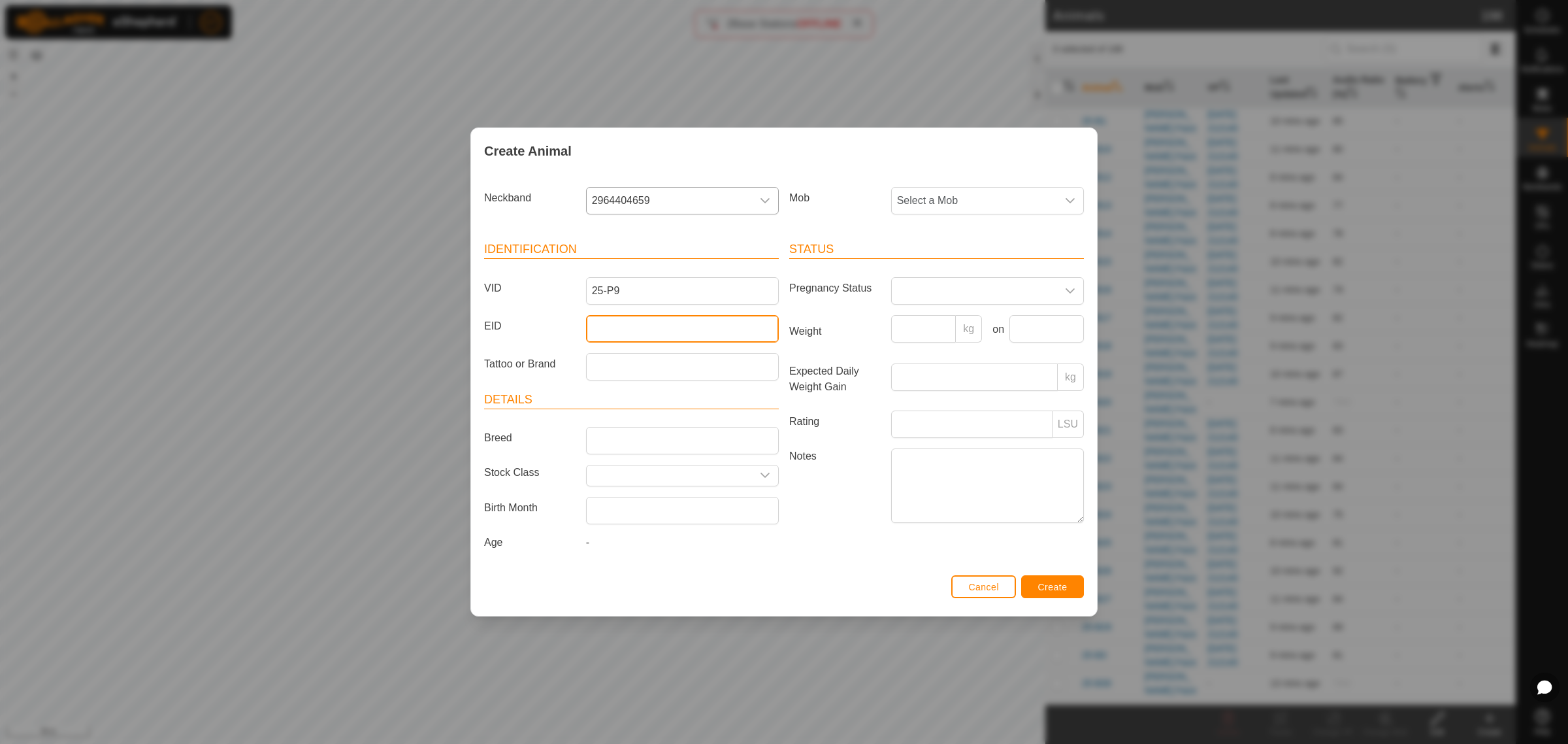
click at [595, 328] on input "EID" at bounding box center [682, 328] width 193 height 27
paste input "942000046282521"
type input "942000046282521"
click at [1068, 197] on icon "dropdown trigger" at bounding box center [1070, 201] width 11 height 11
click at [931, 377] on li "Balage" at bounding box center [988, 373] width 191 height 26
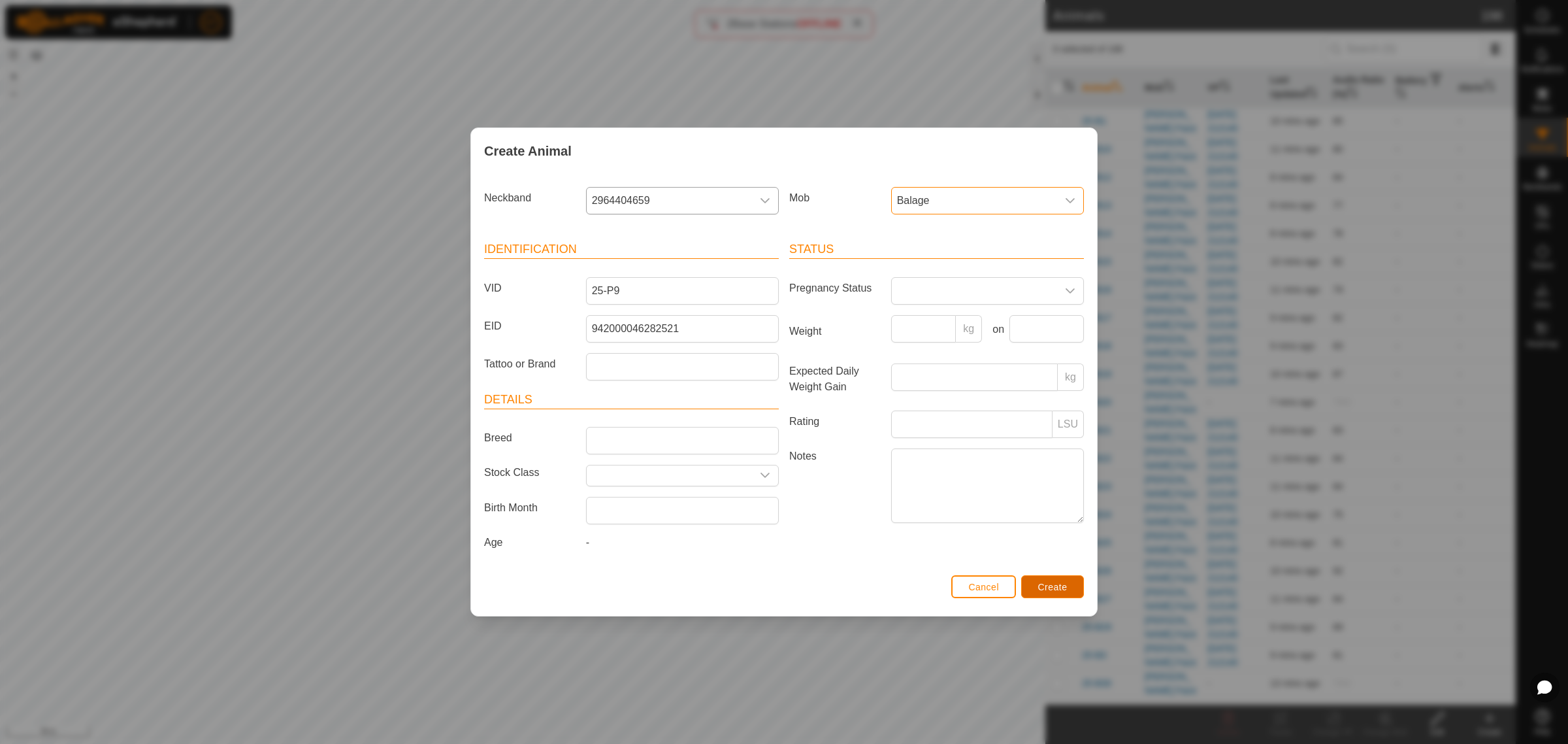
click at [1050, 589] on span "Create" at bounding box center [1053, 587] width 30 height 11
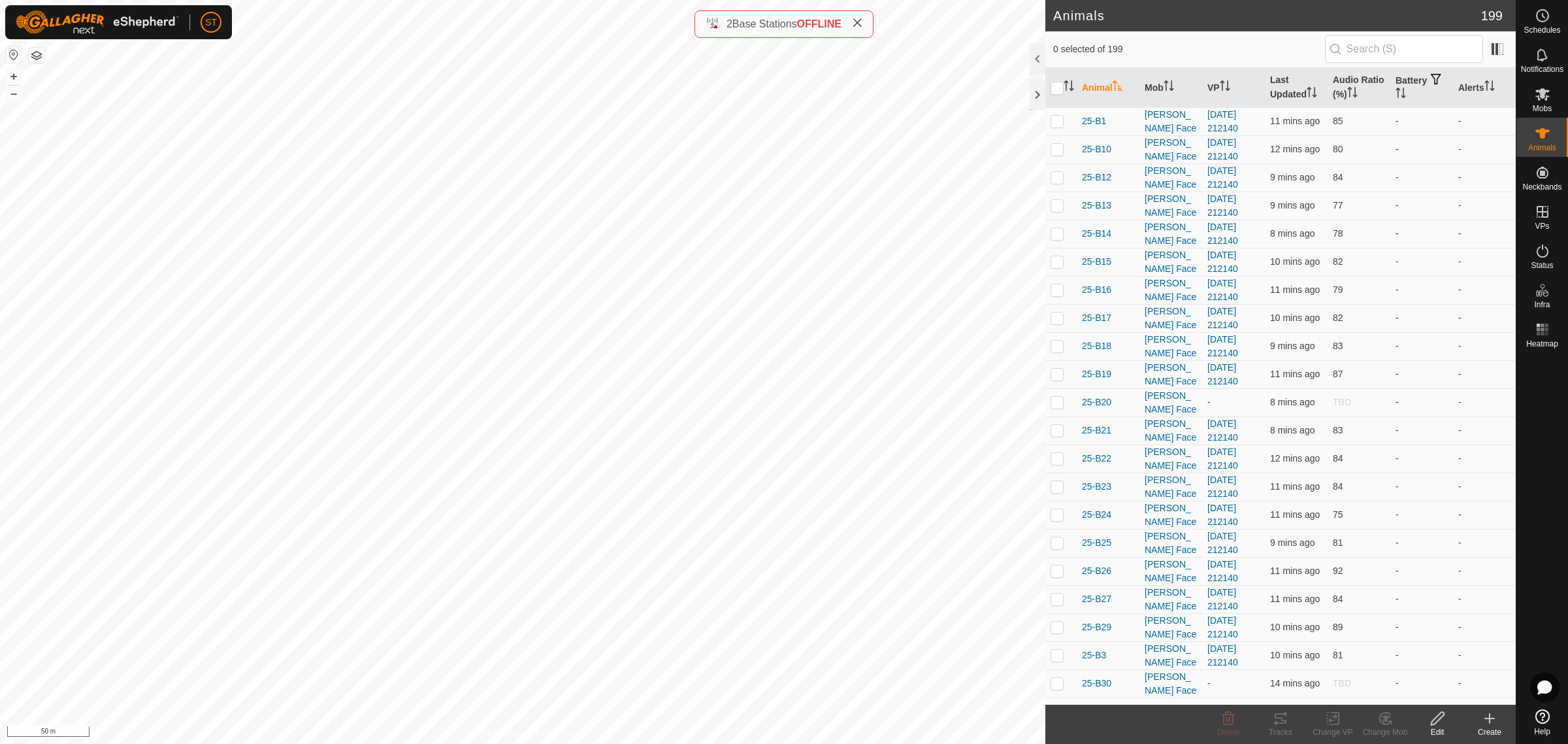
click at [1491, 720] on icon at bounding box center [1489, 719] width 16 height 16
click at [1389, 690] on link "Create Single Animal" at bounding box center [1430, 691] width 166 height 26
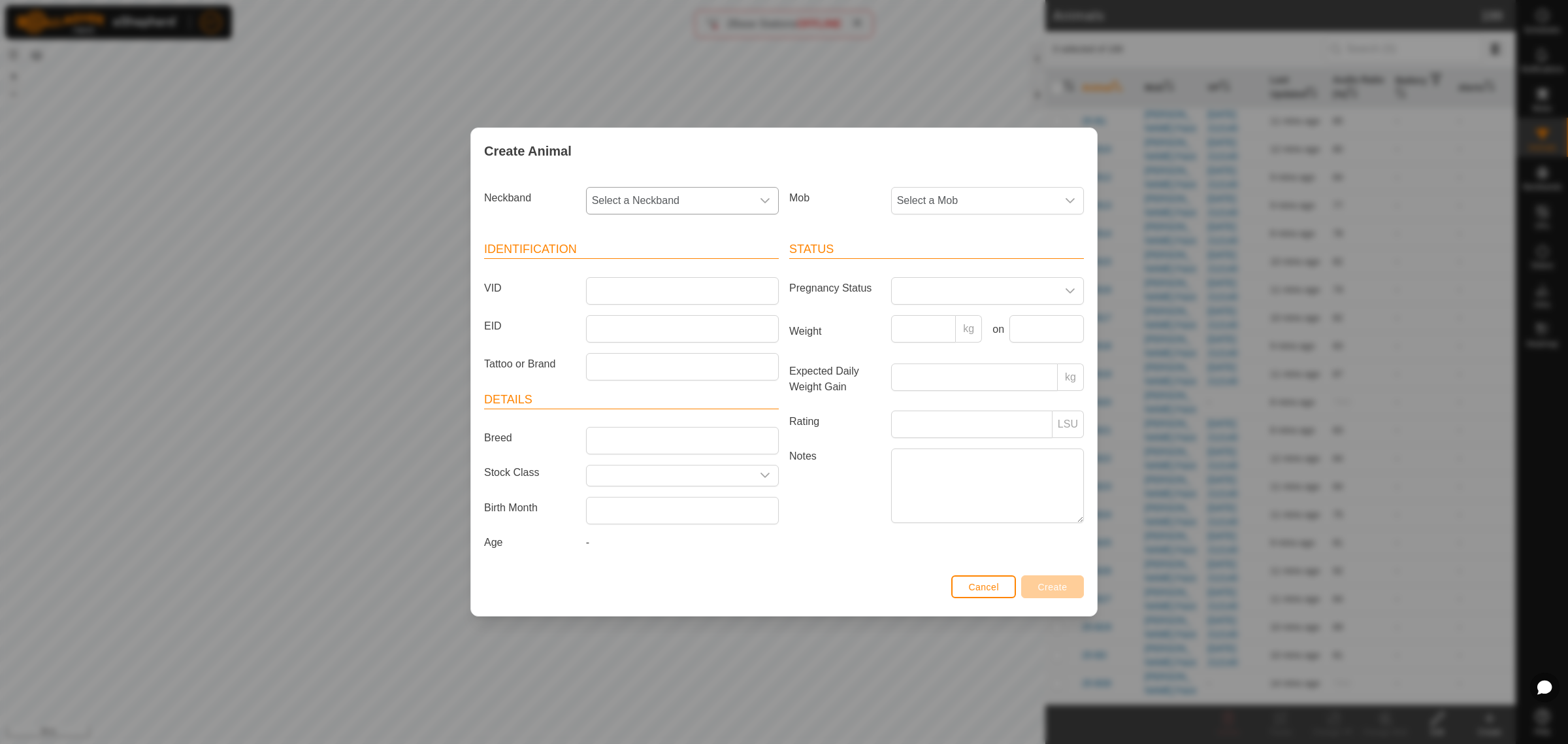
click at [769, 203] on icon "dropdown trigger" at bounding box center [765, 201] width 11 height 11
type input "1771"
click at [601, 266] on li "0744061771" at bounding box center [682, 268] width 191 height 26
click at [639, 299] on input "VID" at bounding box center [682, 290] width 193 height 27
type input "25-P45"
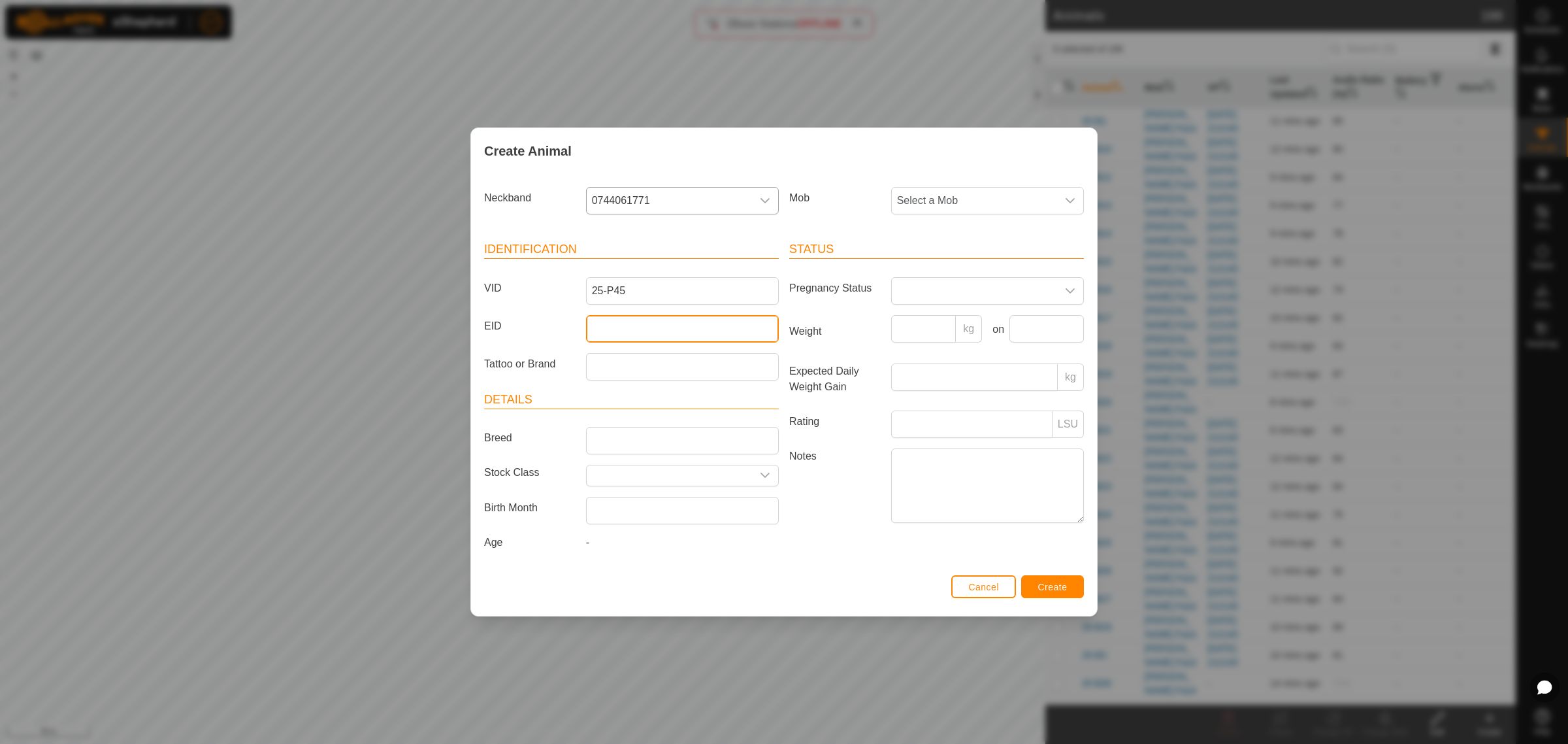
click at [641, 328] on input "EID" at bounding box center [682, 328] width 193 height 27
paste input "964001050684190"
type input "964001050684190"
click at [1070, 199] on icon "dropdown trigger" at bounding box center [1070, 201] width 11 height 11
click at [913, 374] on li "Balage" at bounding box center [988, 373] width 191 height 26
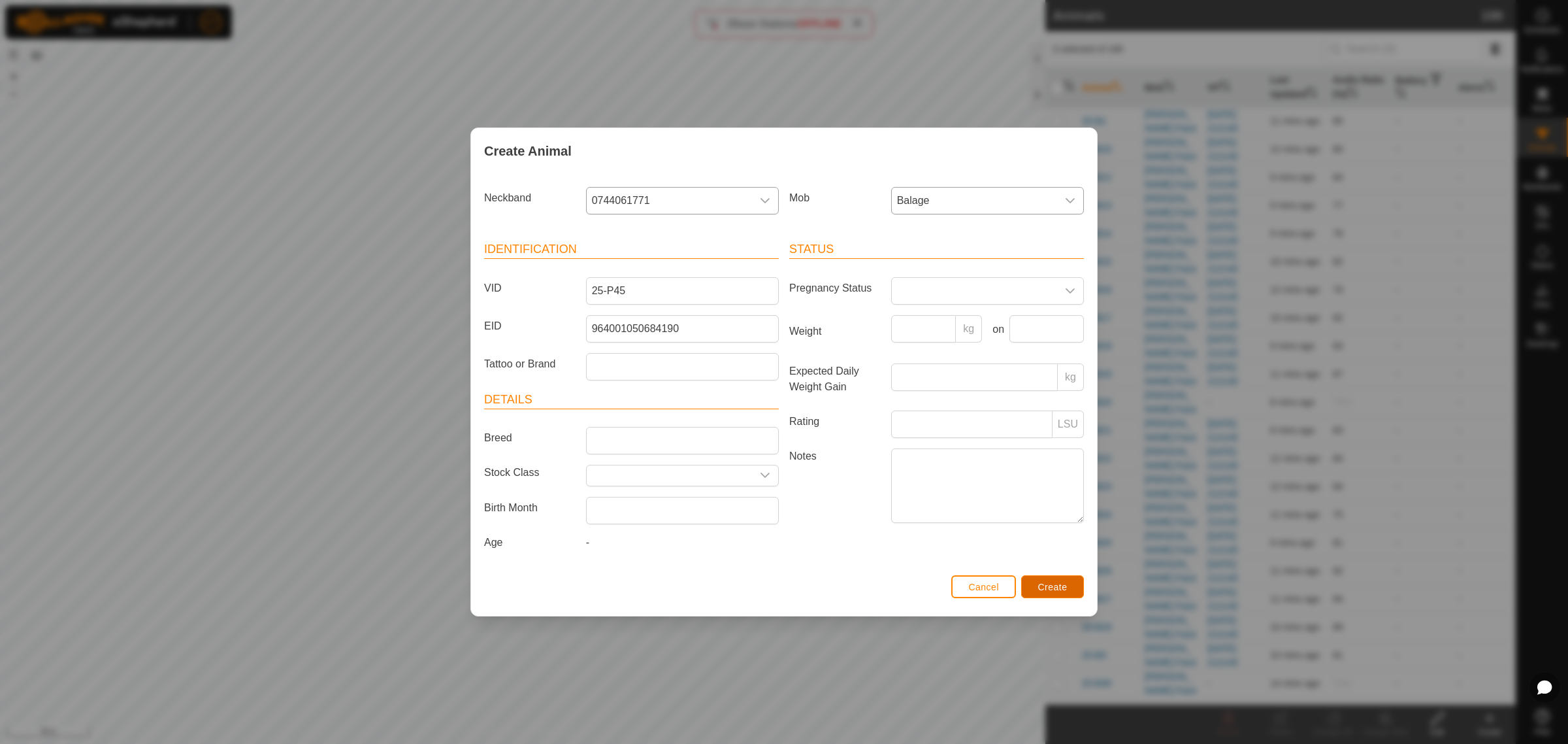
click at [1042, 590] on span "Create" at bounding box center [1053, 587] width 30 height 11
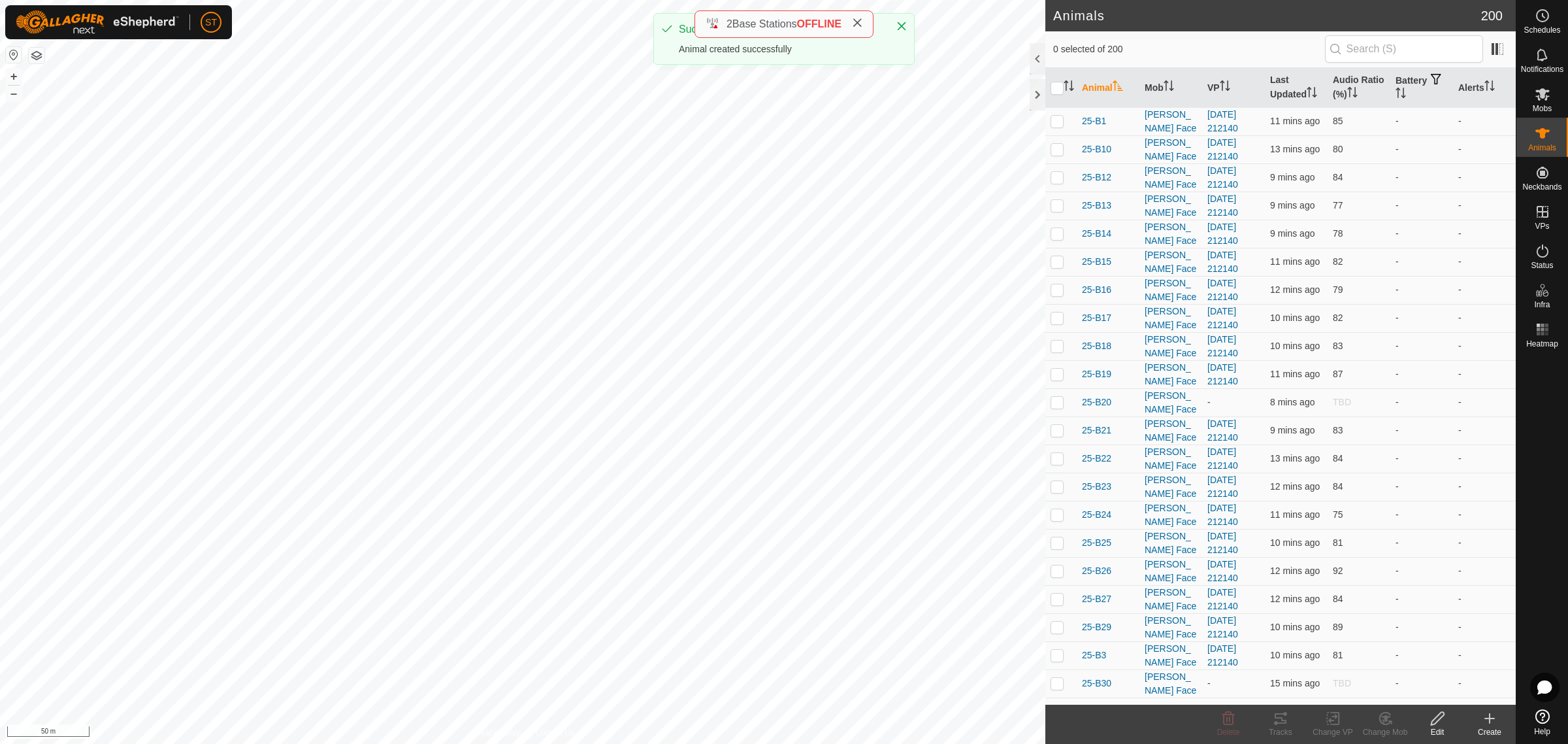
click at [1483, 723] on icon at bounding box center [1489, 719] width 16 height 16
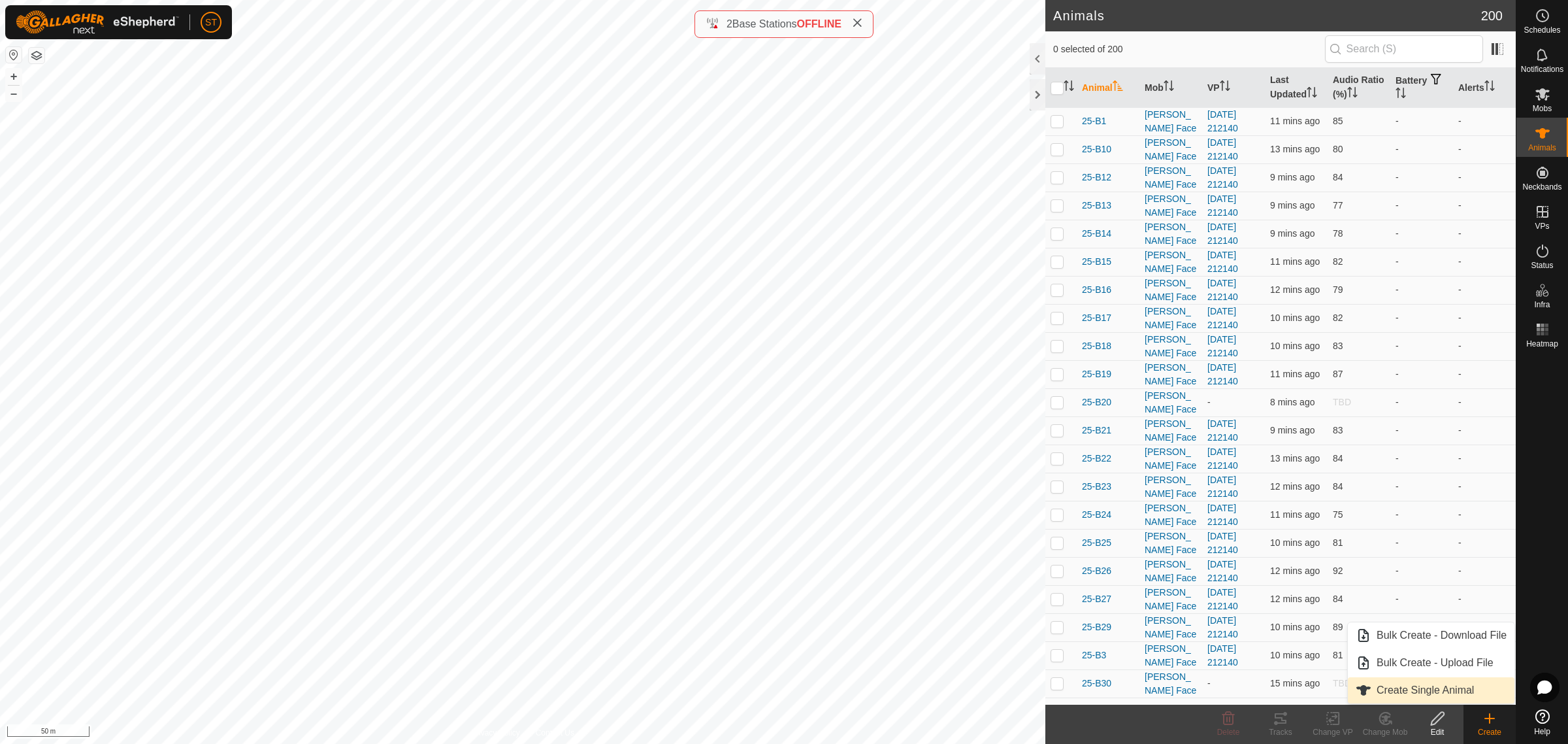
click at [1414, 690] on link "Create Single Animal" at bounding box center [1430, 691] width 166 height 26
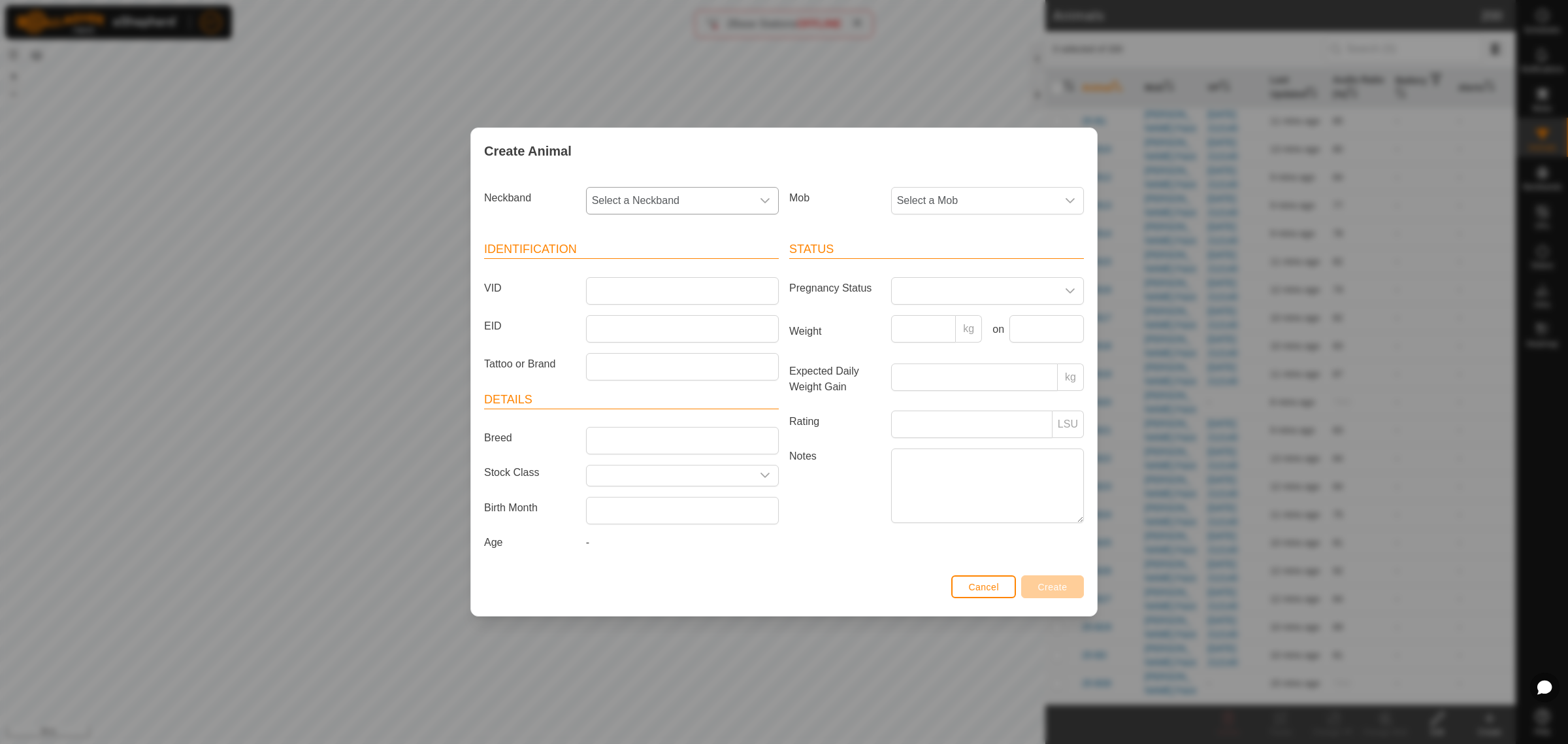
click at [769, 202] on div "dropdown trigger" at bounding box center [765, 201] width 26 height 26
type input "1505"
click at [628, 264] on li "0178661505" at bounding box center [682, 268] width 191 height 26
click at [588, 292] on input "VID" at bounding box center [682, 290] width 193 height 27
type input "25-P38"
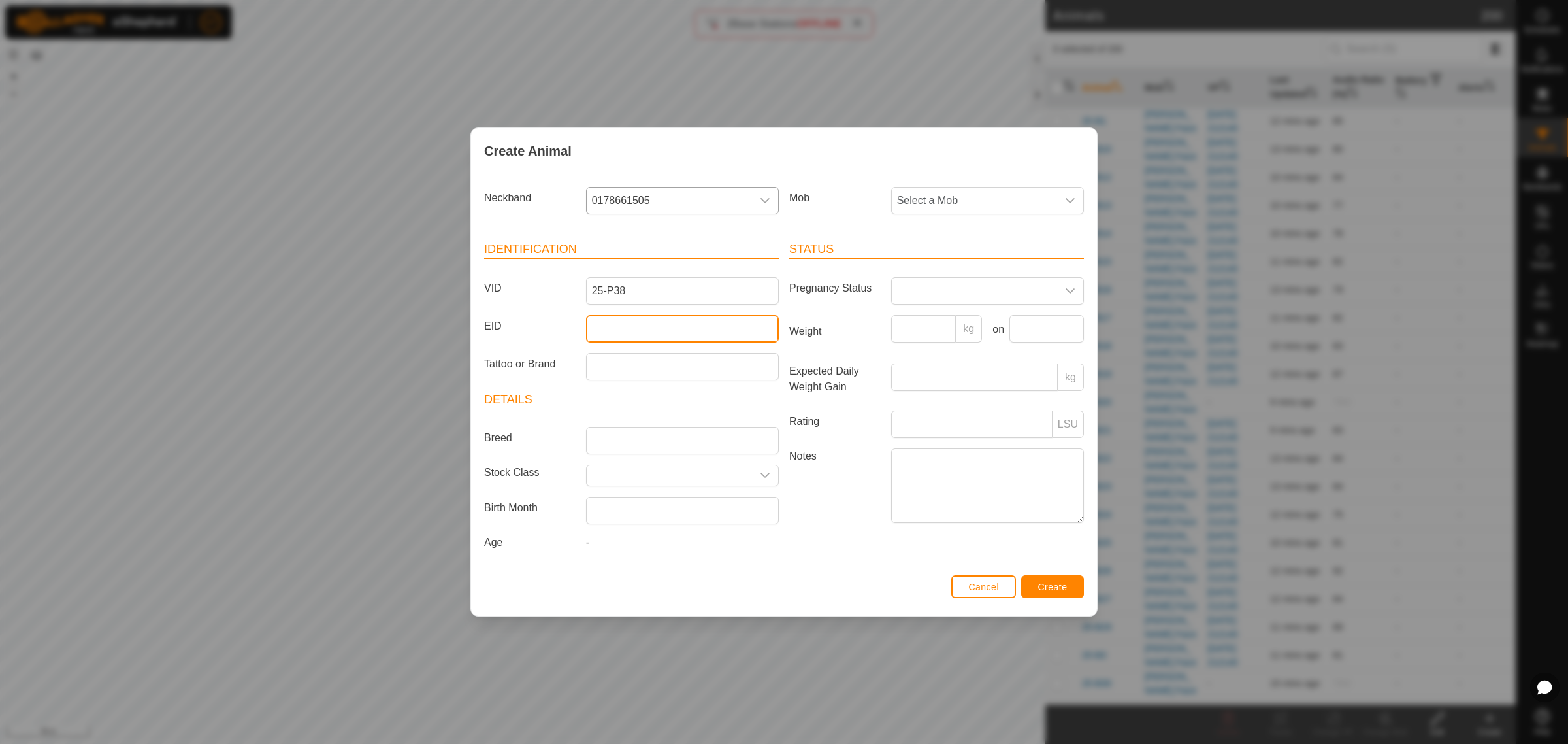
click at [648, 323] on input "EID" at bounding box center [682, 328] width 193 height 27
paste input "942000046281289"
type input "942000046281289"
click at [1072, 196] on icon "dropdown trigger" at bounding box center [1070, 201] width 11 height 11
click at [936, 379] on li "Balage" at bounding box center [988, 373] width 191 height 26
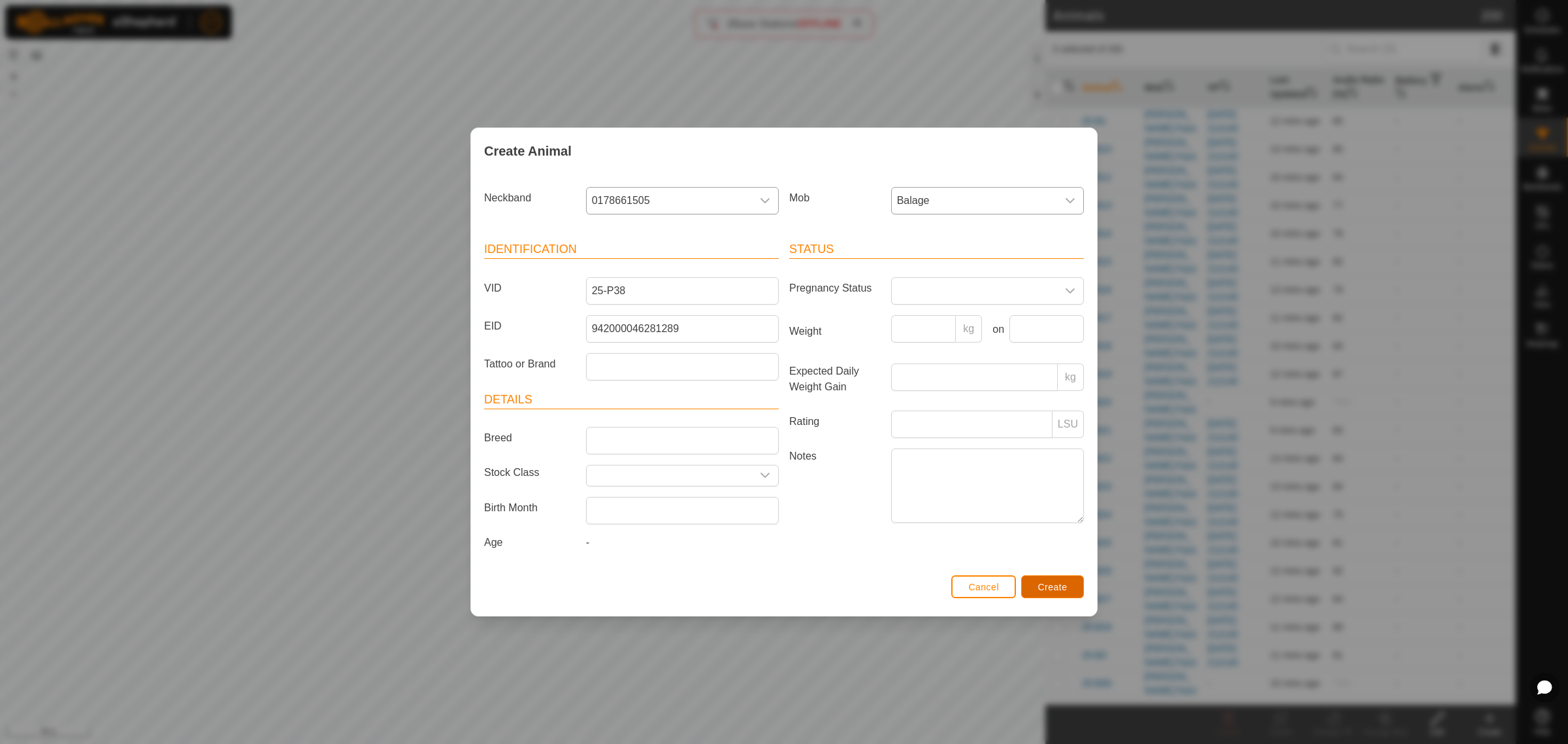
click at [1038, 588] on span "Create" at bounding box center [1053, 587] width 30 height 11
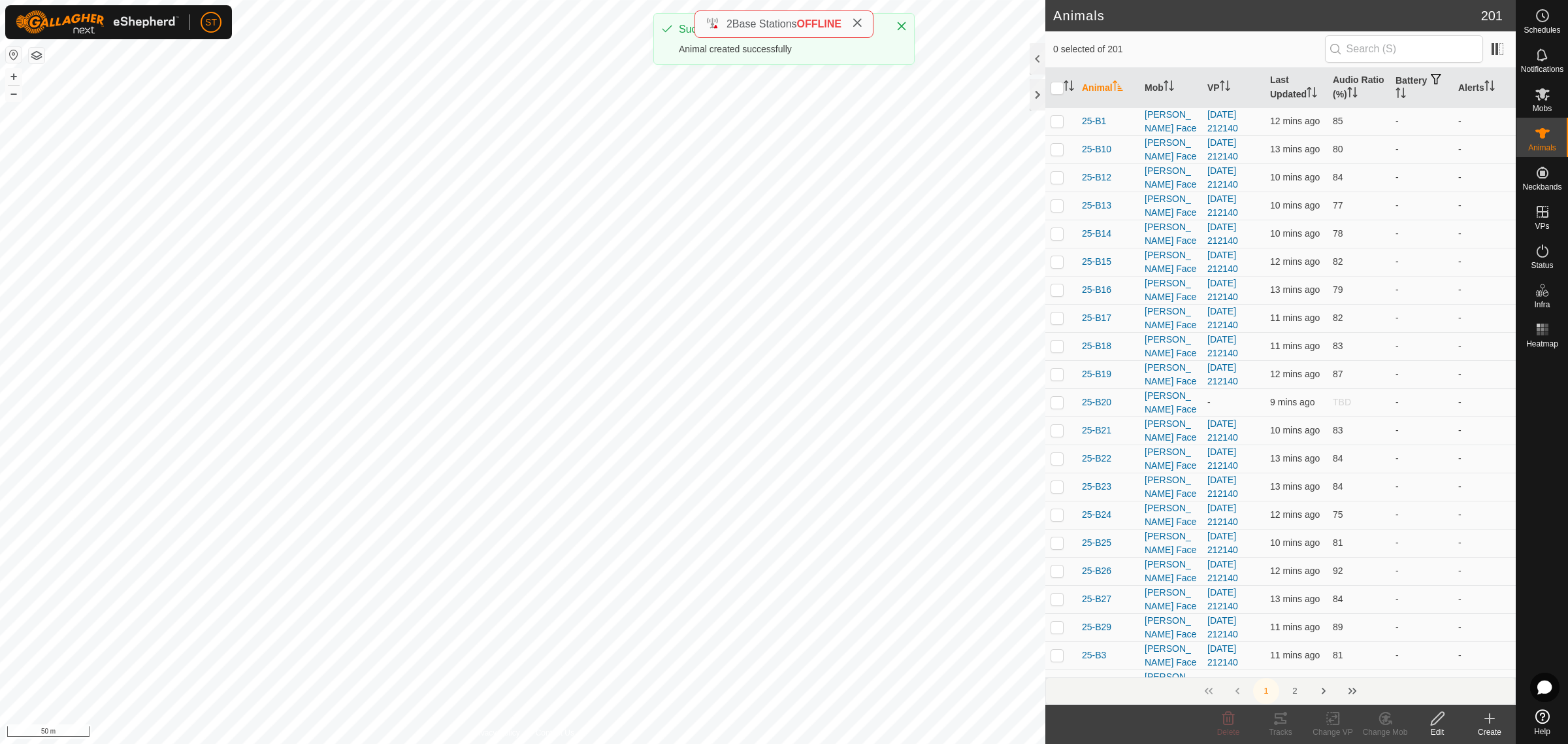
click at [1494, 728] on div "Create" at bounding box center [1489, 731] width 53 height 11
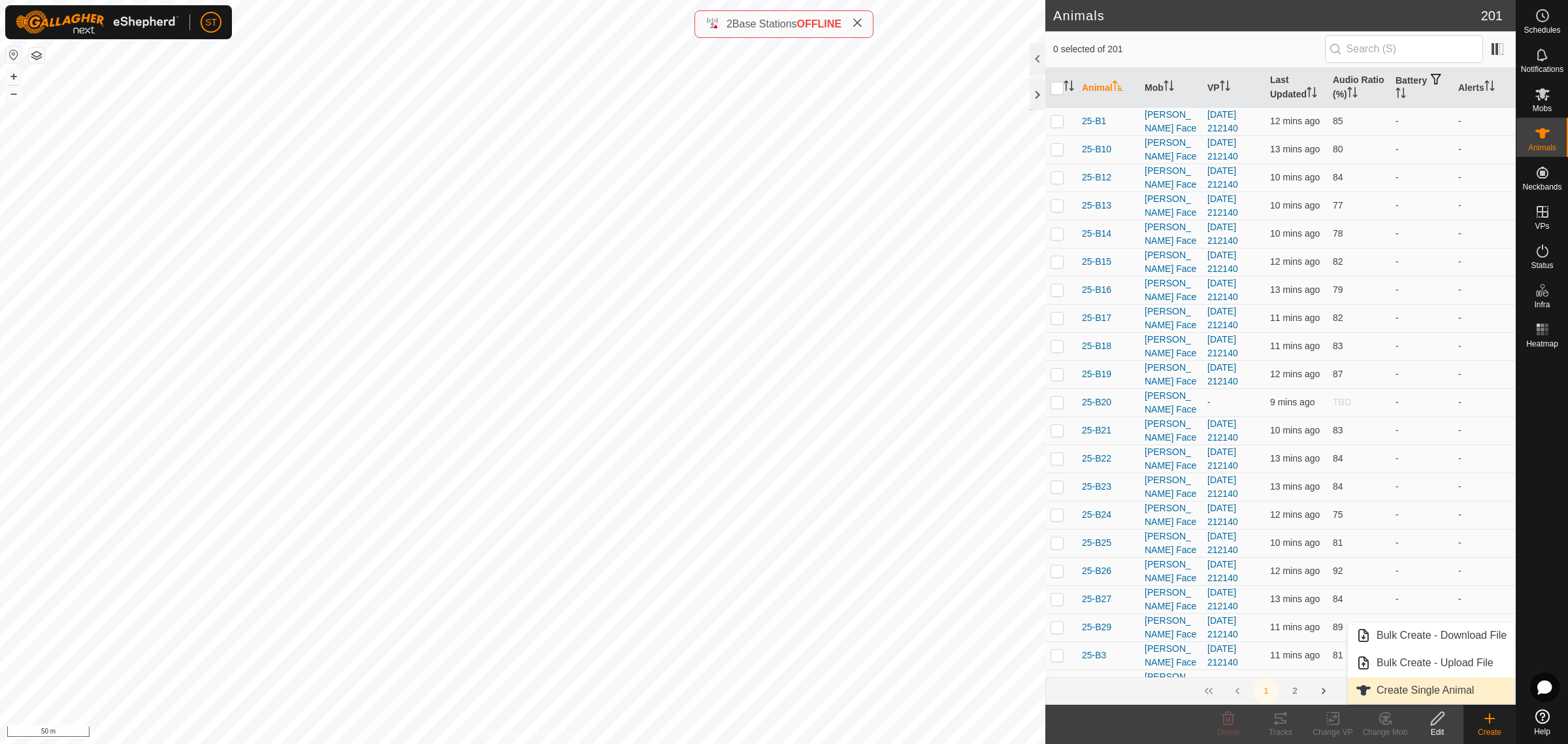
click at [1424, 696] on link "Create Single Animal" at bounding box center [1430, 691] width 166 height 26
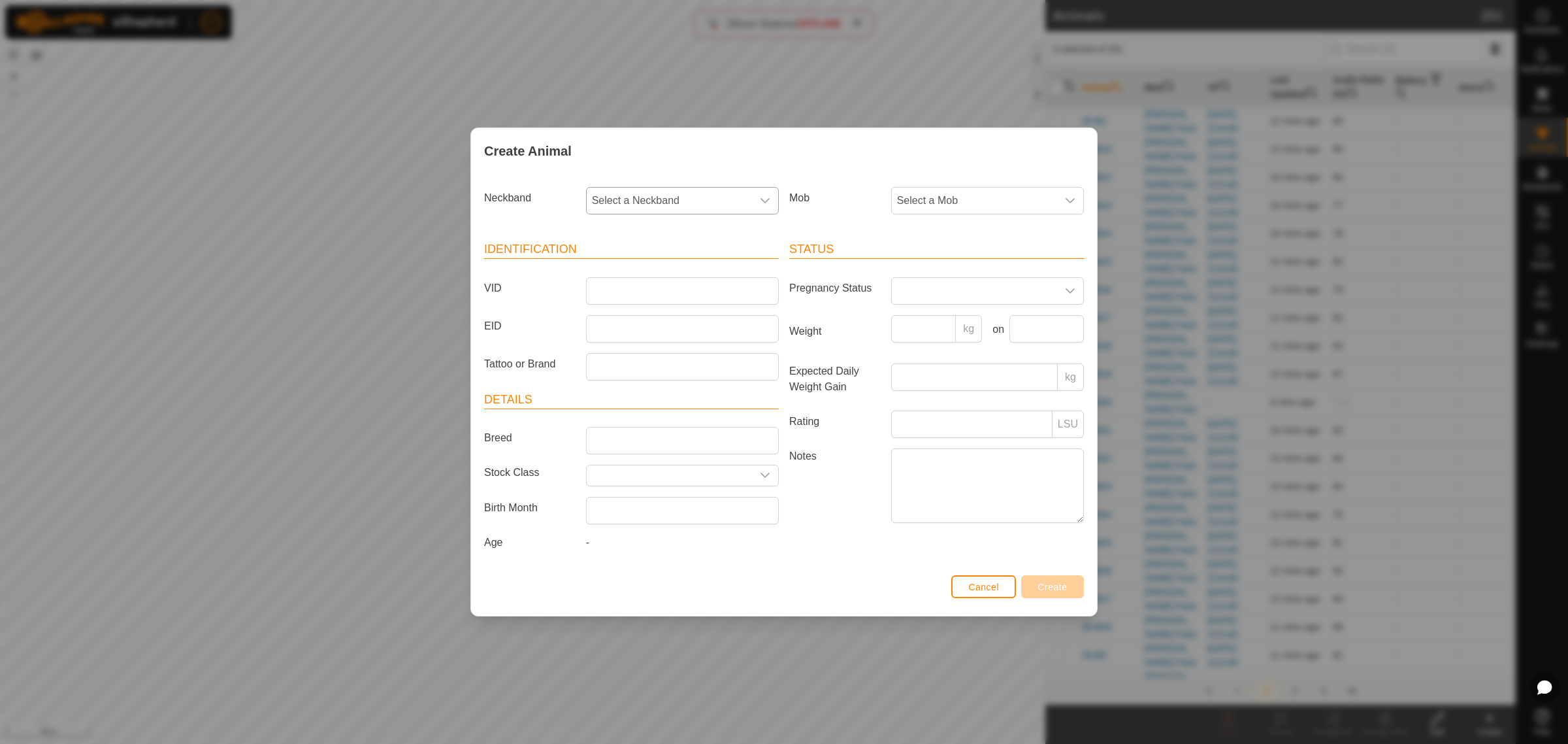
click at [764, 202] on icon "dropdown trigger" at bounding box center [765, 201] width 9 height 5
type input "7621"
click at [621, 266] on li "3828957621" at bounding box center [682, 268] width 191 height 26
click at [655, 282] on input "VID" at bounding box center [682, 290] width 193 height 27
type input "25-P23"
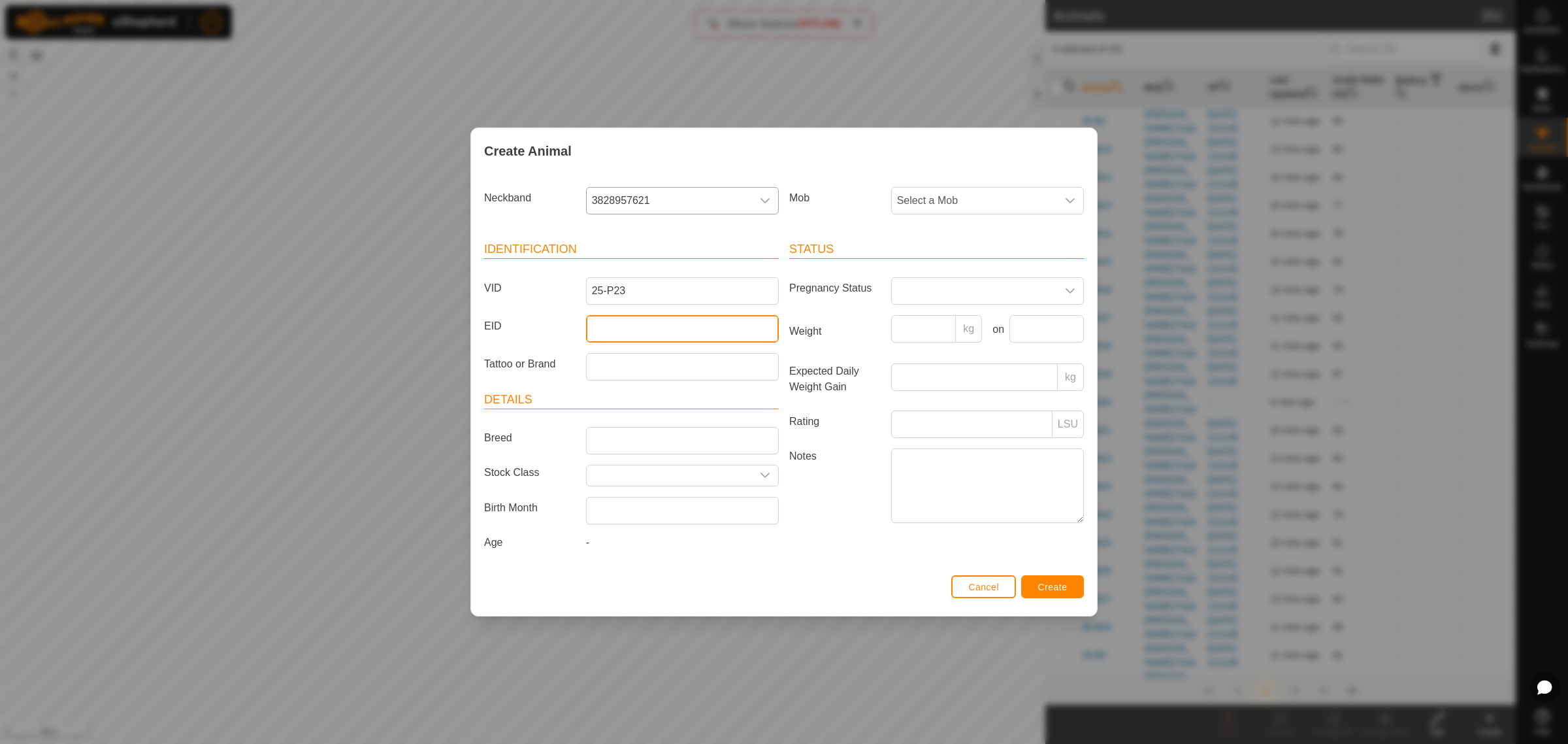
click at [618, 330] on input "EID" at bounding box center [682, 328] width 193 height 27
paste input "942000048427689"
type input "942000048427689"
click at [1071, 195] on icon "dropdown trigger" at bounding box center [1070, 201] width 11 height 11
click at [918, 373] on li "Balage" at bounding box center [988, 373] width 191 height 26
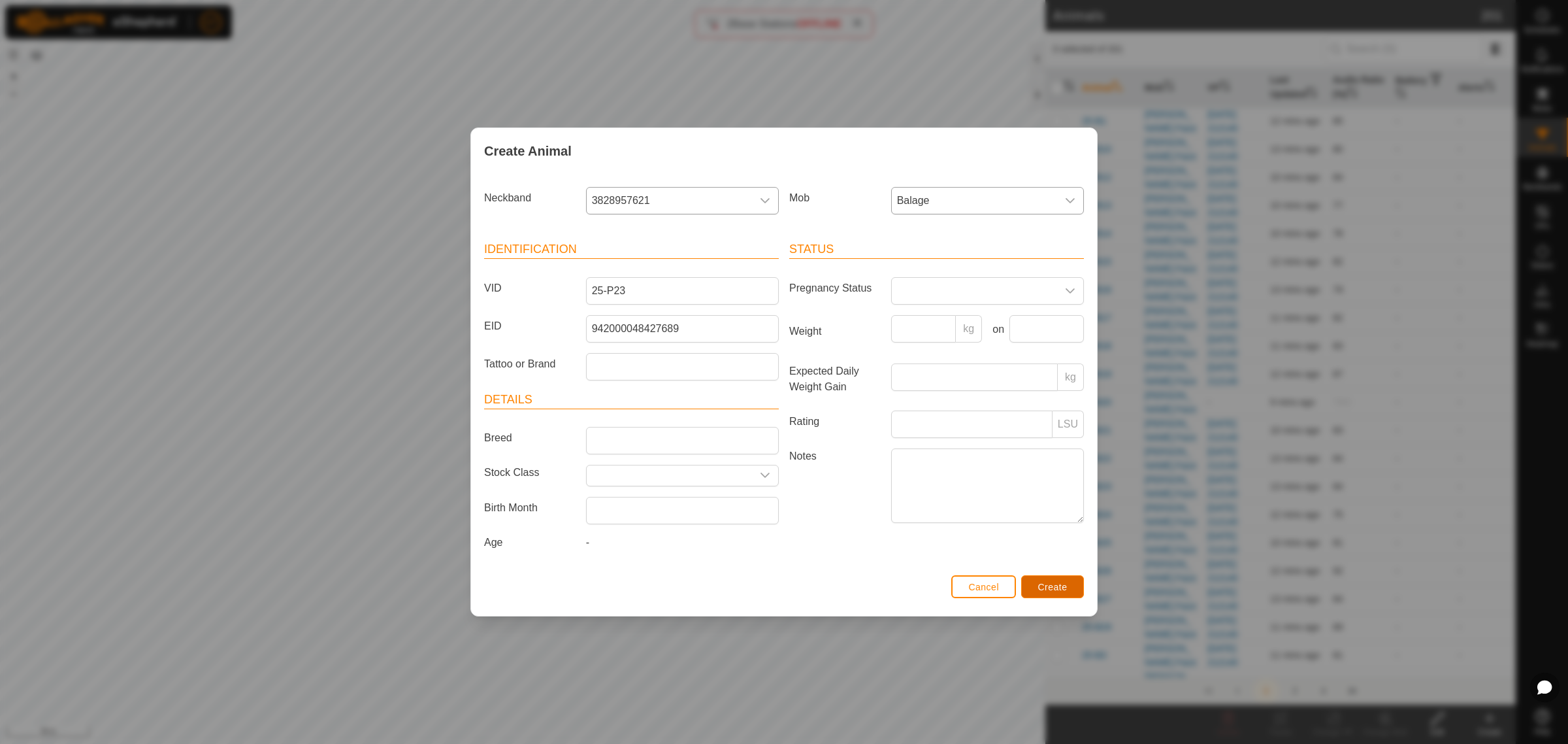
click at [1033, 590] on button "Create" at bounding box center [1052, 586] width 63 height 23
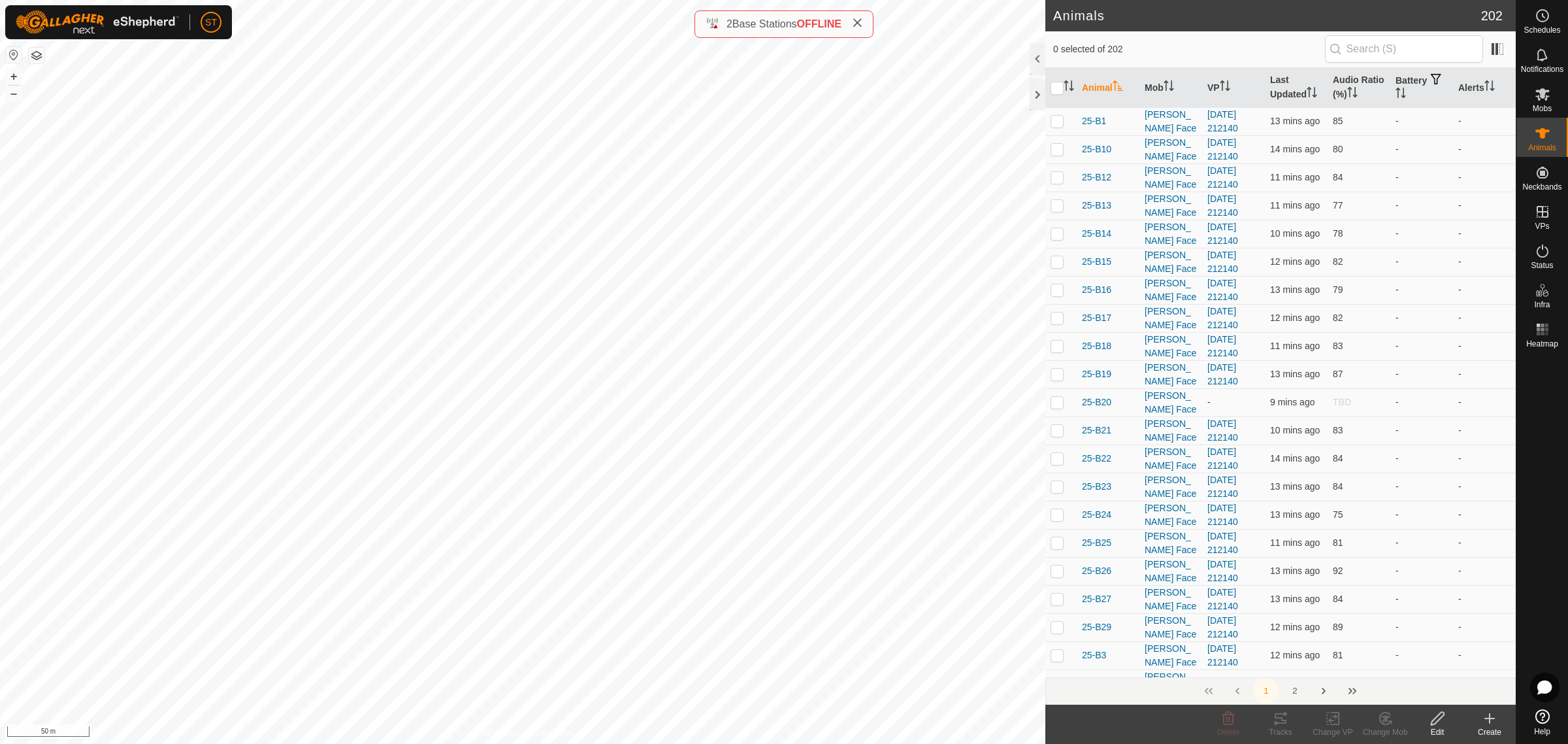
click at [1485, 728] on div "Create" at bounding box center [1489, 731] width 53 height 11
click at [1424, 687] on link "Create Single Animal" at bounding box center [1430, 691] width 166 height 26
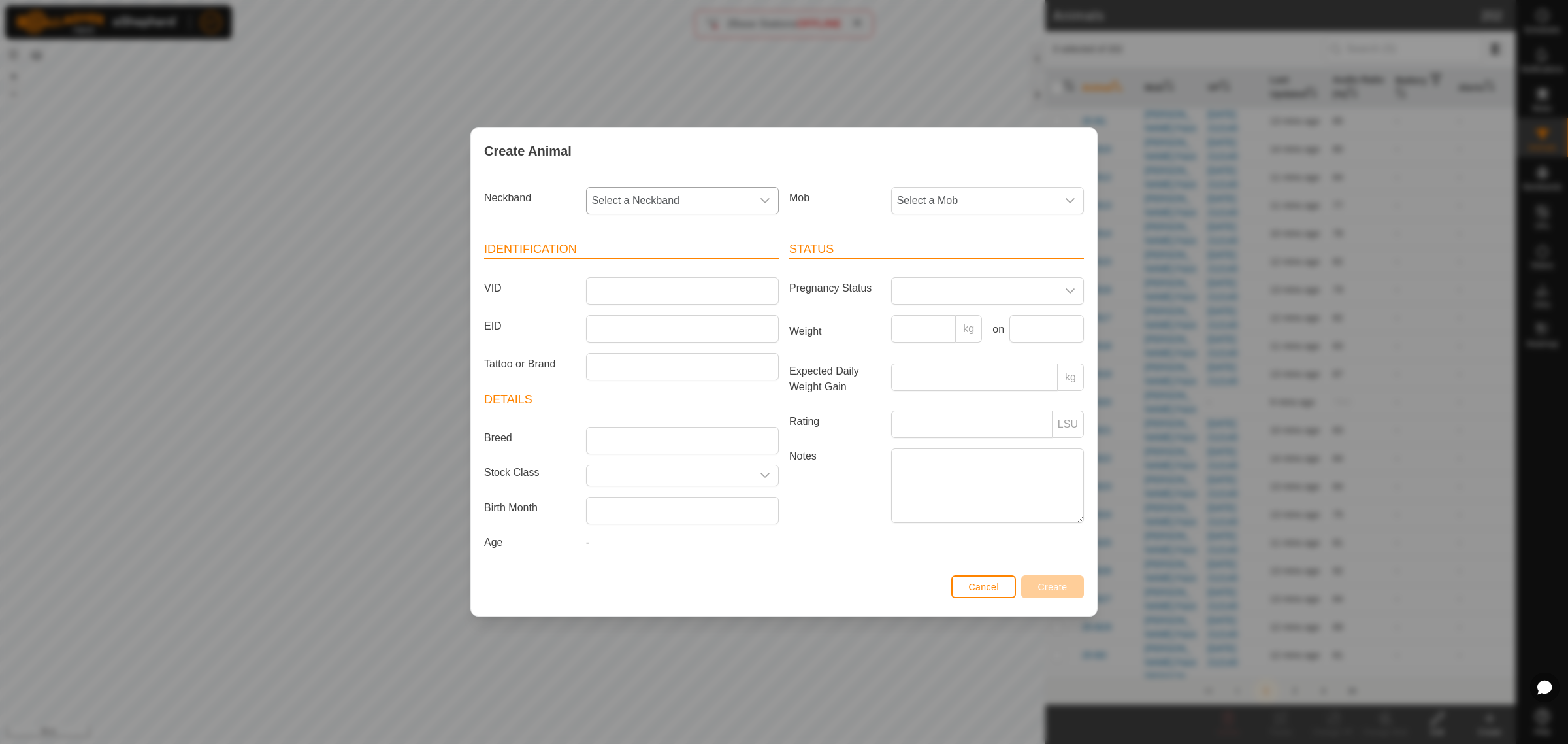
click at [765, 202] on icon "dropdown trigger" at bounding box center [765, 201] width 9 height 5
type input "4758"
click at [644, 272] on li "3067004758" at bounding box center [682, 268] width 191 height 26
click at [636, 300] on input "VID" at bounding box center [682, 290] width 193 height 27
type input "25-P21"
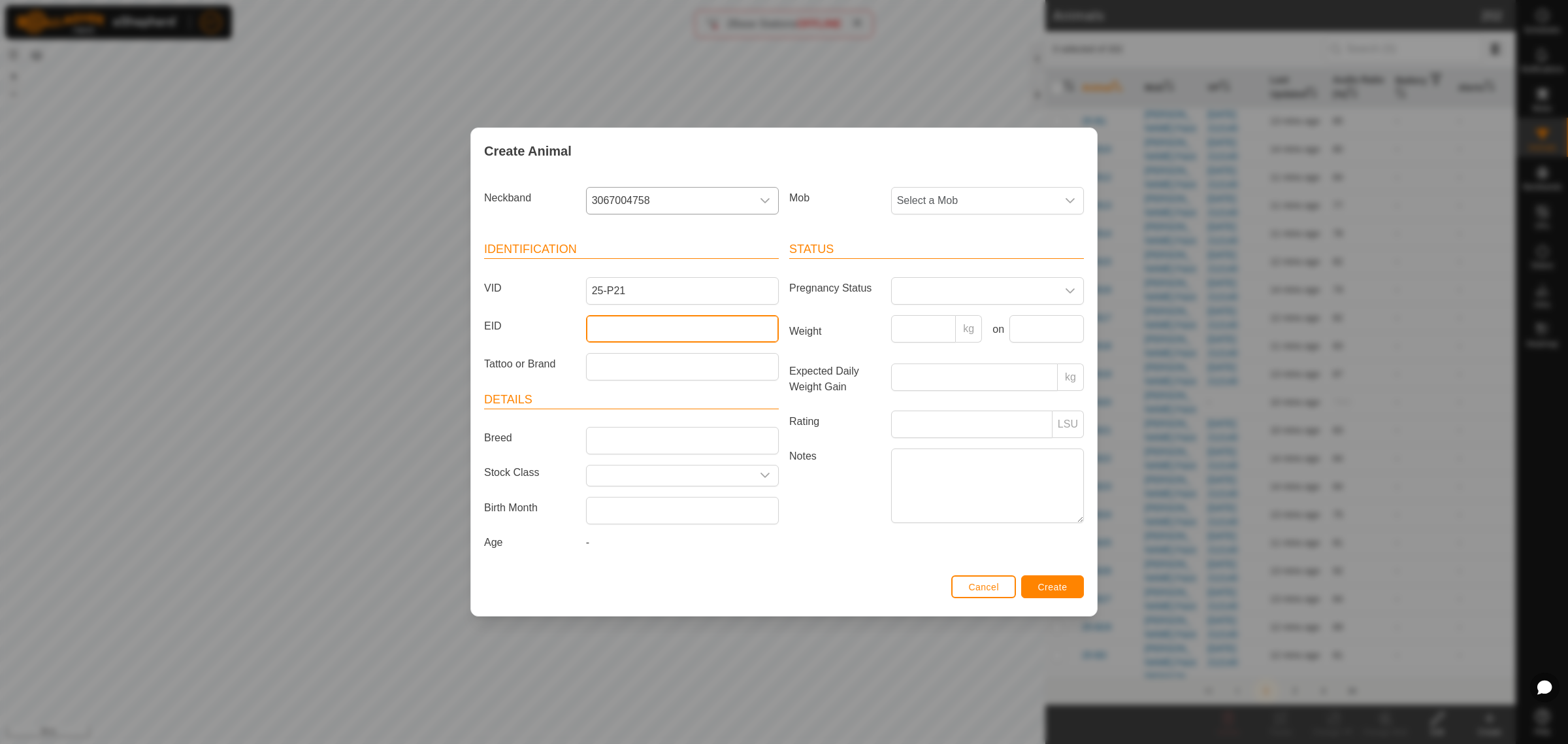
click at [606, 336] on input "EID" at bounding box center [682, 328] width 193 height 27
paste input "942000046867060"
type input "942000046867060"
click at [1072, 201] on icon "dropdown trigger" at bounding box center [1070, 201] width 11 height 11
click at [932, 378] on li "Balage" at bounding box center [988, 373] width 191 height 26
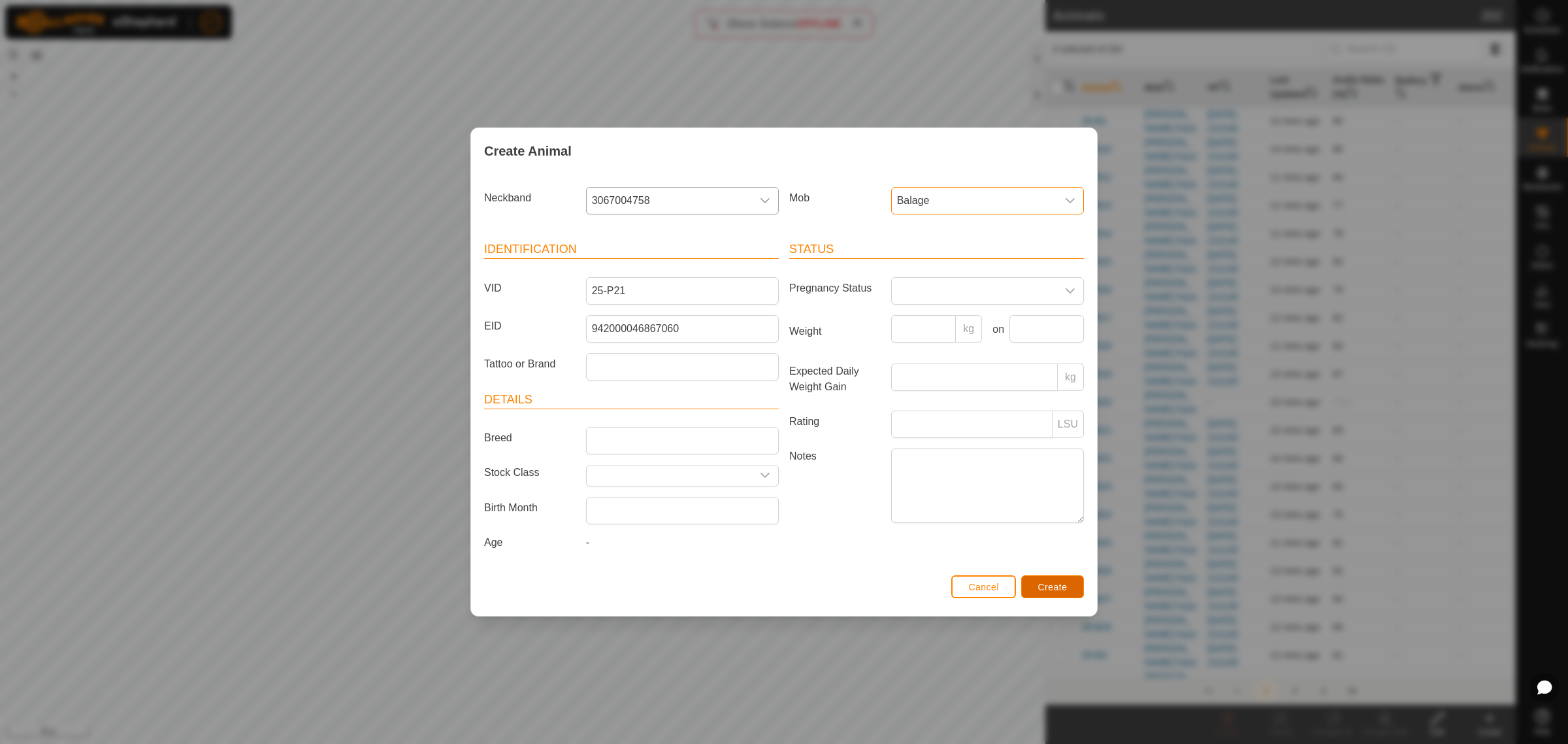
click at [1049, 585] on span "Create" at bounding box center [1053, 587] width 30 height 11
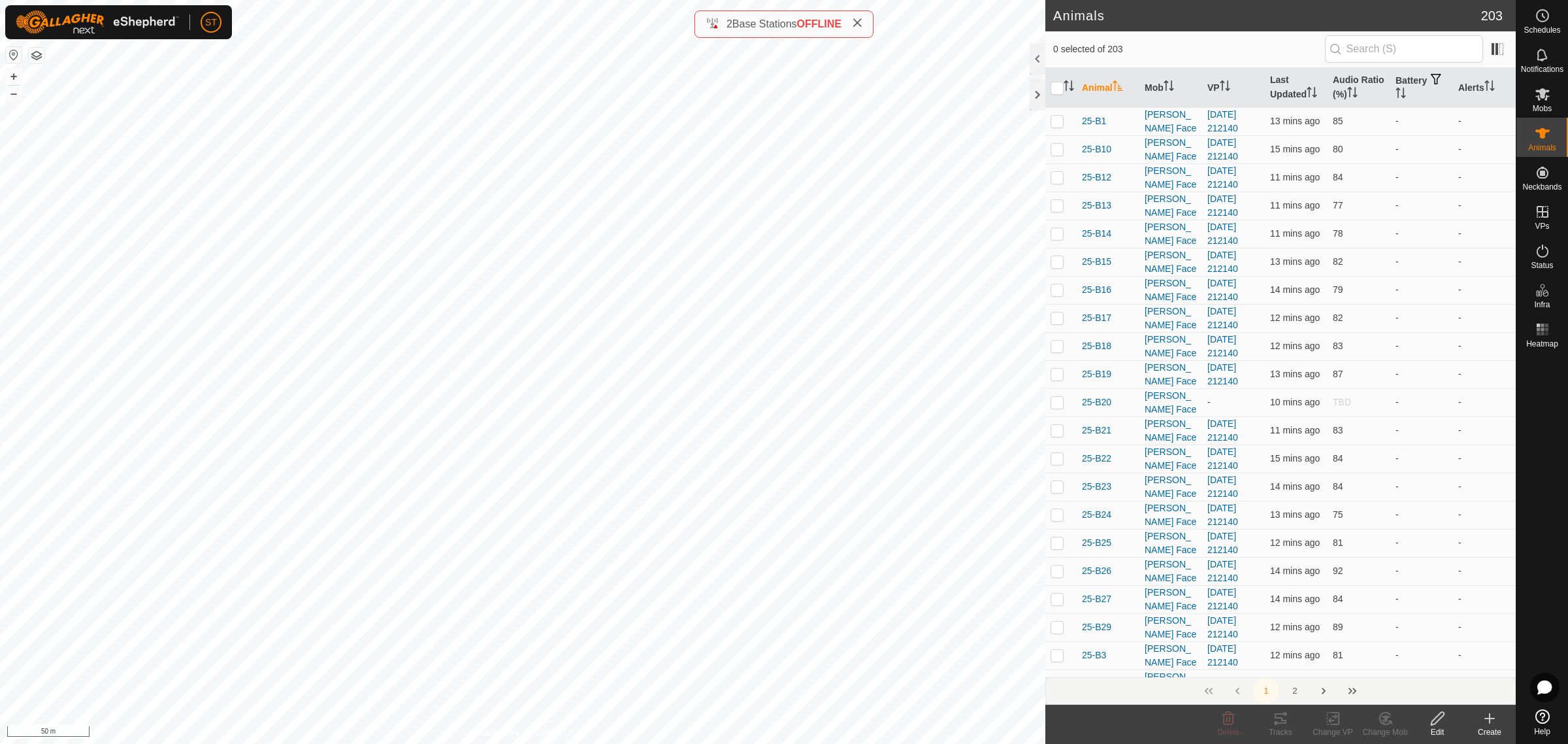
drag, startPoint x: 1494, startPoint y: 723, endPoint x: 1480, endPoint y: 717, distance: 15.2
click at [1494, 723] on icon at bounding box center [1489, 719] width 16 height 16
click at [1417, 687] on link "Create Single Animal" at bounding box center [1430, 691] width 166 height 26
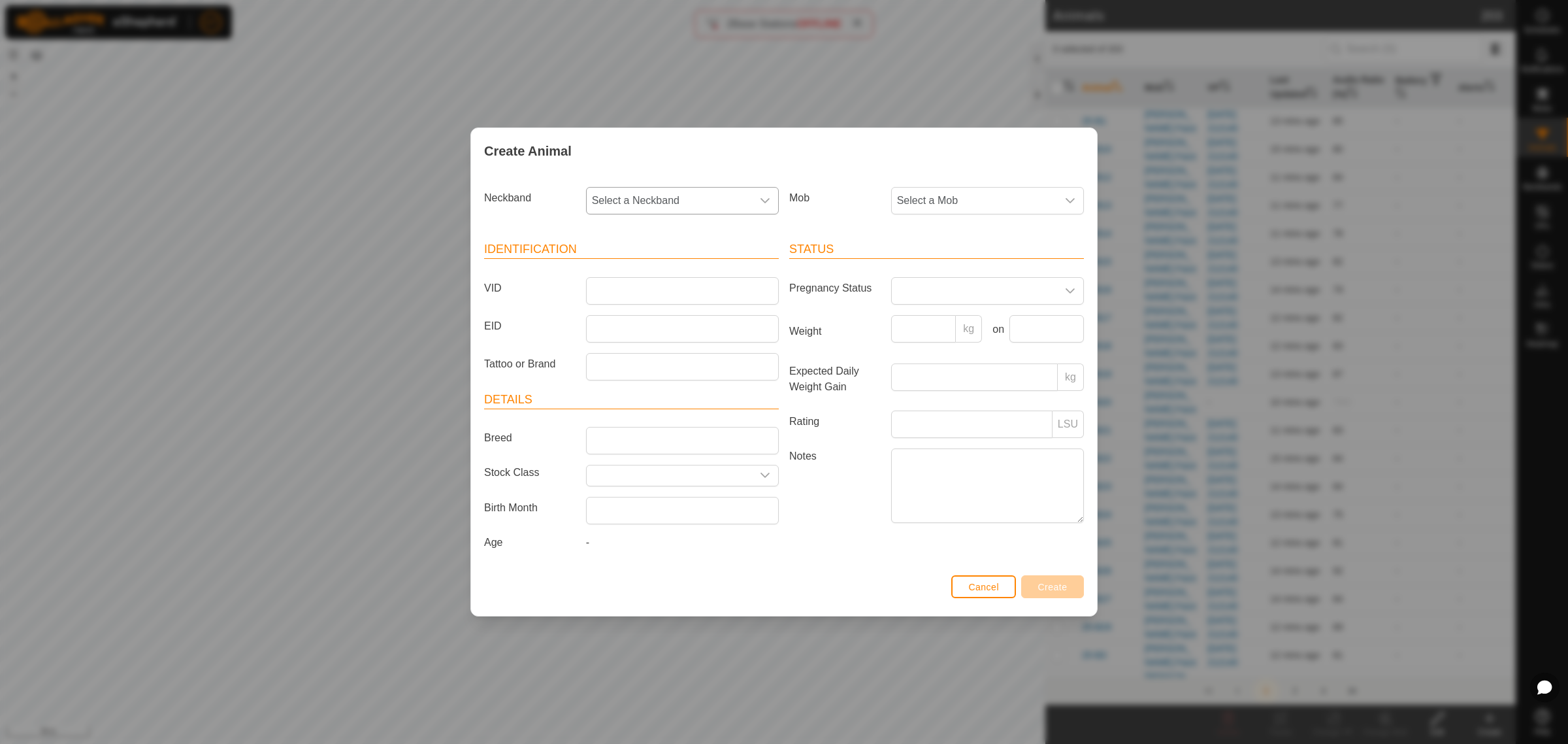
click at [759, 196] on icon "dropdown trigger" at bounding box center [765, 201] width 11 height 11
type input "5701"
click at [612, 270] on li "3037885701" at bounding box center [682, 268] width 191 height 26
click at [608, 281] on input "VID" at bounding box center [682, 290] width 193 height 27
type input "25-P17"
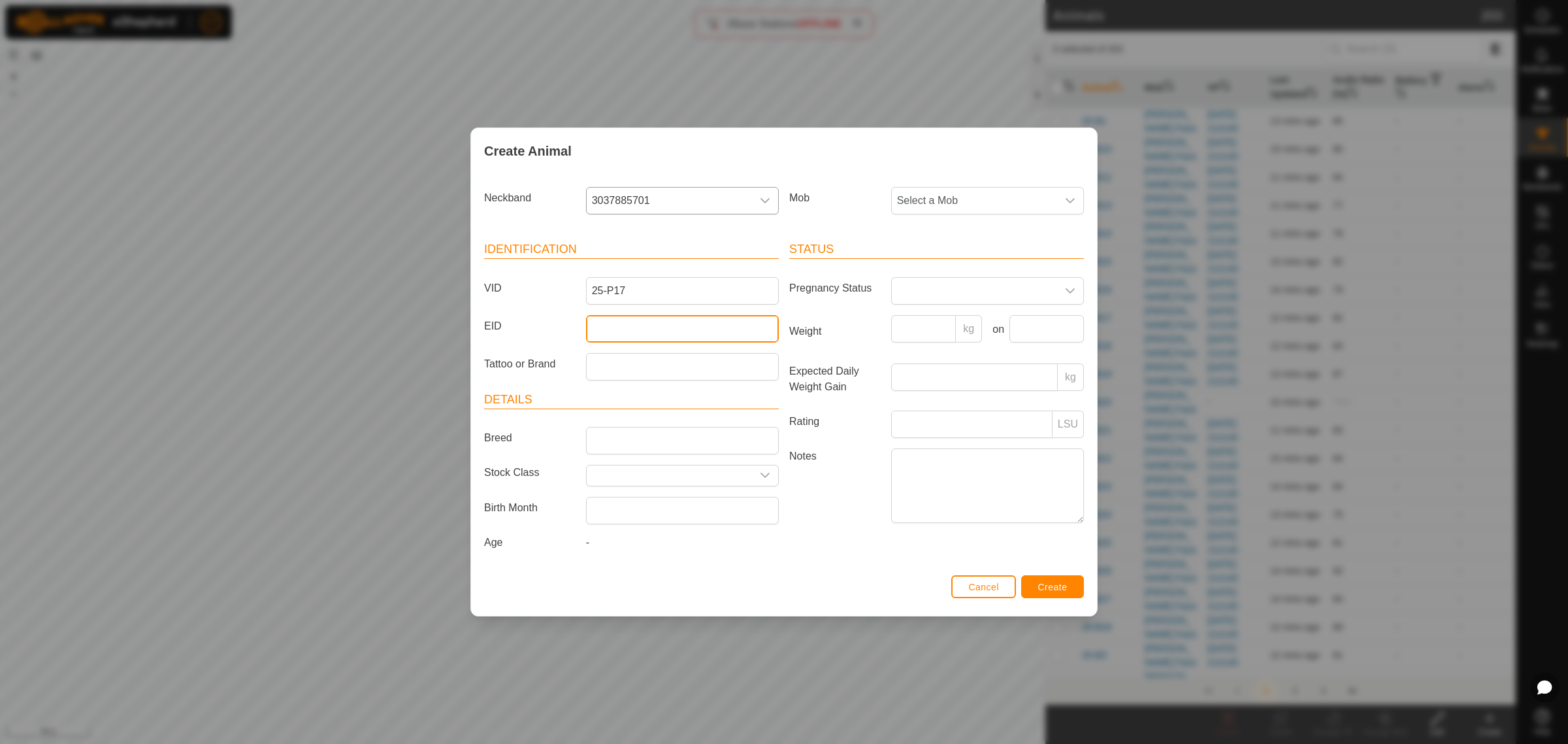
click at [651, 318] on input "EID" at bounding box center [682, 328] width 193 height 27
paste input "942000046866156"
type input "942000046866156"
click at [1072, 199] on icon "dropdown trigger" at bounding box center [1070, 201] width 9 height 5
click at [929, 371] on li "Balage" at bounding box center [988, 373] width 191 height 26
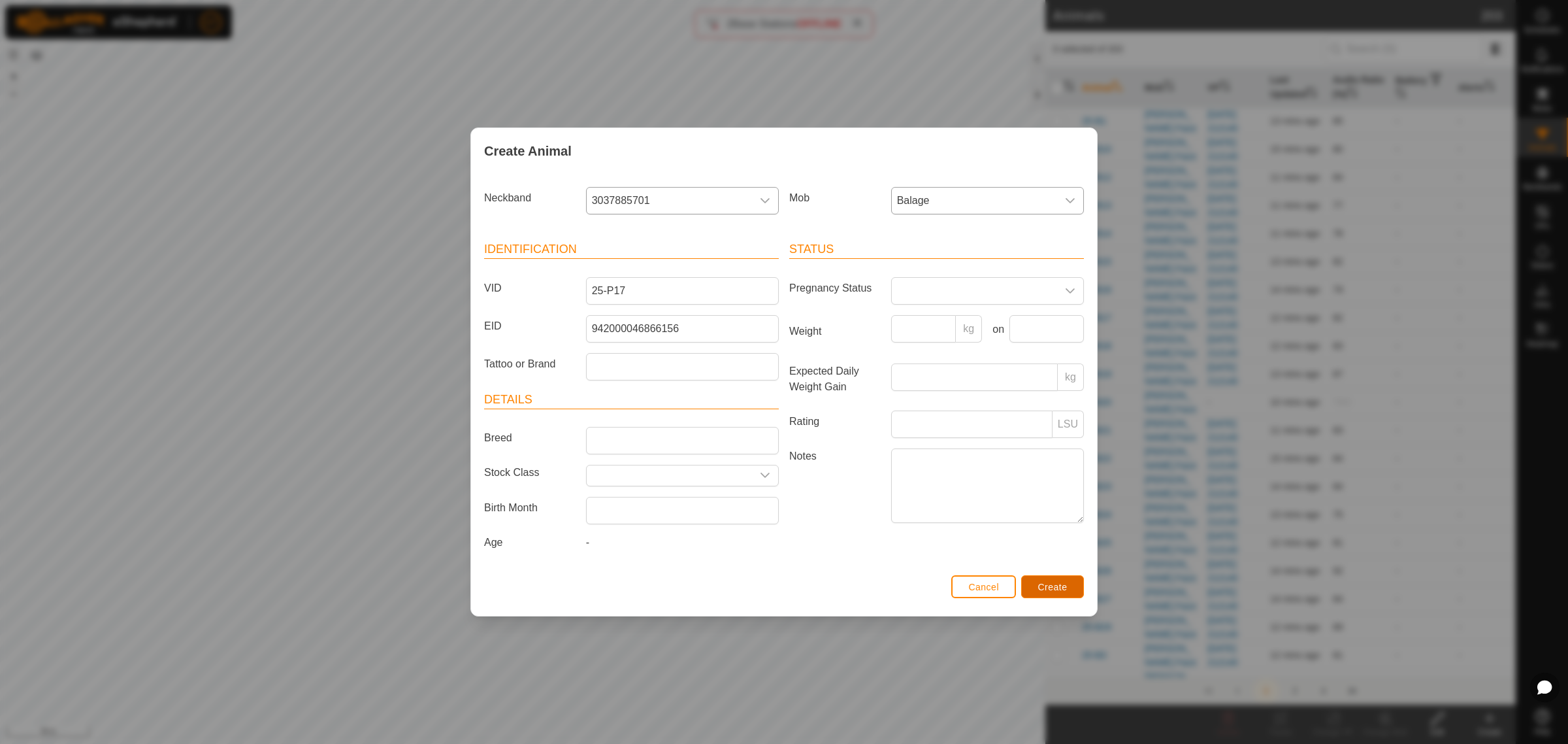
click at [1049, 582] on span "Create" at bounding box center [1053, 587] width 30 height 11
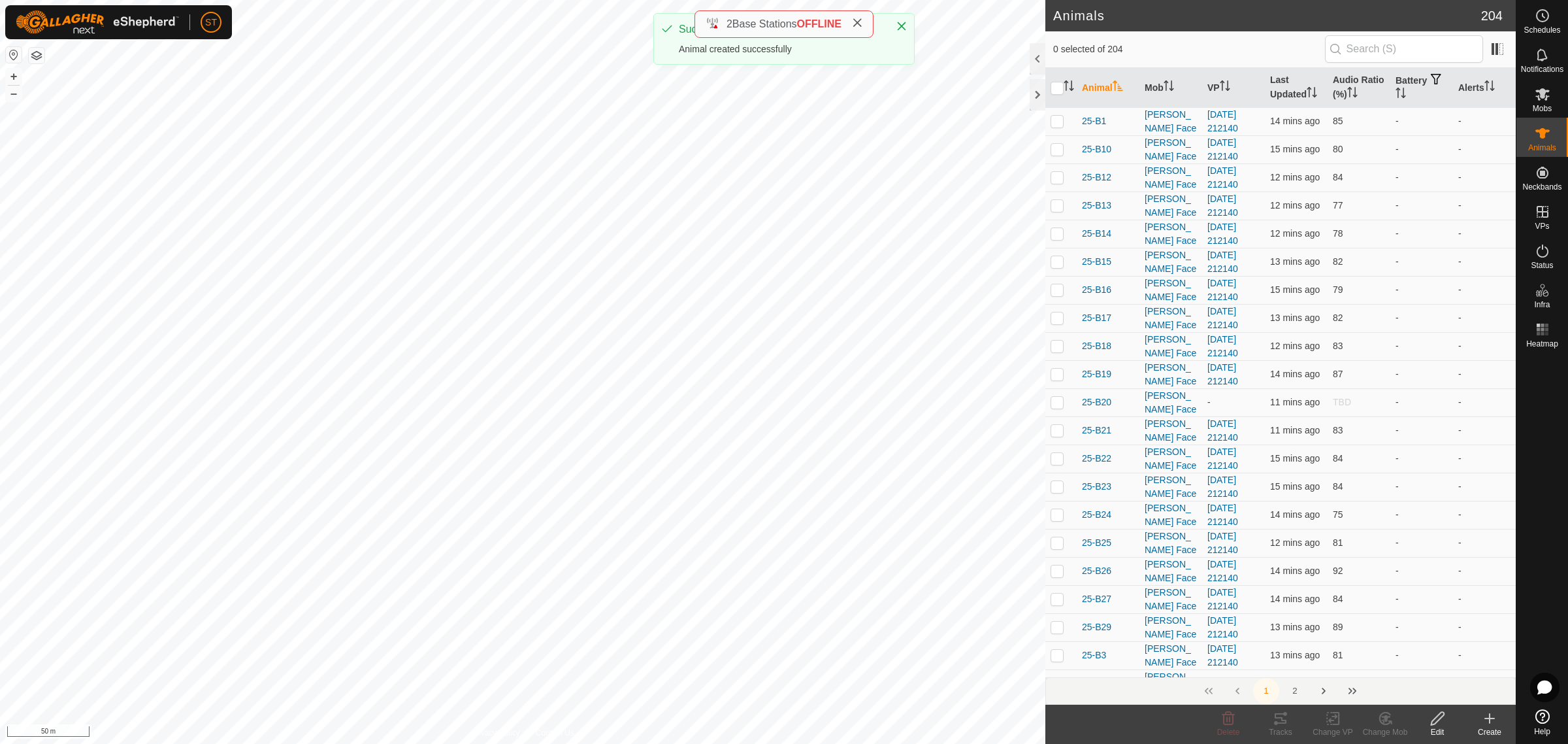
click at [1485, 723] on icon at bounding box center [1489, 719] width 16 height 16
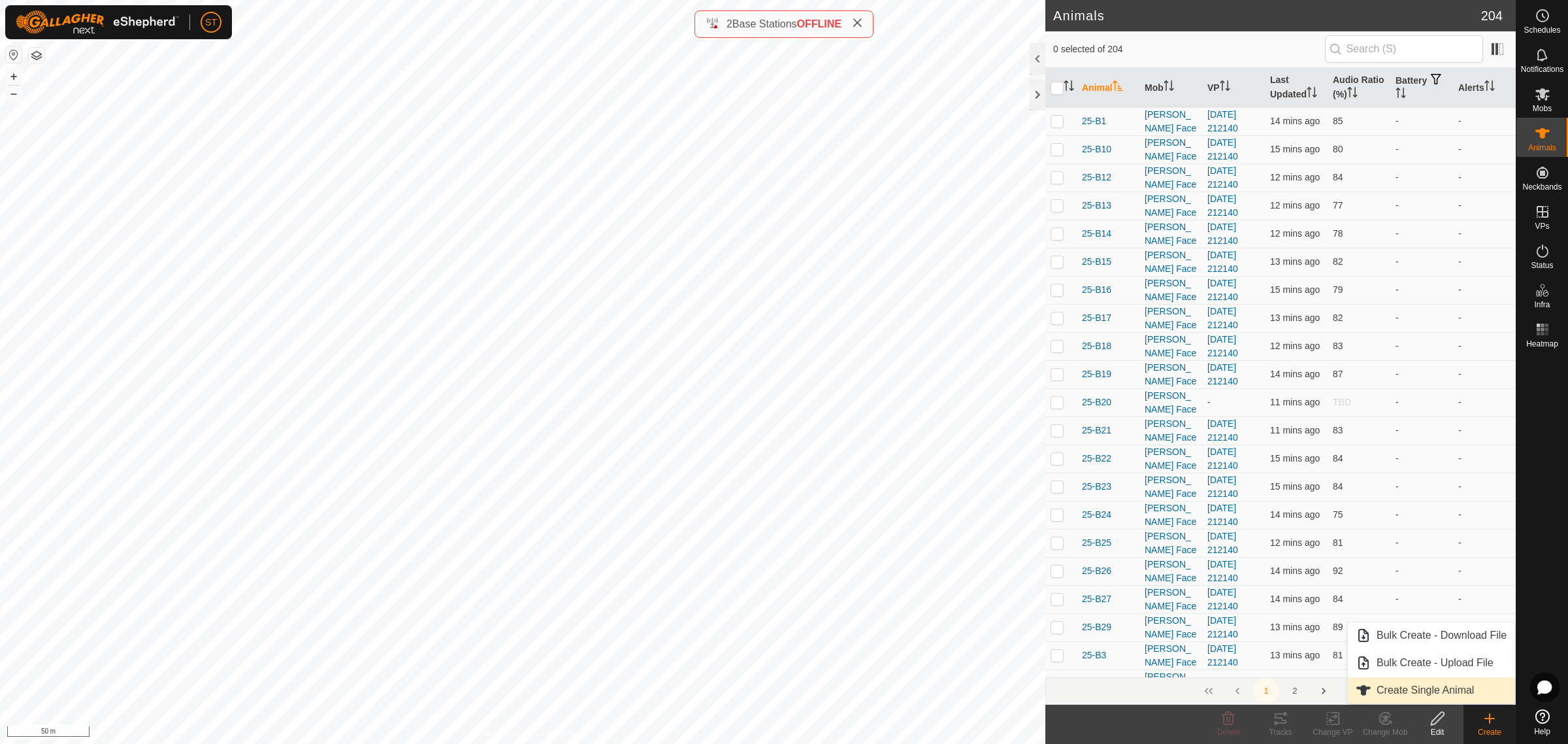
click at [1406, 690] on link "Create Single Animal" at bounding box center [1430, 691] width 166 height 26
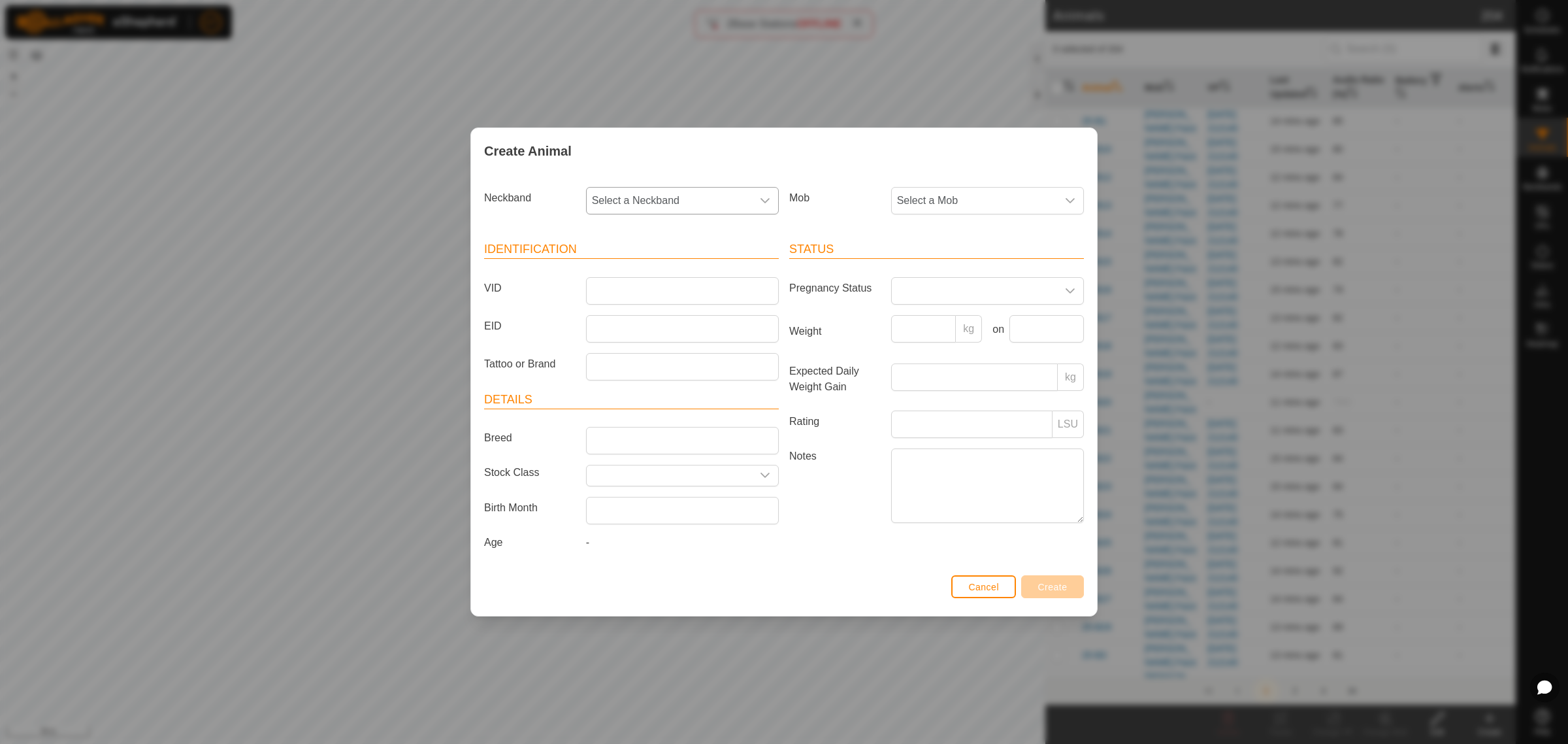
click at [766, 202] on icon "dropdown trigger" at bounding box center [765, 201] width 11 height 11
type input "7654"
click at [664, 270] on li "3797997654" at bounding box center [682, 268] width 191 height 26
click at [648, 289] on input "VID" at bounding box center [682, 290] width 193 height 27
type input "25-P28"
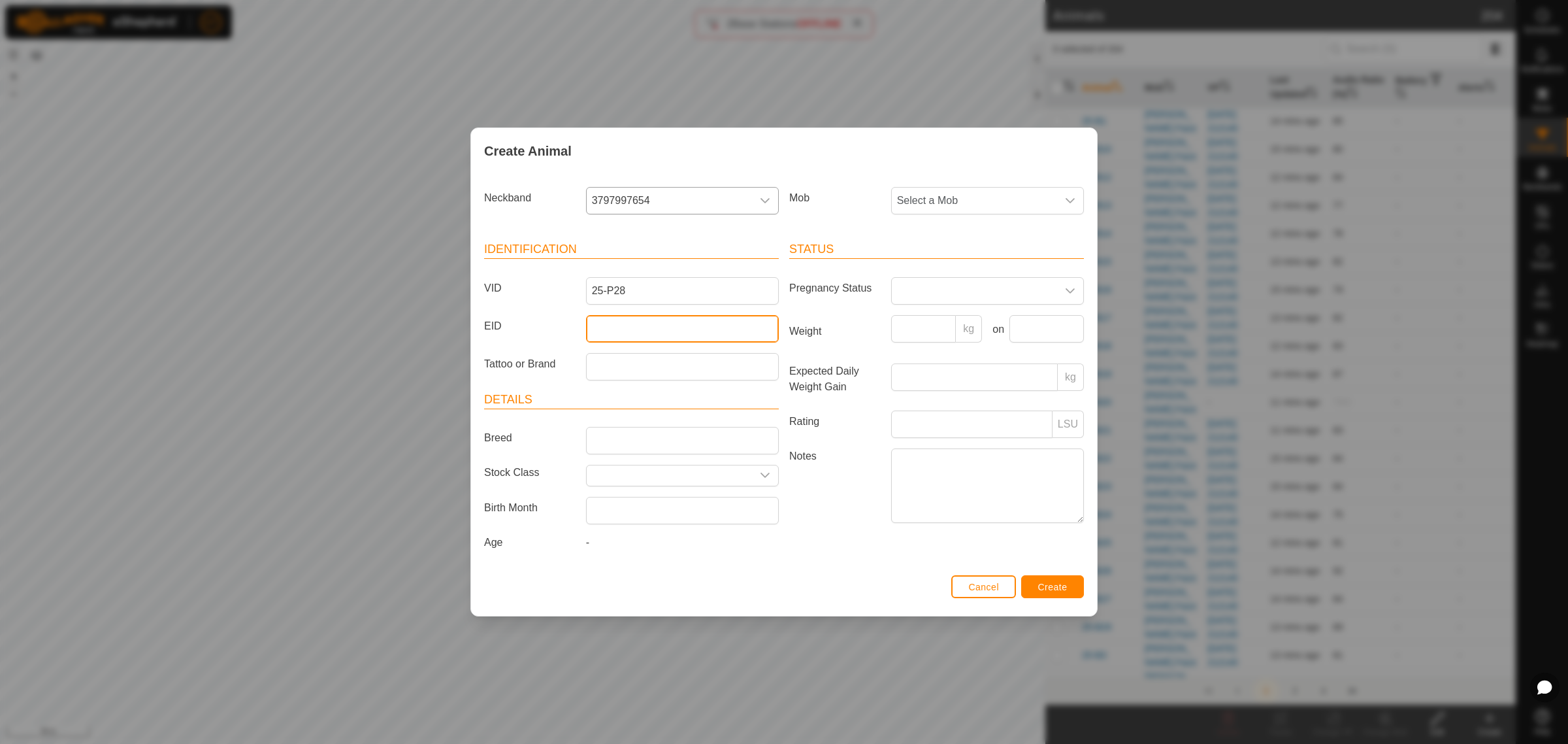
click at [651, 331] on input "EID" at bounding box center [682, 328] width 193 height 27
paste input "942000046281820"
type input "942000046281820"
click at [1070, 198] on icon "dropdown trigger" at bounding box center [1070, 201] width 11 height 11
click at [939, 369] on li "Balage" at bounding box center [988, 373] width 191 height 26
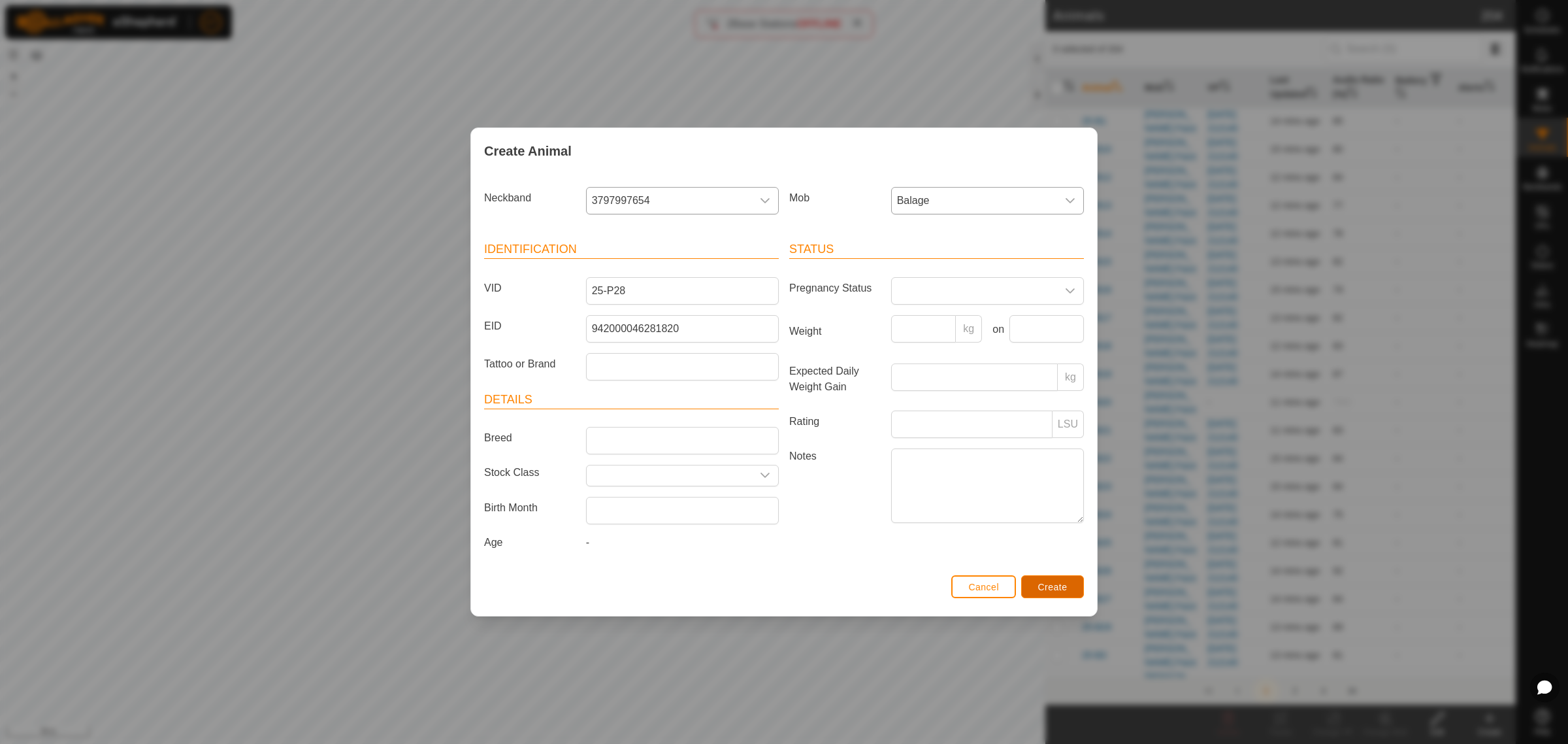
click at [1049, 590] on span "Create" at bounding box center [1053, 587] width 30 height 11
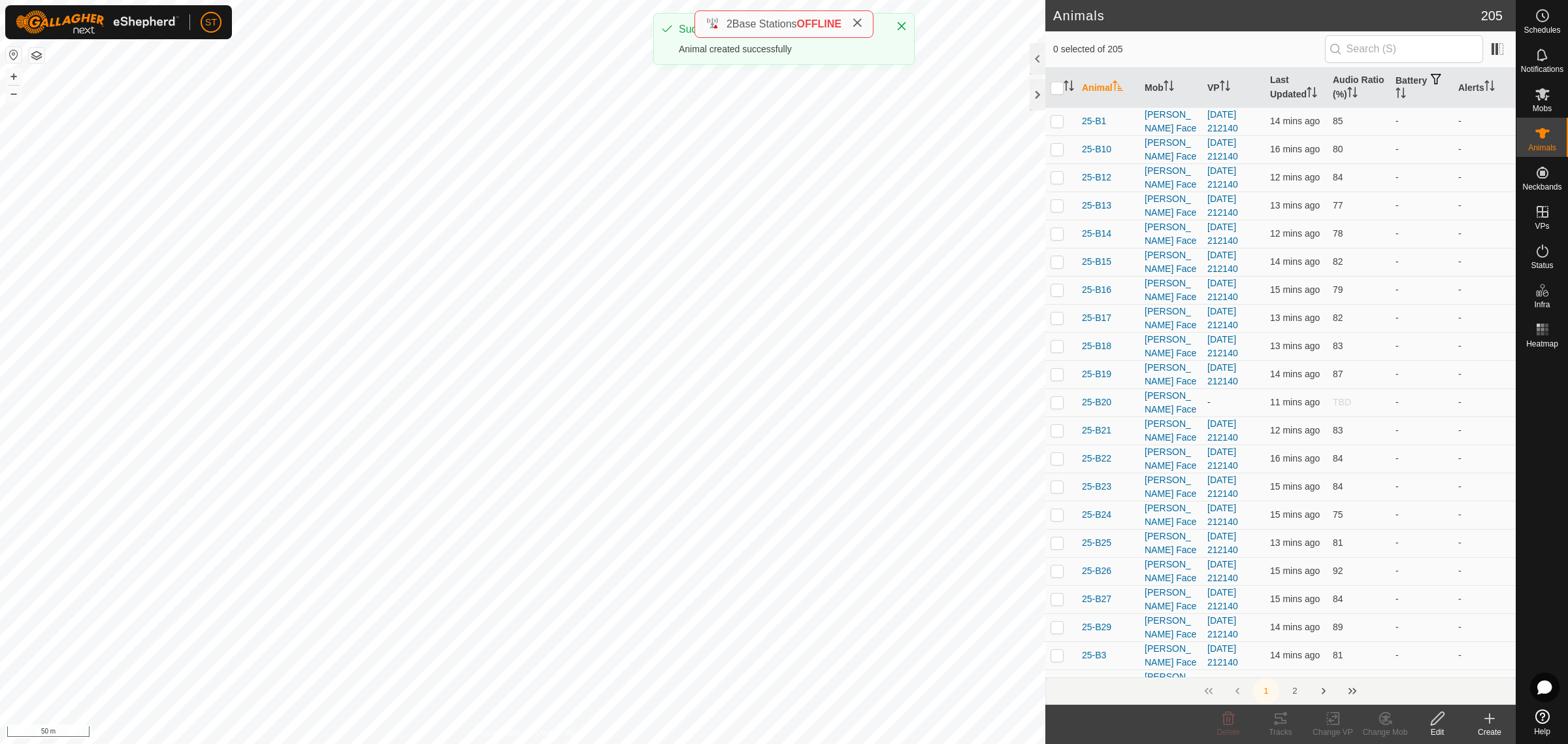
click at [1489, 723] on icon at bounding box center [1489, 718] width 0 height 9
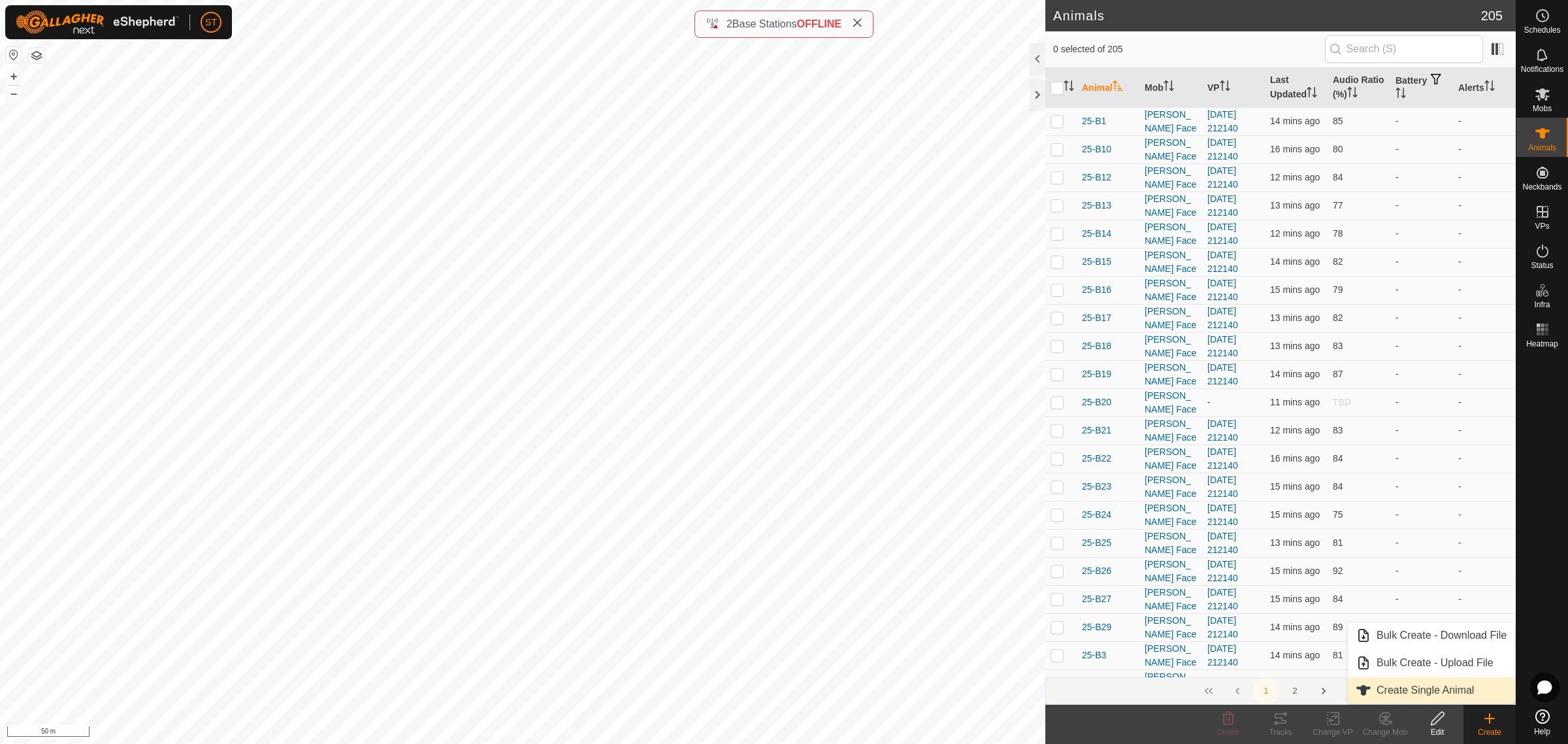
click at [1419, 688] on link "Create Single Animal" at bounding box center [1430, 691] width 166 height 26
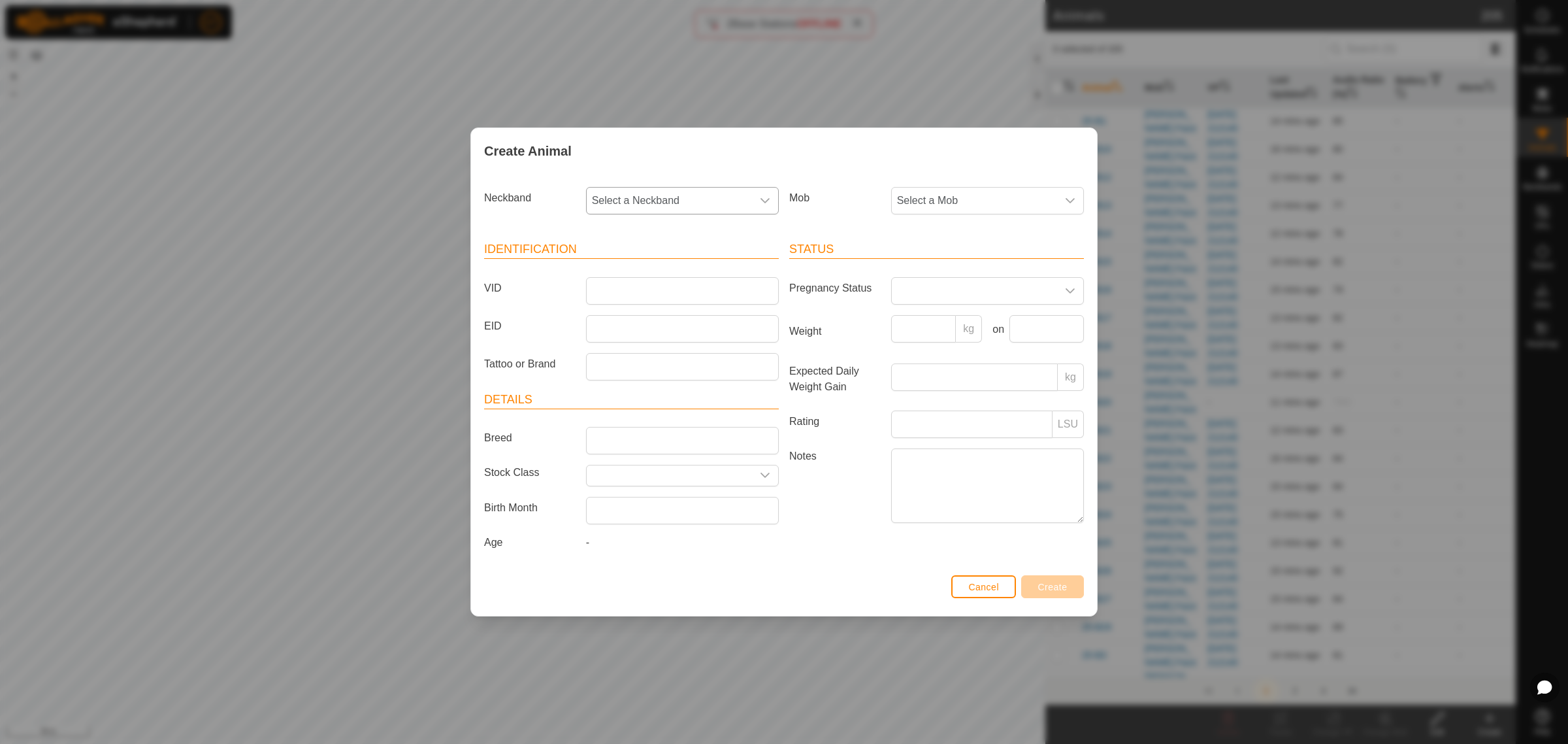
click at [765, 200] on icon "dropdown trigger" at bounding box center [765, 201] width 11 height 11
type input "9226"
click at [637, 261] on li "0089869226" at bounding box center [682, 268] width 191 height 26
click at [625, 287] on input "VID" at bounding box center [682, 290] width 193 height 27
type input "25-P35"
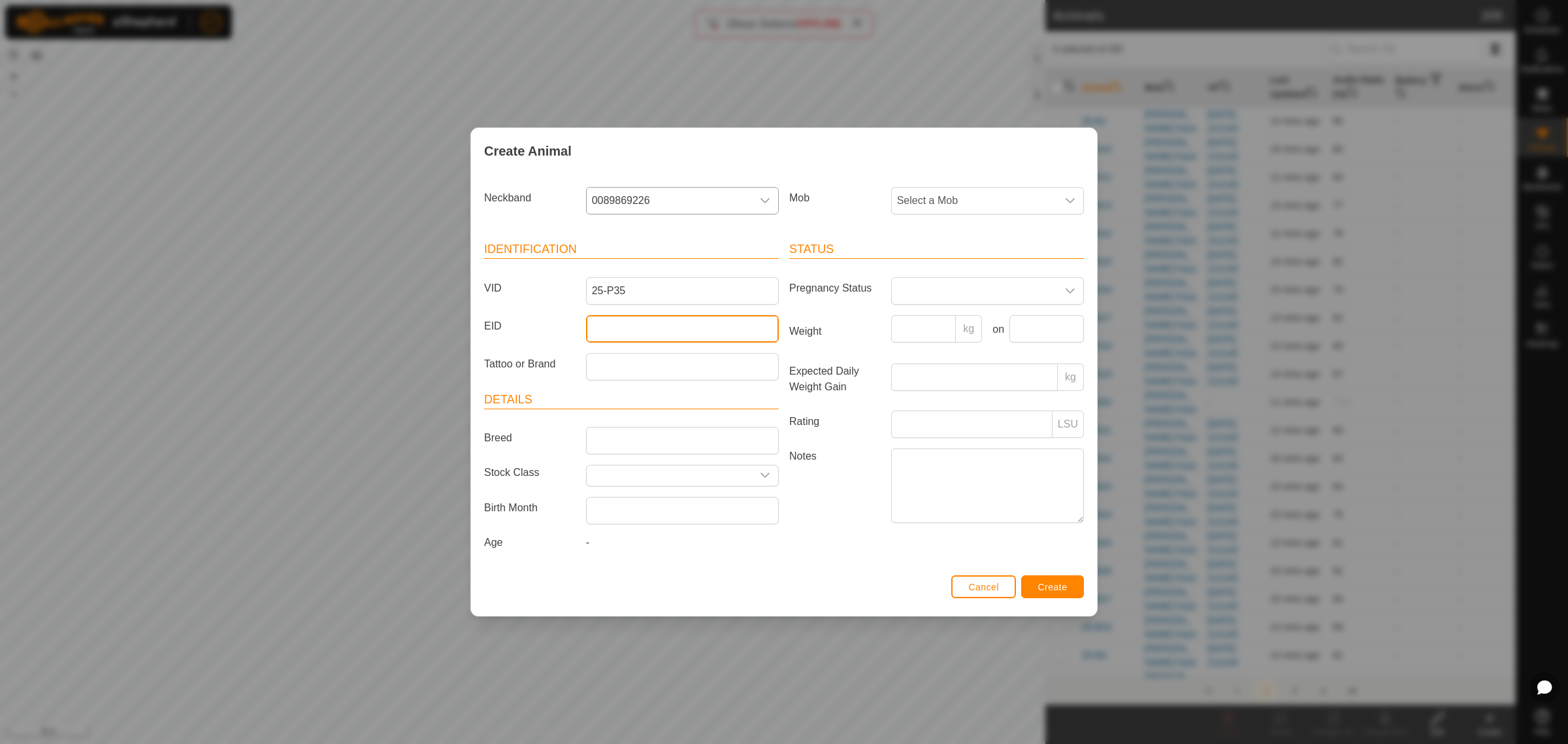
click at [615, 315] on input "EID" at bounding box center [682, 328] width 193 height 27
click at [614, 337] on input "EID" at bounding box center [682, 328] width 193 height 27
paste input "982123804259918"
type input "982123804259918"
click at [1070, 200] on icon "dropdown trigger" at bounding box center [1070, 201] width 11 height 11
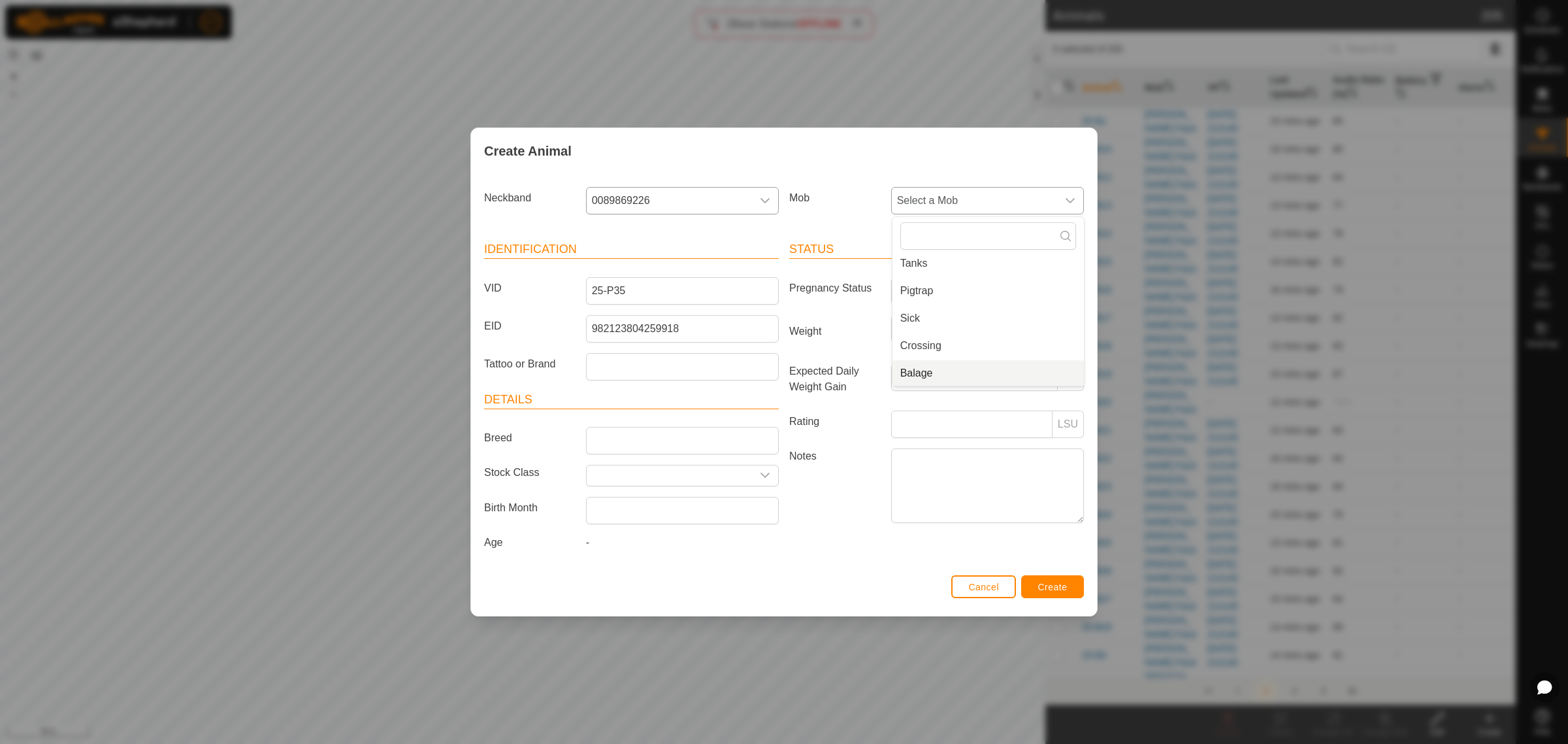
click at [942, 376] on li "Balage" at bounding box center [988, 373] width 191 height 26
click at [1059, 590] on span "Create" at bounding box center [1053, 587] width 30 height 11
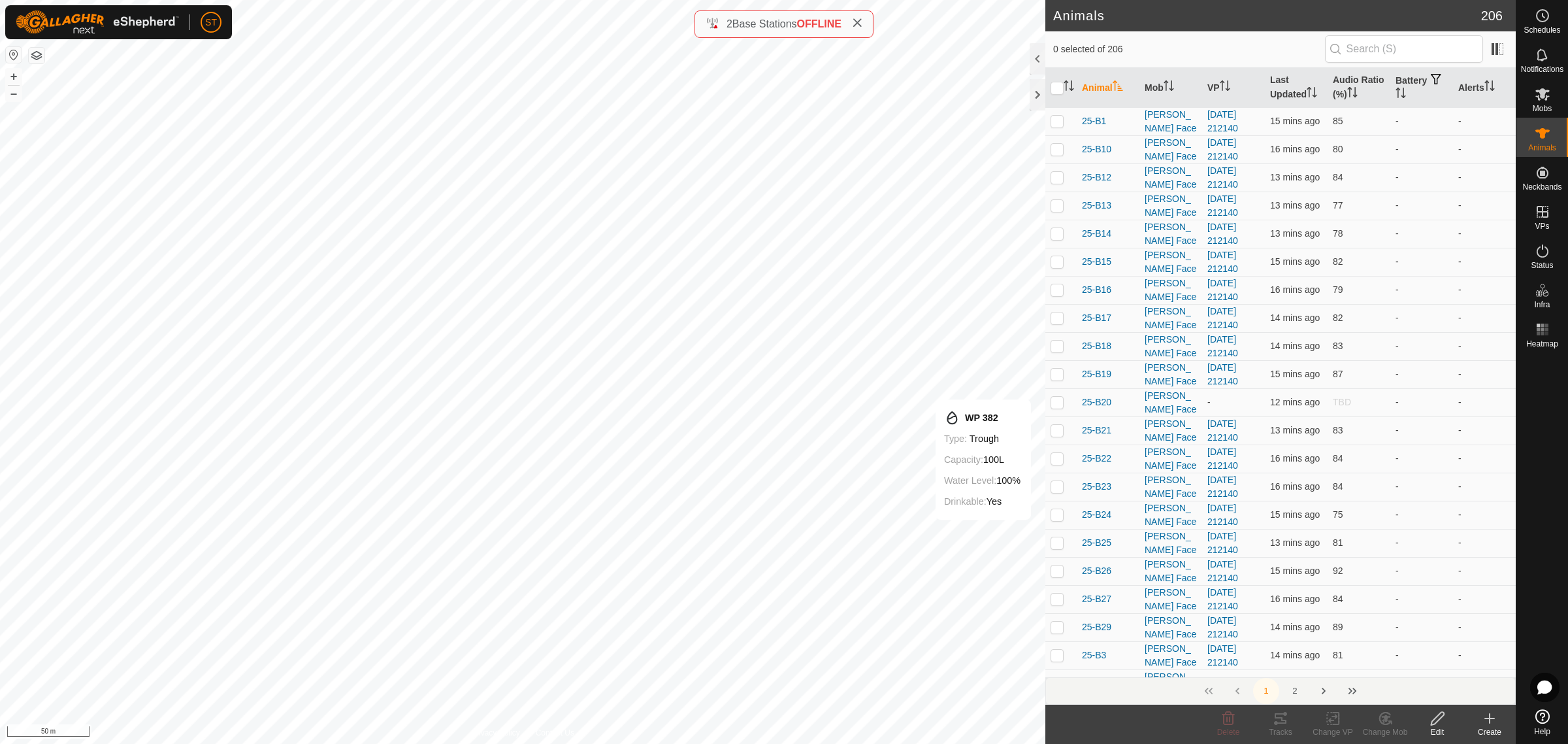
click at [1491, 724] on icon at bounding box center [1489, 719] width 16 height 16
click at [1427, 694] on link "Create Single Animal" at bounding box center [1430, 691] width 166 height 26
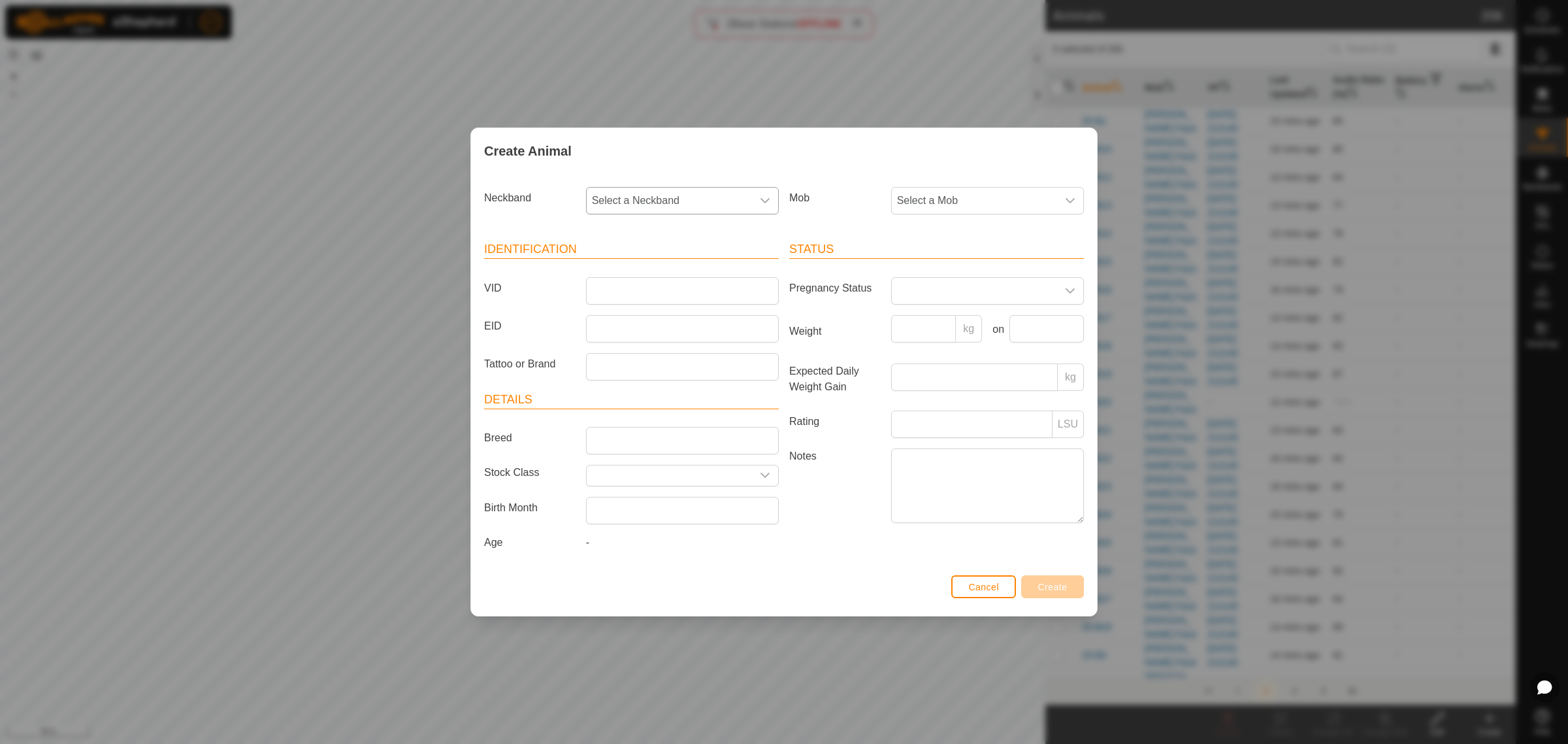
click at [767, 207] on div "dropdown trigger" at bounding box center [765, 201] width 26 height 26
type input "1149"
click at [631, 266] on li "0028331149" at bounding box center [682, 268] width 191 height 26
click at [618, 288] on input "VID" at bounding box center [682, 290] width 193 height 27
type input "25-P37"
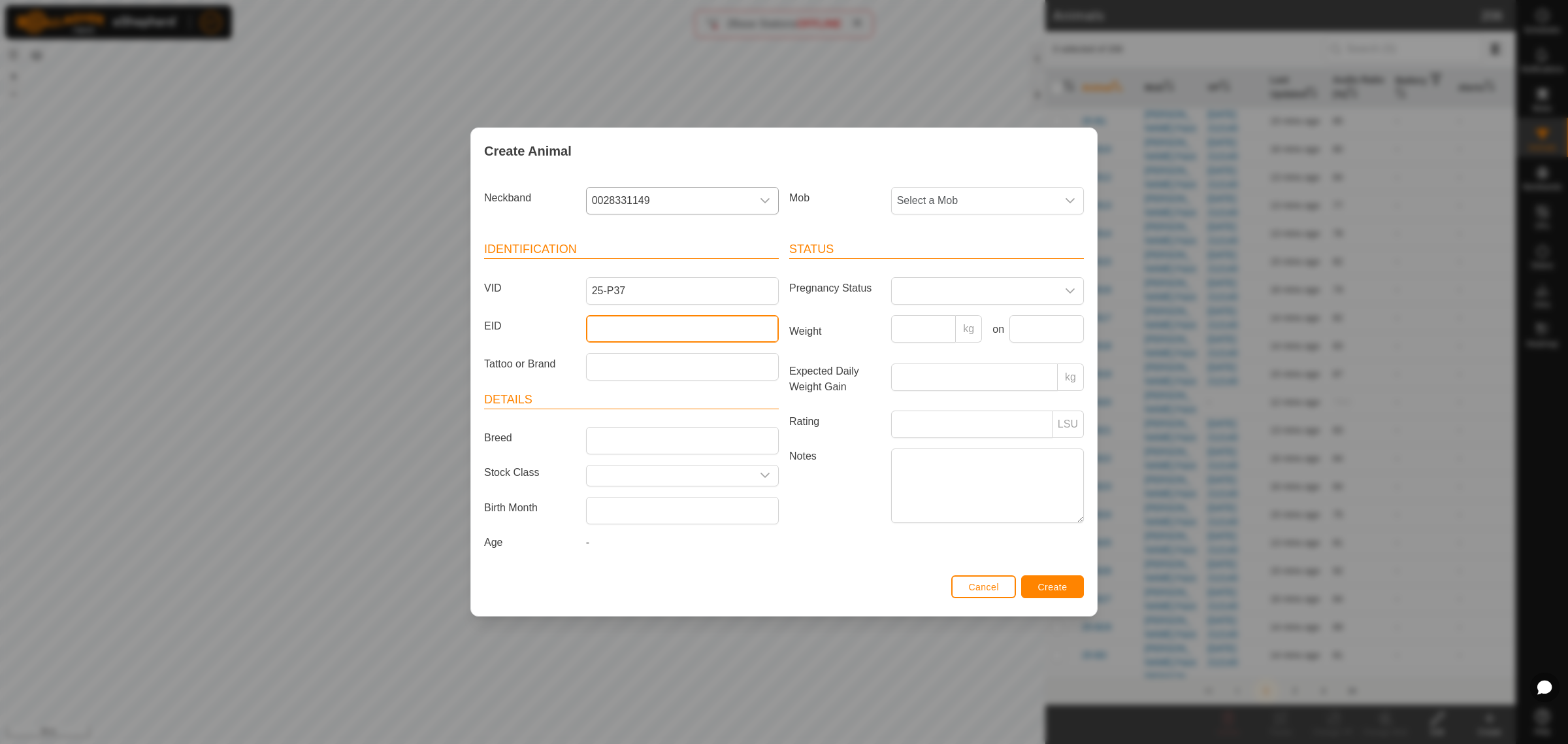
click at [652, 329] on input "EID" at bounding box center [682, 328] width 193 height 27
paste input "942000046867083"
type input "942000046867083"
click at [1067, 200] on icon "dropdown trigger" at bounding box center [1070, 201] width 9 height 5
click at [928, 373] on li "Balage" at bounding box center [988, 373] width 191 height 26
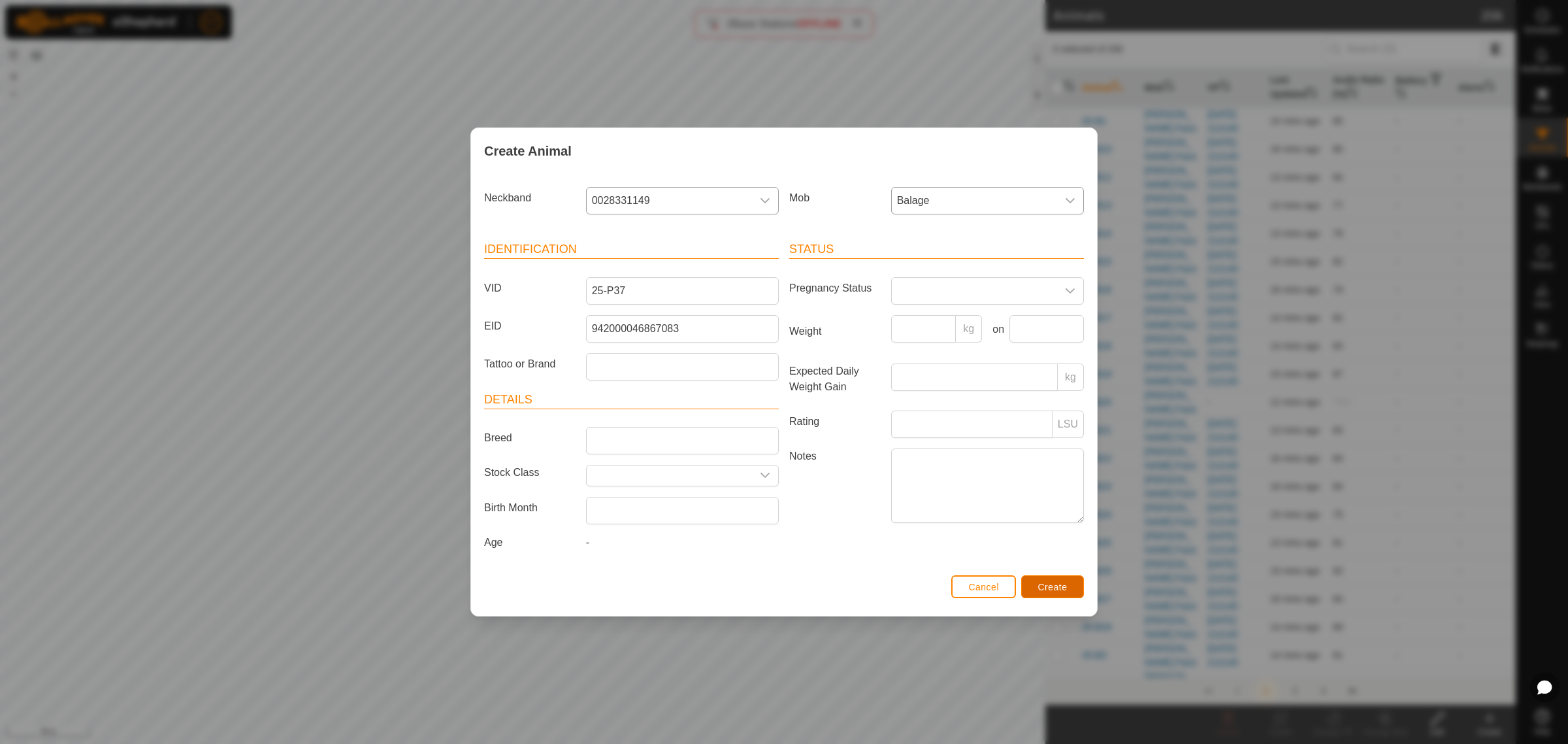
click at [1031, 587] on button "Create" at bounding box center [1052, 586] width 63 height 23
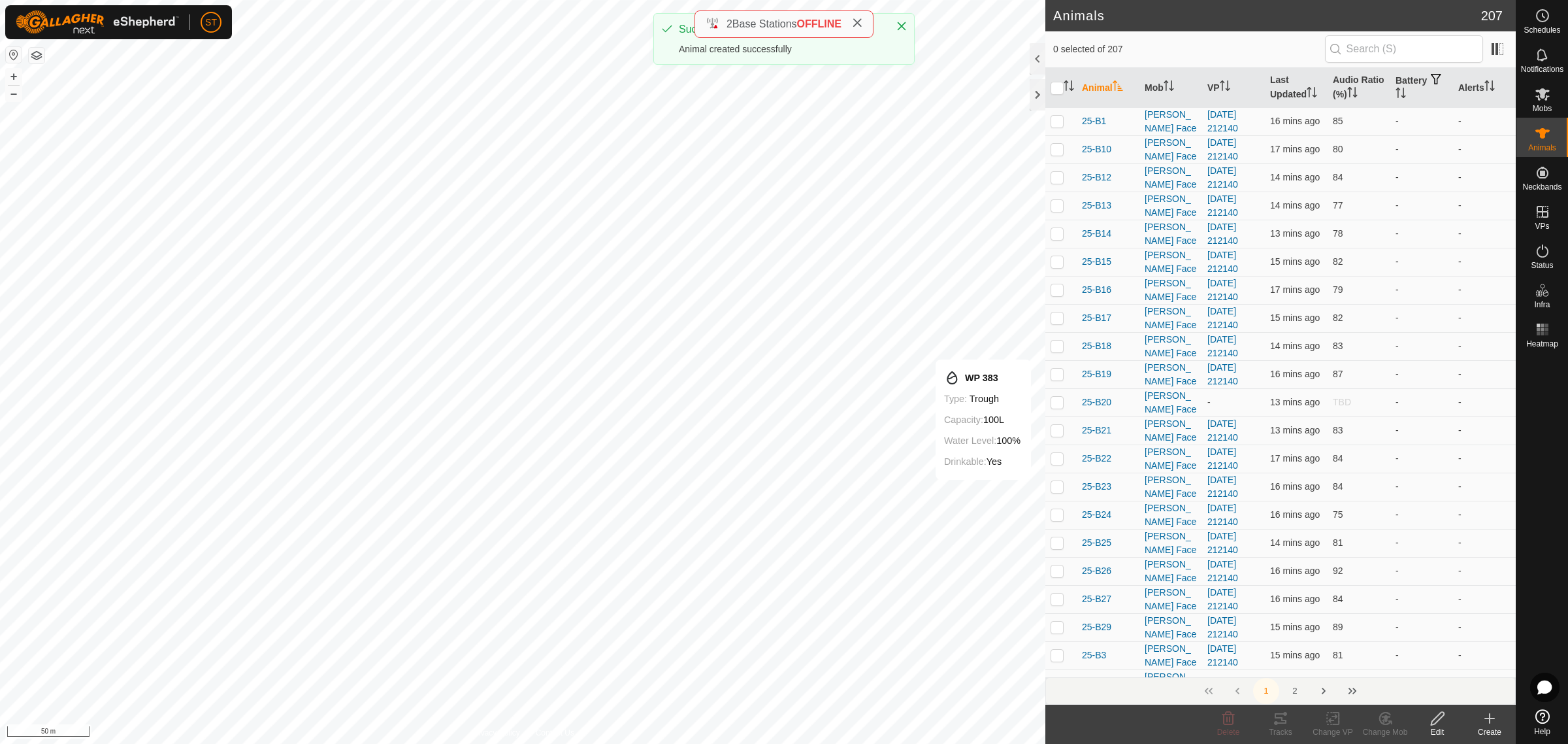
click at [1488, 722] on icon at bounding box center [1489, 719] width 16 height 16
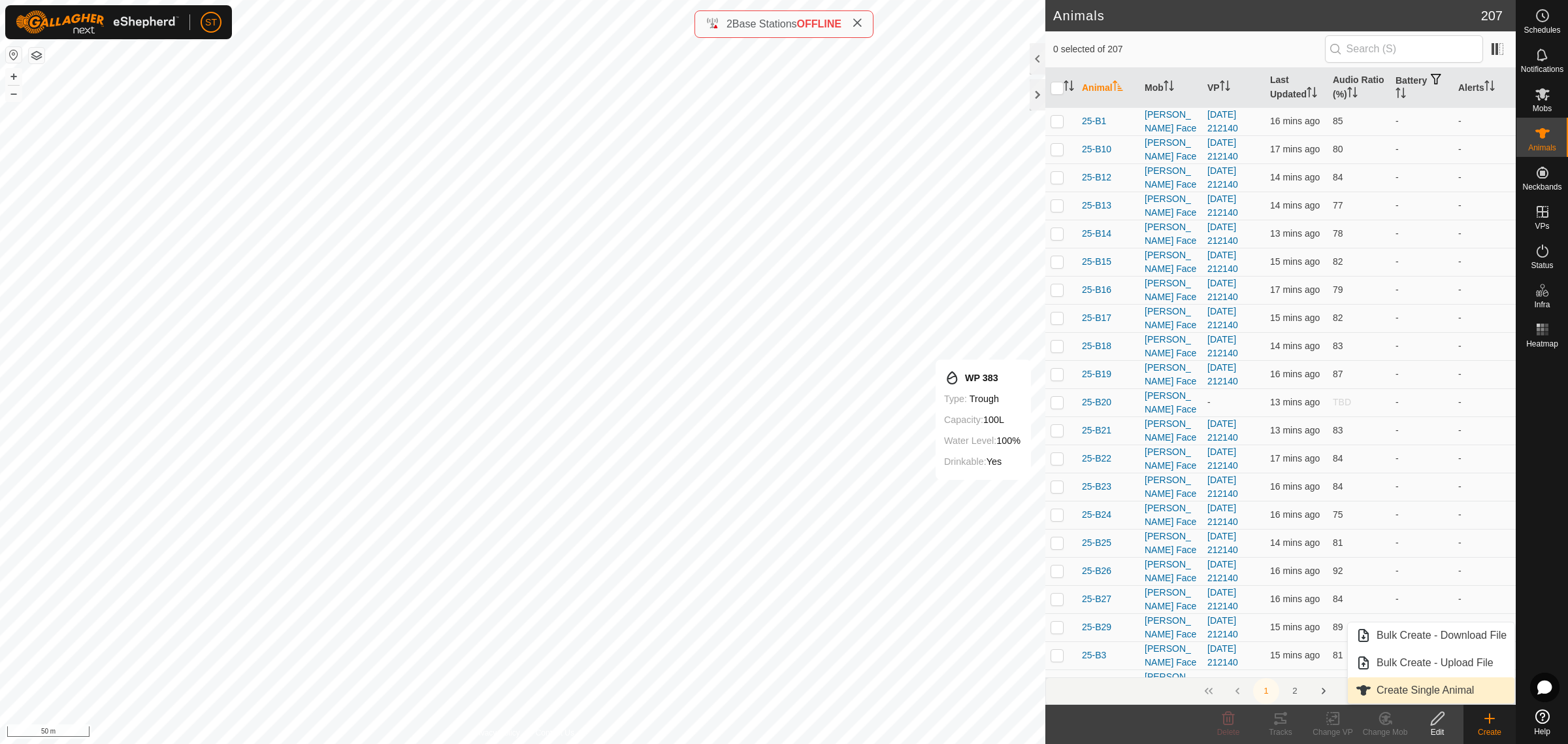
click at [1398, 690] on link "Create Single Animal" at bounding box center [1430, 691] width 166 height 26
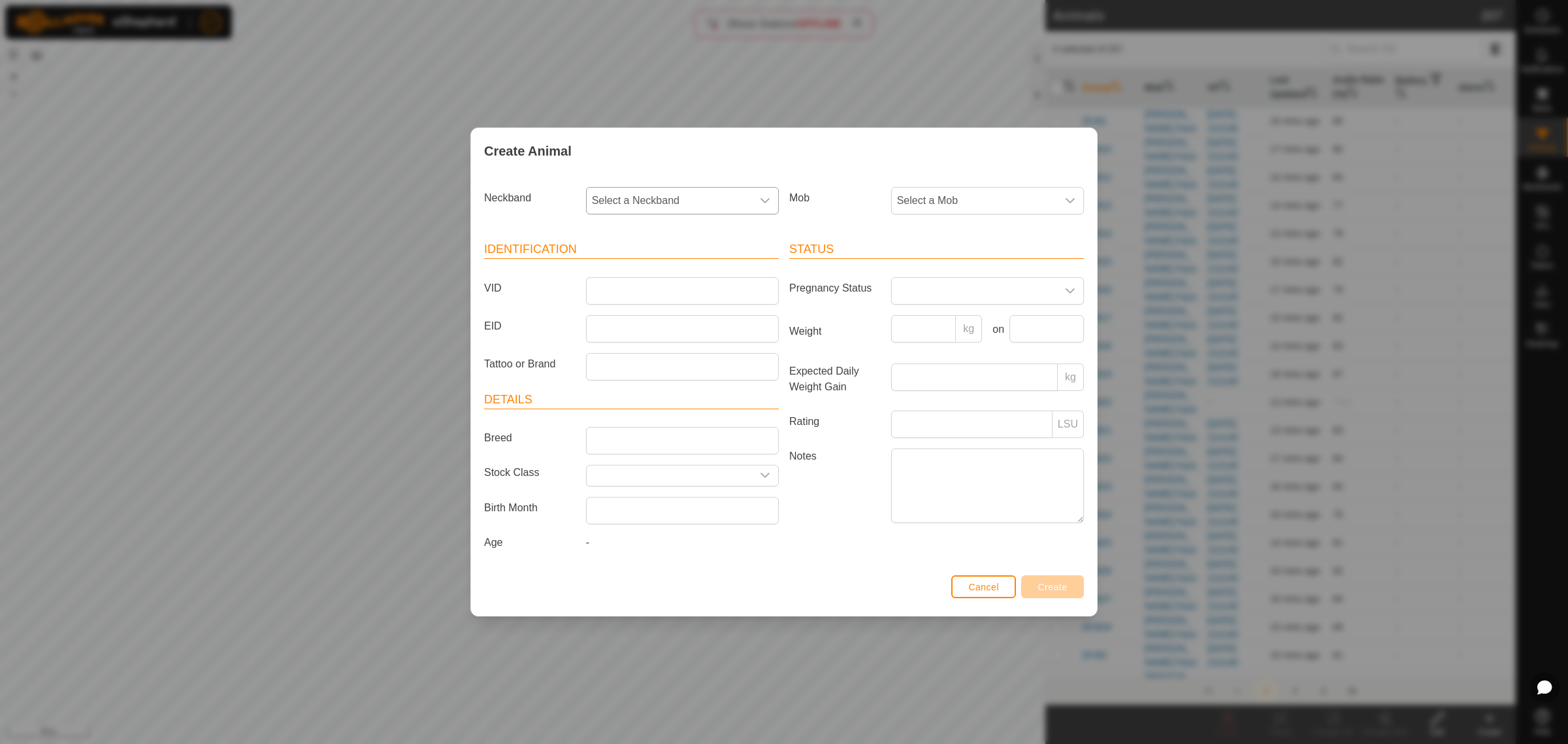
click at [766, 204] on icon "dropdown trigger" at bounding box center [765, 201] width 11 height 11
type input "9671"
click at [609, 264] on li "3019649671" at bounding box center [682, 268] width 191 height 26
click at [604, 291] on input "VID" at bounding box center [682, 290] width 193 height 27
type input "25-P31"
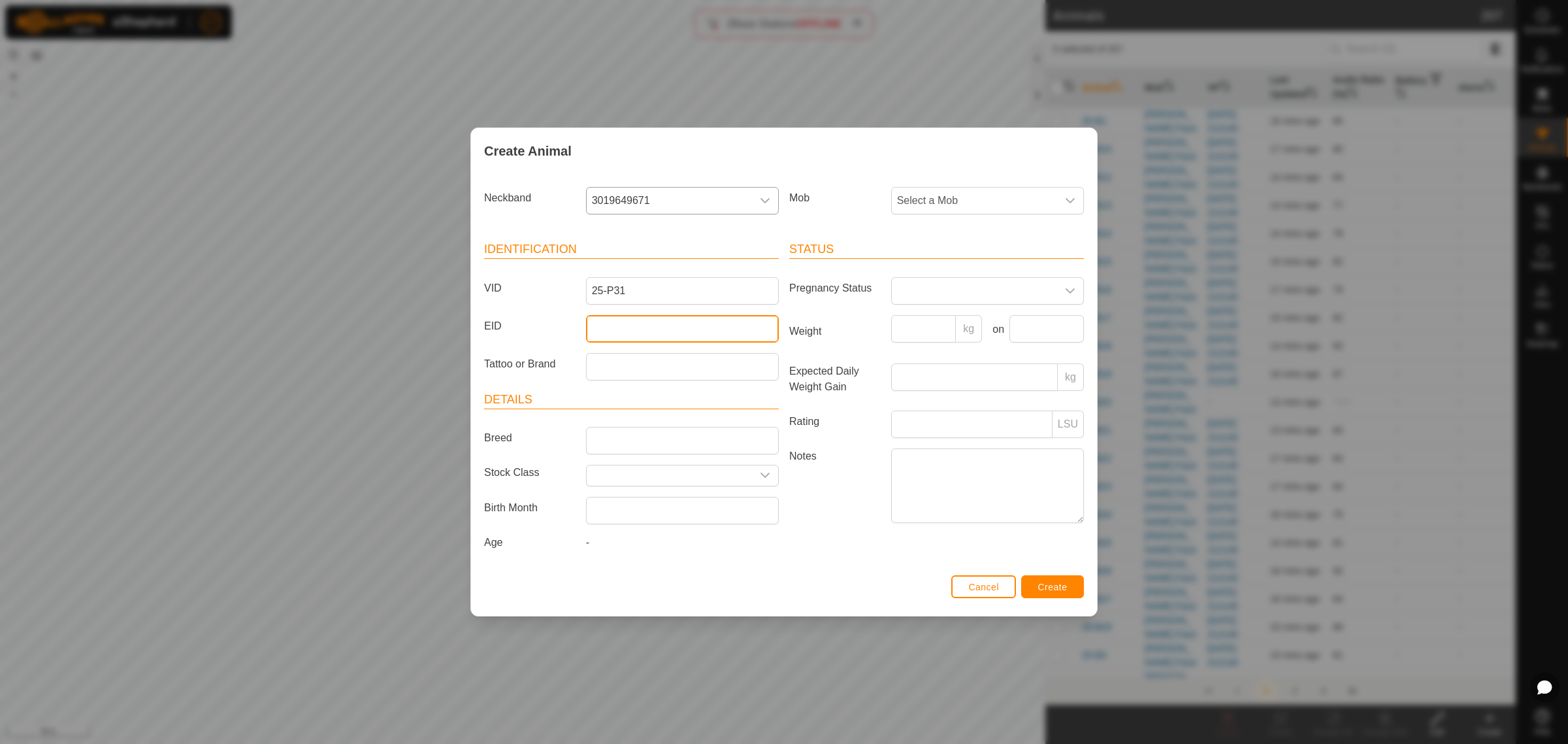
click at [625, 330] on input "EID" at bounding box center [682, 328] width 193 height 27
paste input "942000046281584"
type input "942000046281584"
click at [1065, 202] on icon "dropdown trigger" at bounding box center [1070, 201] width 11 height 11
click at [913, 374] on li "Balage" at bounding box center [988, 373] width 191 height 26
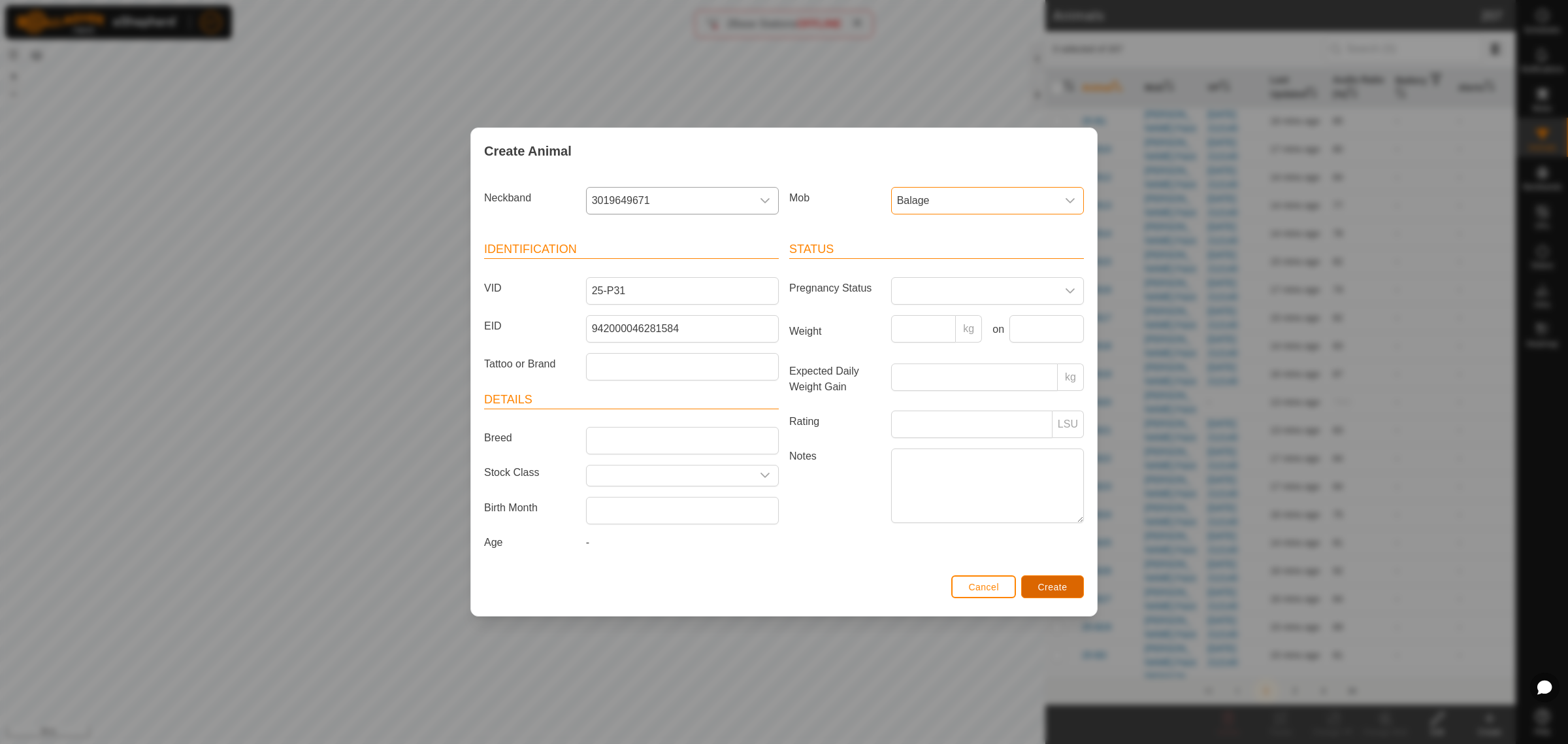
click at [1057, 590] on span "Create" at bounding box center [1053, 587] width 30 height 11
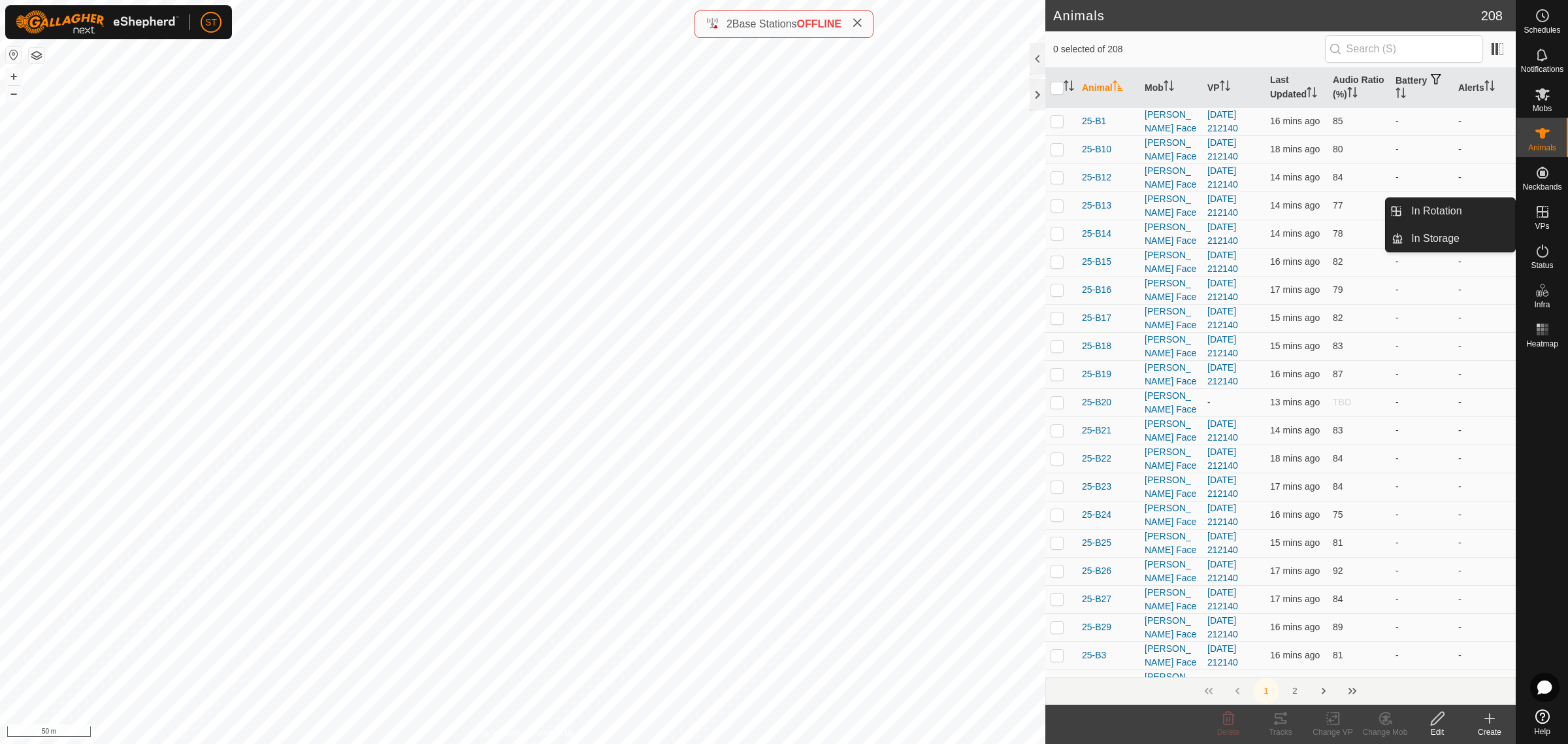
drag, startPoint x: 1442, startPoint y: 216, endPoint x: 1529, endPoint y: 613, distance: 406.4
click at [1442, 216] on link "In Rotation" at bounding box center [1459, 211] width 112 height 26
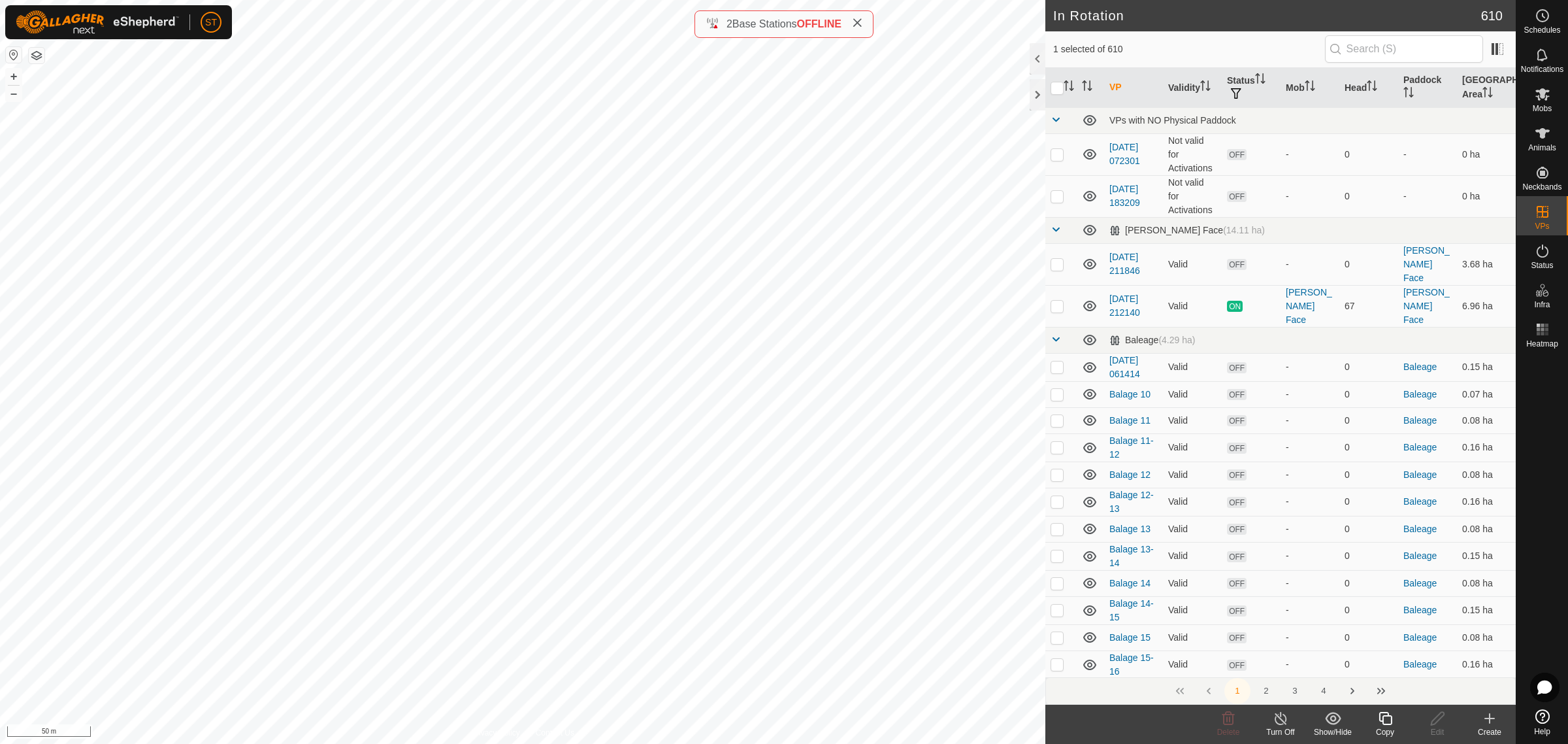
click at [1491, 726] on div "Create" at bounding box center [1489, 731] width 53 height 11
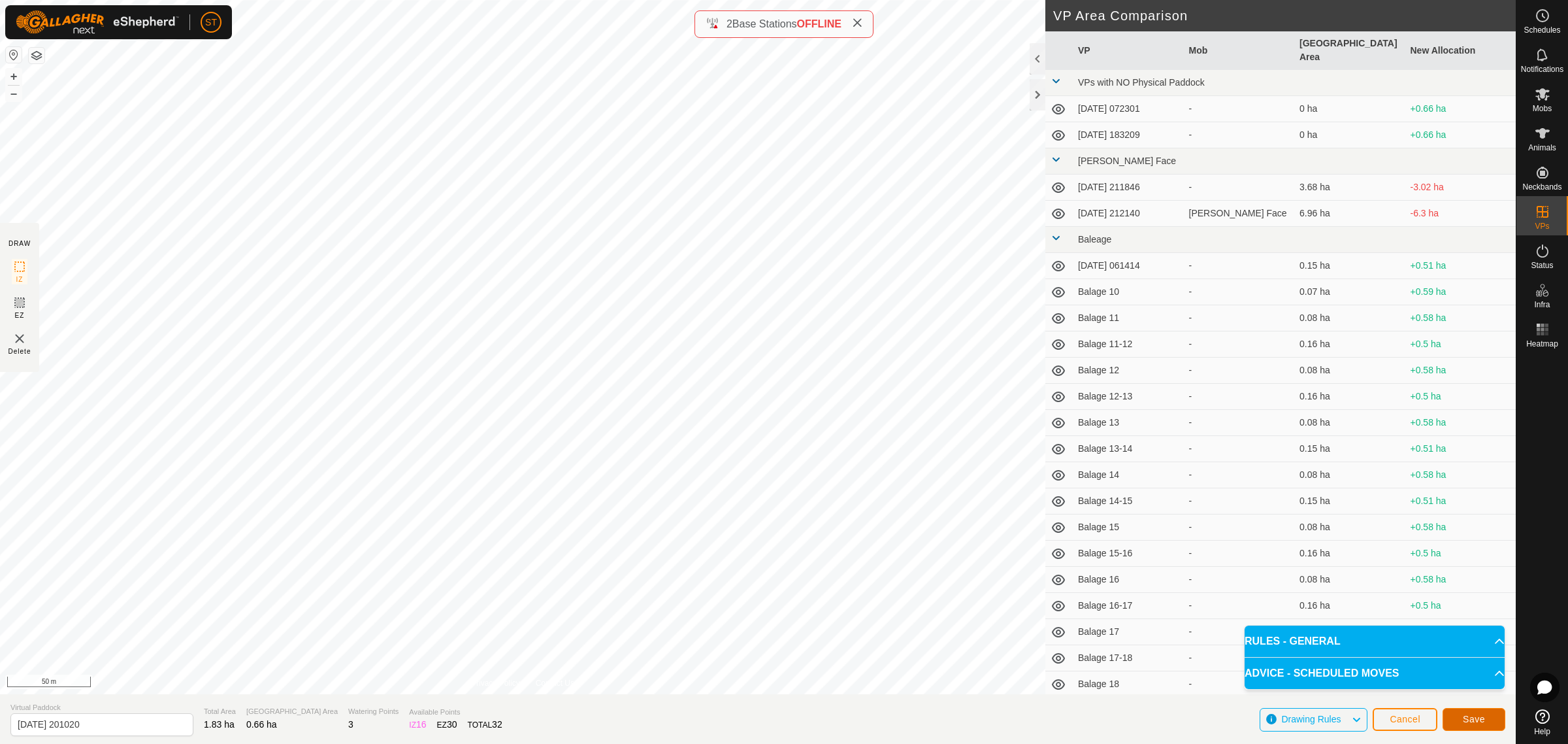
click at [1485, 720] on button "Save" at bounding box center [1473, 719] width 63 height 23
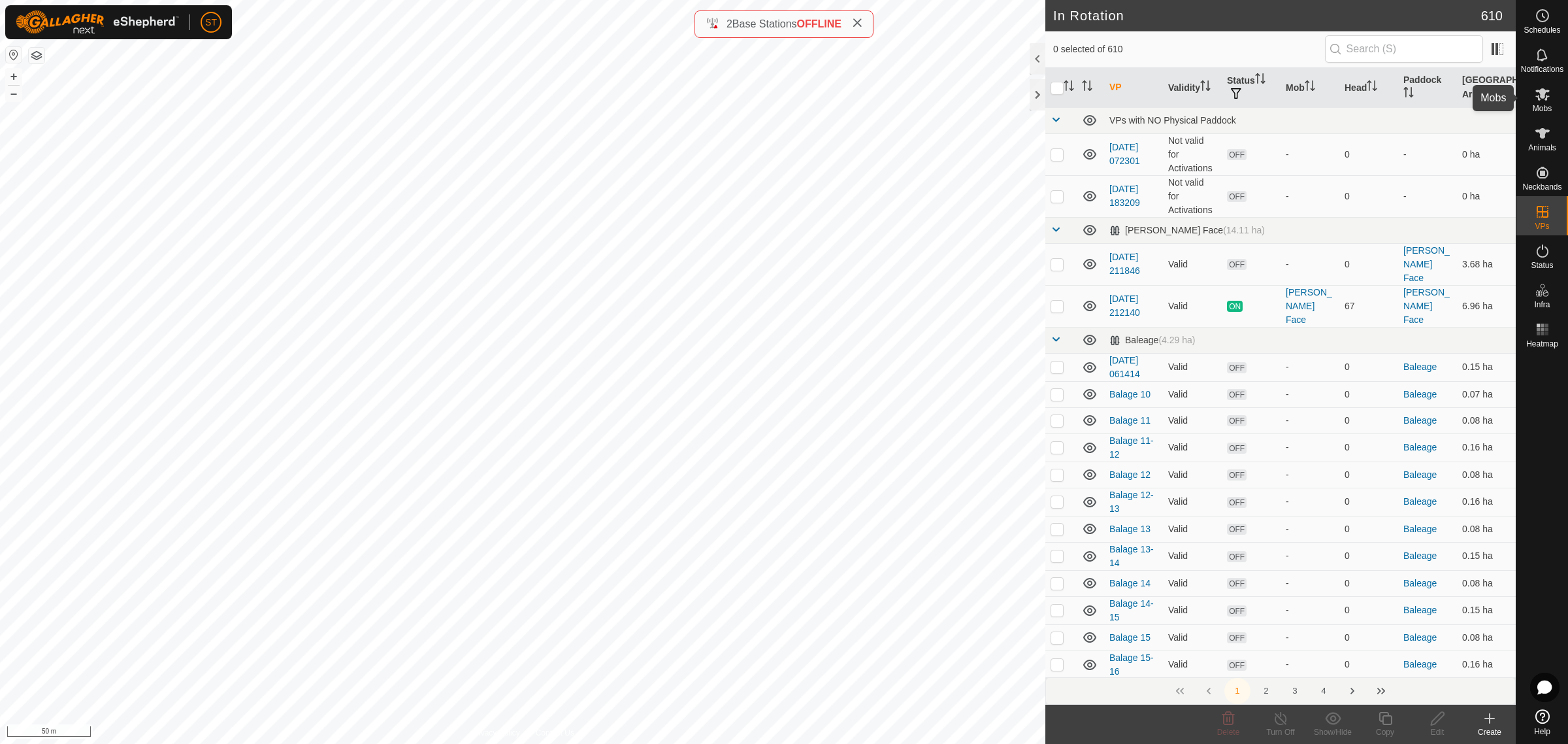
click at [1540, 99] on icon at bounding box center [1543, 94] width 16 height 16
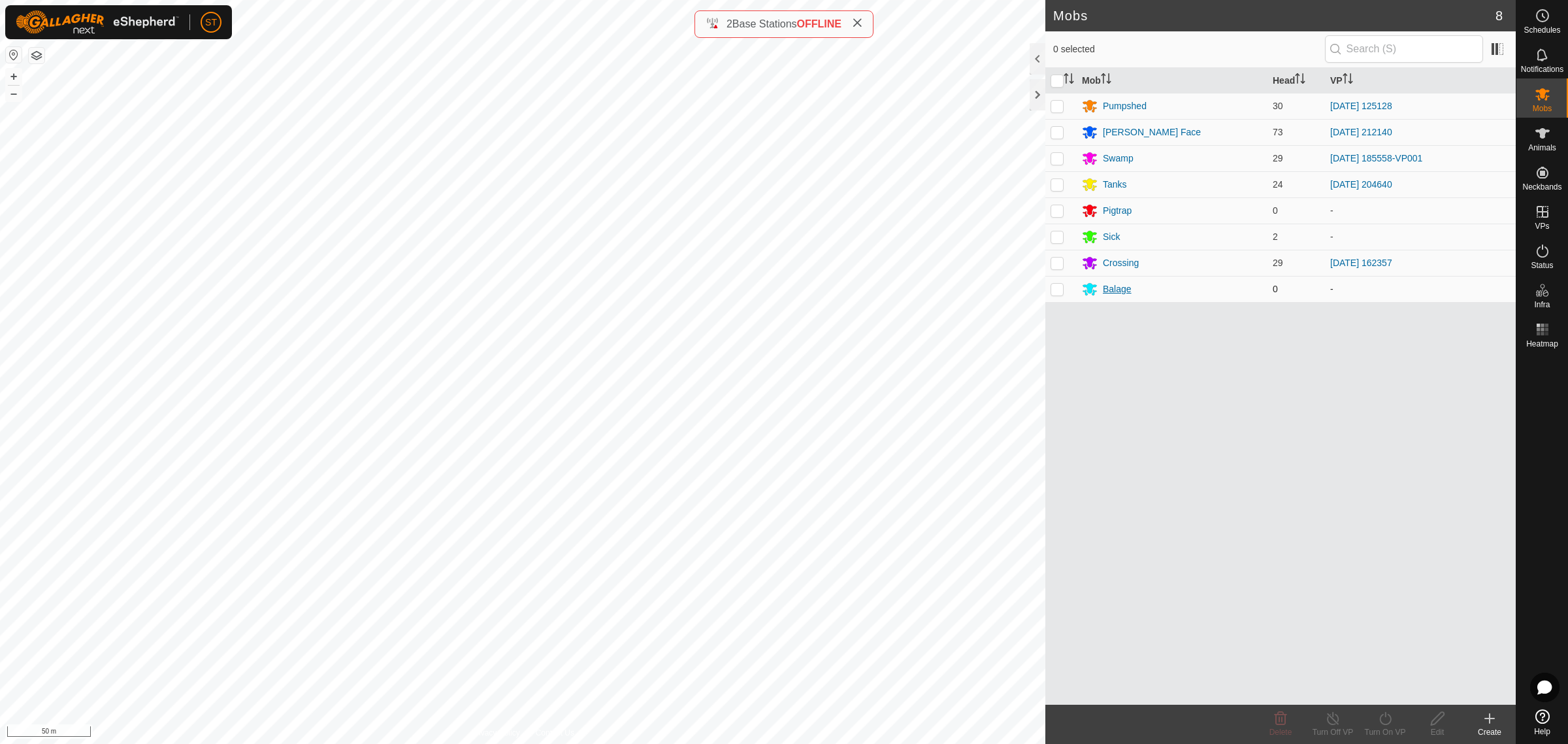
click at [1125, 287] on div "Balage" at bounding box center [1117, 289] width 29 height 14
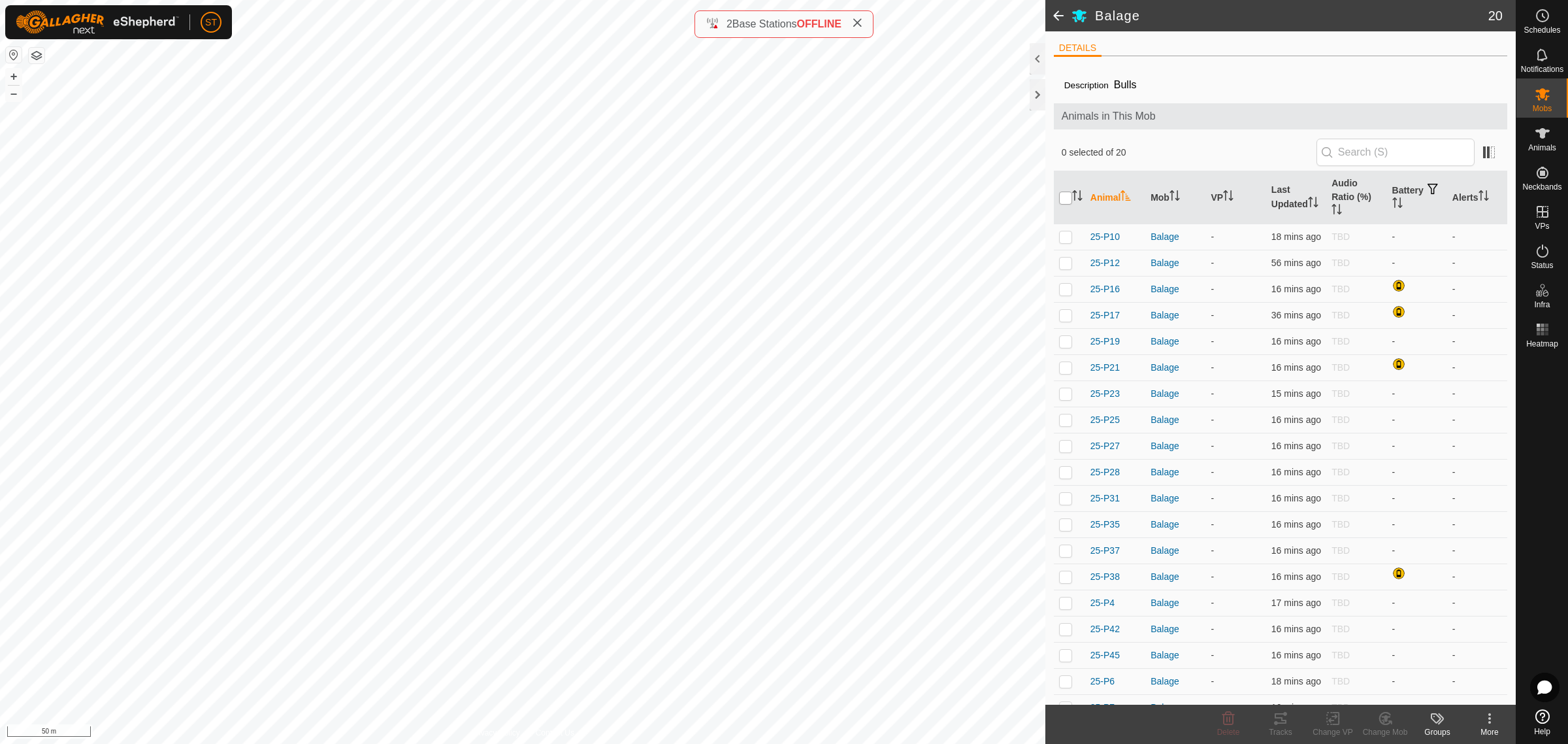
click at [1067, 202] on input "checkbox" at bounding box center [1065, 197] width 13 height 13
checkbox input "true"
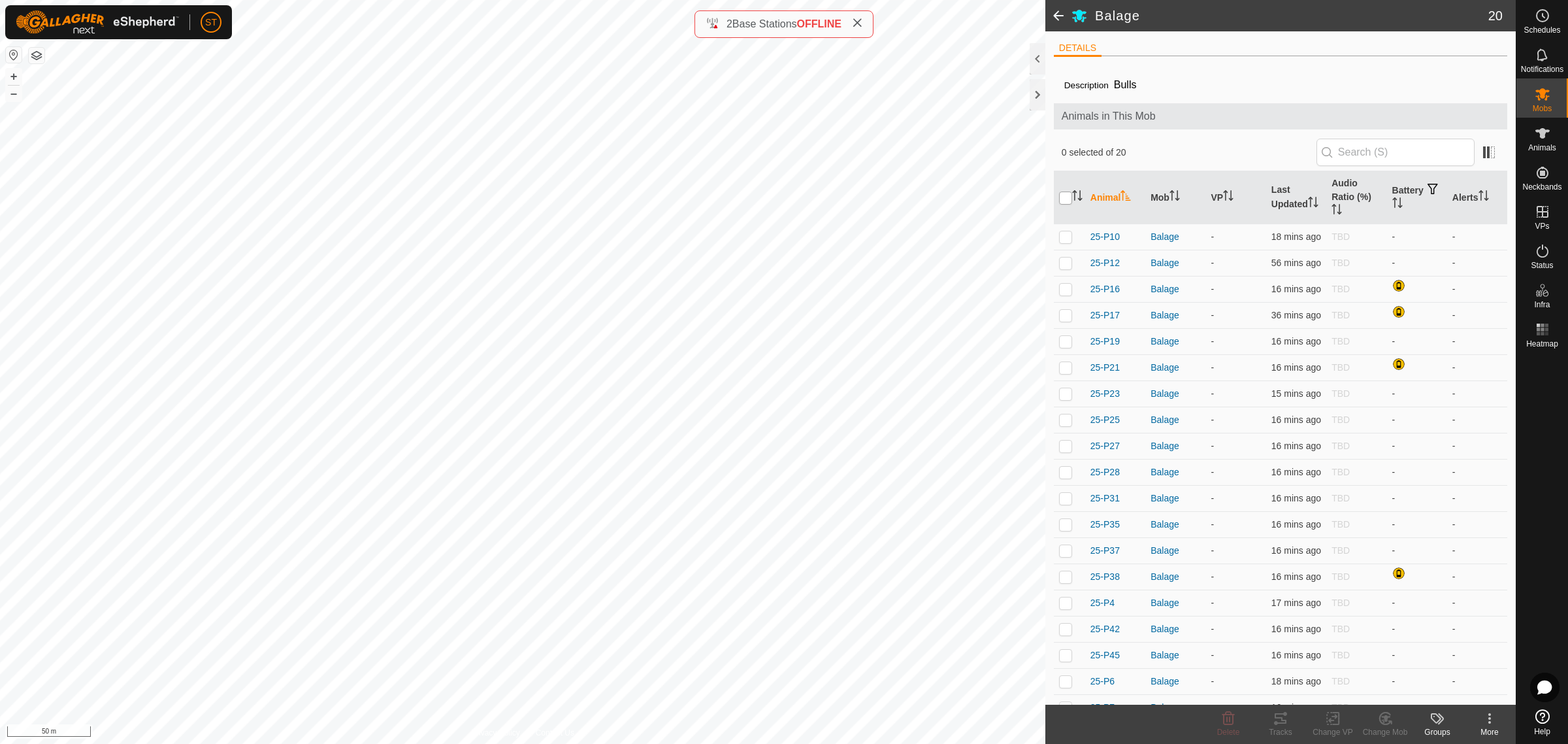
checkbox input "true"
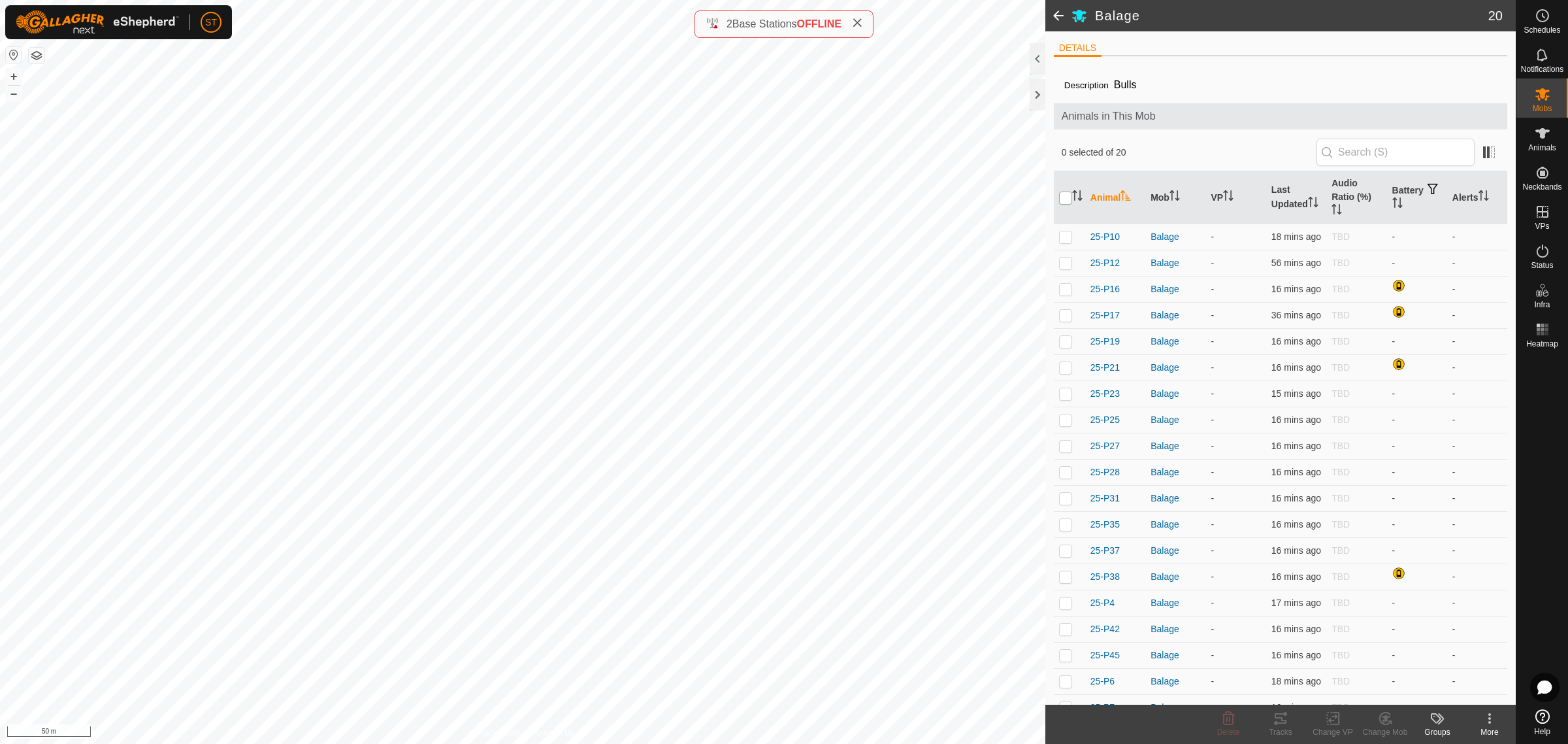
checkbox input "true"
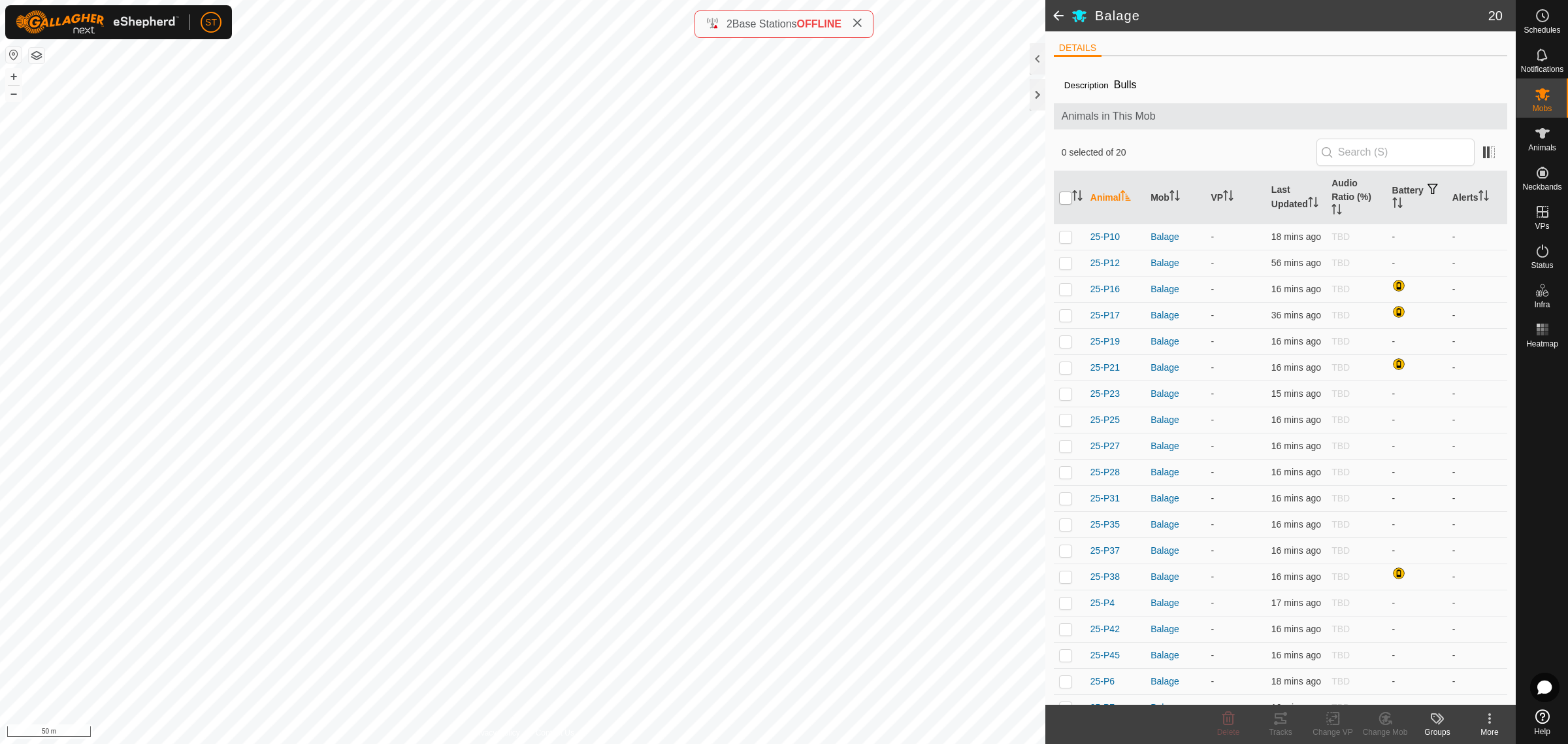
checkbox input "true"
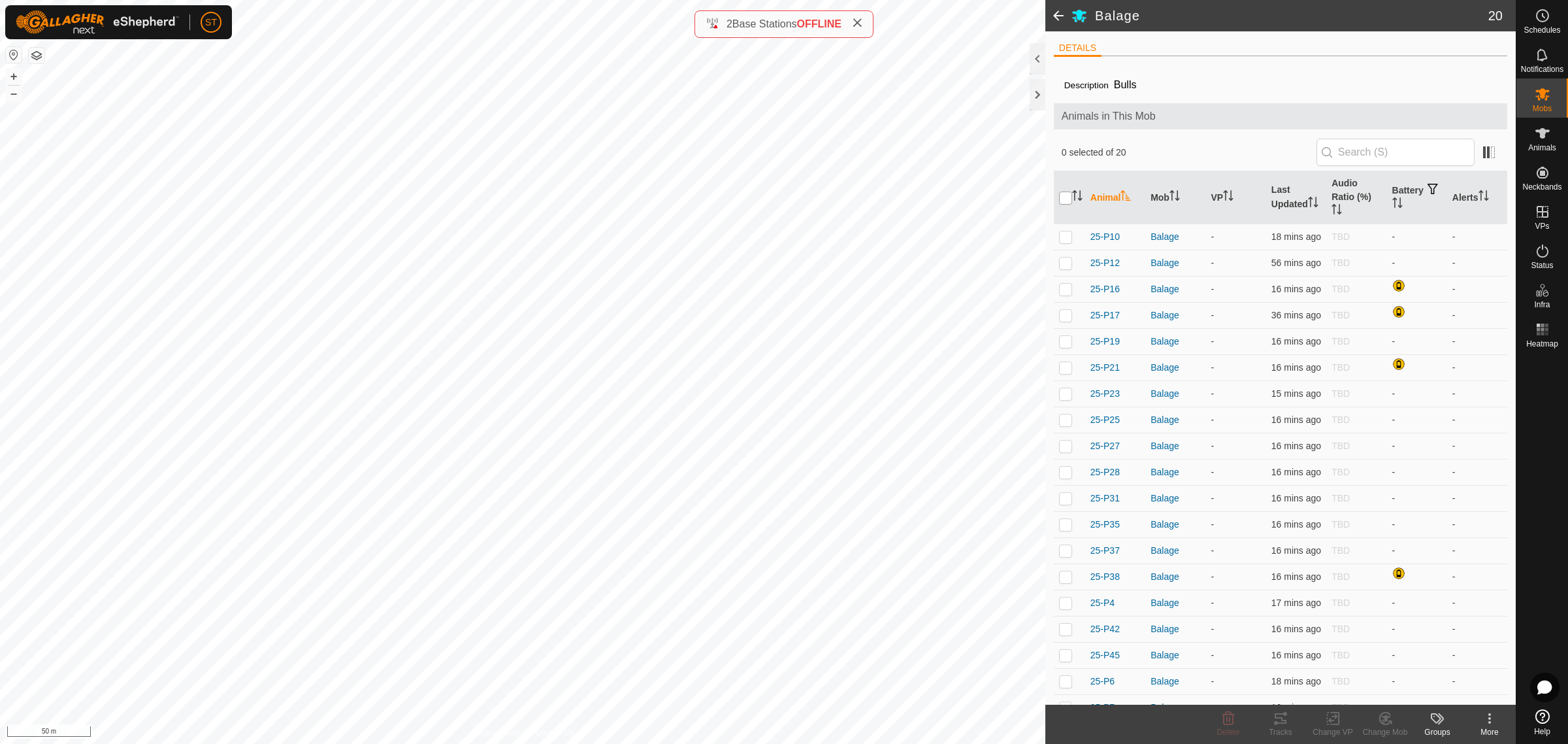
checkbox input "true"
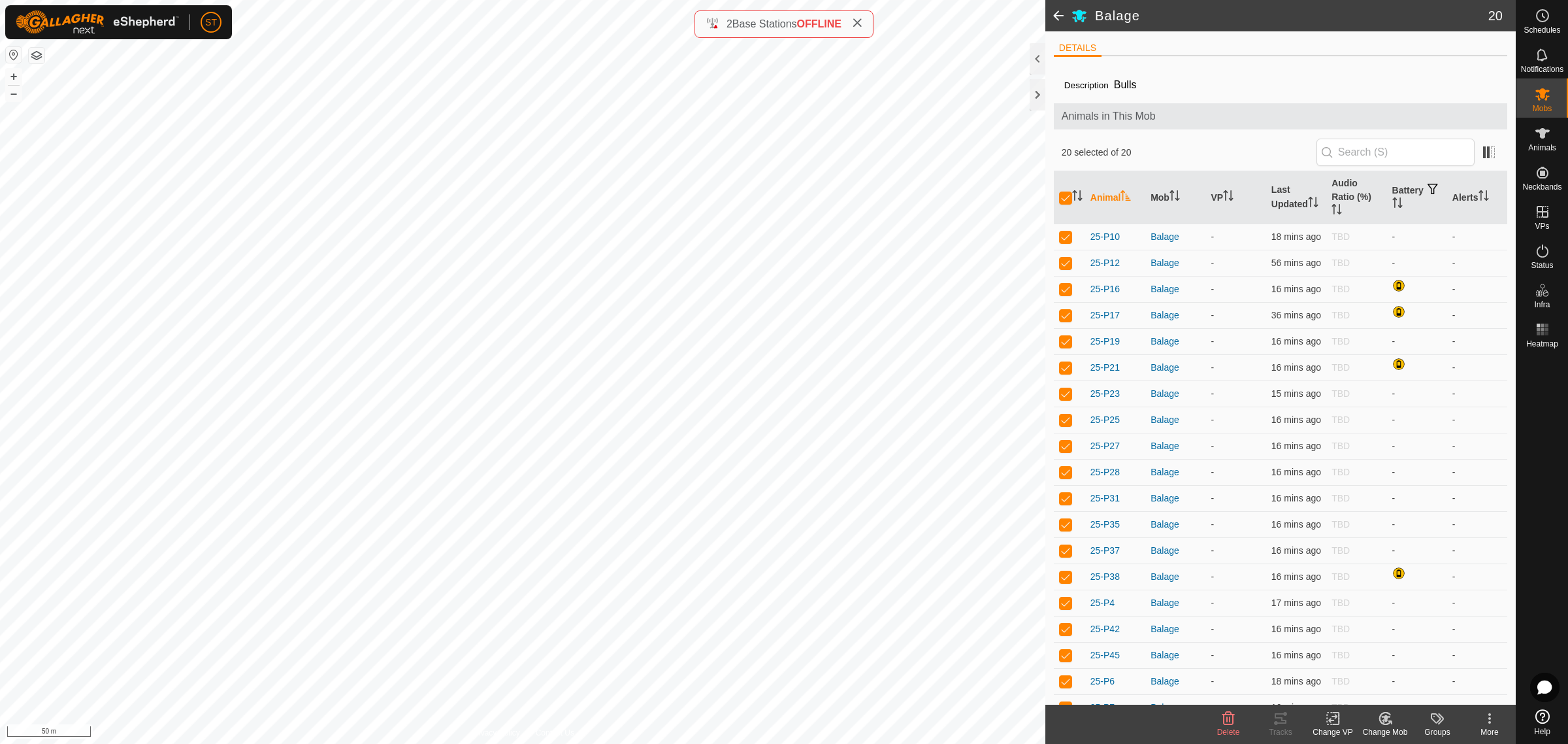
click at [1331, 718] on icon at bounding box center [1332, 719] width 17 height 16
click at [1362, 662] on link "Choose VP..." at bounding box center [1372, 663] width 130 height 26
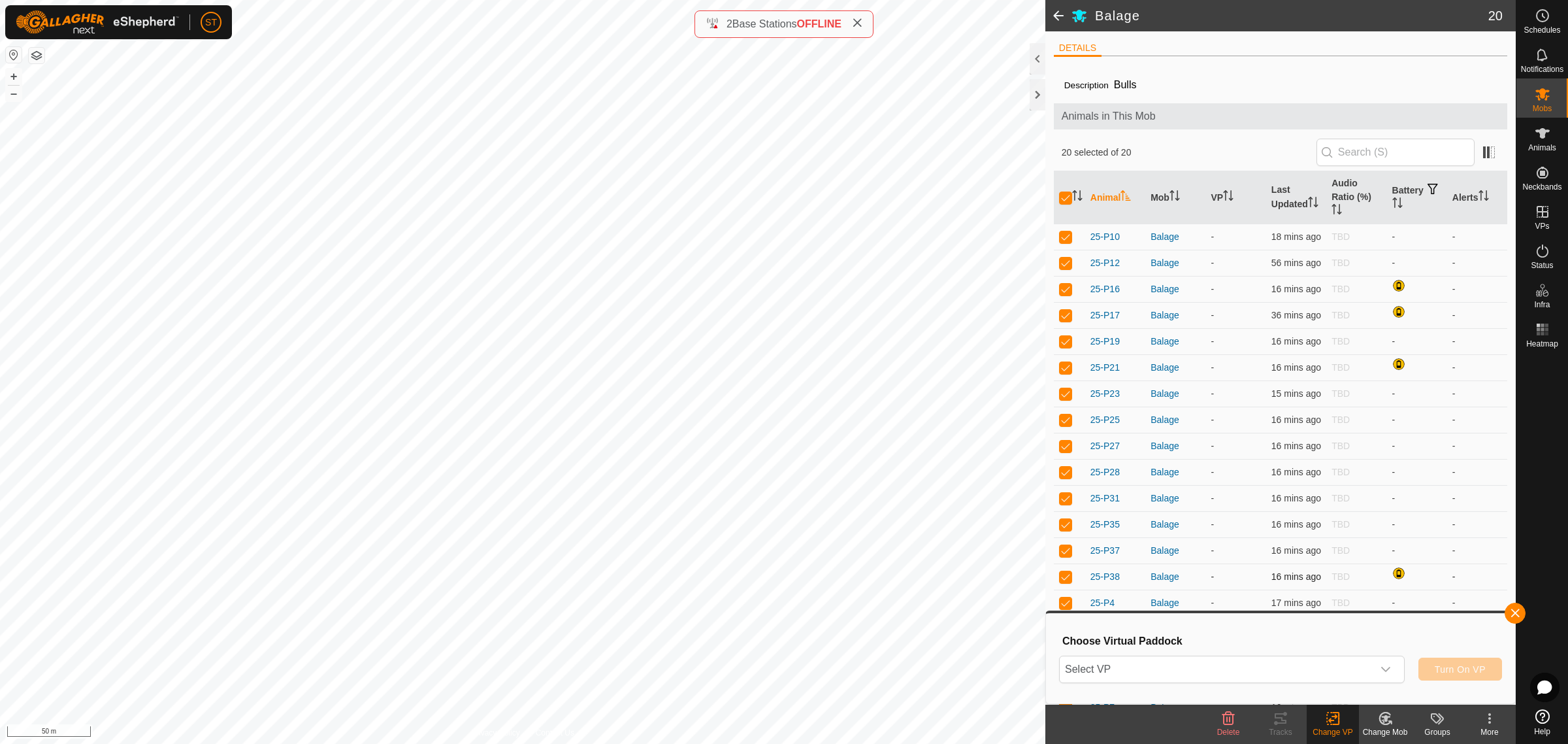
scroll to position [83, 0]
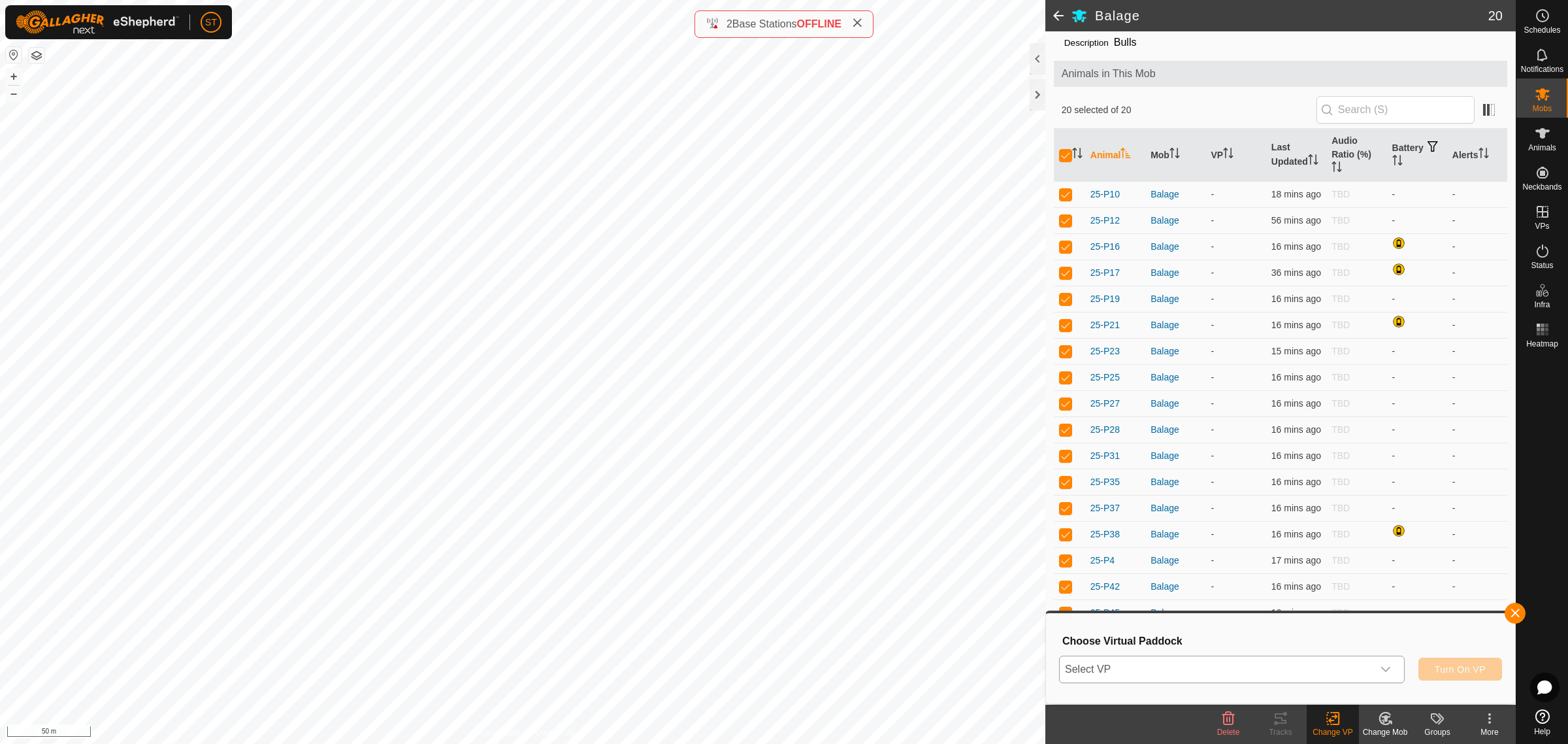
click at [1383, 670] on icon "dropdown trigger" at bounding box center [1386, 670] width 11 height 11
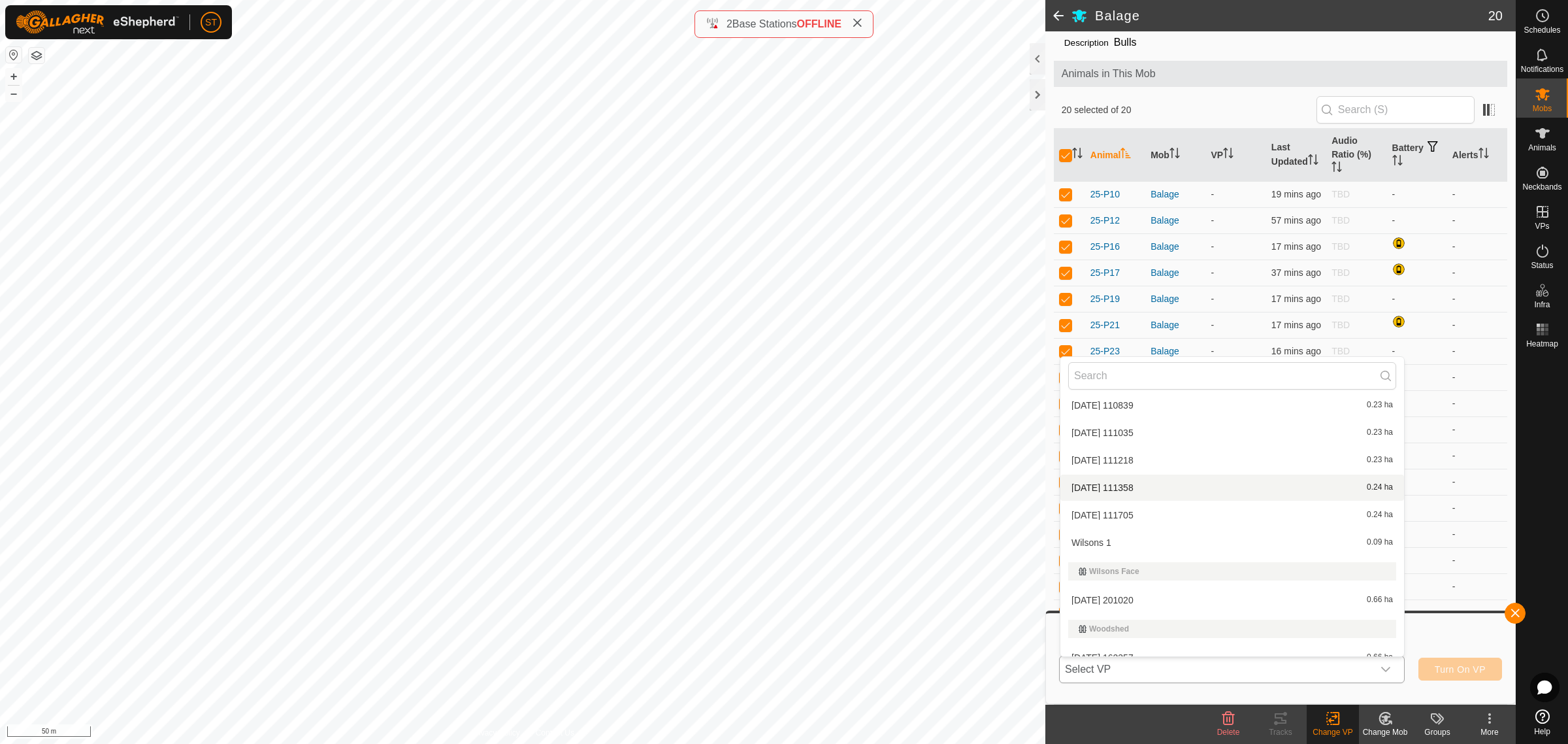
scroll to position [17155, 0]
click at [1130, 585] on li "2025-08-18 201020 0.66 ha" at bounding box center [1232, 598] width 343 height 26
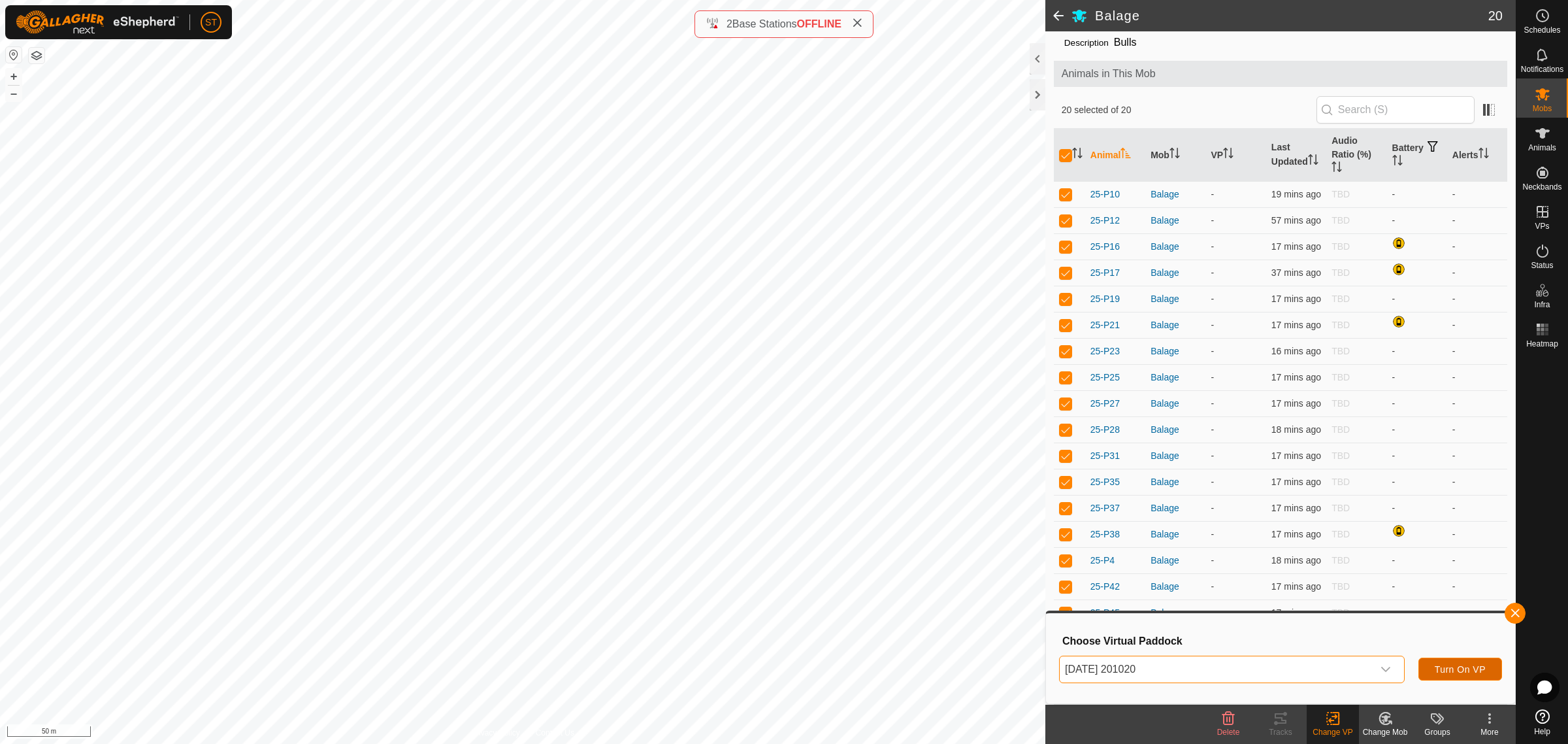
click at [1449, 669] on span "Turn On VP" at bounding box center [1460, 670] width 51 height 11
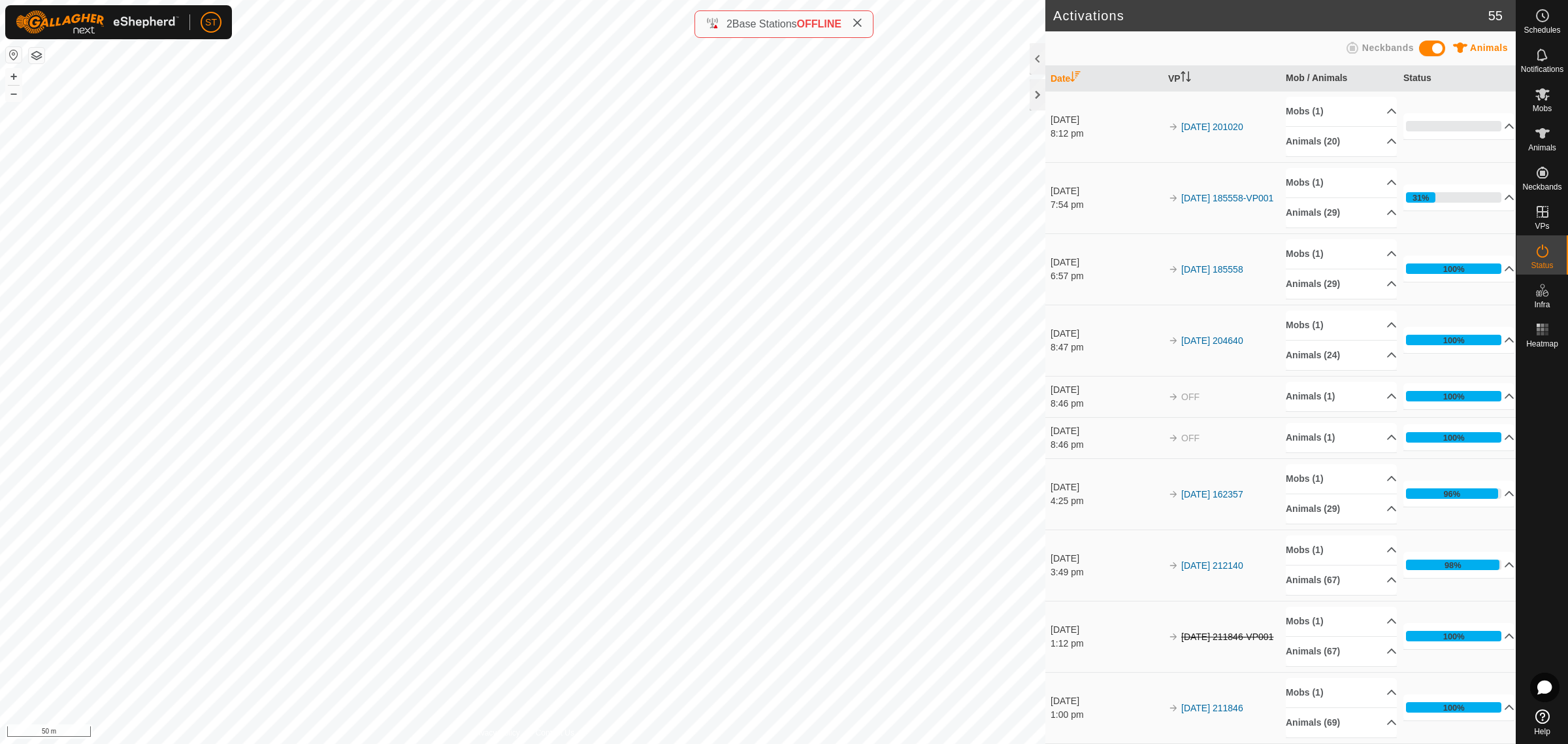
click at [857, 24] on icon at bounding box center [857, 23] width 11 height 11
click at [1550, 96] on icon at bounding box center [1543, 94] width 16 height 16
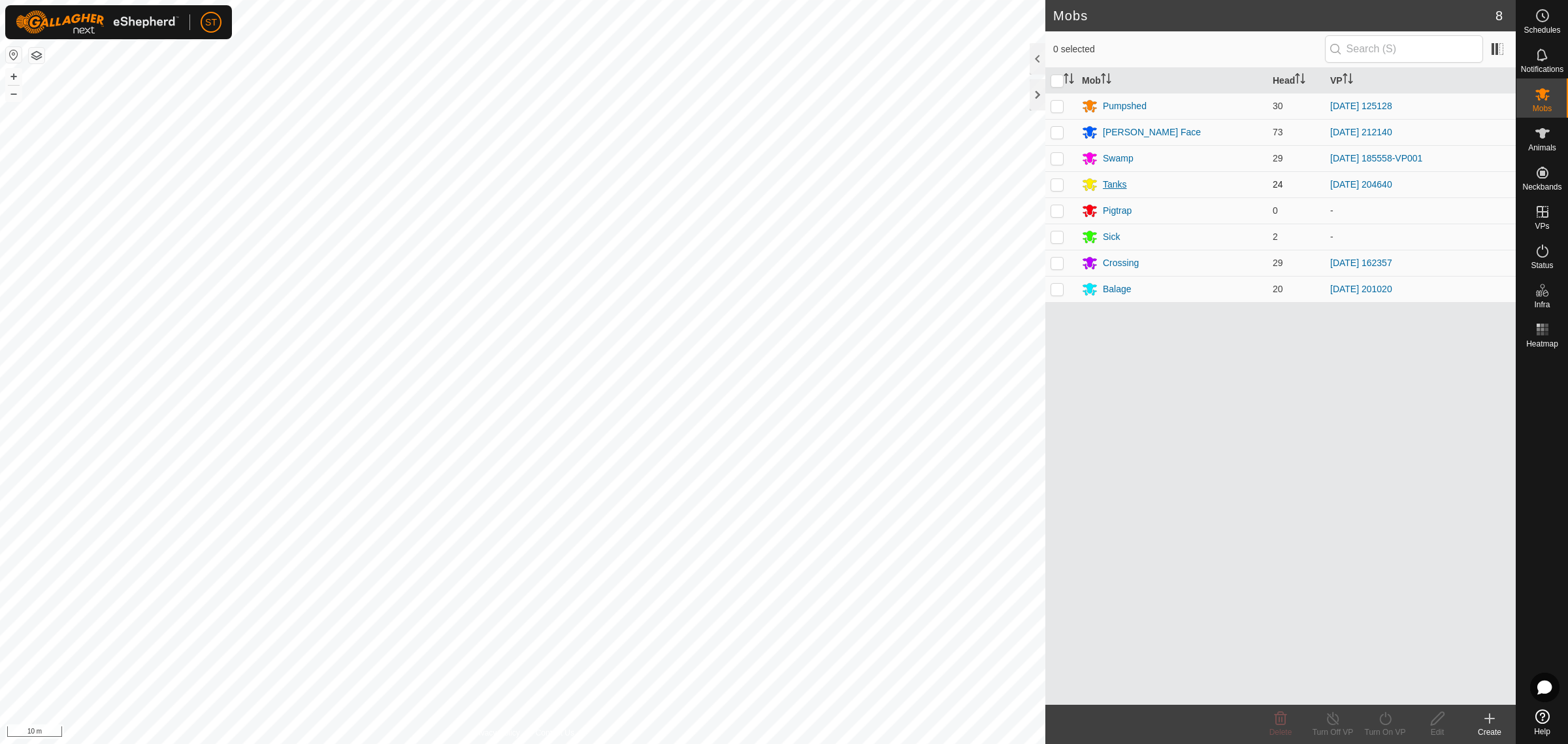
click at [1105, 185] on div "Tanks" at bounding box center [1115, 185] width 25 height 14
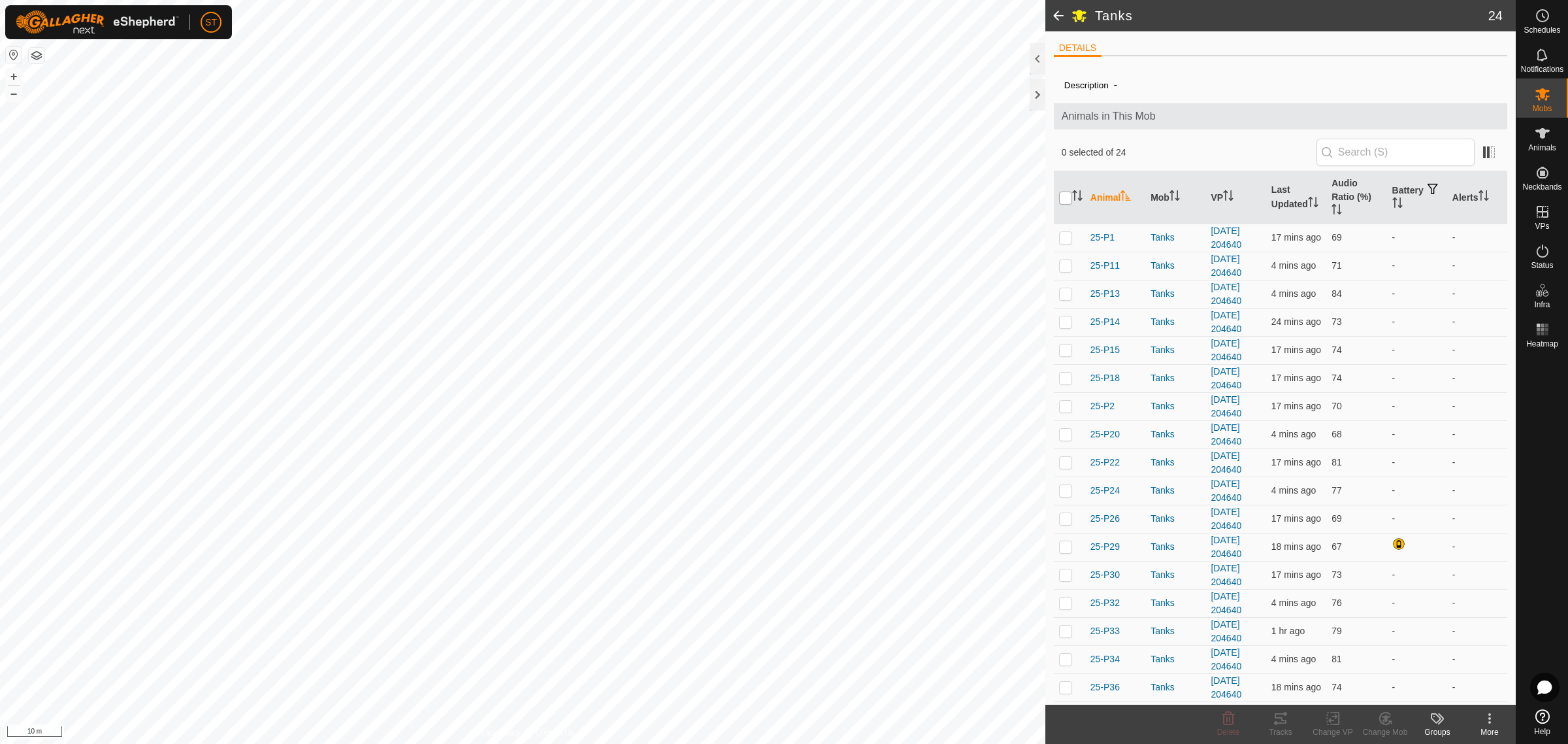
click at [1064, 201] on input "checkbox" at bounding box center [1065, 197] width 13 height 13
checkbox input "true"
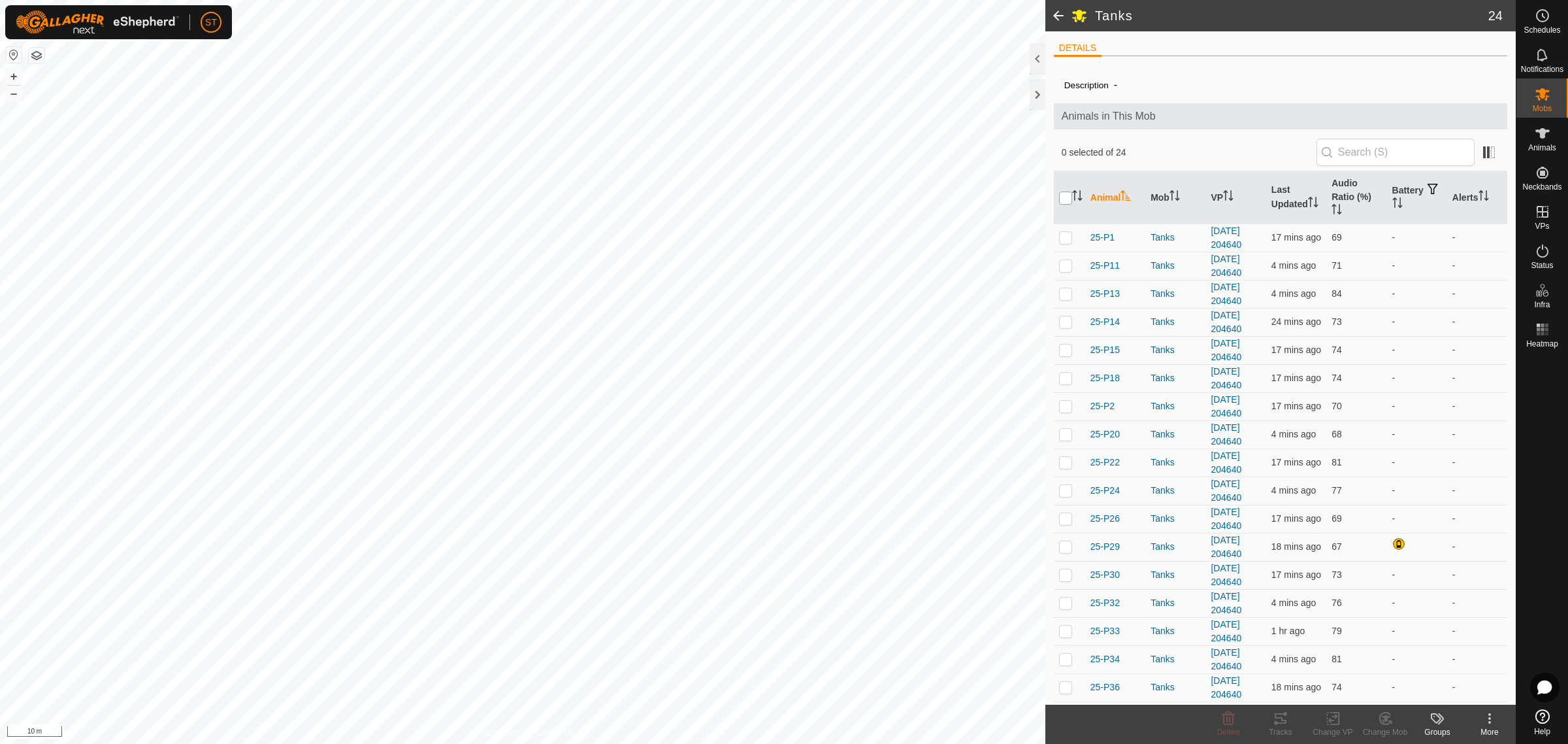
checkbox input "true"
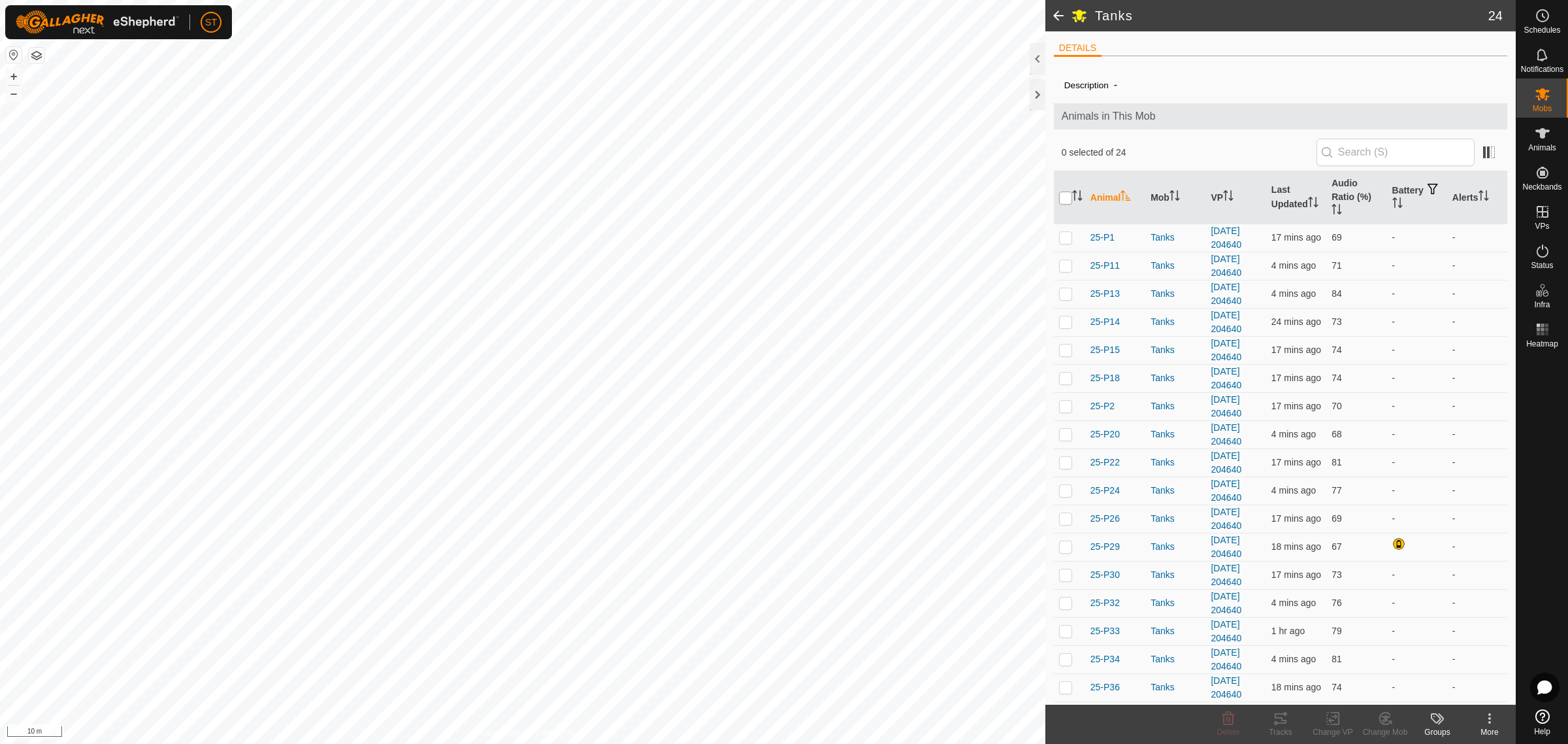
checkbox input "true"
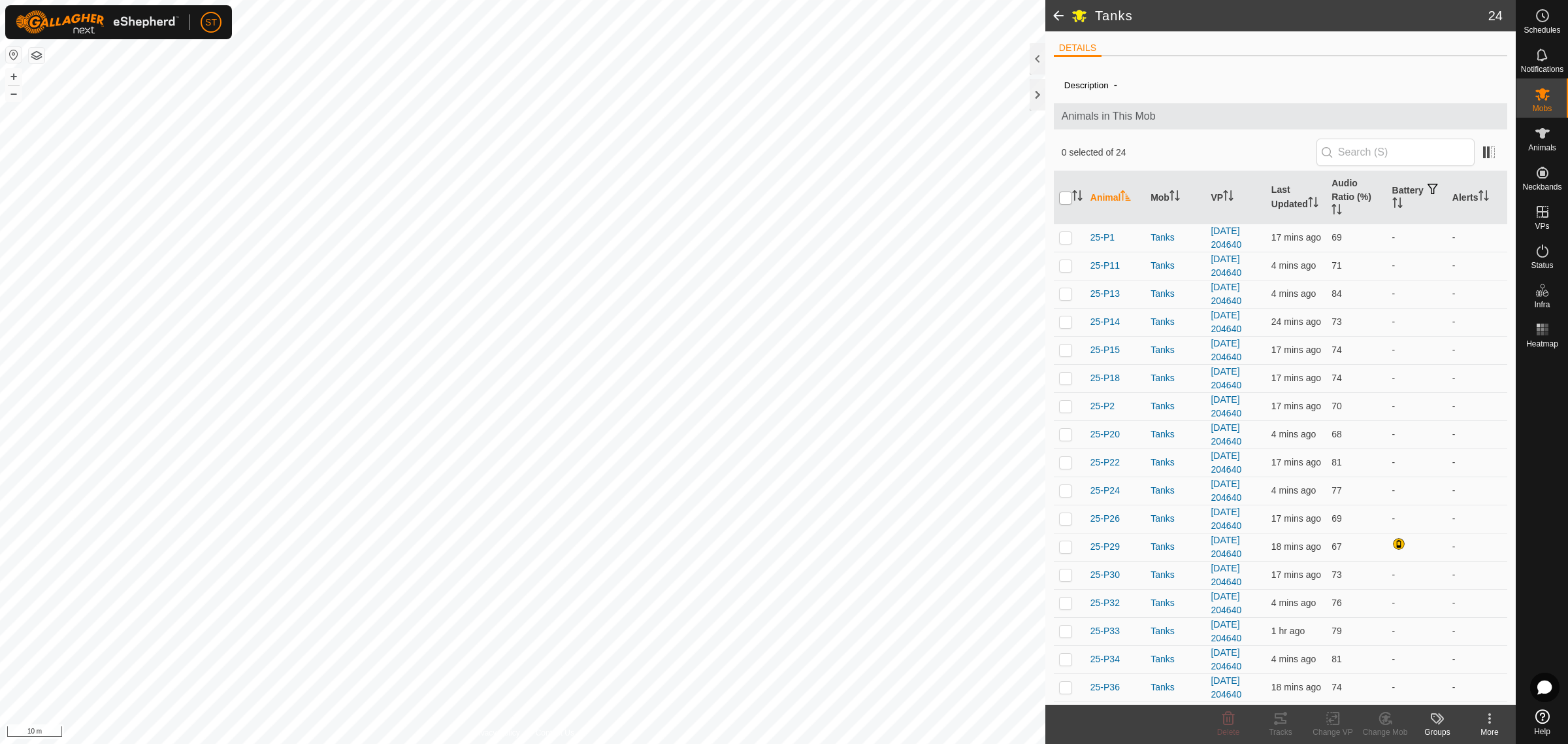
checkbox input "true"
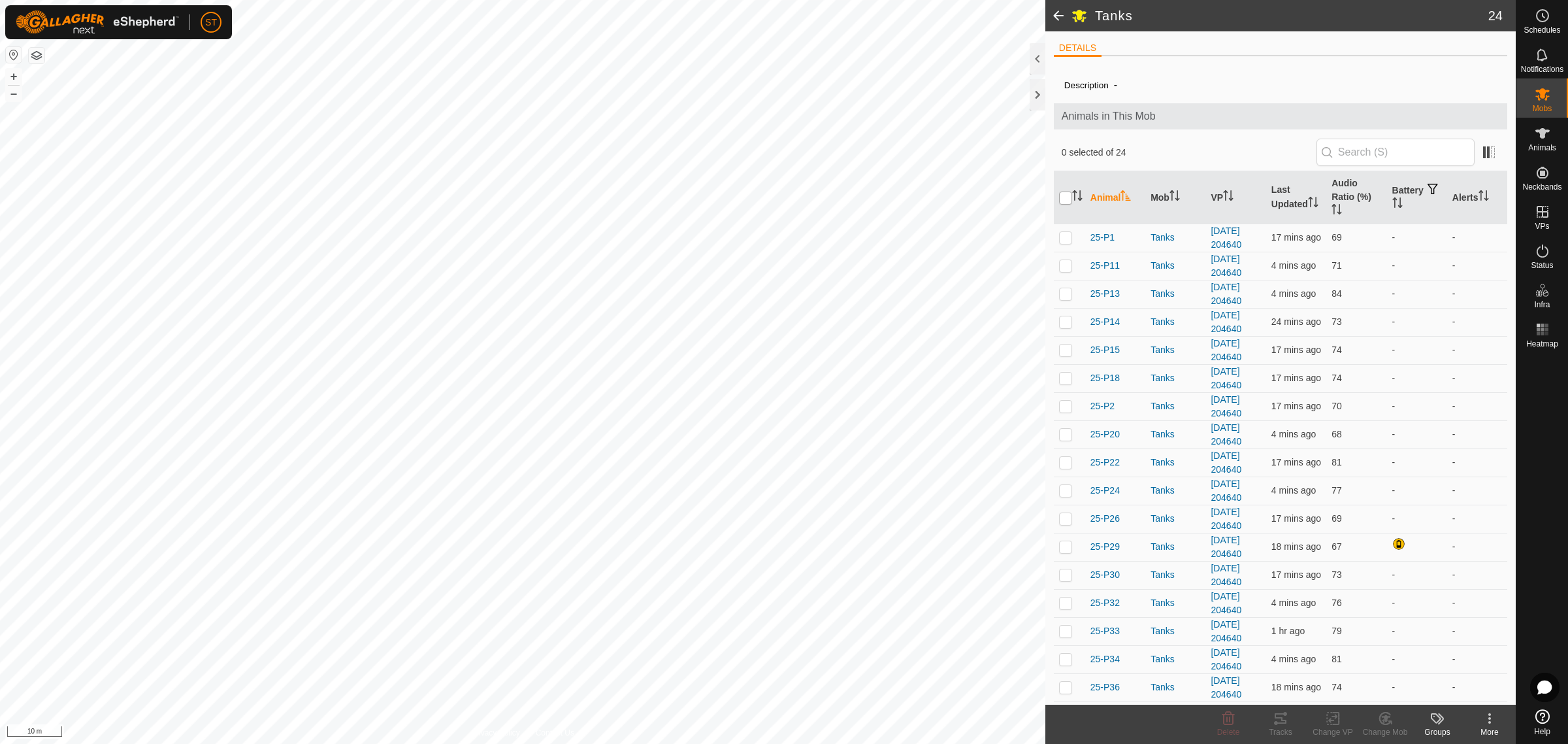
checkbox input "true"
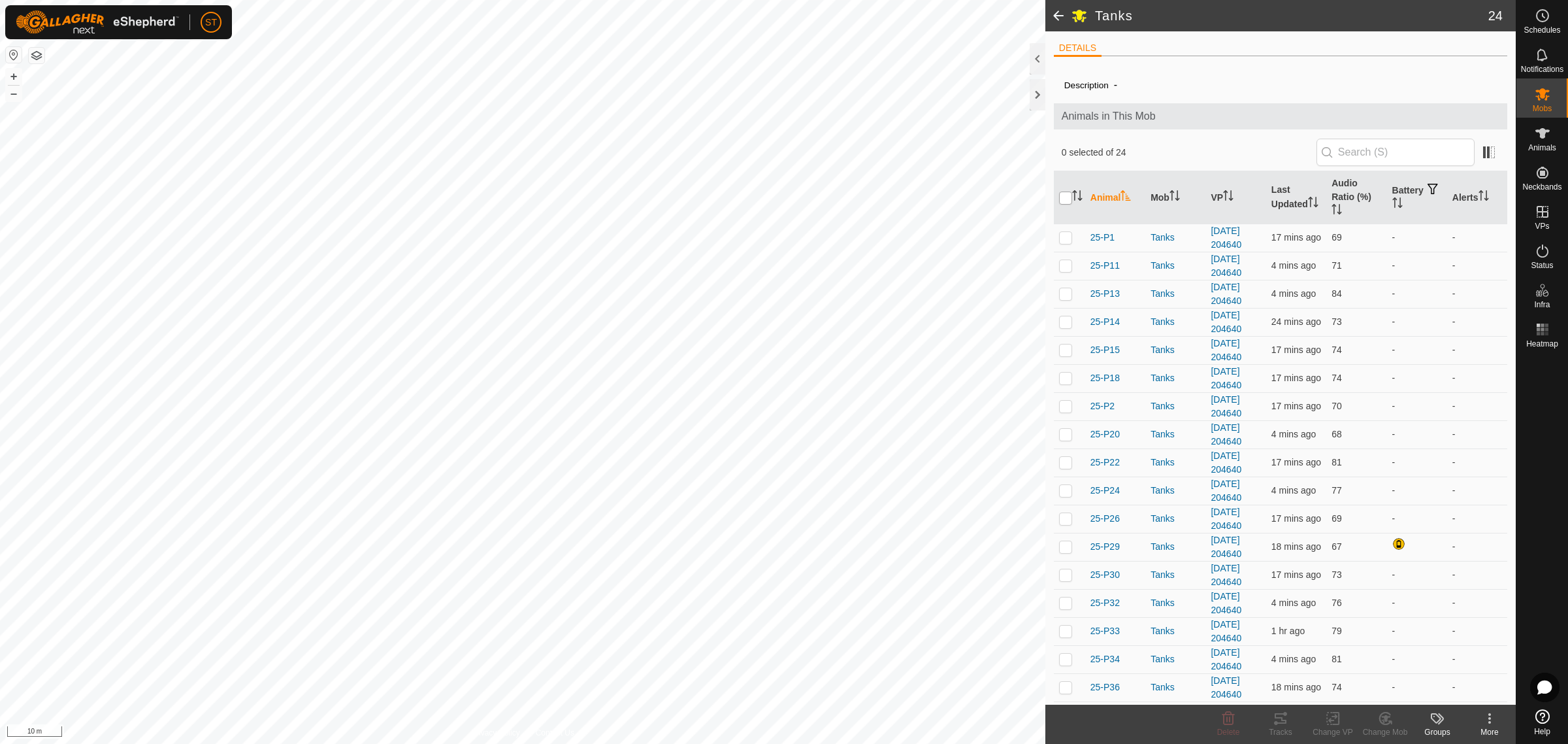
checkbox input "true"
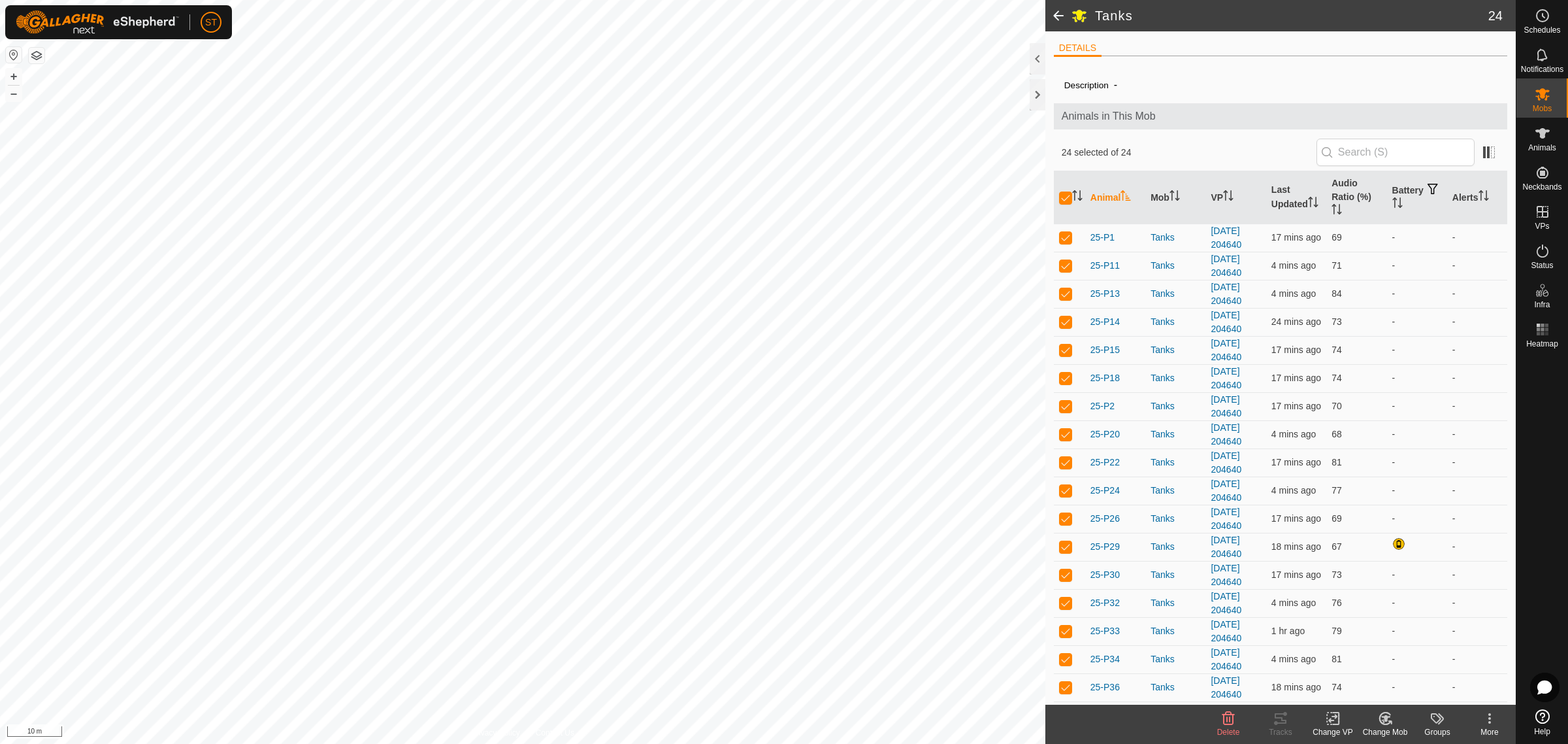
click at [1331, 723] on icon at bounding box center [1332, 719] width 17 height 16
click at [1345, 664] on link "Choose VP..." at bounding box center [1372, 663] width 130 height 26
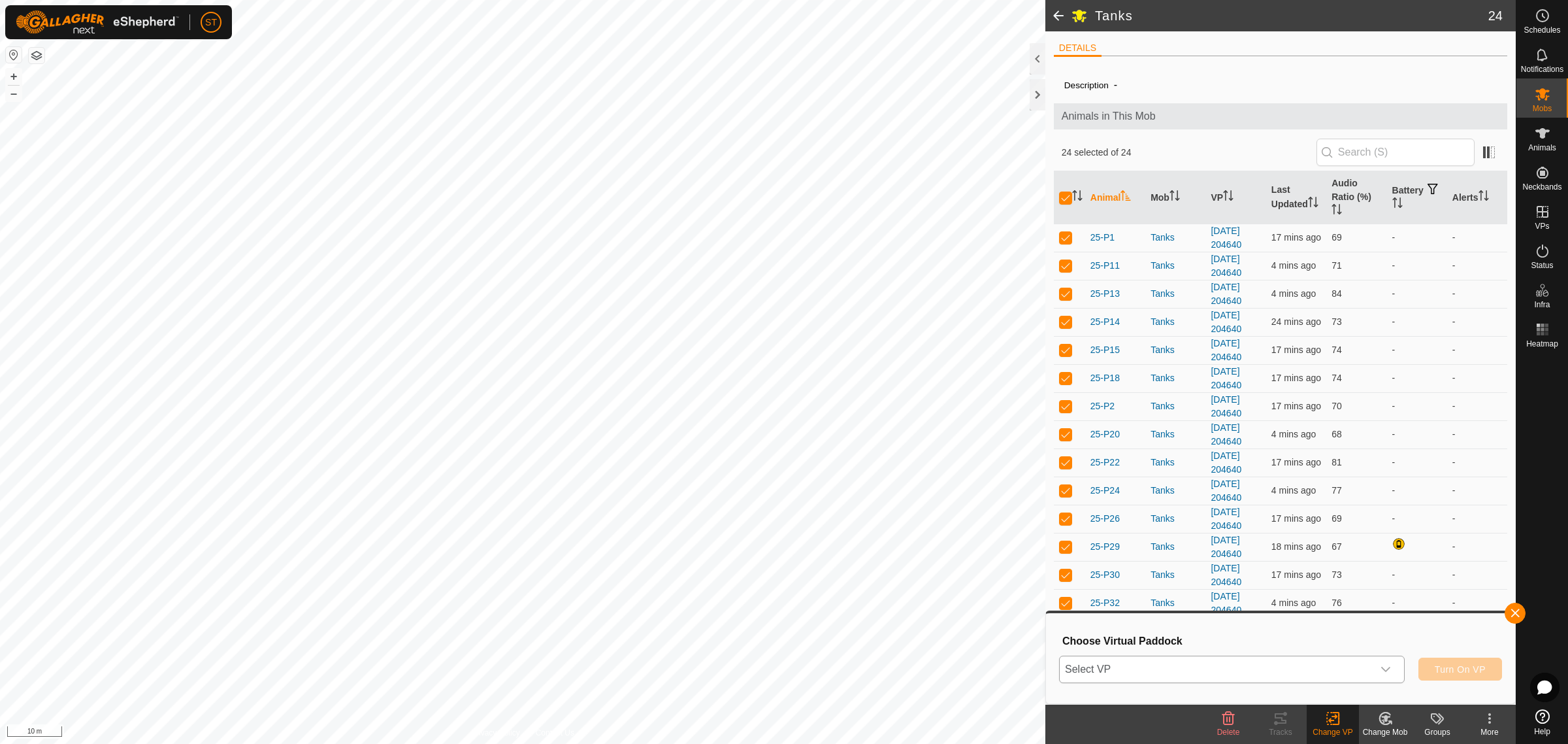
click at [1387, 671] on icon "dropdown trigger" at bounding box center [1386, 670] width 11 height 11
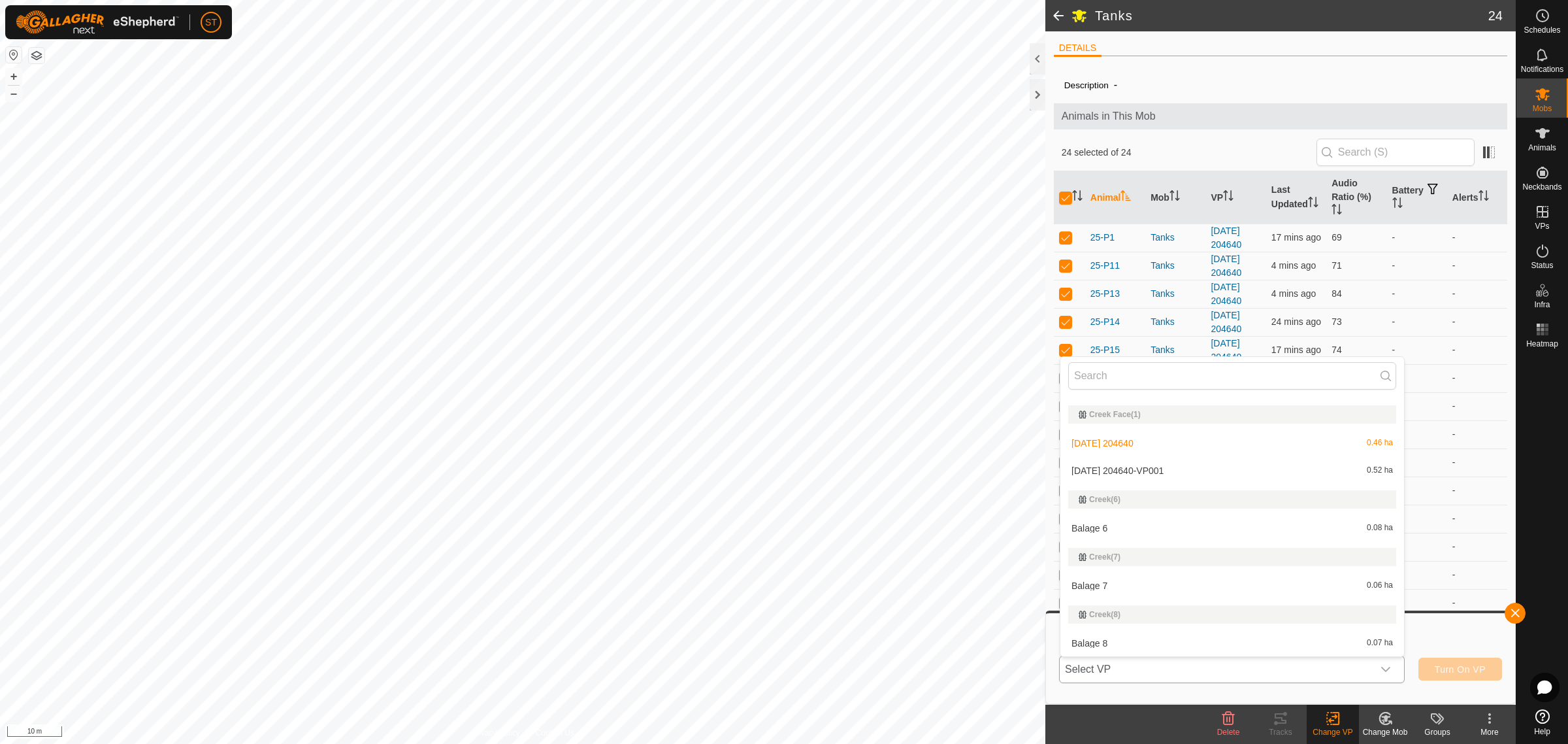
scroll to position [2614, 0]
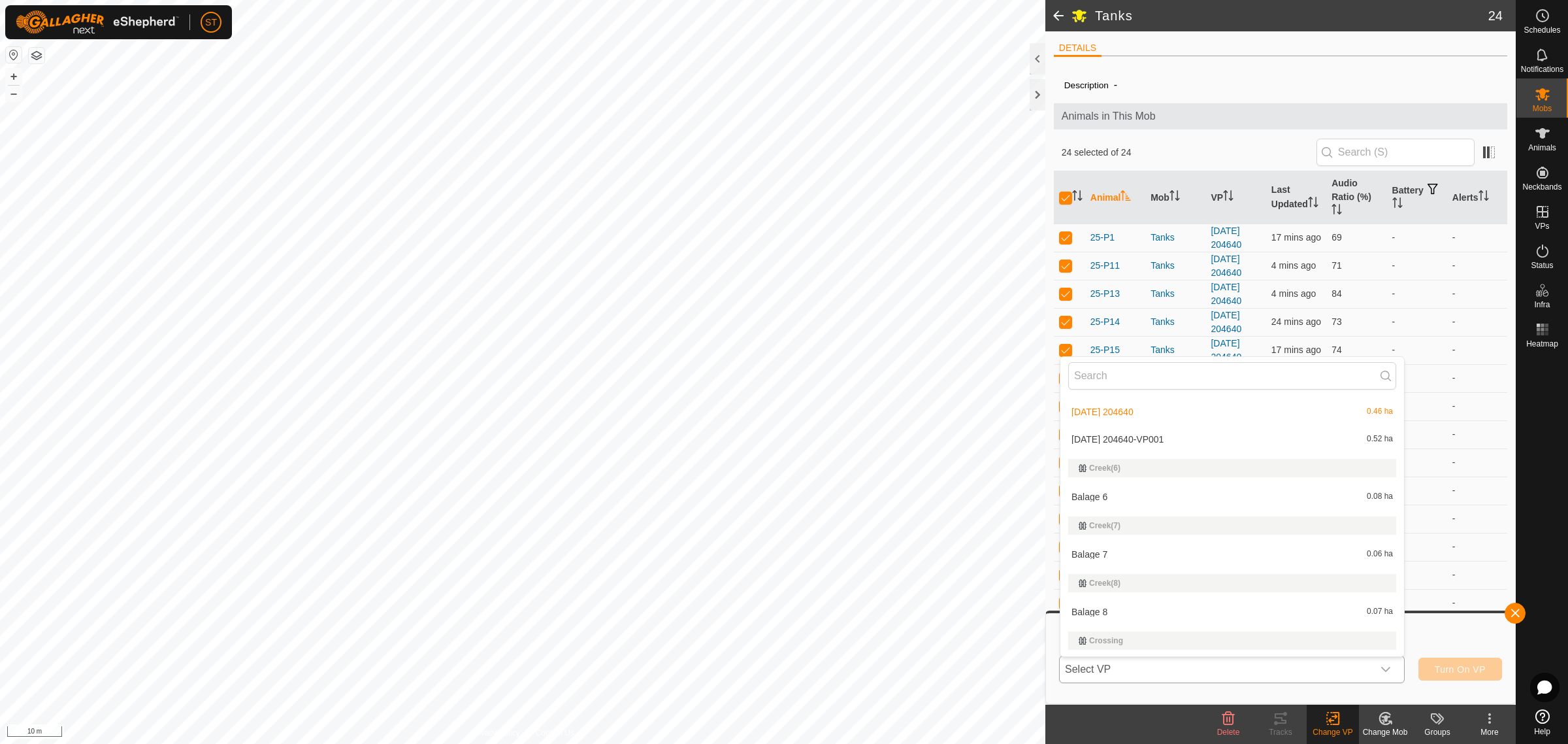
click at [1157, 442] on li "2025-08-17 204640-VP001 0.52 ha" at bounding box center [1232, 439] width 343 height 26
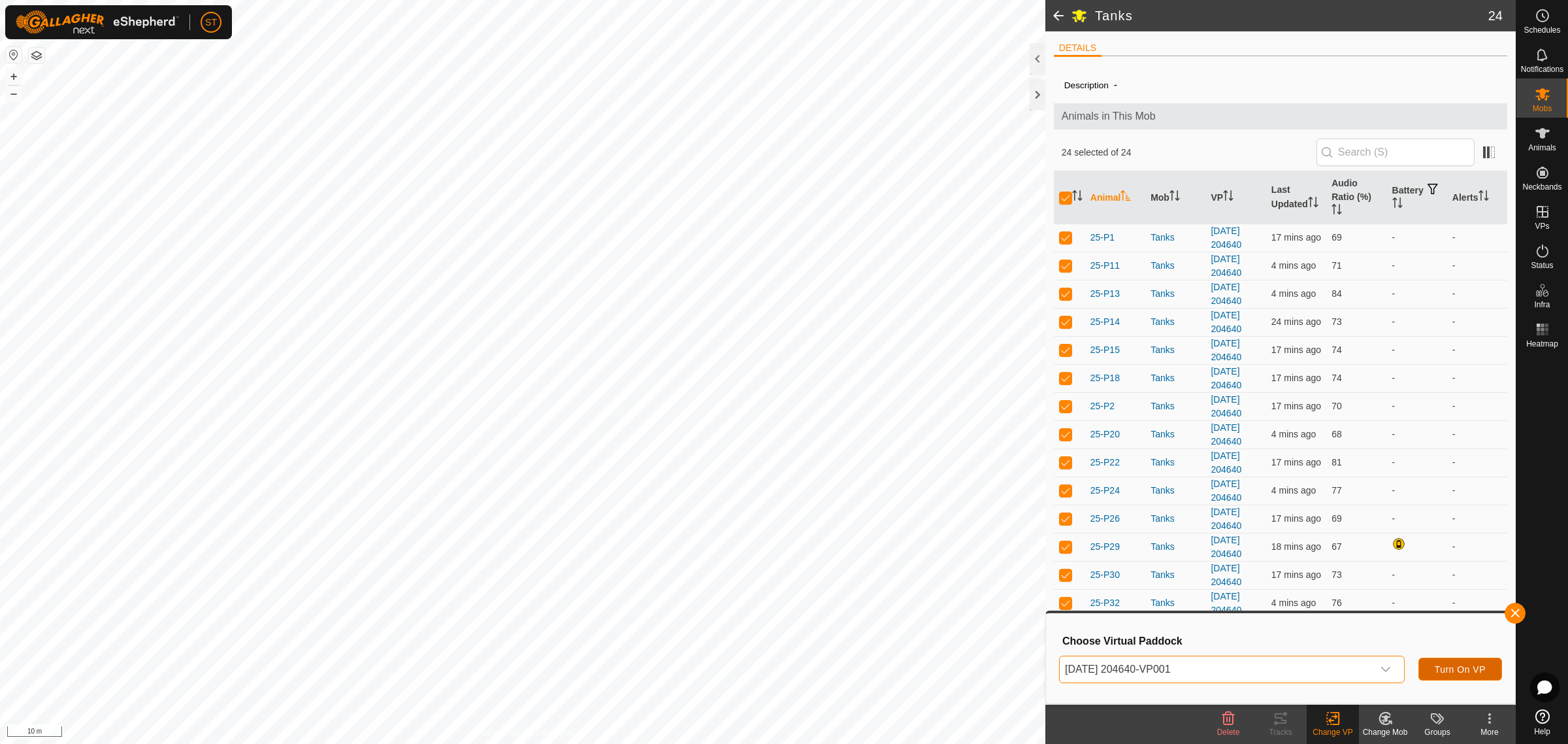
click at [1464, 674] on button "Turn On VP" at bounding box center [1459, 669] width 83 height 23
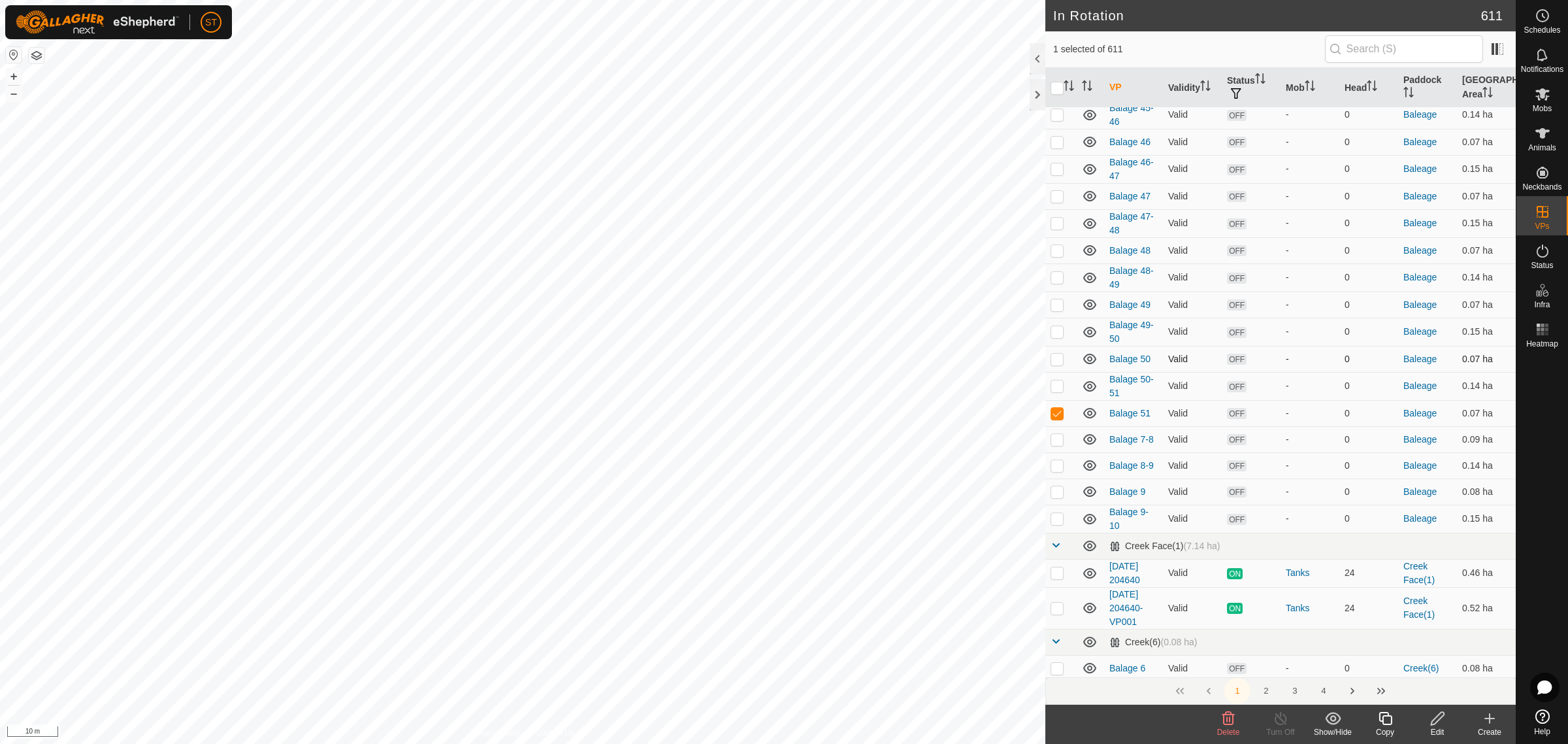
scroll to position [2206, 0]
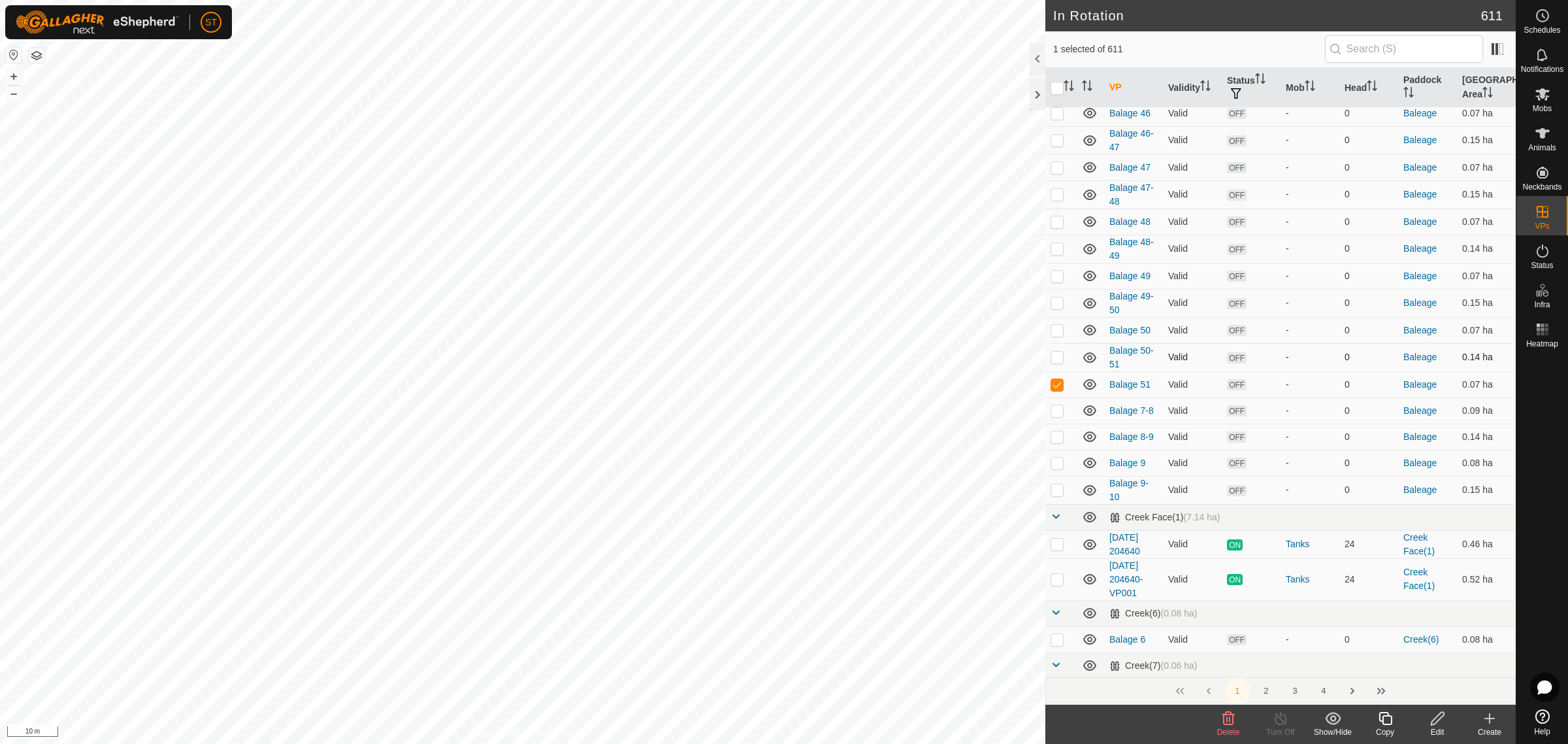
click at [1056, 351] on p-checkbox at bounding box center [1056, 357] width 13 height 11
checkbox input "true"
click at [1058, 379] on p-checkbox at bounding box center [1056, 384] width 13 height 11
checkbox input "false"
click at [1058, 351] on p-checkbox at bounding box center [1056, 357] width 13 height 11
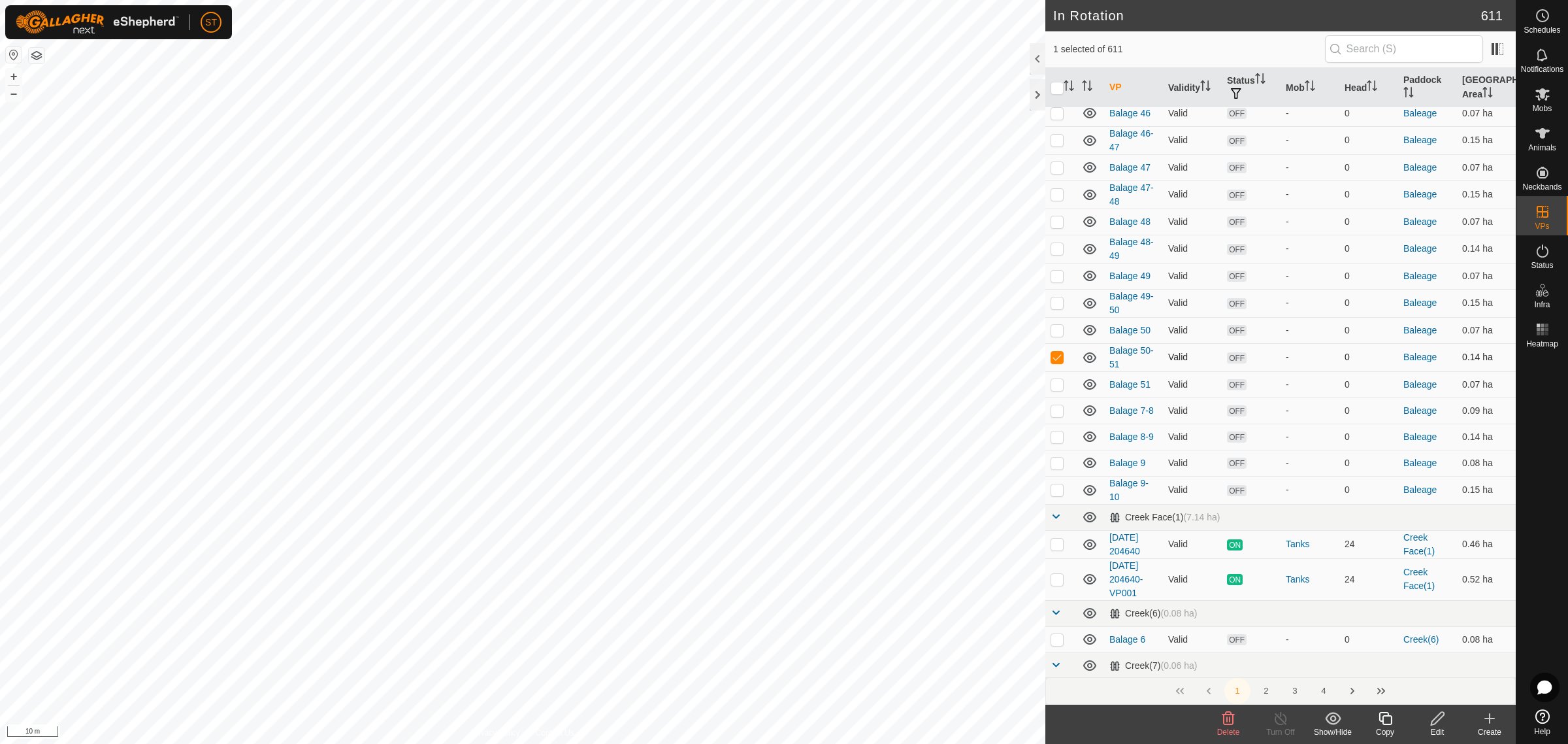
checkbox input "false"
click at [1057, 379] on p-checkbox at bounding box center [1056, 384] width 13 height 11
checkbox input "true"
click at [1494, 723] on icon at bounding box center [1489, 719] width 16 height 16
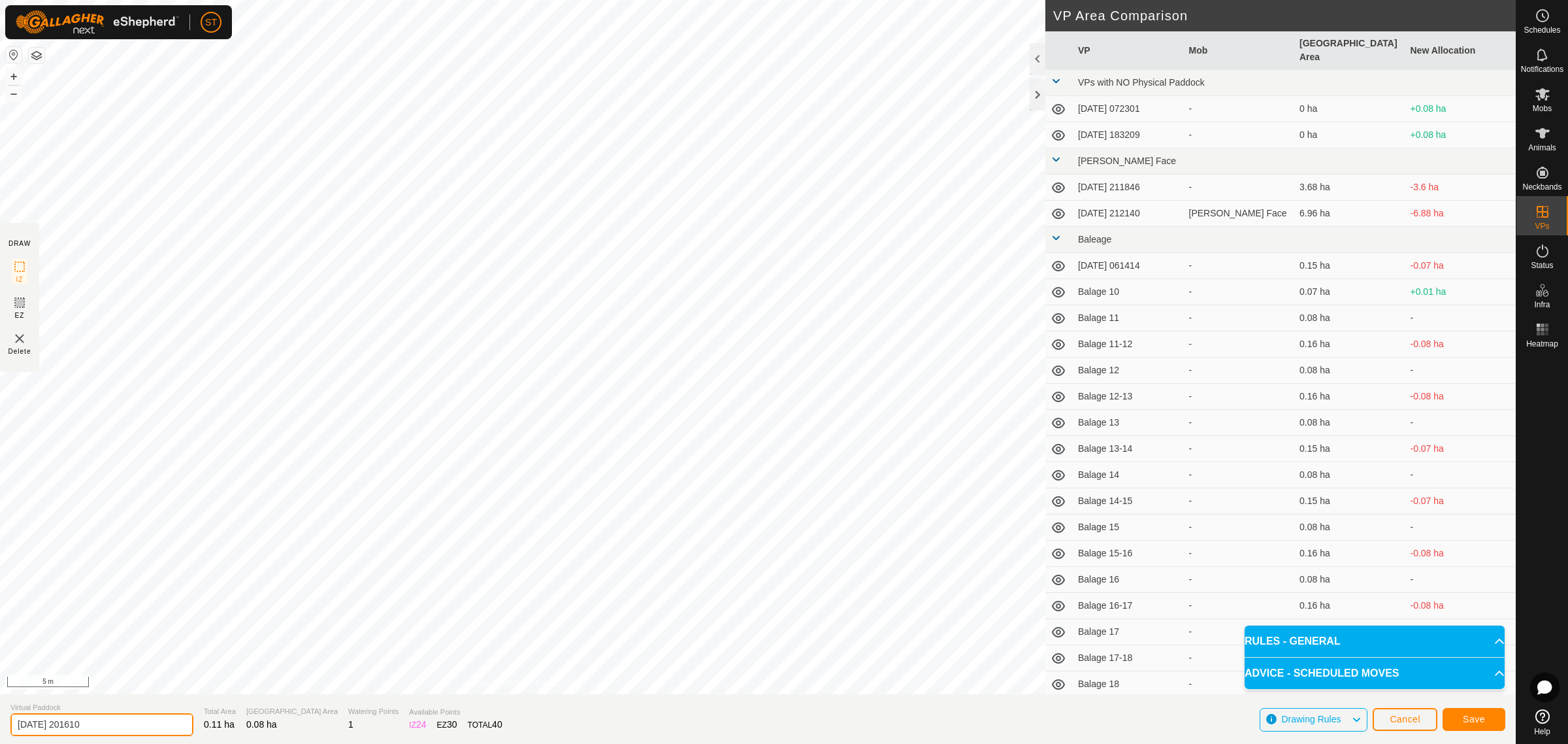
drag, startPoint x: 69, startPoint y: 724, endPoint x: -63, endPoint y: 727, distance: 132.0
click at [0, 727] on html "ST Schedules Notifications Mobs Animals Neckbands VPs Status Infra Heatmap Help…" at bounding box center [784, 372] width 1568 height 744
drag, startPoint x: 62, startPoint y: 729, endPoint x: -60, endPoint y: 720, distance: 122.3
click at [0, 720] on html "ST Schedules Notifications Mobs Animals Neckbands VPs Status Infra Heatmap Help…" at bounding box center [784, 372] width 1568 height 744
type input "Balage 52"
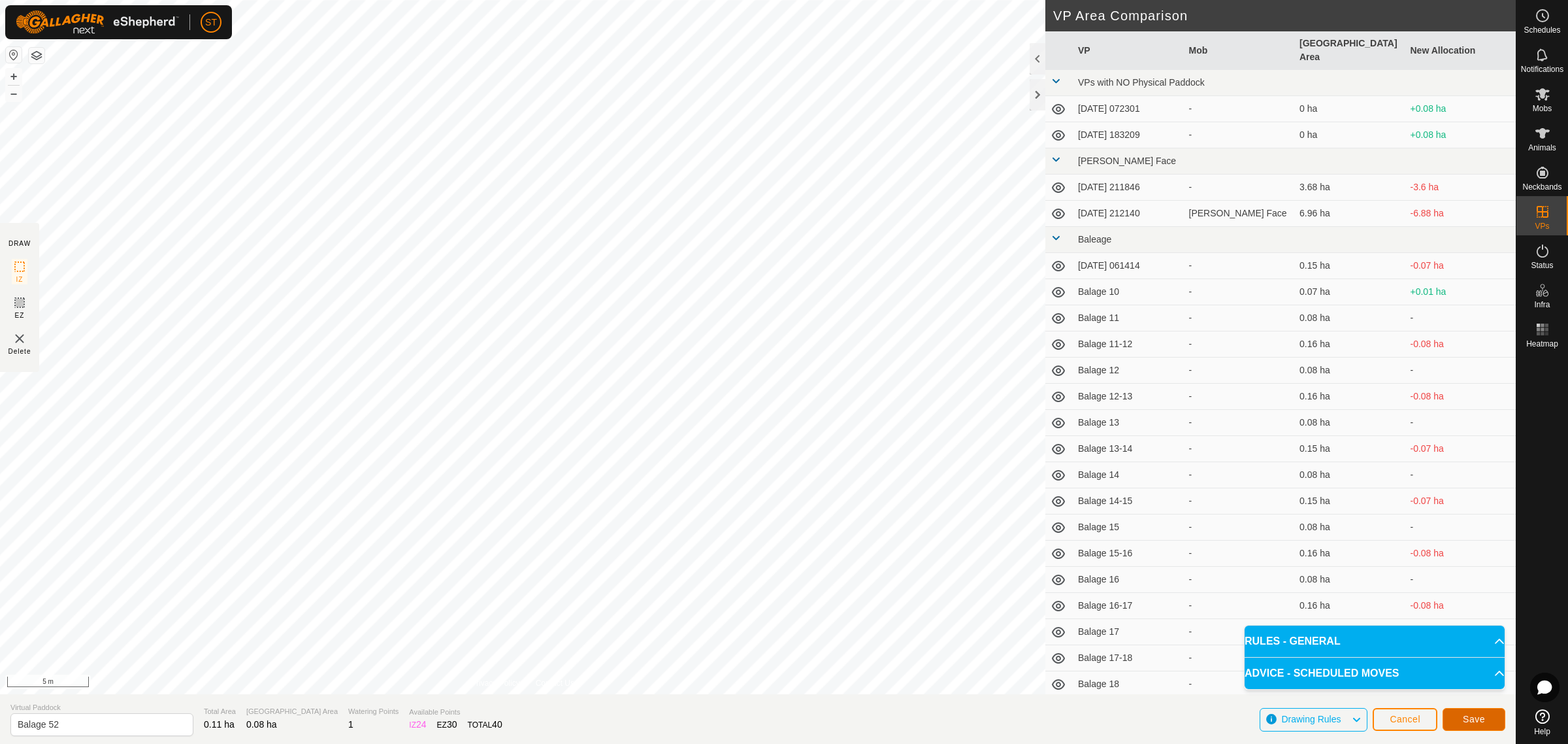
click at [1463, 717] on span "Save" at bounding box center [1473, 719] width 22 height 11
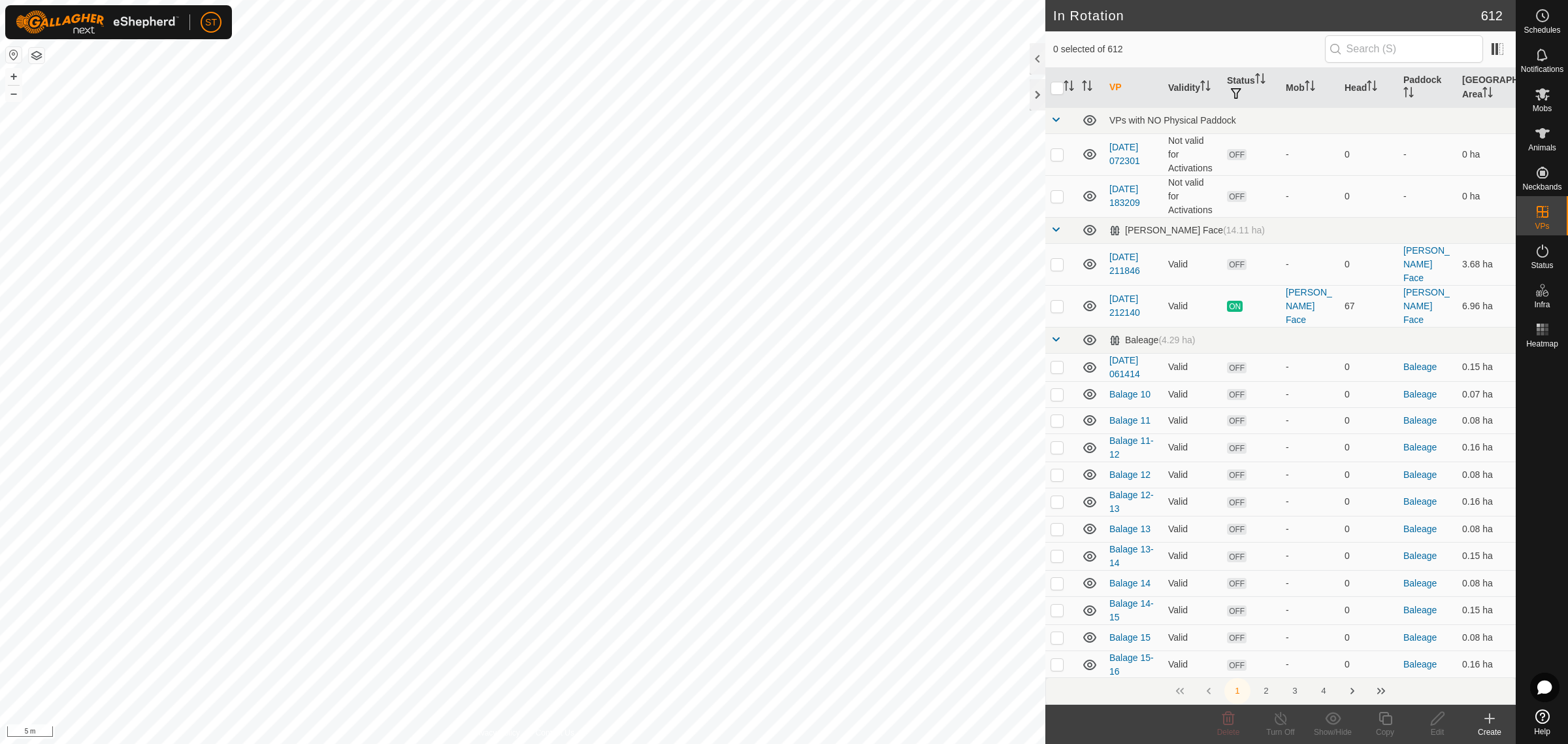
click at [1485, 722] on icon at bounding box center [1489, 719] width 16 height 16
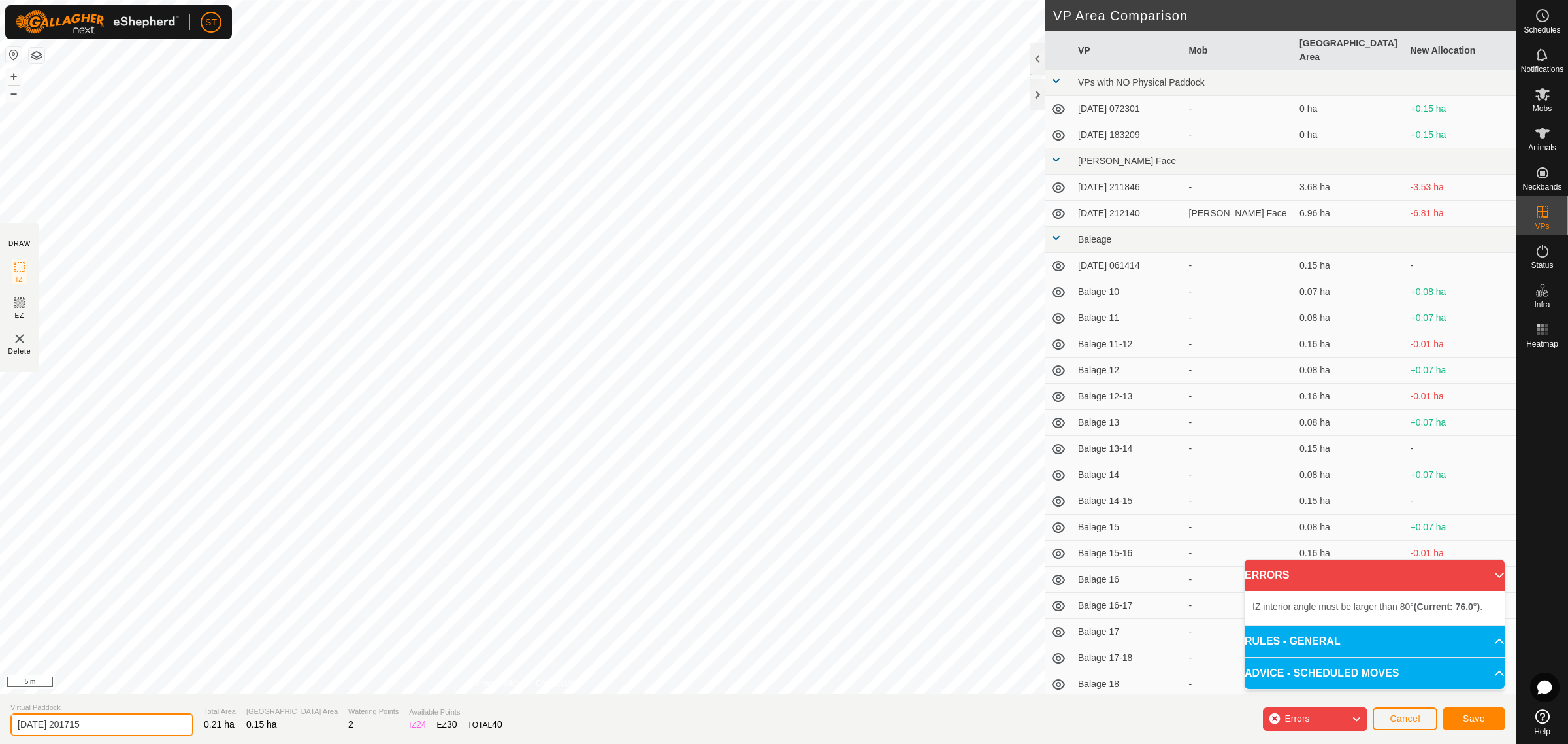
drag, startPoint x: 95, startPoint y: 730, endPoint x: -76, endPoint y: 740, distance: 171.3
click at [0, 740] on html "ST Schedules Notifications Mobs Animals Neckbands VPs Status Infra Heatmap Help…" at bounding box center [784, 372] width 1568 height 744
paste input "Balage 52"
type input "Balage 51-52"
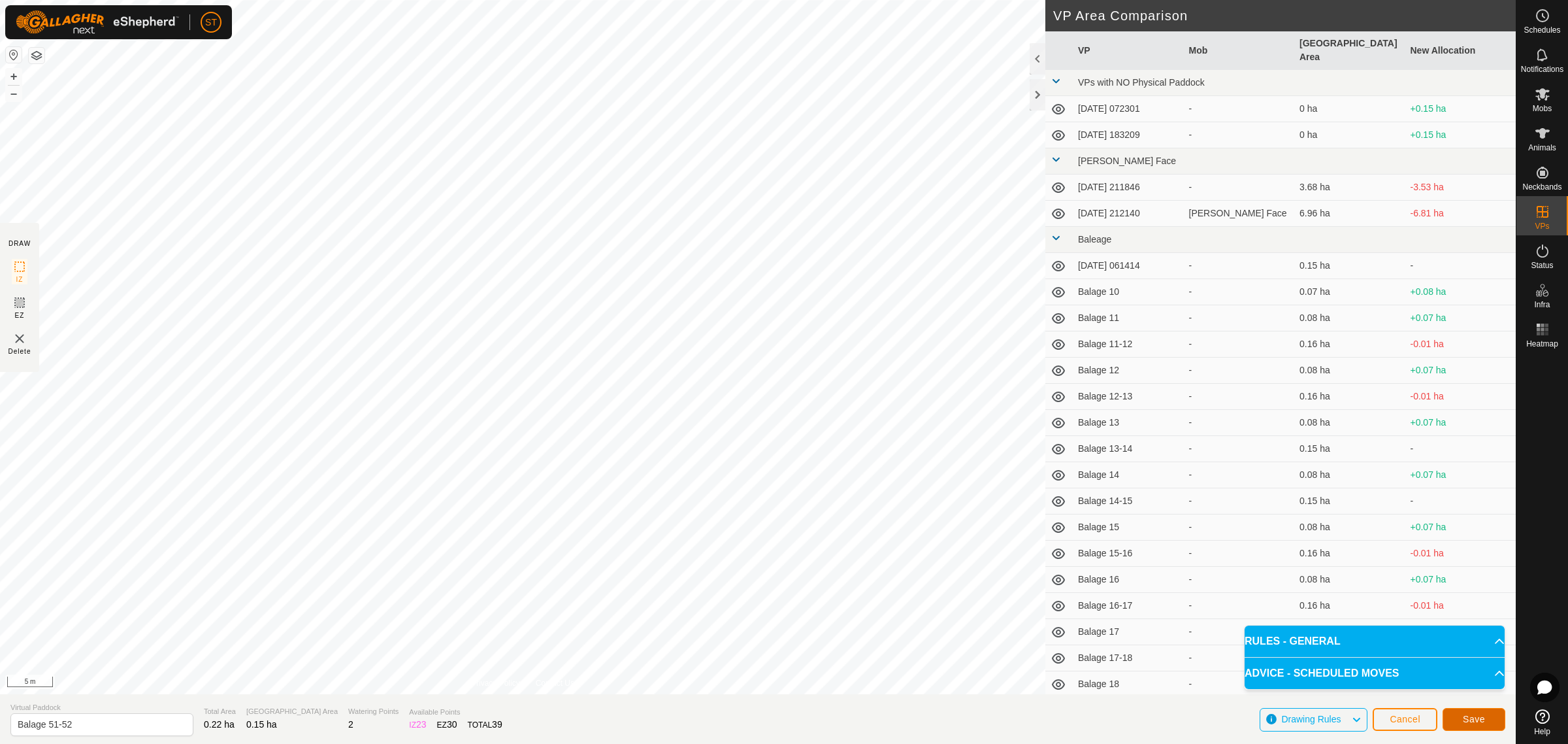
click at [1463, 716] on span "Save" at bounding box center [1473, 719] width 22 height 11
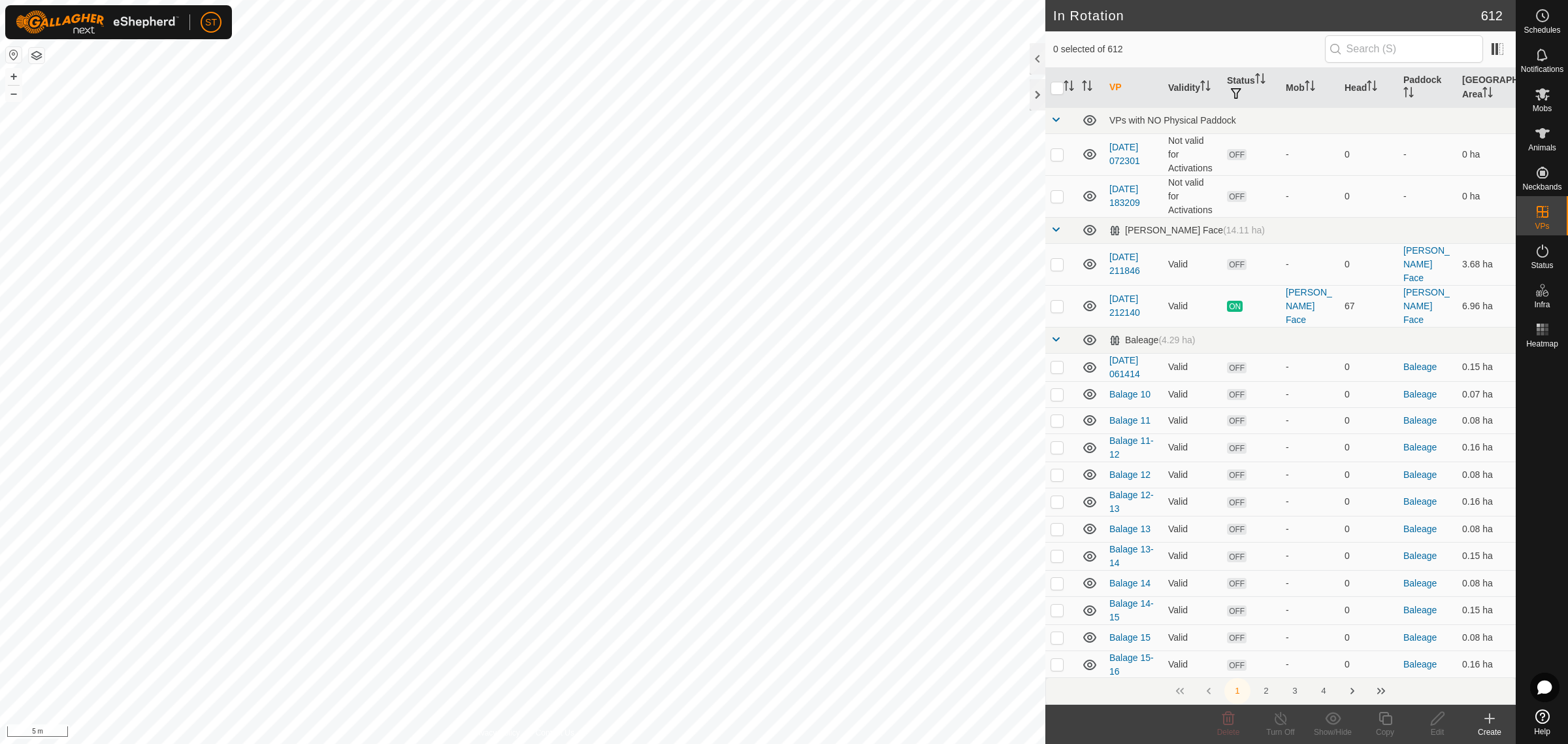
click at [1494, 718] on icon at bounding box center [1489, 719] width 16 height 16
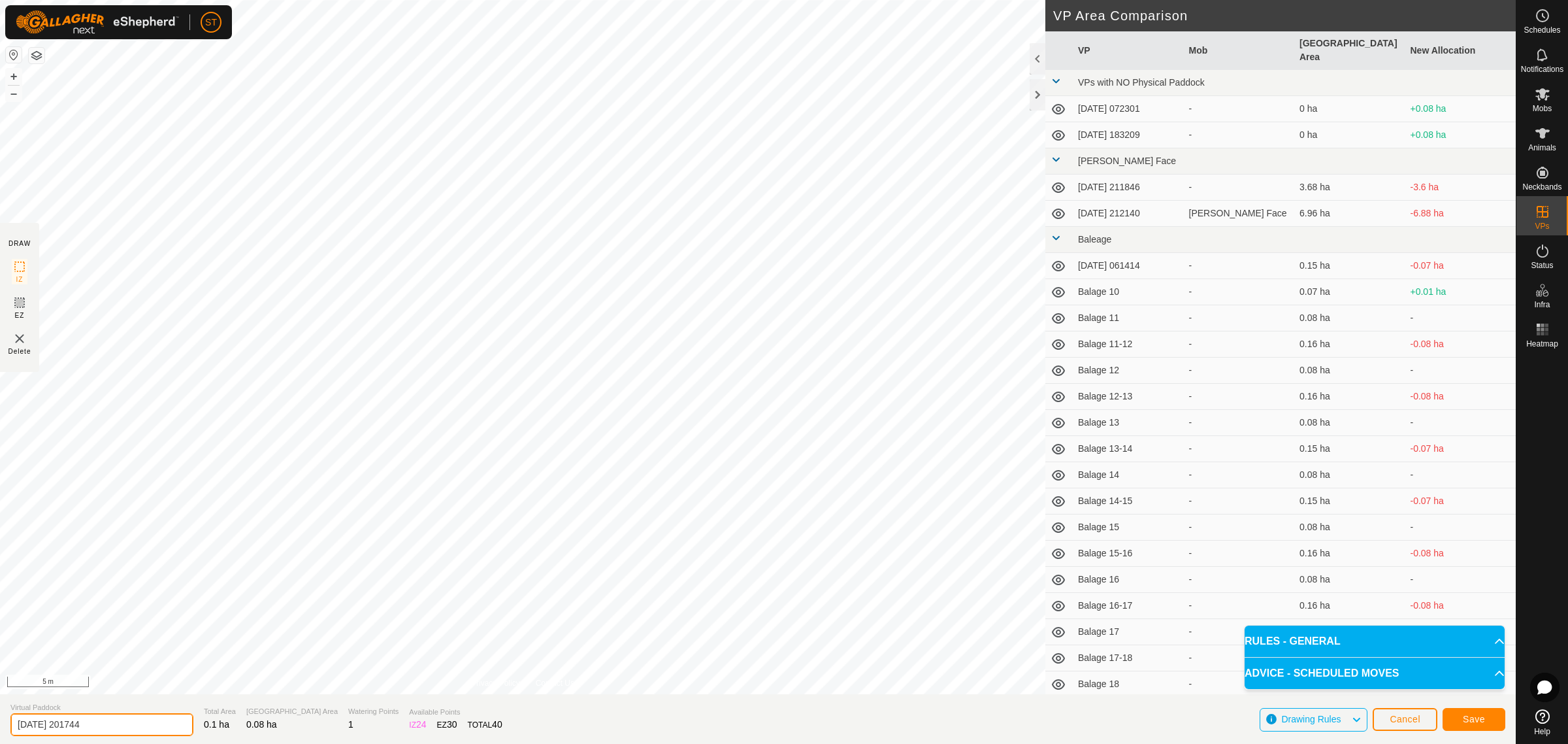
drag, startPoint x: 122, startPoint y: 730, endPoint x: -25, endPoint y: 747, distance: 148.0
click at [0, 743] on html "ST Schedules Notifications Mobs Animals Neckbands VPs Status Infra Heatmap Help…" at bounding box center [784, 372] width 1568 height 744
paste input "Balage 52"
type input "Balage 53"
click at [1471, 720] on span "Save" at bounding box center [1473, 719] width 22 height 11
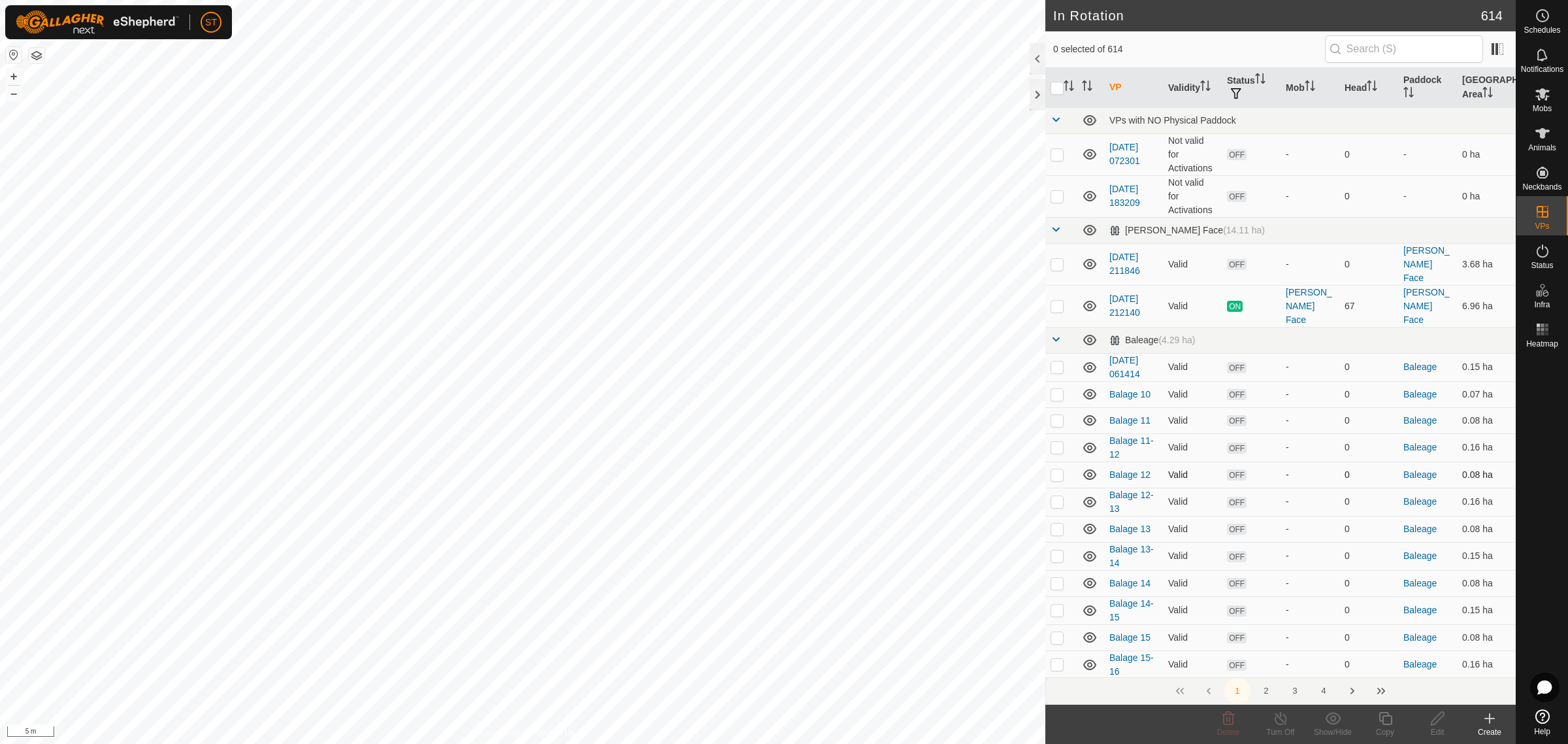
scroll to position [81, 0]
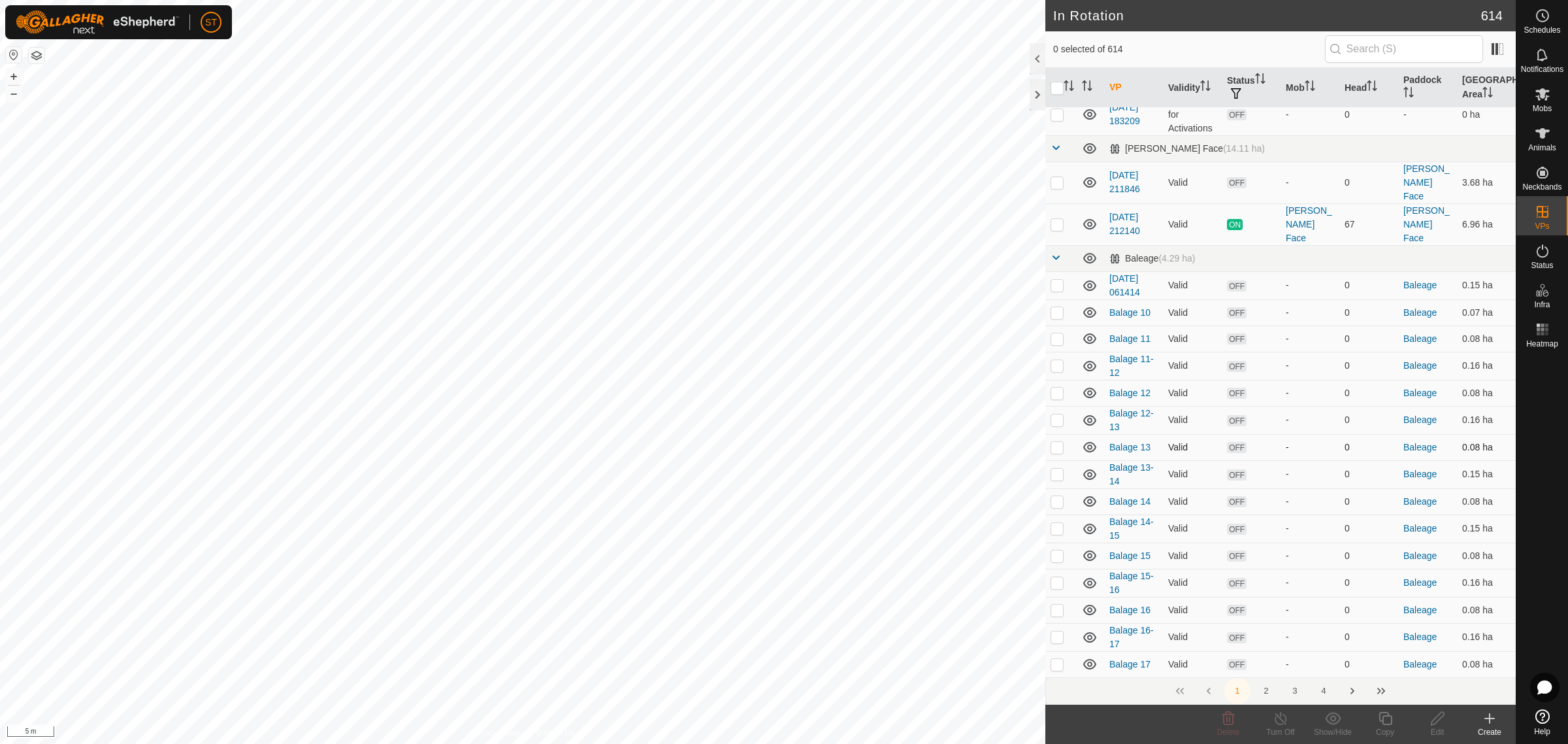
checkbox input "true"
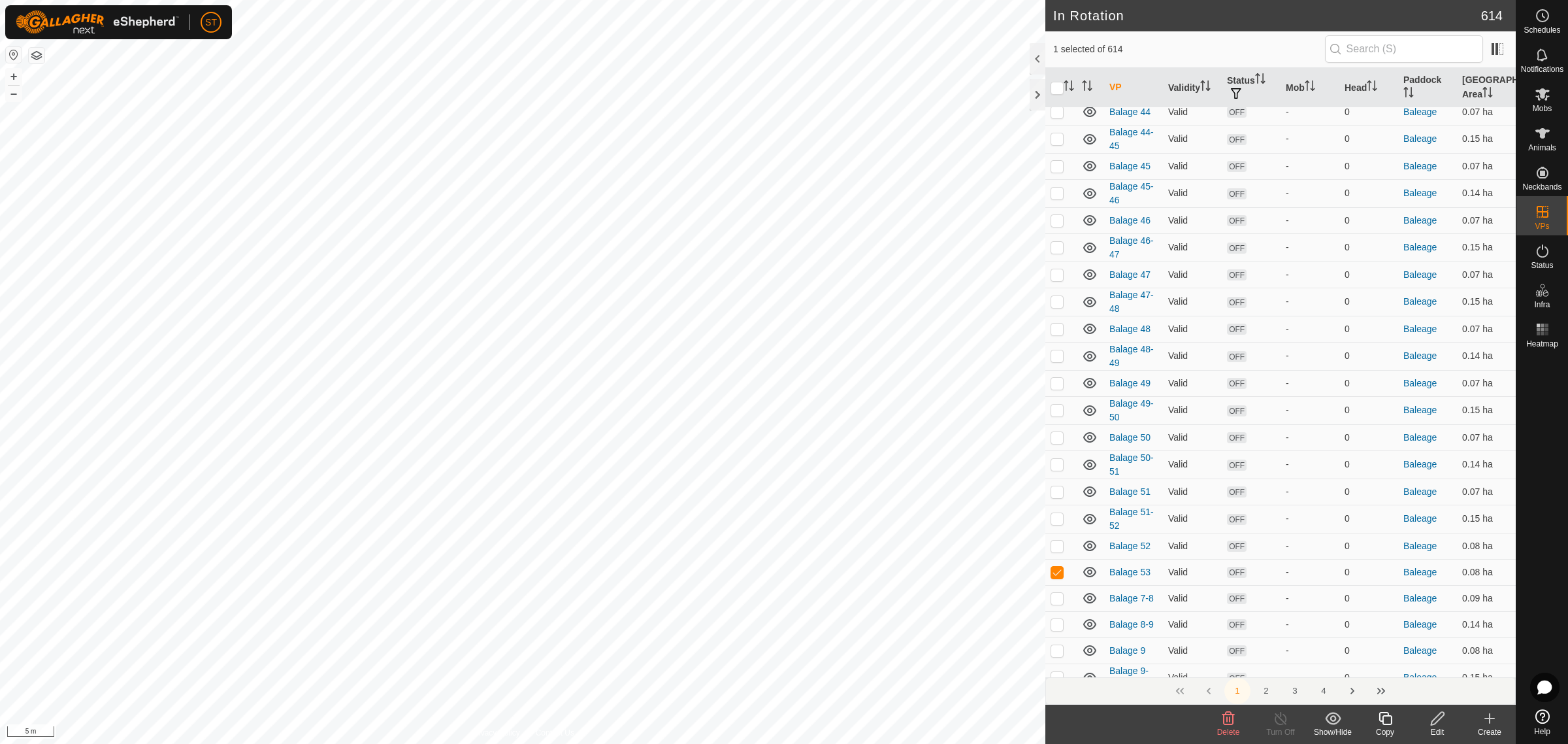
scroll to position [2123, 0]
click at [1488, 726] on icon at bounding box center [1489, 719] width 16 height 16
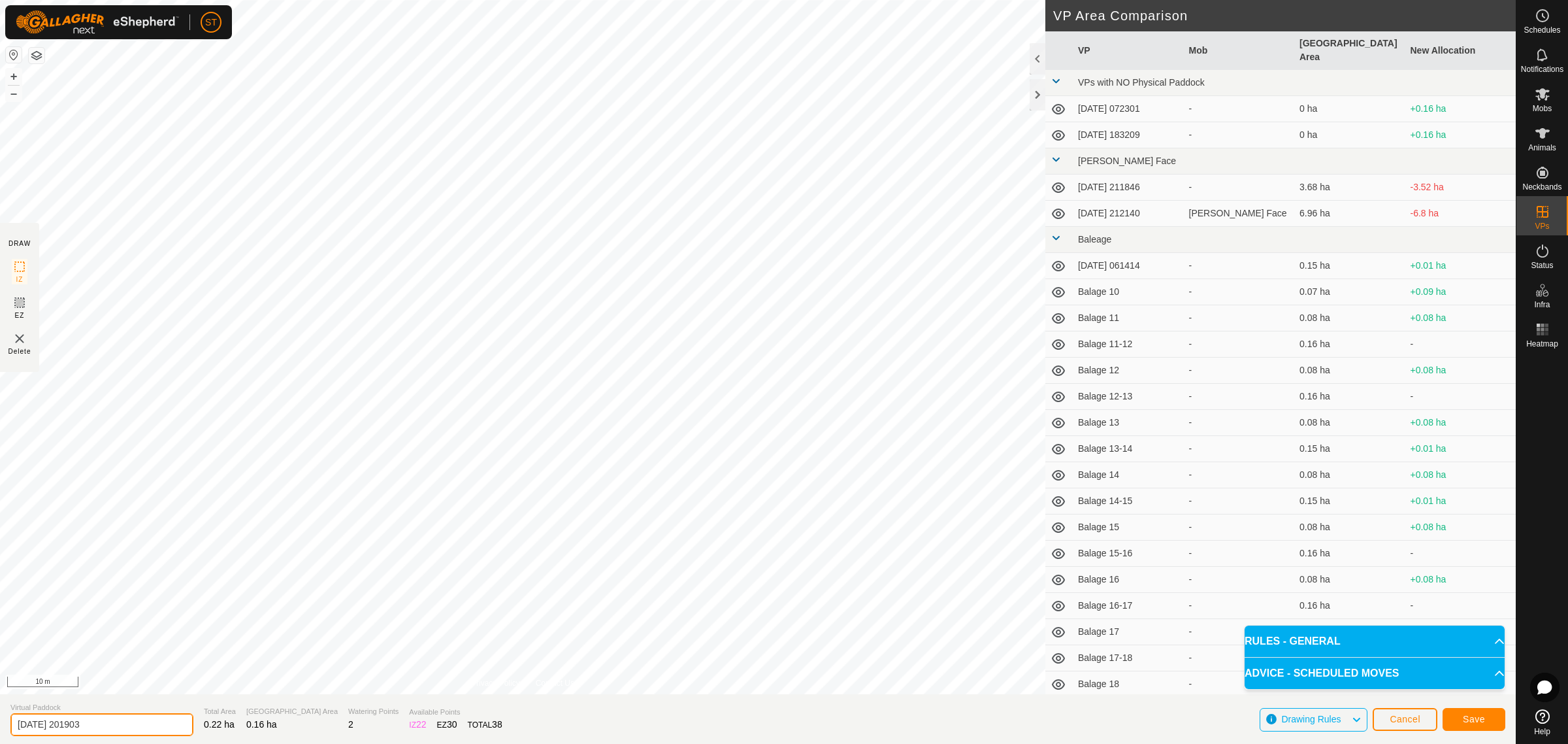
drag, startPoint x: 102, startPoint y: 726, endPoint x: -95, endPoint y: 723, distance: 197.0
click at [0, 723] on html "ST Schedules Notifications Mobs Animals Neckbands VPs Status Infra Heatmap Help…" at bounding box center [784, 372] width 1568 height 744
paste input "Balage 52"
type input "Balage 52-53"
click at [1480, 720] on span "Save" at bounding box center [1473, 719] width 22 height 11
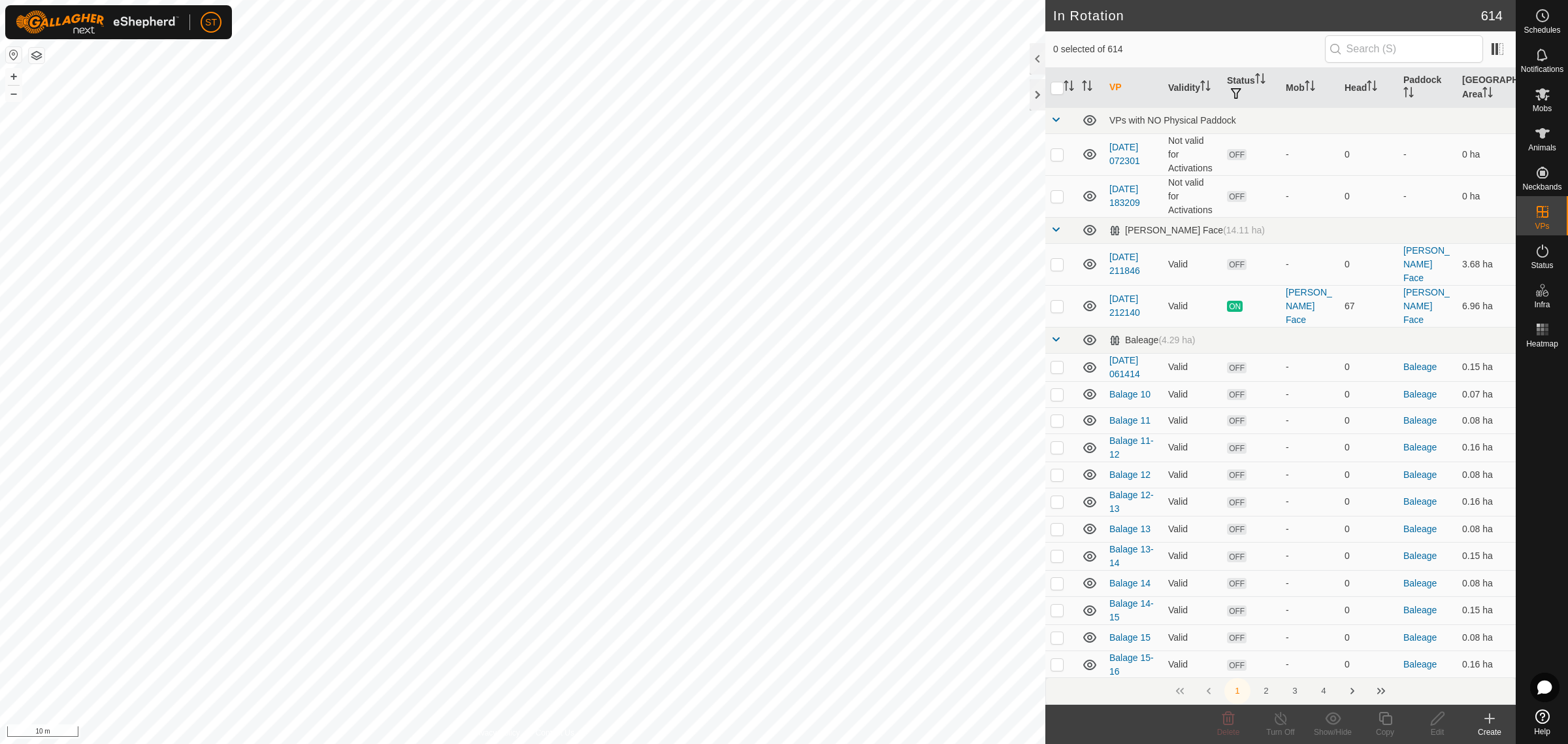
click at [1489, 723] on icon at bounding box center [1489, 718] width 0 height 9
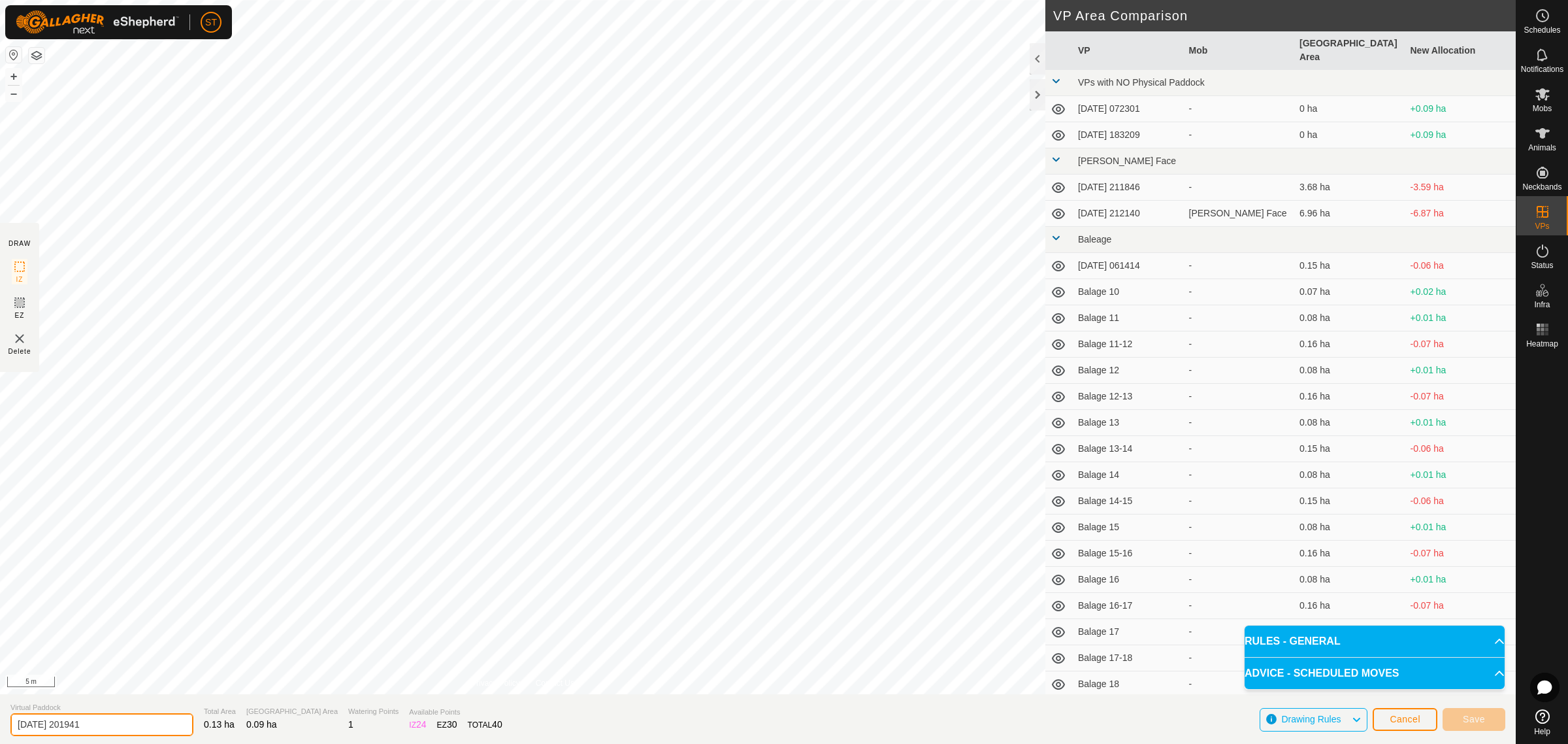
drag, startPoint x: 116, startPoint y: 731, endPoint x: -127, endPoint y: 720, distance: 243.2
click at [0, 720] on html "ST Schedules Notifications Mobs Animals Neckbands VPs Status Infra Heatmap Help…" at bounding box center [784, 372] width 1568 height 744
paste input "Balage 52"
type input "Balage 54"
click at [1460, 716] on button "Save" at bounding box center [1473, 719] width 63 height 23
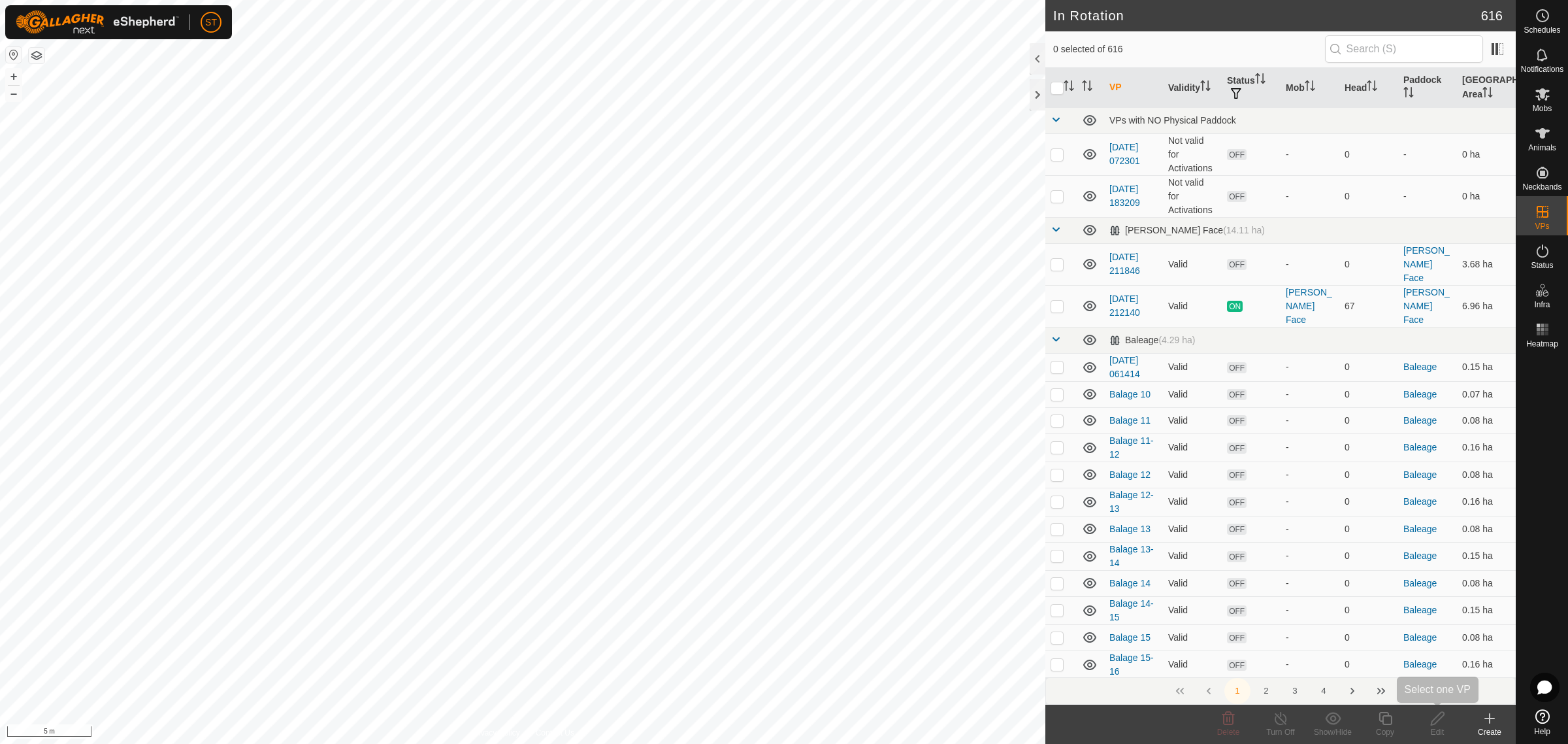
click at [1438, 720] on icon at bounding box center [1437, 719] width 17 height 16
checkbox input "true"
click at [1428, 719] on edit-svg-icon at bounding box center [1437, 719] width 53 height 16
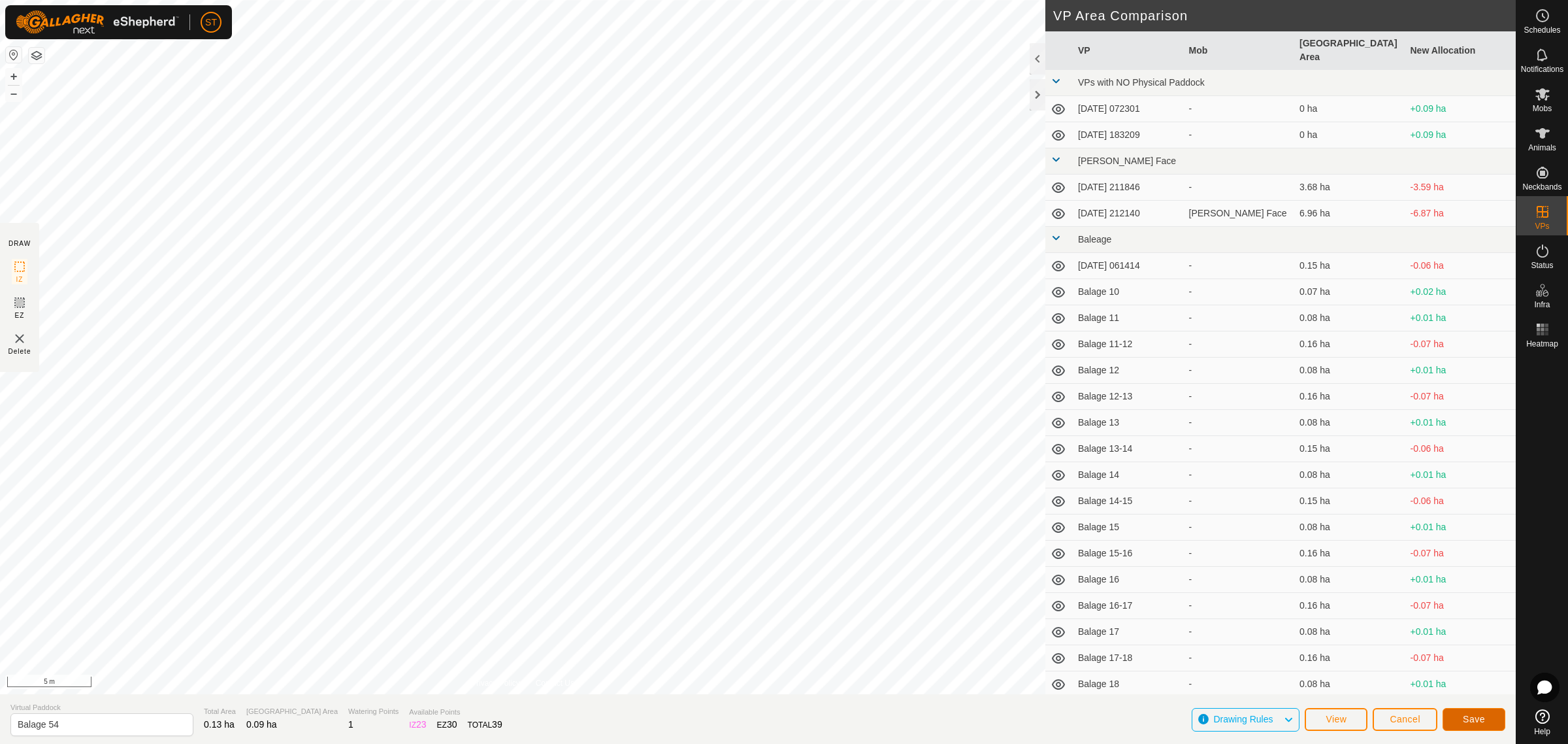
click at [1472, 717] on span "Save" at bounding box center [1473, 719] width 22 height 11
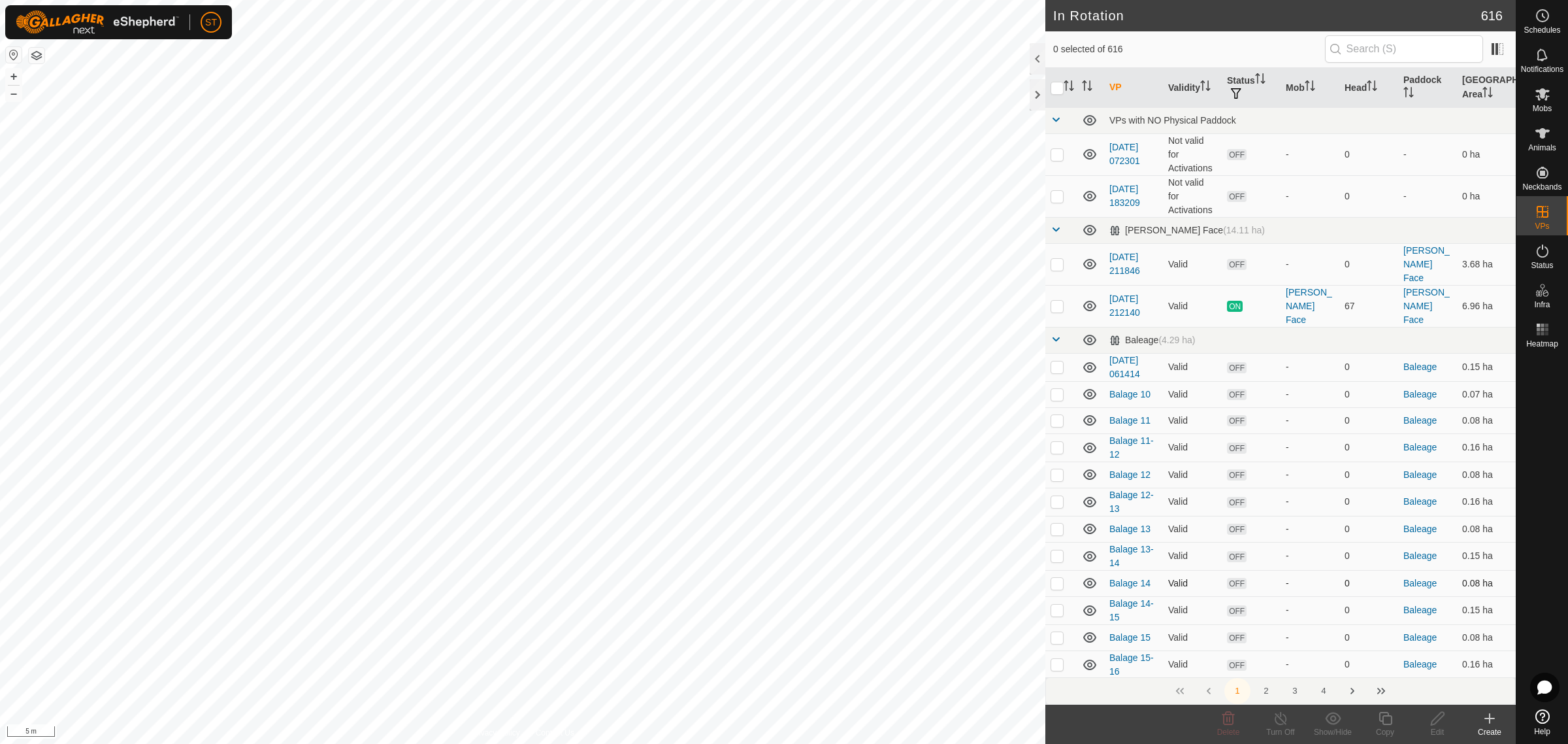
checkbox input "true"
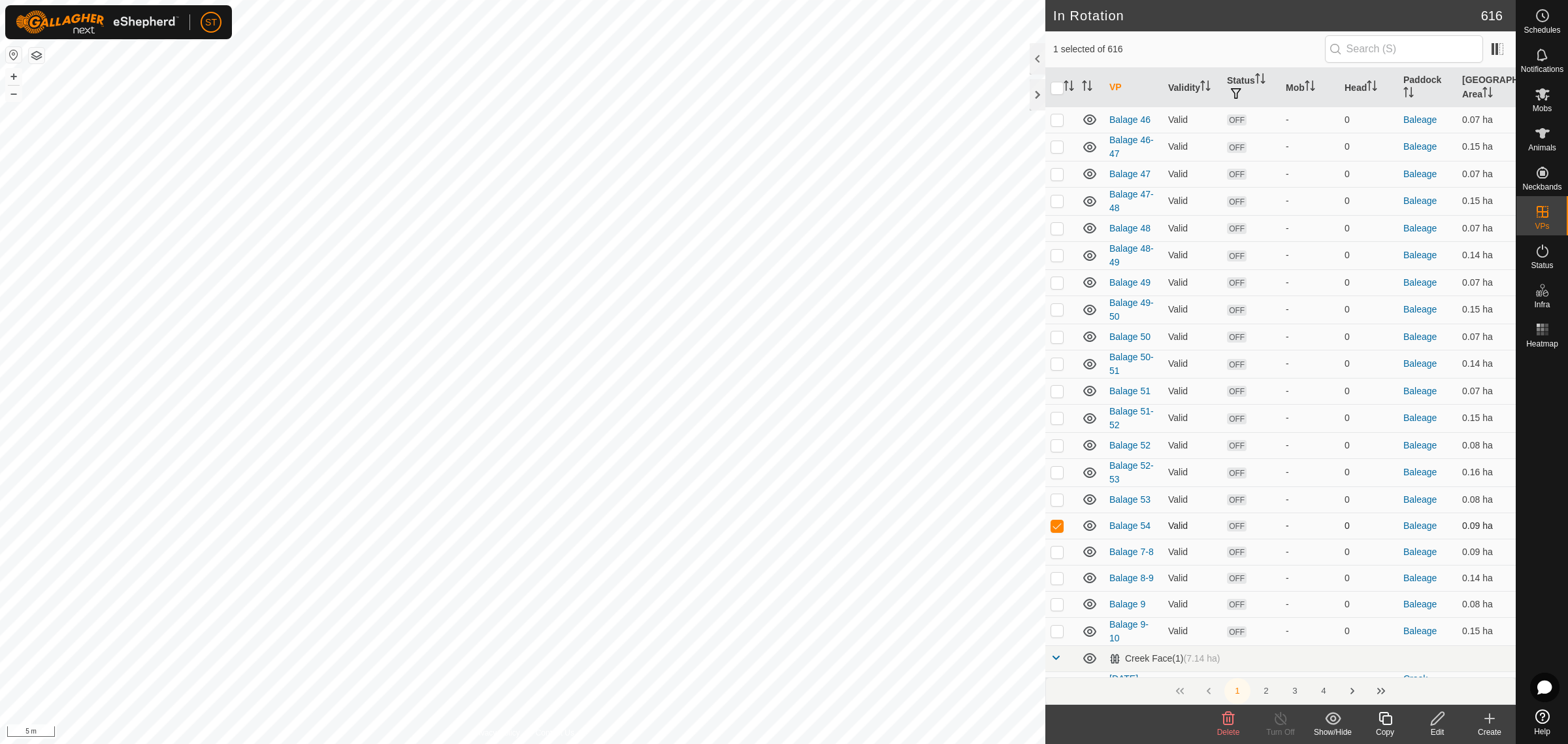
scroll to position [2206, 0]
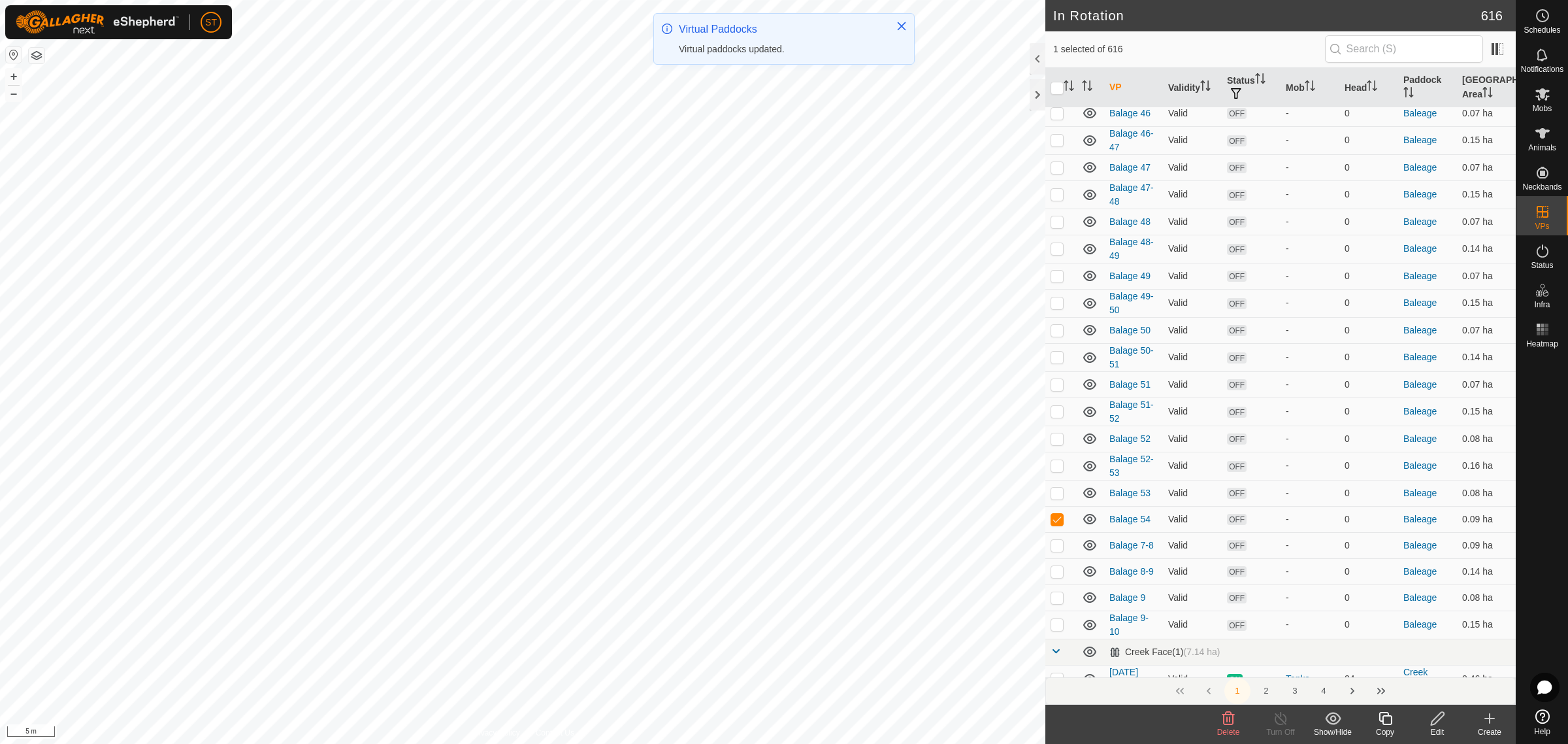
click at [1491, 722] on icon at bounding box center [1489, 719] width 16 height 16
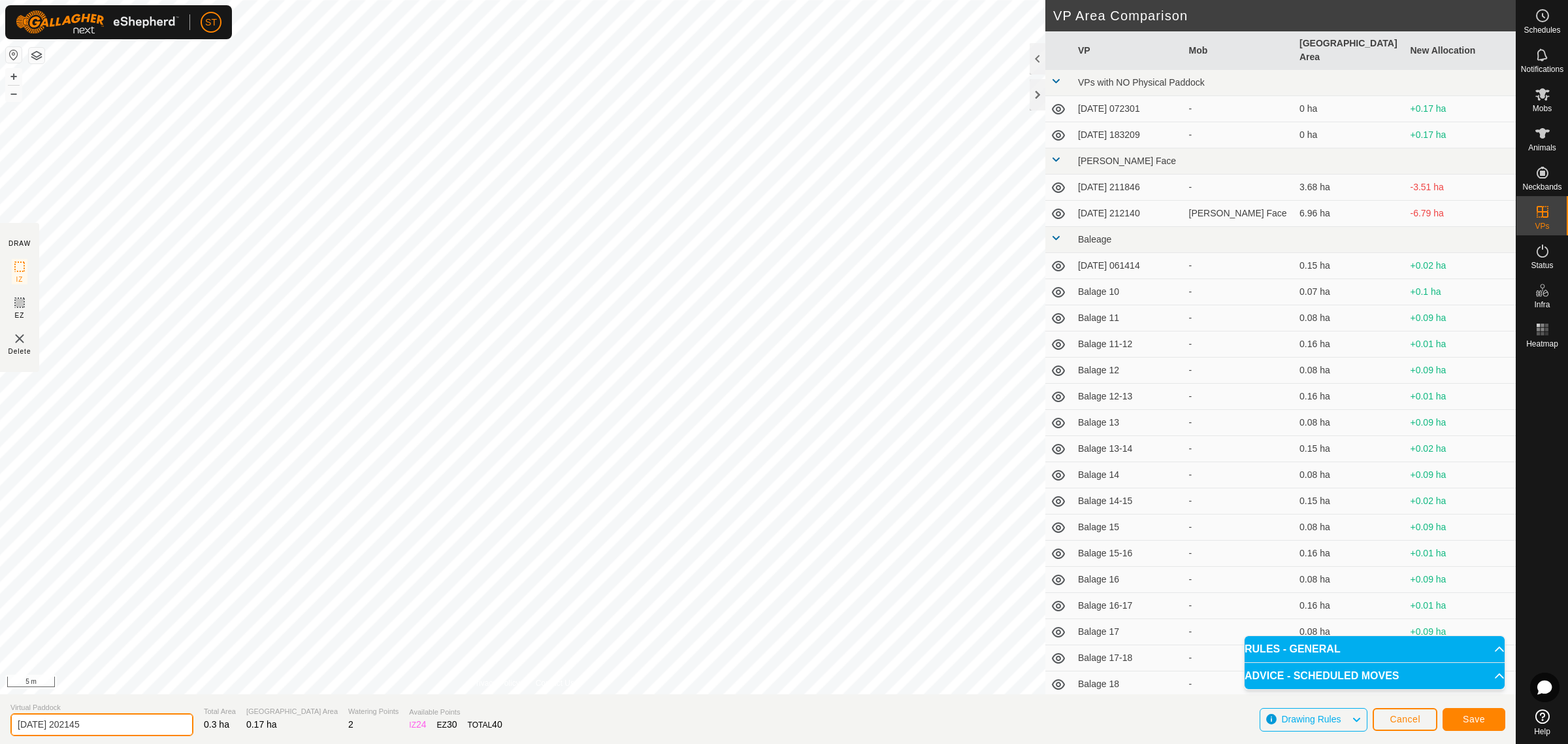
drag, startPoint x: 106, startPoint y: 728, endPoint x: -35, endPoint y: 720, distance: 141.2
click at [0, 720] on html "ST Schedules Notifications Mobs Animals Neckbands VPs Status Infra Heatmap Help…" at bounding box center [784, 372] width 1568 height 744
paste input "Balage 52"
type input "Balage 53-54"
click at [1457, 719] on button "Save" at bounding box center [1473, 719] width 63 height 23
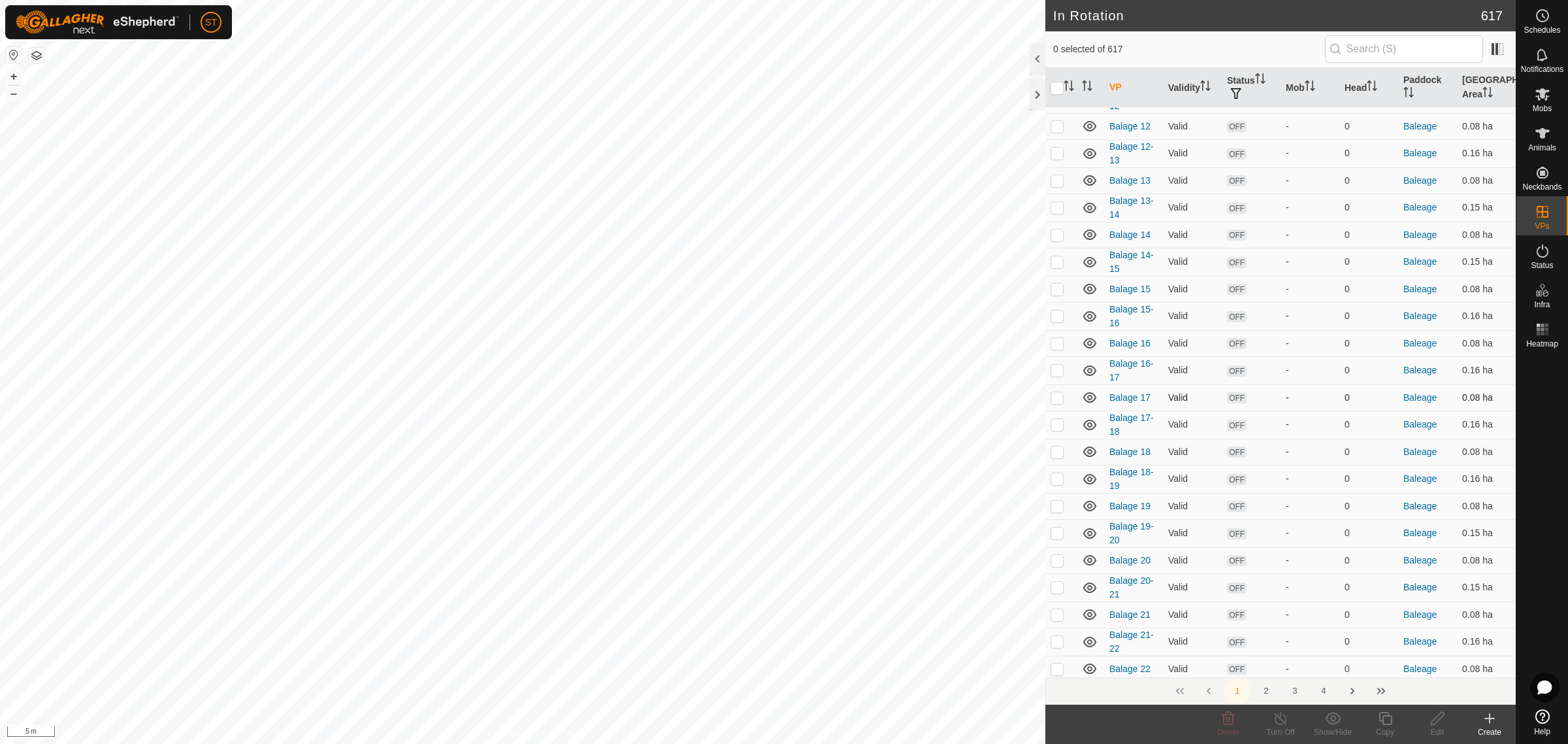
scroll to position [408, 0]
checkbox input "true"
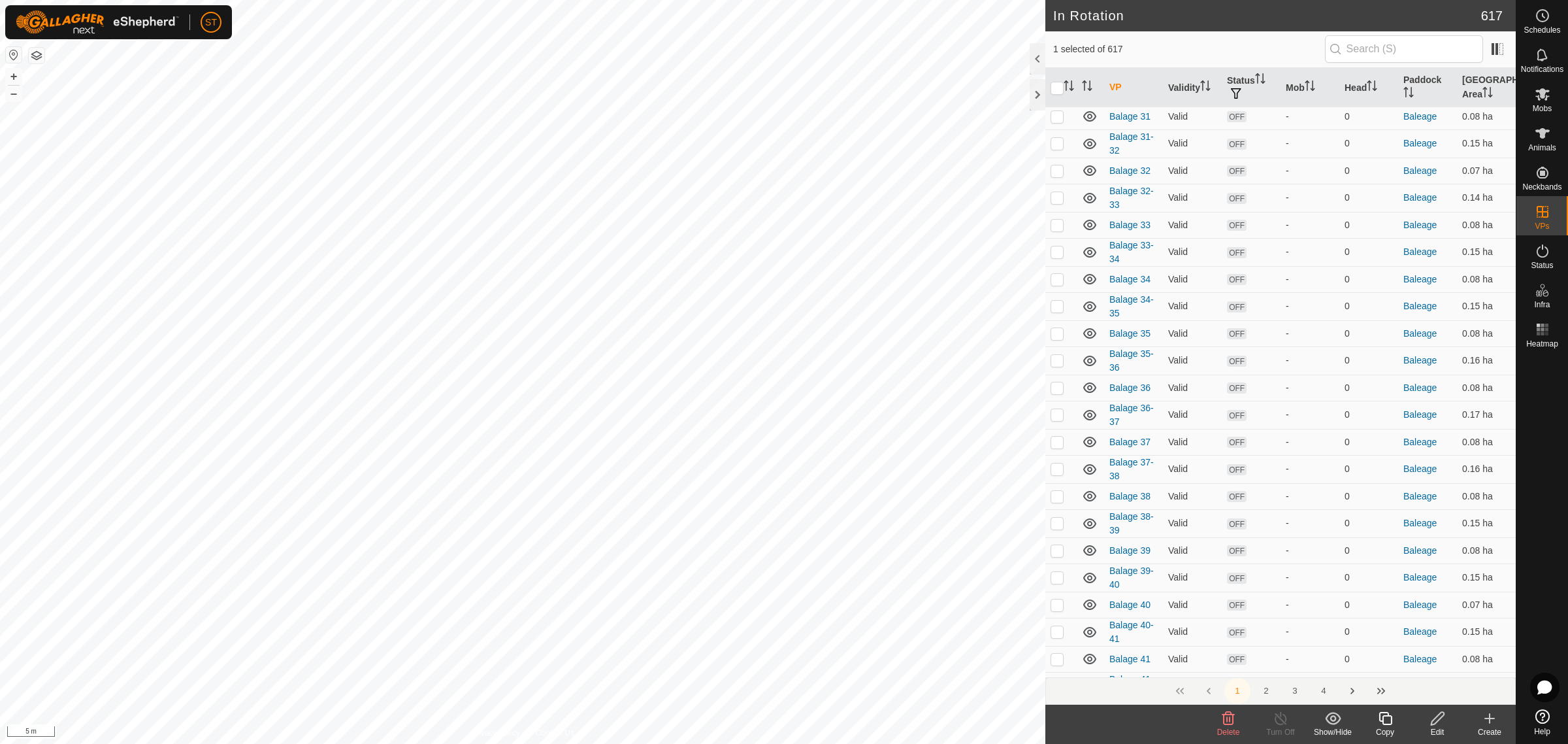
scroll to position [2206, 0]
click at [1483, 722] on icon at bounding box center [1489, 719] width 16 height 16
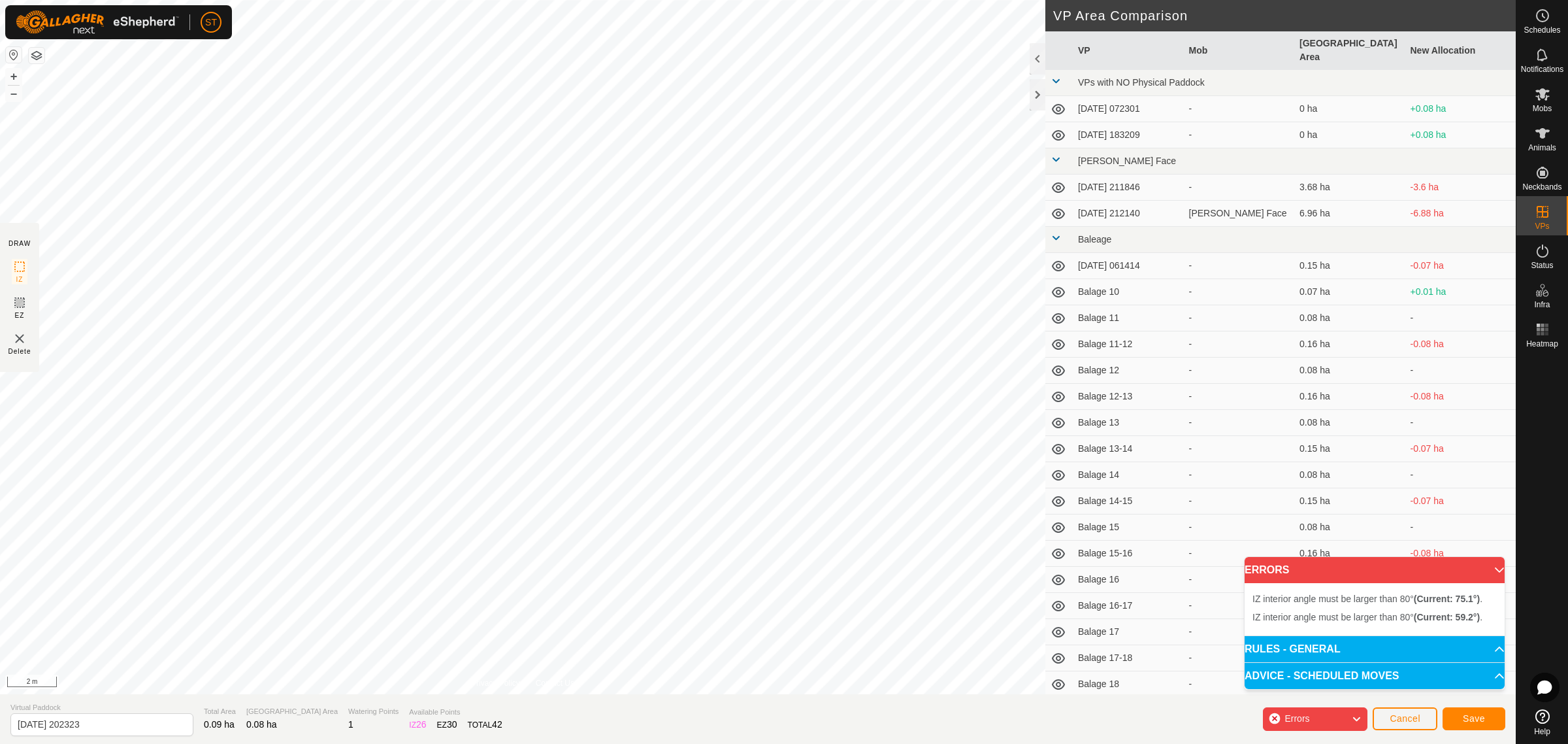
click at [441, 0] on html "ST Schedules Notifications Mobs Animals Neckbands VPs Status Infra Heatmap Help…" at bounding box center [784, 372] width 1568 height 744
drag, startPoint x: 111, startPoint y: 727, endPoint x: -166, endPoint y: 719, distance: 277.1
click at [0, 719] on html "ST Schedules Notifications Mobs Animals Neckbands VPs Status Infra Heatmap Help…" at bounding box center [784, 372] width 1568 height 744
paste input "Balage 52"
type input "Balage 55"
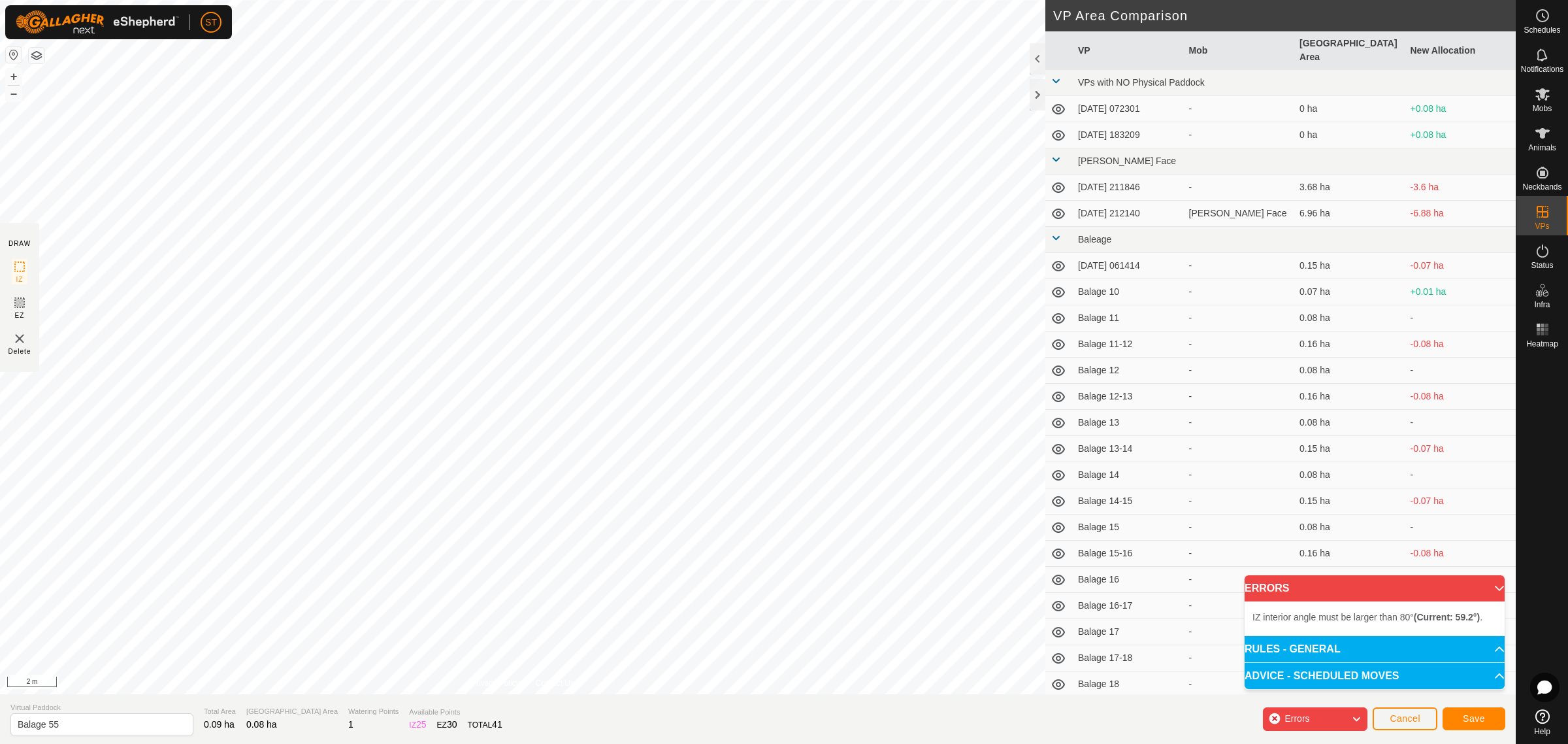
click at [628, 743] on html "ST Schedules Notifications Mobs Animals Neckbands VPs Status Infra Heatmap Help…" at bounding box center [784, 372] width 1568 height 744
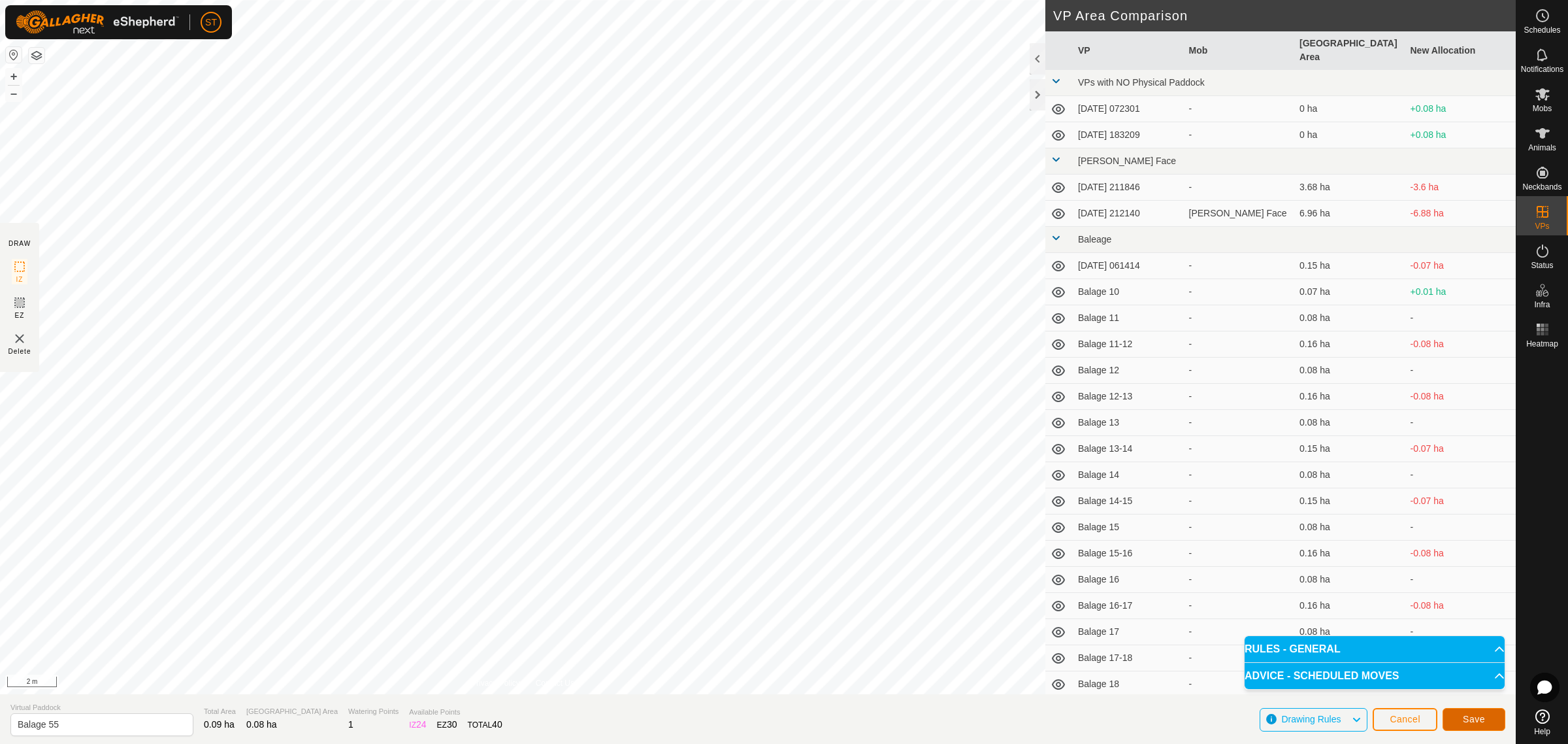
click at [1486, 718] on button "Save" at bounding box center [1473, 719] width 63 height 23
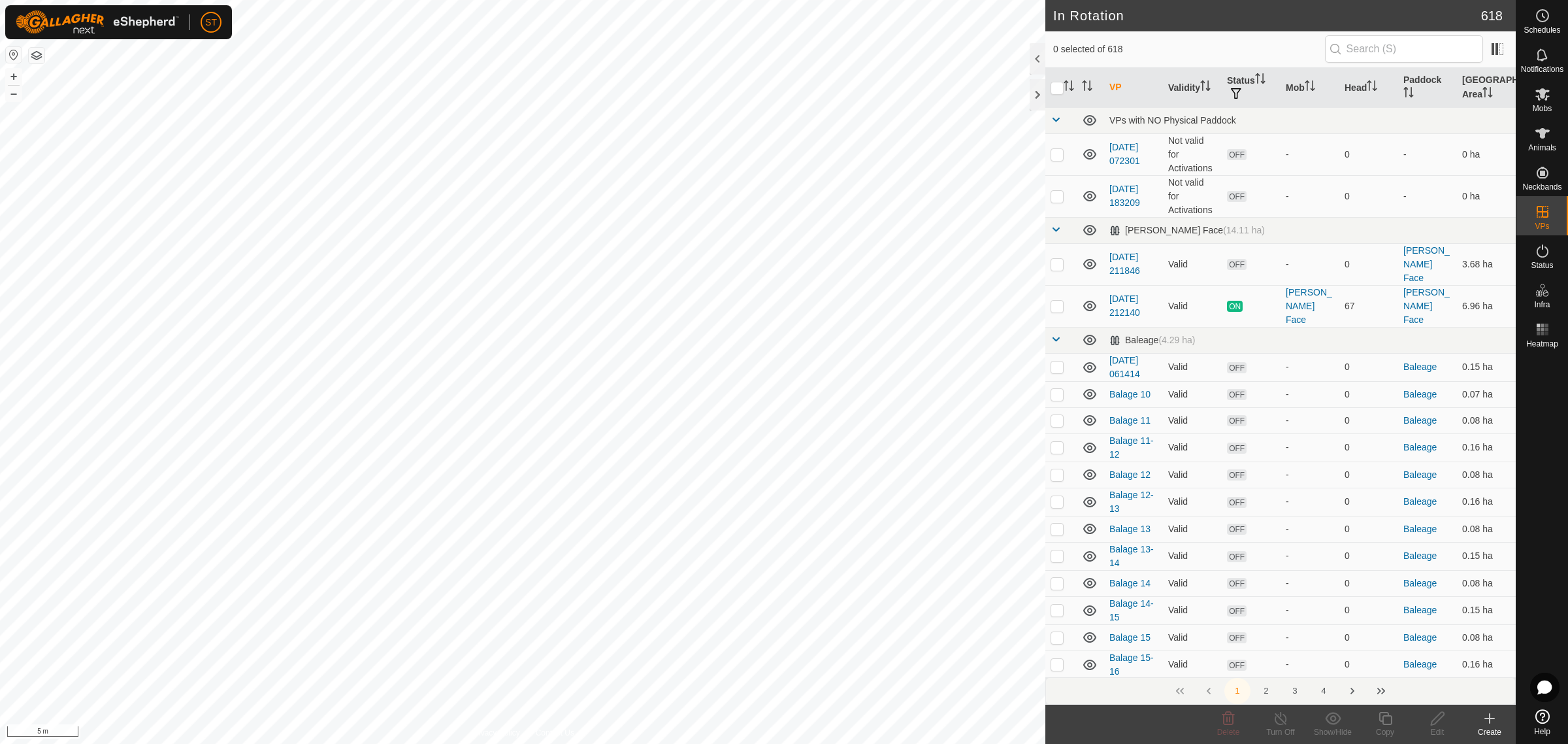
click at [1494, 724] on icon at bounding box center [1489, 719] width 16 height 16
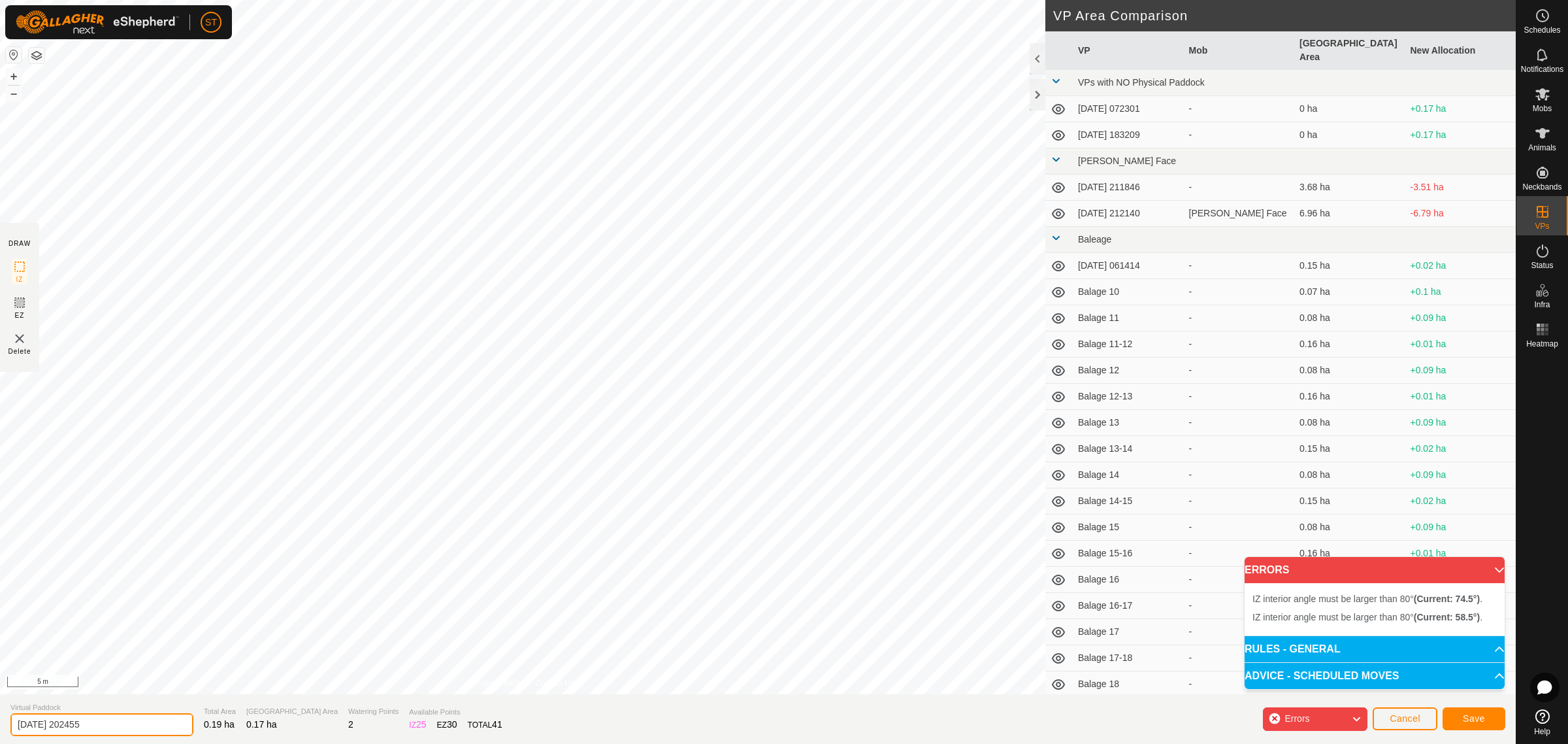
drag, startPoint x: 130, startPoint y: 726, endPoint x: -55, endPoint y: 726, distance: 185.0
click at [0, 726] on html "ST Schedules Notifications Mobs Animals Neckbands VPs Status Infra Heatmap Help…" at bounding box center [784, 372] width 1568 height 744
paste input "Balage 52"
type input "Balage 54-55"
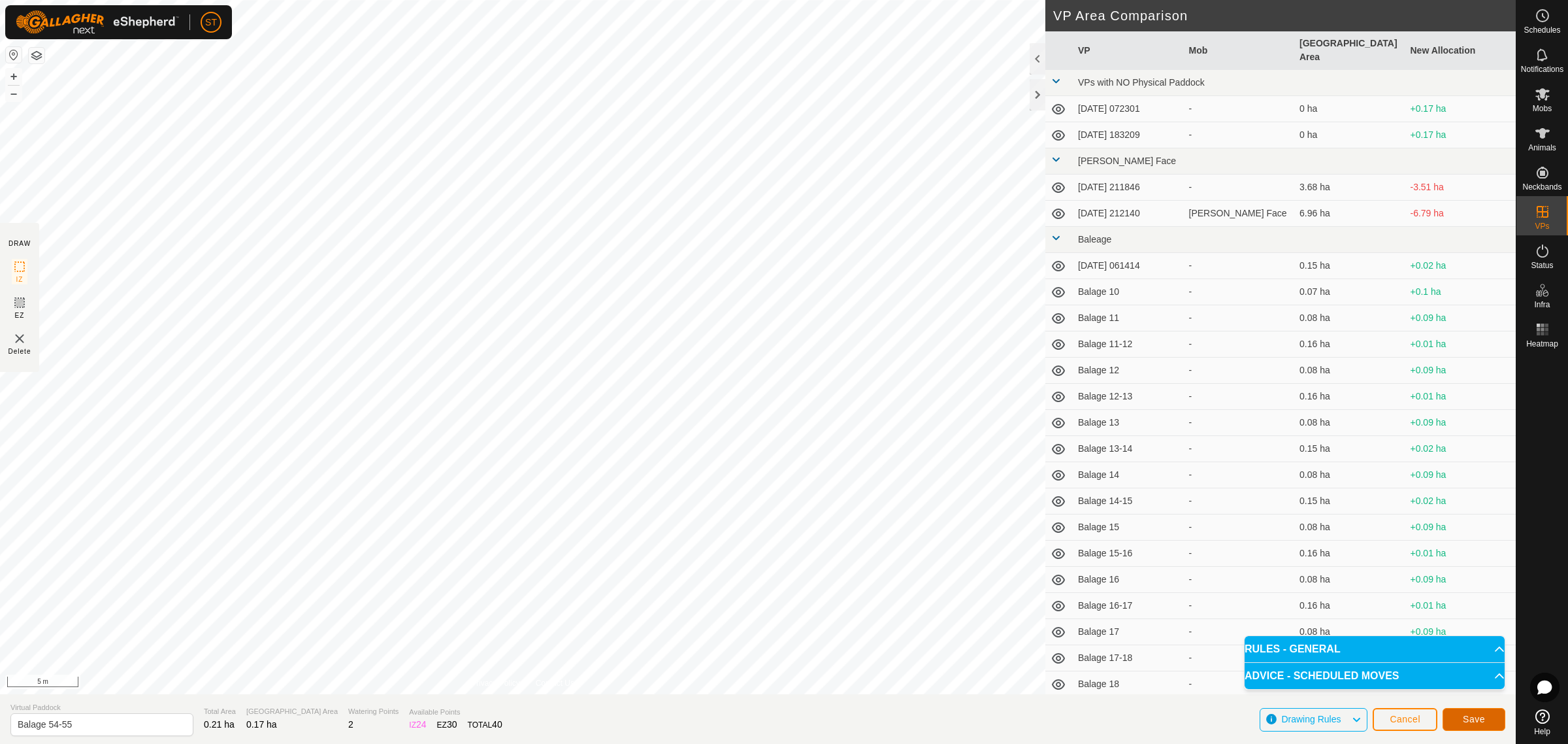
click at [1473, 720] on span "Save" at bounding box center [1473, 719] width 22 height 11
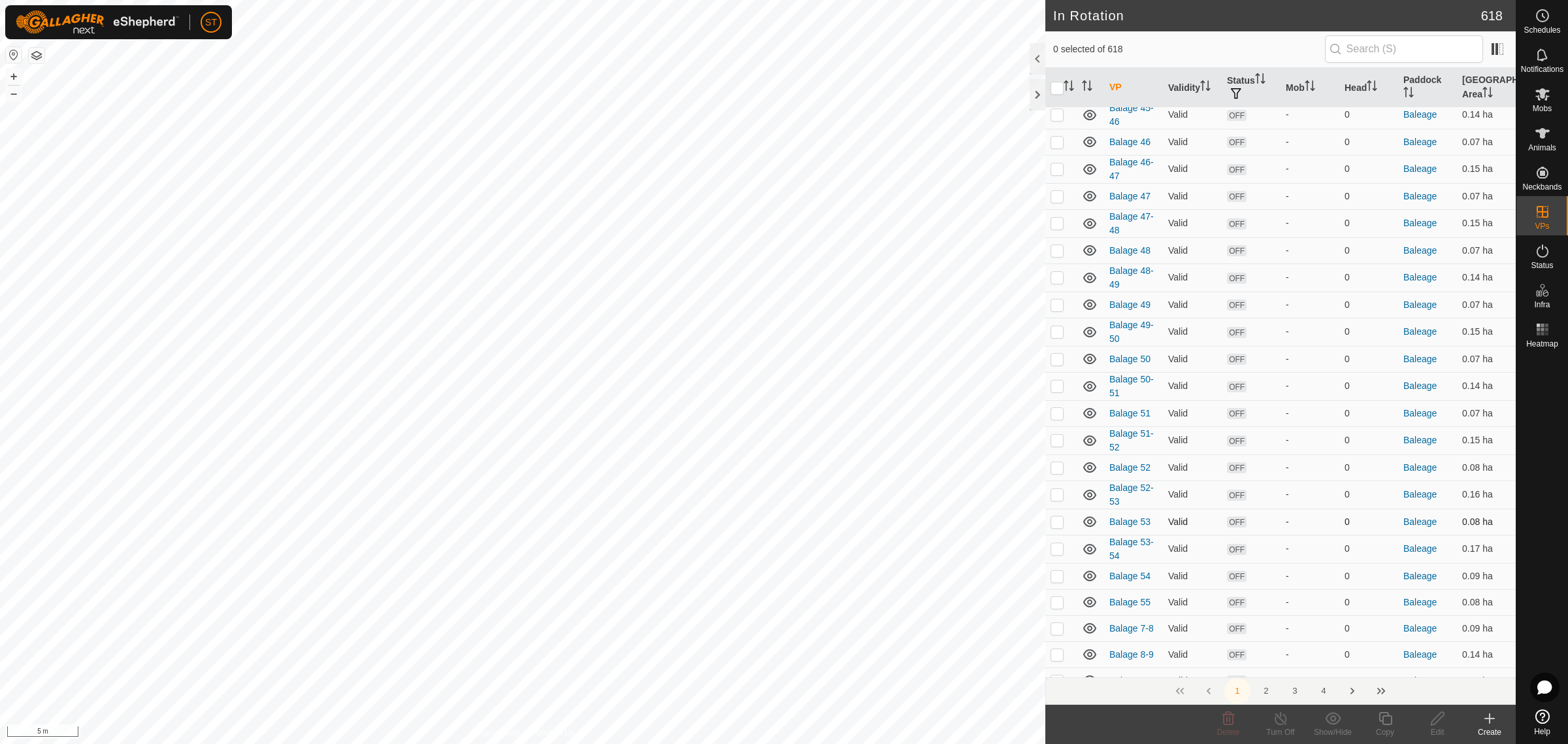
scroll to position [2206, 0]
click at [1052, 487] on p-checkbox at bounding box center [1056, 492] width 13 height 11
checkbox input "true"
click at [1058, 542] on p-checkbox at bounding box center [1056, 547] width 13 height 11
checkbox input "true"
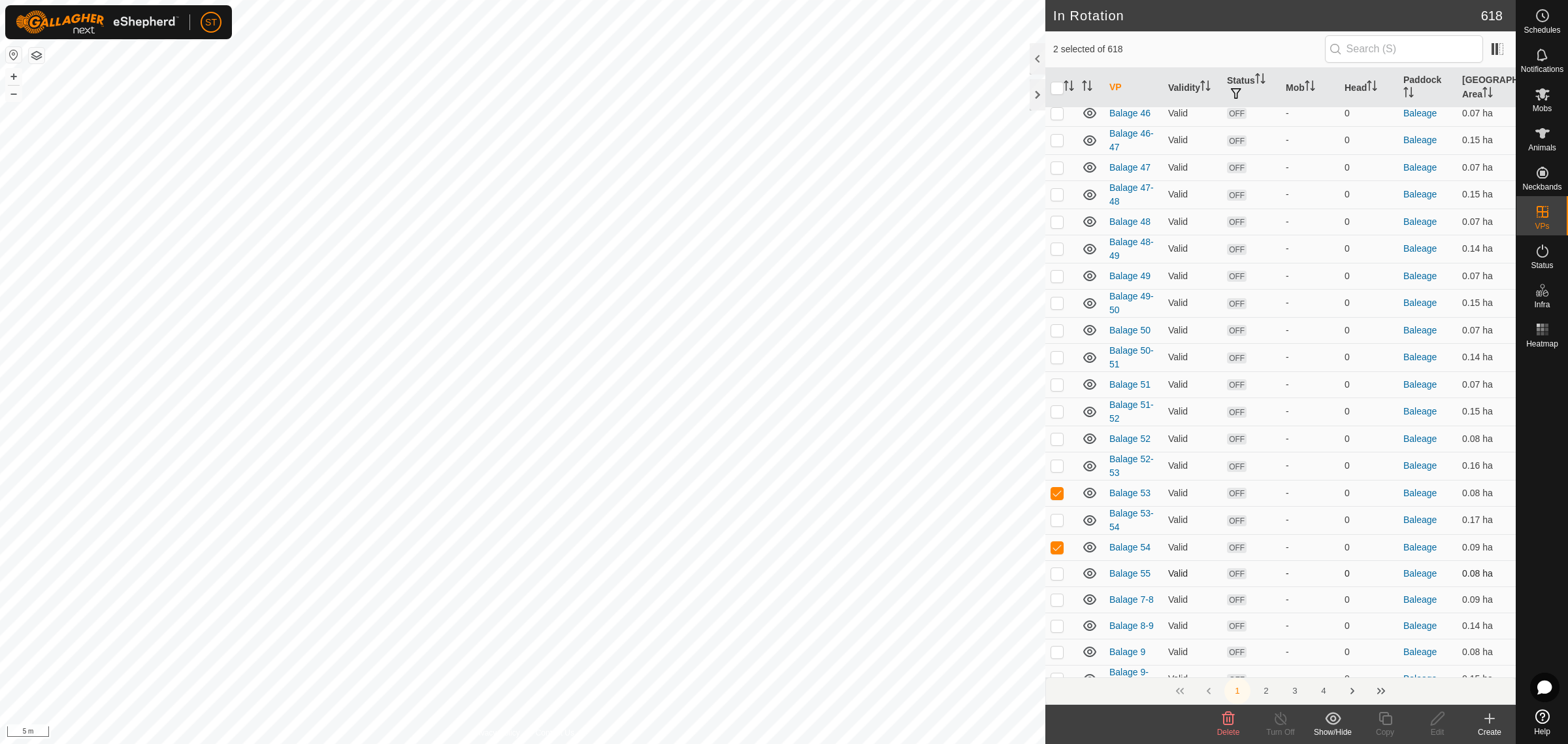
click at [1056, 568] on p-checkbox at bounding box center [1056, 573] width 13 height 11
click at [1056, 568] on p-checkbox at bounding box center [1056, 573] width 13 height 11
checkbox input "false"
click at [1054, 542] on p-checkbox at bounding box center [1056, 547] width 13 height 11
checkbox input "false"
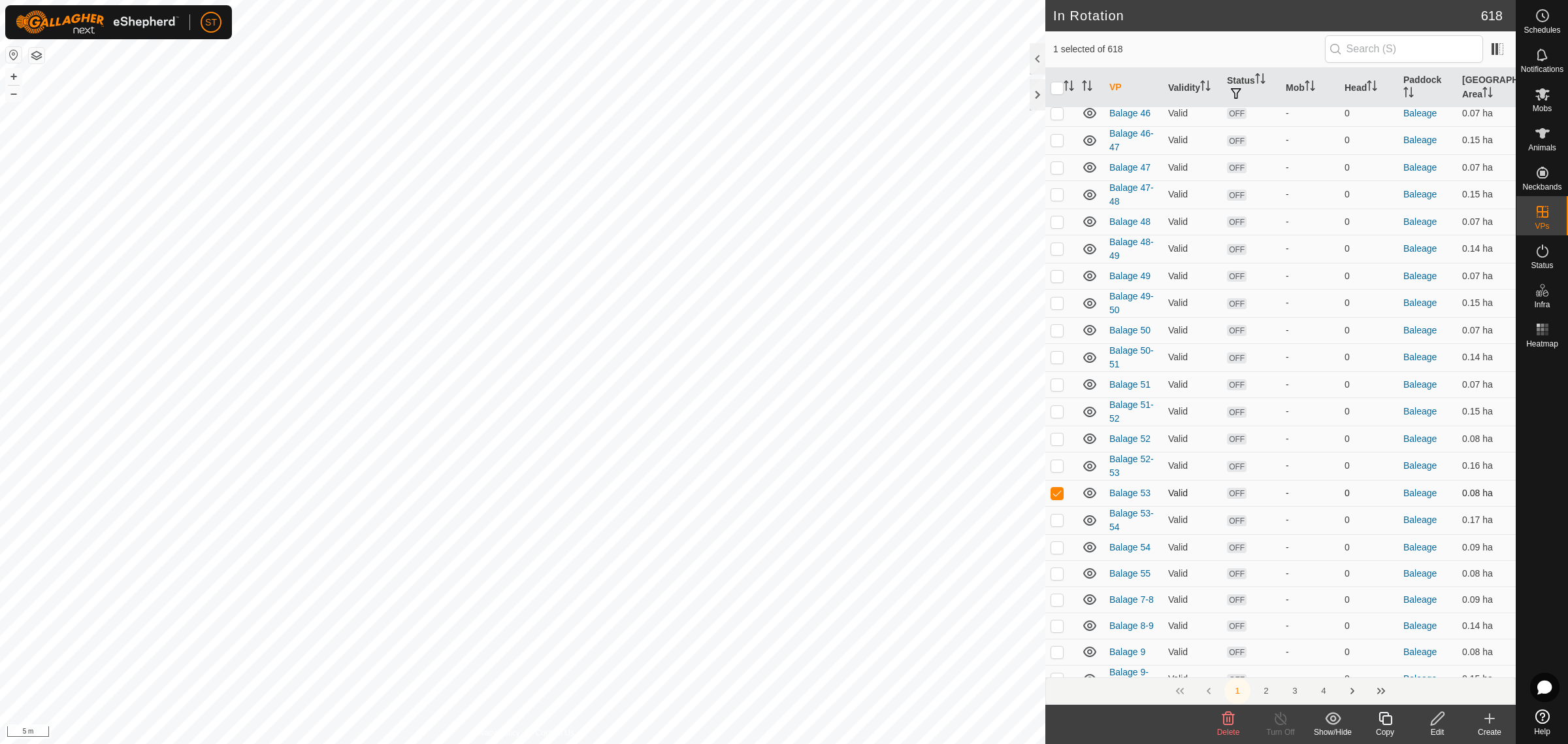
click at [1059, 487] on p-checkbox at bounding box center [1056, 492] width 13 height 11
checkbox input "false"
click at [1056, 514] on p-checkbox at bounding box center [1056, 520] width 13 height 11
checkbox input "true"
click at [1057, 596] on p-checkbox at bounding box center [1056, 601] width 13 height 11
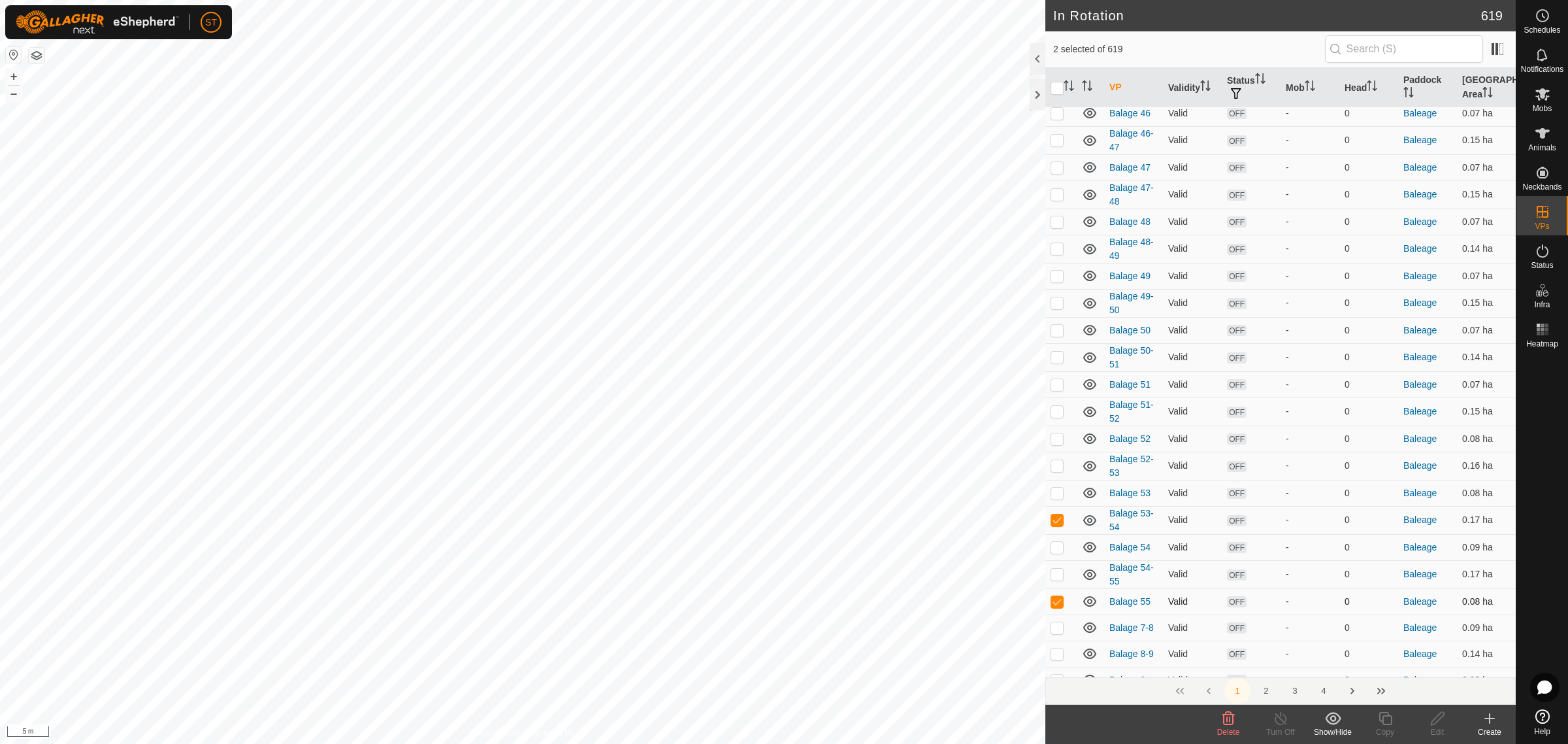
click at [1057, 596] on p-checkbox at bounding box center [1056, 601] width 13 height 11
checkbox input "false"
click at [1058, 569] on p-checkbox at bounding box center [1056, 574] width 13 height 11
checkbox input "false"
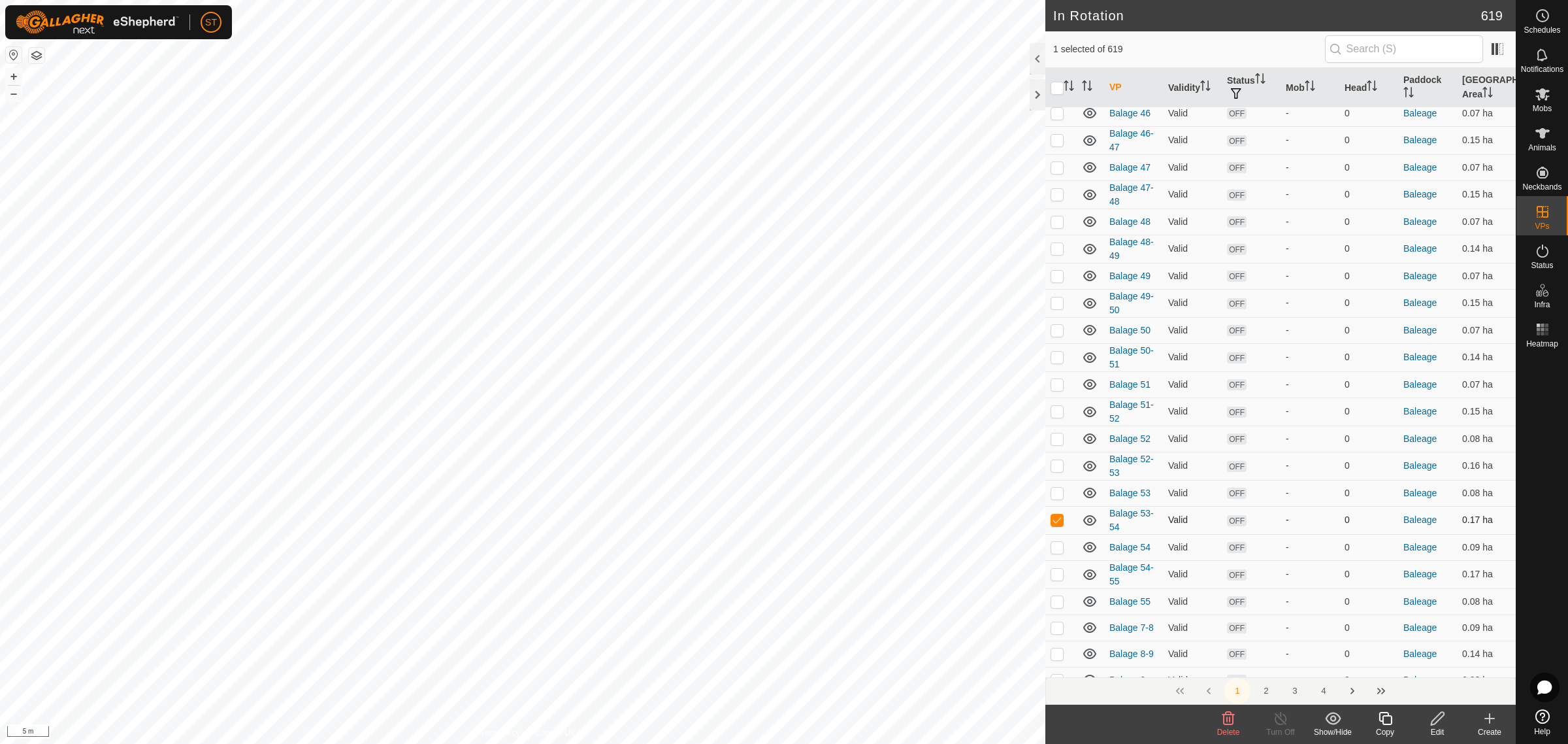
click at [1056, 514] on p-checkbox at bounding box center [1056, 520] width 13 height 11
checkbox input "false"
click at [1491, 719] on icon at bounding box center [1489, 719] width 9 height 0
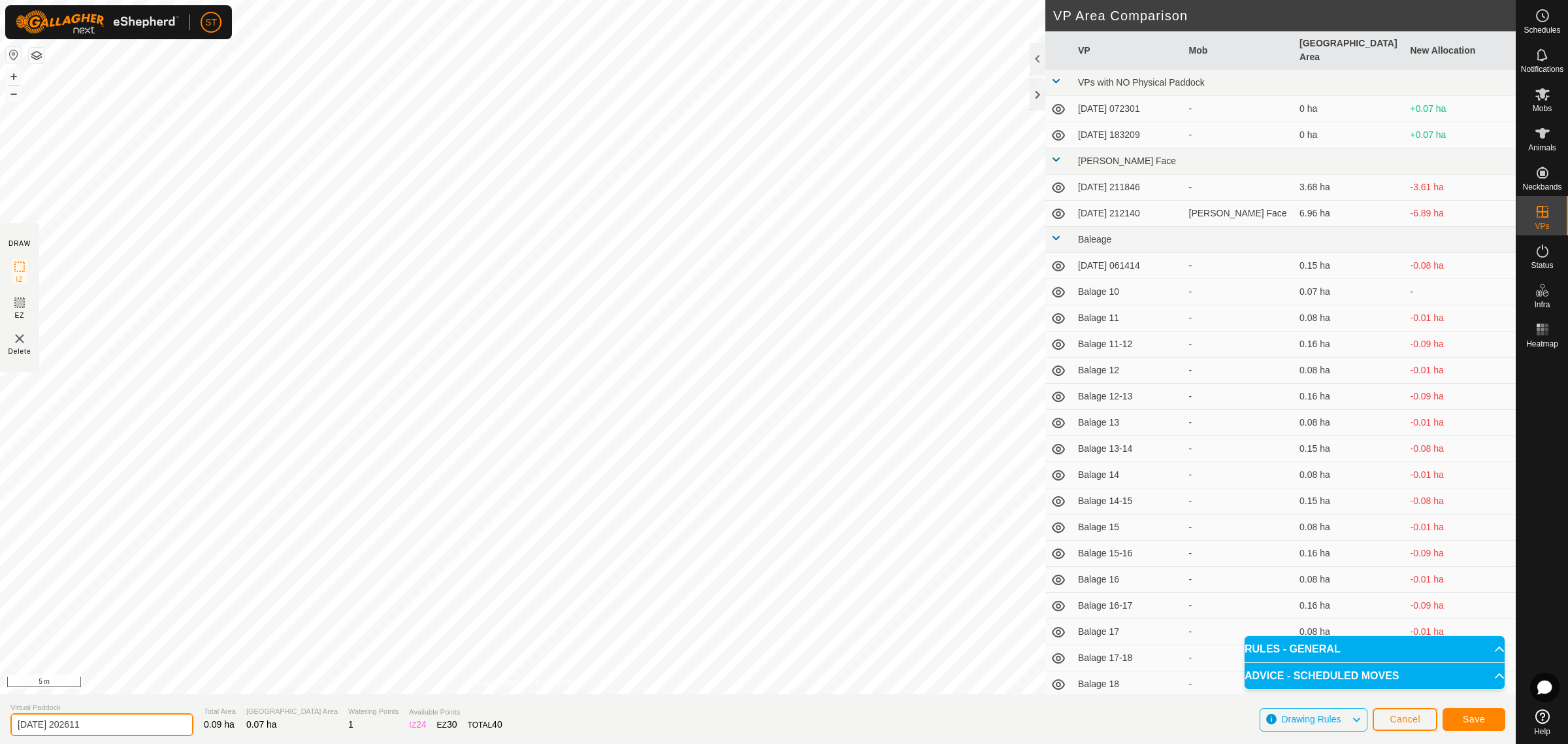
drag, startPoint x: 4, startPoint y: 723, endPoint x: -68, endPoint y: 726, distance: 72.1
click at [0, 726] on html "ST Schedules Notifications Mobs Animals Neckbands VPs Status Infra Heatmap Help…" at bounding box center [784, 372] width 1568 height 744
paste input "Balage 52"
type input "Balage 56"
click at [1457, 720] on button "Save" at bounding box center [1473, 719] width 63 height 23
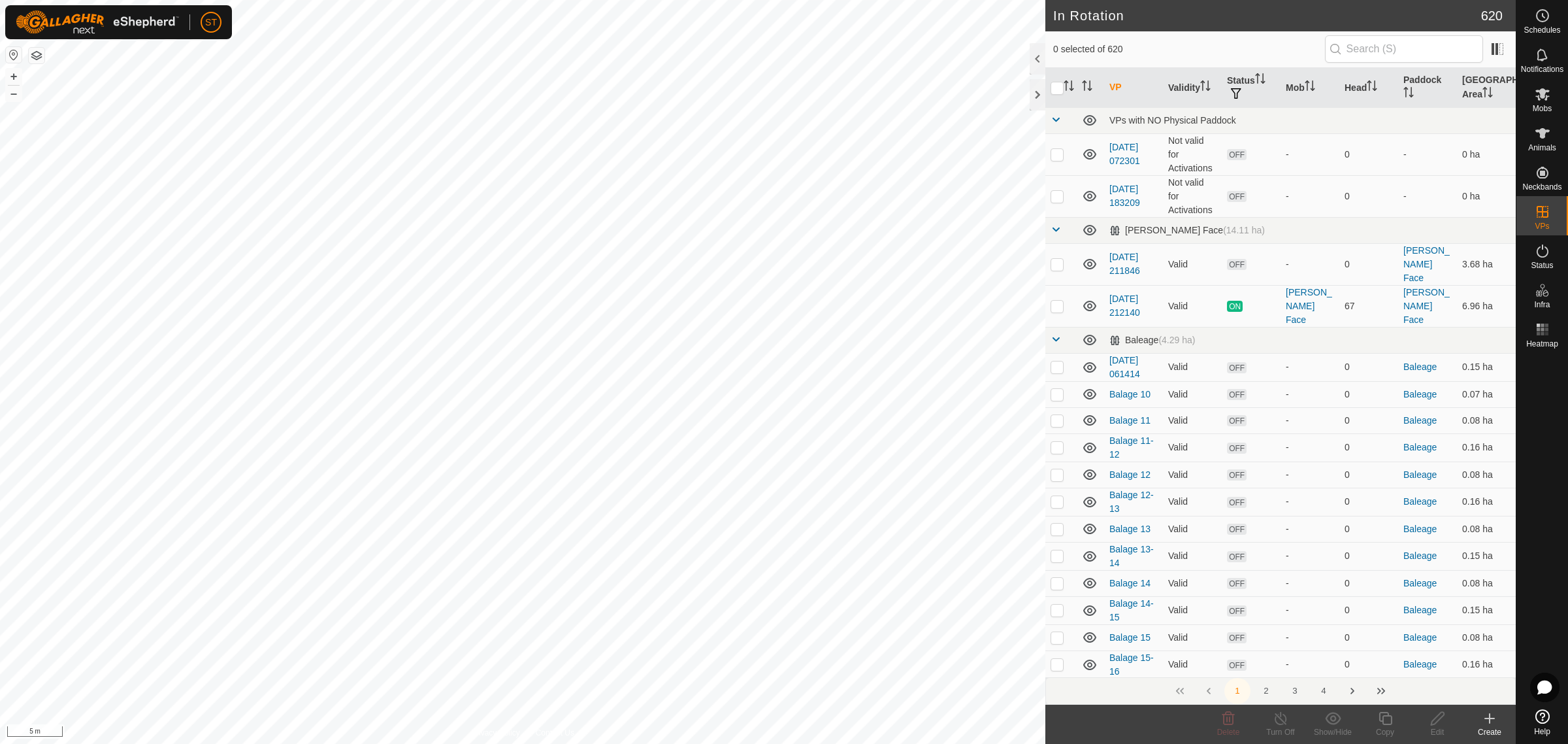
click at [1491, 723] on icon at bounding box center [1489, 719] width 16 height 16
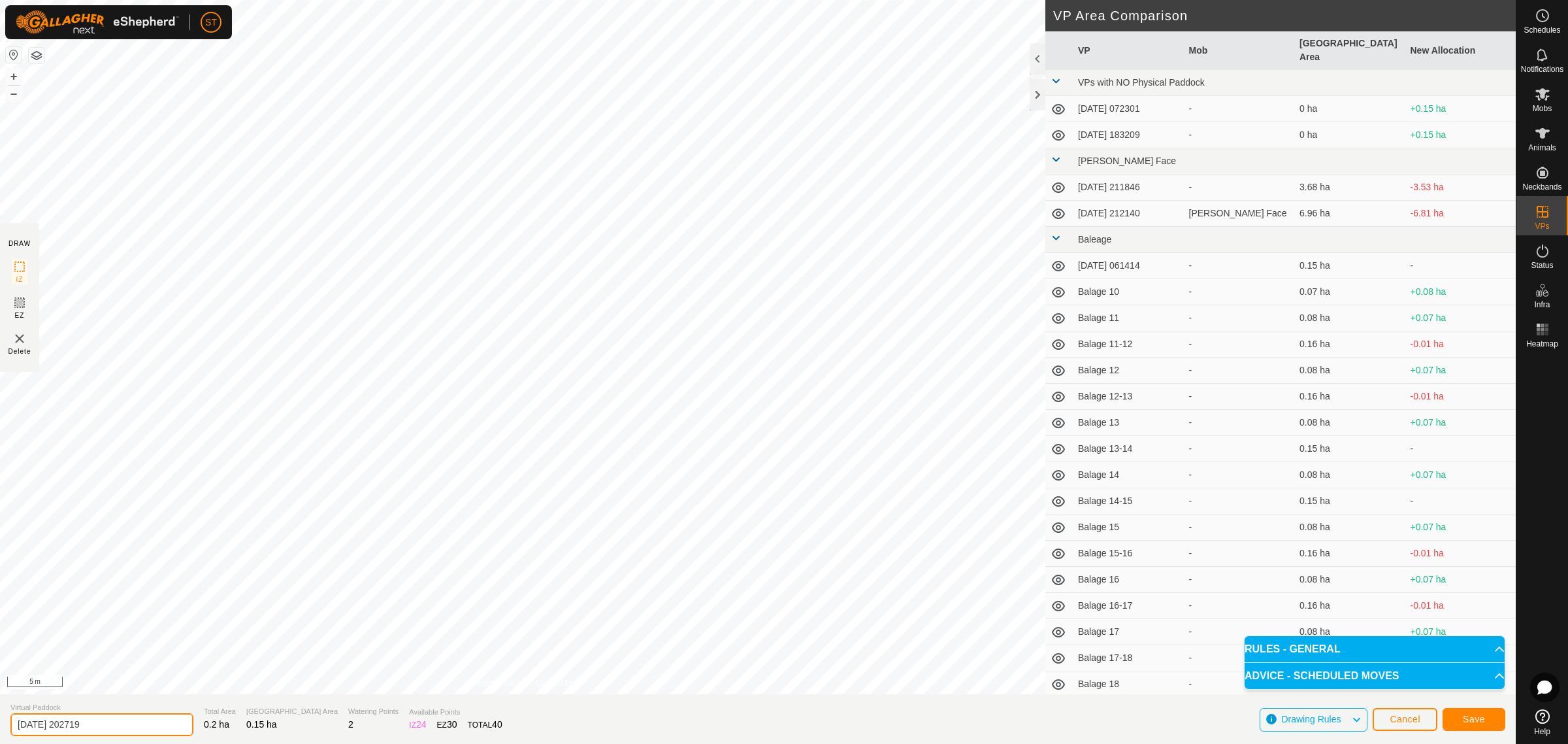
drag, startPoint x: 113, startPoint y: 733, endPoint x: -101, endPoint y: 732, distance: 214.0
click at [0, 732] on html "ST Schedules Notifications Mobs Animals Neckbands VPs Status Infra Heatmap Help…" at bounding box center [784, 372] width 1568 height 744
paste input "Balage 52"
type input "Balage 55-56"
click at [1473, 716] on span "Save" at bounding box center [1473, 719] width 22 height 11
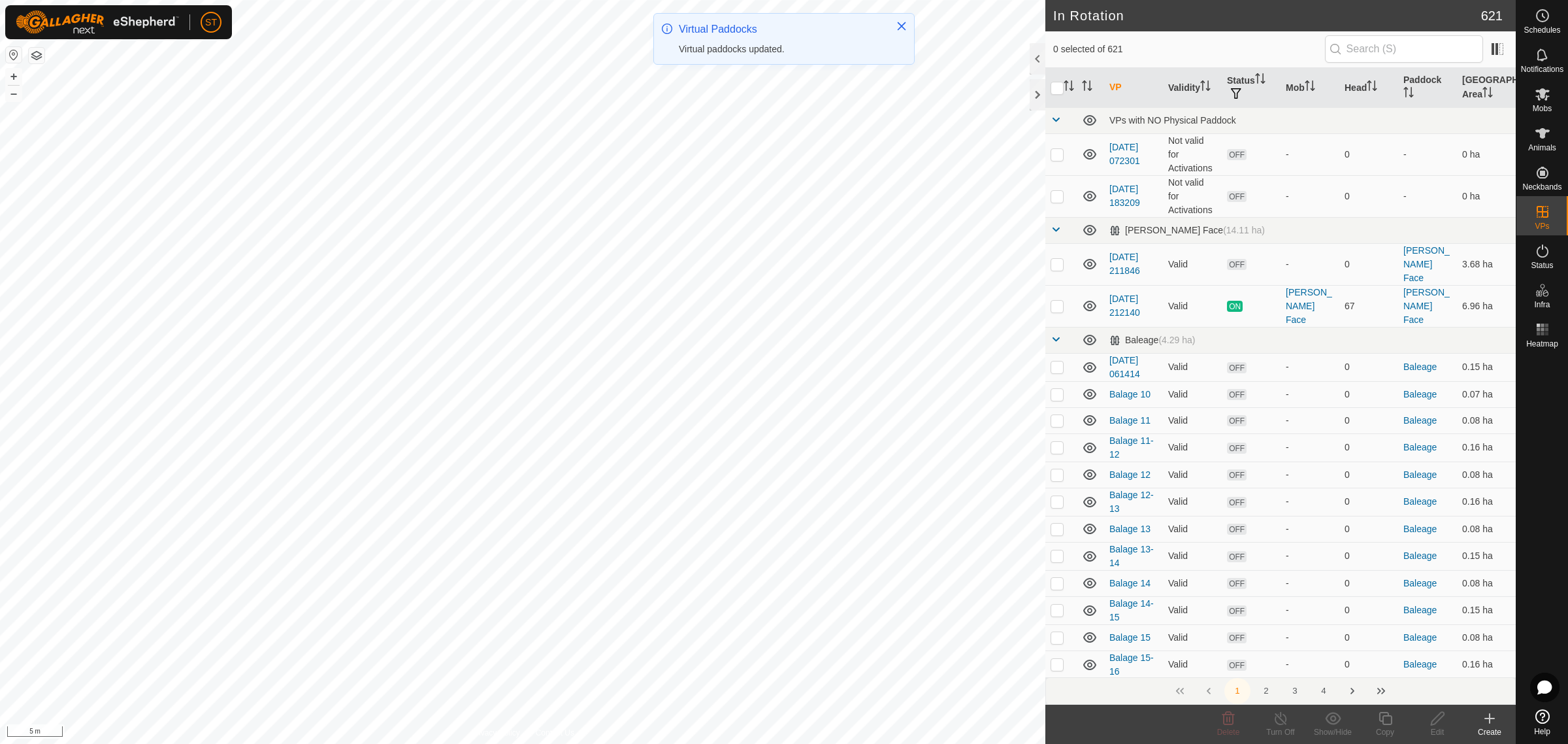
click at [1491, 726] on div "Create" at bounding box center [1489, 731] width 53 height 11
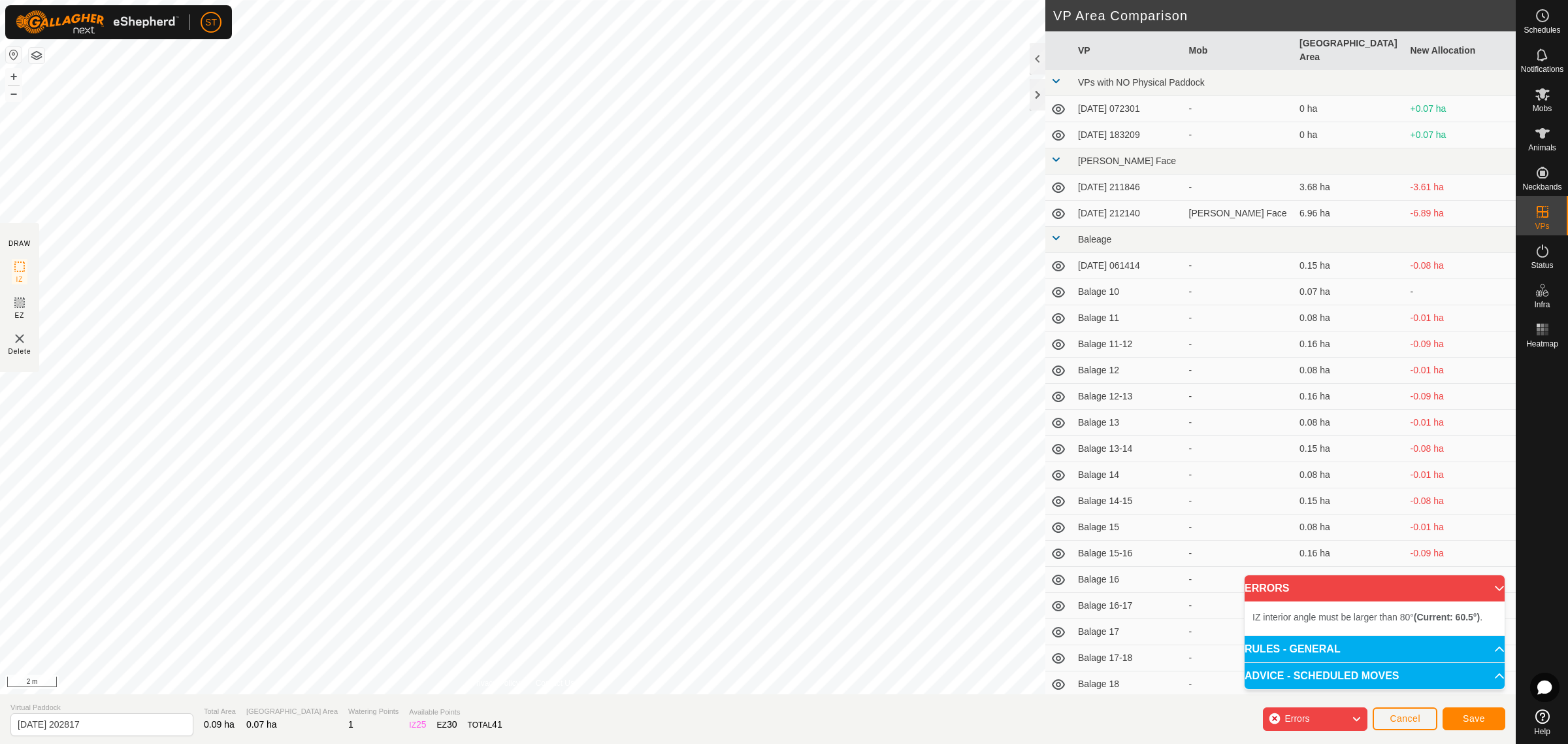
click at [716, 540] on div "IZ interior angle must be larger than 80° (Current: 60.5°) . + – ⇧ i 2 m" at bounding box center [522, 347] width 1045 height 694
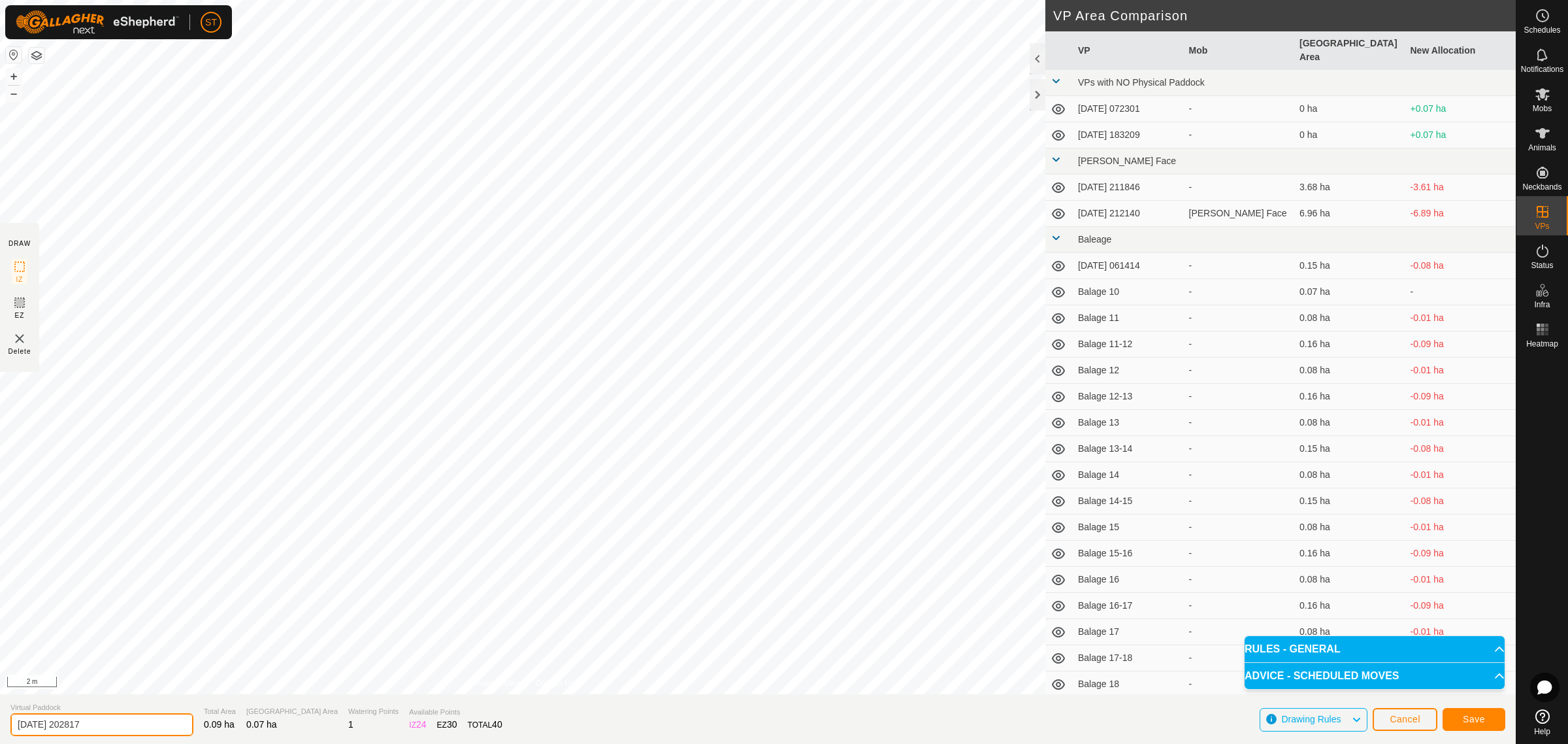
drag, startPoint x: -1, startPoint y: 728, endPoint x: -70, endPoint y: 728, distance: 69.0
click at [0, 728] on html "ST Schedules Notifications Mobs Animals Neckbands VPs Status Infra Heatmap Help…" at bounding box center [784, 372] width 1568 height 744
paste input "Balage 52"
type input "Balage 57"
click at [1461, 720] on button "Save" at bounding box center [1473, 719] width 63 height 23
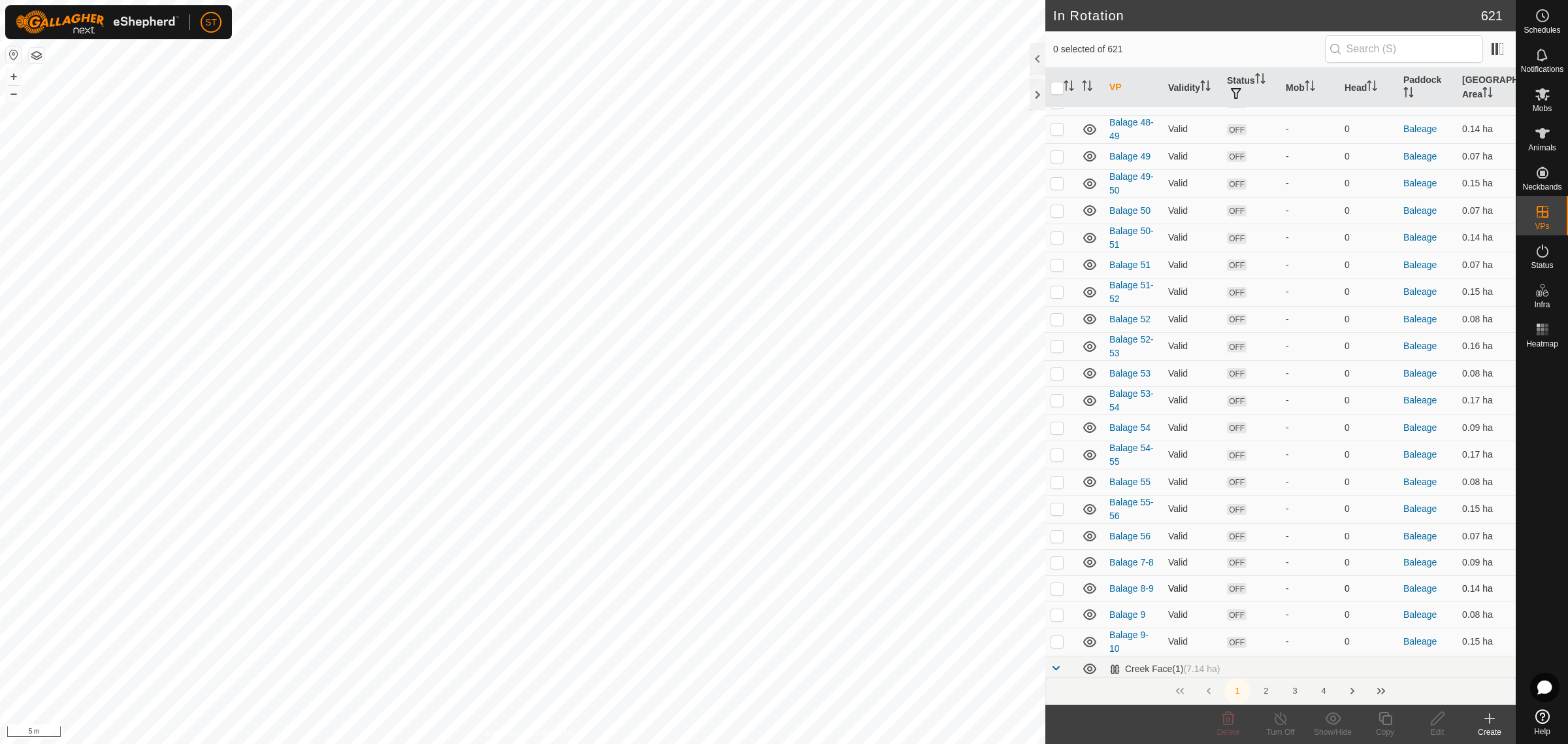
scroll to position [2287, 0]
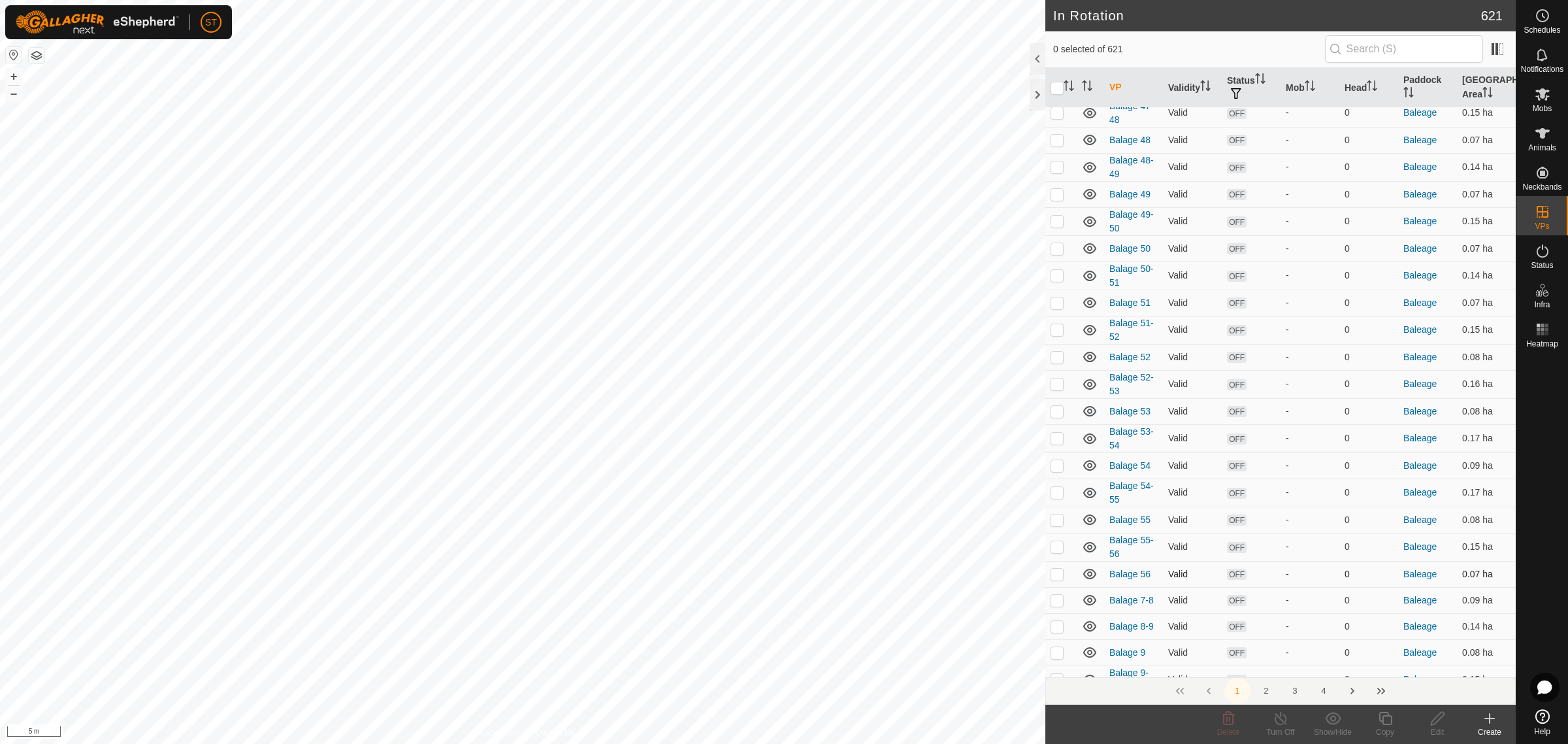
click at [1059, 569] on p-checkbox at bounding box center [1056, 574] width 13 height 11
checkbox input "false"
click at [1491, 723] on icon at bounding box center [1489, 719] width 16 height 16
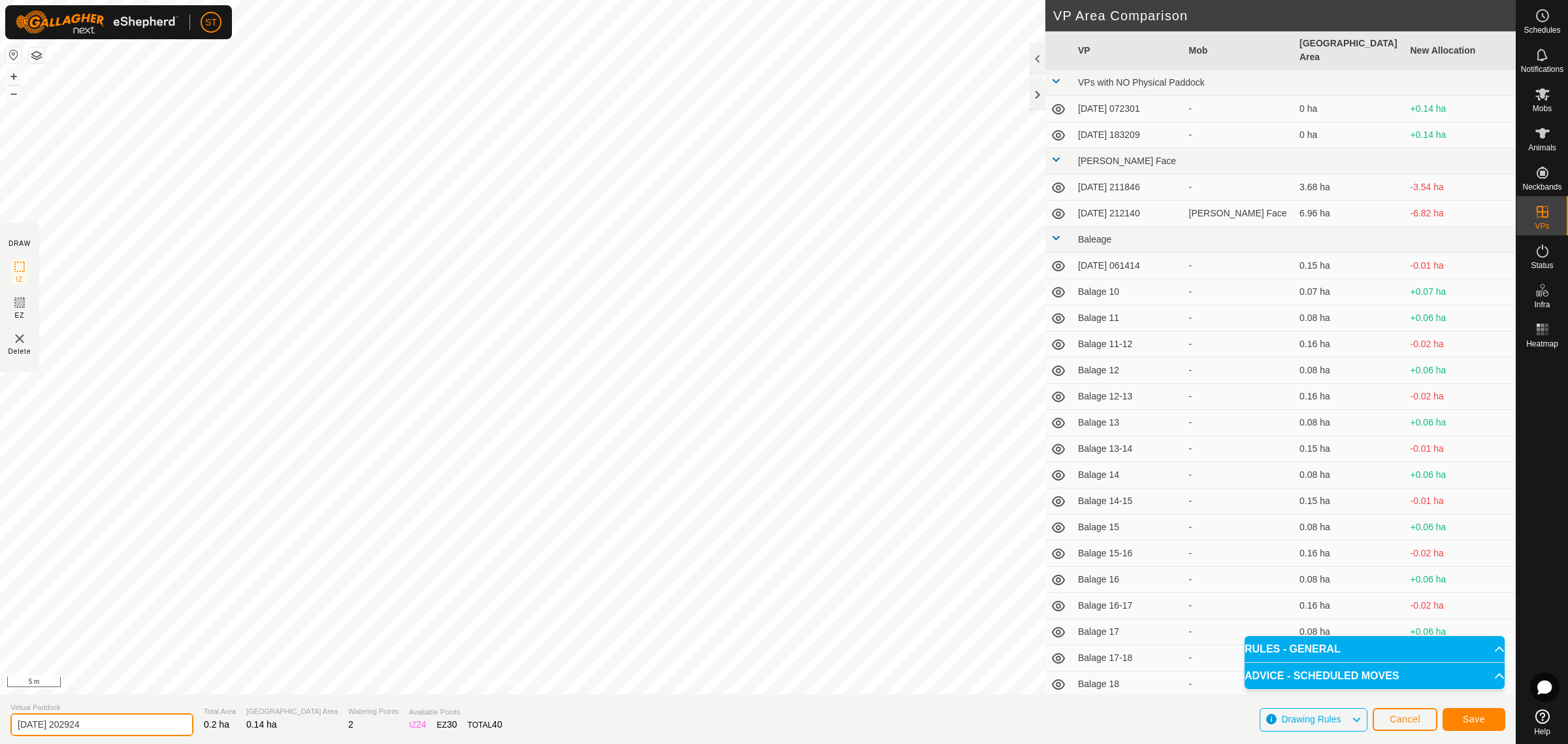
drag, startPoint x: 111, startPoint y: 723, endPoint x: -60, endPoint y: 723, distance: 171.0
click at [0, 723] on html "ST Schedules Notifications Mobs Animals Neckbands VPs Status Infra Heatmap Help…" at bounding box center [784, 372] width 1568 height 744
paste input "Balage 52"
type input "Balage 56-57"
click at [1462, 726] on button "Save" at bounding box center [1473, 719] width 63 height 23
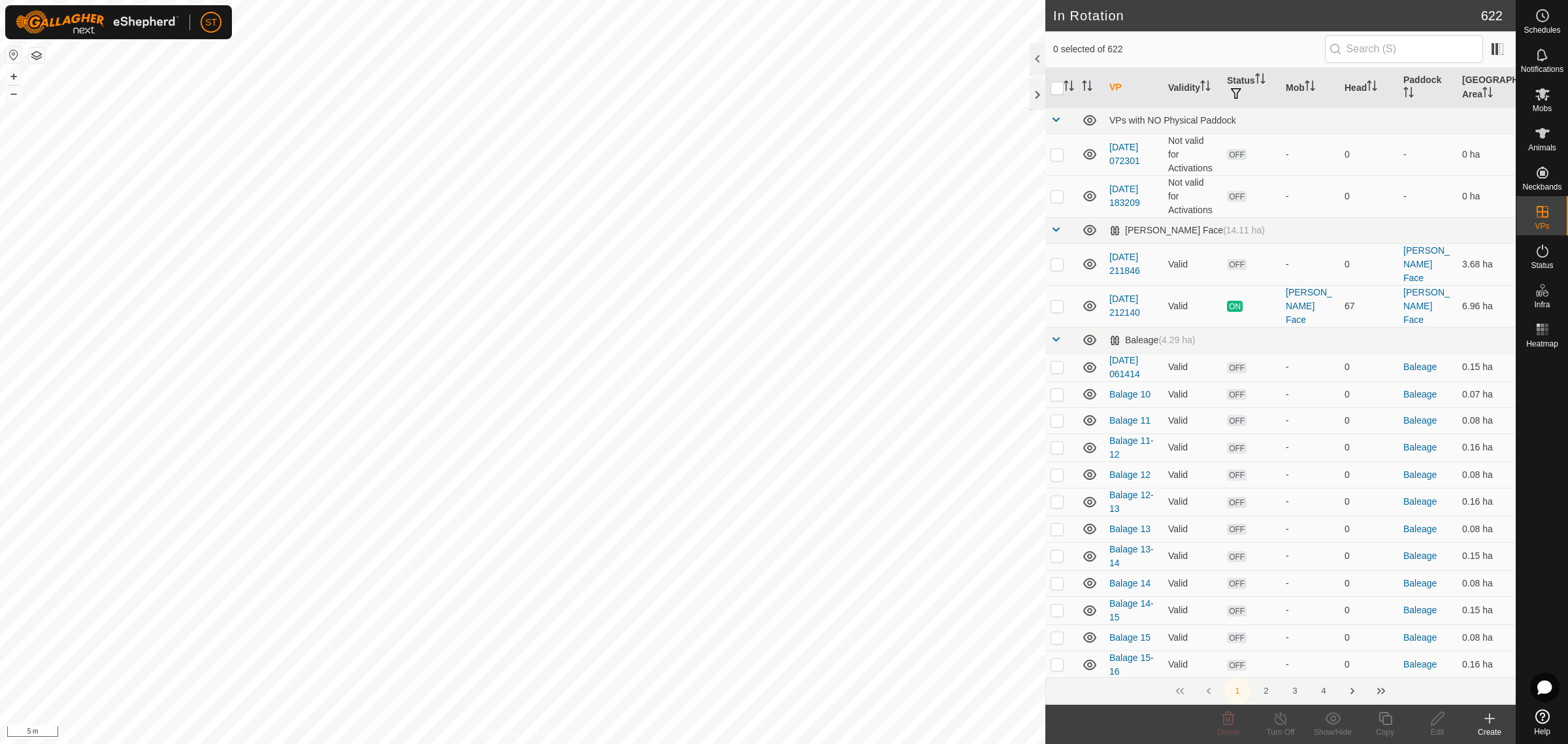
checkbox input "true"
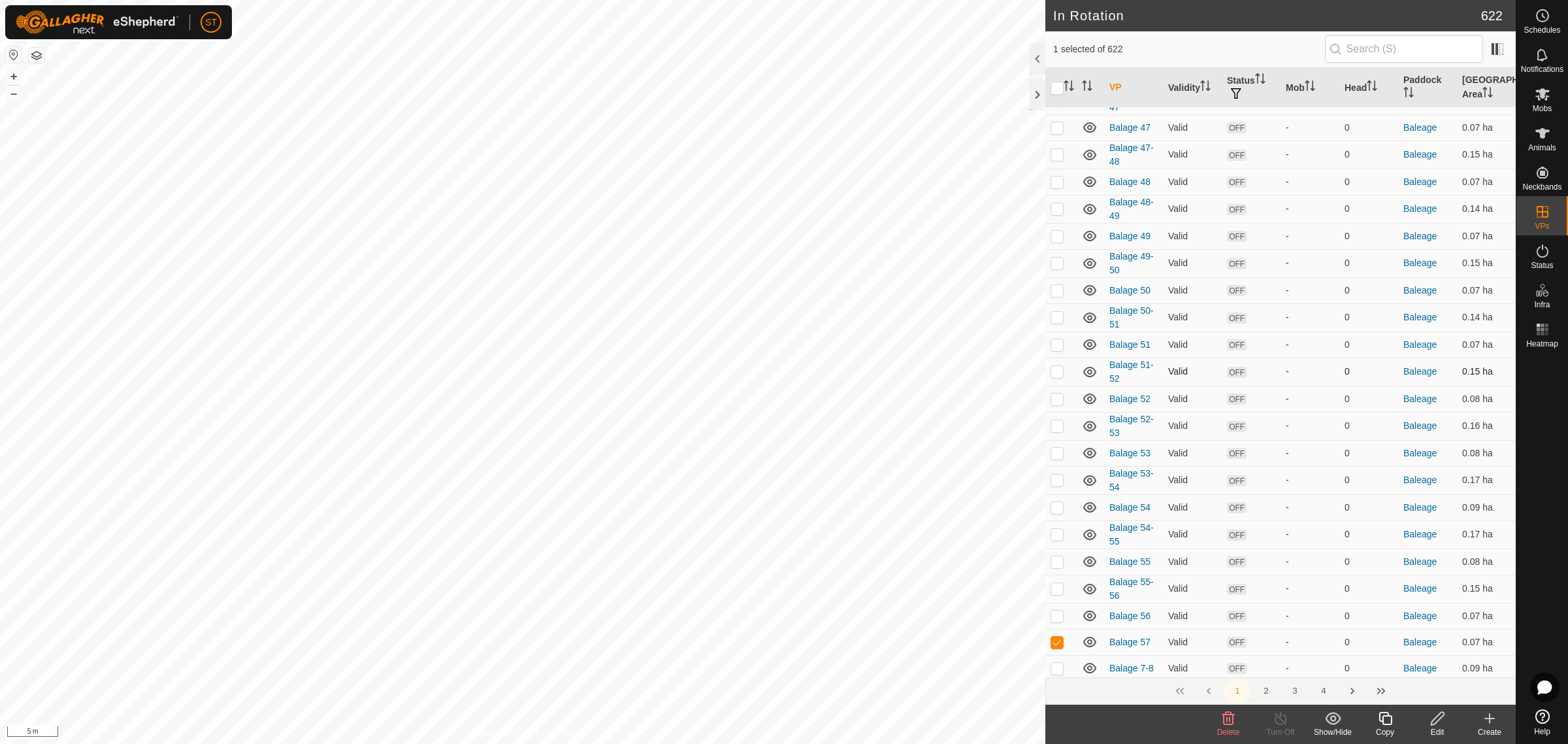
scroll to position [2287, 0]
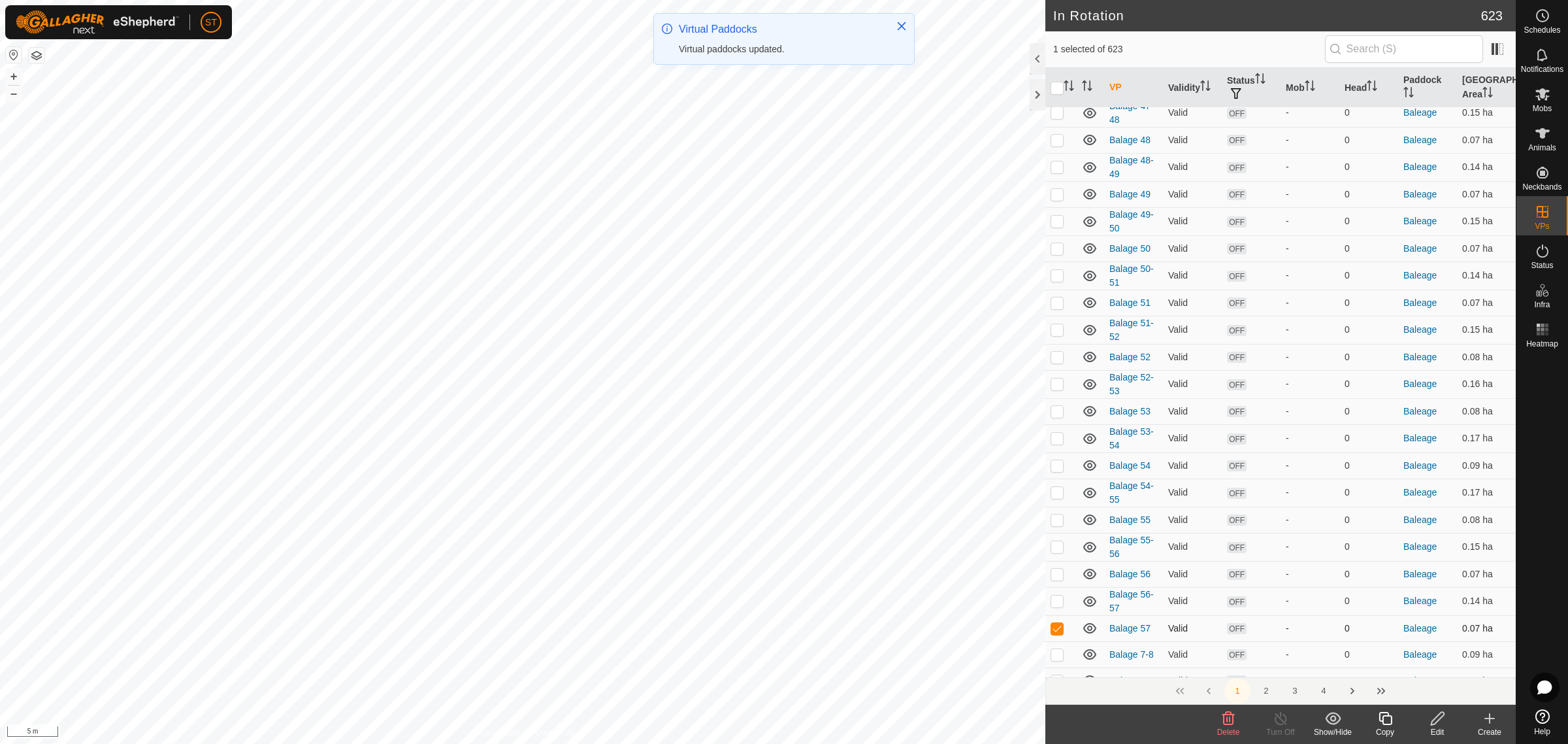
click at [1056, 595] on p-checkbox at bounding box center [1056, 600] width 13 height 11
checkbox input "true"
click at [1053, 623] on p-checkbox at bounding box center [1056, 628] width 13 height 11
checkbox input "false"
click at [1057, 587] on td at bounding box center [1061, 601] width 32 height 28
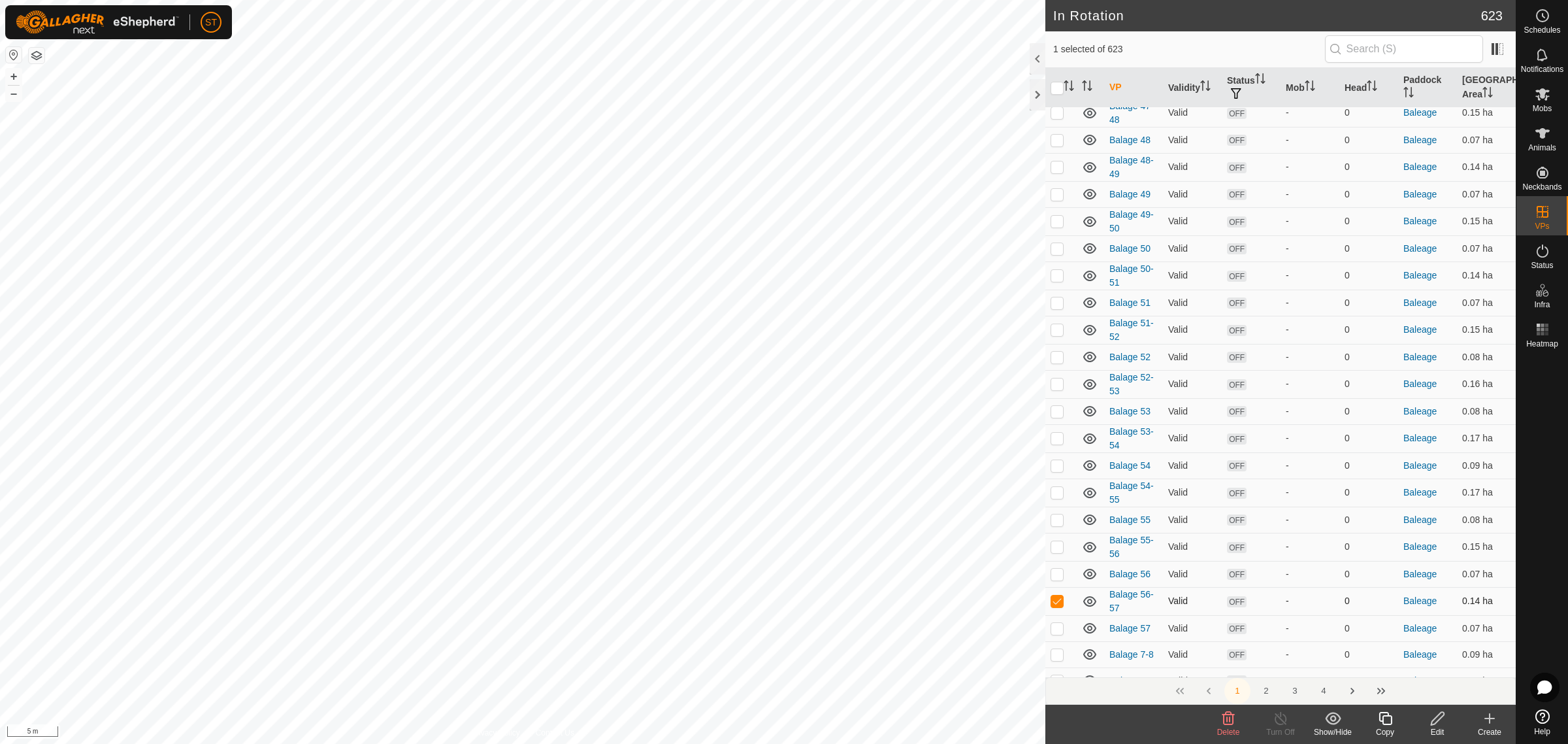
checkbox input "false"
click at [1489, 720] on icon at bounding box center [1489, 718] width 0 height 9
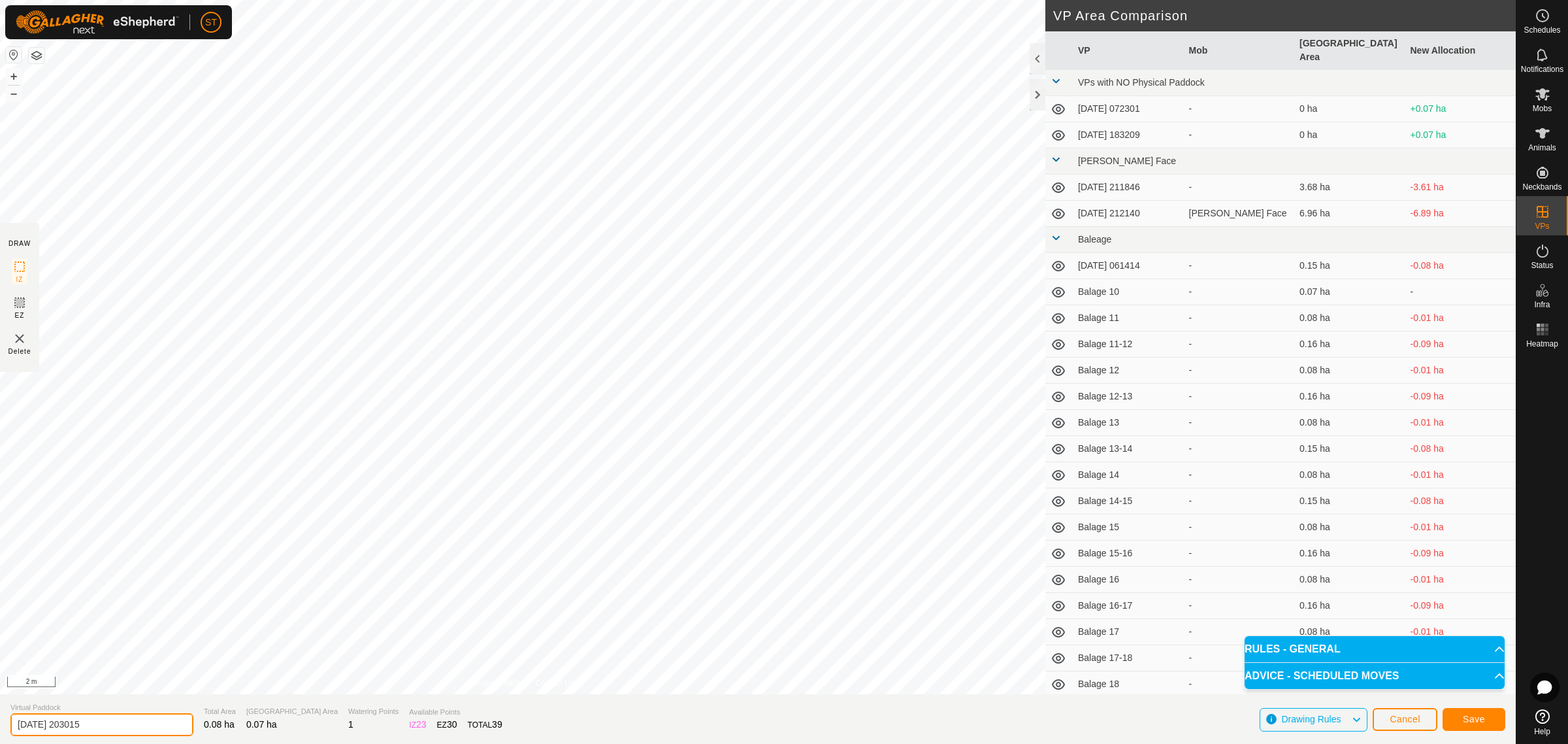
drag, startPoint x: 115, startPoint y: 724, endPoint x: -100, endPoint y: 723, distance: 215.0
click at [0, 723] on html "ST Schedules Notifications Mobs Animals Neckbands VPs Status Infra Heatmap Help…" at bounding box center [784, 372] width 1568 height 744
paste input "Balage 52"
type input "Balage 58"
click at [1470, 714] on span "Save" at bounding box center [1473, 719] width 22 height 11
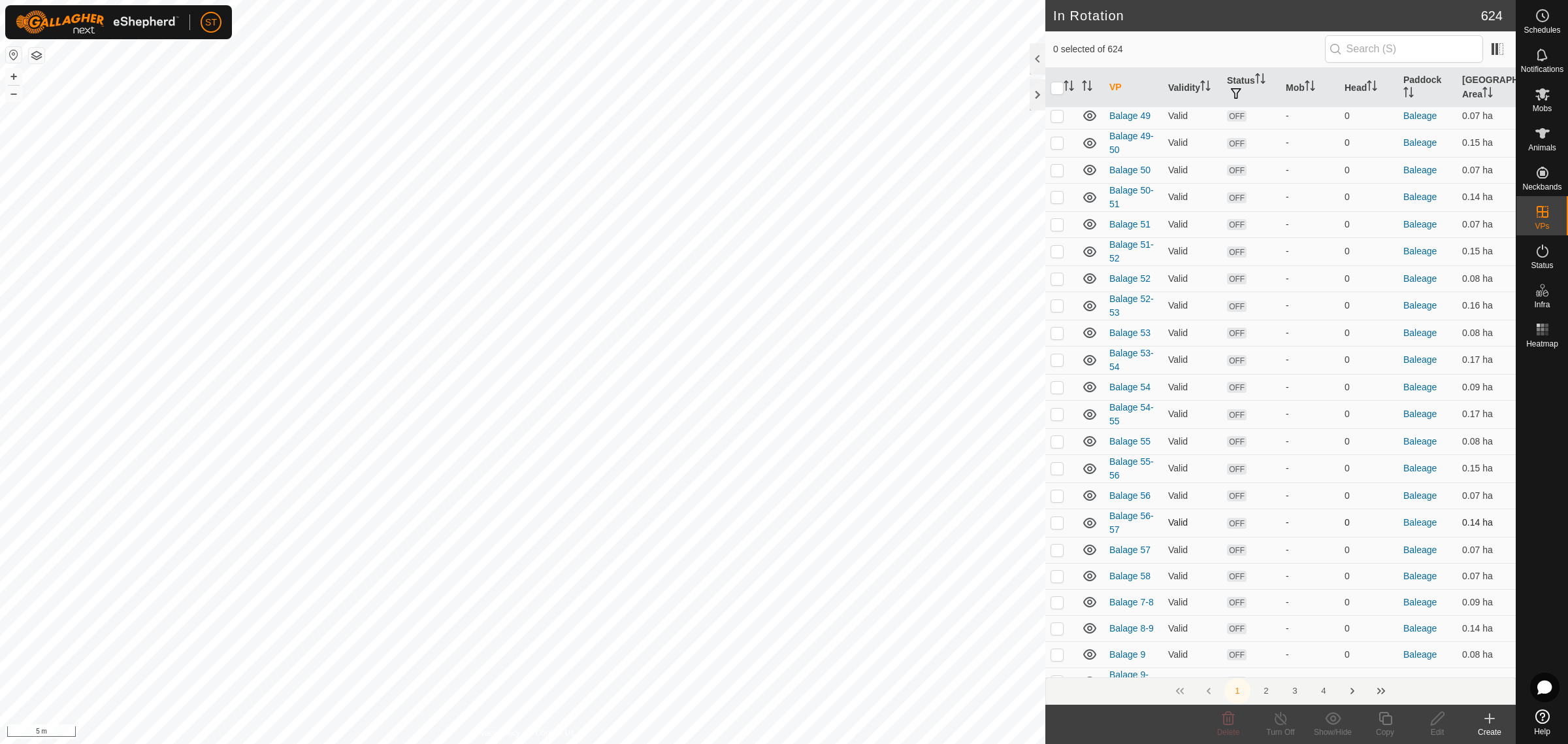
scroll to position [2369, 0]
click at [1056, 567] on p-checkbox at bounding box center [1056, 572] width 13 height 11
checkbox input "false"
click at [1487, 713] on icon at bounding box center [1489, 719] width 16 height 16
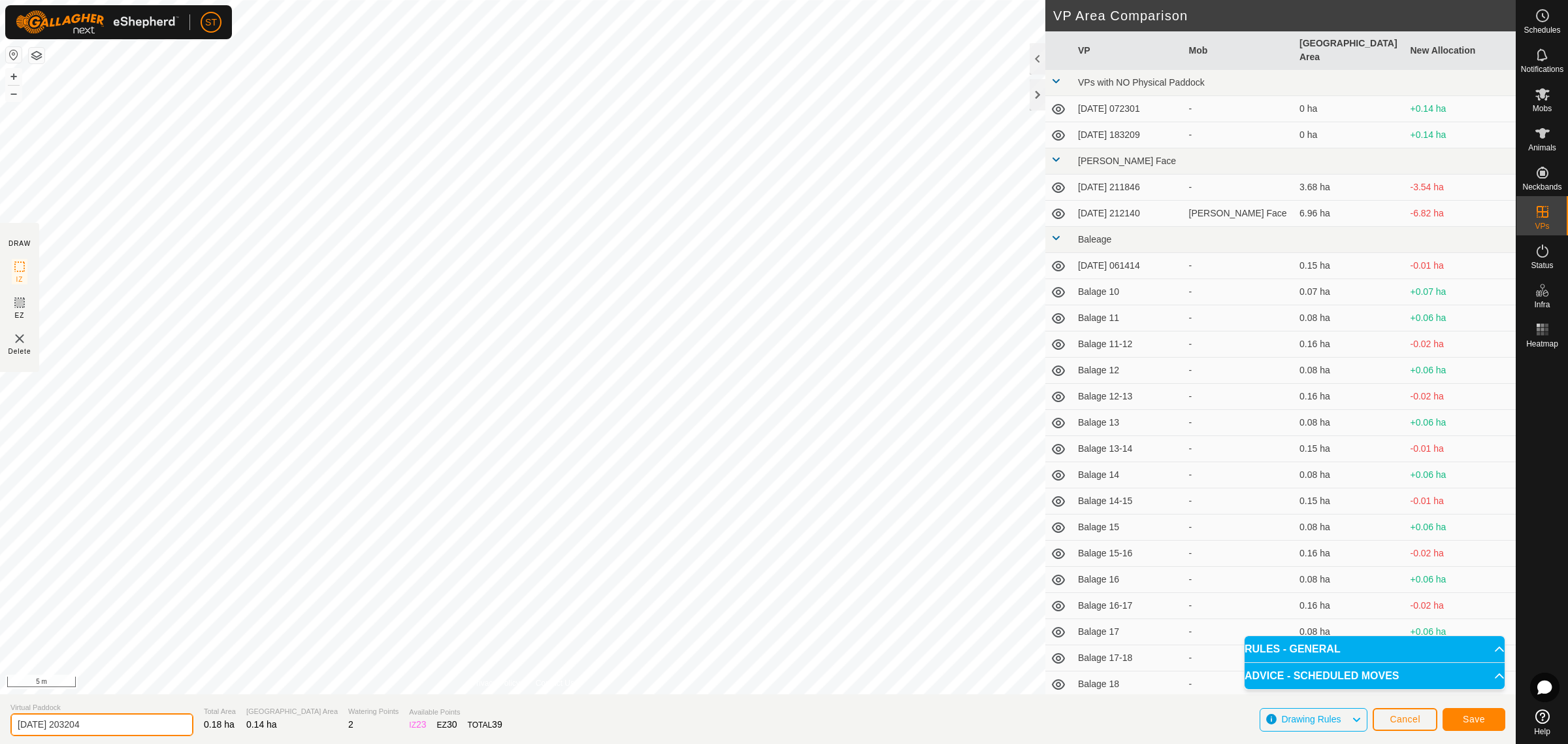
drag, startPoint x: 102, startPoint y: 726, endPoint x: -72, endPoint y: 739, distance: 174.5
click at [0, 739] on html "ST Schedules Notifications Mobs Animals Neckbands VPs Status Infra Heatmap Help…" at bounding box center [784, 372] width 1568 height 744
paste input "Balage 52"
type input "Balage 57-58"
click at [1463, 718] on span "Save" at bounding box center [1473, 719] width 22 height 11
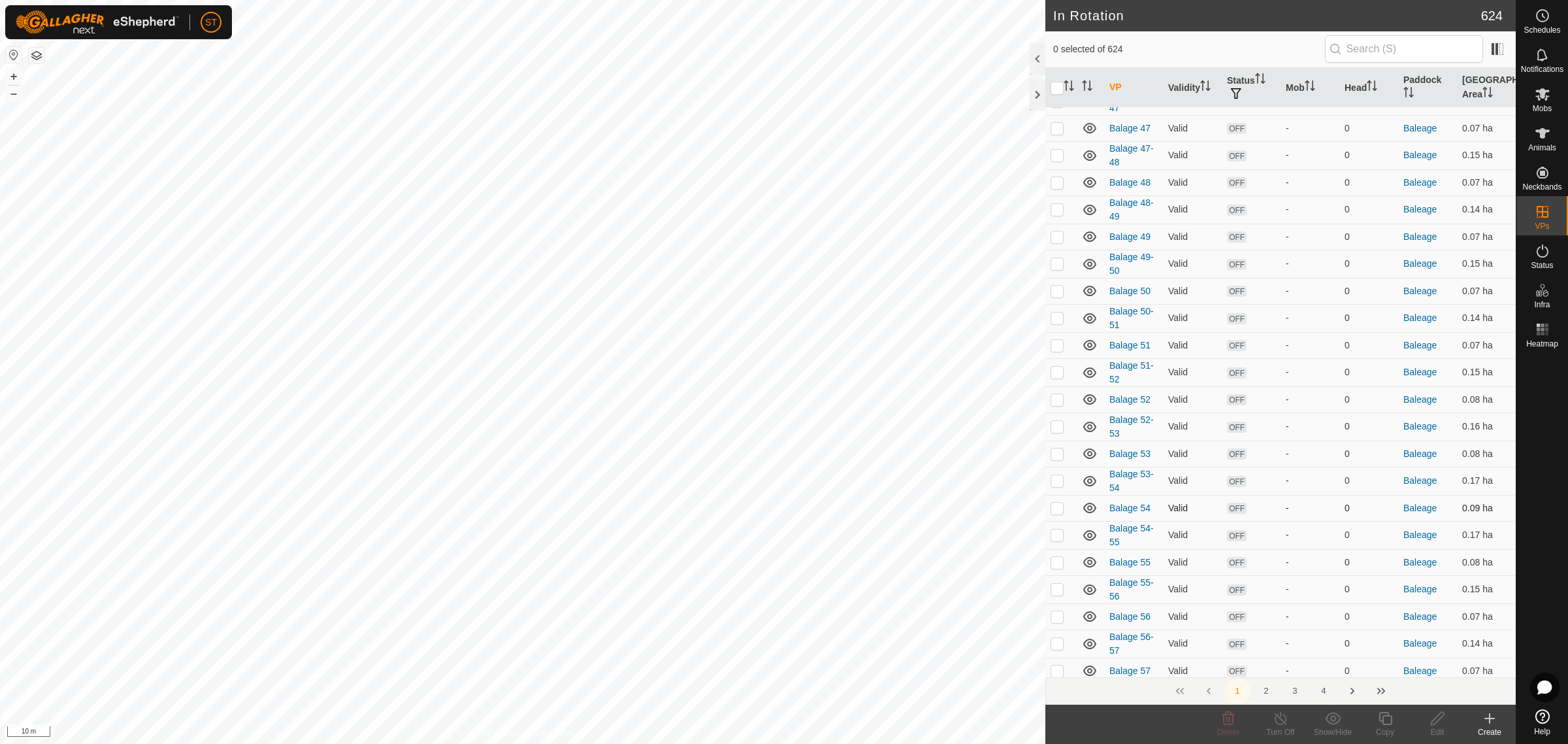
scroll to position [2287, 0]
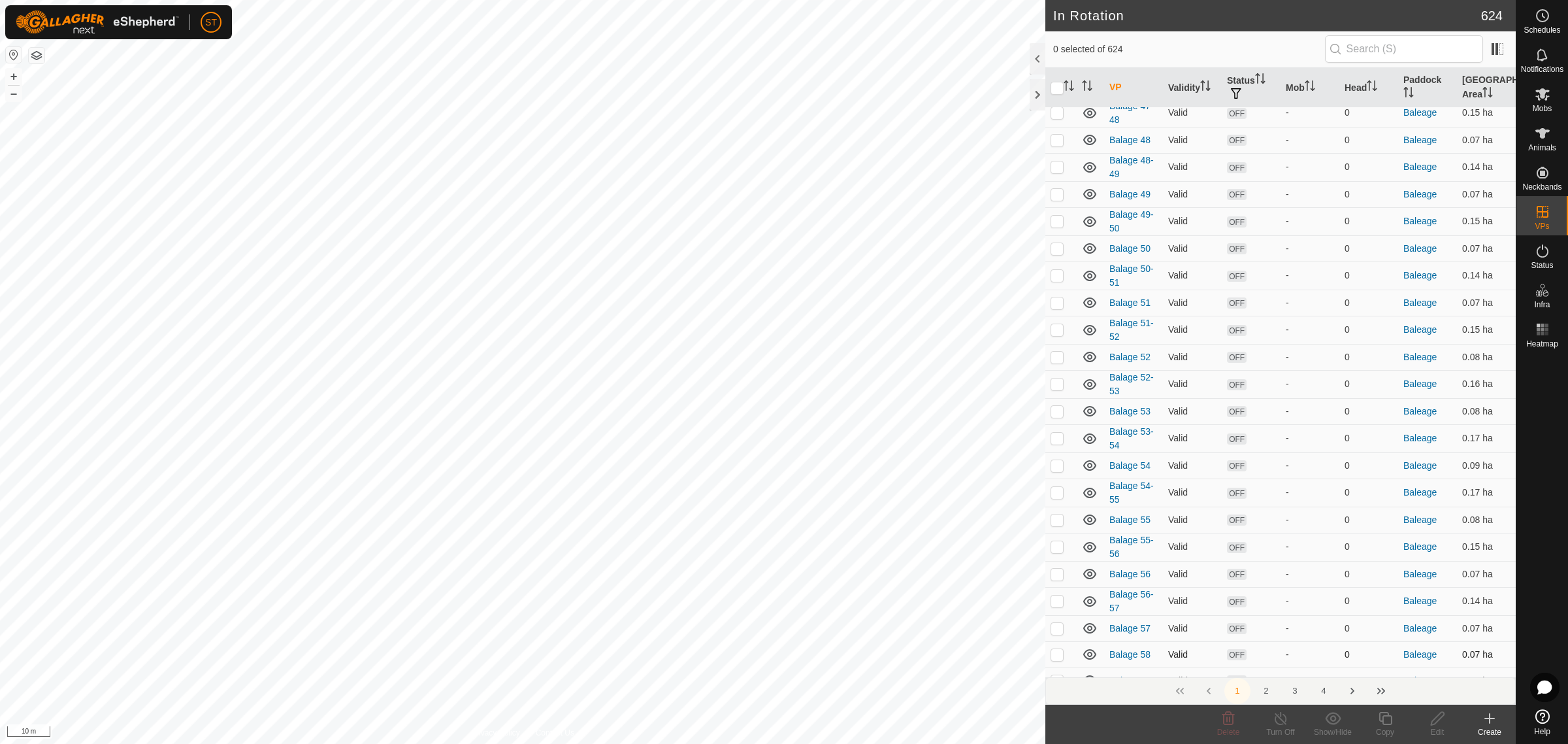
click at [1059, 648] on p-checkbox at bounding box center [1056, 654] width 13 height 11
checkbox input "false"
click at [1493, 722] on icon at bounding box center [1489, 719] width 16 height 16
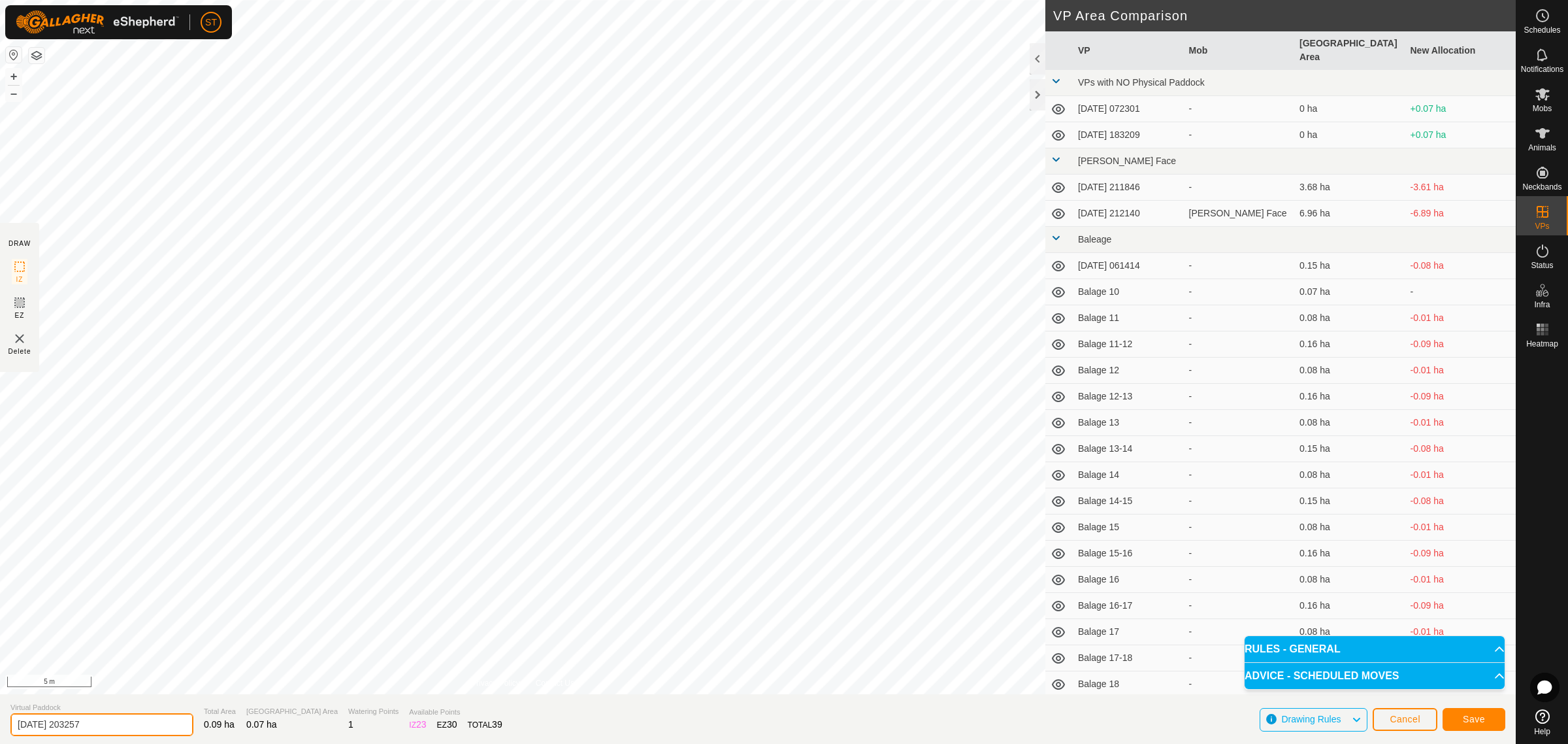
drag, startPoint x: 124, startPoint y: 720, endPoint x: -88, endPoint y: 718, distance: 212.0
click at [0, 718] on html "ST Schedules Notifications Mobs Animals Neckbands VPs Status Infra Heatmap Help…" at bounding box center [784, 372] width 1568 height 744
paste input "Balage 52"
type input "Balage 59"
click at [1466, 716] on span "Save" at bounding box center [1473, 719] width 22 height 11
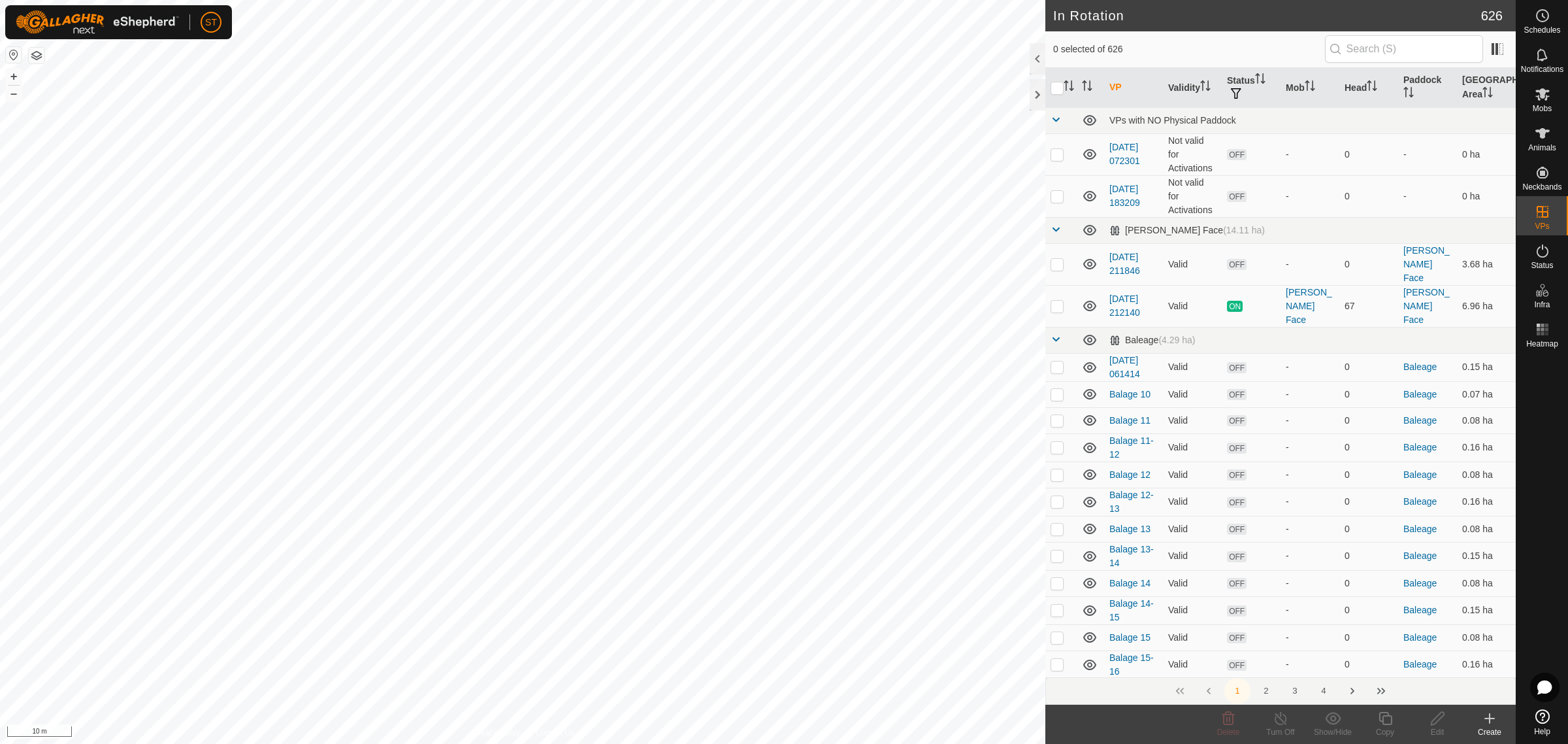
checkbox input "true"
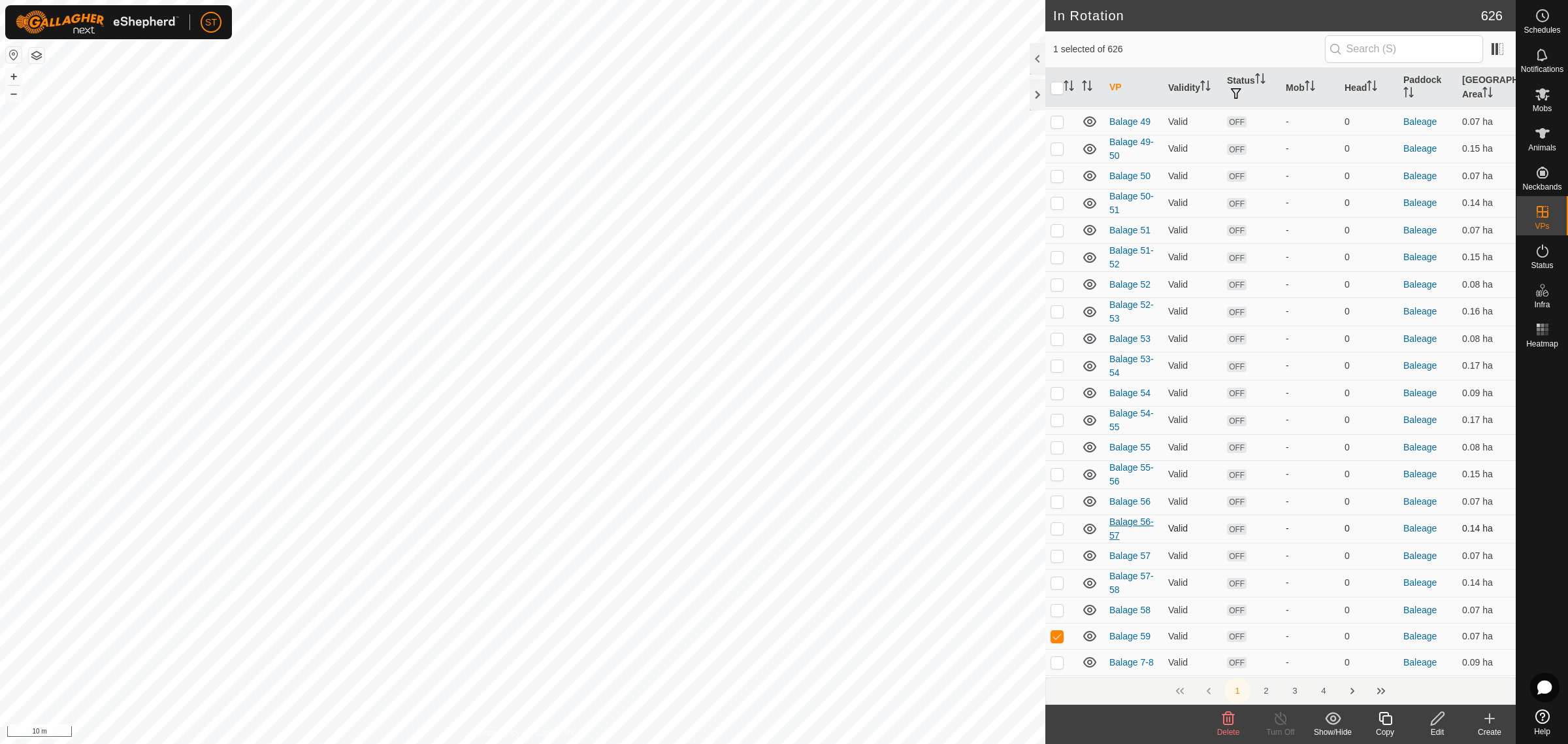
scroll to position [2369, 0]
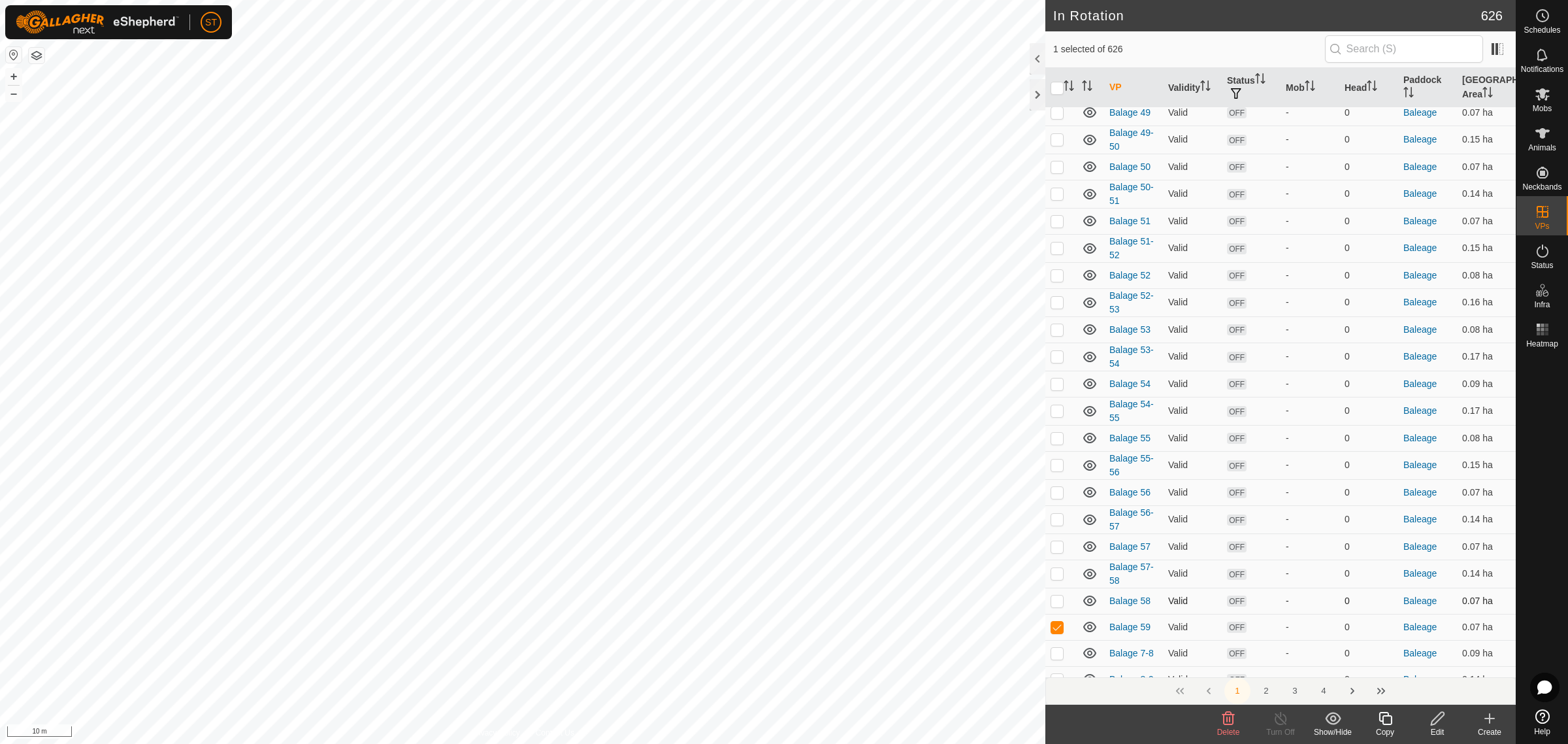
click at [1056, 595] on p-checkbox at bounding box center [1056, 600] width 13 height 11
checkbox input "false"
click at [1054, 621] on p-checkbox at bounding box center [1056, 627] width 13 height 11
checkbox input "false"
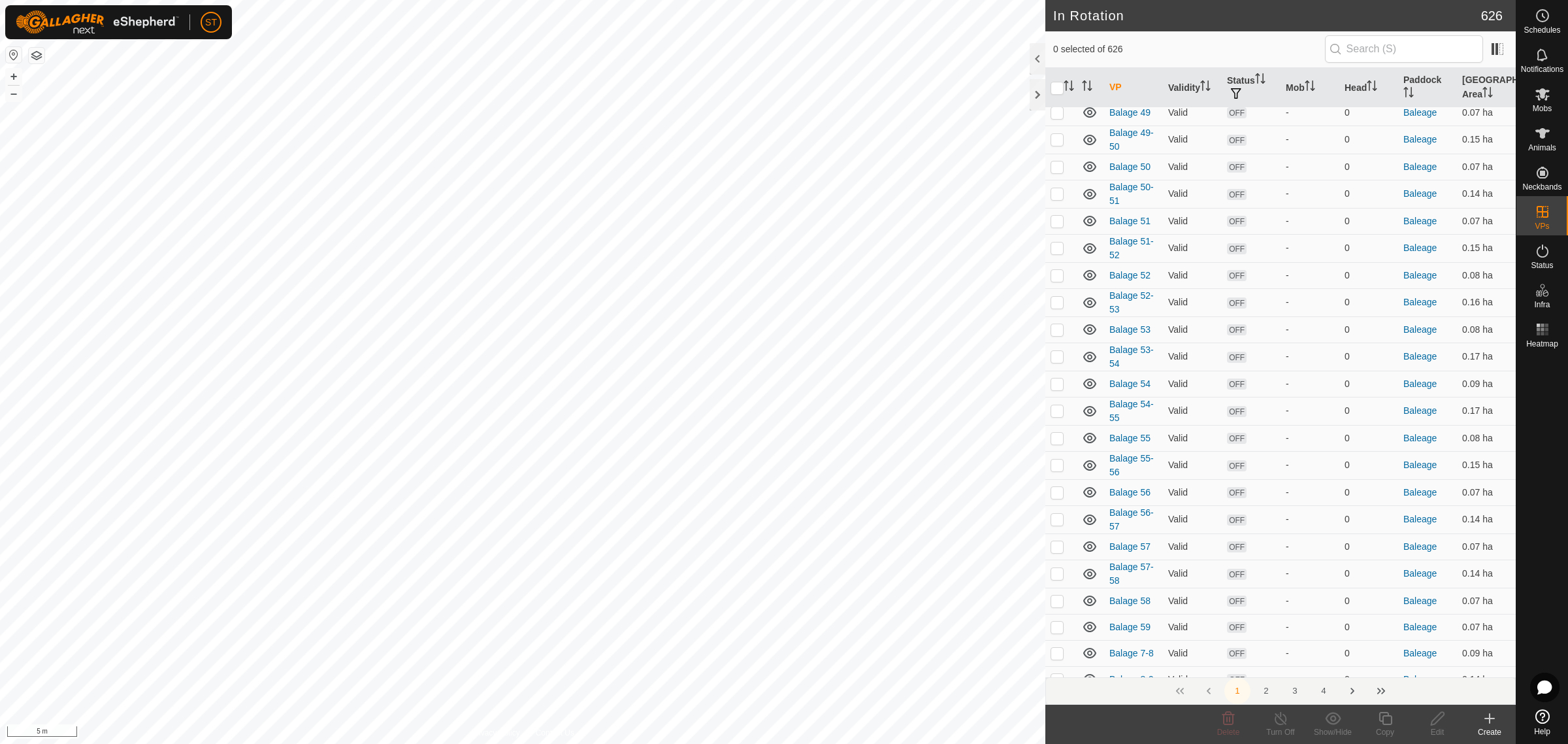
click at [1487, 723] on icon at bounding box center [1489, 719] width 16 height 16
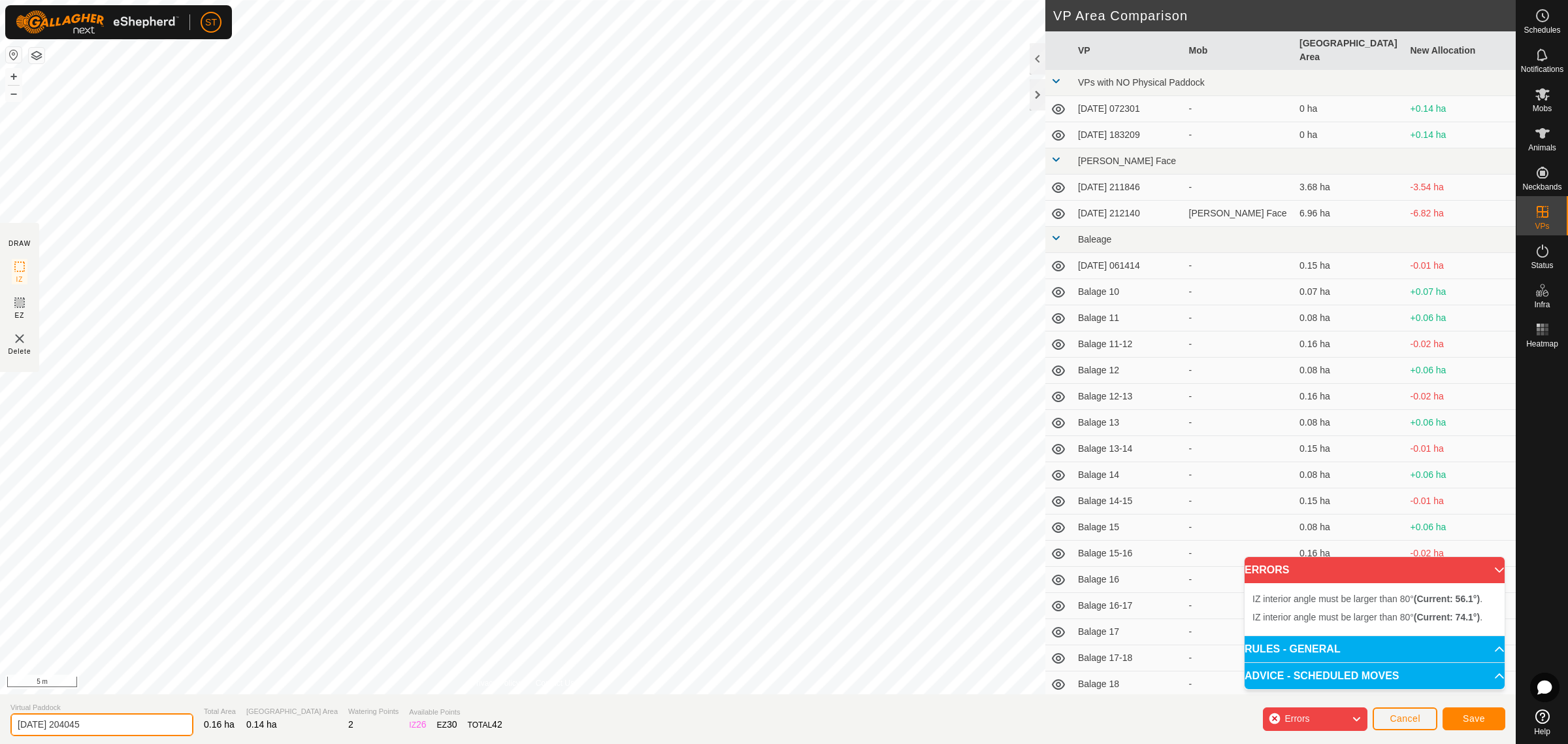
drag, startPoint x: 39, startPoint y: 719, endPoint x: -104, endPoint y: 719, distance: 143.0
click at [0, 719] on html "ST Schedules Notifications Mobs Animals Neckbands VPs Status Infra Heatmap Help…" at bounding box center [784, 372] width 1568 height 744
paste input "Balage 52"
type input "Balage 58-59"
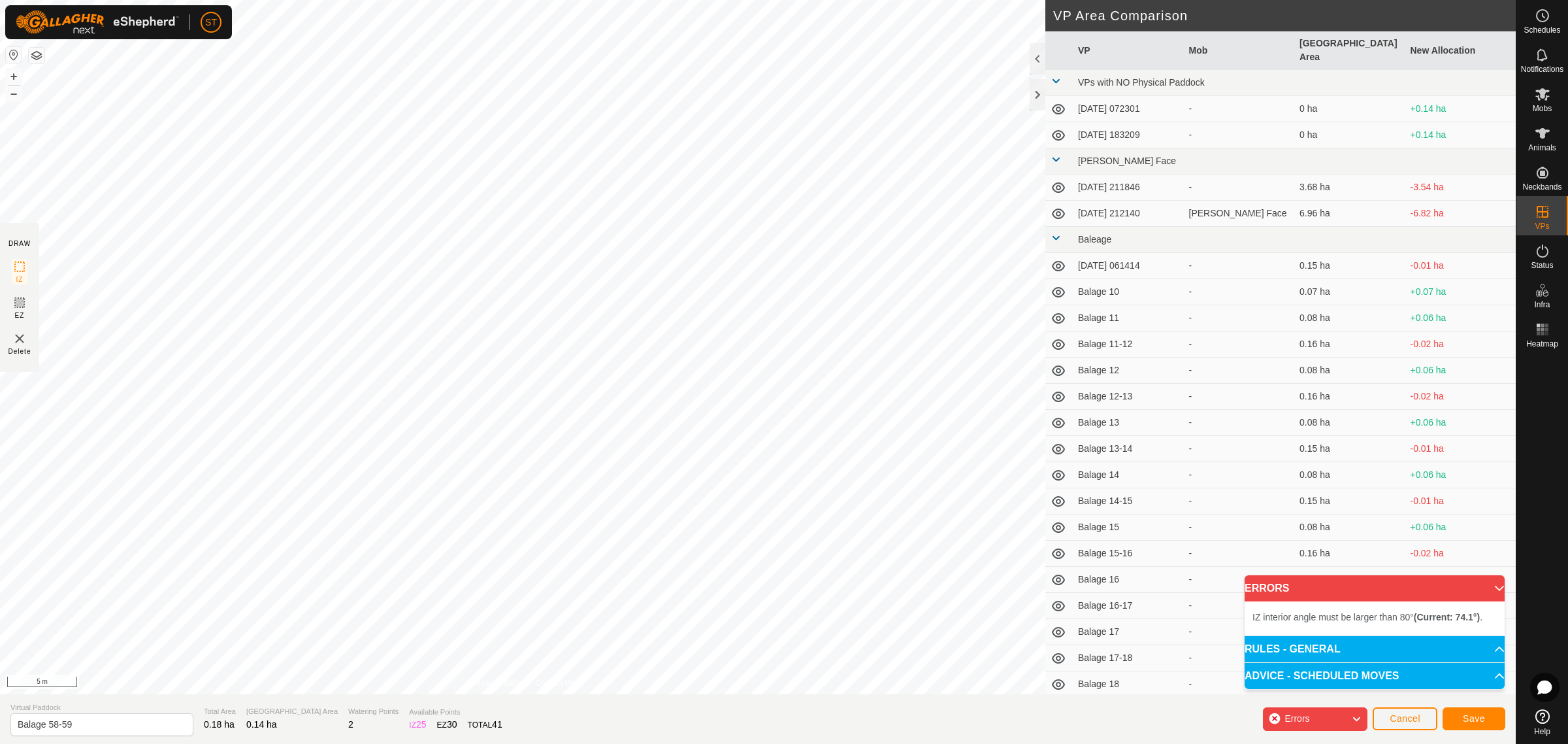
click at [449, 0] on html "ST Schedules Notifications Mobs Animals Neckbands VPs Status Infra Heatmap Help…" at bounding box center [784, 372] width 1568 height 744
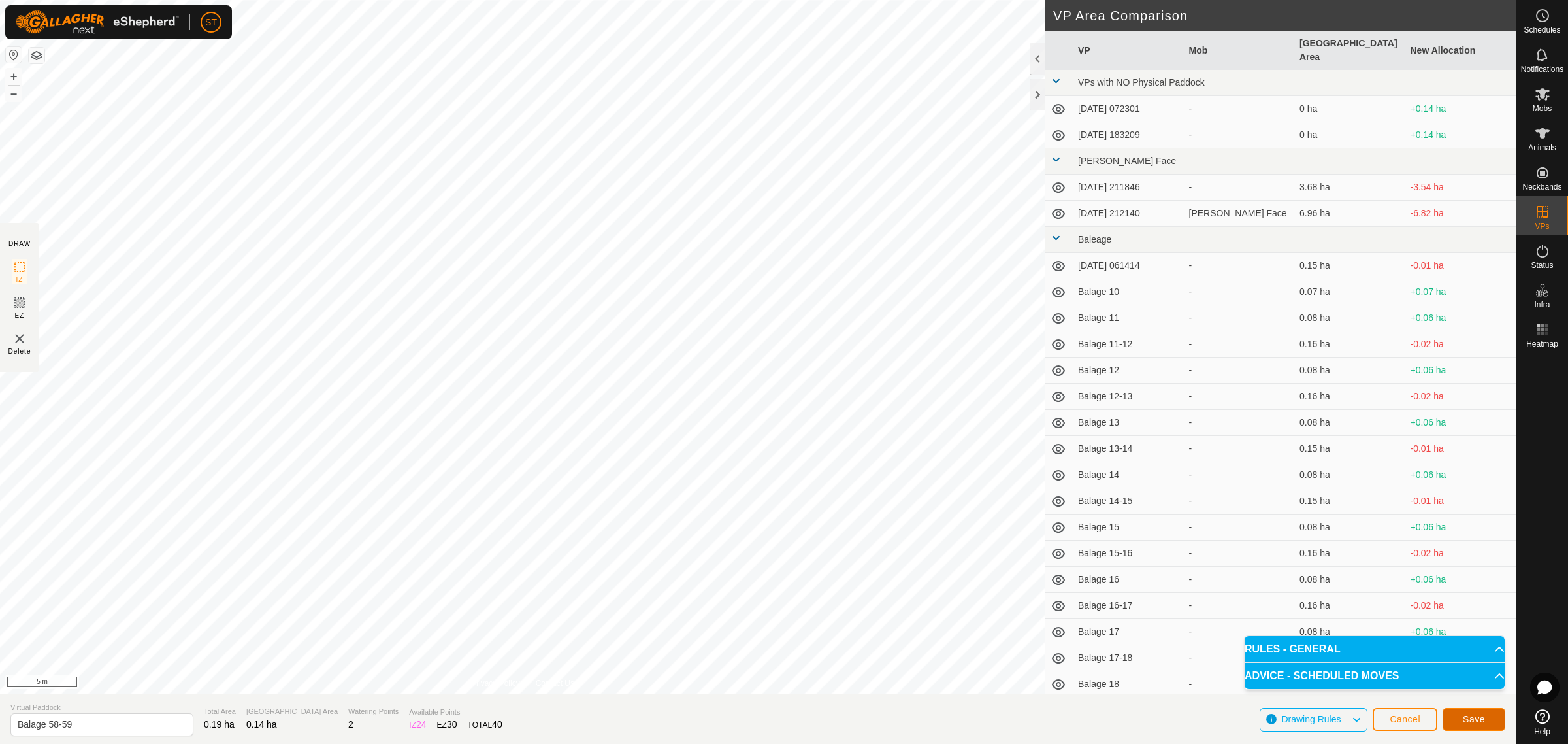
click at [1468, 716] on span "Save" at bounding box center [1473, 719] width 22 height 11
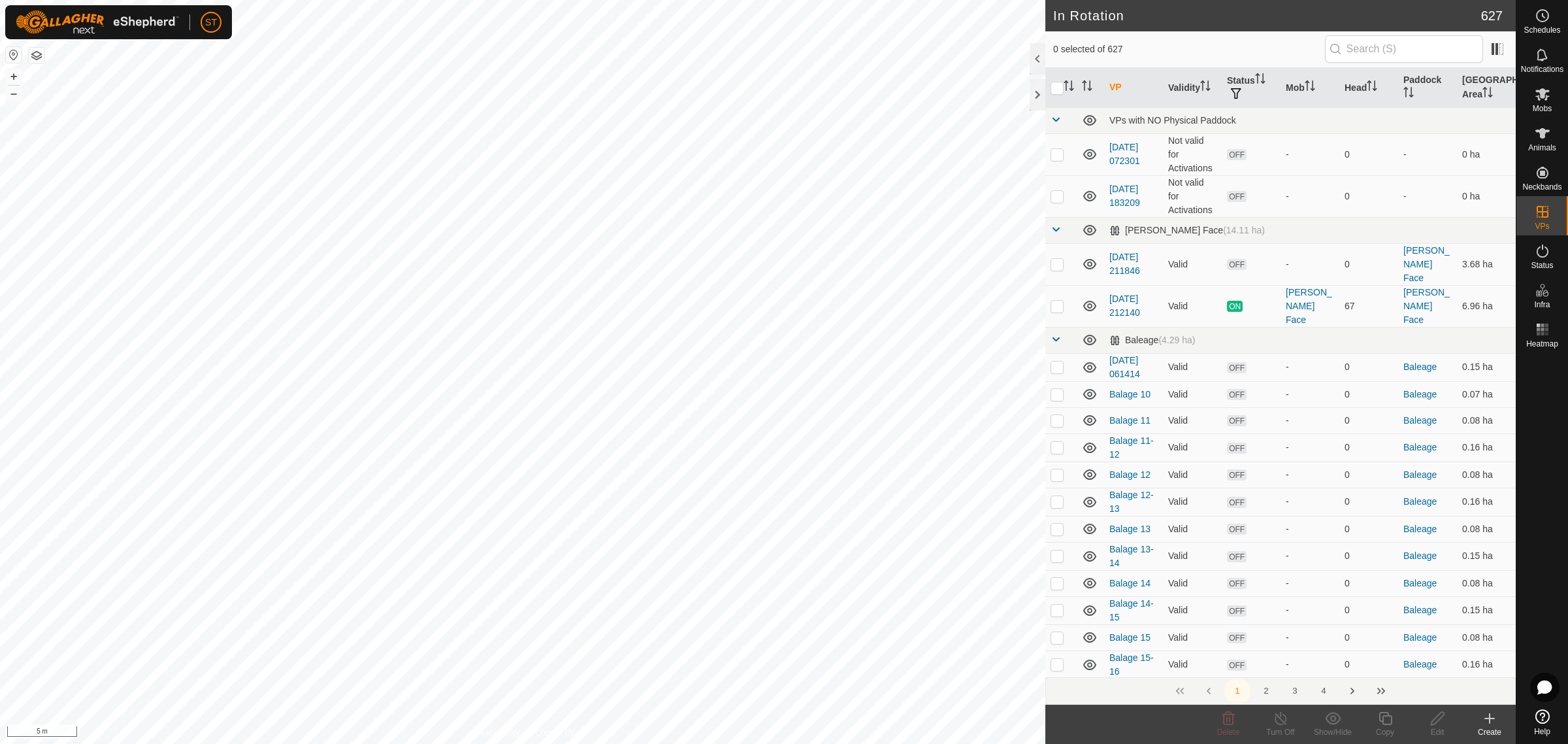
click at [1496, 719] on icon at bounding box center [1489, 719] width 16 height 16
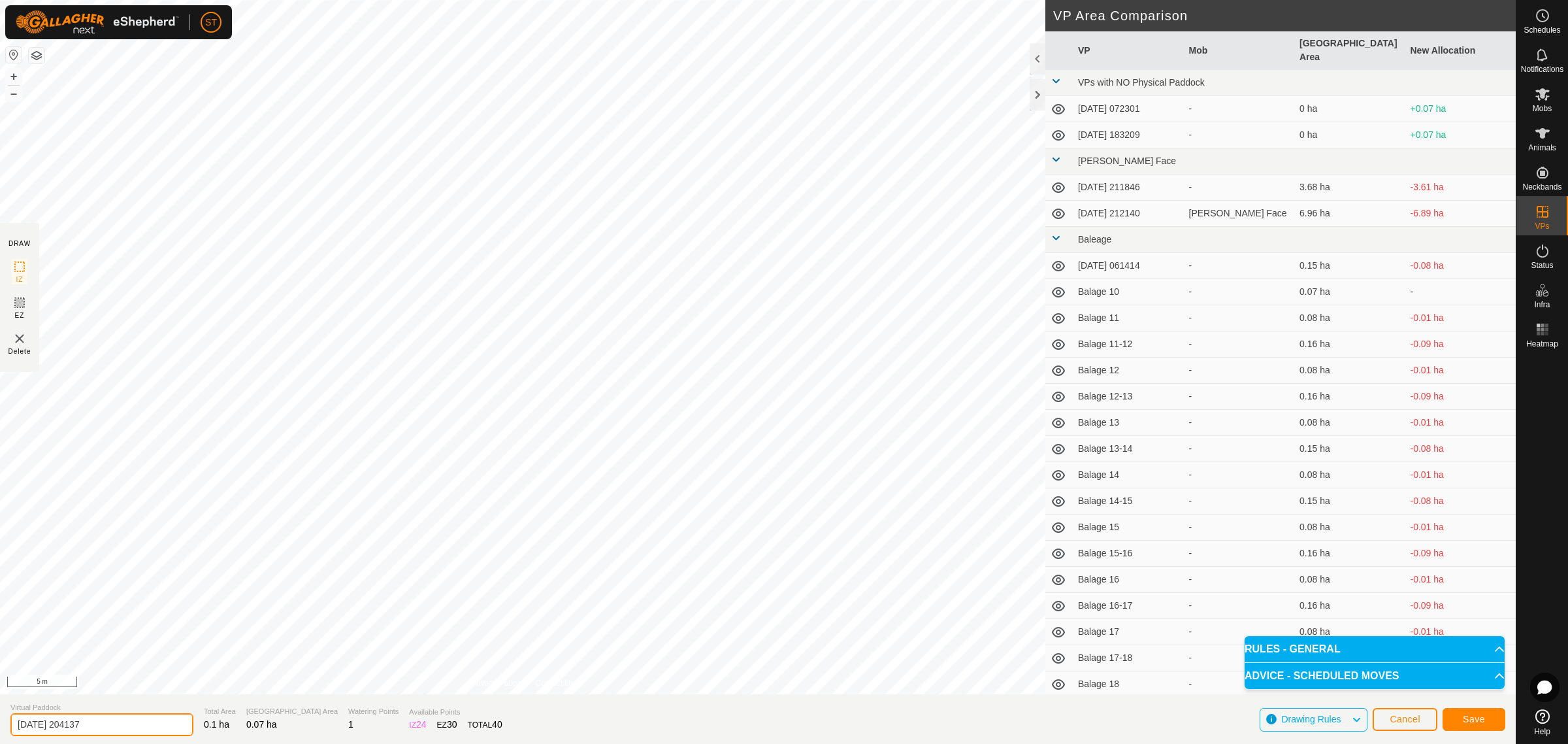
drag, startPoint x: -22, startPoint y: 722, endPoint x: -85, endPoint y: 726, distance: 63.1
click at [0, 726] on html "ST Schedules Notifications Mobs Animals Neckbands VPs Status Infra Heatmap Help…" at bounding box center [784, 372] width 1568 height 744
paste input "Balage 52"
type input "Balage 60"
click at [1464, 718] on span "Save" at bounding box center [1473, 719] width 22 height 11
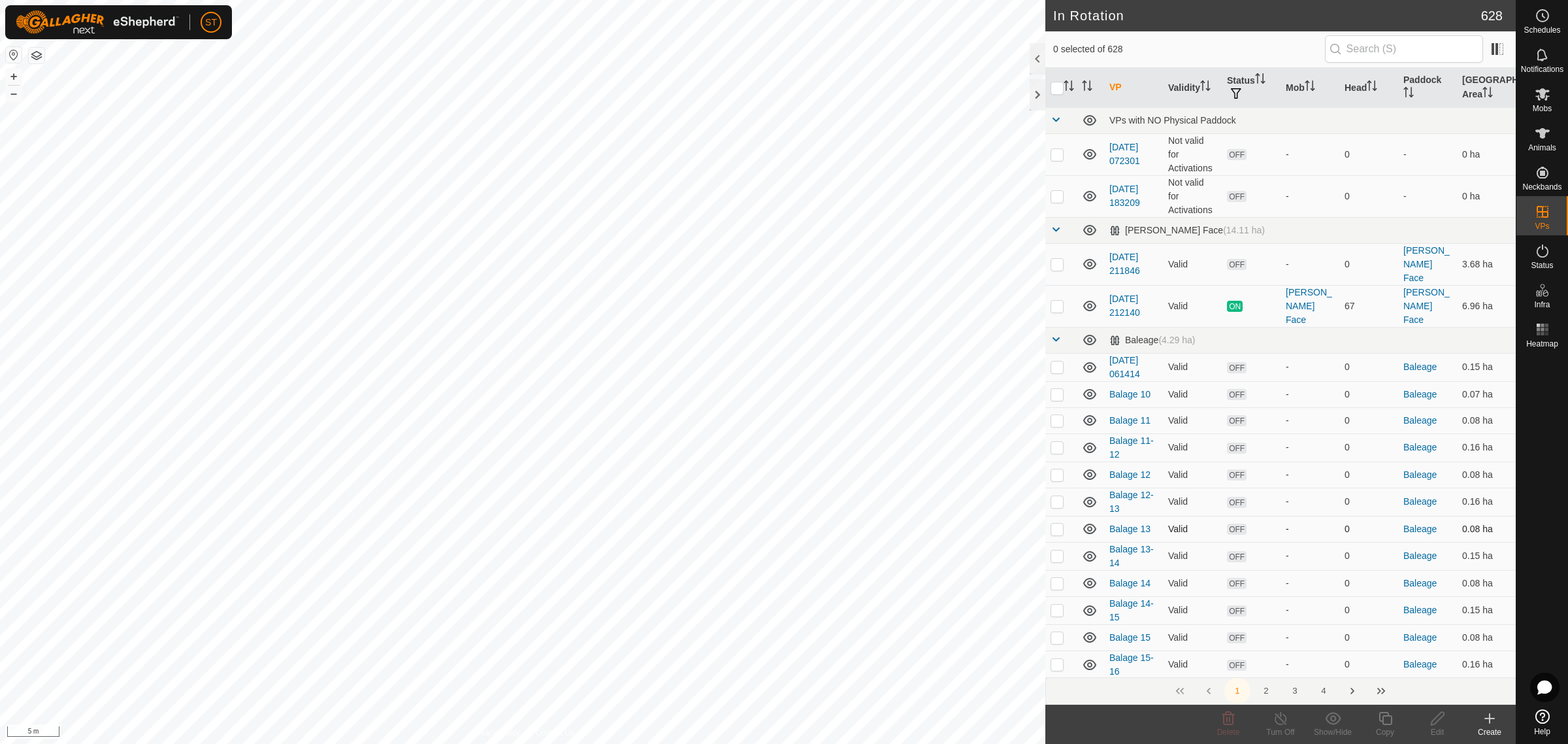
checkbox input "true"
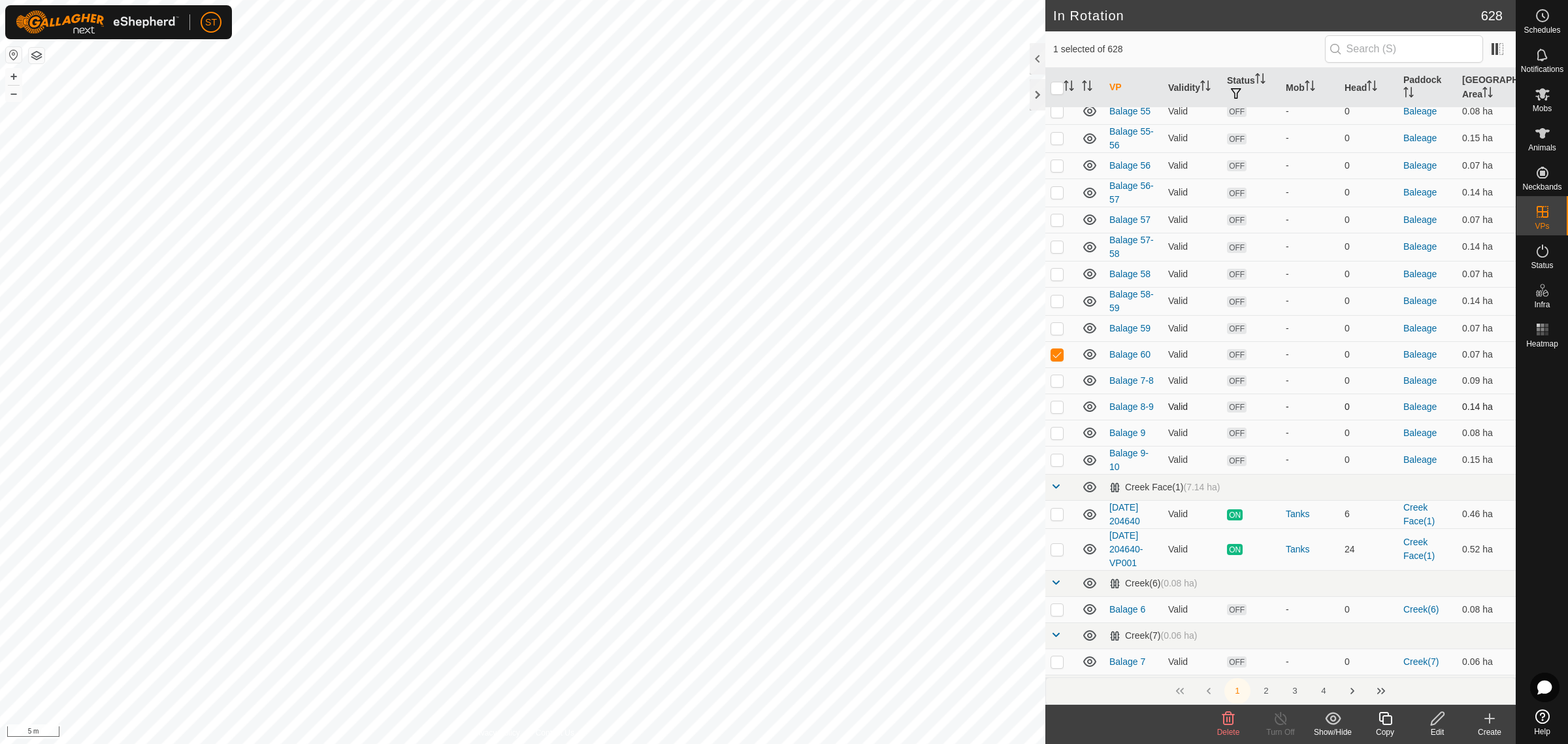
scroll to position [2614, 0]
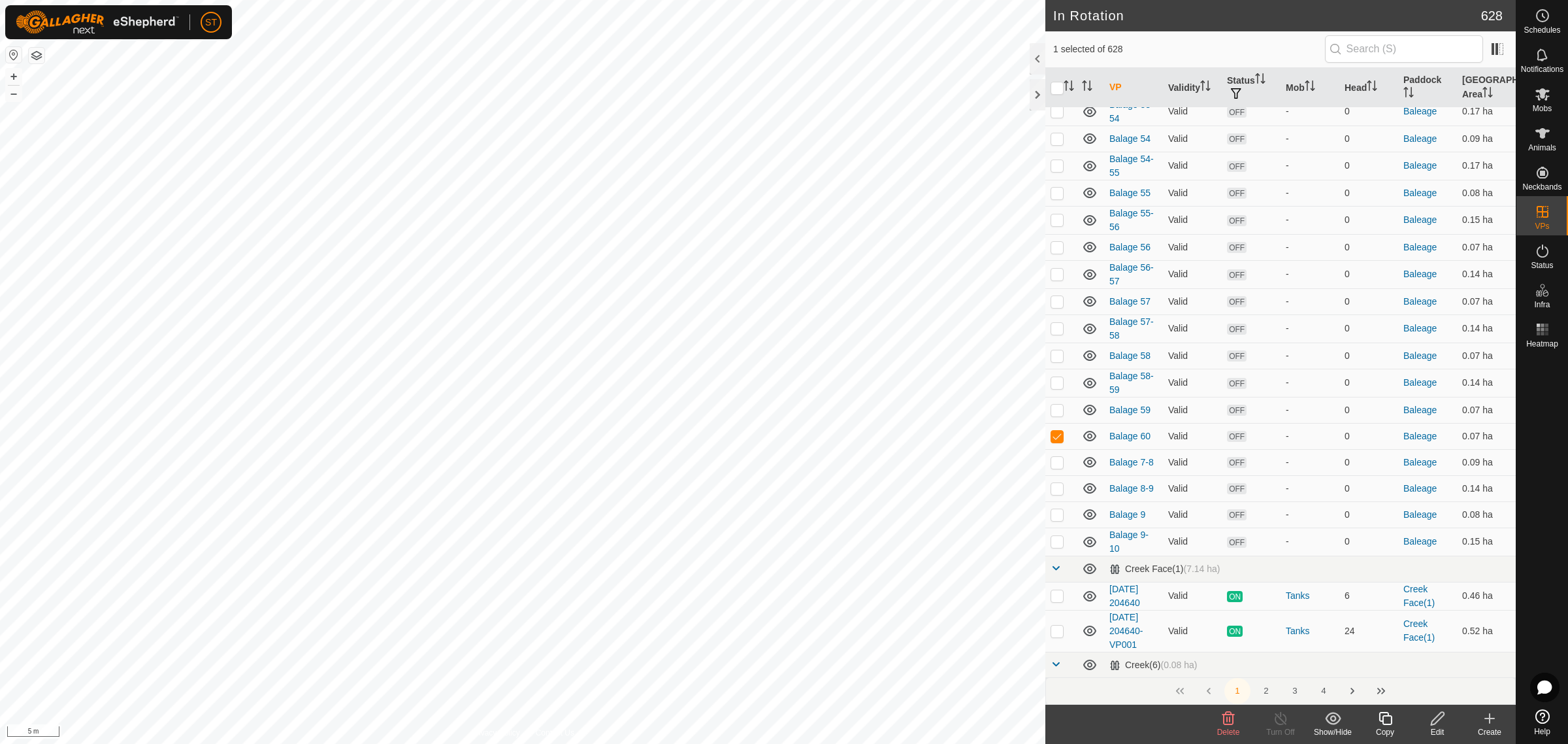
click at [1494, 722] on icon at bounding box center [1489, 719] width 16 height 16
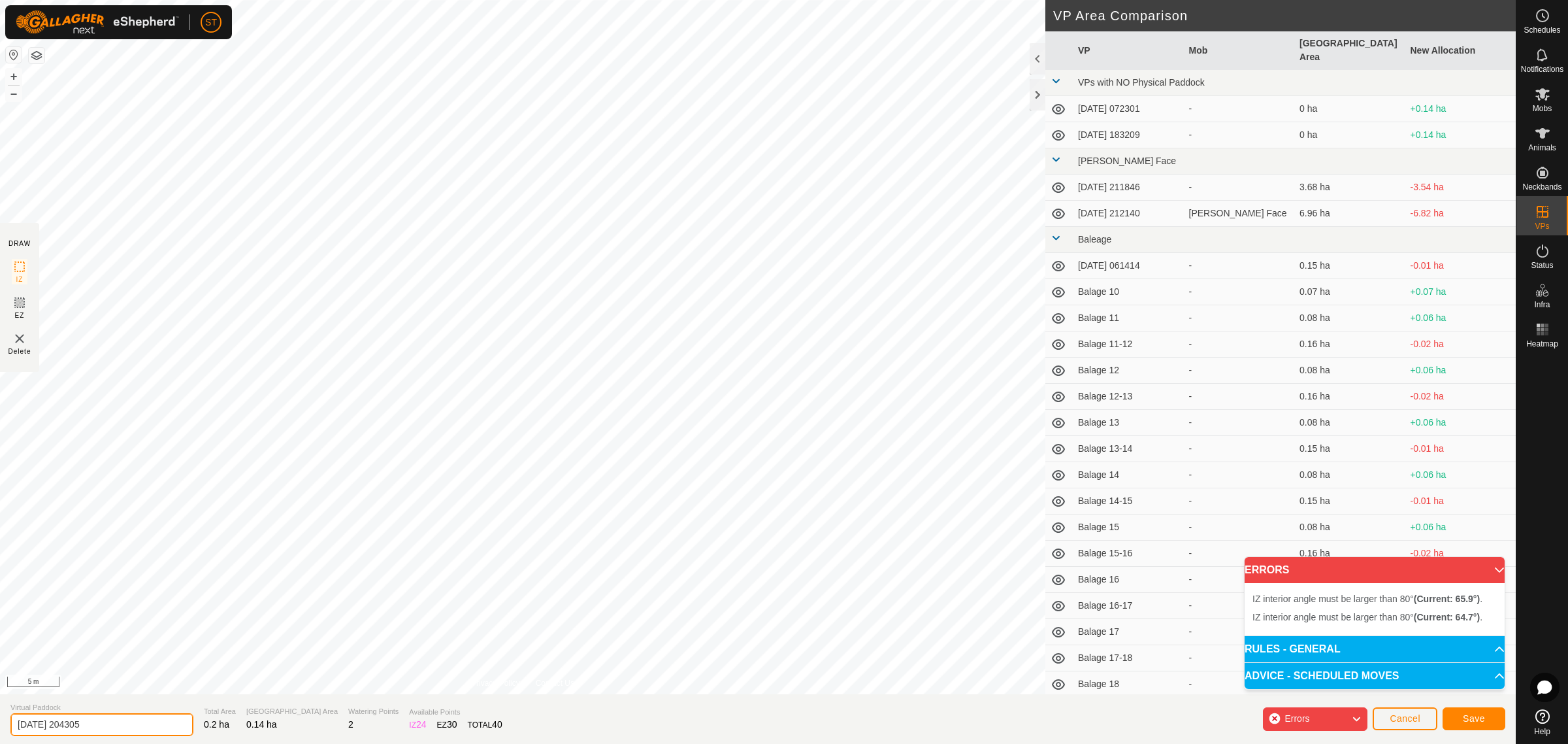
drag, startPoint x: 147, startPoint y: 726, endPoint x: 1, endPoint y: 736, distance: 146.3
click at [1, 736] on section "Virtual Paddock 2025-08-18 204305 Total Area 0.2 ha Grazing Area 0.14 ha Wateri…" at bounding box center [758, 719] width 1515 height 50
paste input "Balage 52"
type input "Balage 59-60"
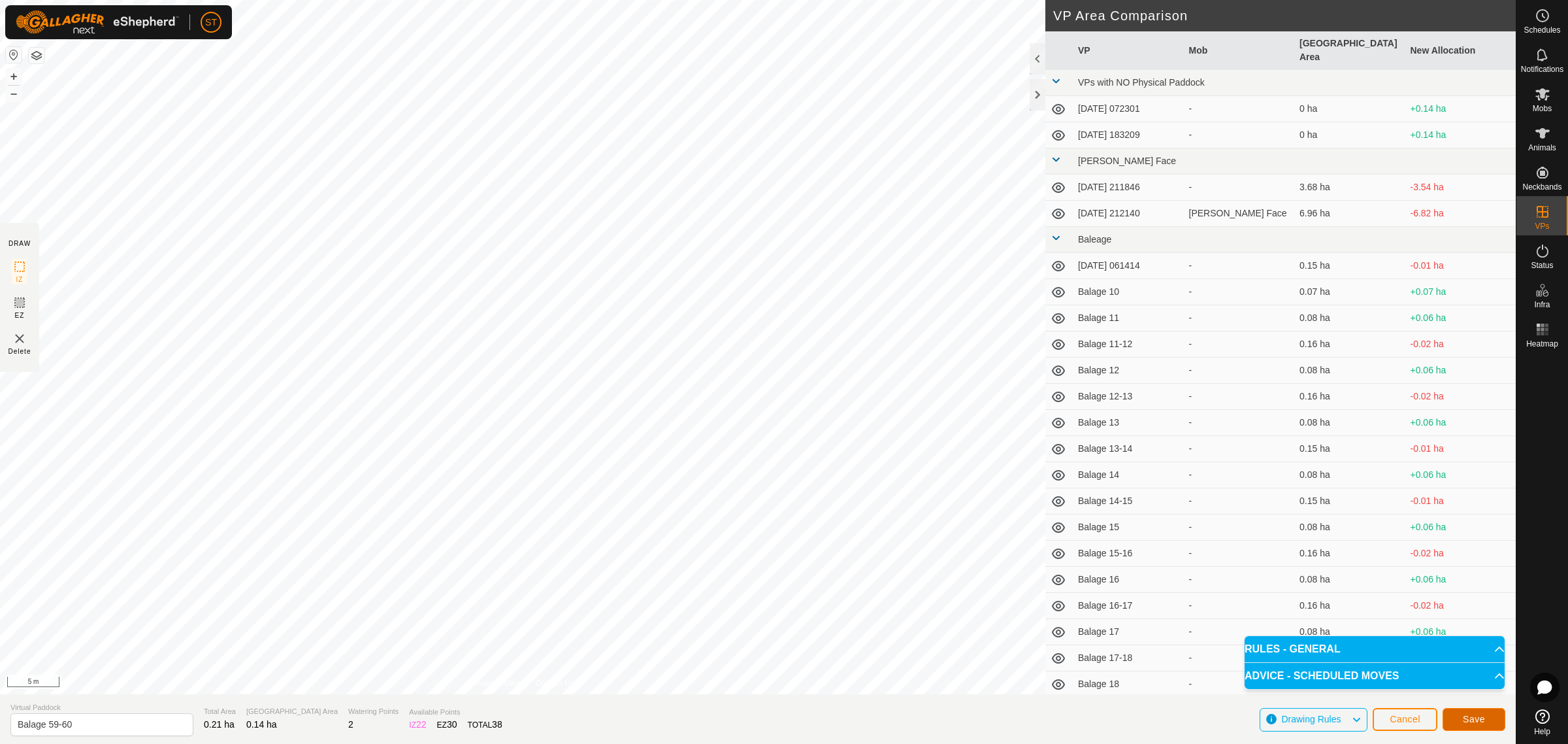
click at [1461, 712] on button "Save" at bounding box center [1473, 719] width 63 height 23
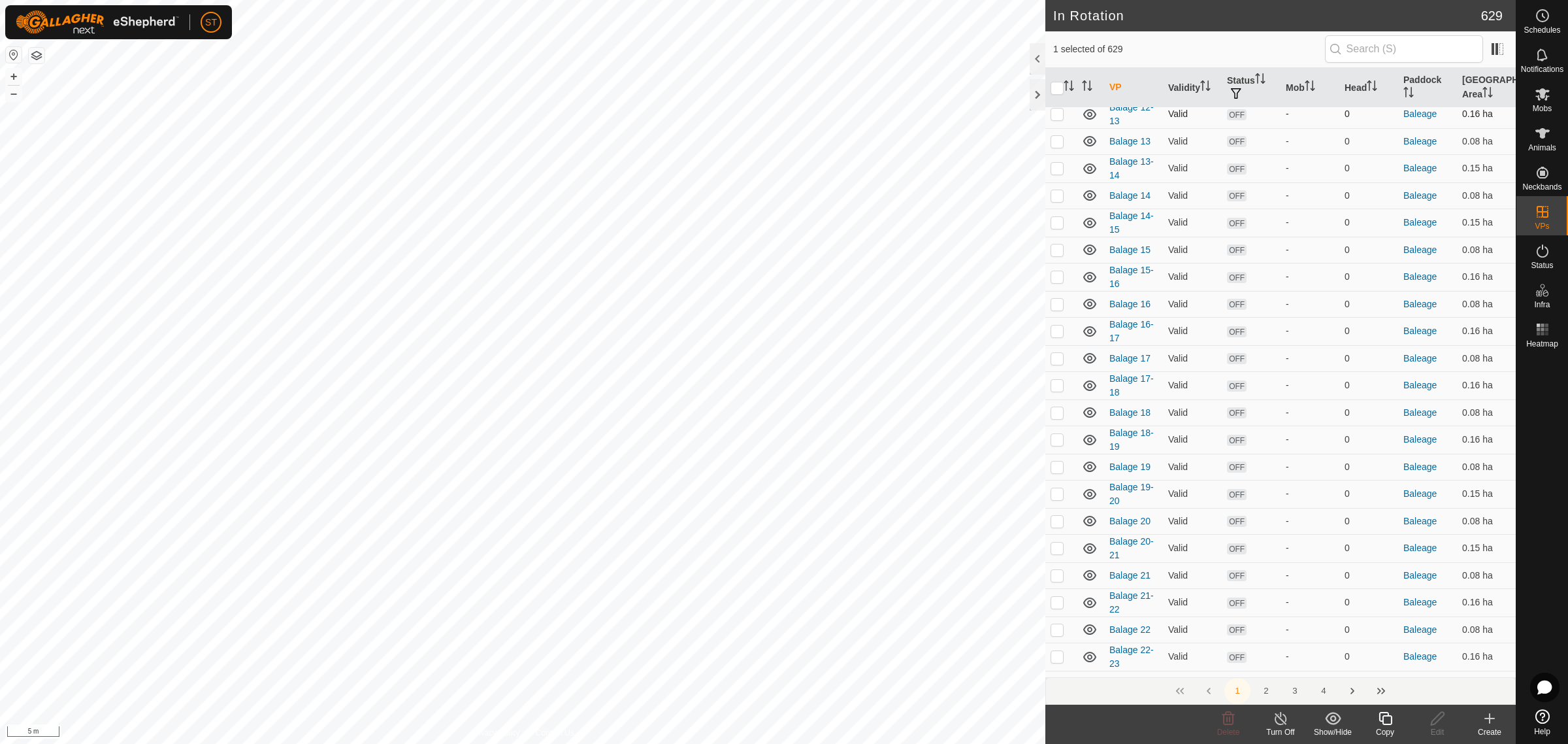
scroll to position [490, 0]
checkbox input "true"
click at [1494, 723] on icon at bounding box center [1489, 719] width 16 height 16
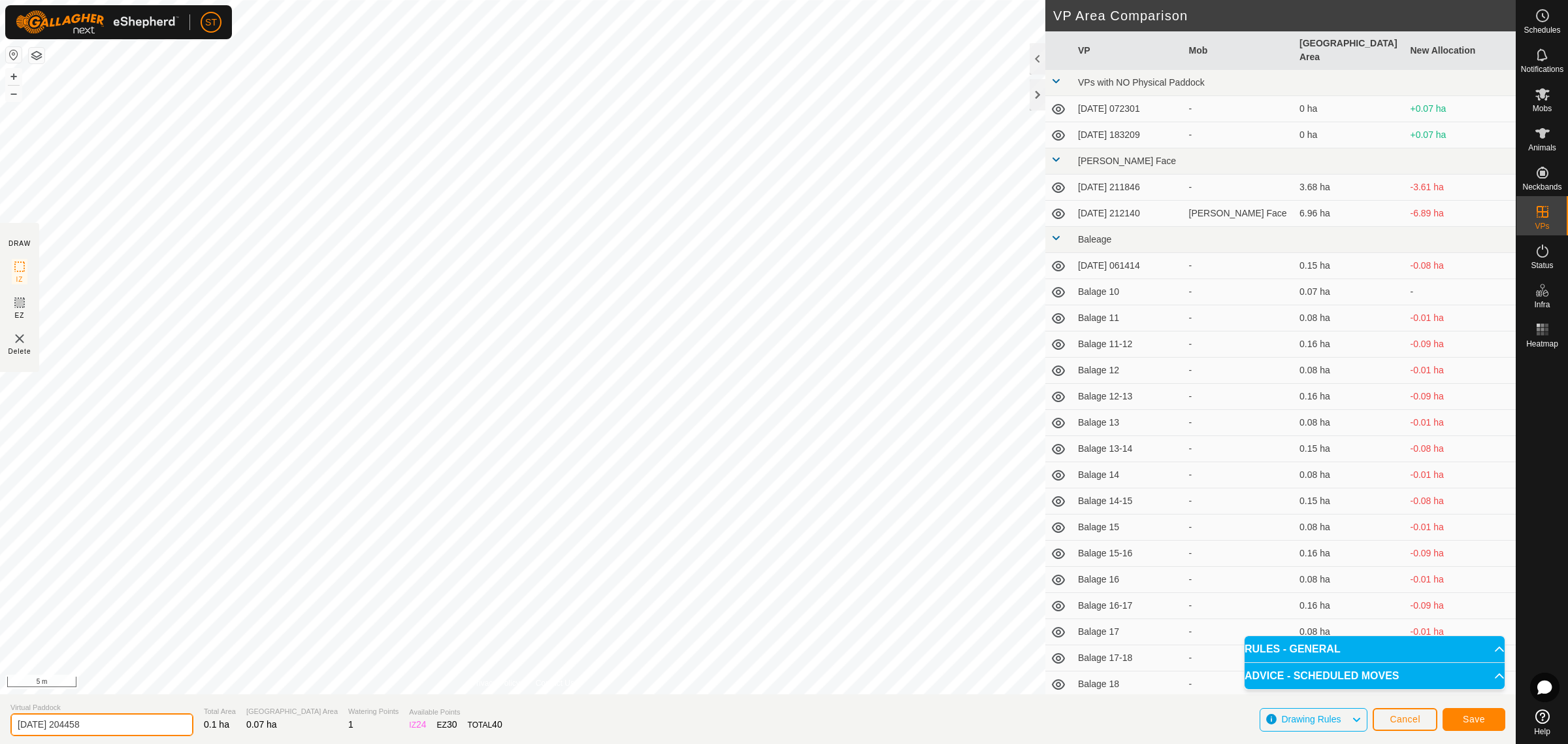
drag, startPoint x: 32, startPoint y: 720, endPoint x: -58, endPoint y: 719, distance: 90.0
click at [0, 719] on html "ST Schedules Notifications Mobs Animals Neckbands VPs Status Infra Heatmap Help…" at bounding box center [784, 372] width 1568 height 744
paste input "Balage 52"
type input "Balage 61"
click at [1480, 719] on span "Save" at bounding box center [1473, 719] width 22 height 11
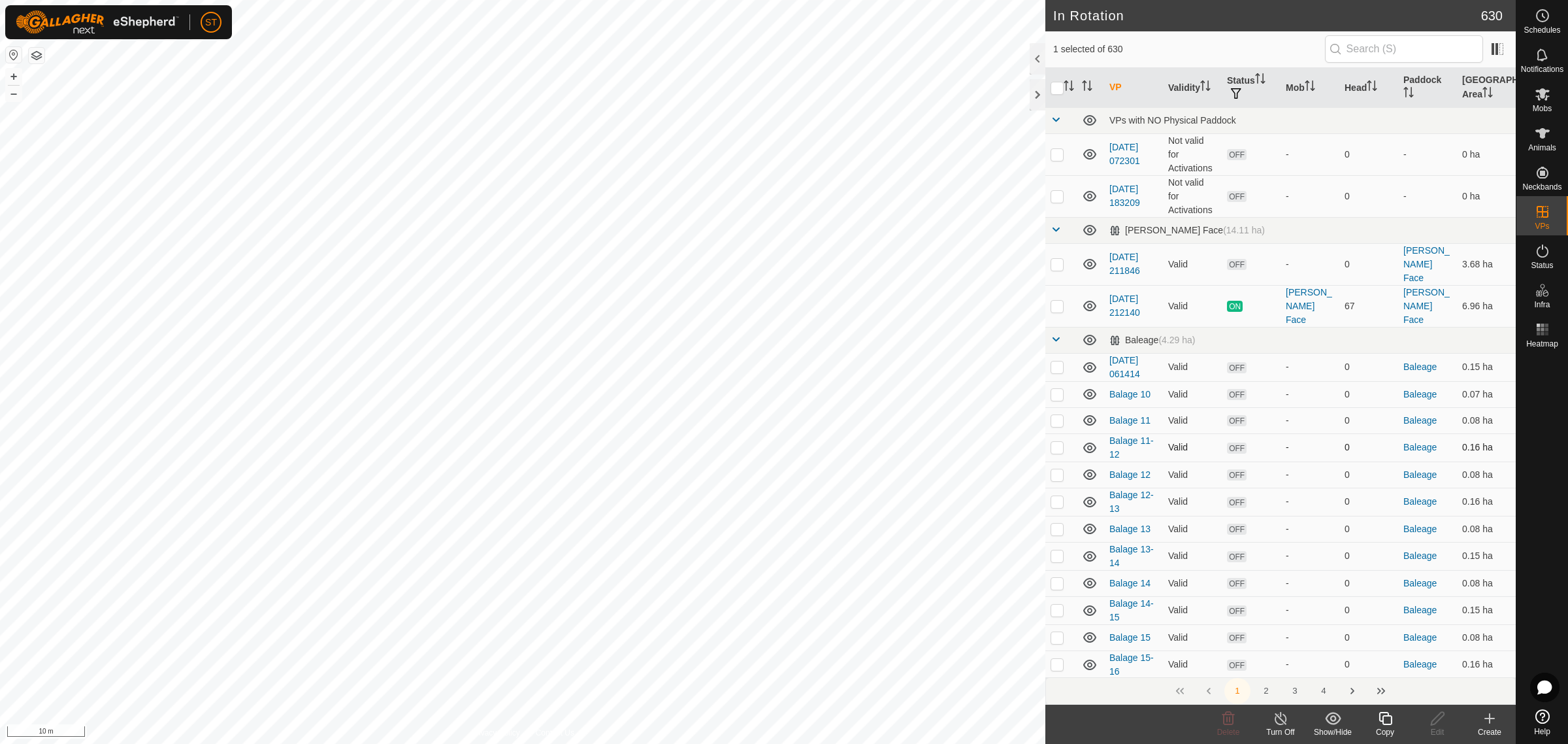
checkbox input "true"
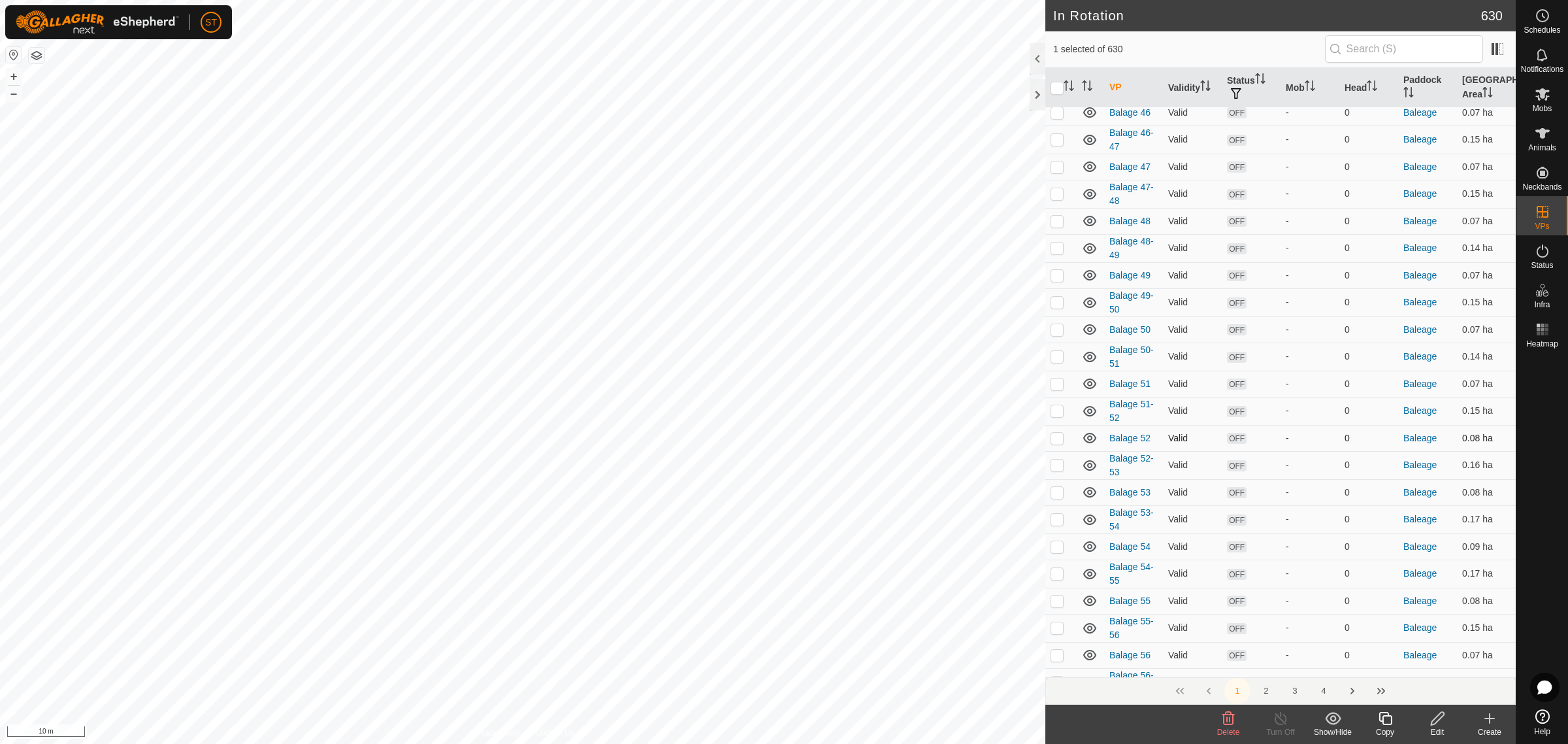
scroll to position [2206, 0]
click at [1483, 723] on icon at bounding box center [1489, 719] width 16 height 16
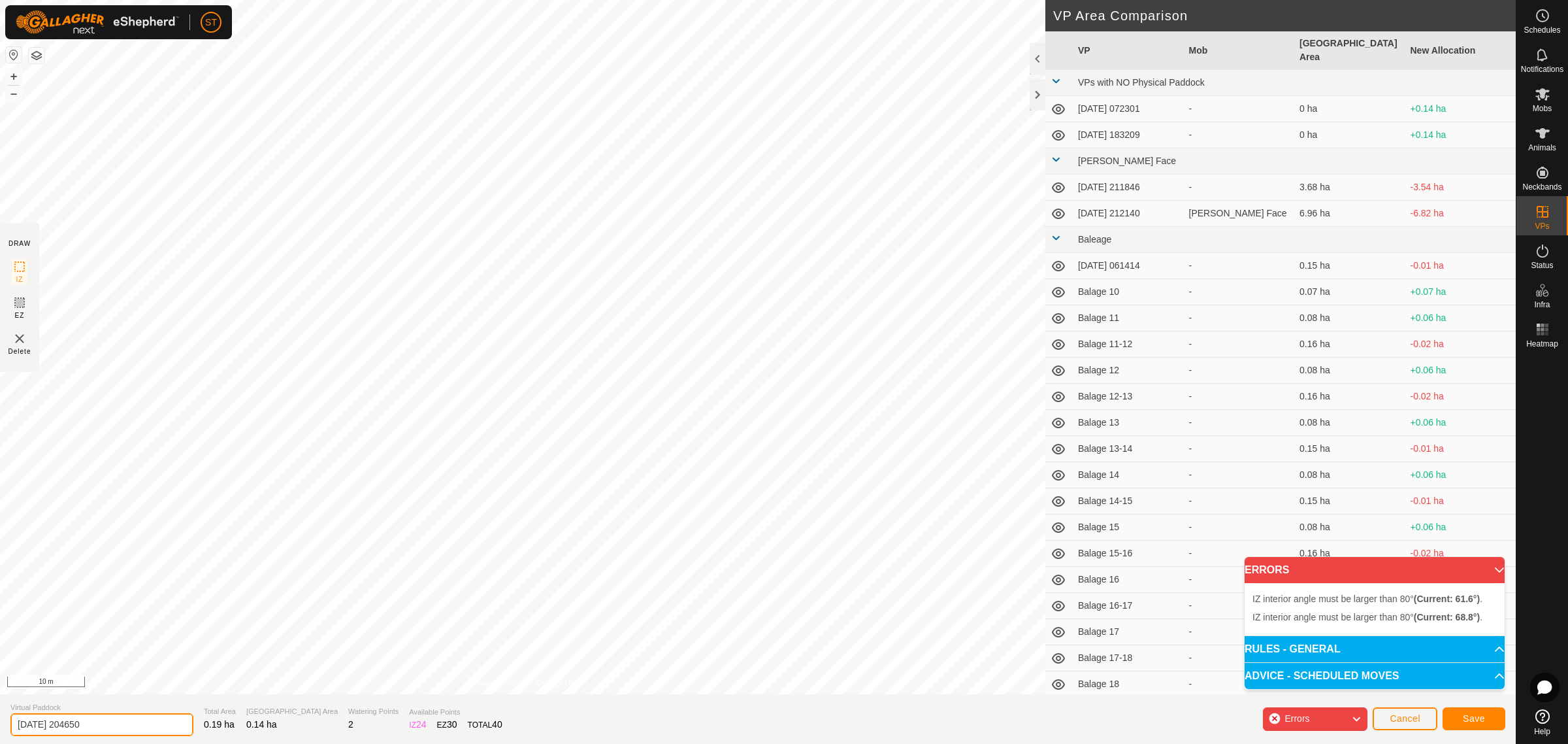
drag, startPoint x: 145, startPoint y: 727, endPoint x: -47, endPoint y: 718, distance: 192.2
click at [0, 718] on html "ST Schedules Notifications Mobs Animals Neckbands VPs Status Infra Heatmap Help…" at bounding box center [784, 372] width 1568 height 744
paste input "Balage 52"
type input "Balage 60-61"
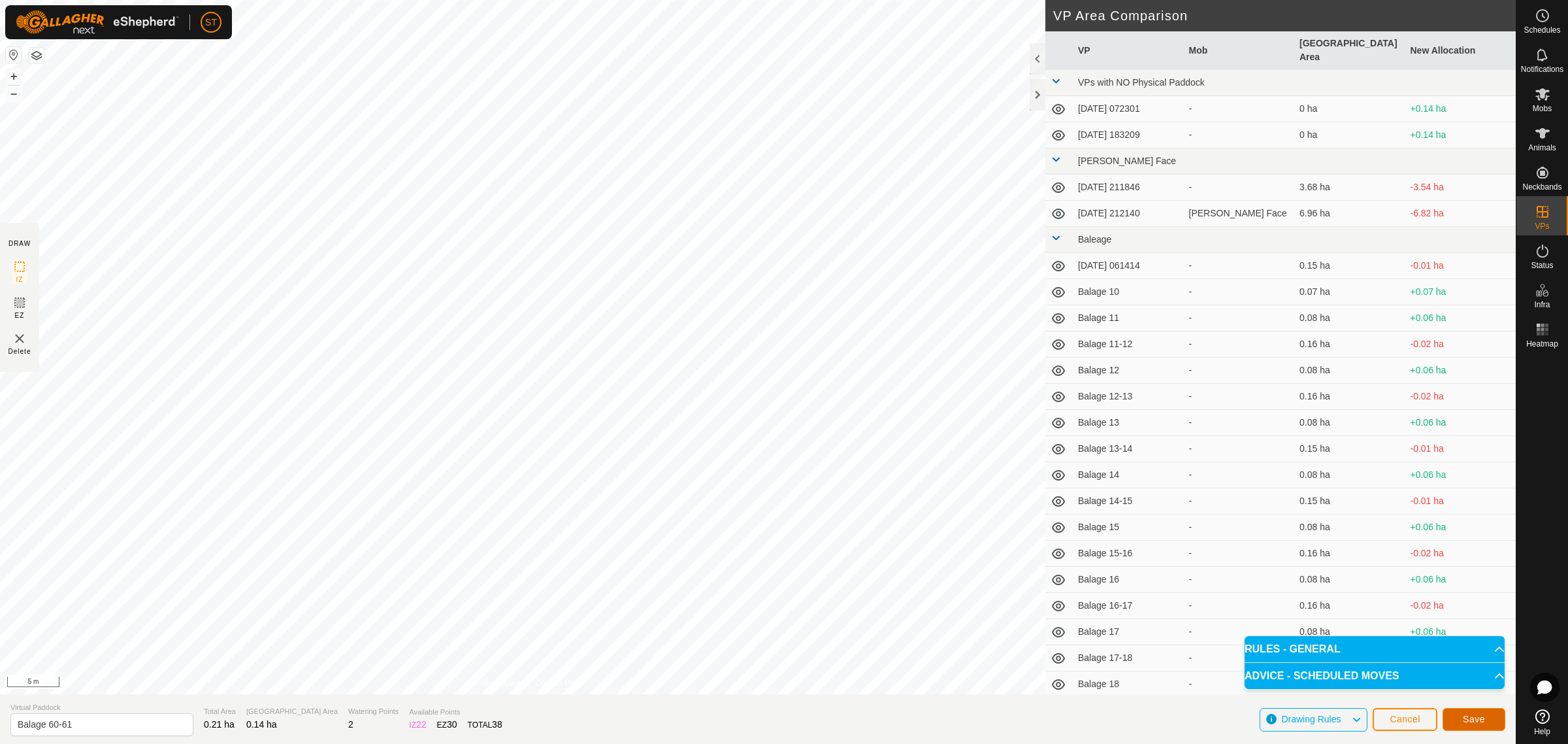
click at [1466, 714] on span "Save" at bounding box center [1473, 719] width 22 height 11
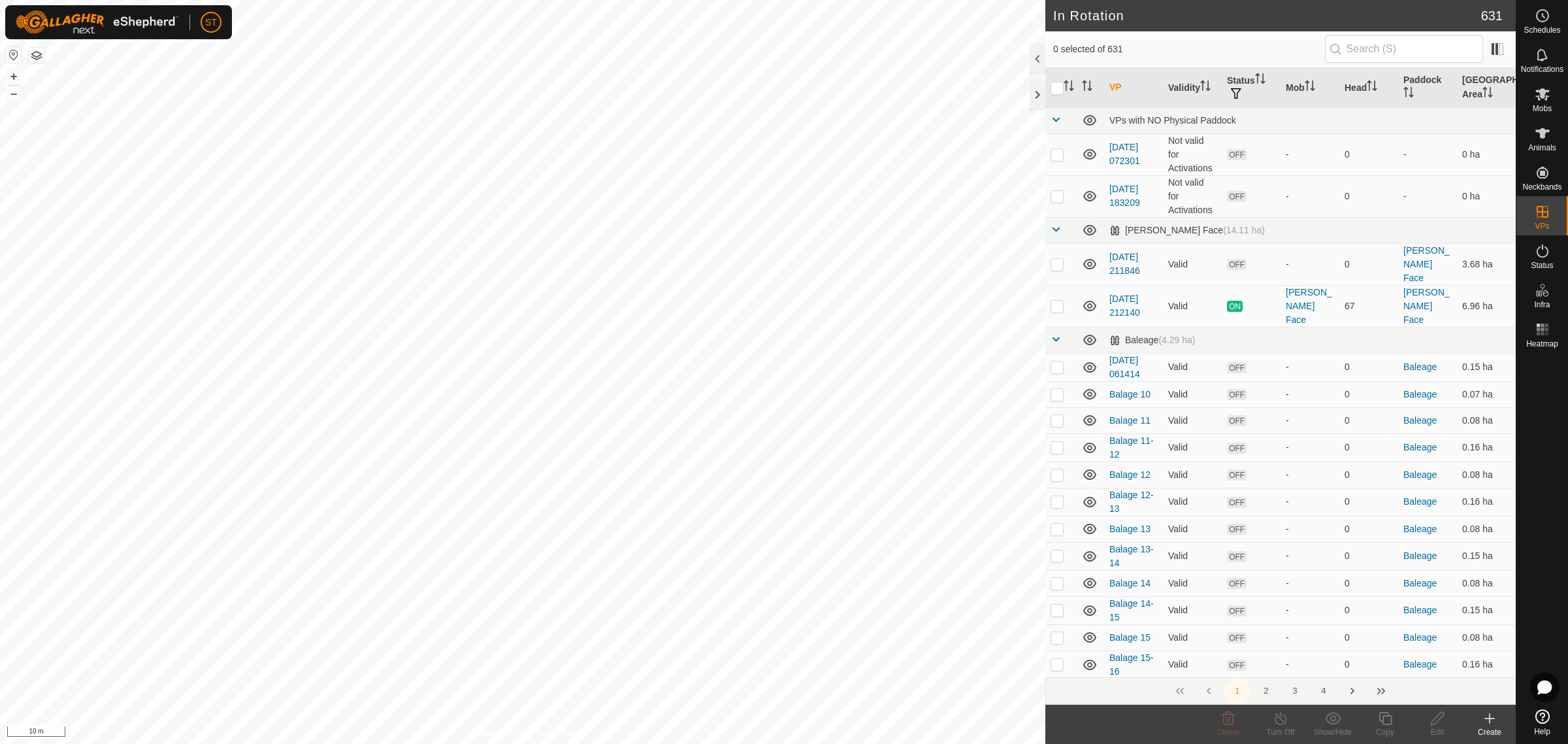
click at [1489, 722] on icon at bounding box center [1489, 718] width 0 height 9
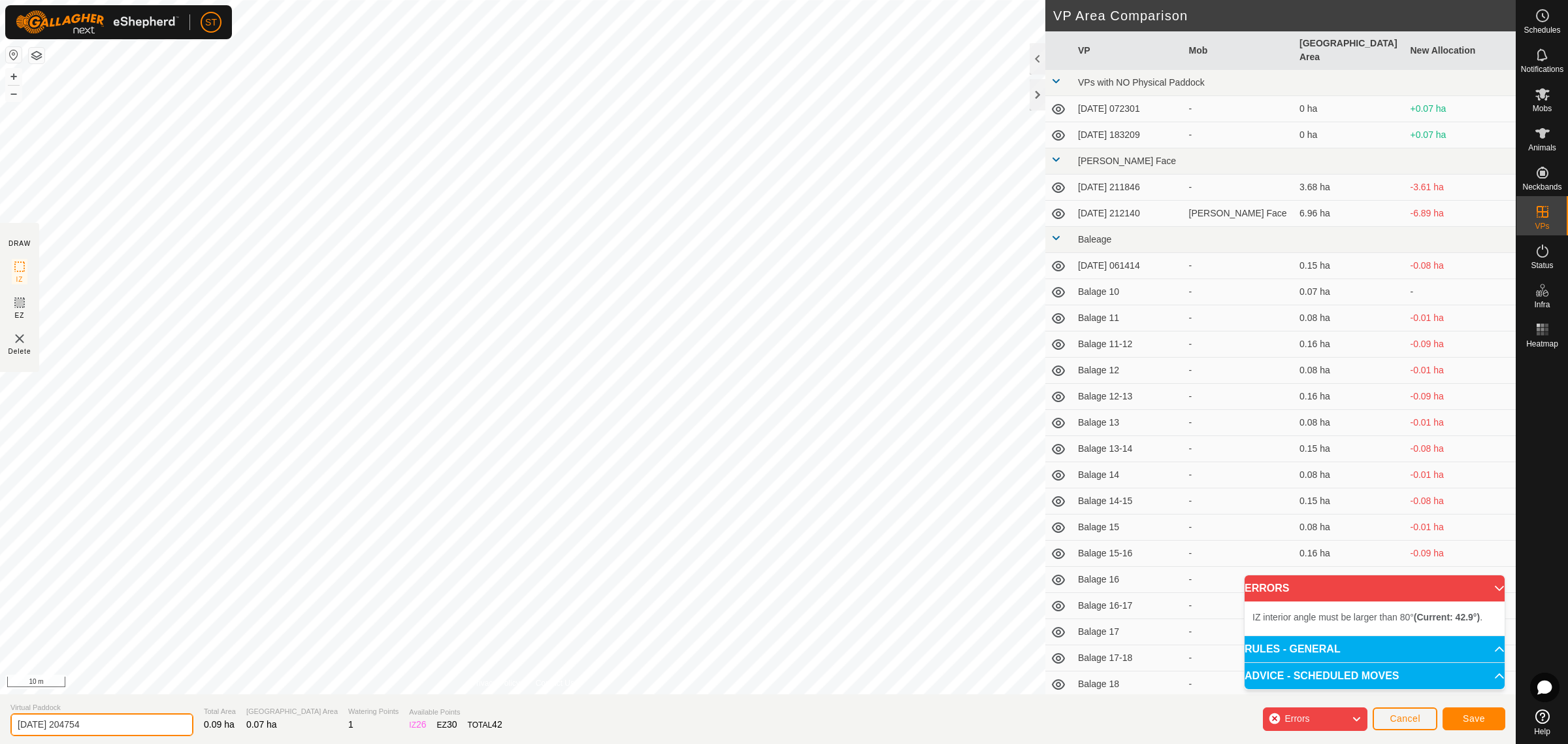
drag, startPoint x: 159, startPoint y: 726, endPoint x: -143, endPoint y: 737, distance: 302.2
click at [0, 737] on html "ST Schedules Notifications Mobs Animals Neckbands VPs Status Infra Heatmap Help…" at bounding box center [784, 372] width 1568 height 744
paste input "Balage 52"
type input "Balage 62"
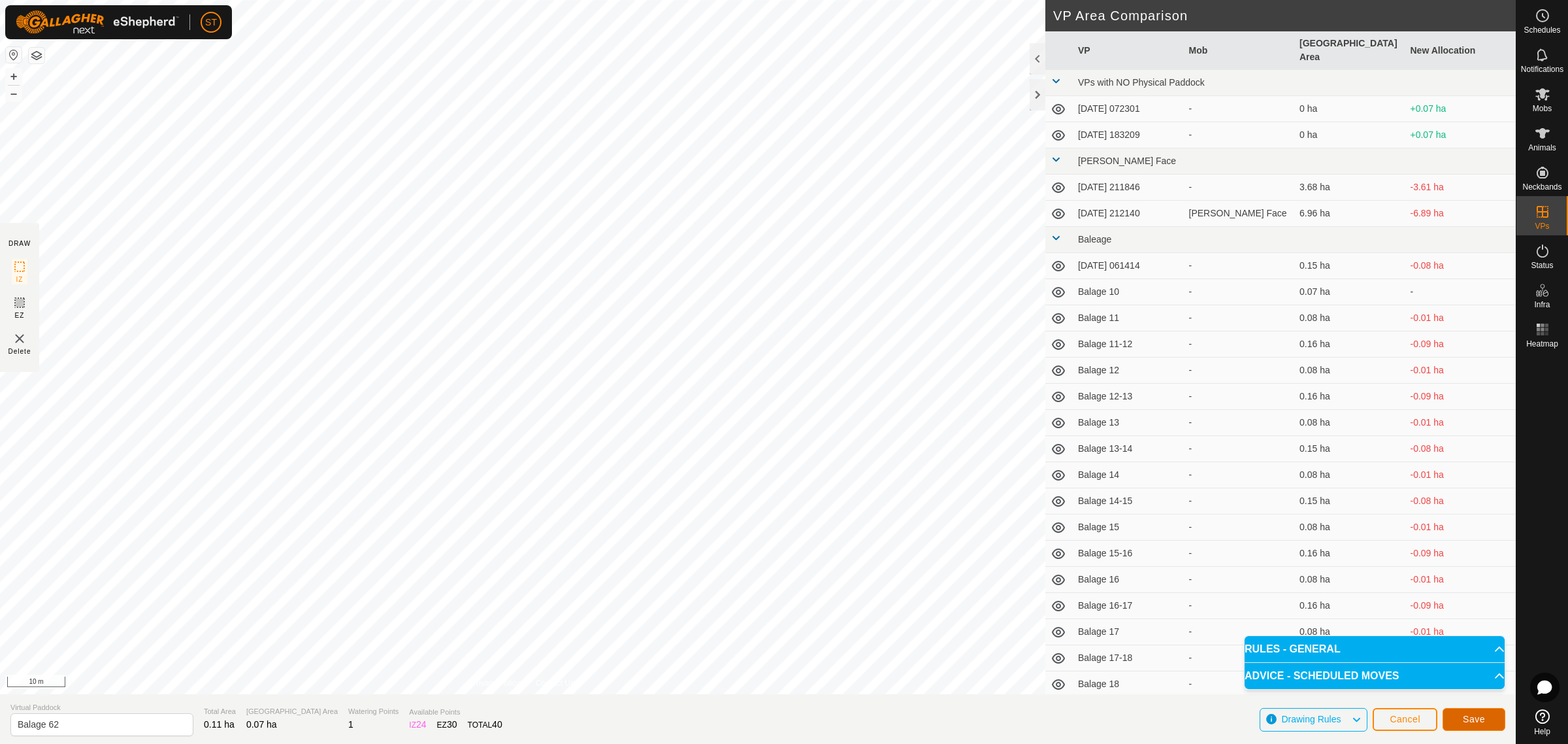
click at [1471, 723] on span "Save" at bounding box center [1473, 719] width 22 height 11
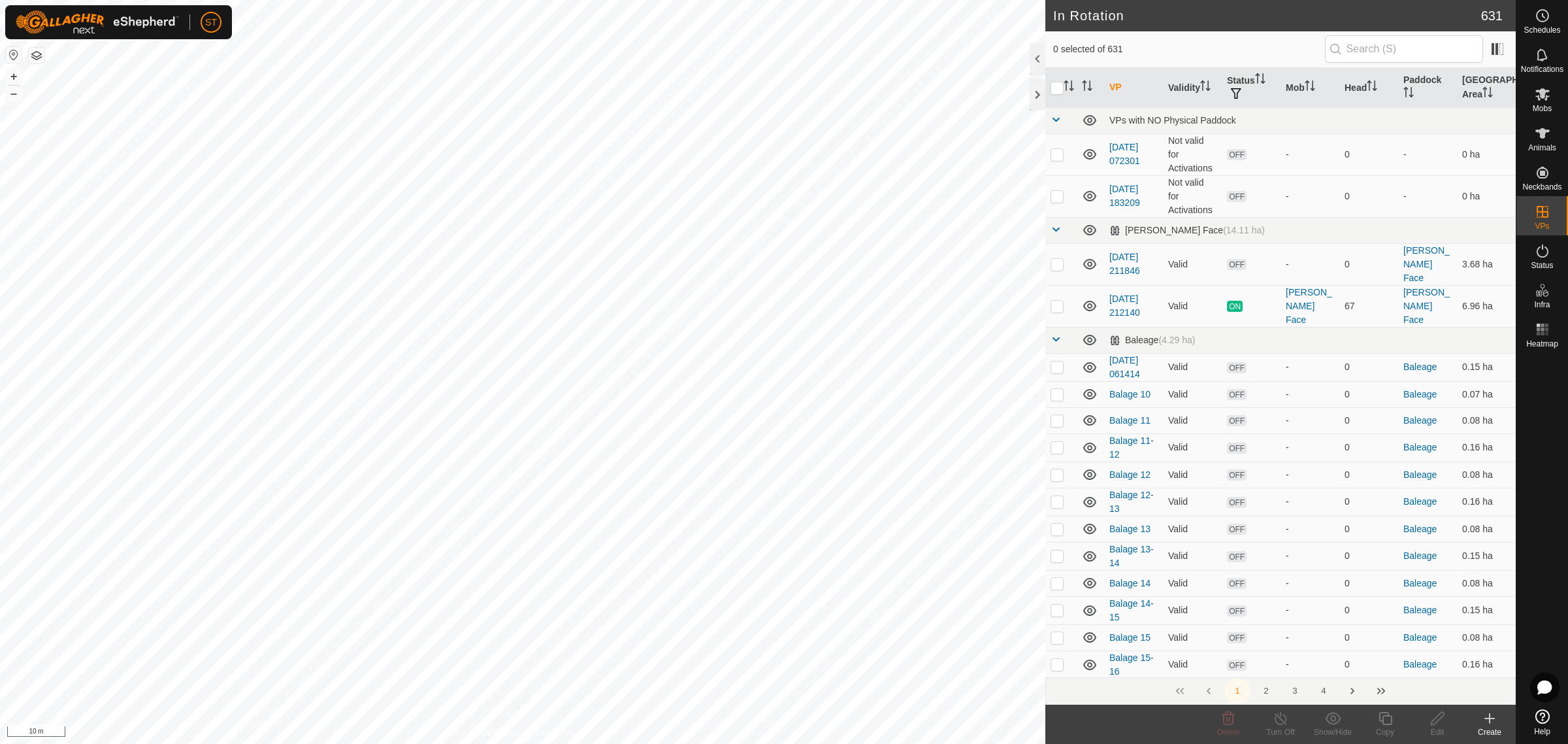
click at [1488, 719] on icon at bounding box center [1489, 719] width 16 height 16
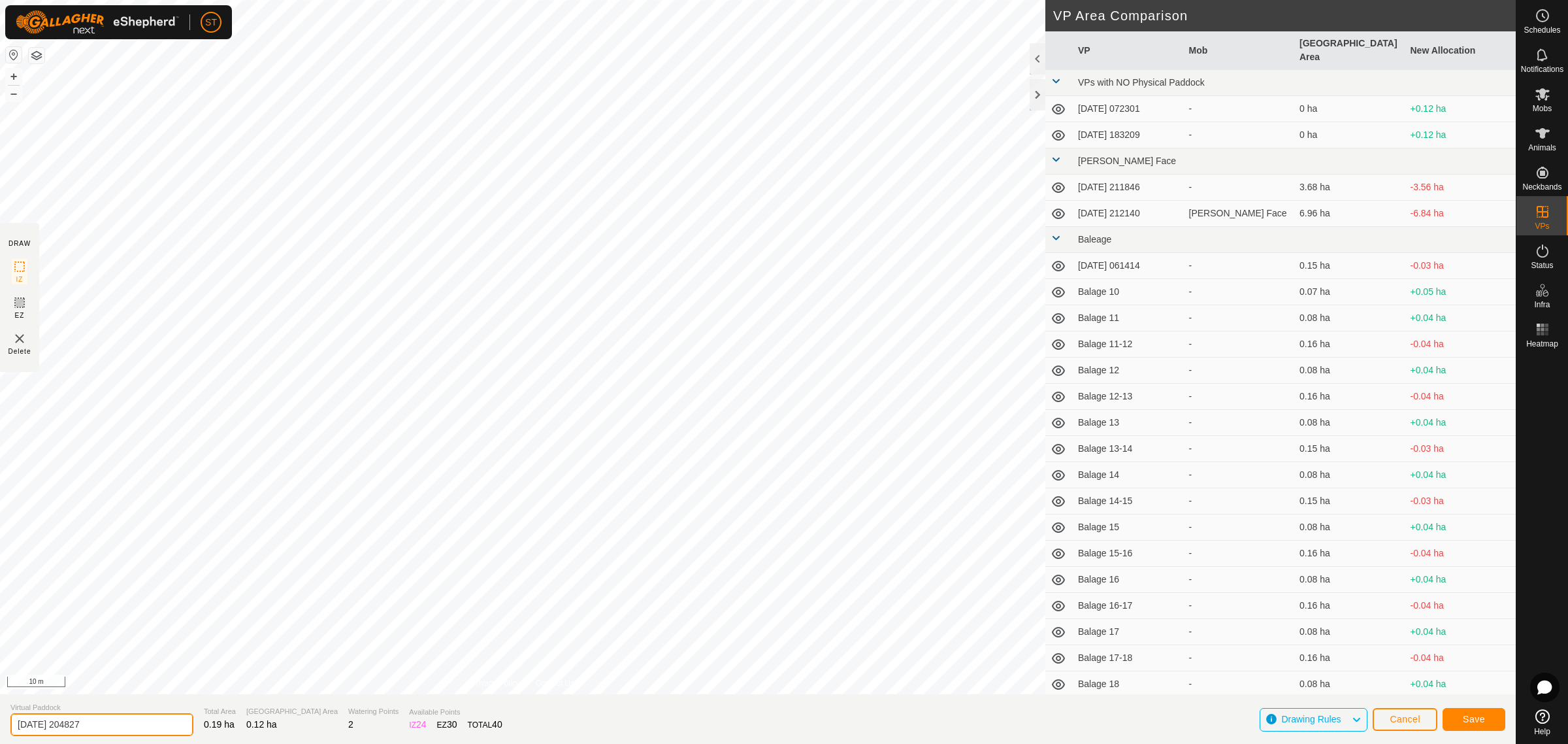
drag, startPoint x: 88, startPoint y: 726, endPoint x: -81, endPoint y: 747, distance: 170.3
click at [0, 743] on html "ST Schedules Notifications Mobs Animals Neckbands VPs Status Infra Heatmap Help…" at bounding box center [784, 372] width 1568 height 744
paste input "Balage 52"
type input "Balage 61-62"
click at [1459, 717] on button "Save" at bounding box center [1473, 719] width 63 height 23
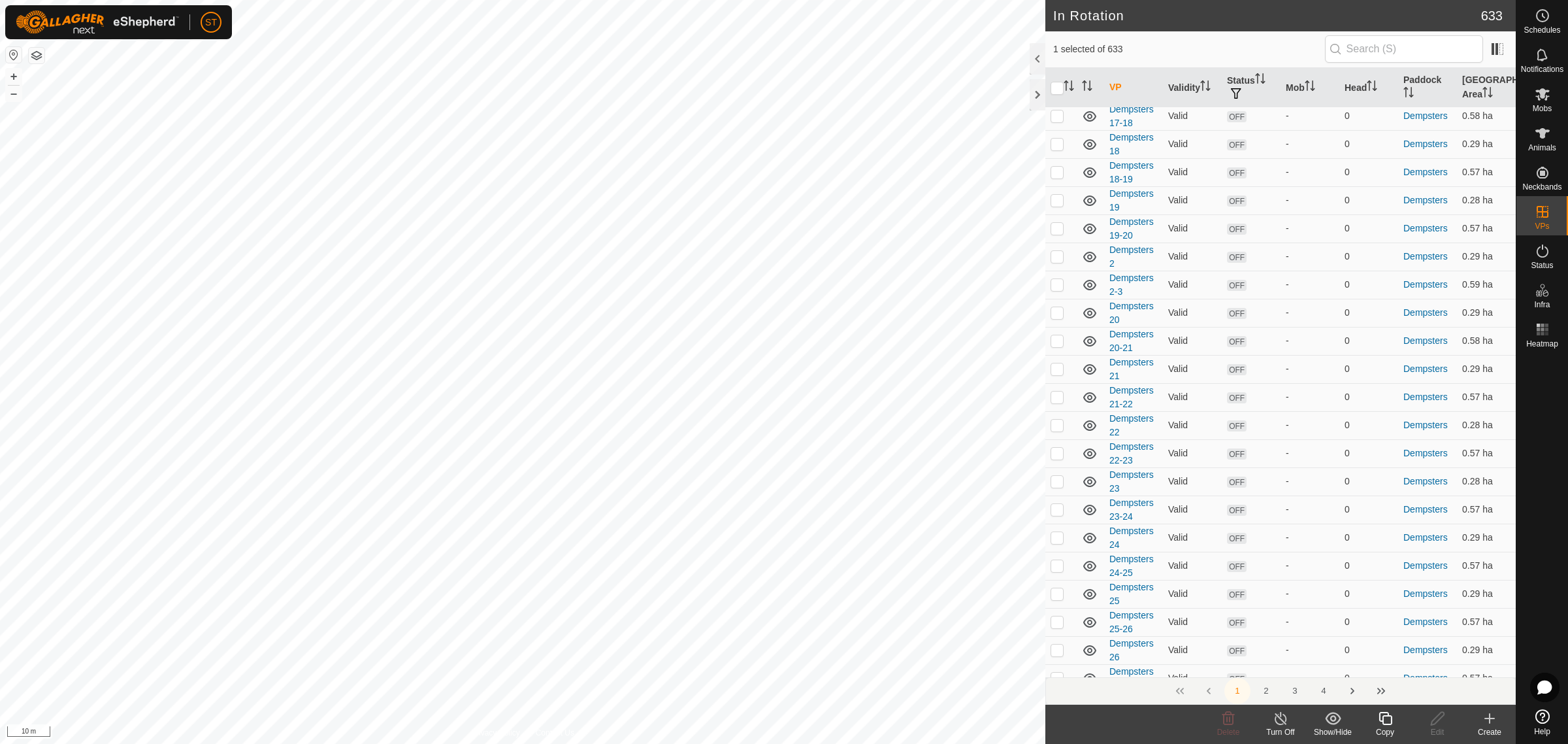
scroll to position [5244, 0]
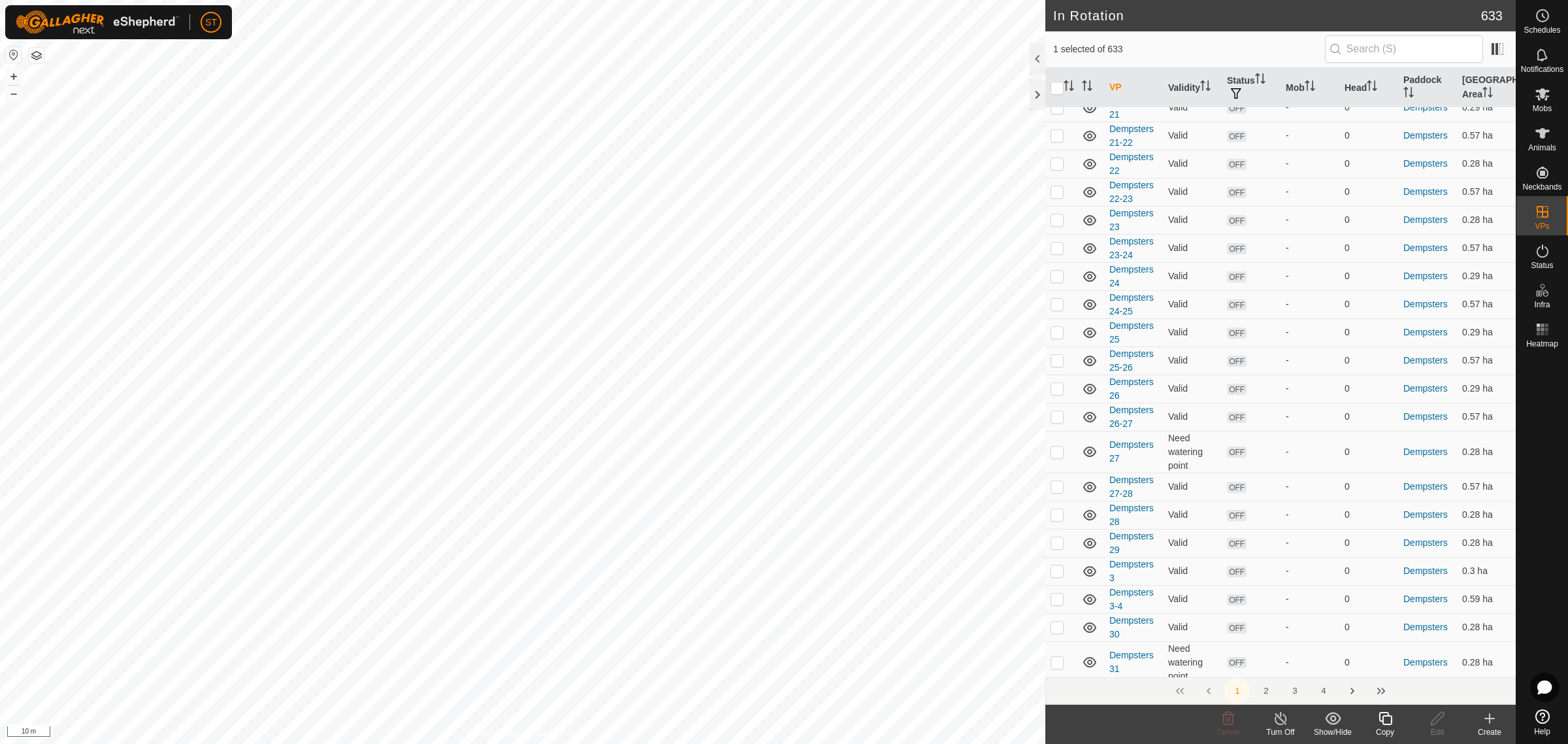
click at [1264, 691] on button "2" at bounding box center [1266, 691] width 26 height 26
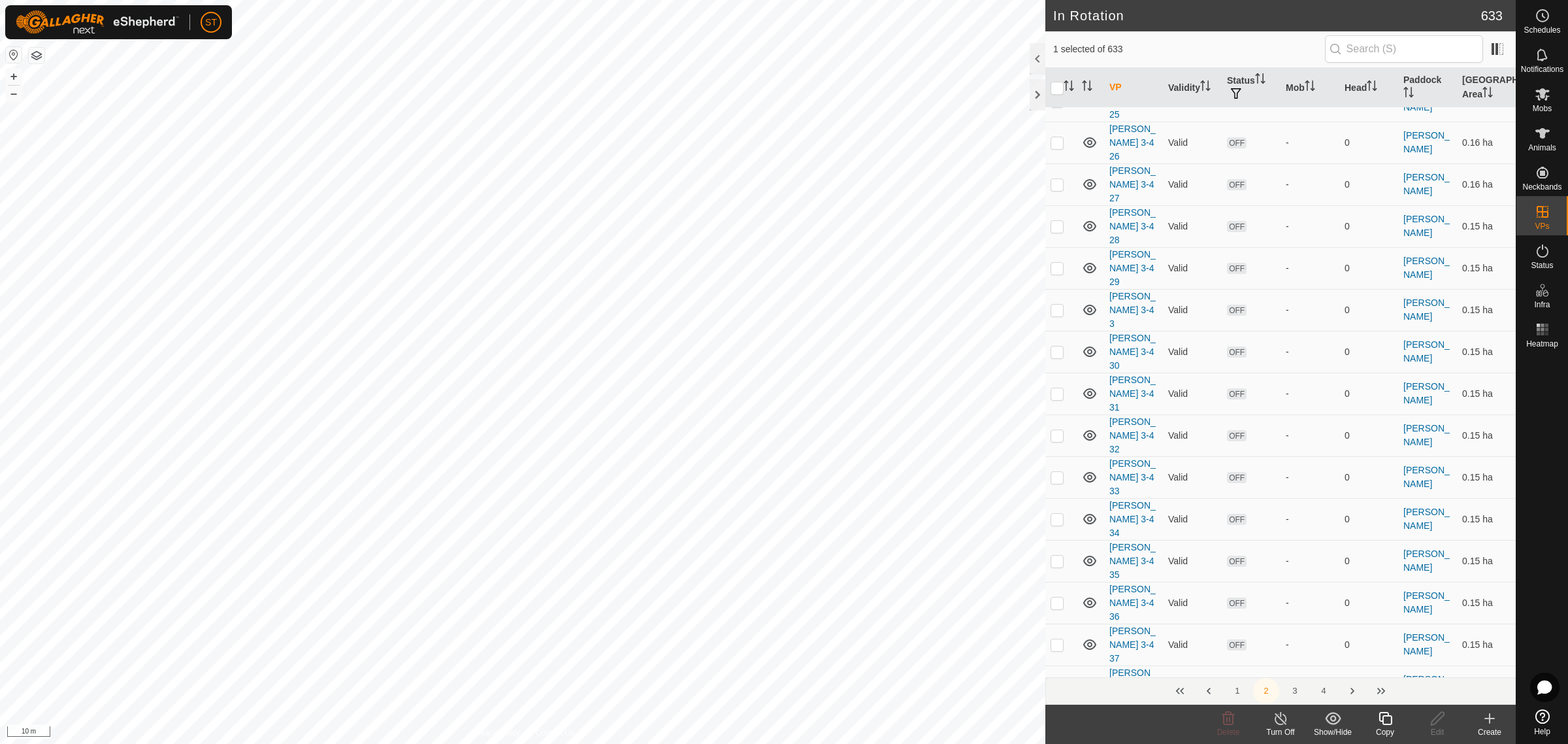
scroll to position [4411, 0]
click at [1226, 727] on span "Delete" at bounding box center [1228, 732] width 23 height 9
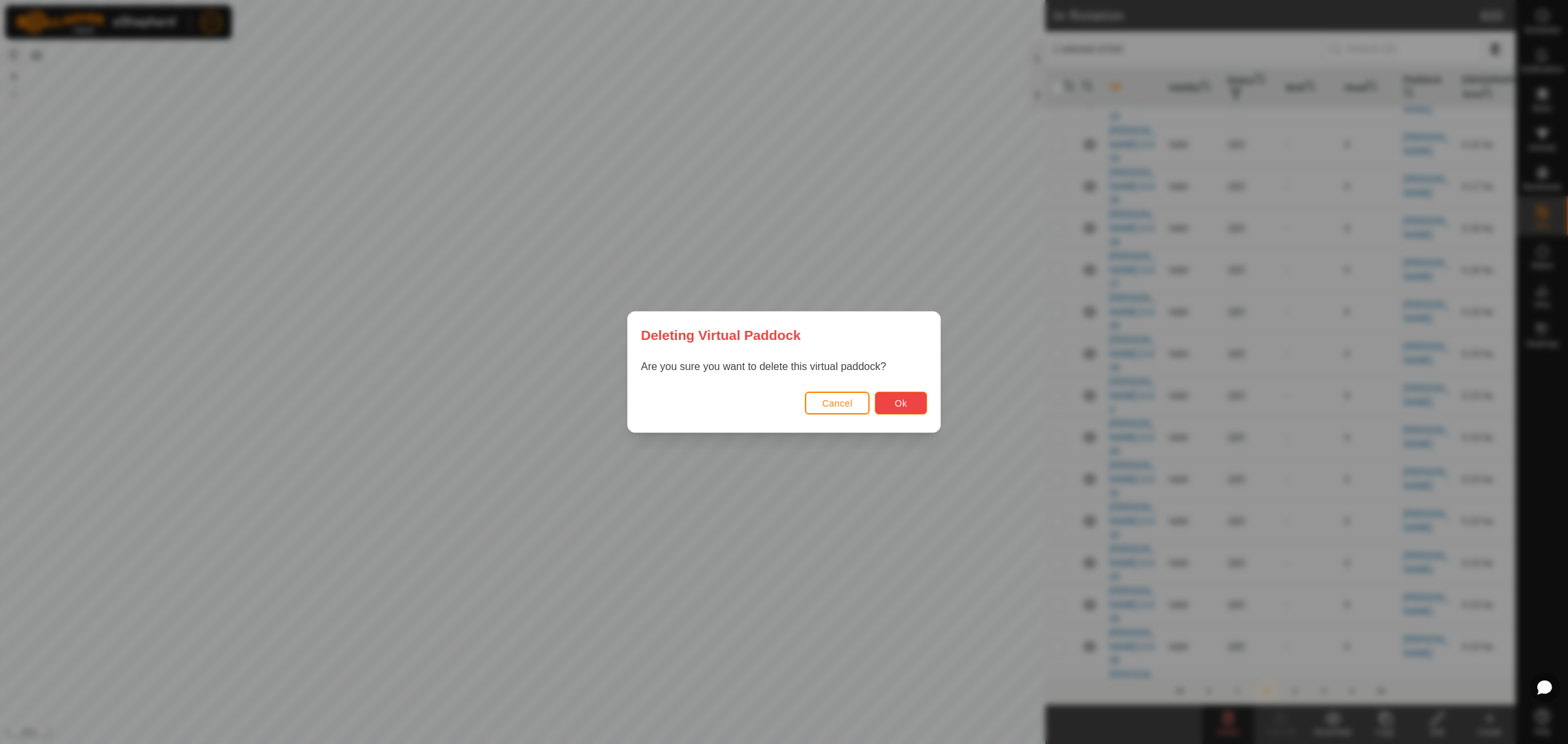
click at [909, 407] on button "Ok" at bounding box center [901, 403] width 53 height 23
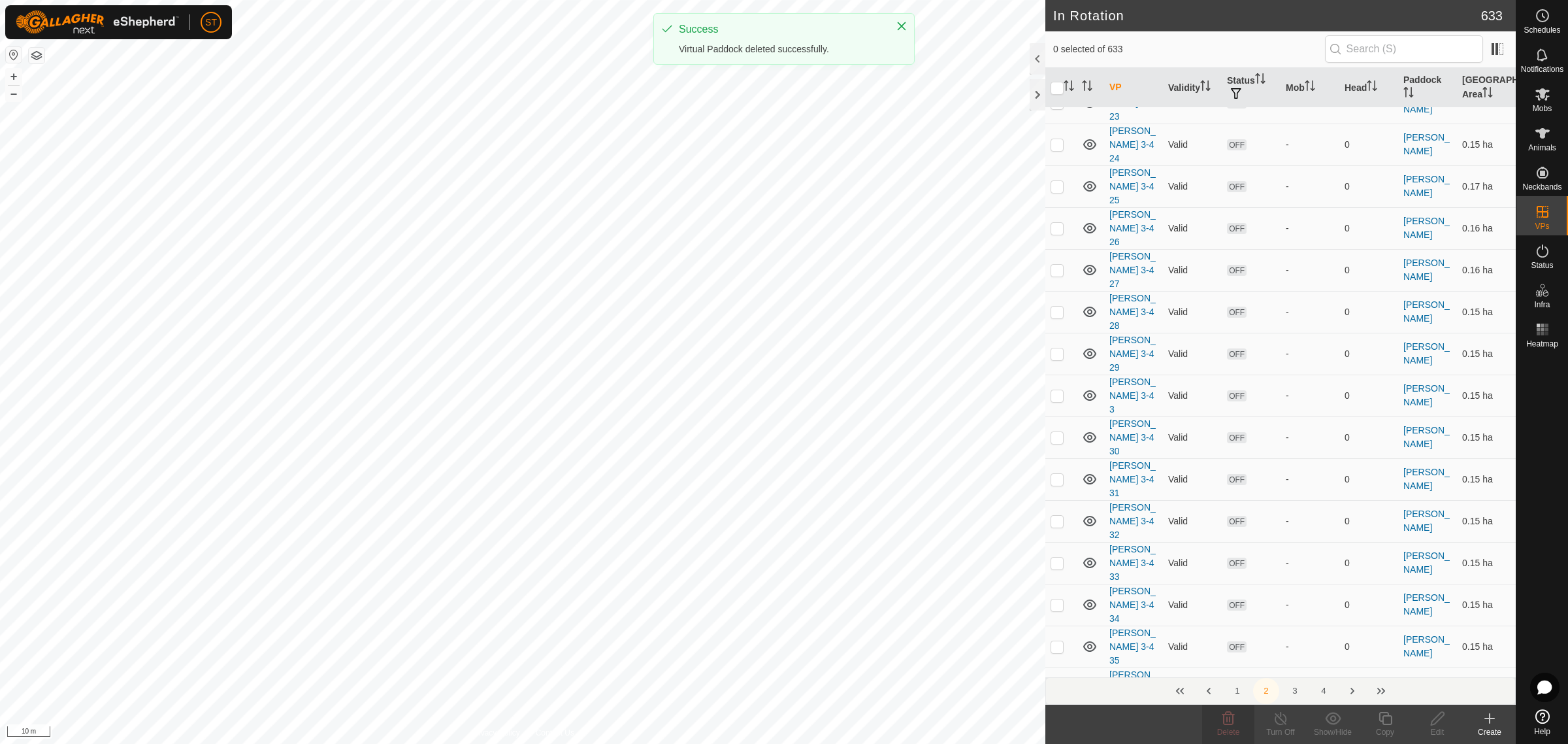
checkbox input "false"
click at [1383, 726] on div "Copy" at bounding box center [1385, 731] width 53 height 11
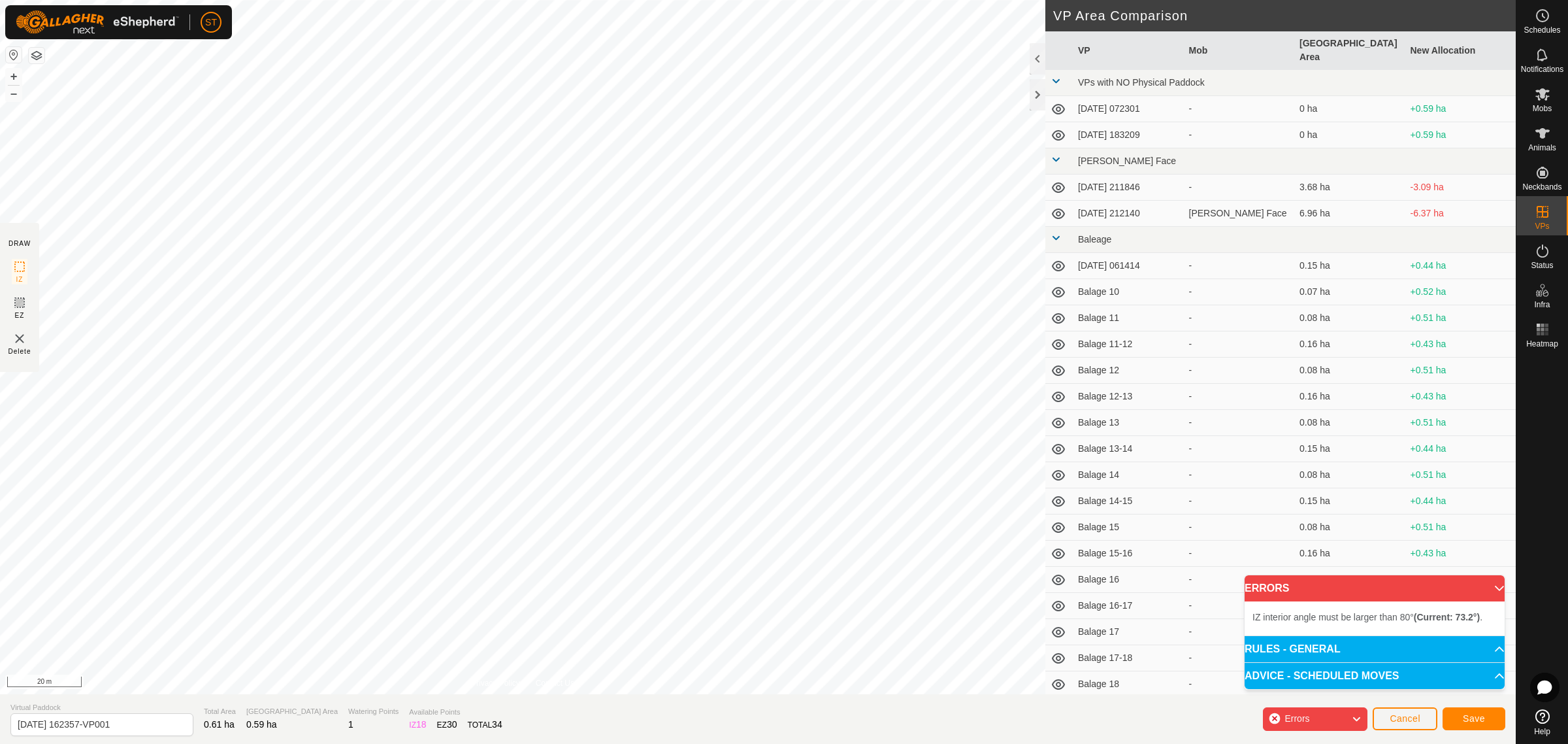
click at [689, 386] on div "IZ interior angle must be larger than 80° (Current: 73.2°) . + – ⇧ i 20 m" at bounding box center [522, 347] width 1045 height 694
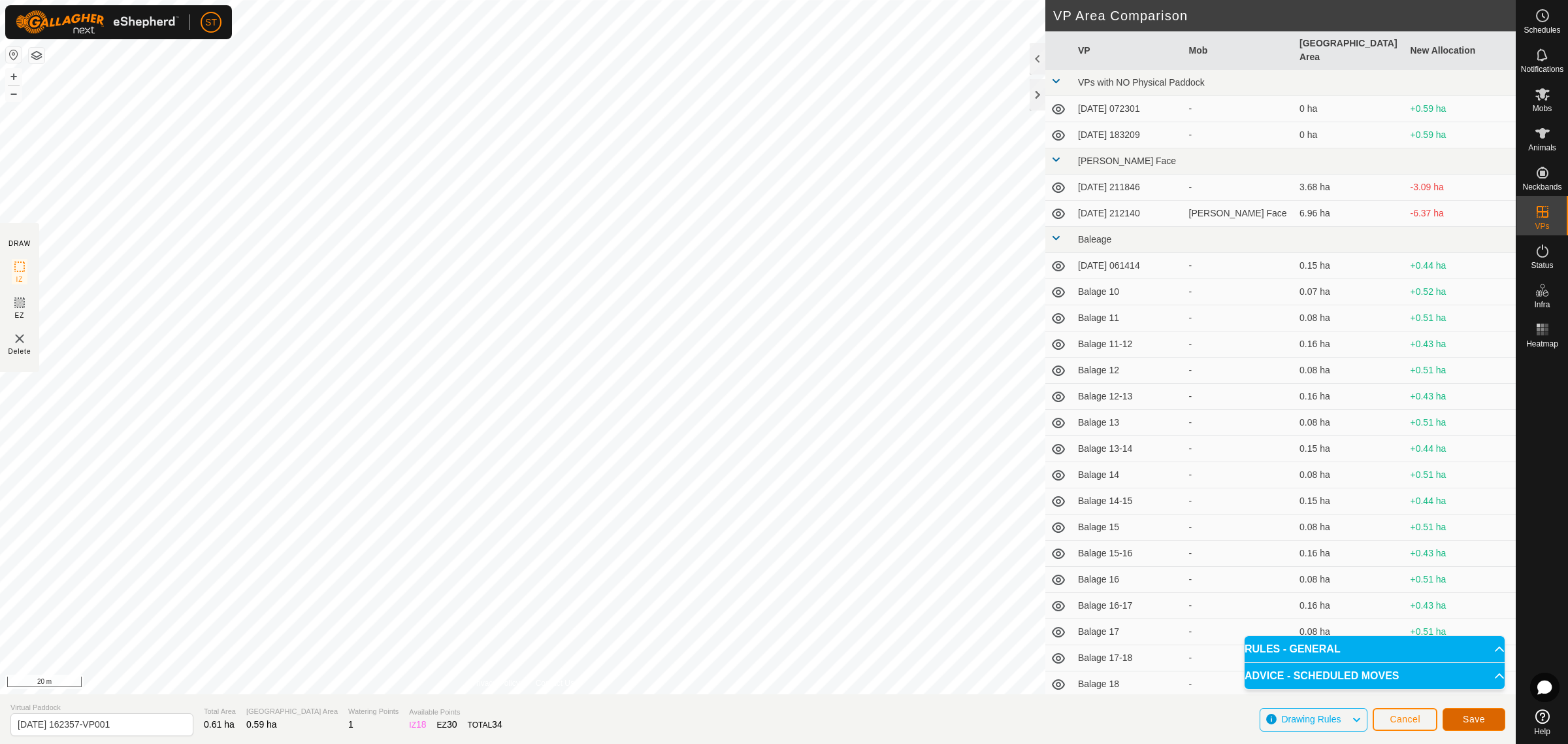
click at [1470, 720] on span "Save" at bounding box center [1473, 719] width 22 height 11
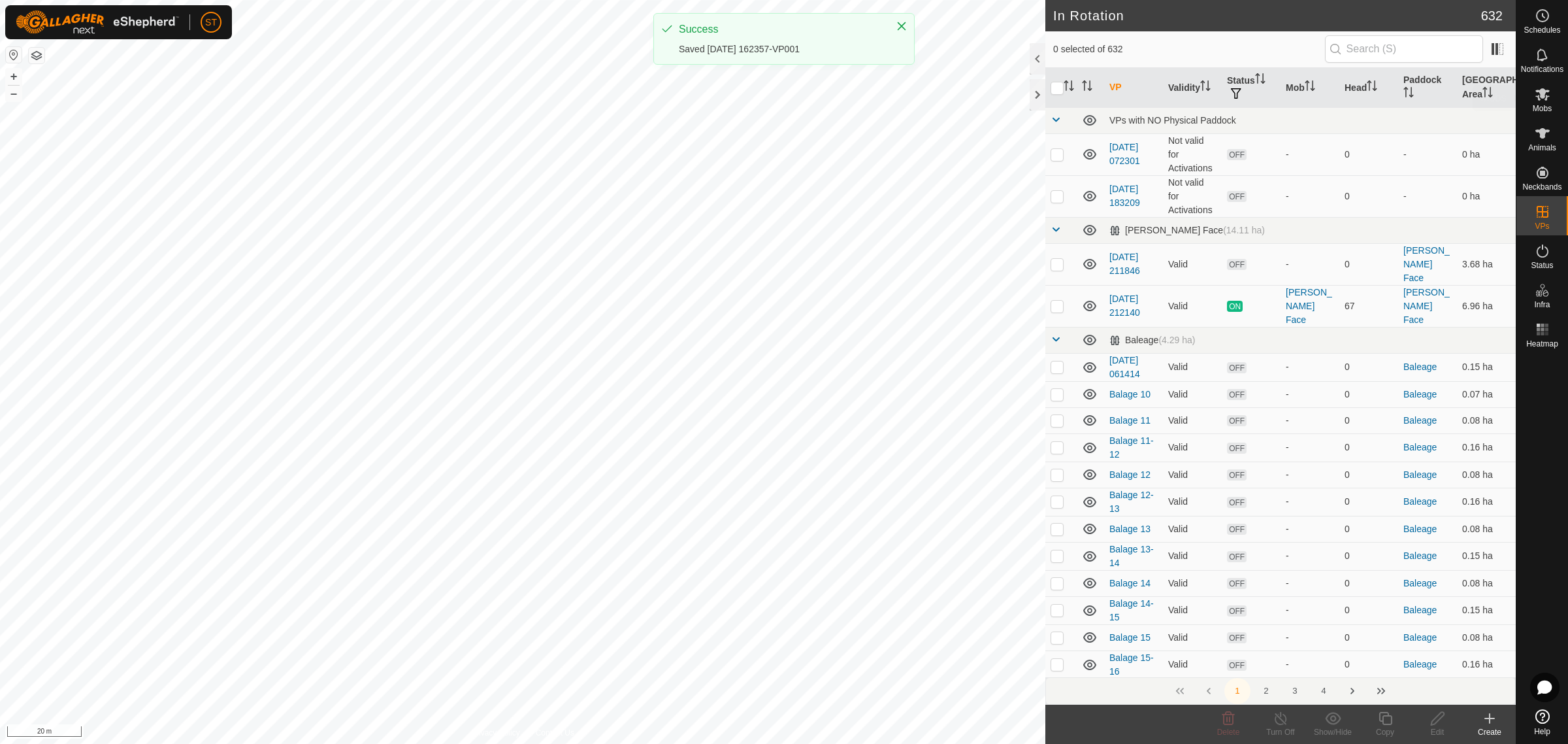
click at [1543, 98] on icon at bounding box center [1543, 94] width 16 height 16
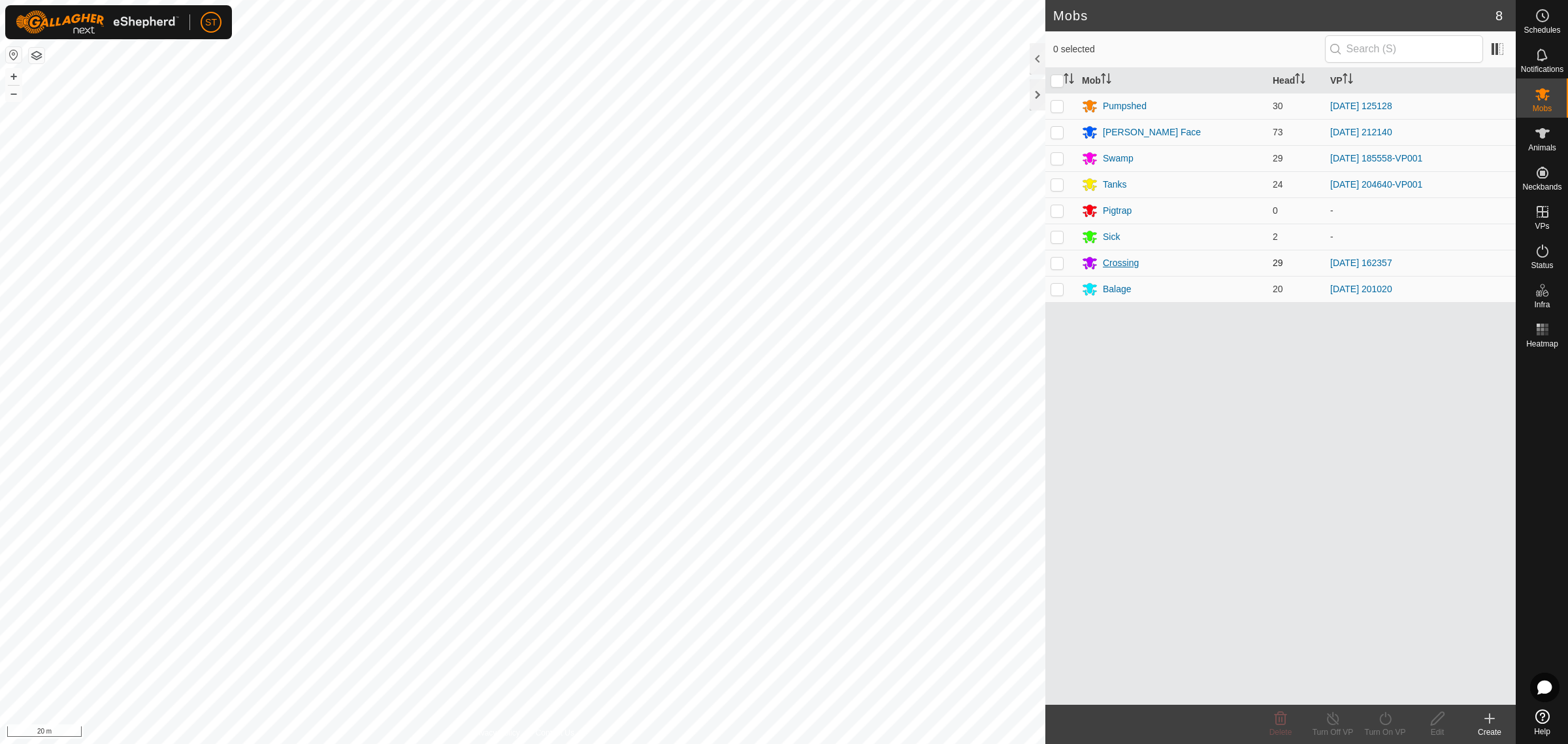
click at [1104, 264] on div "Crossing" at bounding box center [1120, 263] width 36 height 14
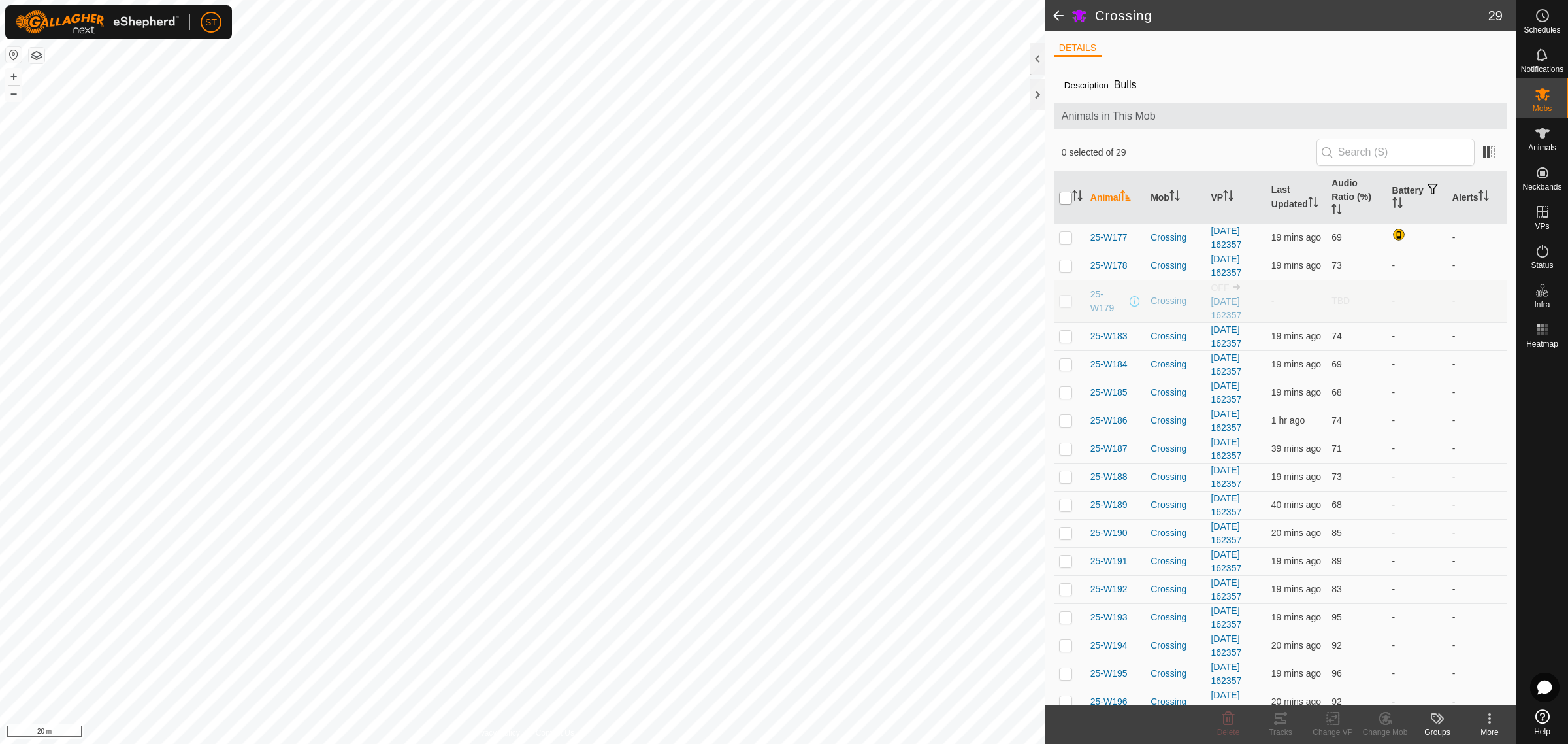
click at [1064, 199] on input "checkbox" at bounding box center [1065, 197] width 13 height 13
checkbox input "true"
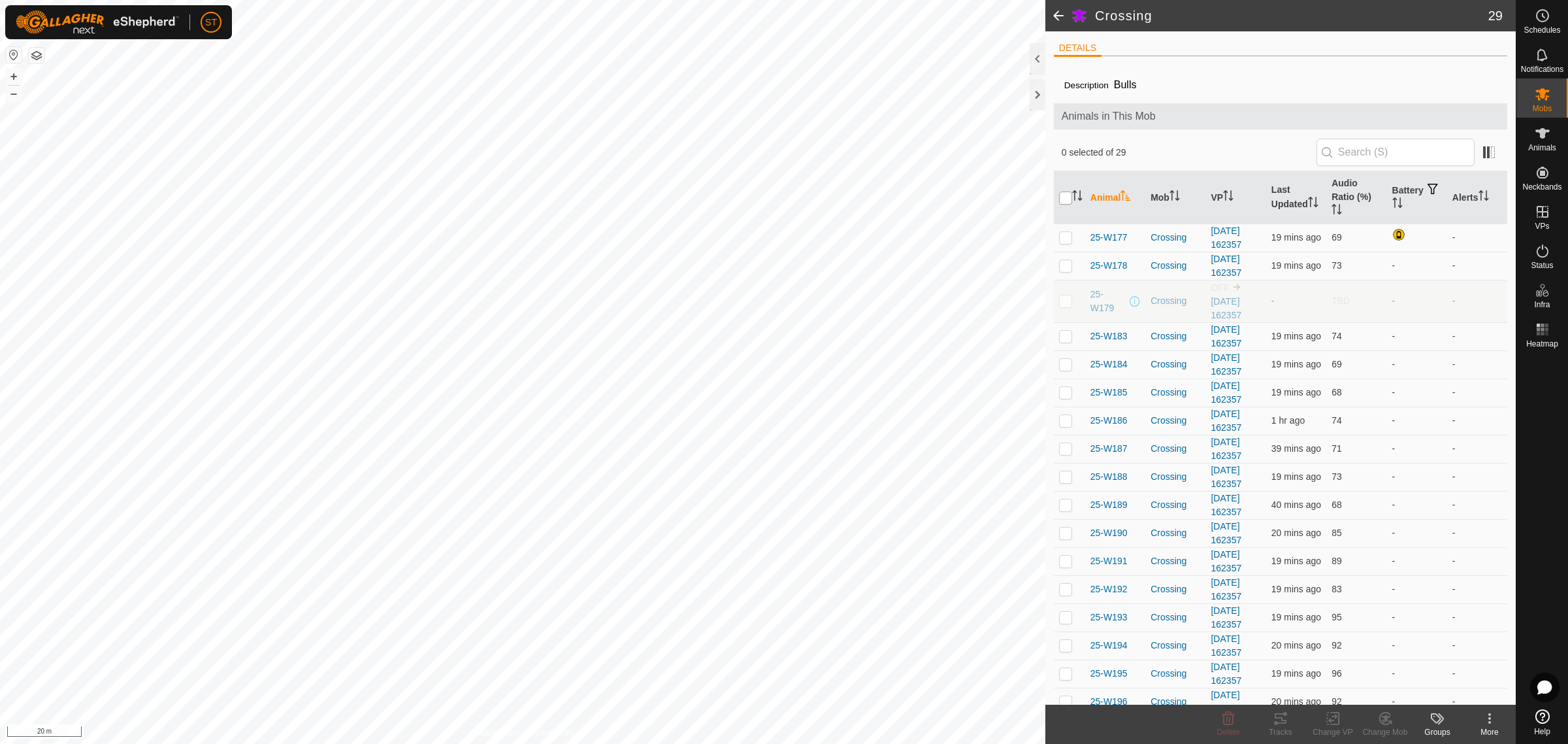
checkbox input "true"
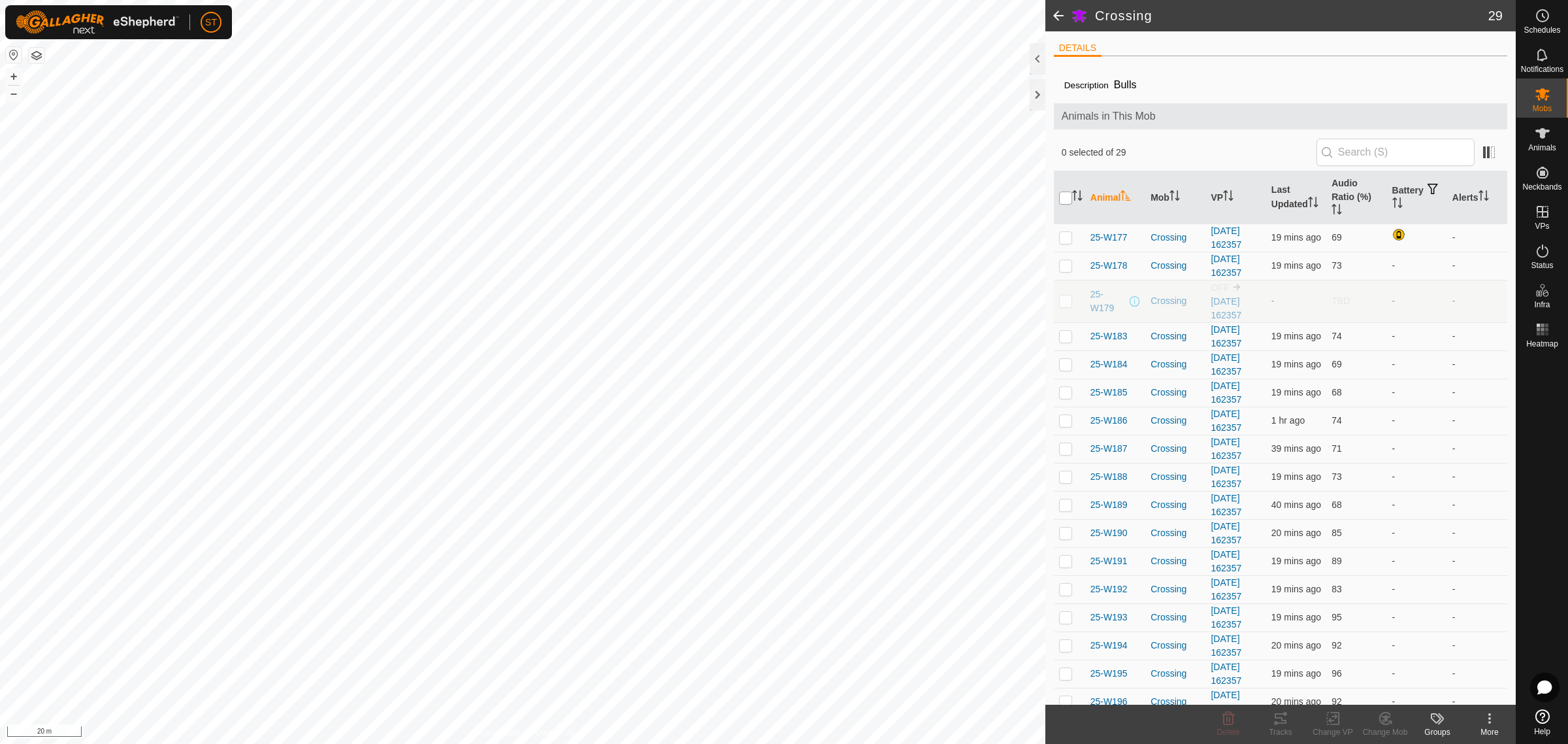
checkbox input "true"
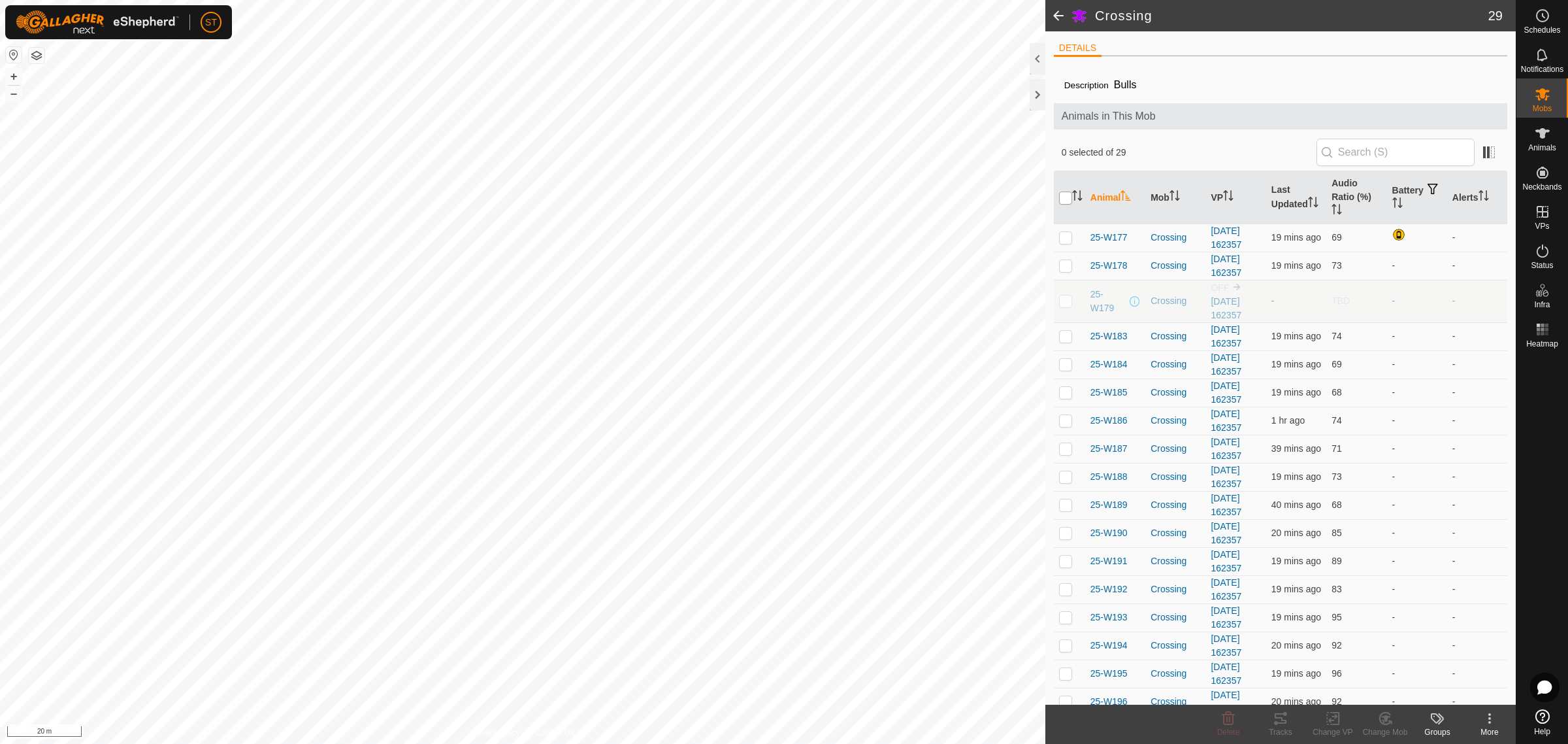
checkbox input "true"
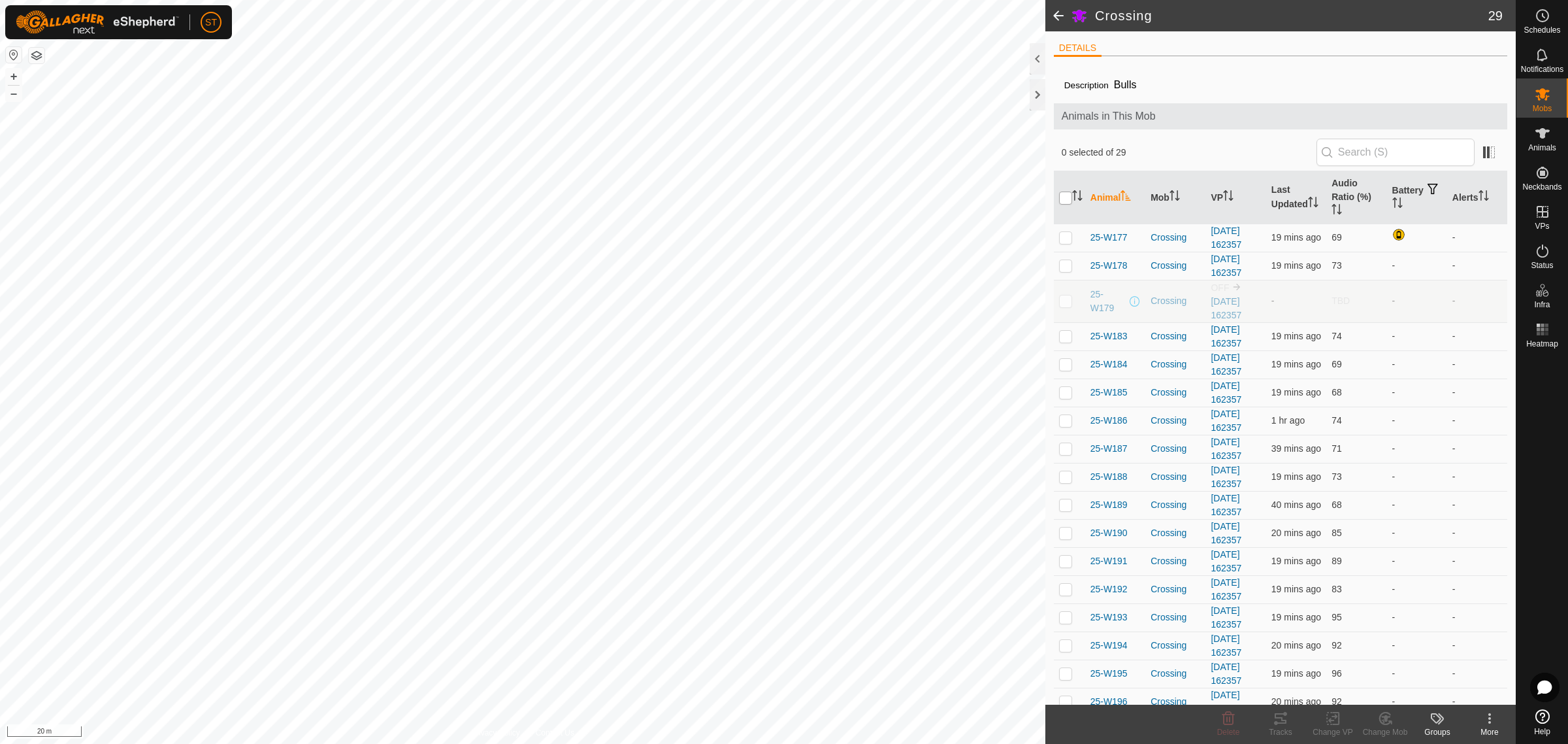
checkbox input "true"
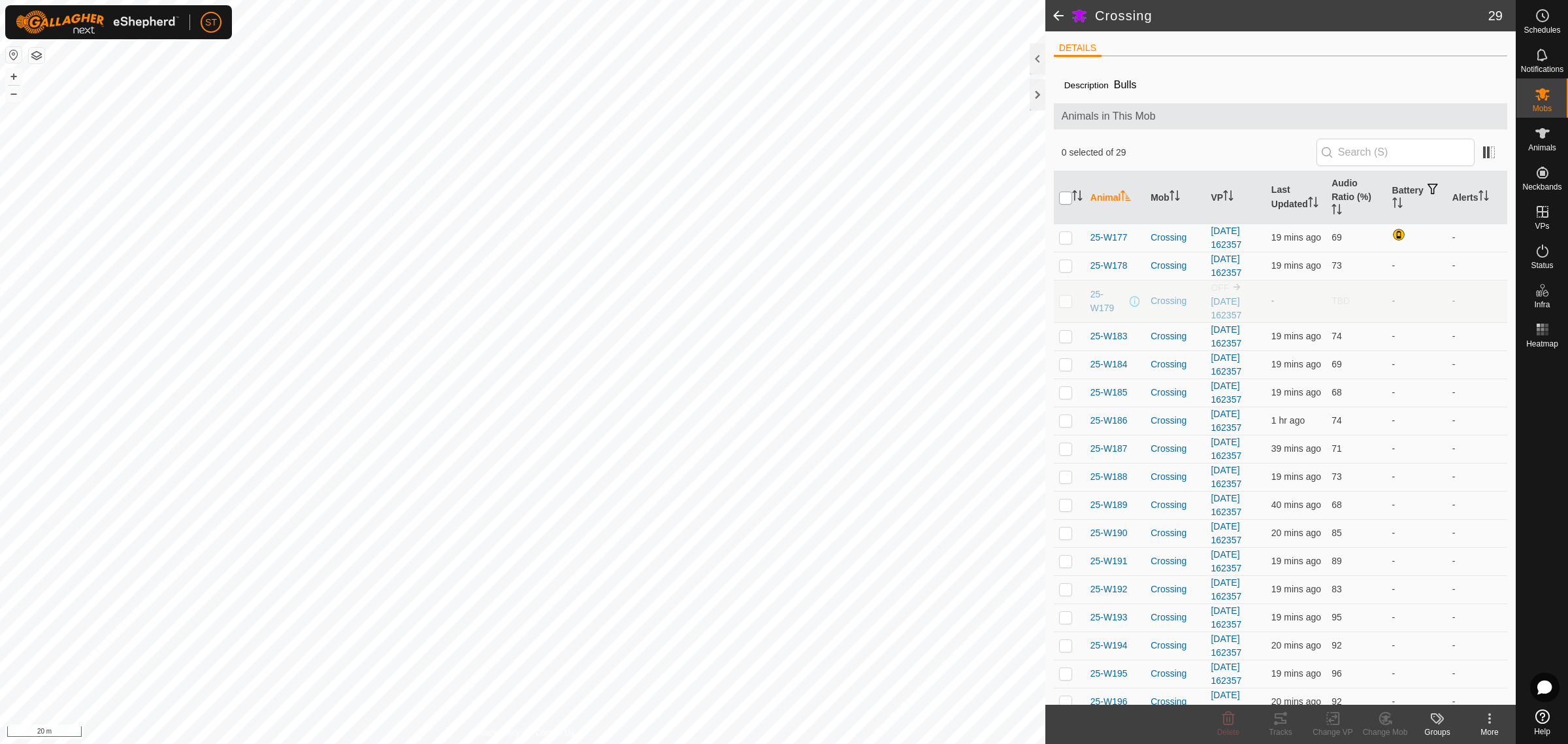
checkbox input "true"
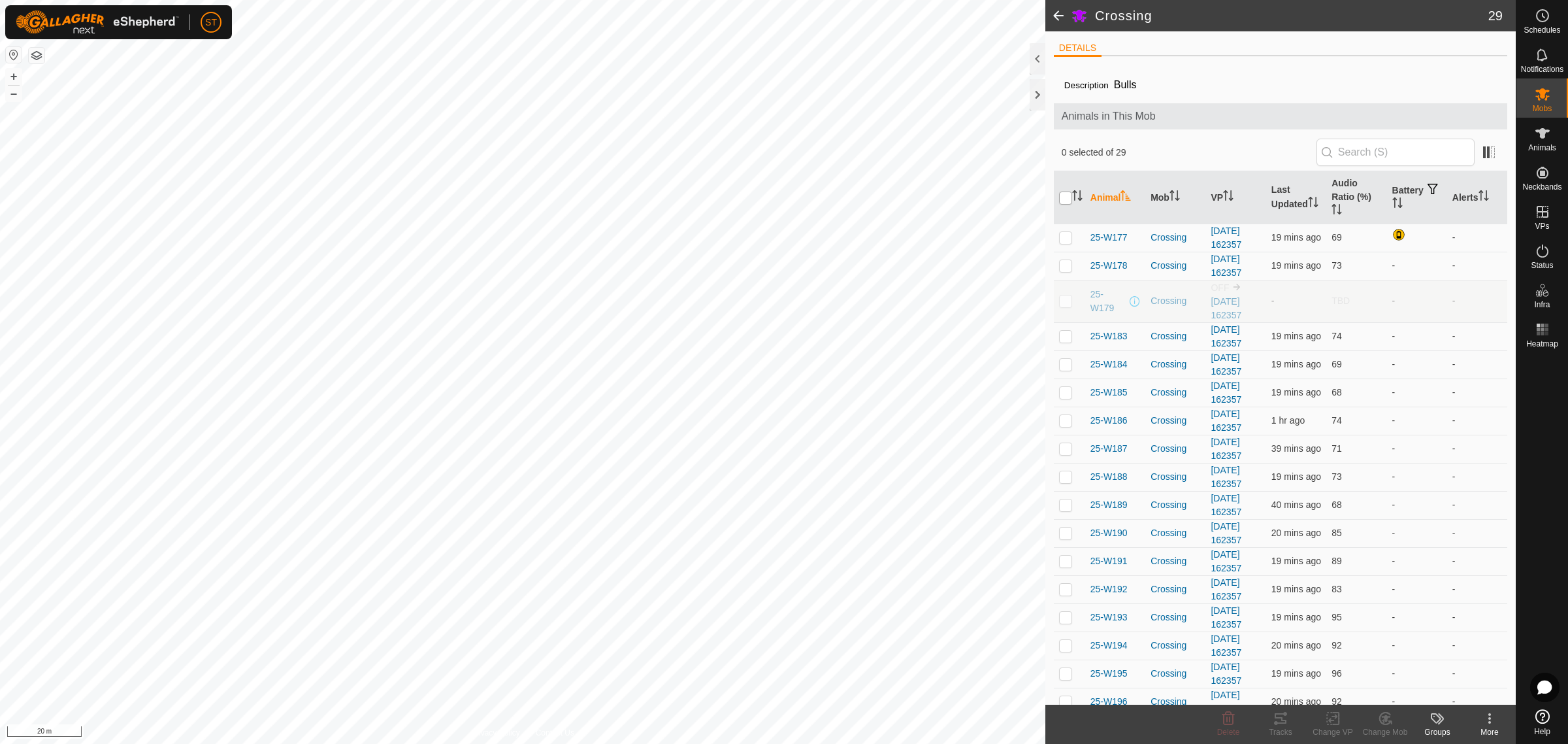
checkbox input "true"
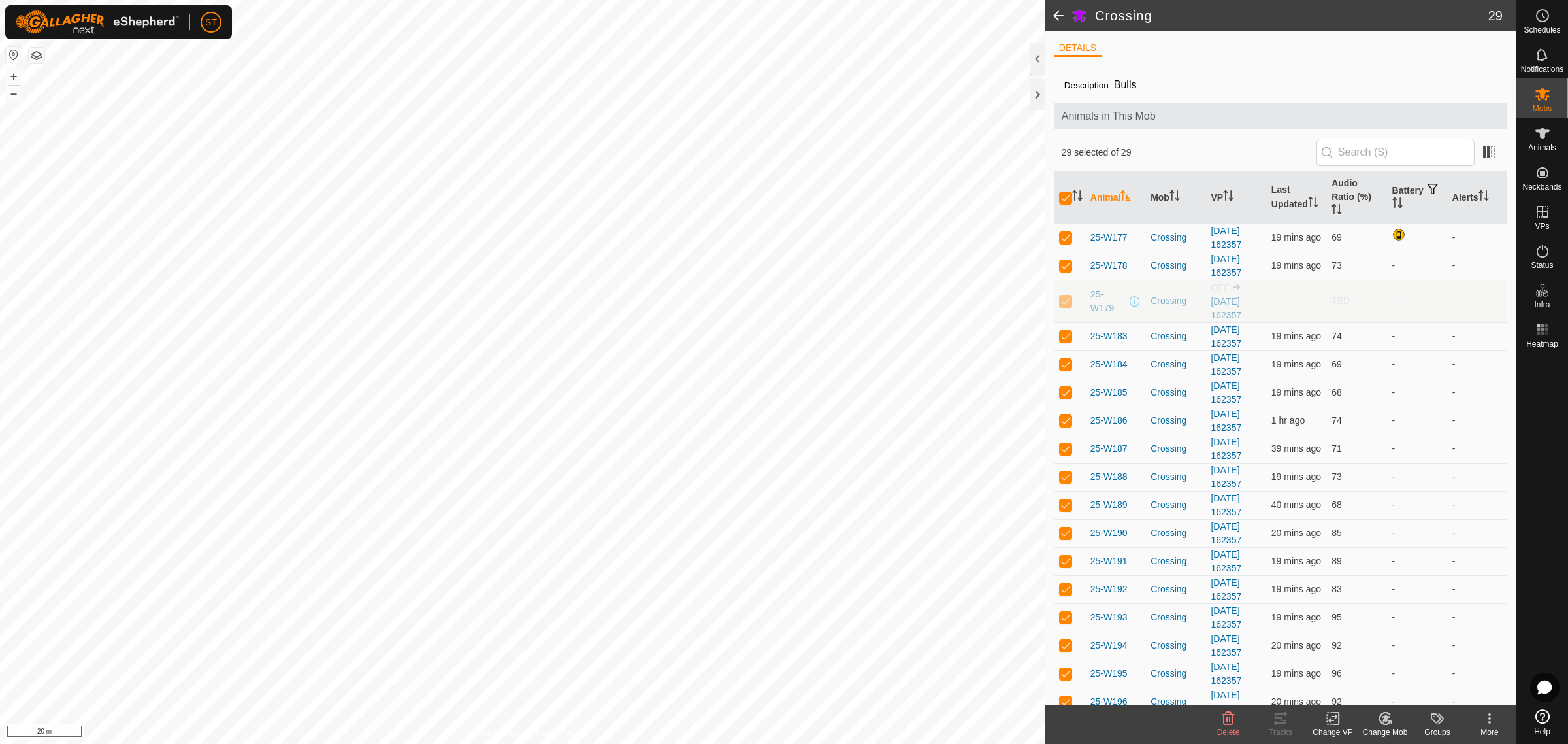
click at [1332, 722] on icon at bounding box center [1332, 719] width 17 height 16
click at [1341, 664] on link "Choose VP..." at bounding box center [1372, 663] width 130 height 26
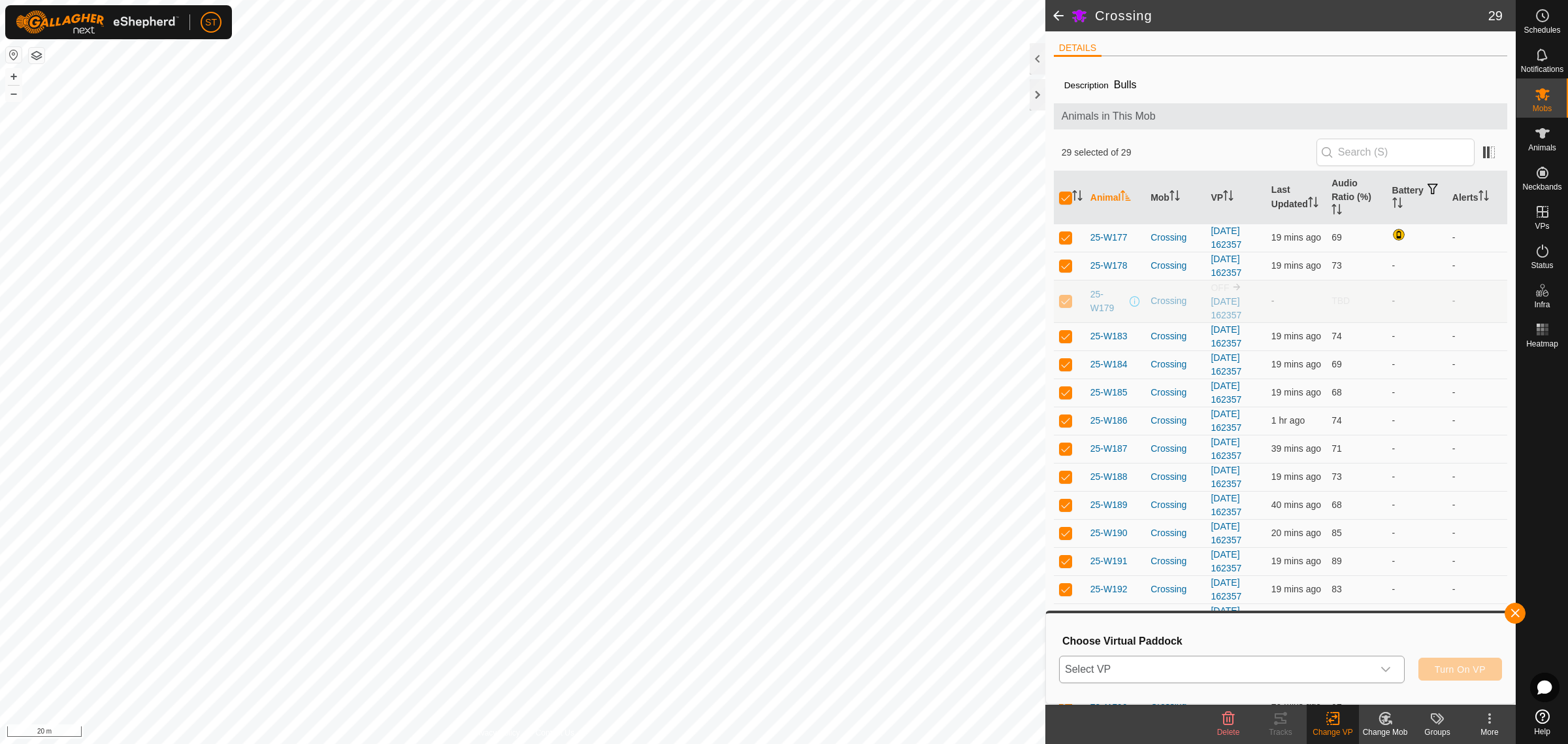
drag, startPoint x: 1386, startPoint y: 669, endPoint x: 1240, endPoint y: 677, distance: 146.2
click at [1386, 669] on icon "dropdown trigger" at bounding box center [1385, 670] width 9 height 5
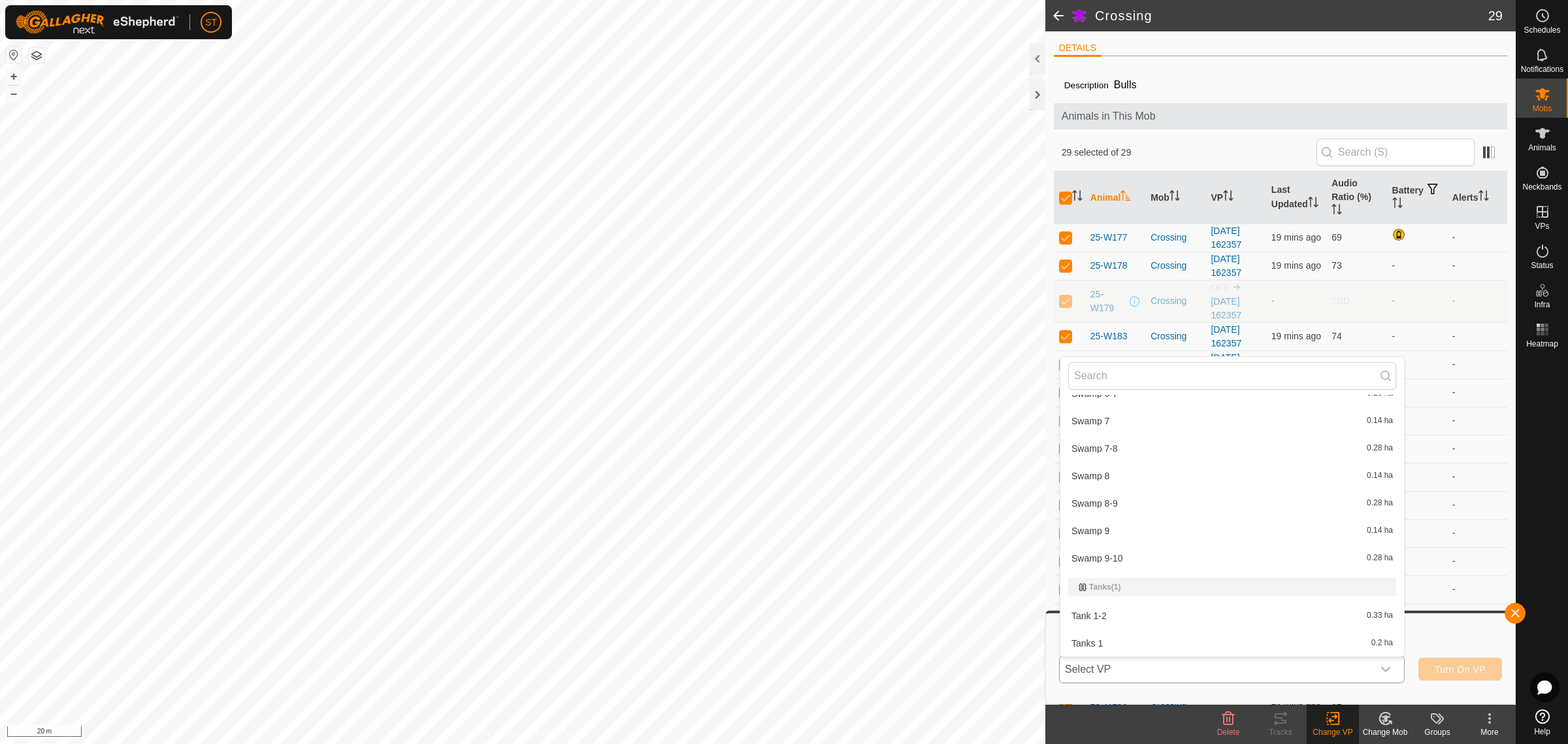
scroll to position [17789, 0]
click at [1121, 642] on li "[DATE] 162357-VP001 0.59 ha" at bounding box center [1232, 655] width 343 height 26
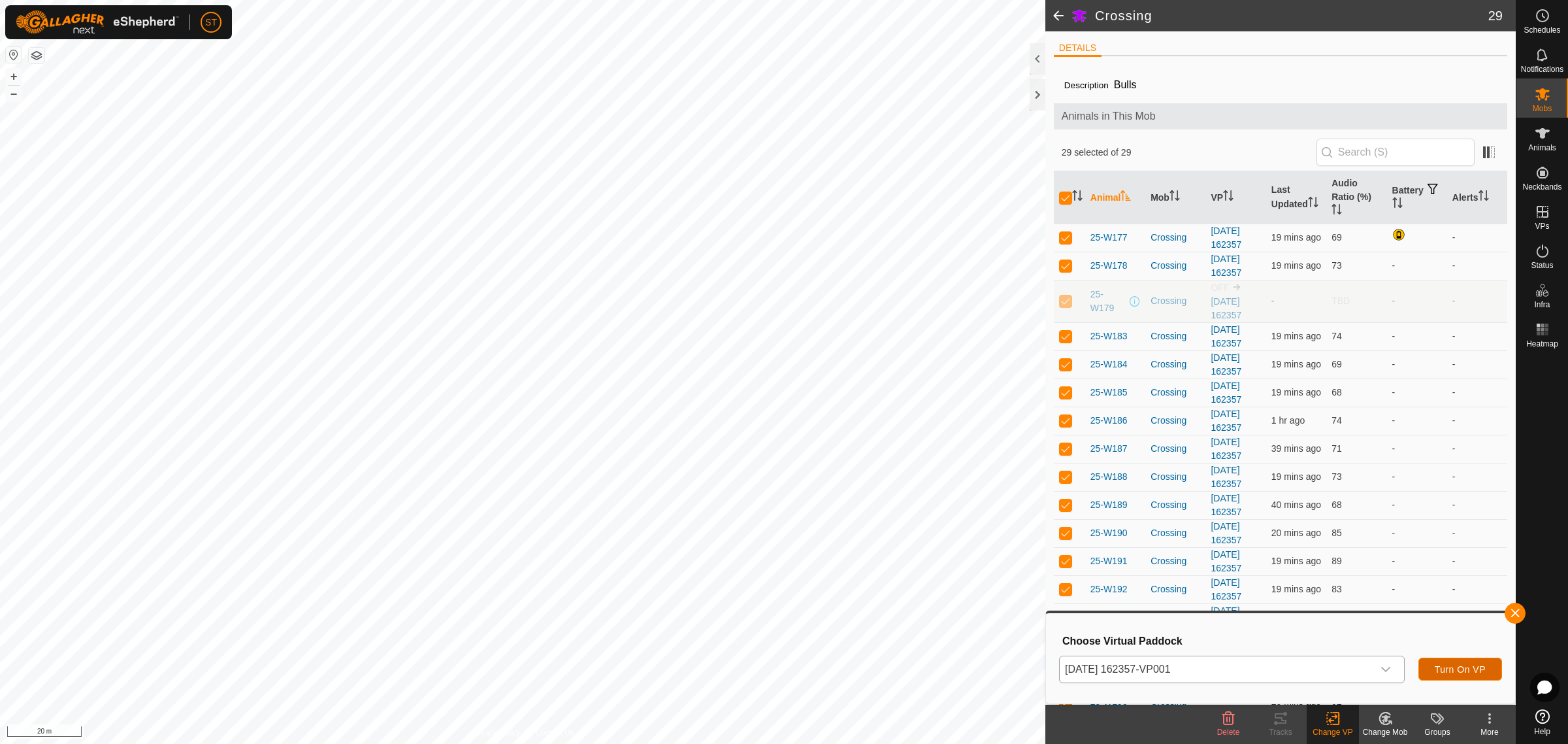
click at [1444, 670] on span "Turn On VP" at bounding box center [1460, 670] width 51 height 11
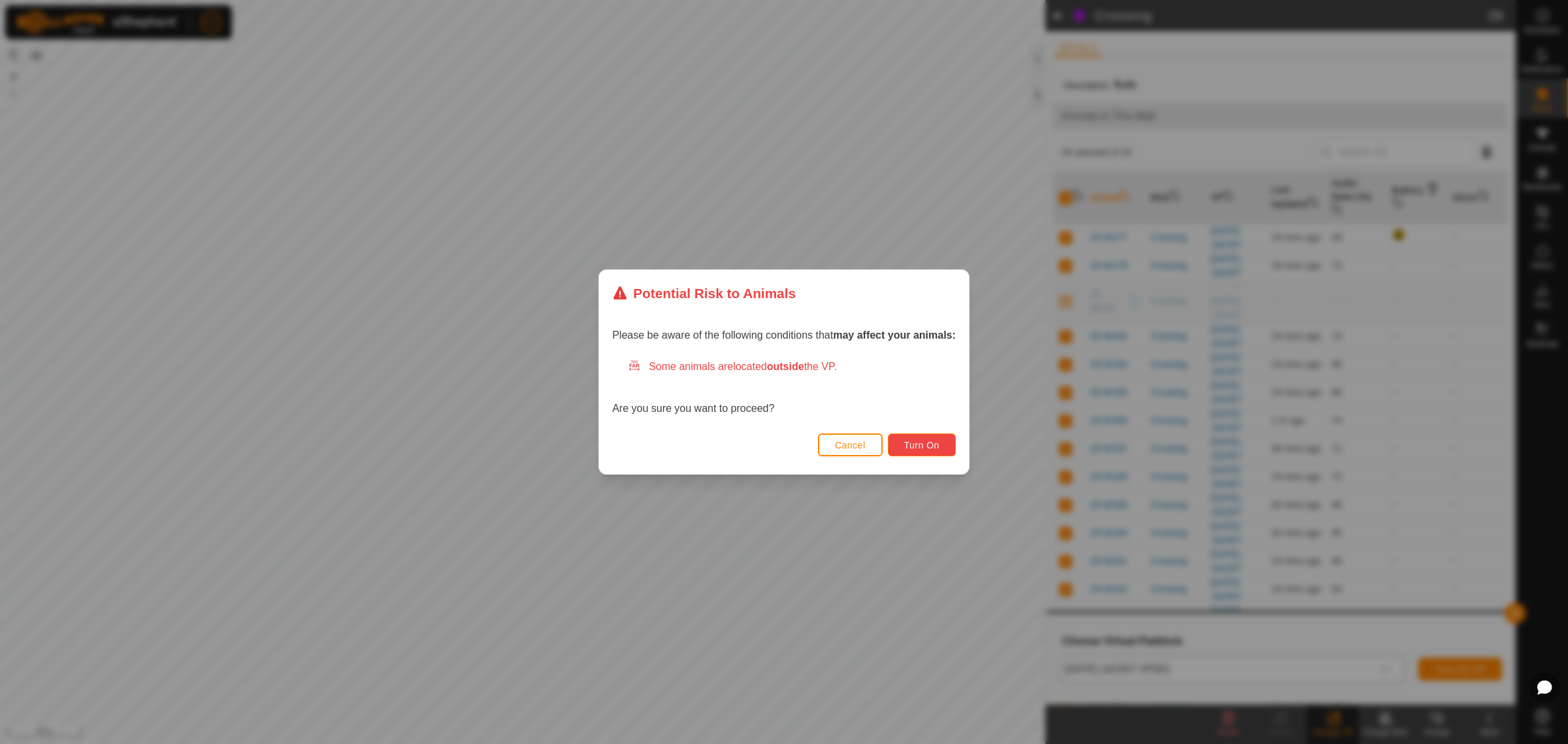
click at [913, 446] on span "Turn On" at bounding box center [922, 445] width 35 height 11
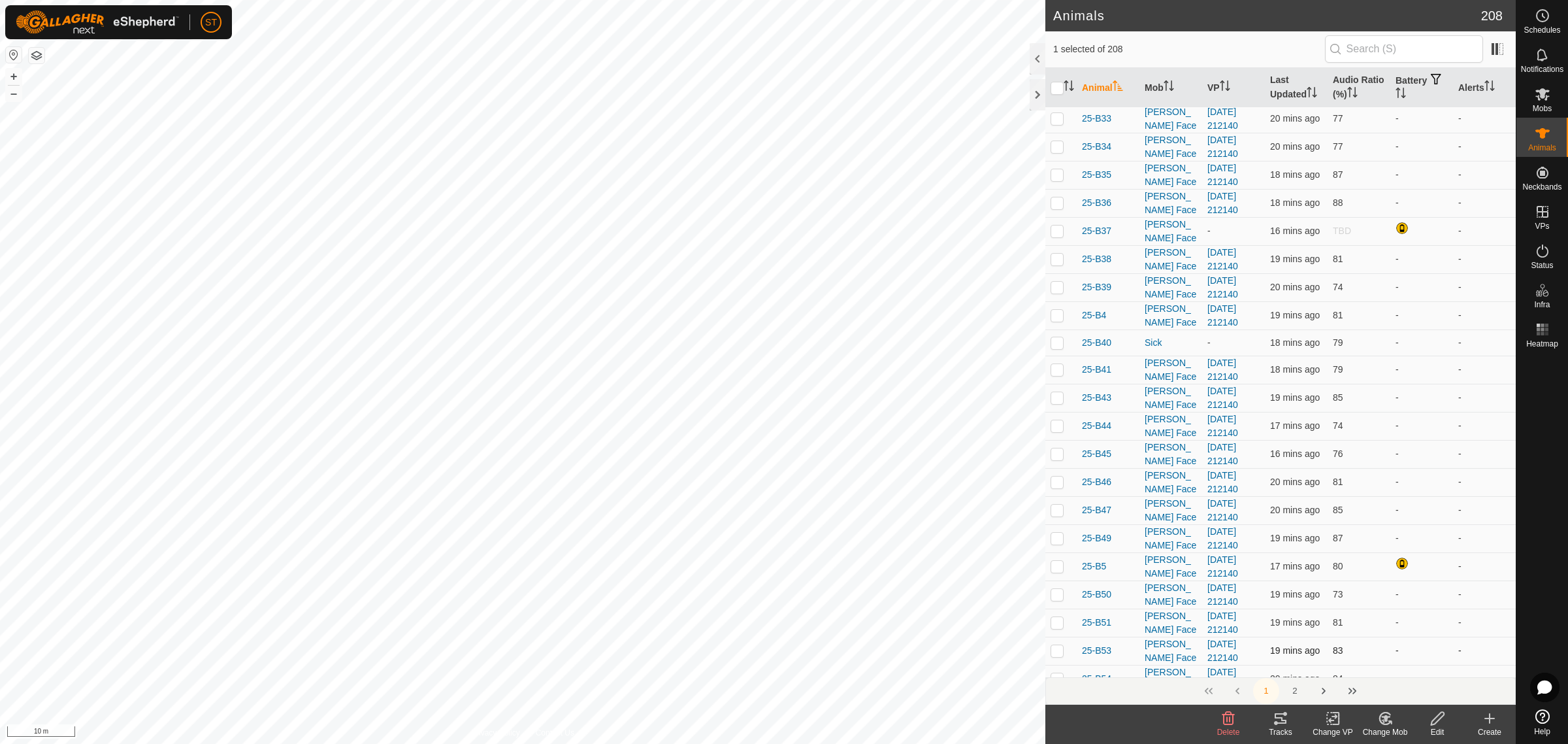
scroll to position [654, 0]
drag, startPoint x: 1298, startPoint y: 691, endPoint x: 1306, endPoint y: 671, distance: 21.5
click at [1298, 691] on button "2" at bounding box center [1295, 691] width 26 height 26
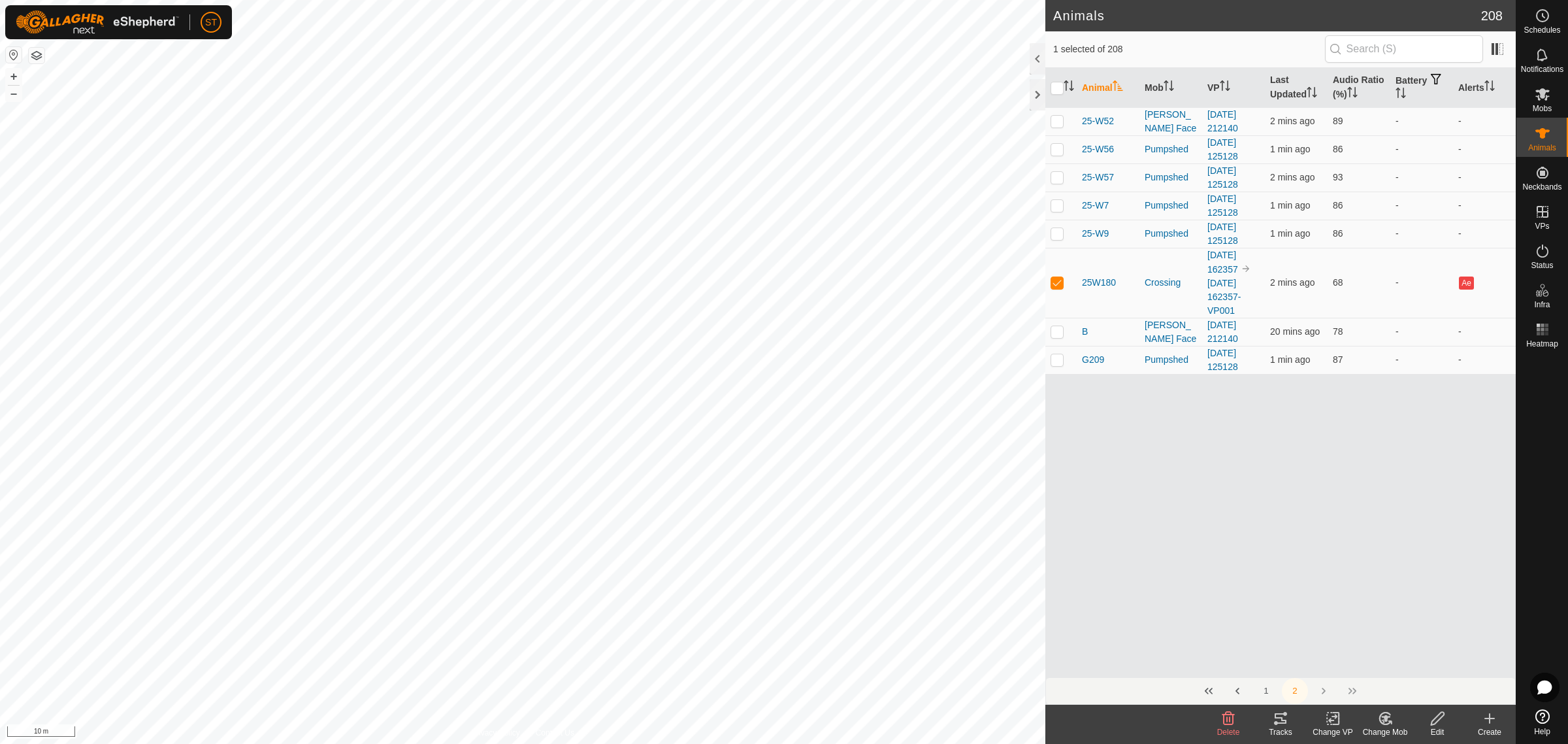
scroll to position [0, 0]
click at [1543, 99] on icon at bounding box center [1543, 94] width 16 height 16
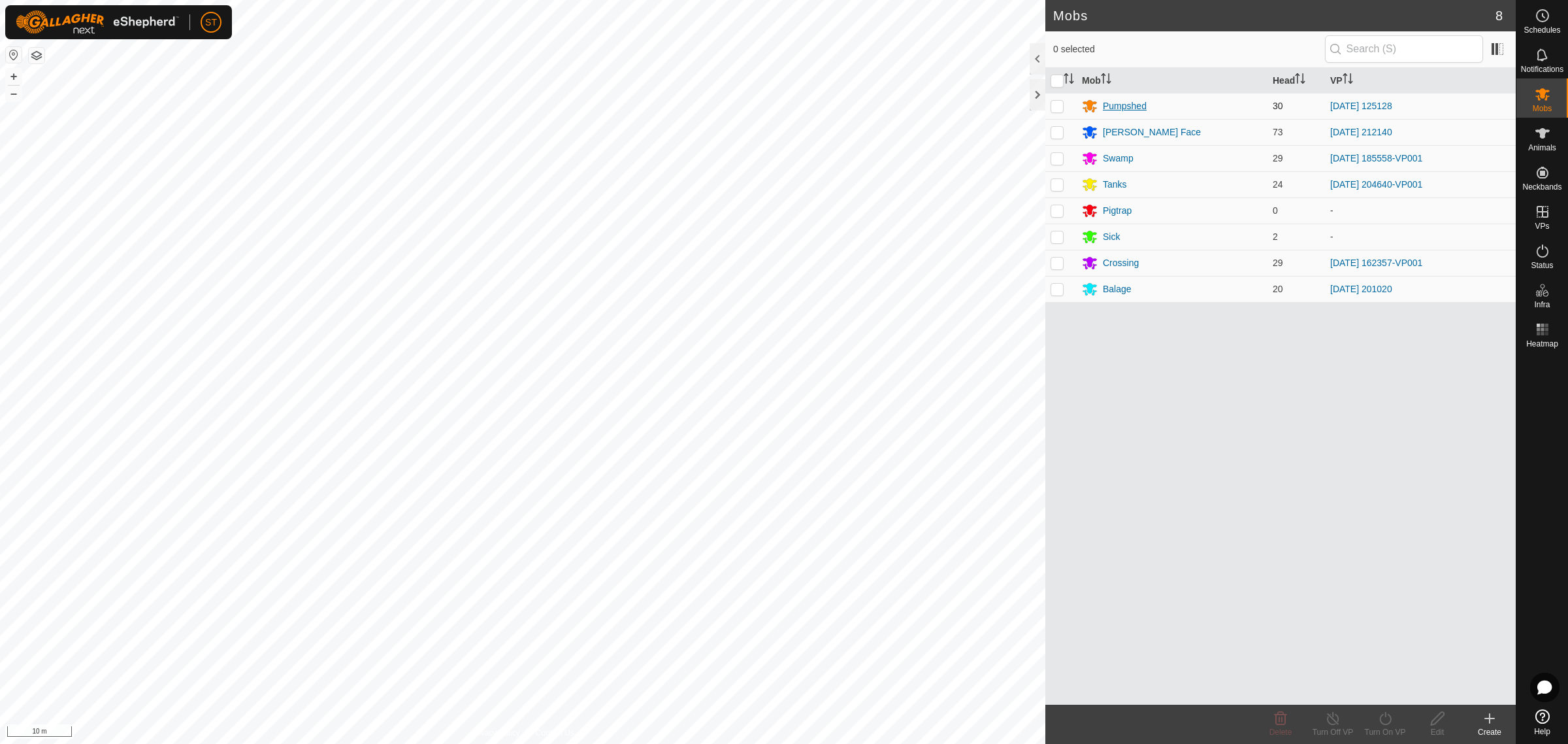
click at [1131, 104] on div "Pumpshed" at bounding box center [1125, 106] width 44 height 14
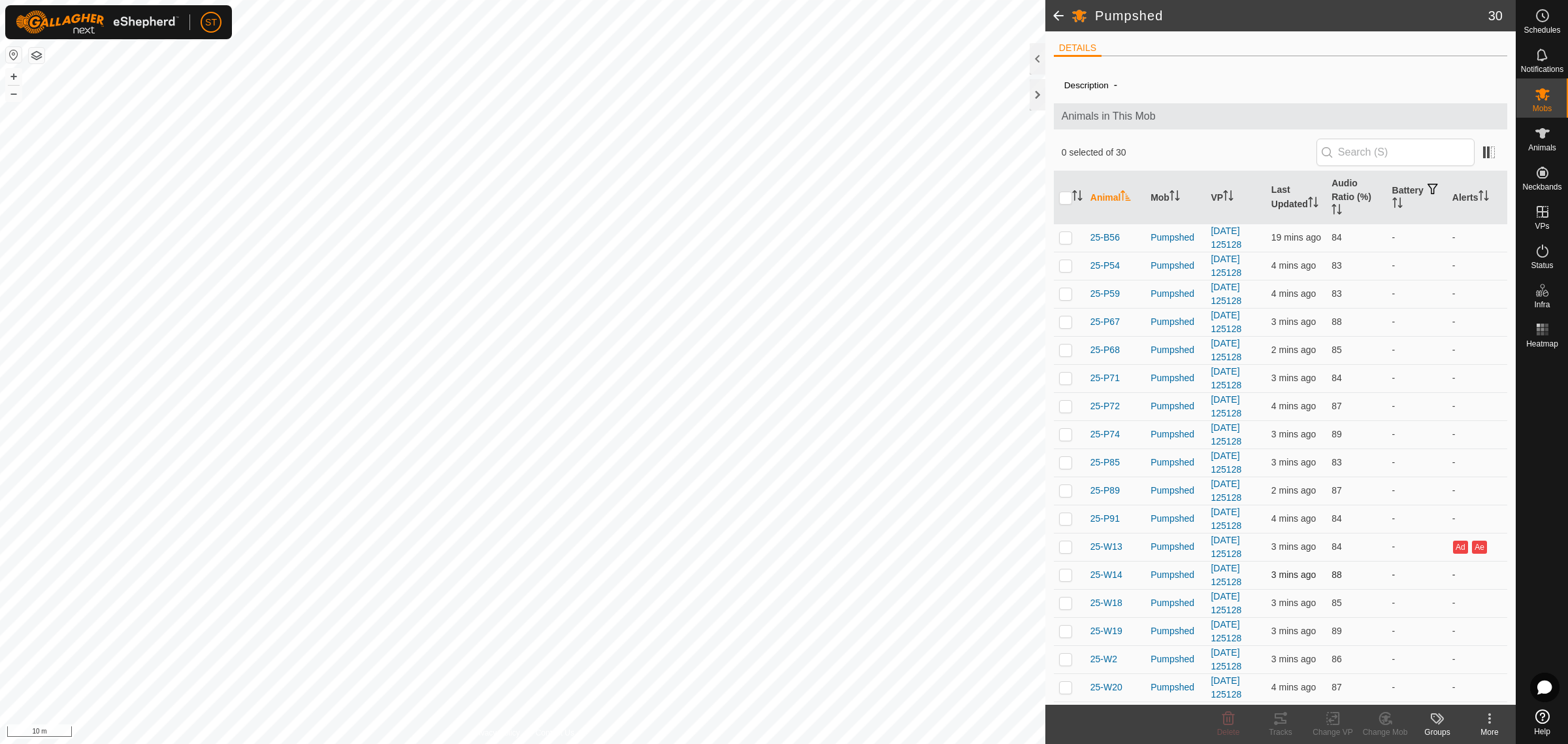
scroll to position [81, 0]
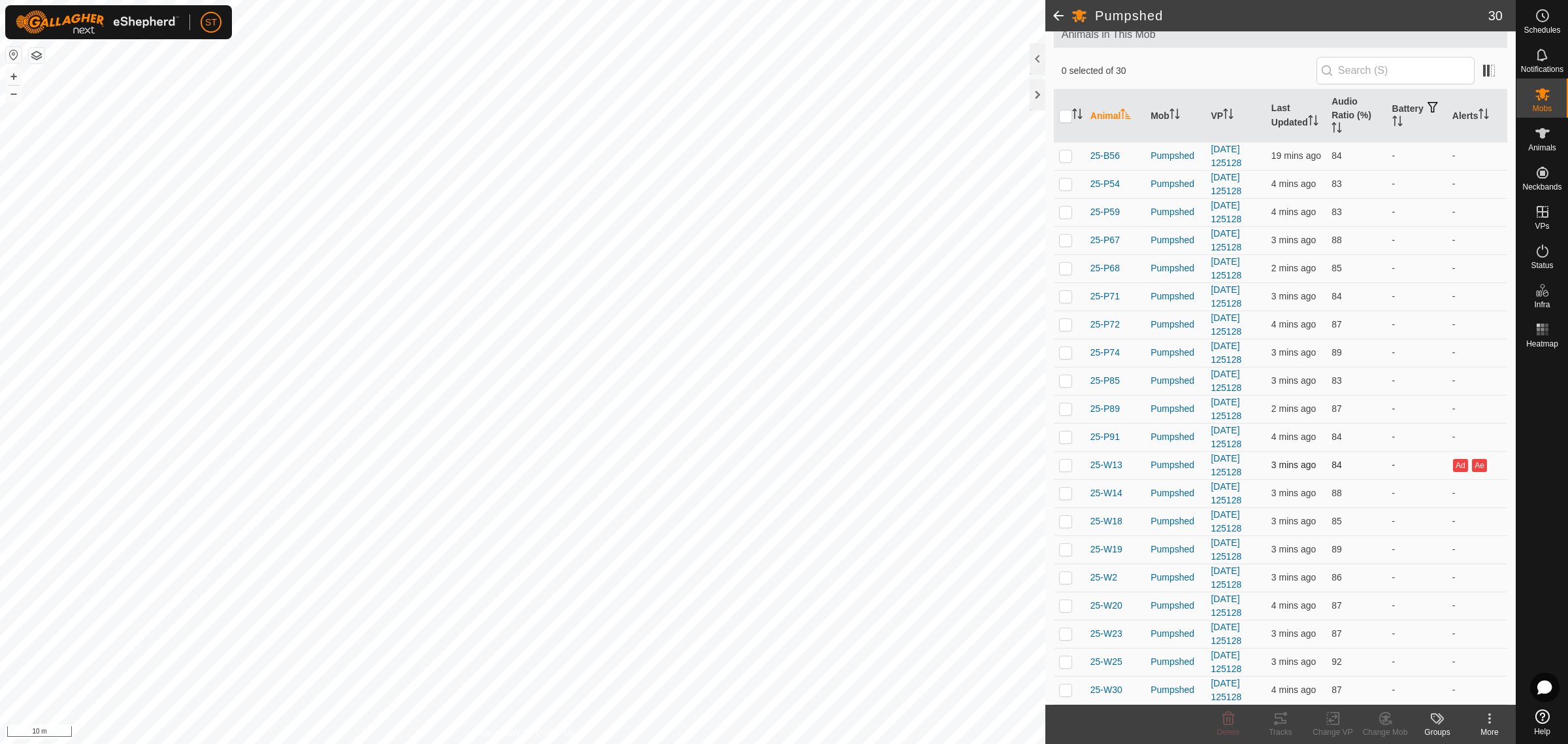
click at [1063, 469] on p-checkbox at bounding box center [1065, 464] width 13 height 11
click at [1064, 466] on p-checkbox at bounding box center [1065, 464] width 13 height 11
checkbox input "false"
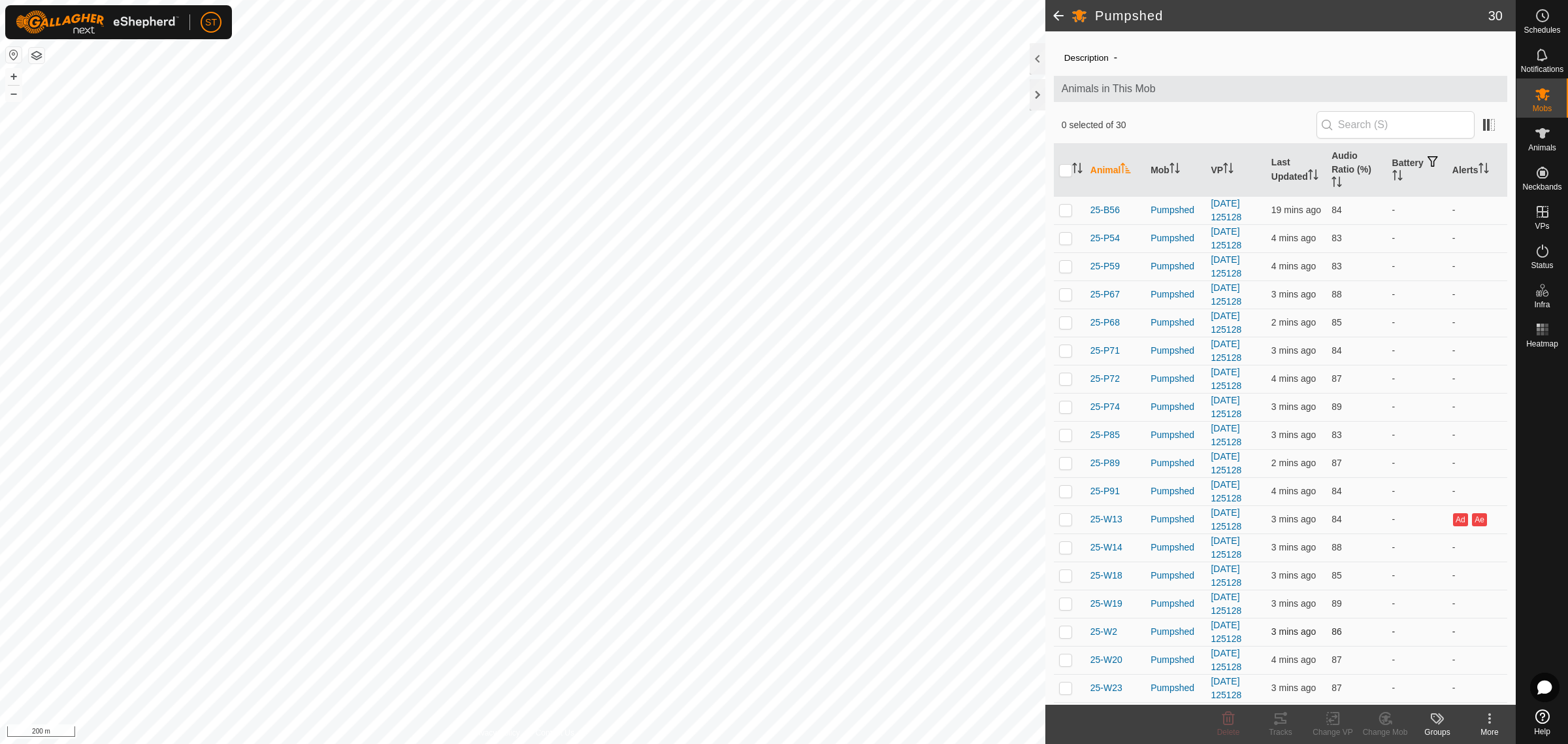
scroll to position [0, 0]
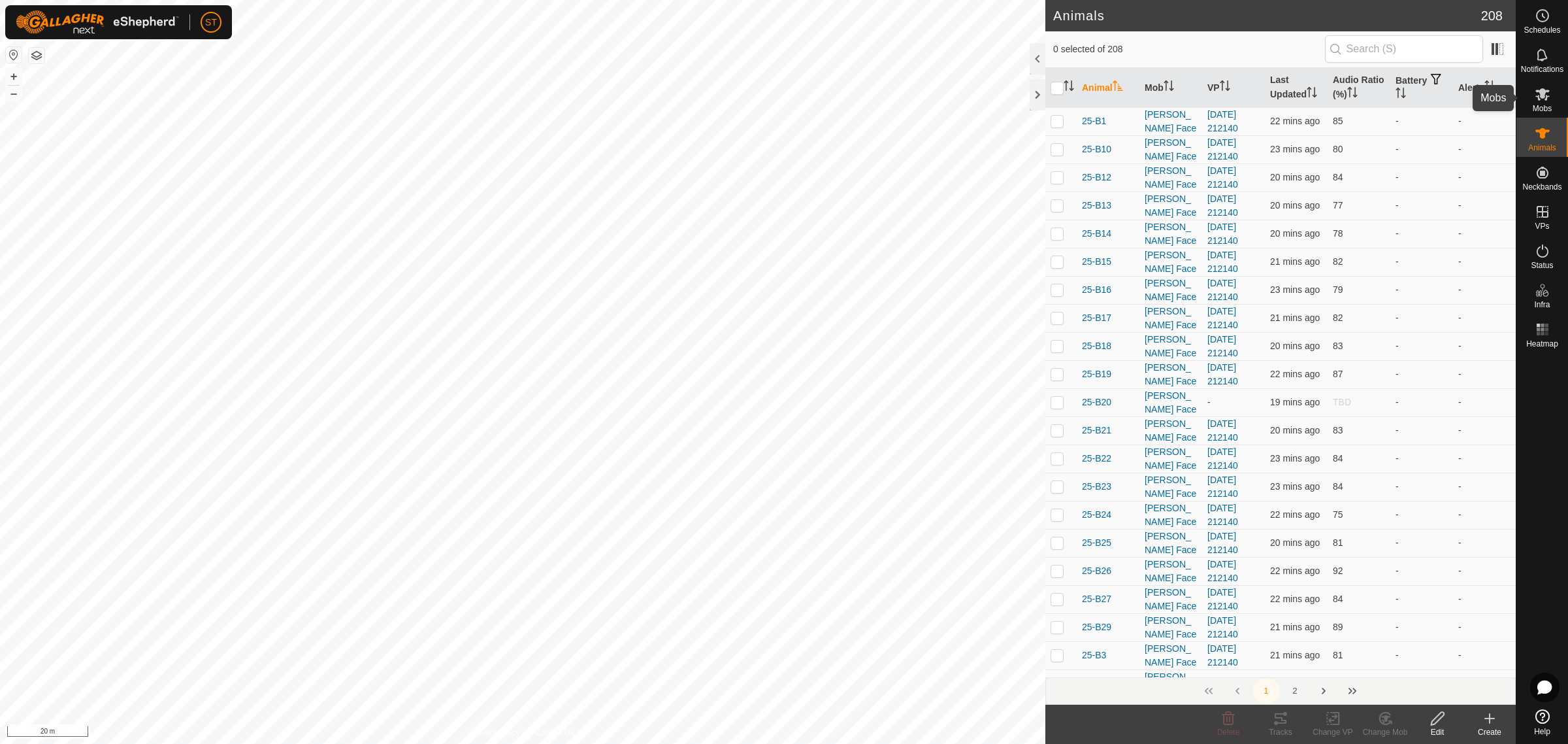
click at [1548, 96] on icon at bounding box center [1543, 94] width 16 height 16
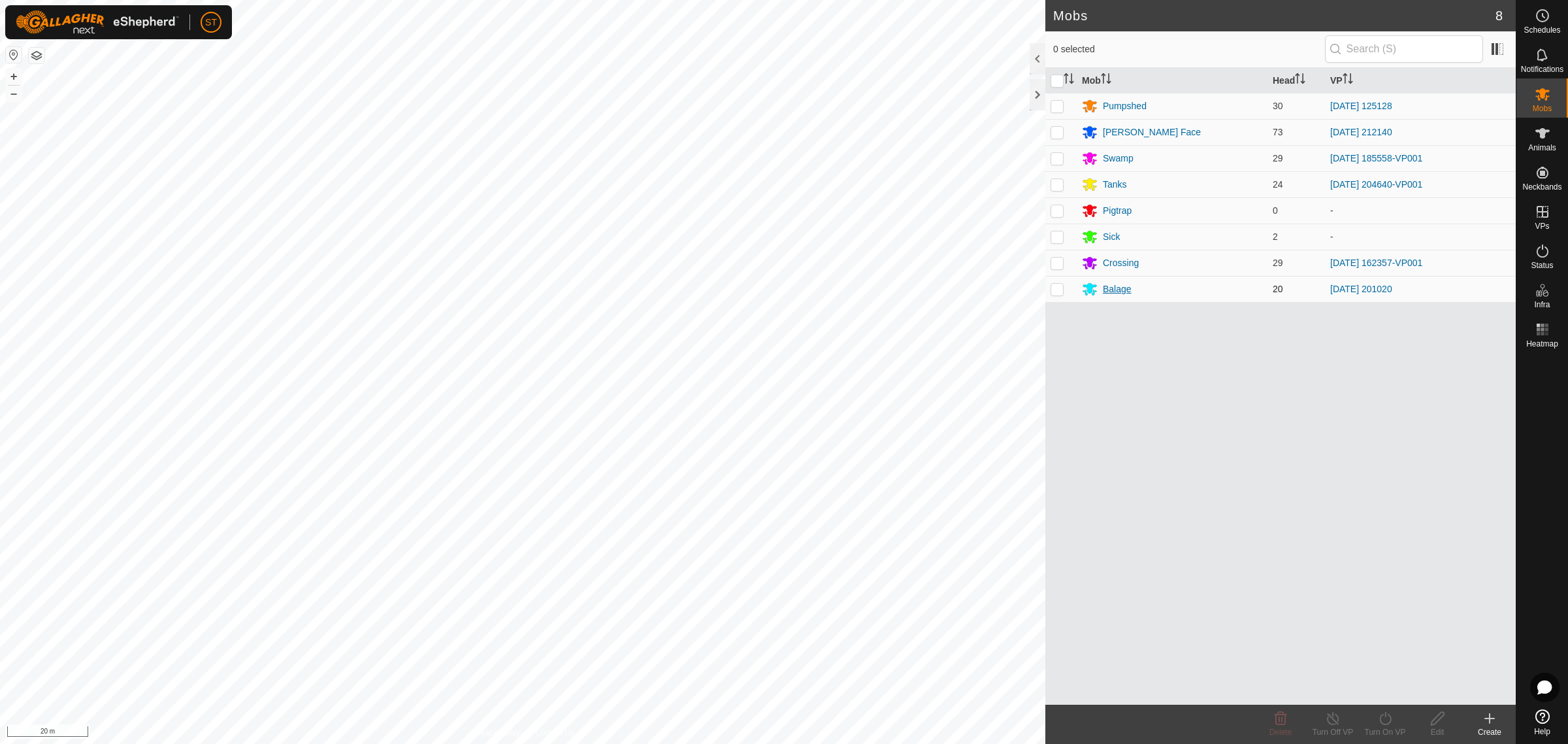
click at [1108, 289] on div "Balage" at bounding box center [1117, 289] width 29 height 14
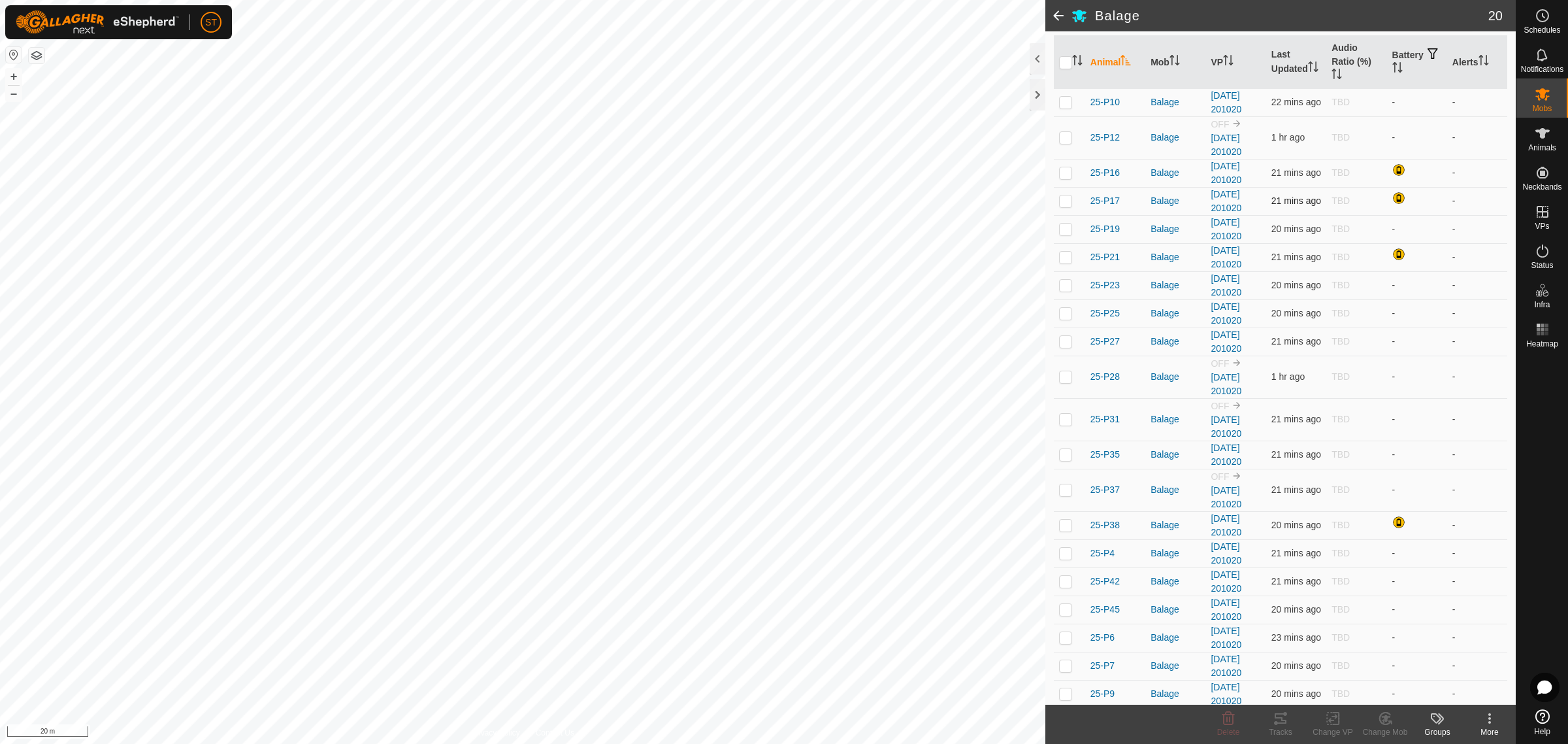
scroll to position [142, 0]
click at [1543, 216] on icon at bounding box center [1542, 211] width 11 height 11
click at [1435, 213] on link "In Rotation" at bounding box center [1459, 211] width 112 height 26
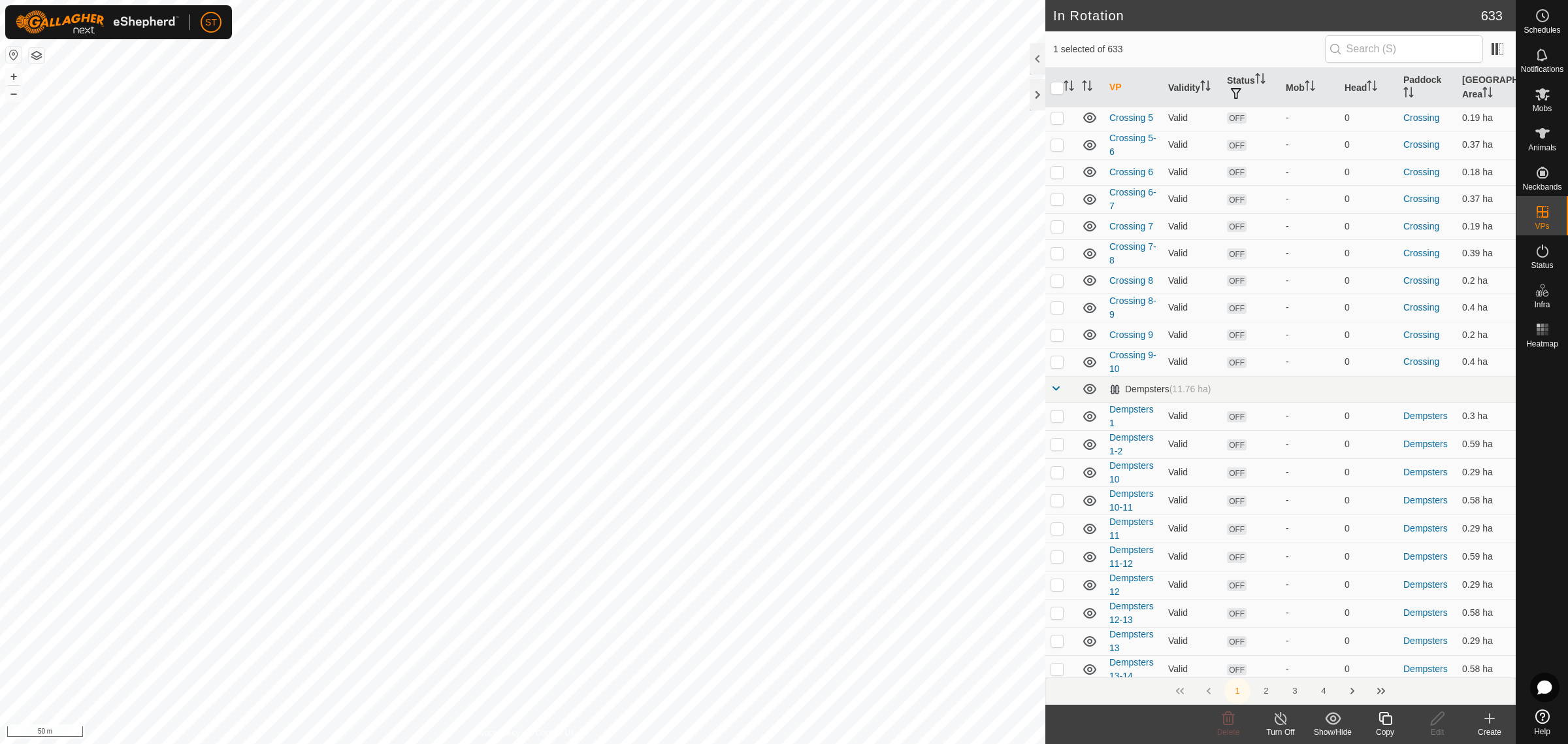
scroll to position [4248, 0]
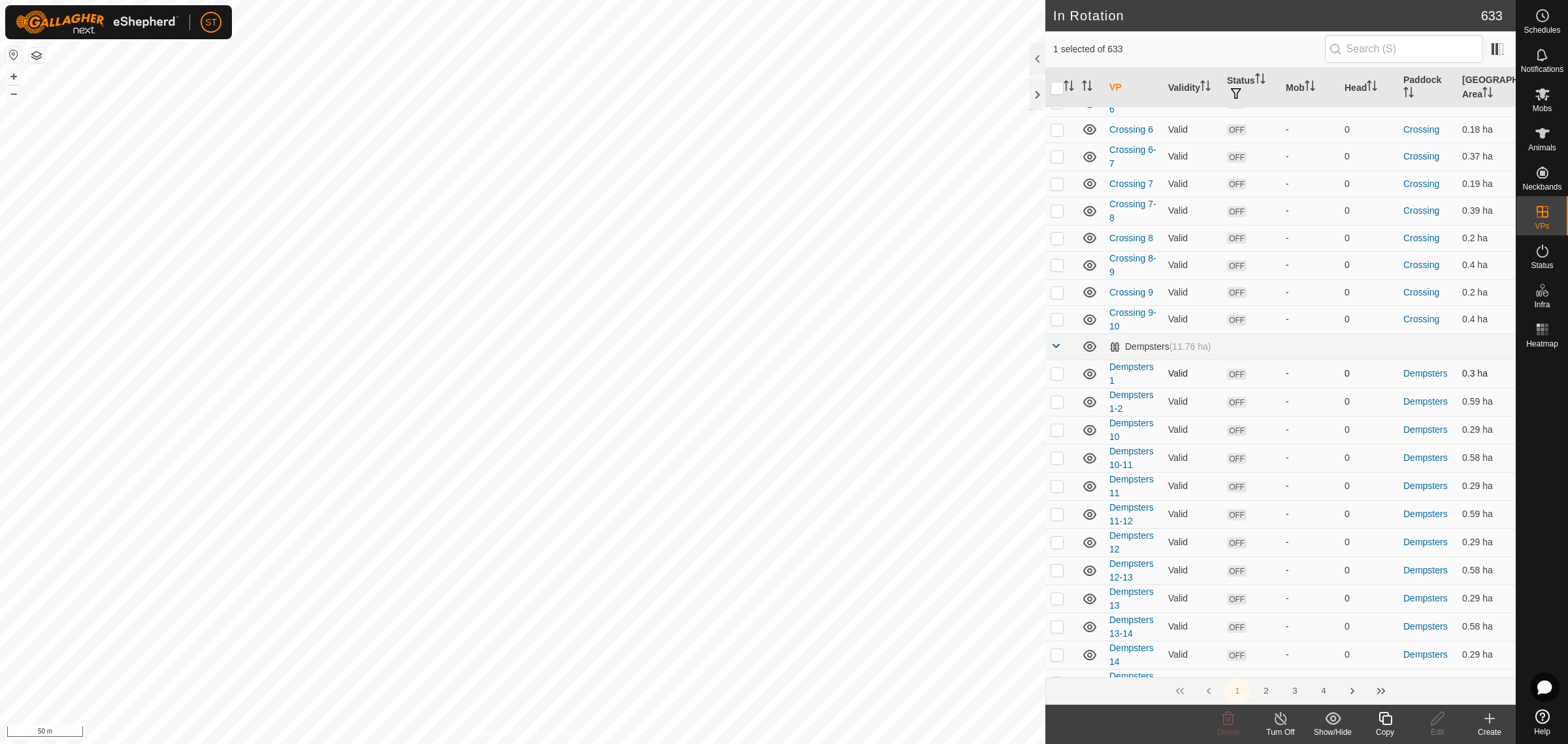
click at [1056, 368] on p-checkbox at bounding box center [1056, 373] width 13 height 11
checkbox input "false"
click at [1055, 396] on p-checkbox at bounding box center [1056, 401] width 13 height 11
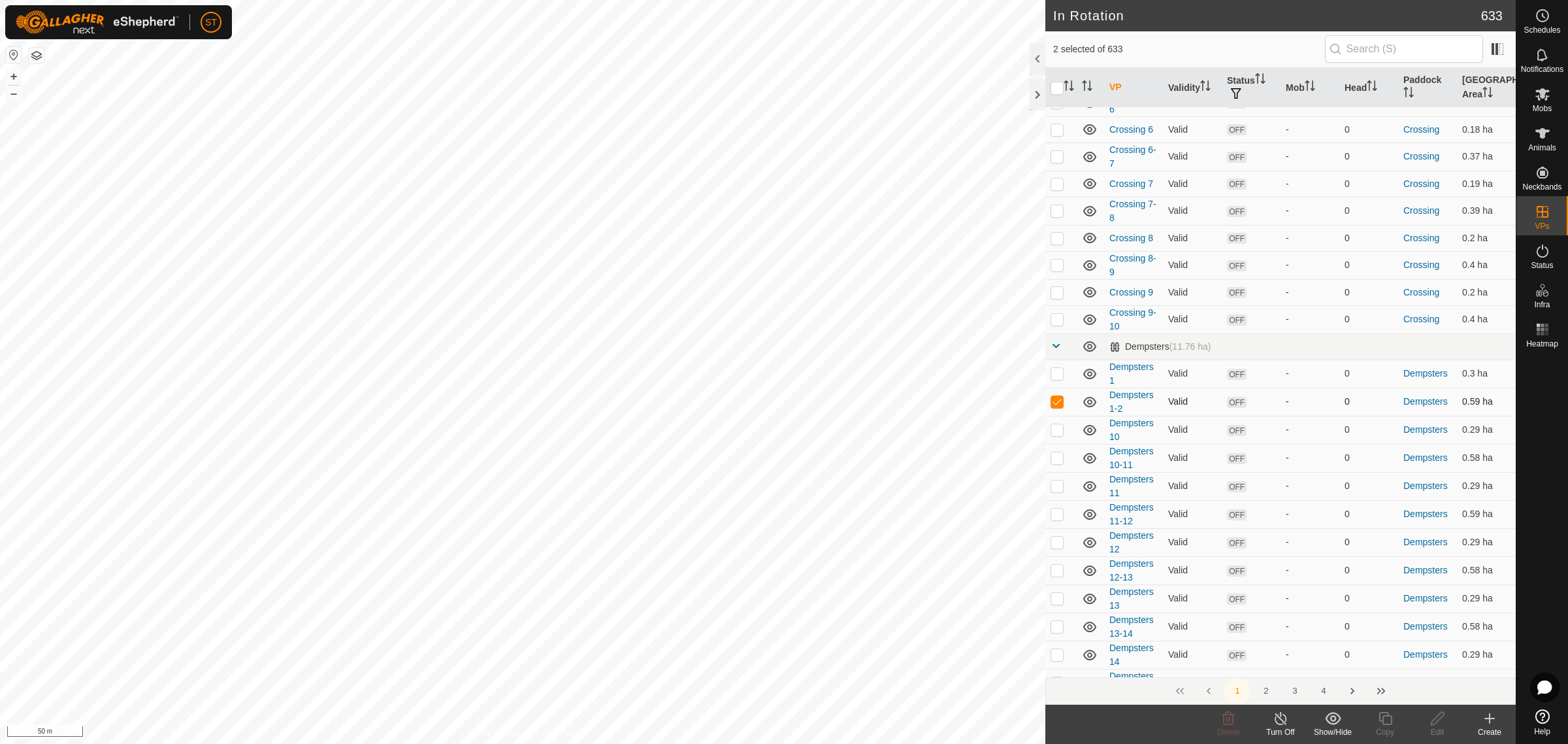
checkbox input "false"
click at [1055, 452] on p-checkbox at bounding box center [1056, 457] width 13 height 11
checkbox input "false"
click at [1058, 508] on p-checkbox at bounding box center [1056, 514] width 13 height 11
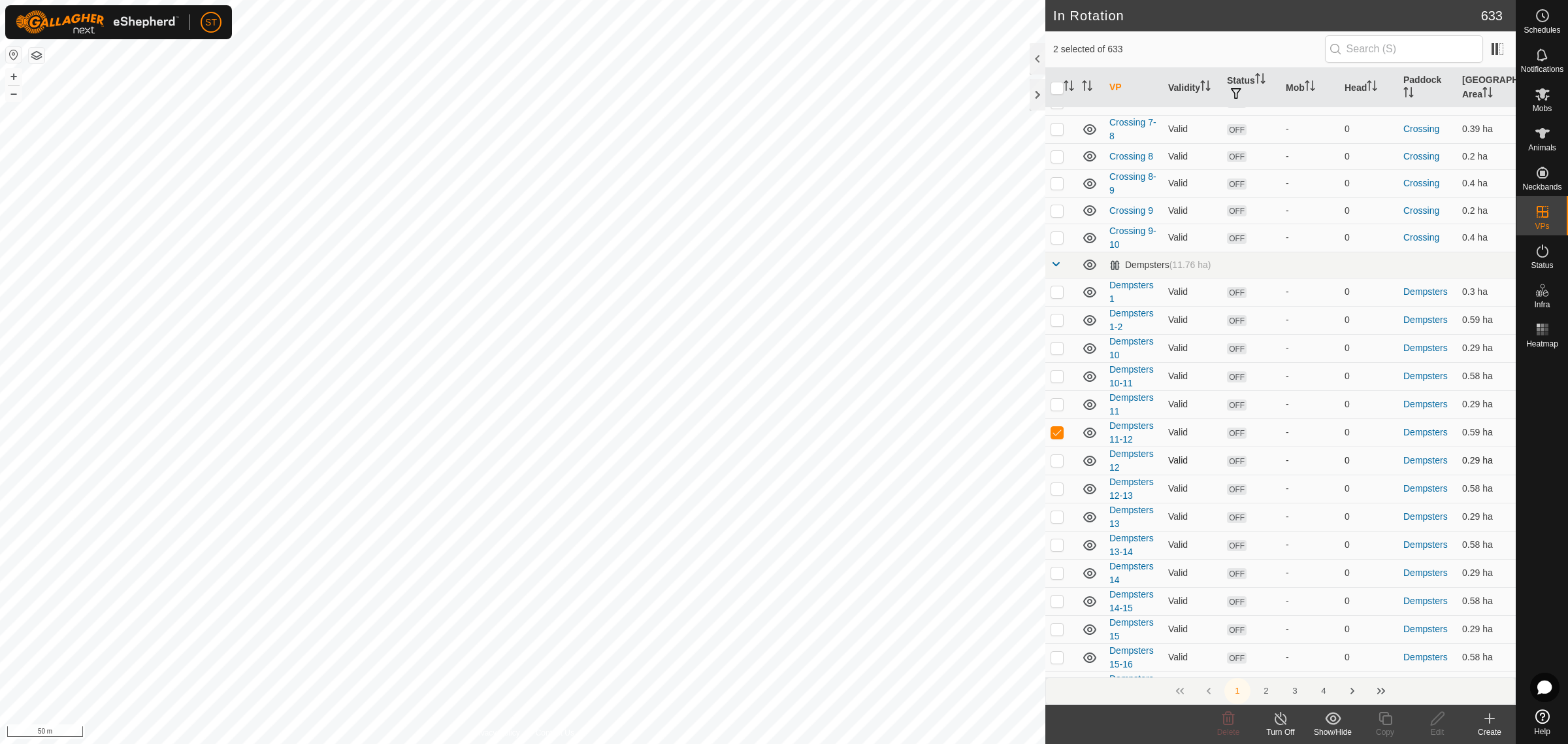
scroll to position [4411, 0]
click at [1056, 345] on p-checkbox at bounding box center [1056, 351] width 13 height 11
checkbox input "false"
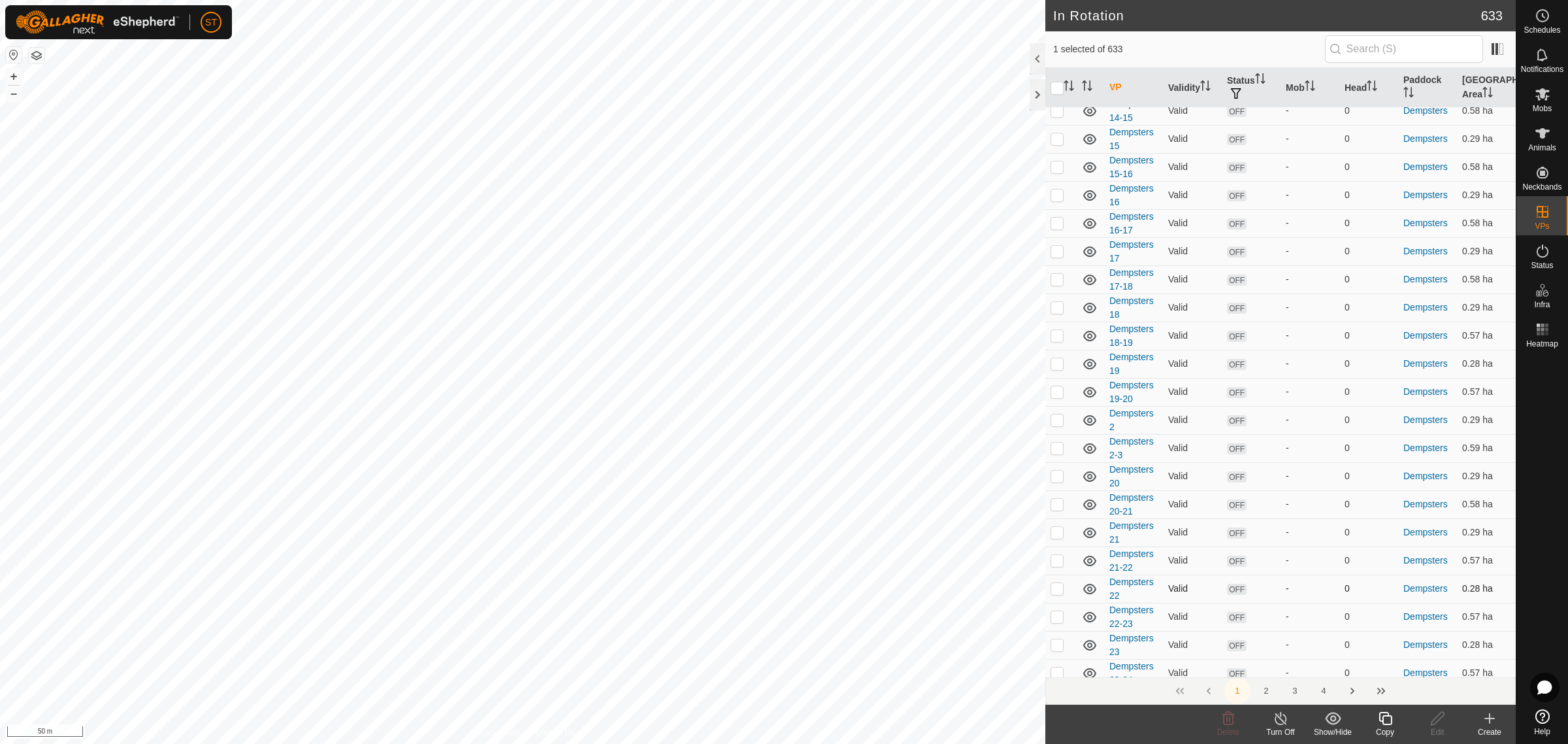
click at [1059, 583] on p-checkbox at bounding box center [1056, 588] width 13 height 11
checkbox input "true"
click at [1055, 611] on p-checkbox at bounding box center [1056, 616] width 13 height 11
checkbox input "false"
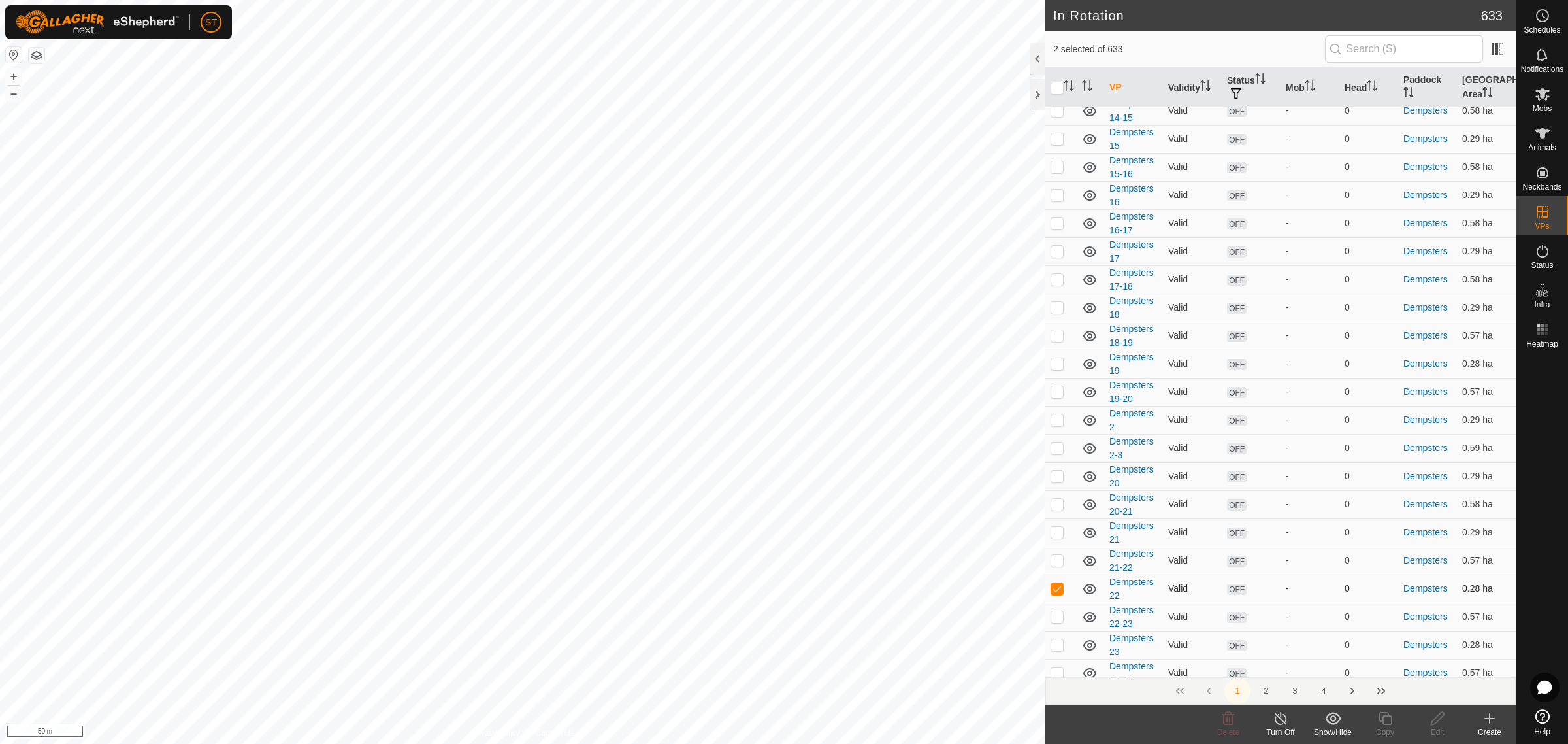
click at [1054, 583] on p-checkbox at bounding box center [1056, 588] width 13 height 11
checkbox input "false"
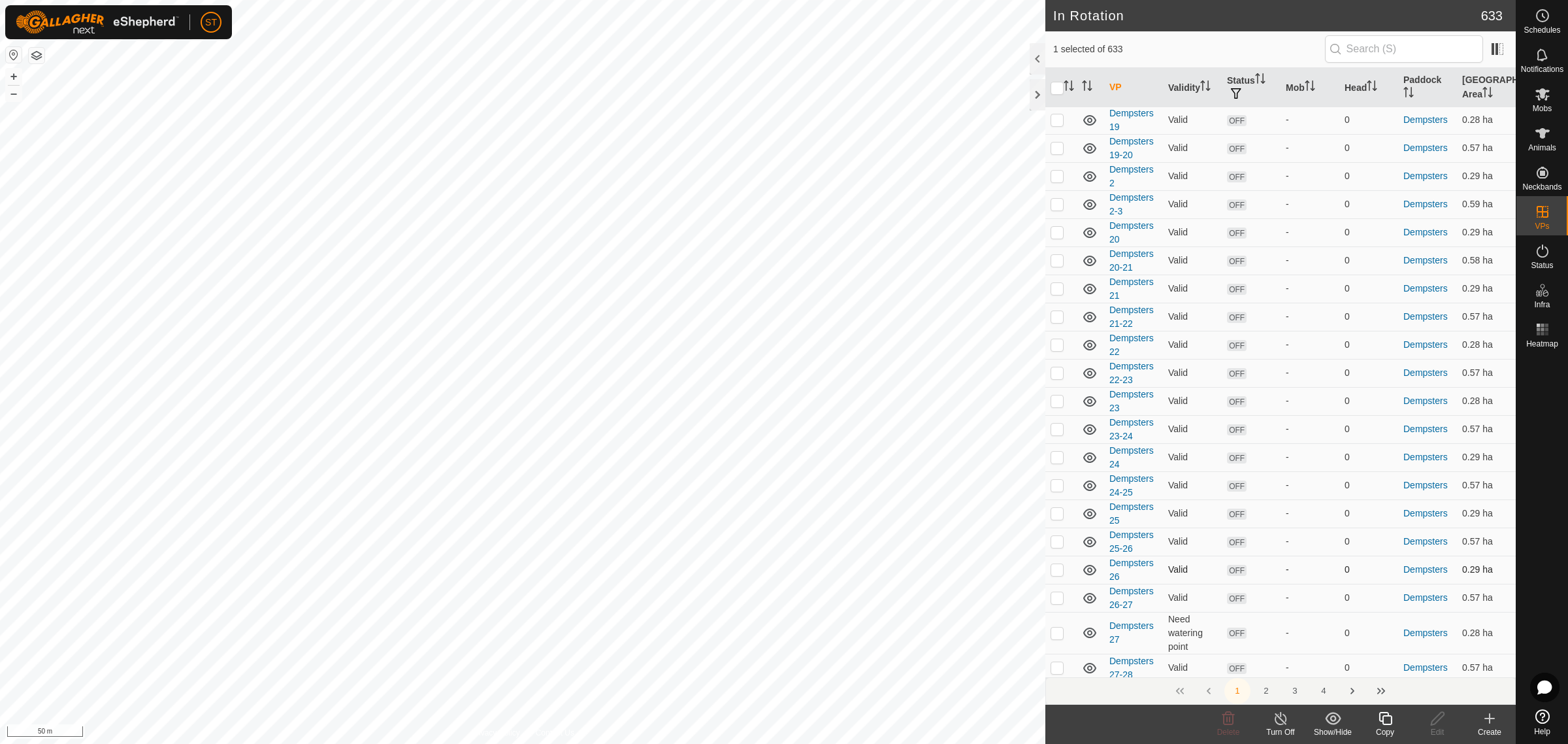
scroll to position [5064, 0]
click at [1059, 626] on p-checkbox at bounding box center [1056, 631] width 13 height 11
checkbox input "true"
click at [1056, 661] on p-checkbox at bounding box center [1056, 666] width 13 height 11
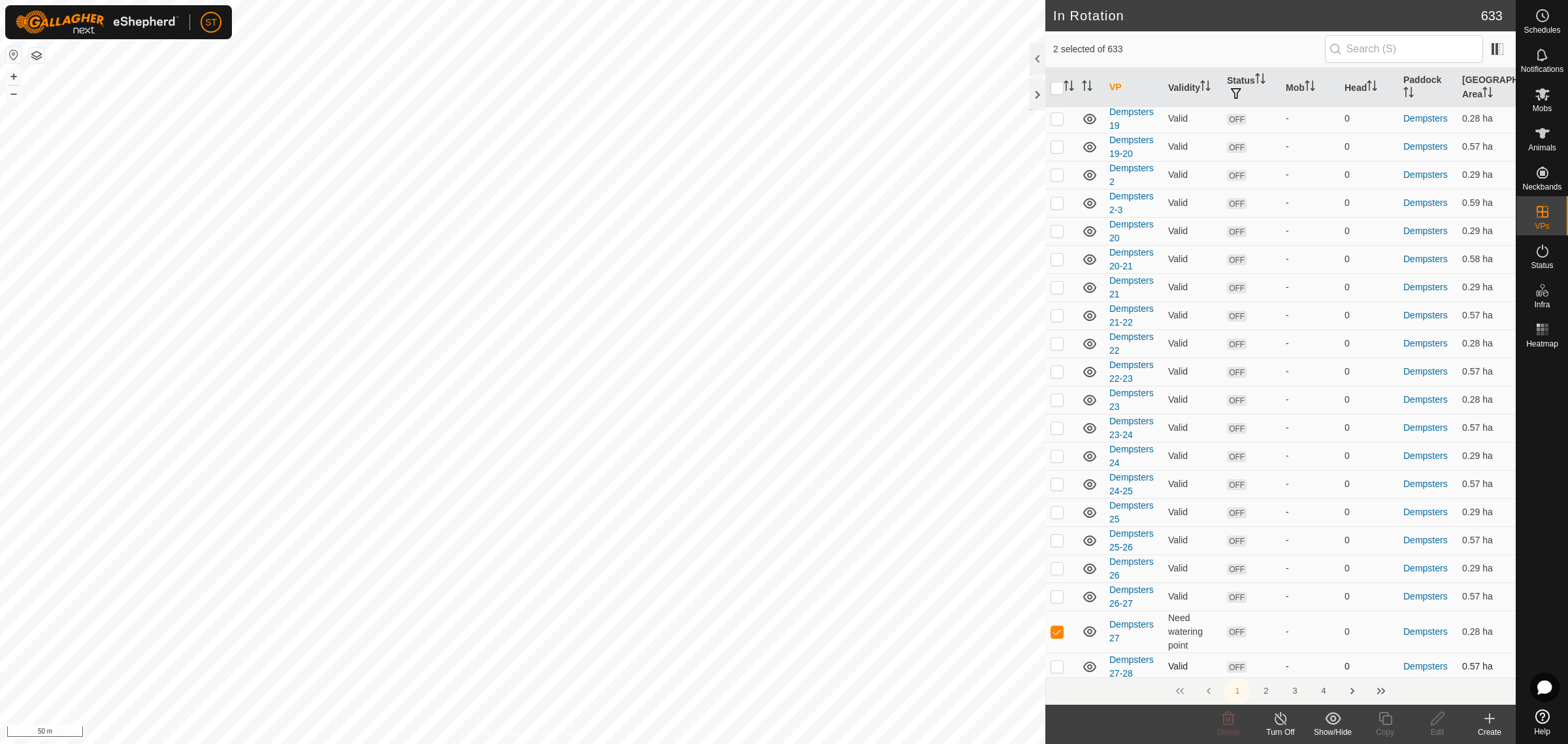
checkbox input "false"
click at [1054, 627] on p-checkbox at bounding box center [1056, 631] width 13 height 11
checkbox input "false"
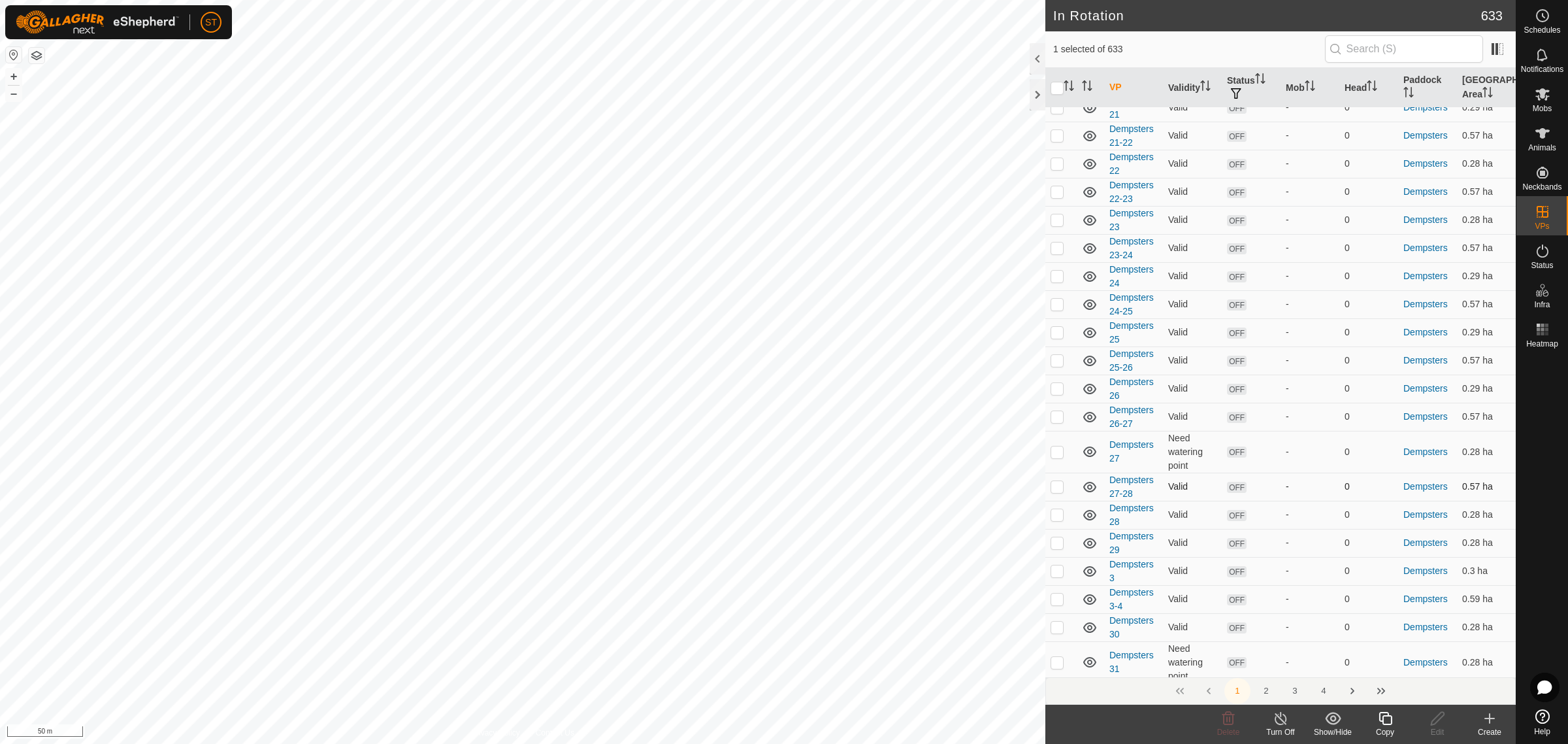
click at [1057, 482] on p-checkbox at bounding box center [1056, 486] width 13 height 11
checkbox input "true"
click at [1054, 509] on p-checkbox at bounding box center [1056, 514] width 13 height 11
checkbox input "false"
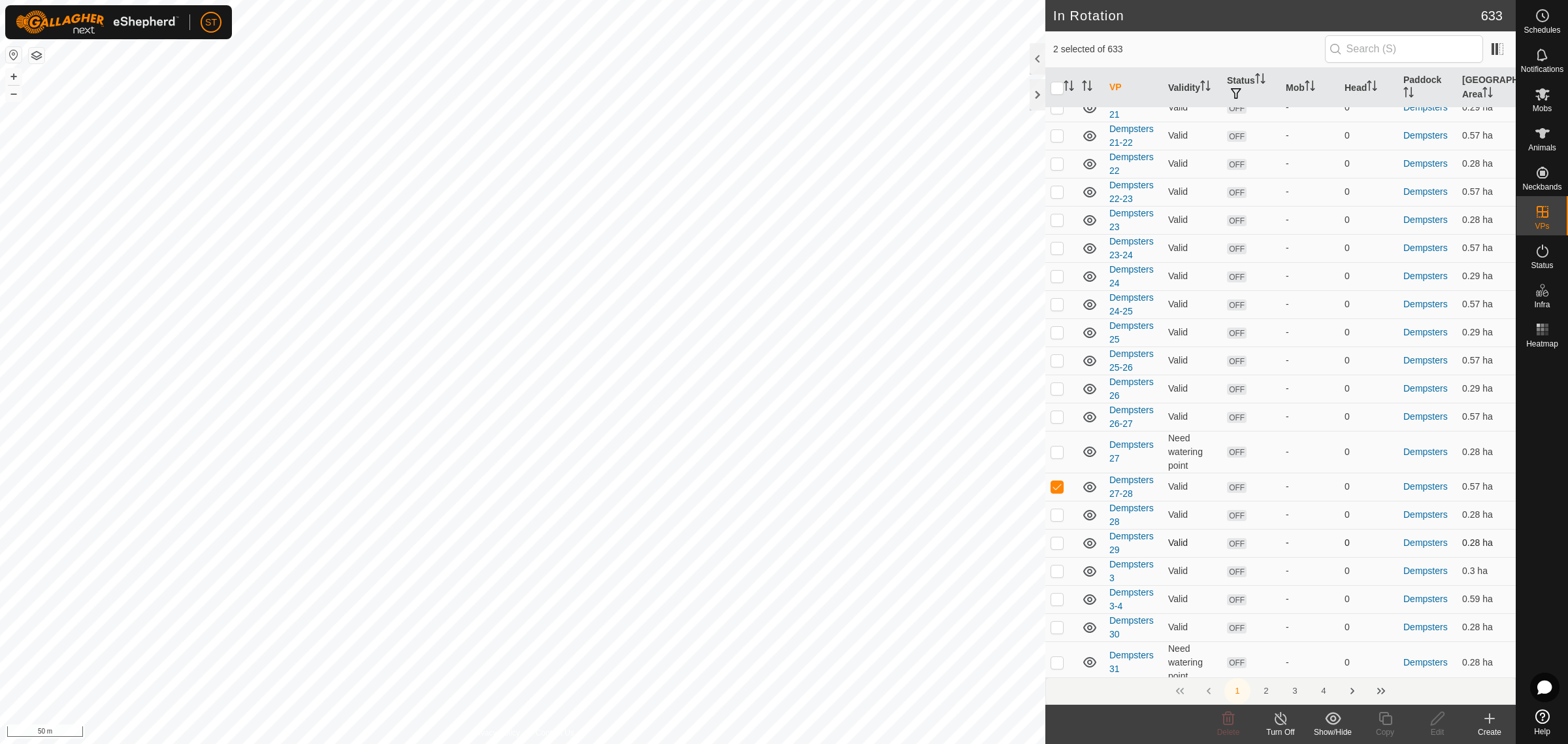
click at [1057, 537] on p-checkbox at bounding box center [1056, 542] width 13 height 11
click at [1056, 537] on p-checkbox at bounding box center [1056, 542] width 13 height 11
checkbox input "false"
click at [1058, 481] on p-checkbox at bounding box center [1056, 486] width 13 height 11
checkbox input "false"
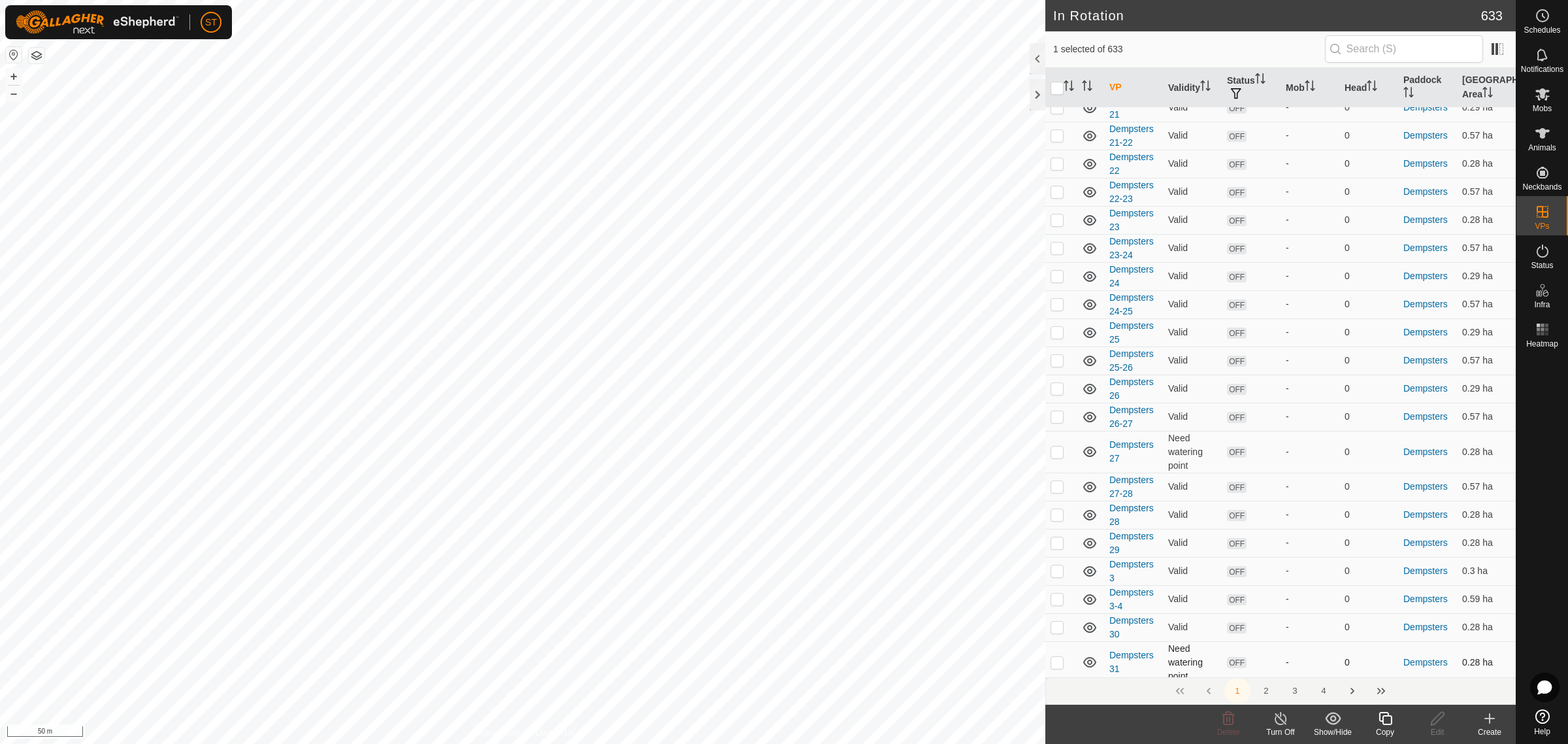
click at [1058, 657] on p-checkbox at bounding box center [1056, 662] width 13 height 11
checkbox input "false"
click at [1264, 687] on button "2" at bounding box center [1266, 691] width 26 height 26
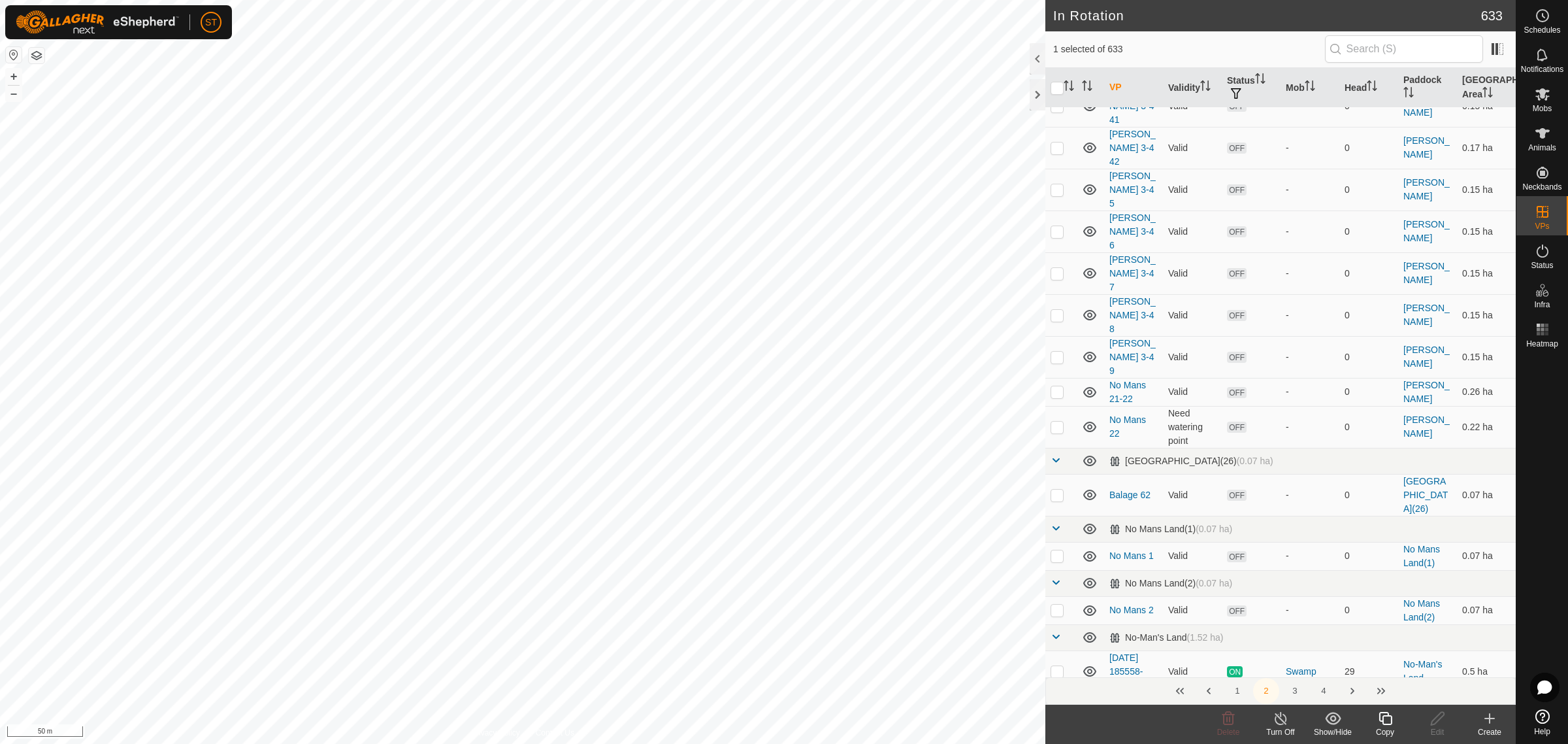
scroll to position [0, 0]
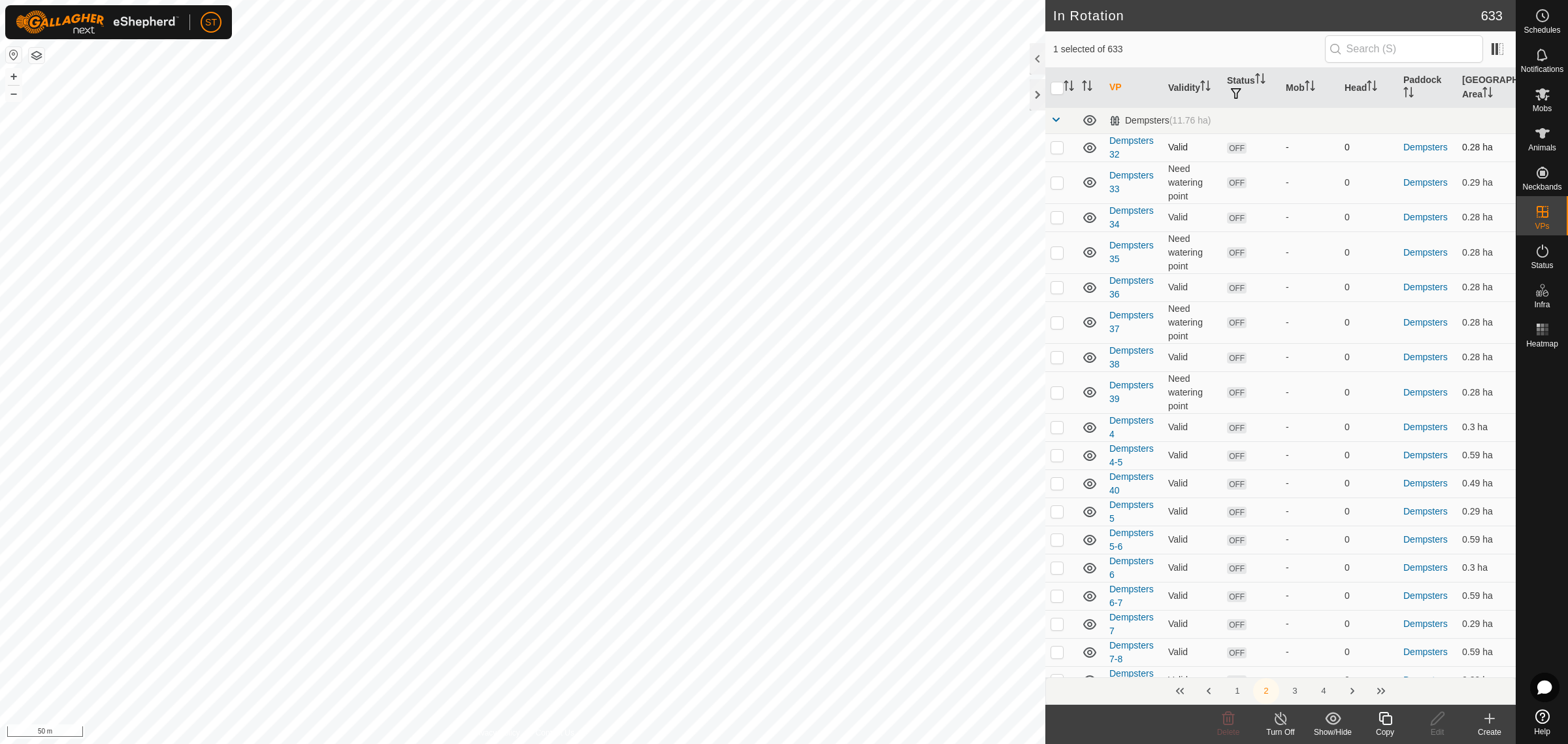
click at [1057, 151] on p-checkbox at bounding box center [1056, 147] width 13 height 11
checkbox input "true"
click at [1055, 185] on p-checkbox at bounding box center [1056, 182] width 13 height 11
checkbox input "true"
click at [1055, 220] on p-checkbox at bounding box center [1056, 217] width 13 height 11
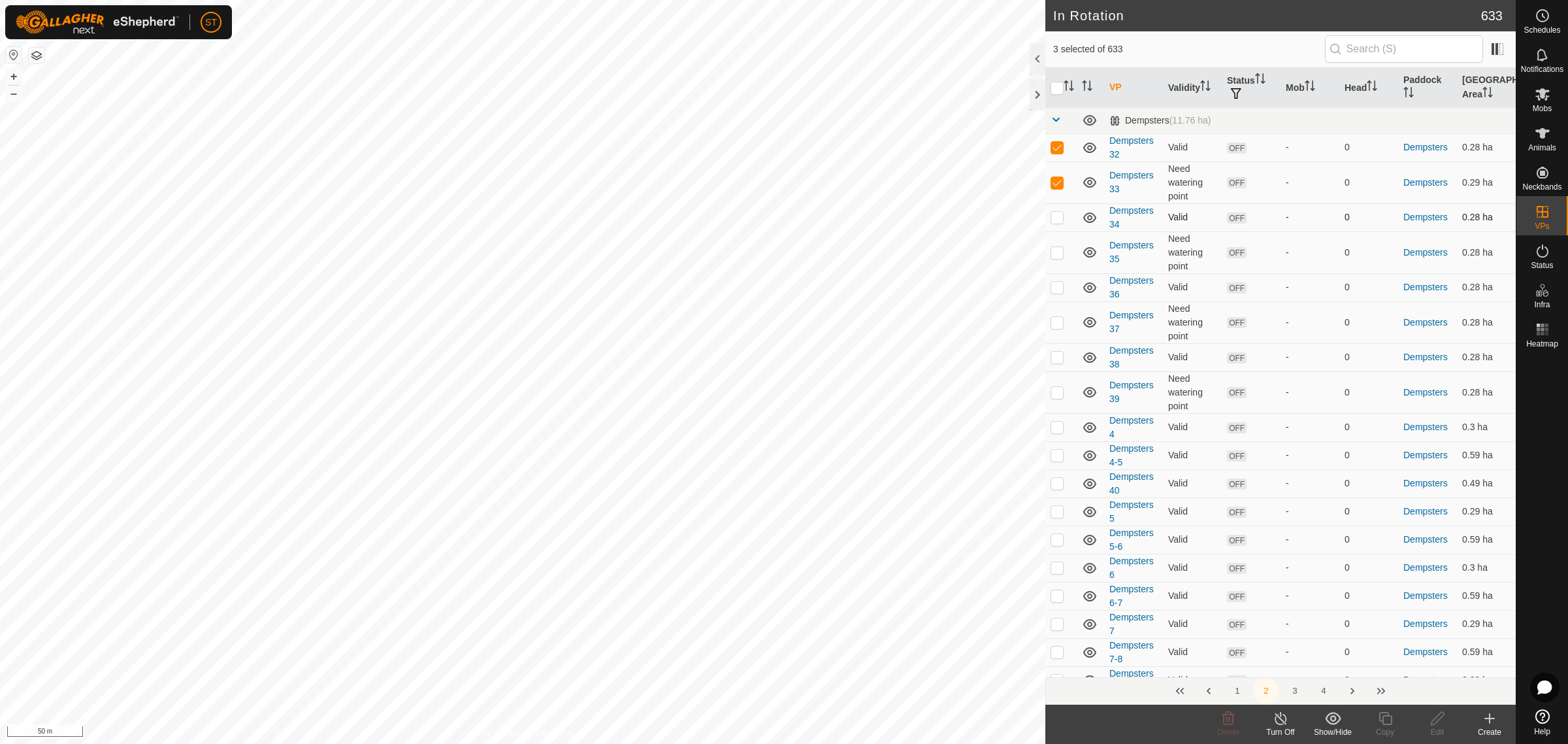
checkbox input "true"
click at [1055, 250] on p-checkbox at bounding box center [1056, 252] width 13 height 11
checkbox input "true"
click at [1055, 287] on p-checkbox at bounding box center [1056, 287] width 13 height 11
checkbox input "true"
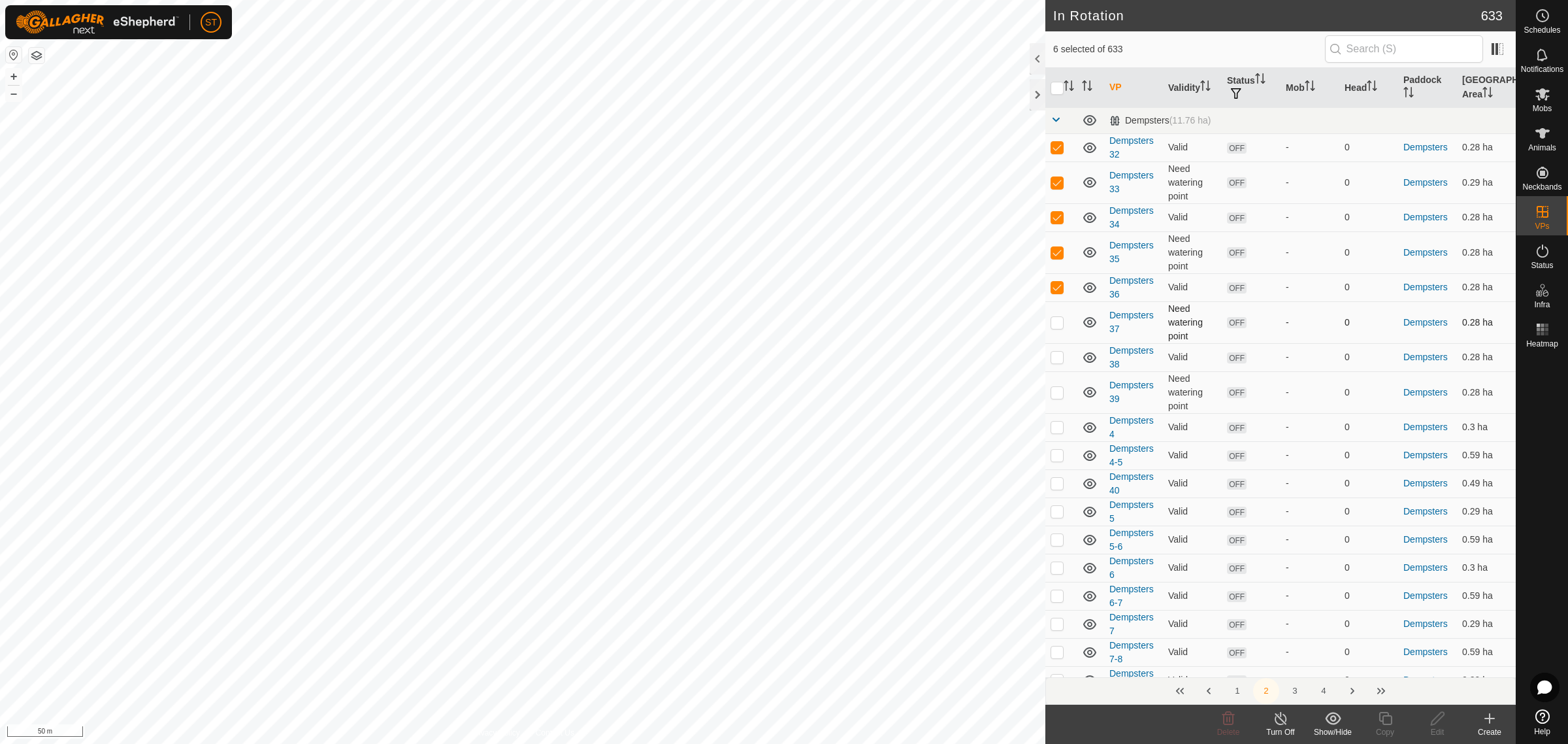
click at [1057, 322] on p-checkbox at bounding box center [1056, 322] width 13 height 11
checkbox input "true"
click at [1054, 353] on p-checkbox at bounding box center [1056, 357] width 13 height 11
checkbox input "true"
click at [1053, 394] on p-checkbox at bounding box center [1056, 392] width 13 height 11
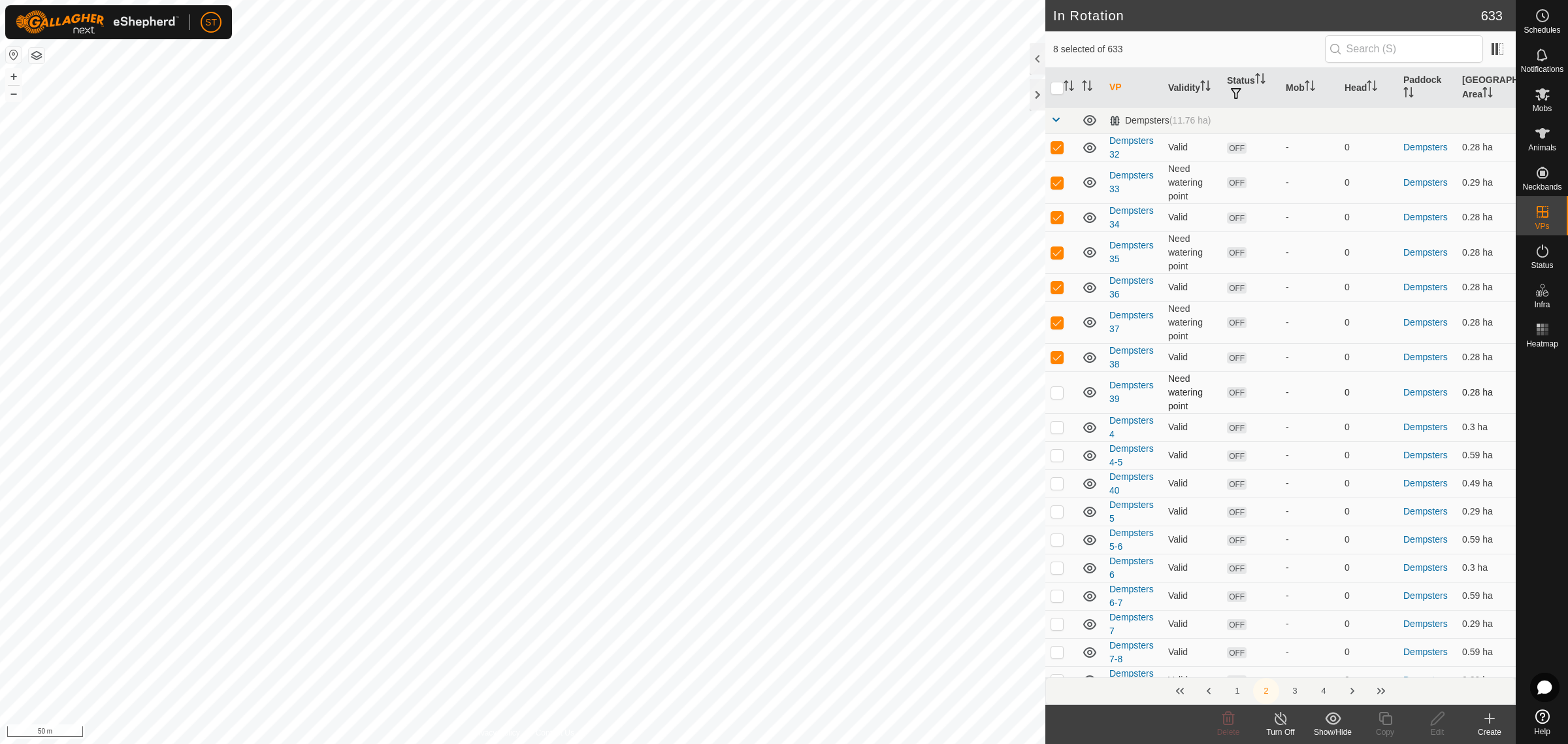
checkbox input "true"
click at [1057, 485] on p-checkbox at bounding box center [1056, 483] width 13 height 11
checkbox input "false"
click at [1054, 396] on p-checkbox at bounding box center [1056, 392] width 13 height 11
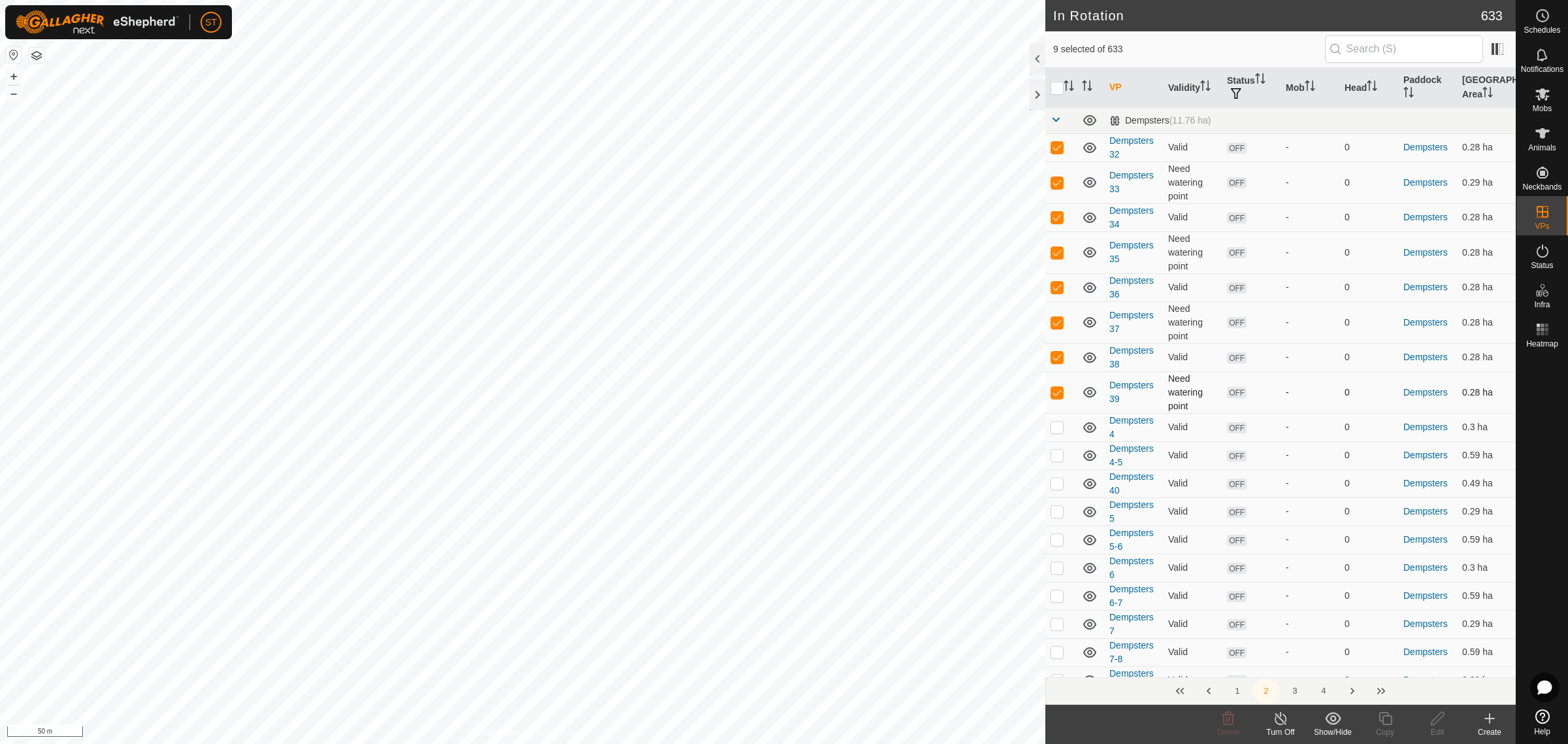
checkbox input "false"
click at [1054, 353] on p-checkbox at bounding box center [1056, 357] width 13 height 11
checkbox input "false"
click at [1057, 321] on p-checkbox at bounding box center [1056, 322] width 13 height 11
click at [1057, 281] on td at bounding box center [1061, 287] width 32 height 28
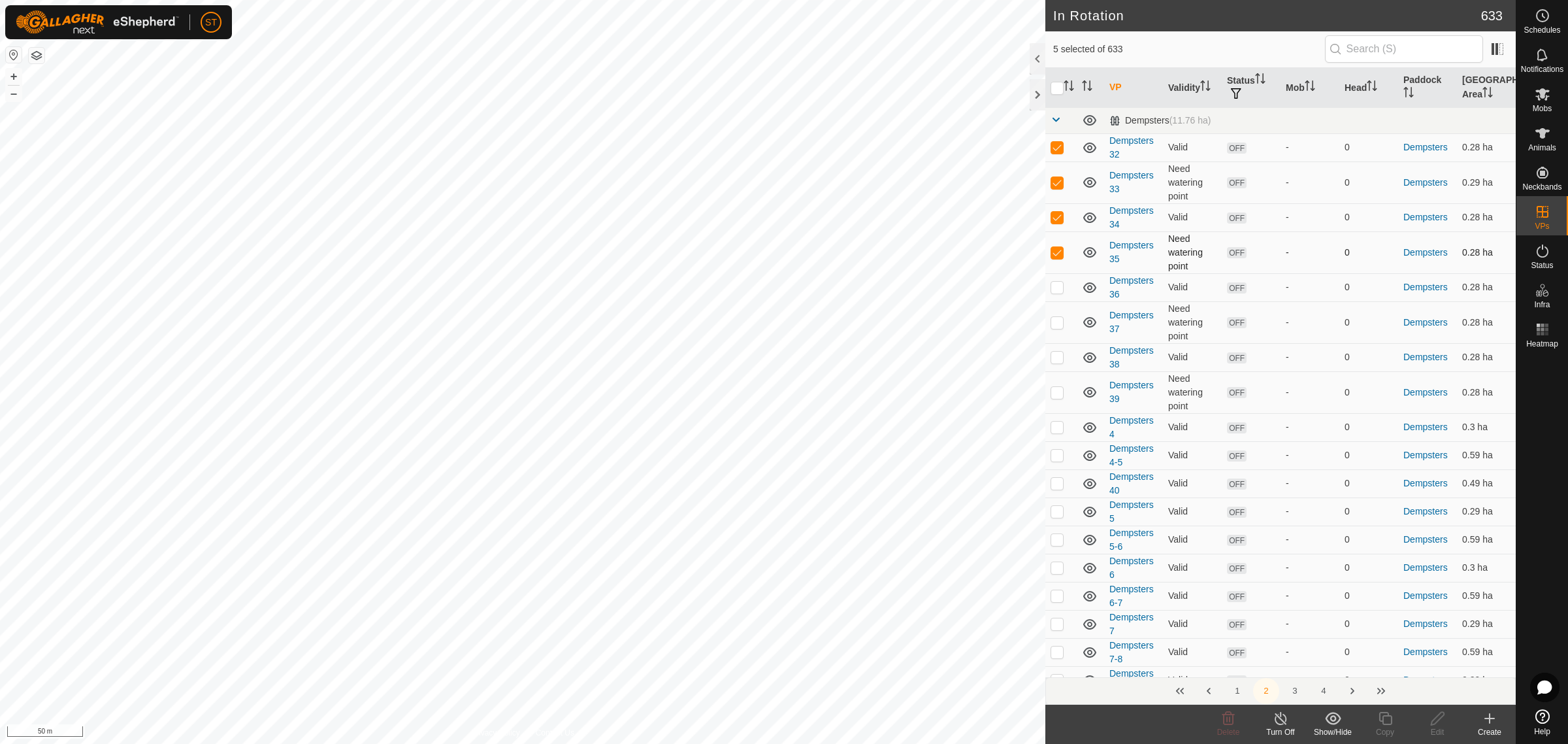
checkbox input "false"
click at [1057, 252] on p-checkbox at bounding box center [1056, 252] width 13 height 11
checkbox input "false"
click at [1057, 214] on p-checkbox at bounding box center [1056, 217] width 13 height 11
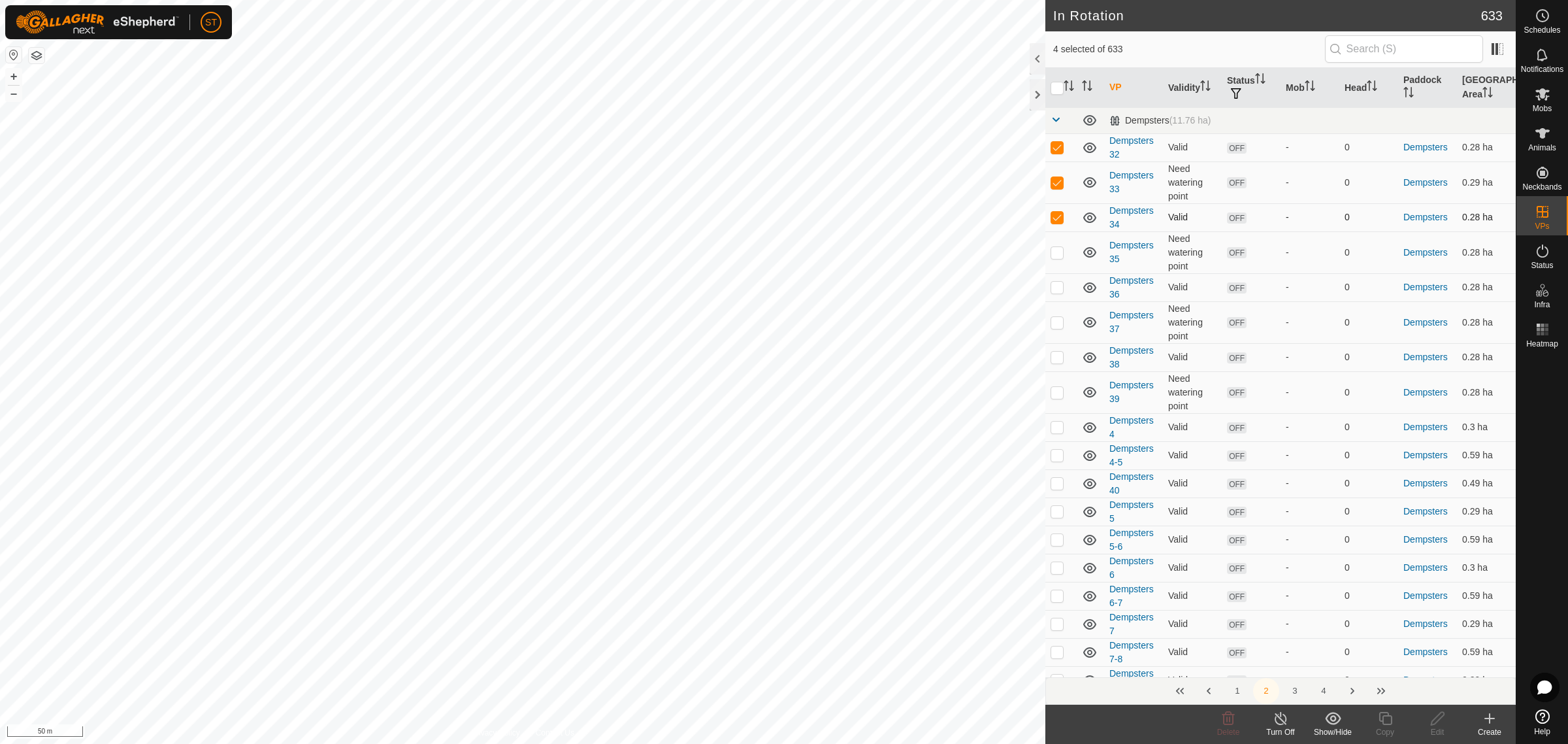
checkbox input "false"
click at [1059, 185] on p-checkbox at bounding box center [1056, 182] width 13 height 11
checkbox input "false"
click at [1056, 145] on p-checkbox at bounding box center [1056, 147] width 13 height 11
checkbox input "false"
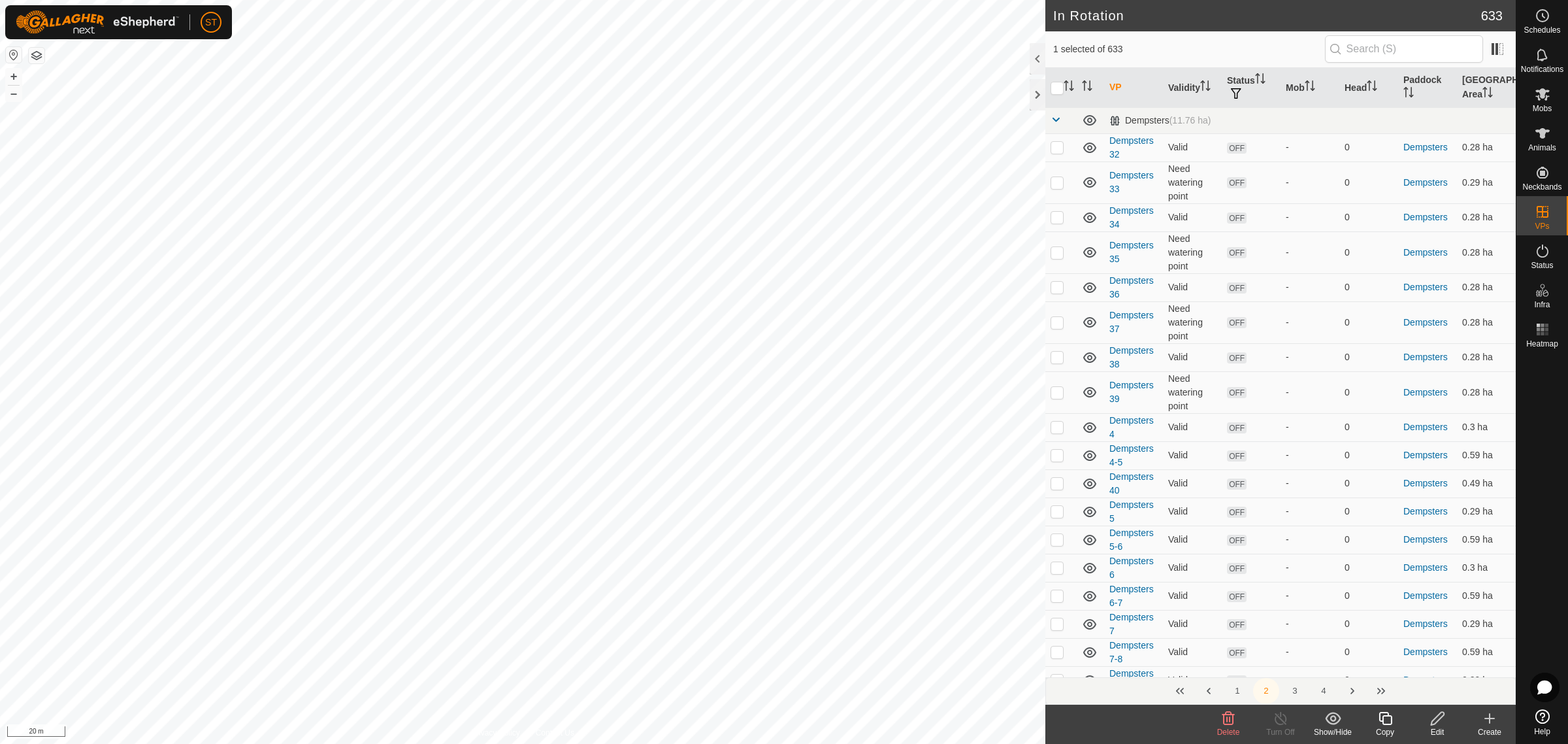
click at [1229, 720] on icon at bounding box center [1228, 718] width 12 height 13
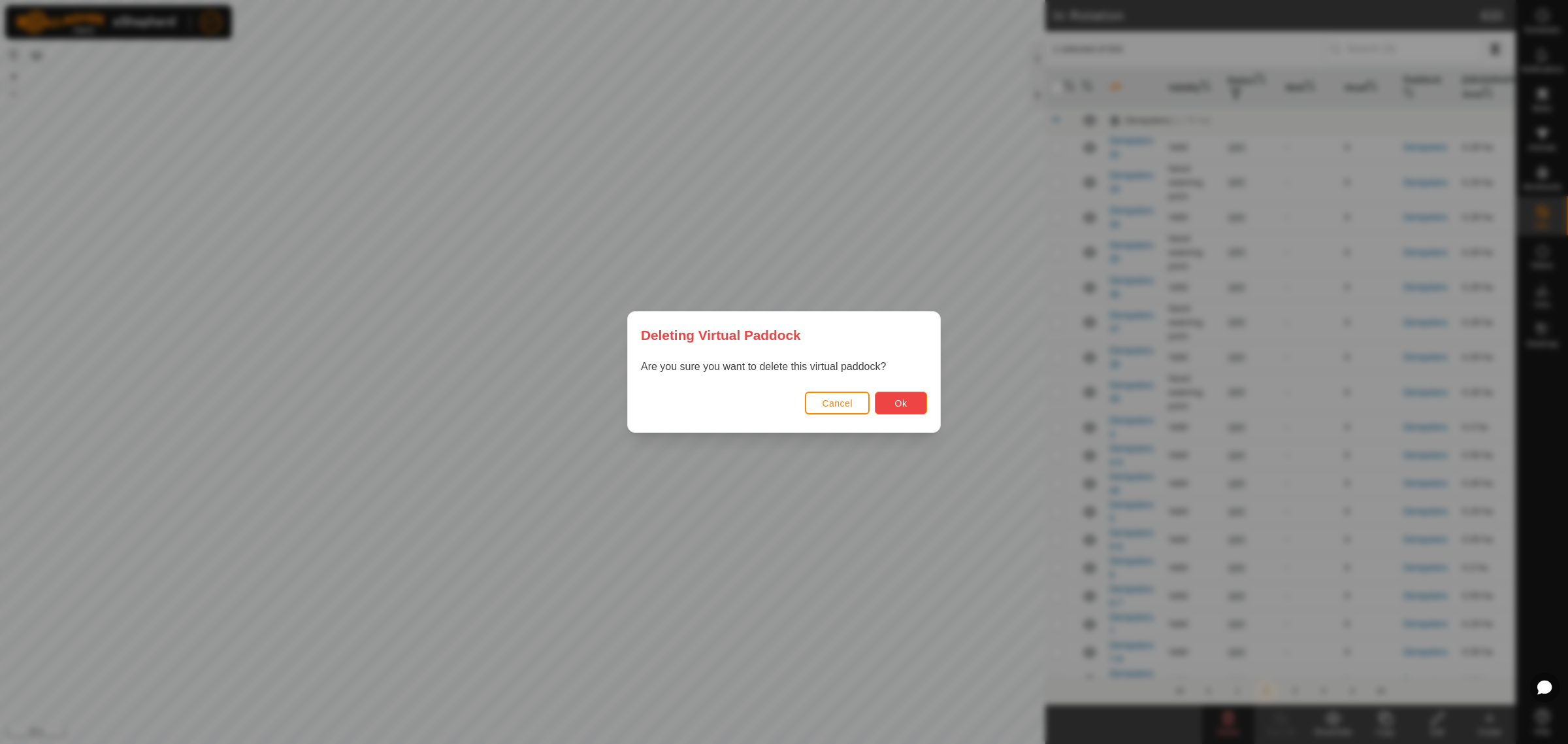
click at [909, 400] on button "Ok" at bounding box center [901, 403] width 53 height 23
